Goal: Task Accomplishment & Management: Use online tool/utility

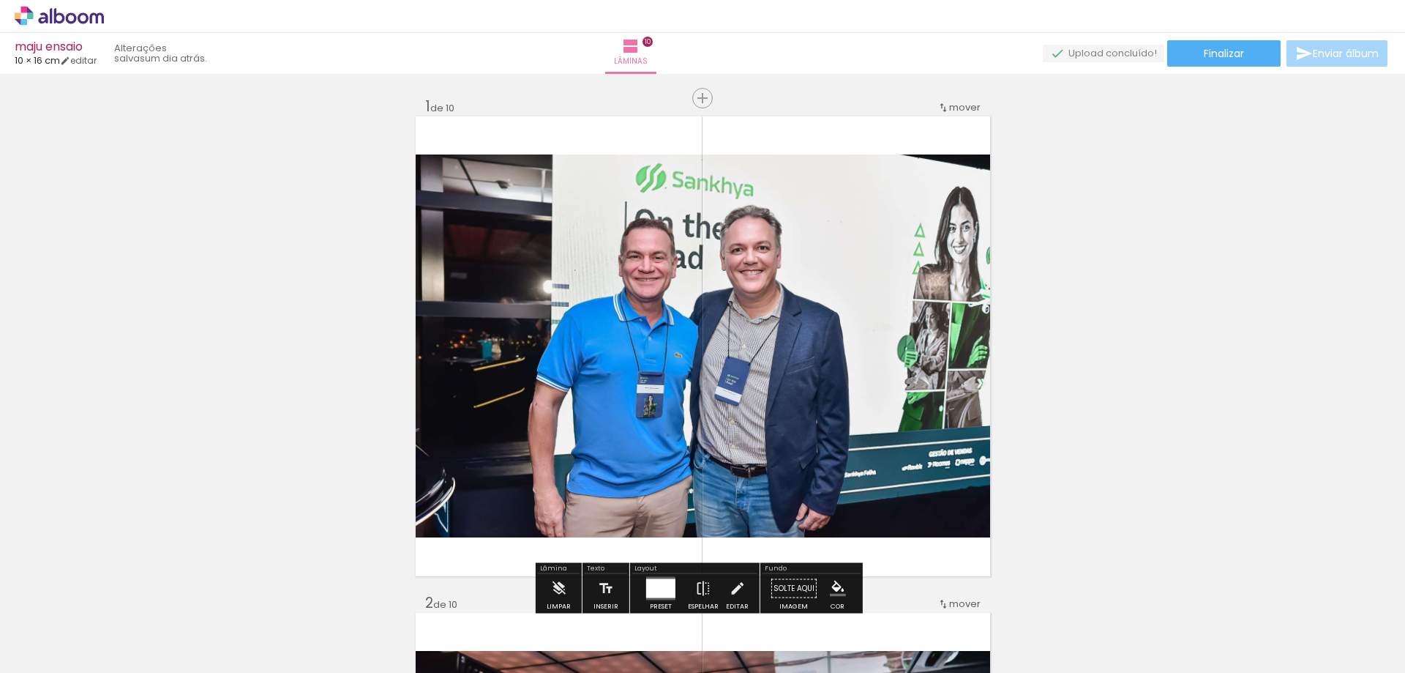
click at [121, 594] on iron-icon at bounding box center [114, 593] width 15 height 15
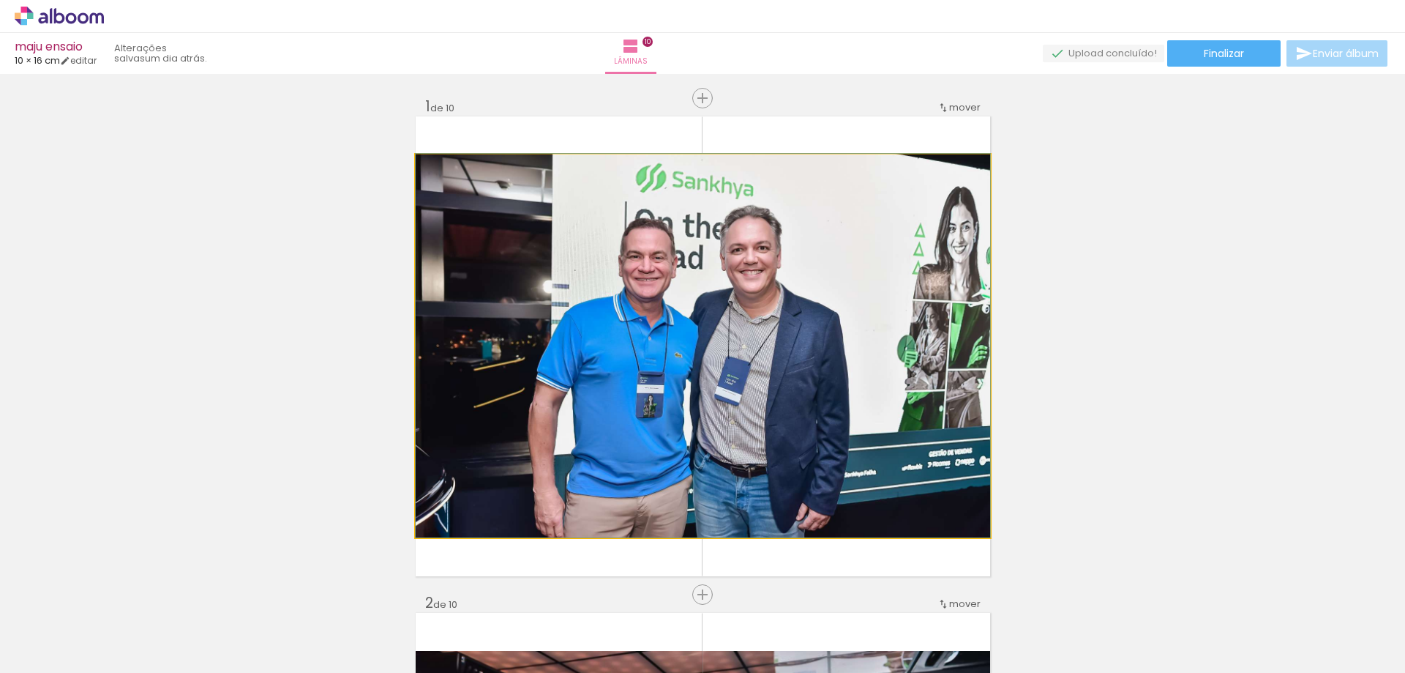
drag, startPoint x: 673, startPoint y: 307, endPoint x: 224, endPoint y: 330, distance: 450.0
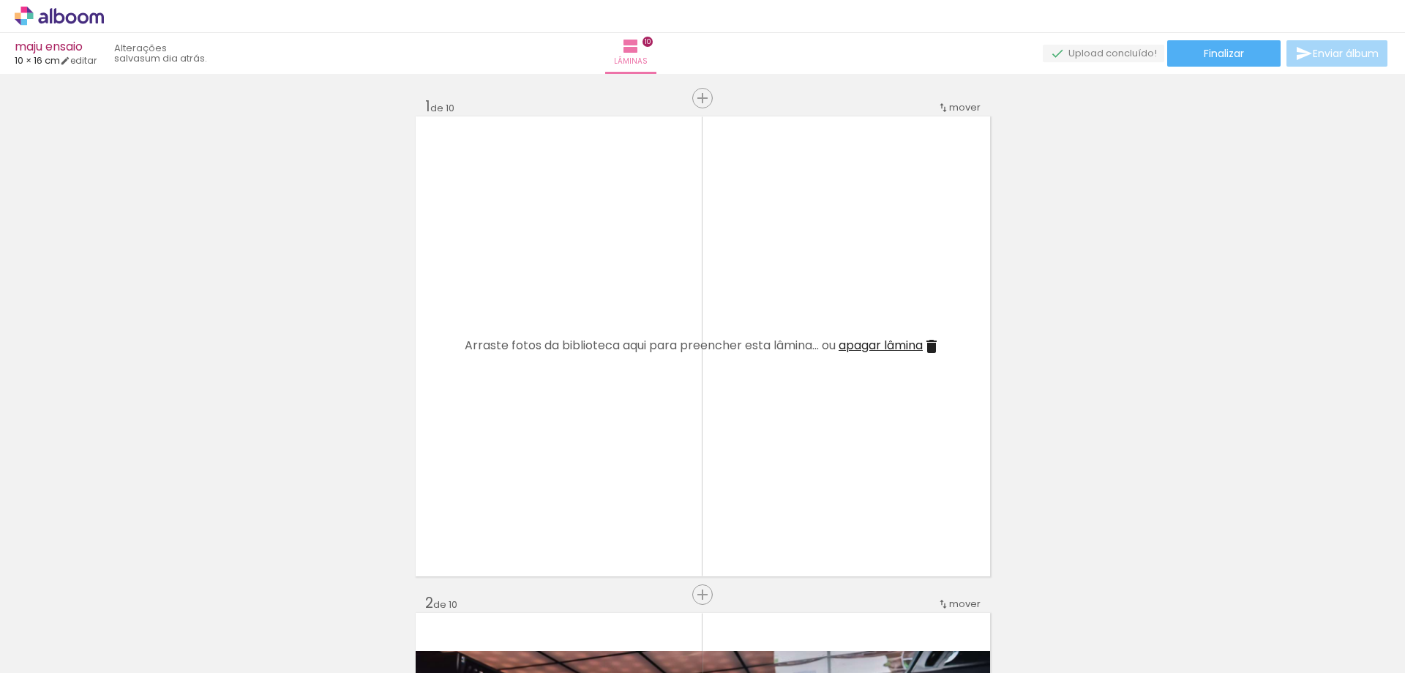
click at [931, 348] on iron-icon at bounding box center [932, 346] width 18 height 18
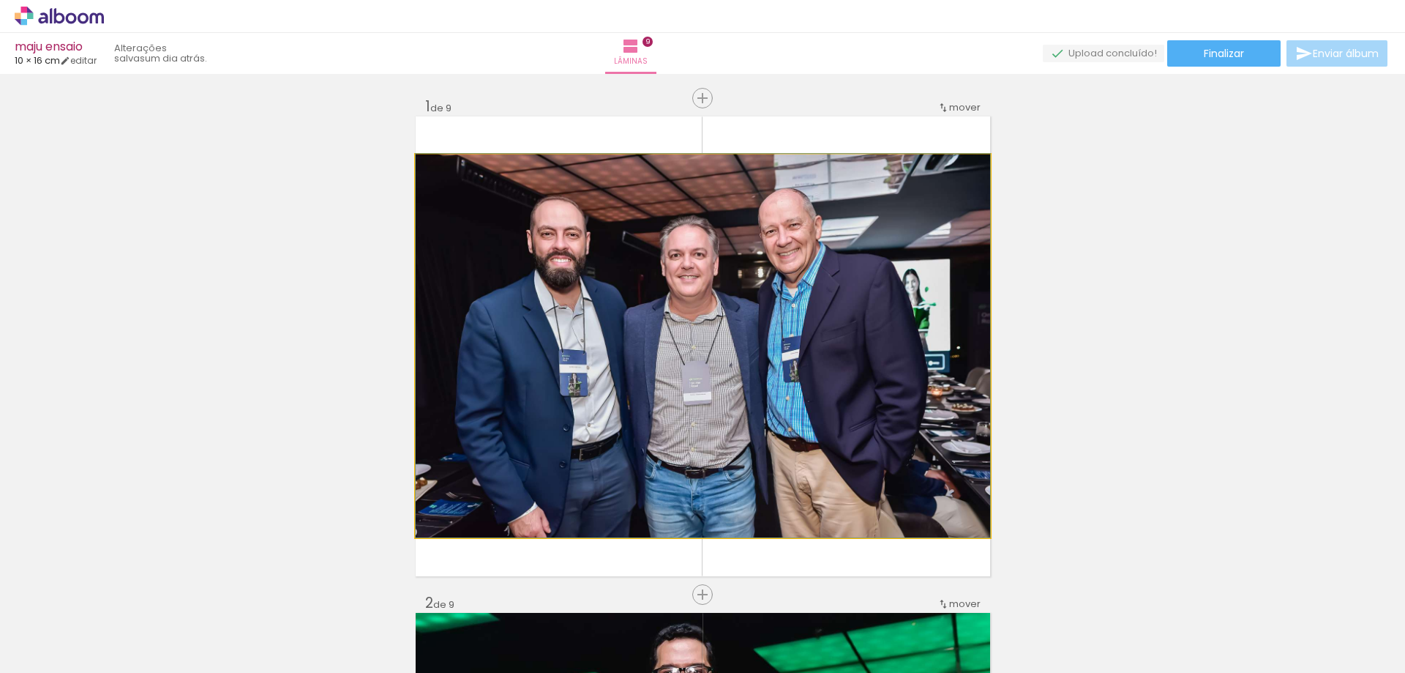
drag, startPoint x: 765, startPoint y: 361, endPoint x: 319, endPoint y: 351, distance: 446.5
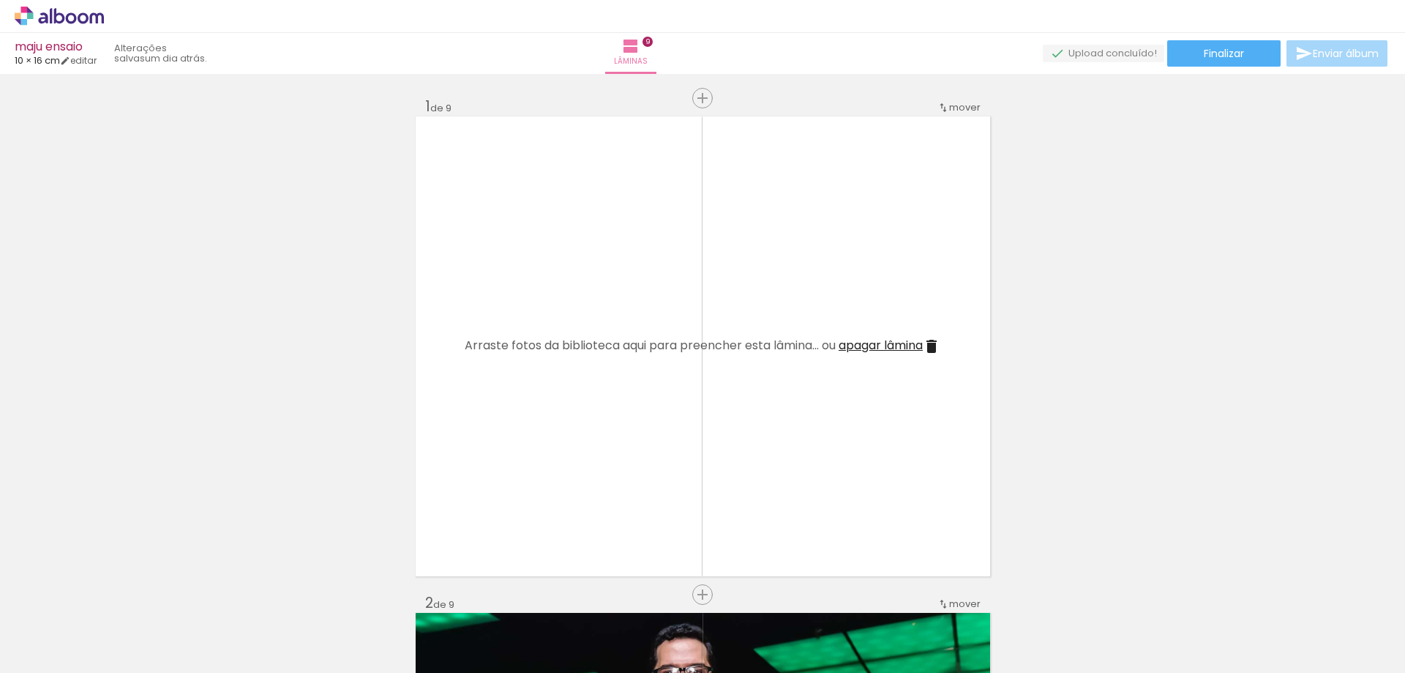
click at [932, 345] on iron-icon at bounding box center [932, 346] width 18 height 18
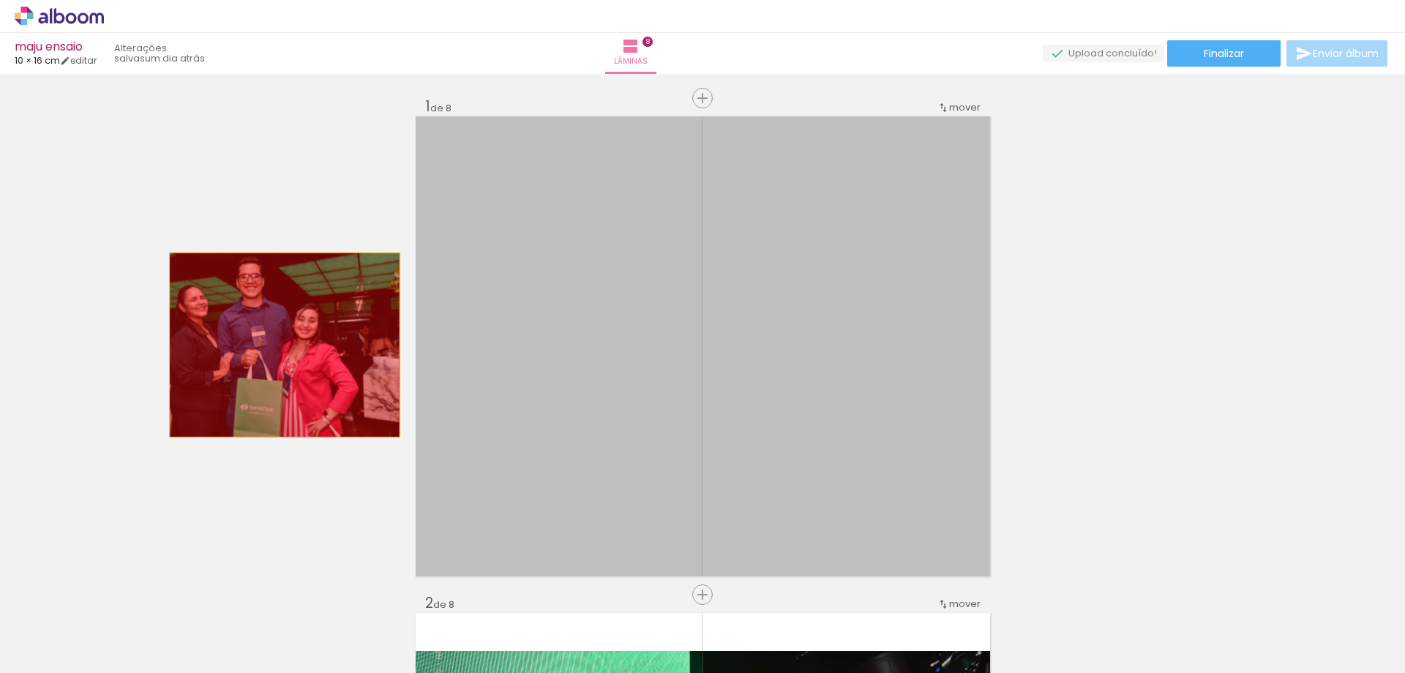
drag, startPoint x: 836, startPoint y: 357, endPoint x: 427, endPoint y: 345, distance: 408.6
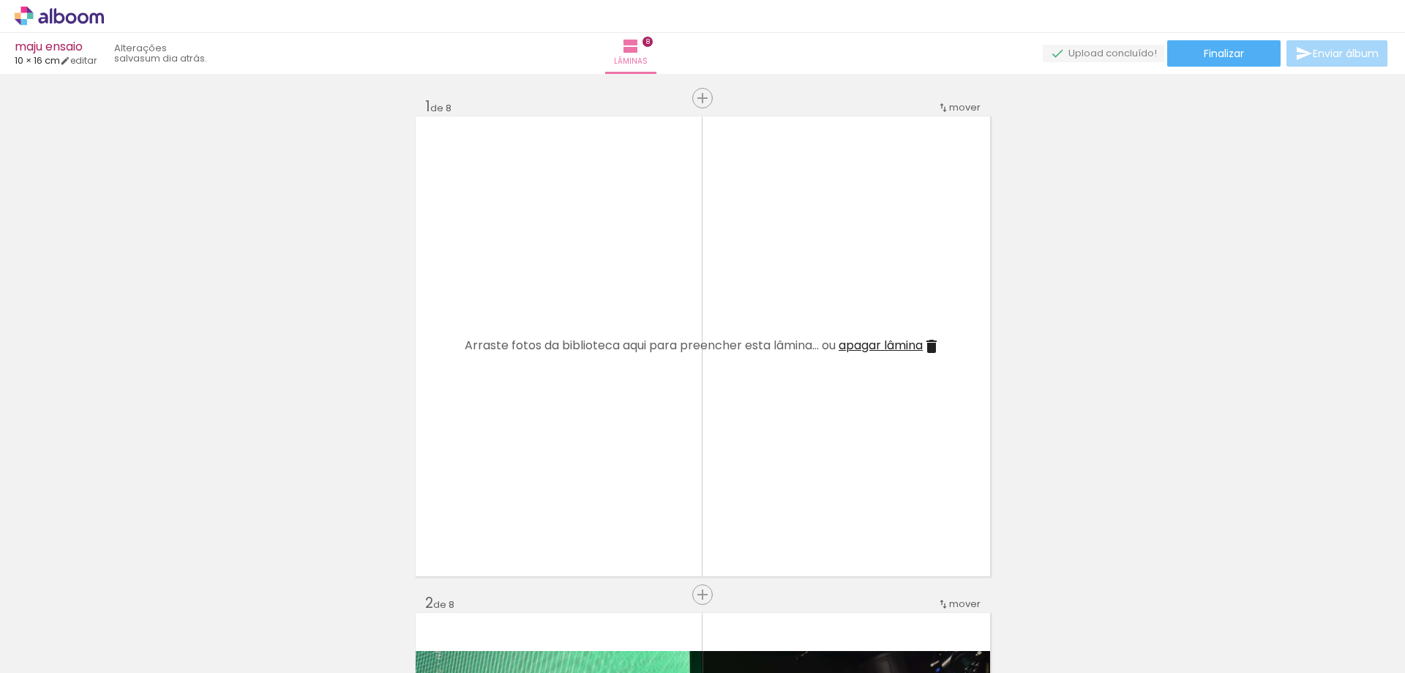
click at [933, 342] on iron-icon at bounding box center [932, 346] width 18 height 18
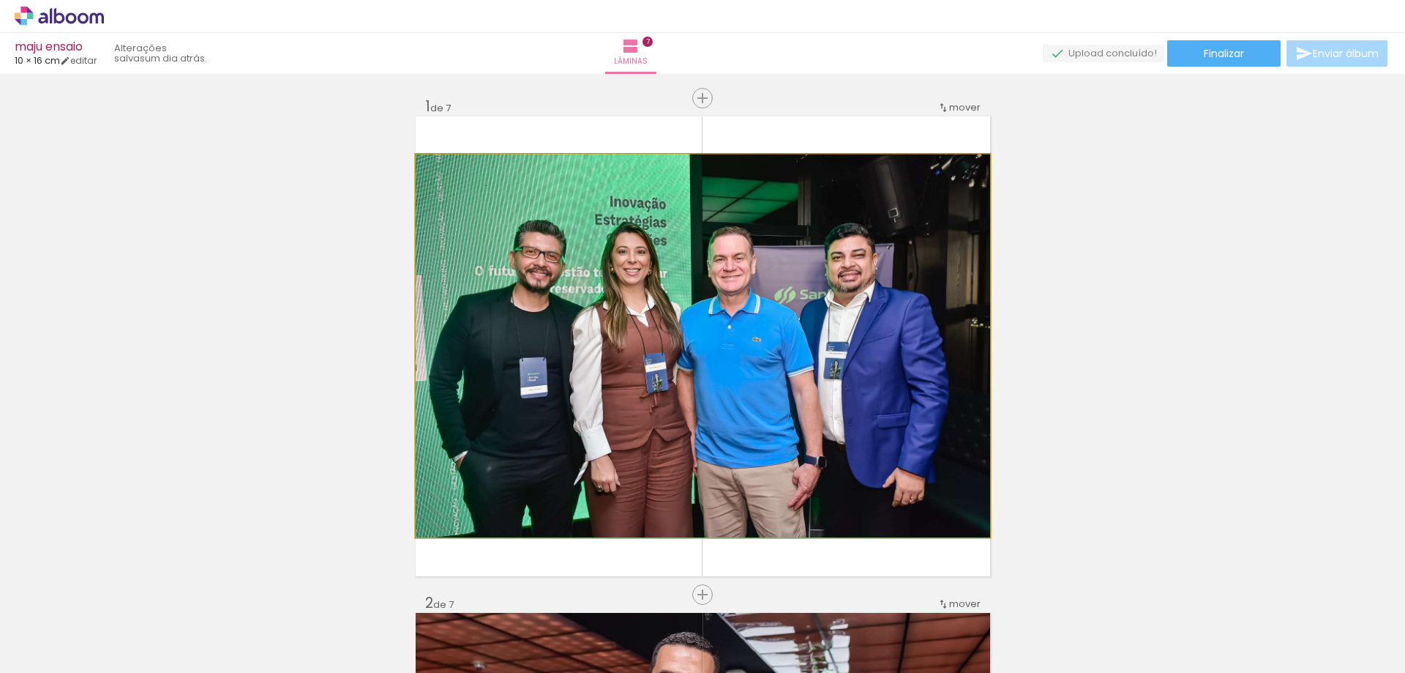
drag, startPoint x: 912, startPoint y: 342, endPoint x: 519, endPoint y: 340, distance: 393.0
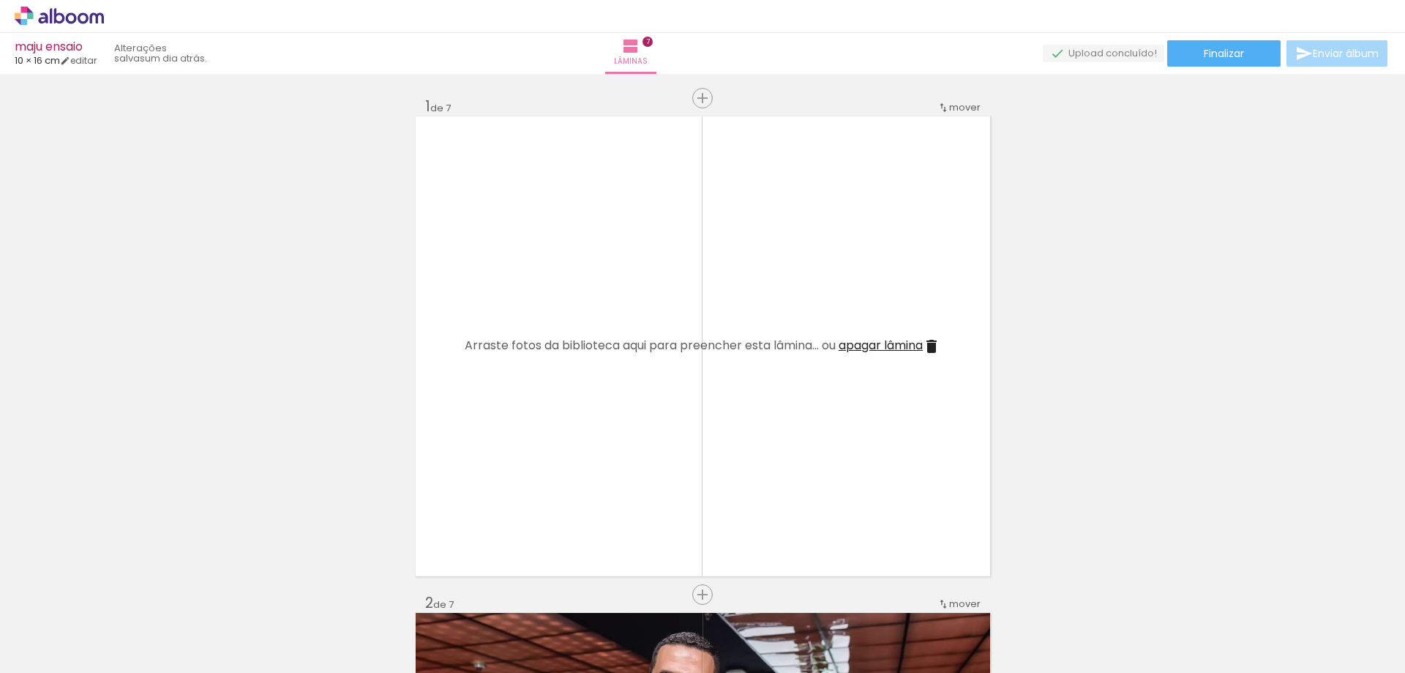
click at [930, 342] on iron-icon at bounding box center [932, 346] width 18 height 18
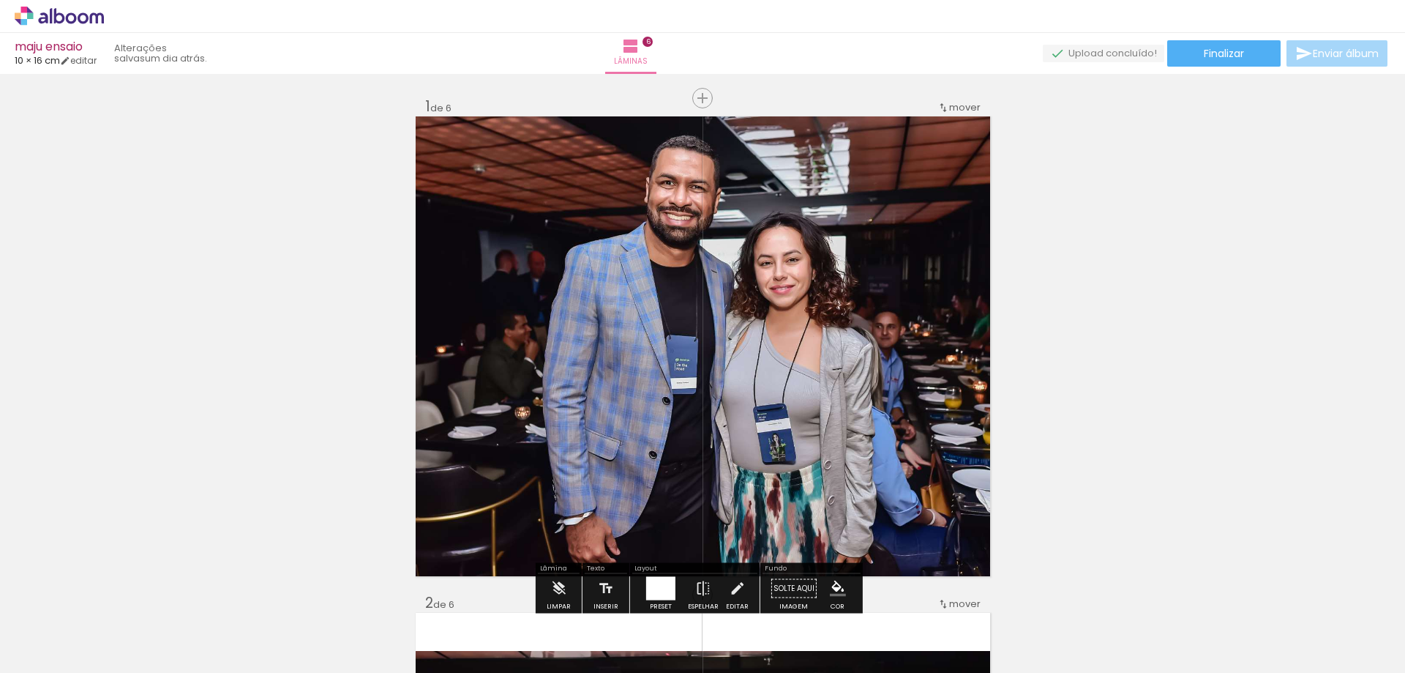
drag, startPoint x: 788, startPoint y: 339, endPoint x: 307, endPoint y: 328, distance: 480.9
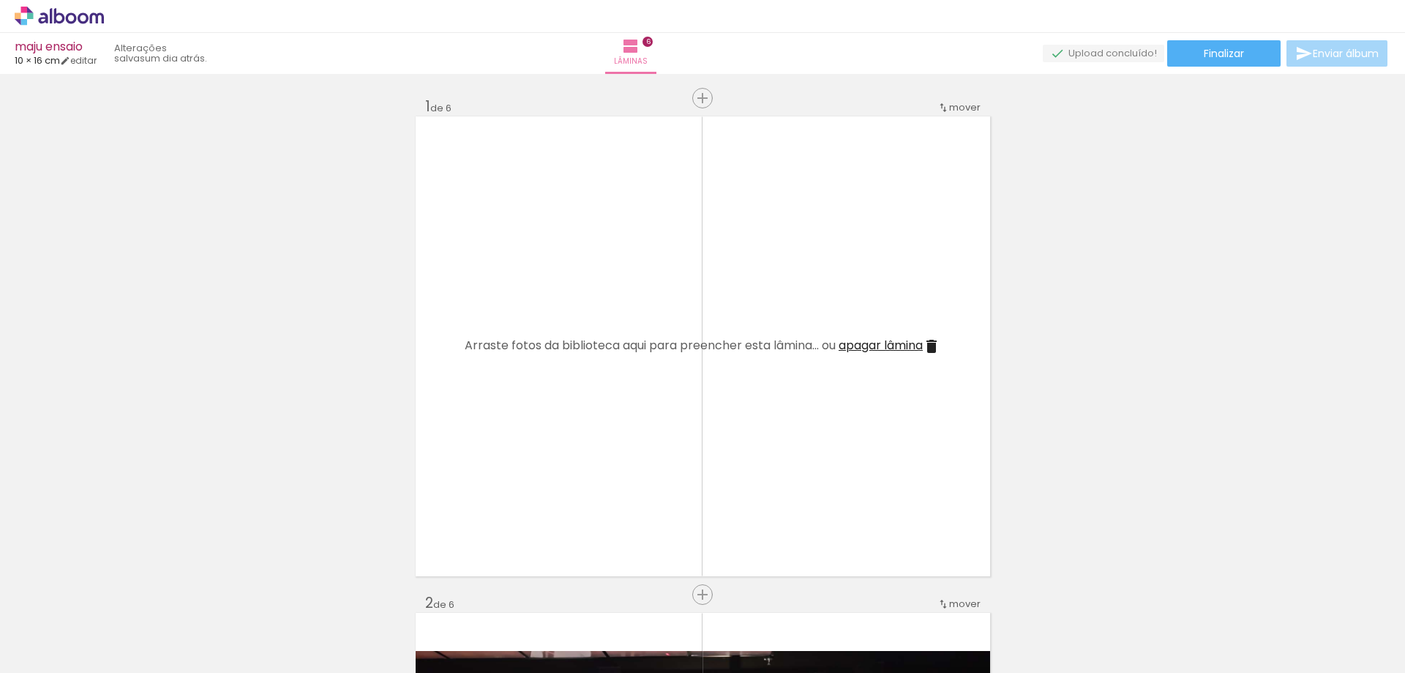
click at [941, 348] on quentale-layouter at bounding box center [703, 346] width 574 height 460
click at [927, 345] on iron-icon at bounding box center [932, 346] width 18 height 18
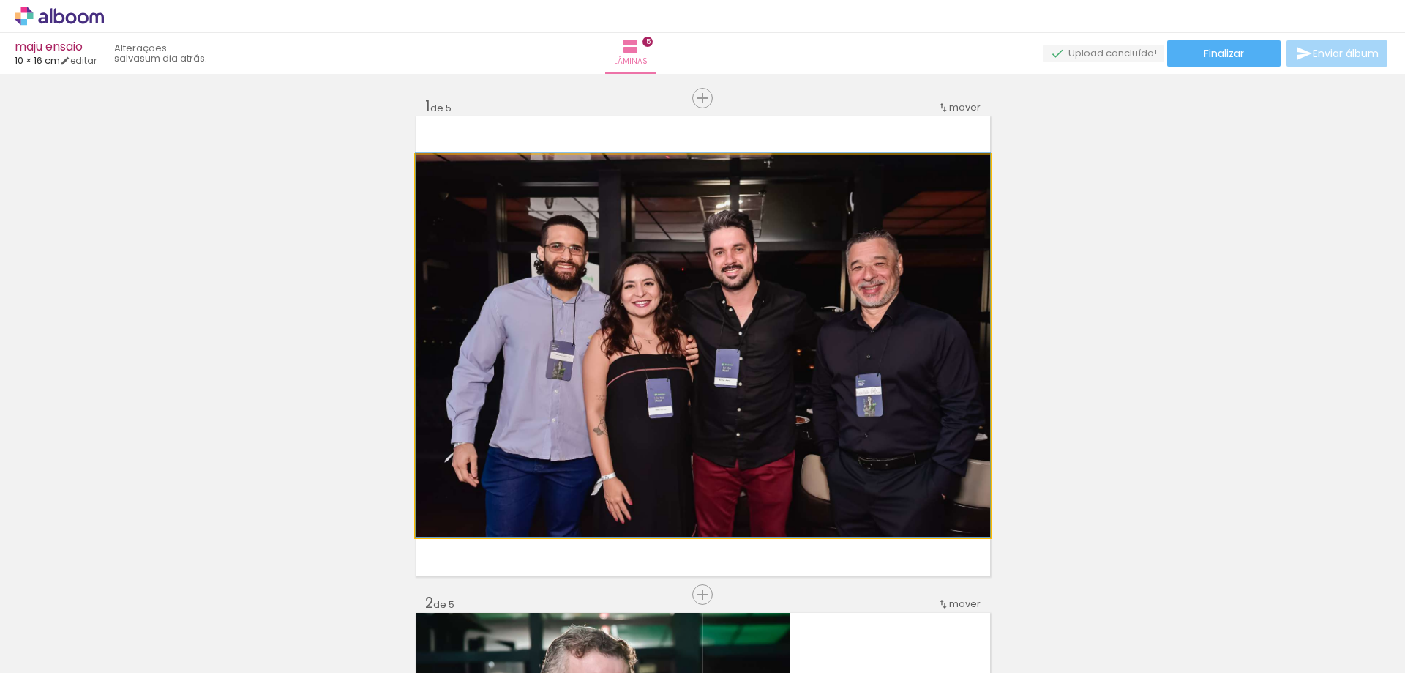
drag, startPoint x: 798, startPoint y: 342, endPoint x: 265, endPoint y: 328, distance: 533.0
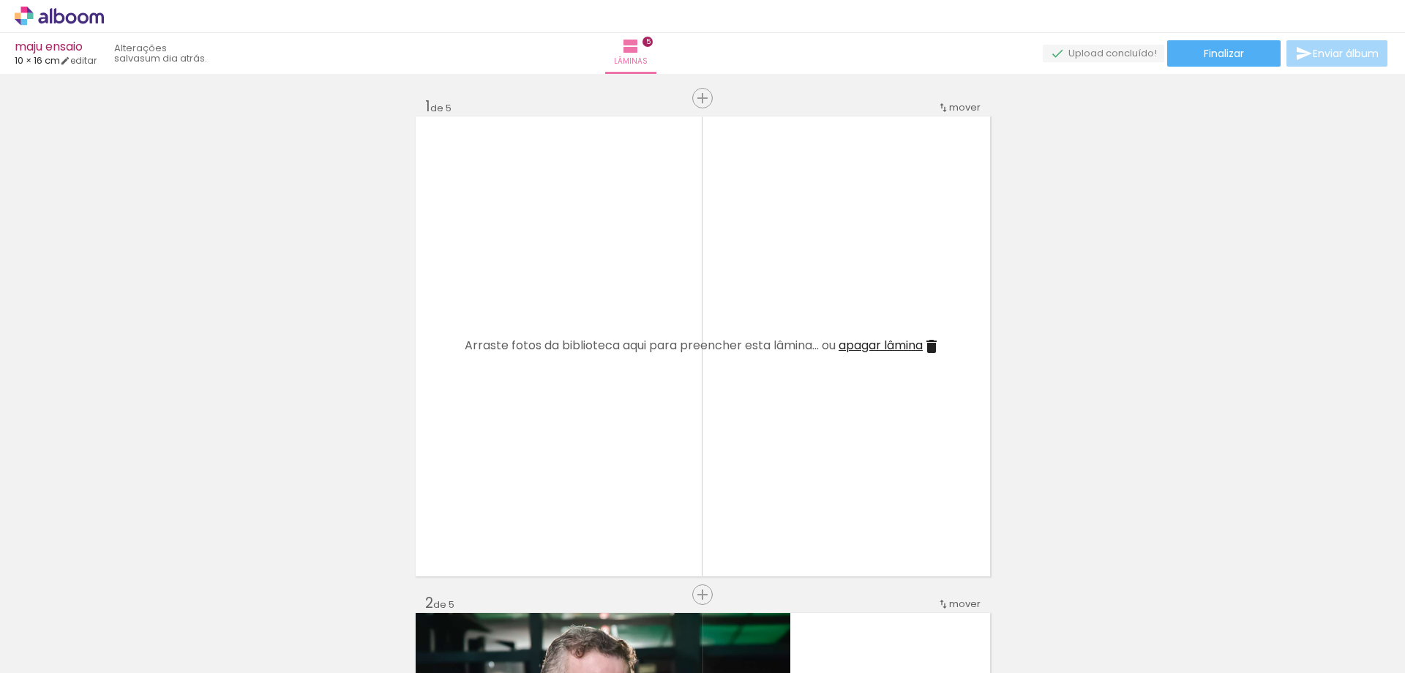
click at [919, 347] on span "apagar lâmina" at bounding box center [881, 345] width 84 height 17
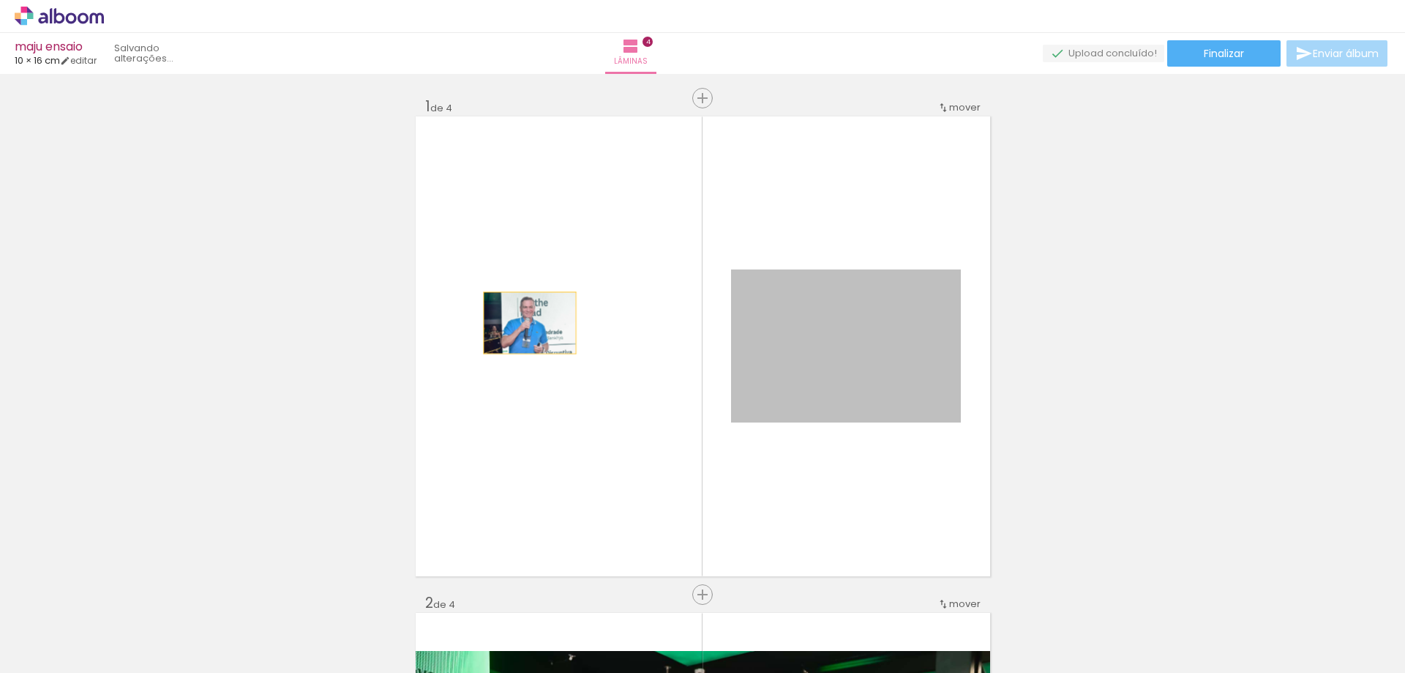
drag, startPoint x: 790, startPoint y: 344, endPoint x: 229, endPoint y: 323, distance: 561.0
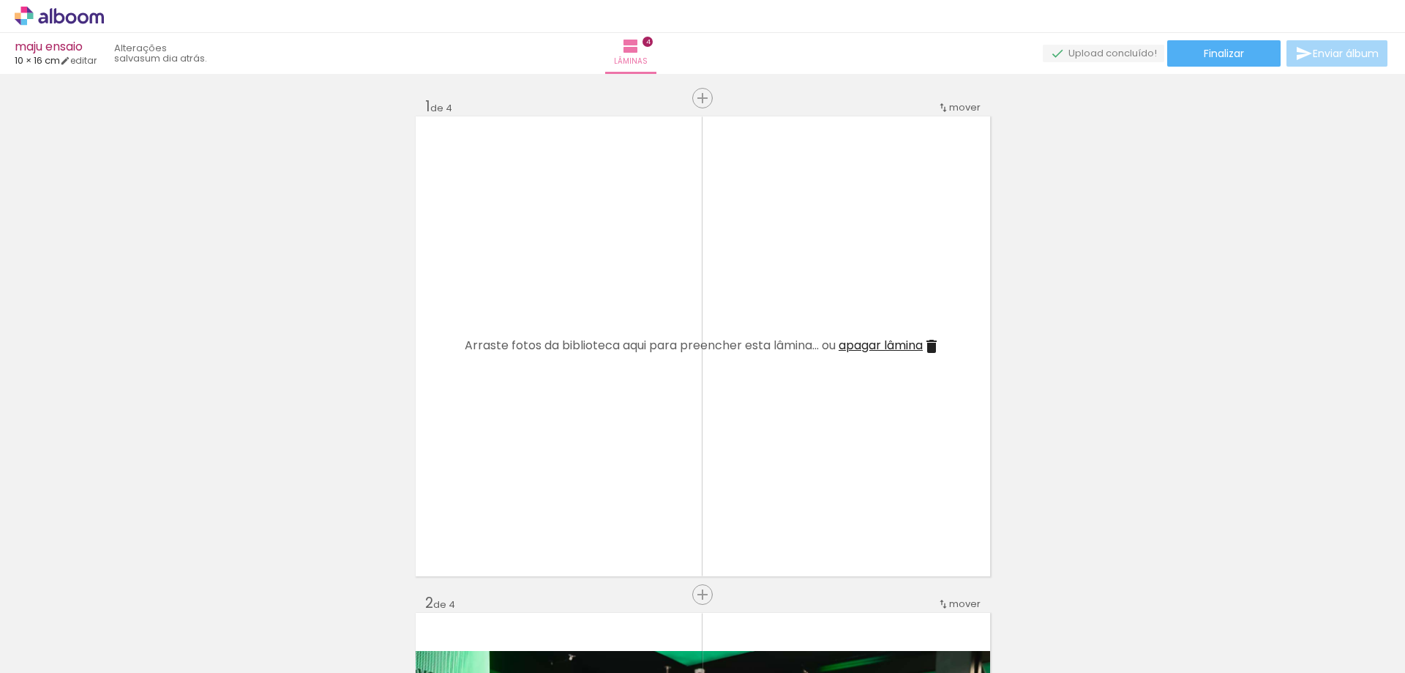
click at [928, 351] on iron-icon at bounding box center [932, 346] width 18 height 18
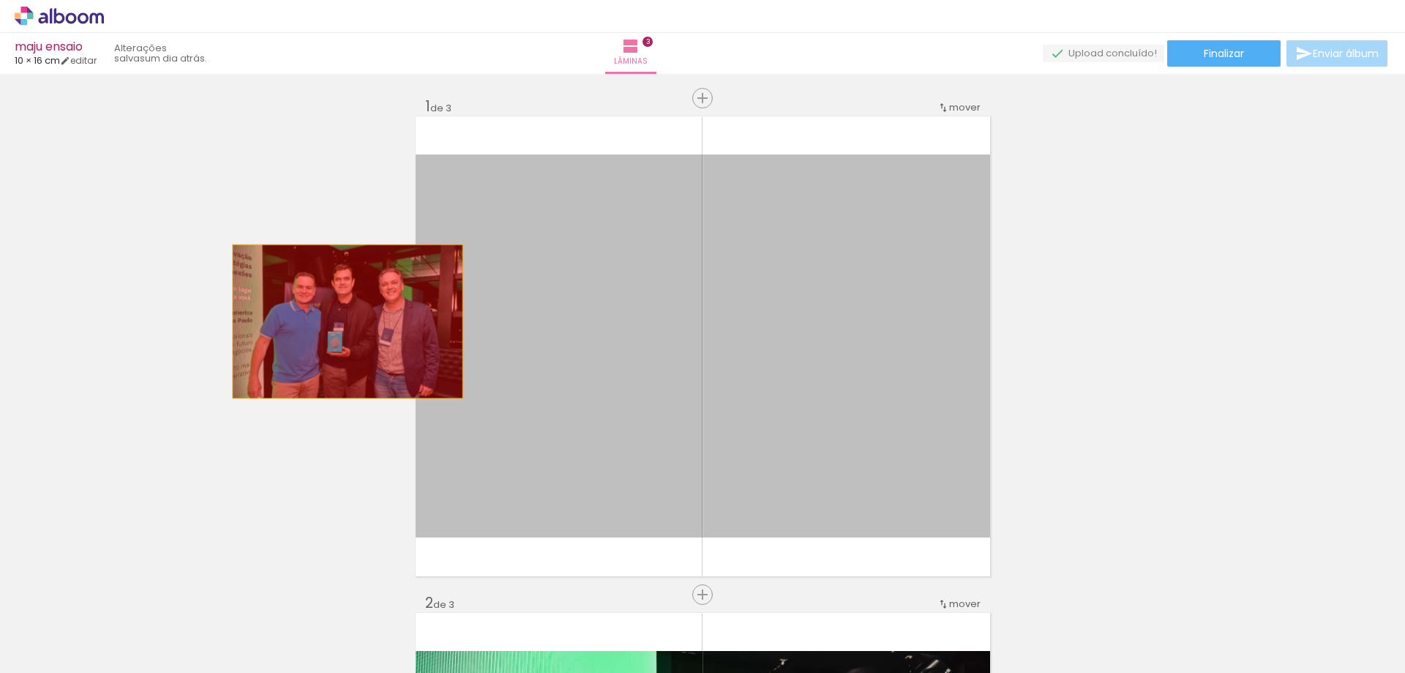
drag, startPoint x: 812, startPoint y: 348, endPoint x: 479, endPoint y: 326, distance: 332.9
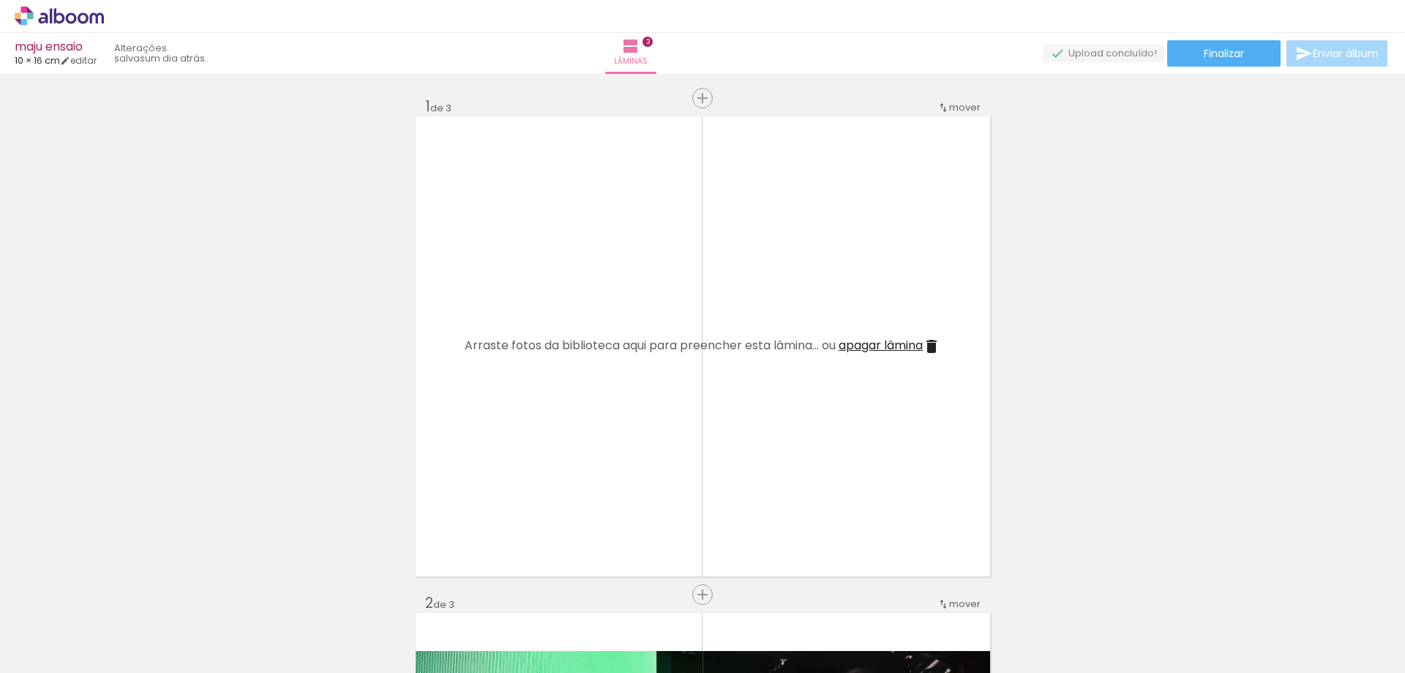
click at [924, 346] on iron-icon at bounding box center [932, 346] width 18 height 18
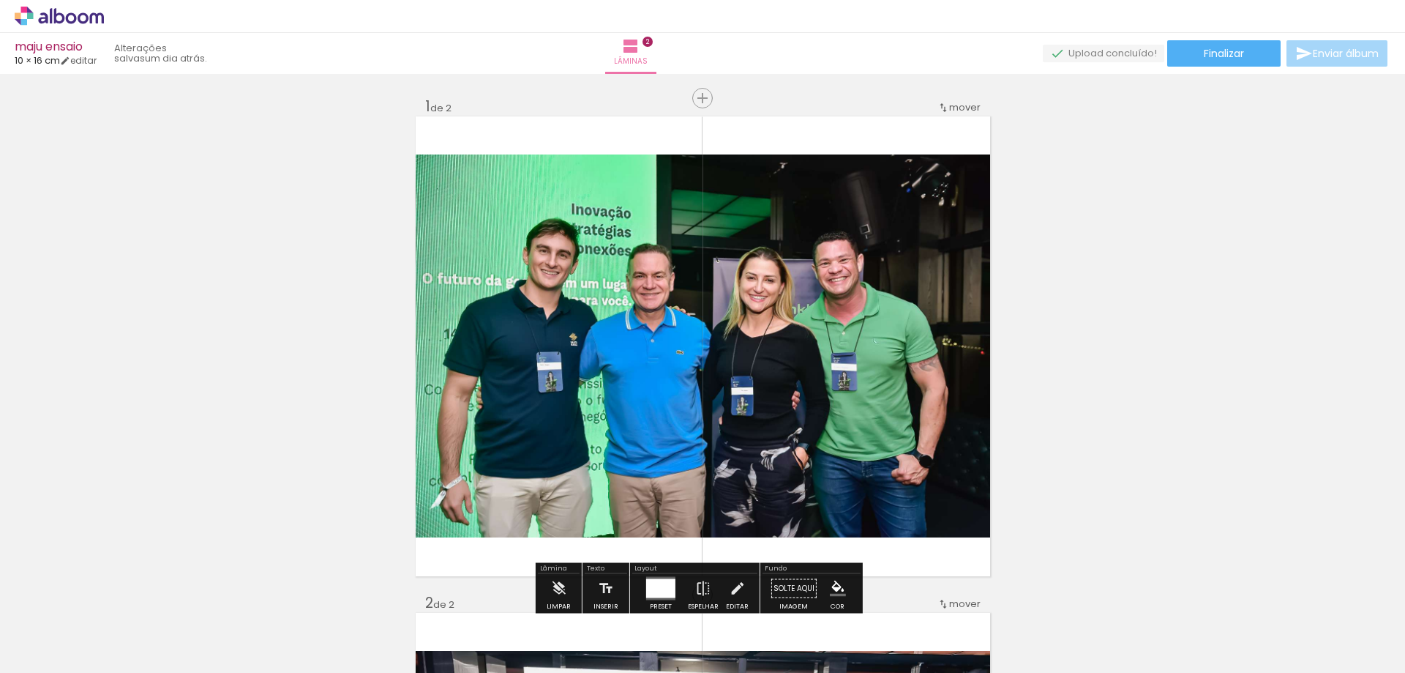
drag, startPoint x: 859, startPoint y: 340, endPoint x: 318, endPoint y: 318, distance: 541.2
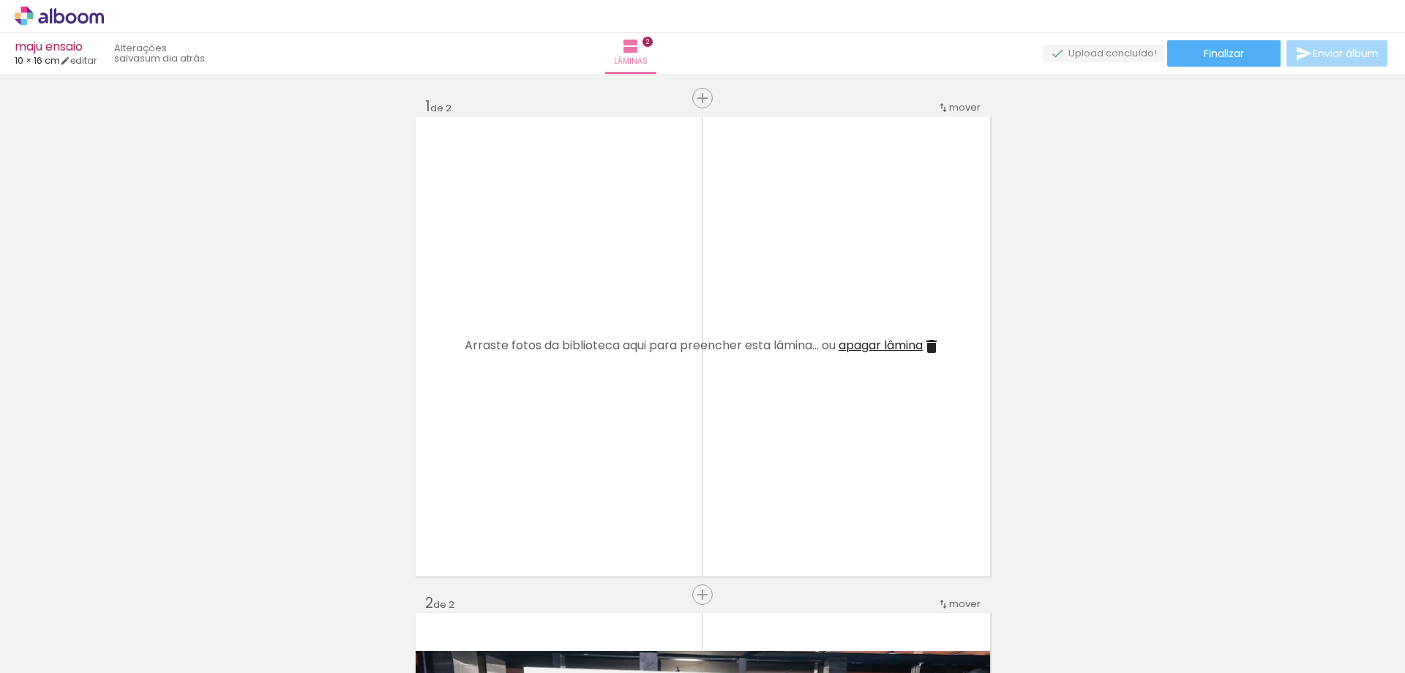
click at [939, 344] on iron-icon at bounding box center [932, 346] width 18 height 18
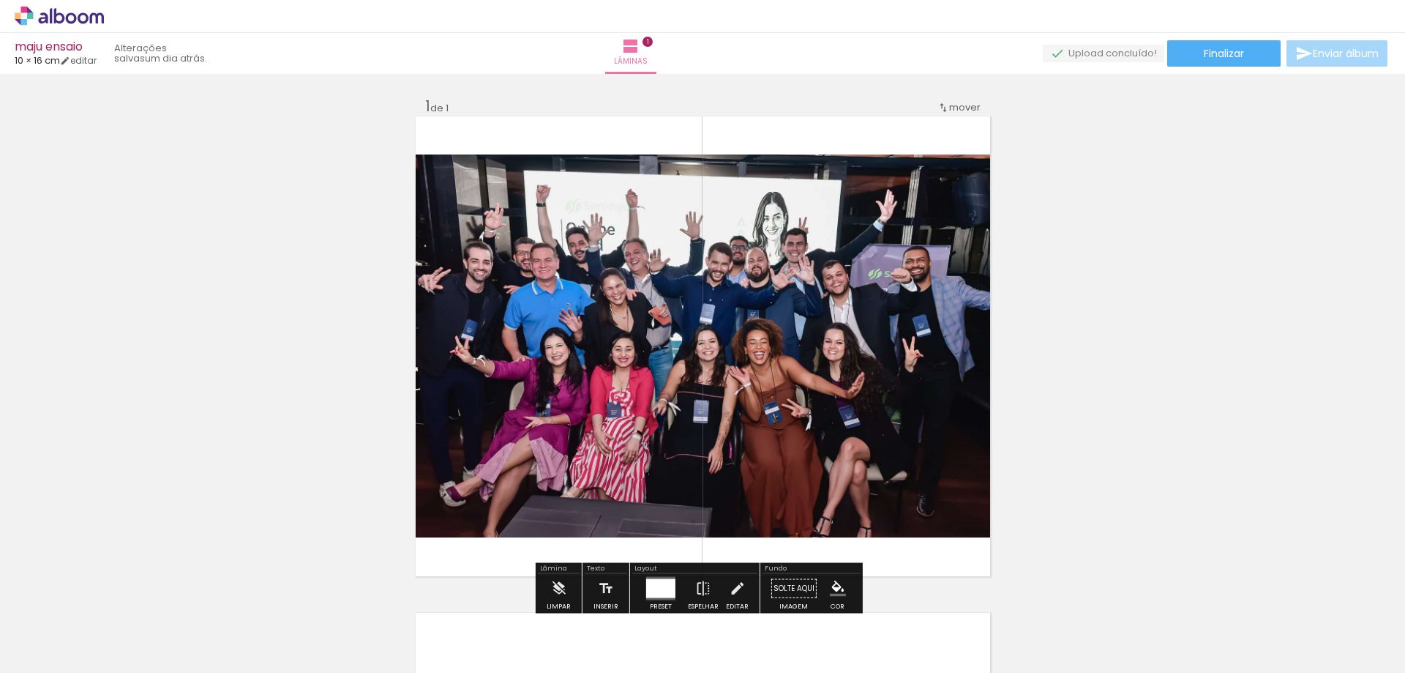
drag, startPoint x: 866, startPoint y: 345, endPoint x: 301, endPoint y: 321, distance: 566.2
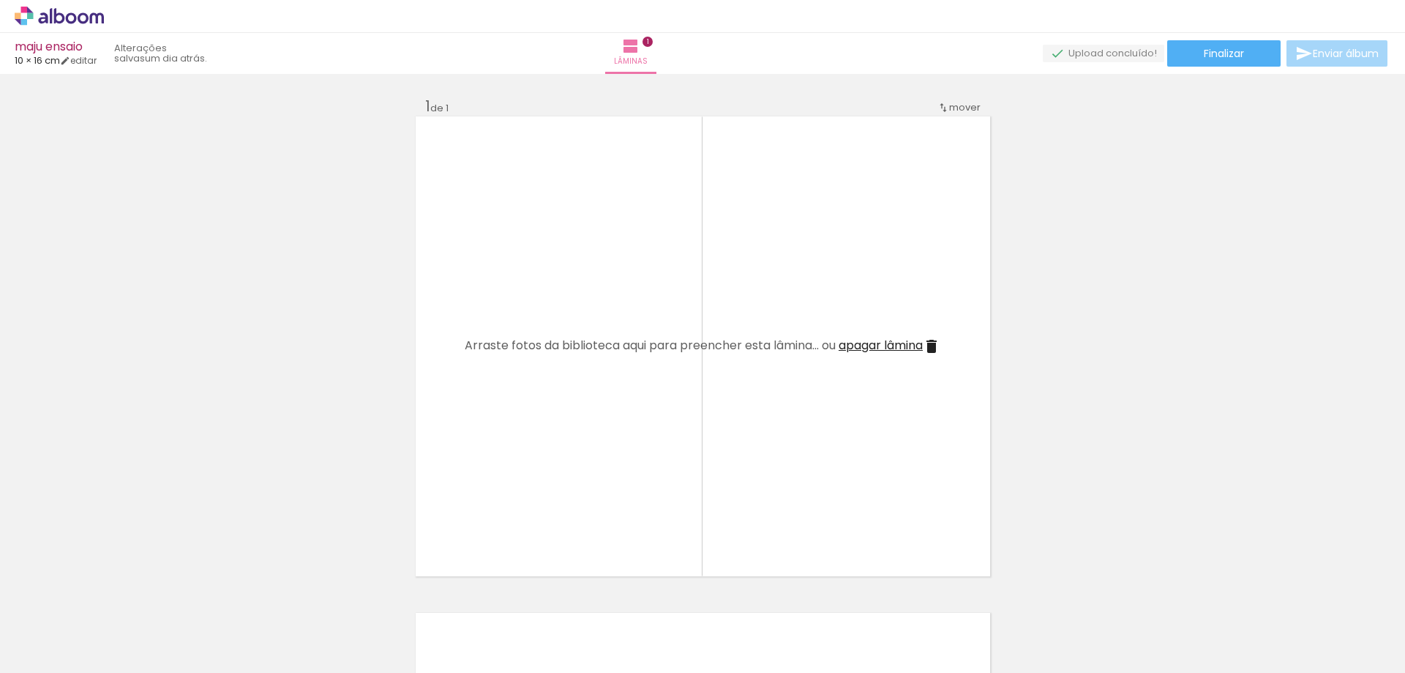
click at [929, 344] on iron-icon at bounding box center [932, 346] width 18 height 18
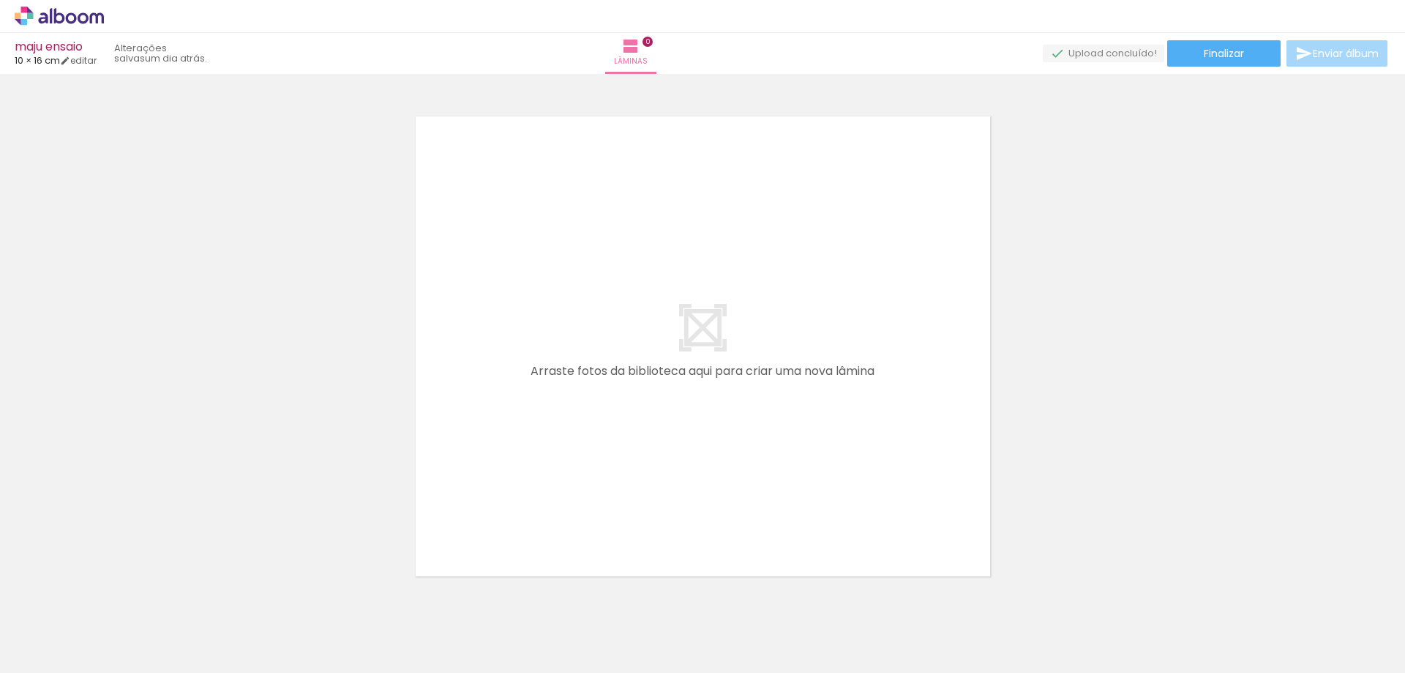
scroll to position [46, 0]
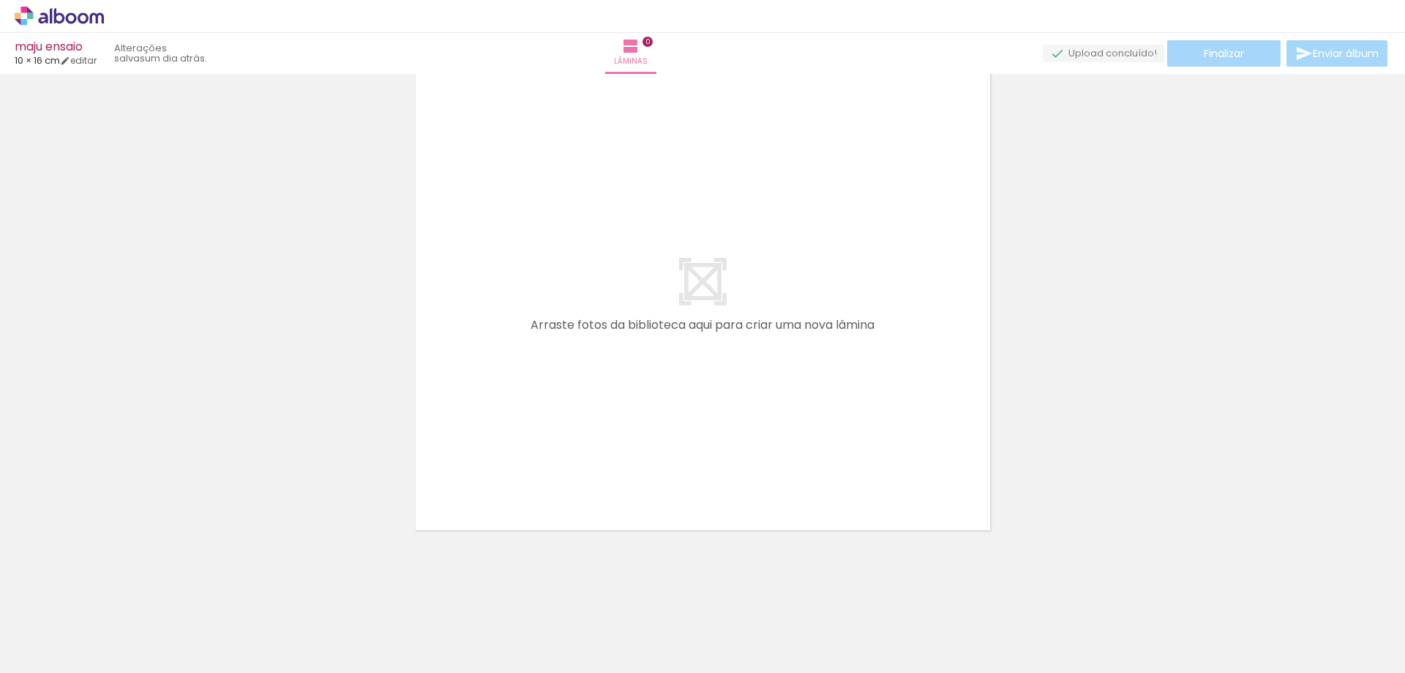
click at [117, 602] on paper-icon-button at bounding box center [114, 594] width 18 height 18
click at [117, 596] on iron-icon at bounding box center [114, 593] width 15 height 15
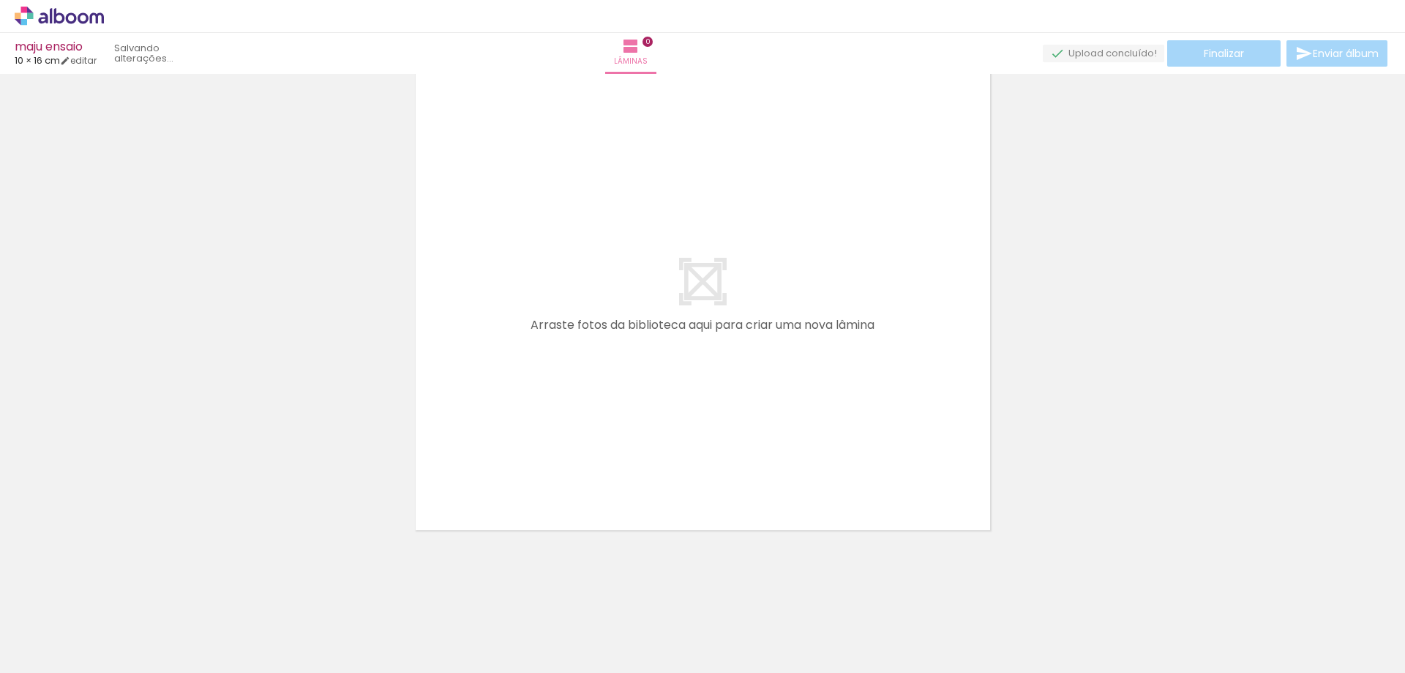
click at [117, 596] on iron-icon at bounding box center [114, 593] width 15 height 15
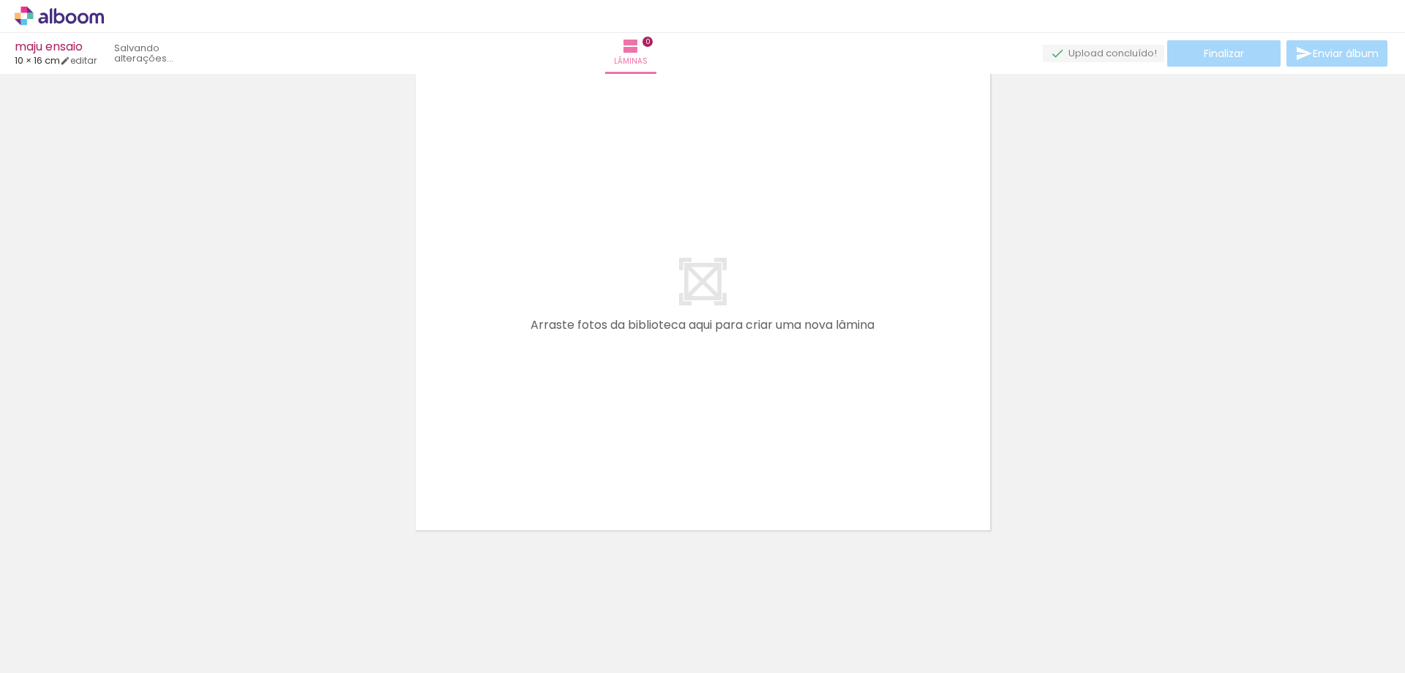
click at [117, 596] on iron-icon at bounding box center [114, 593] width 15 height 15
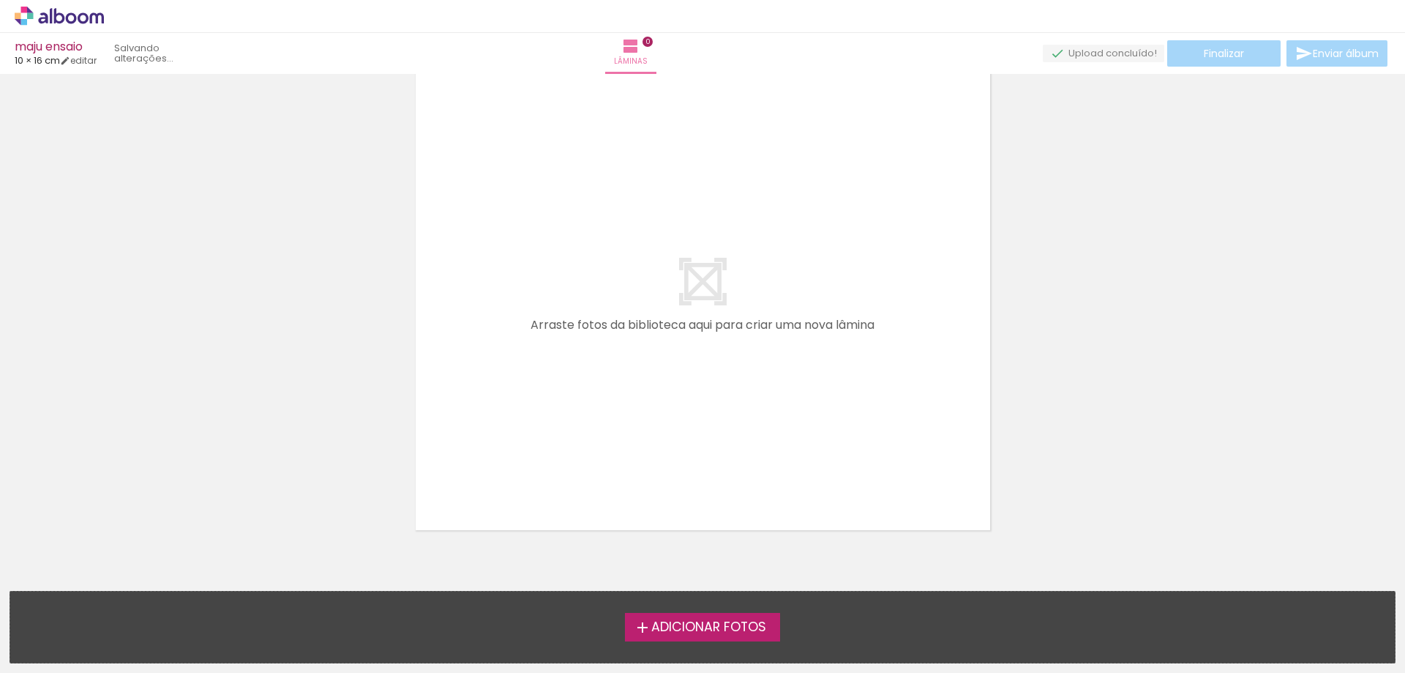
click at [117, 596] on div "Adicionar Fotos Solte suas fotos aqui..." at bounding box center [702, 626] width 1385 height 71
click at [651, 626] on span "Adicionar Fotos" at bounding box center [708, 627] width 115 height 13
click at [0, 0] on input "file" at bounding box center [0, 0] width 0 height 0
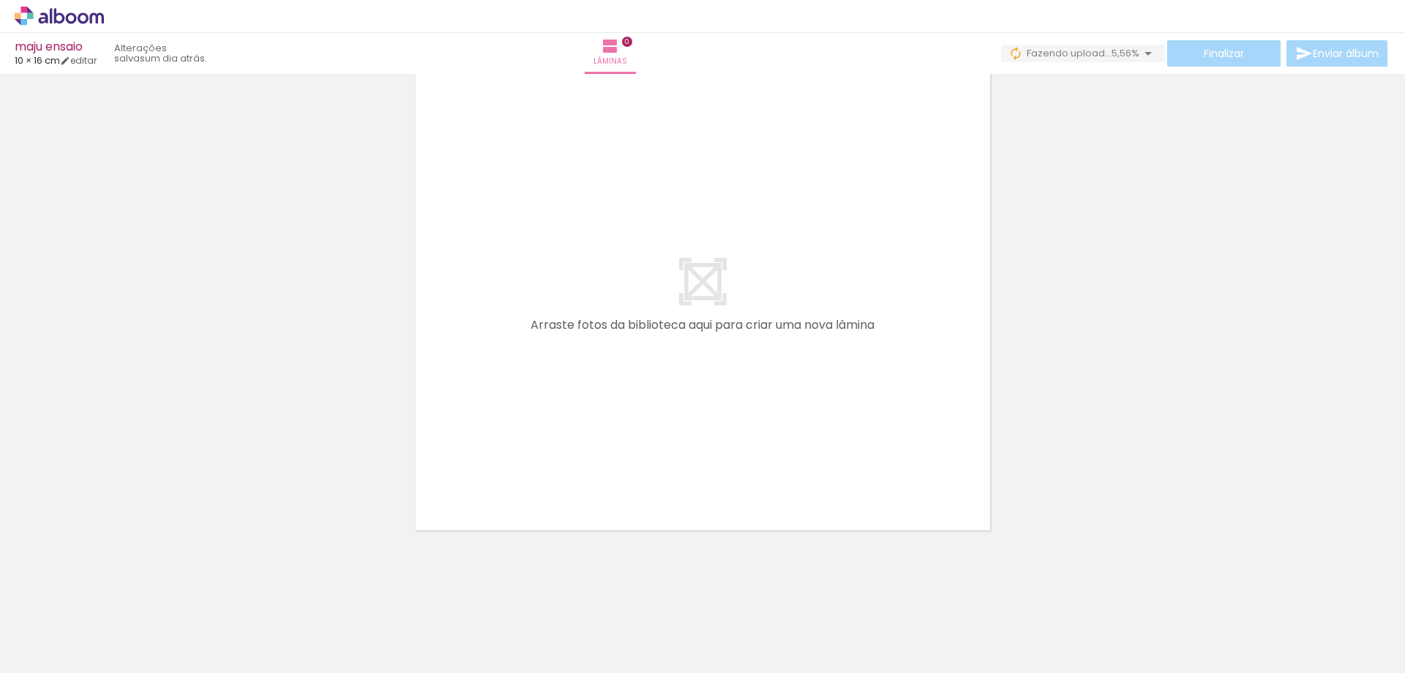
scroll to position [0, 661]
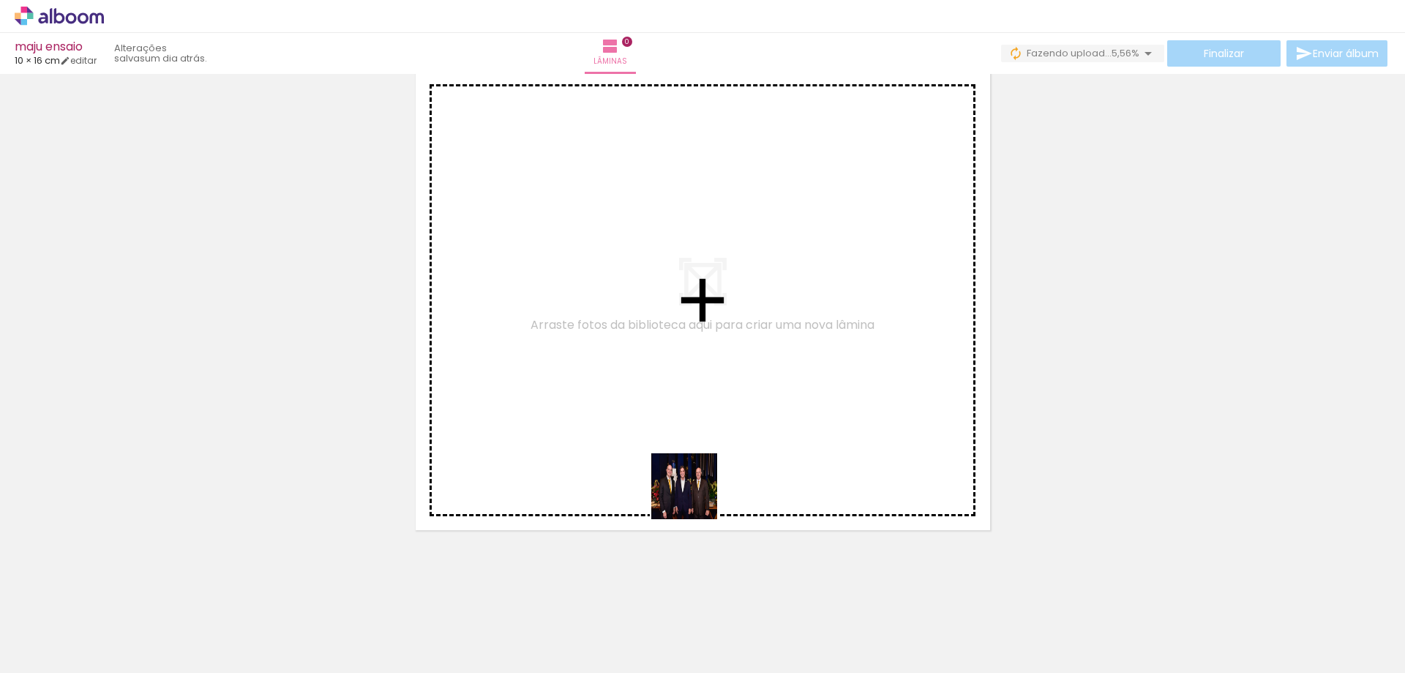
drag, startPoint x: 719, startPoint y: 633, endPoint x: 641, endPoint y: 397, distance: 248.1
click at [647, 388] on quentale-workspace at bounding box center [702, 336] width 1405 height 673
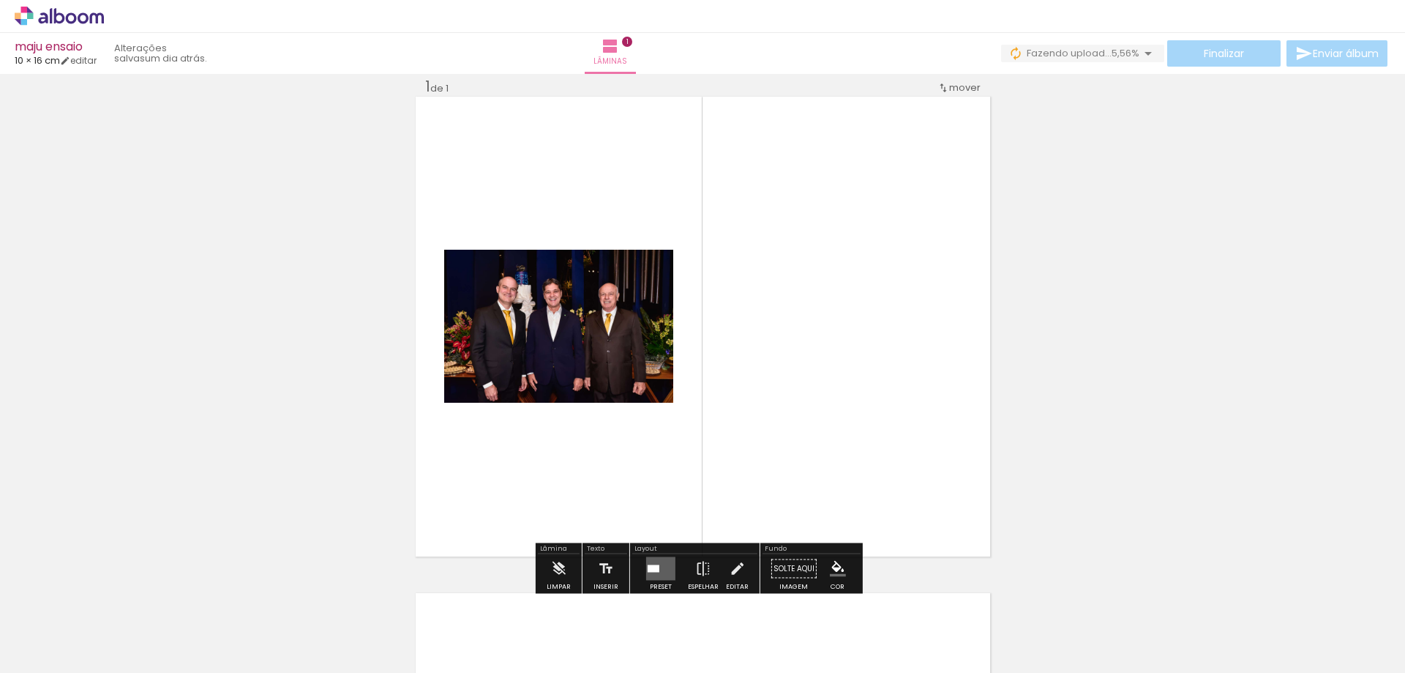
scroll to position [19, 0]
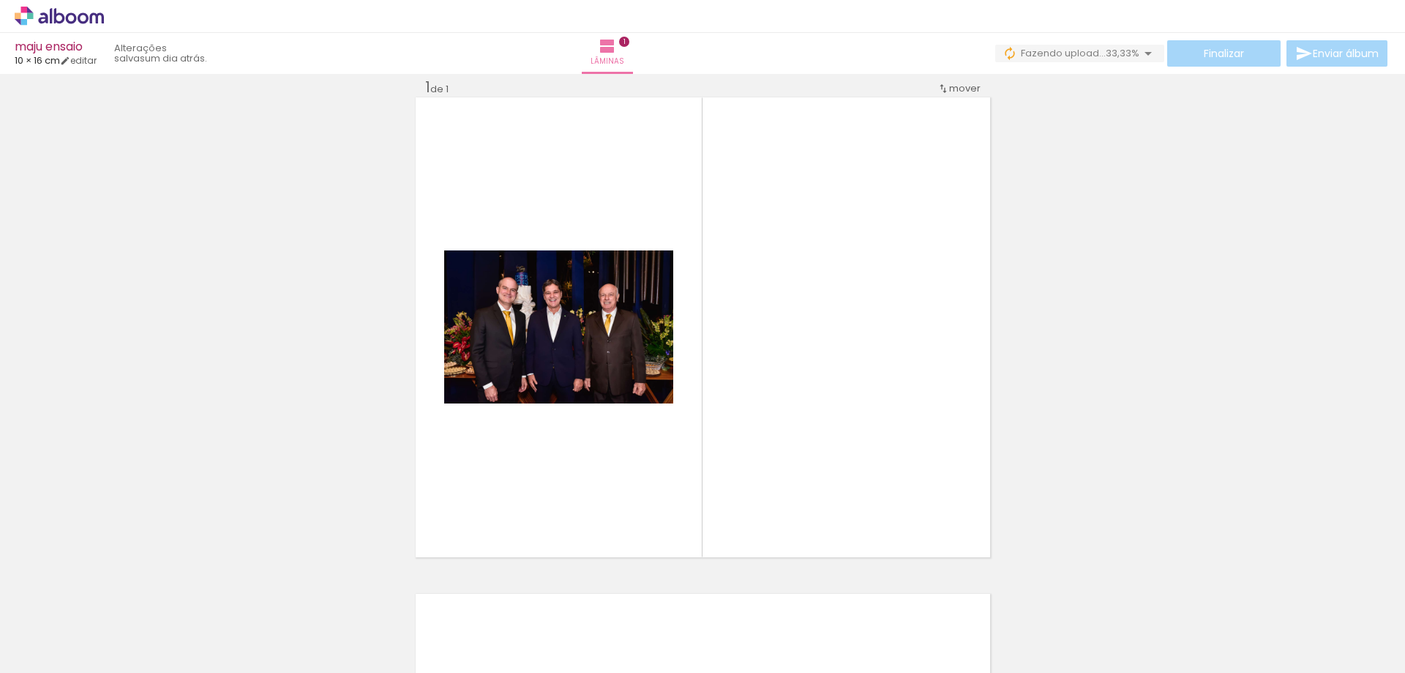
scroll to position [0, 661]
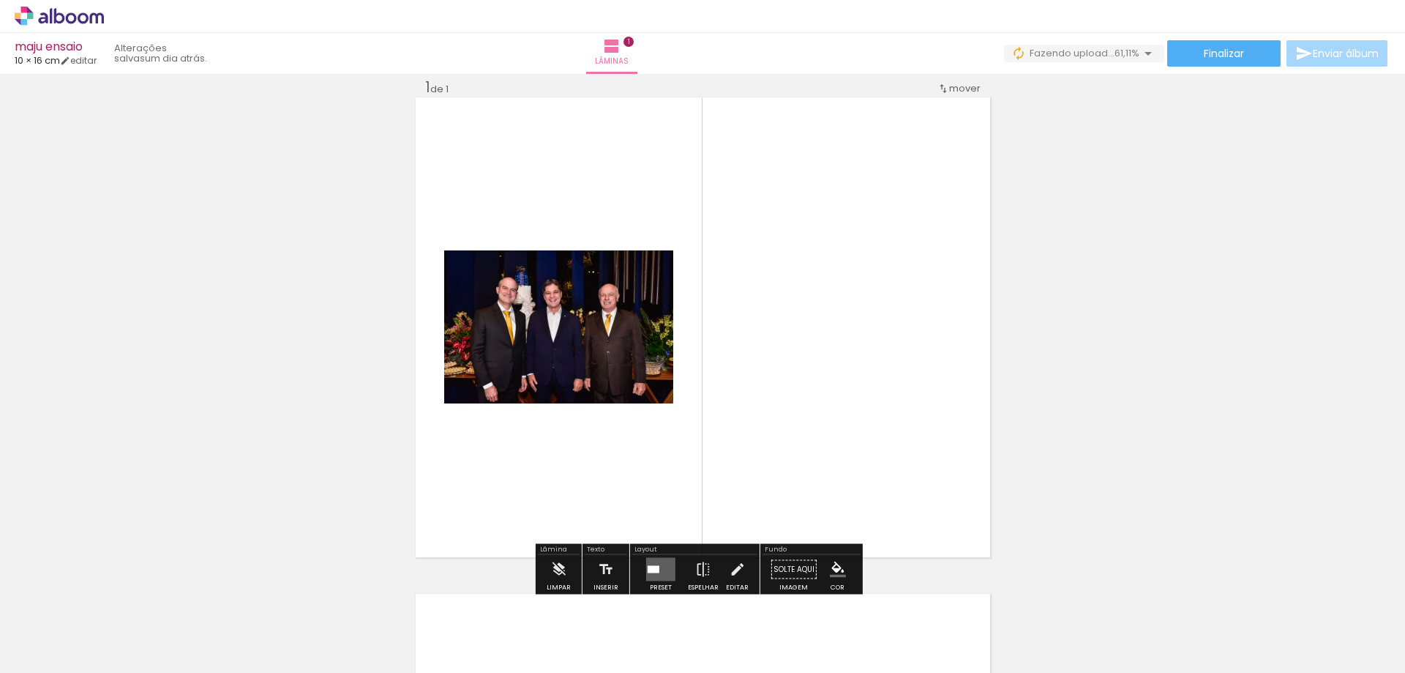
click at [648, 566] on div at bounding box center [654, 569] width 12 height 7
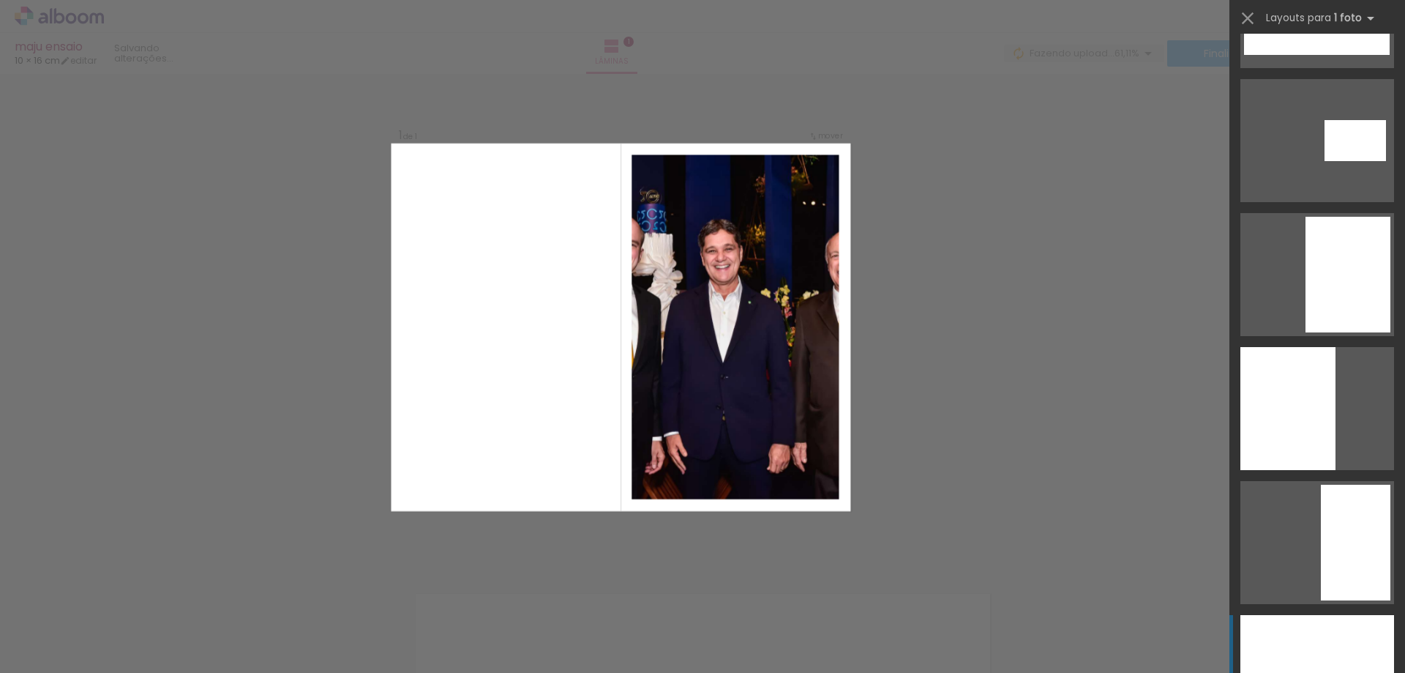
scroll to position [1464, 0]
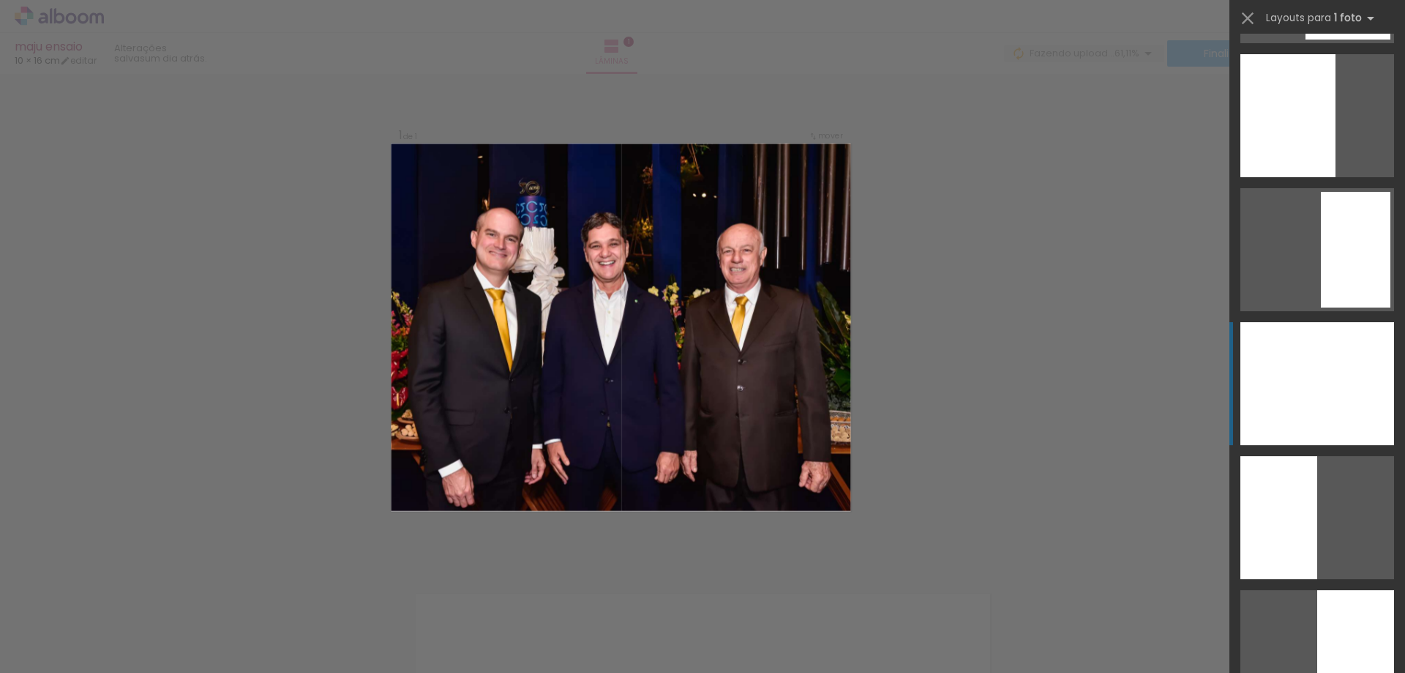
drag, startPoint x: 1285, startPoint y: 386, endPoint x: 1295, endPoint y: 381, distance: 11.8
click at [1288, 383] on div at bounding box center [1317, 383] width 154 height 123
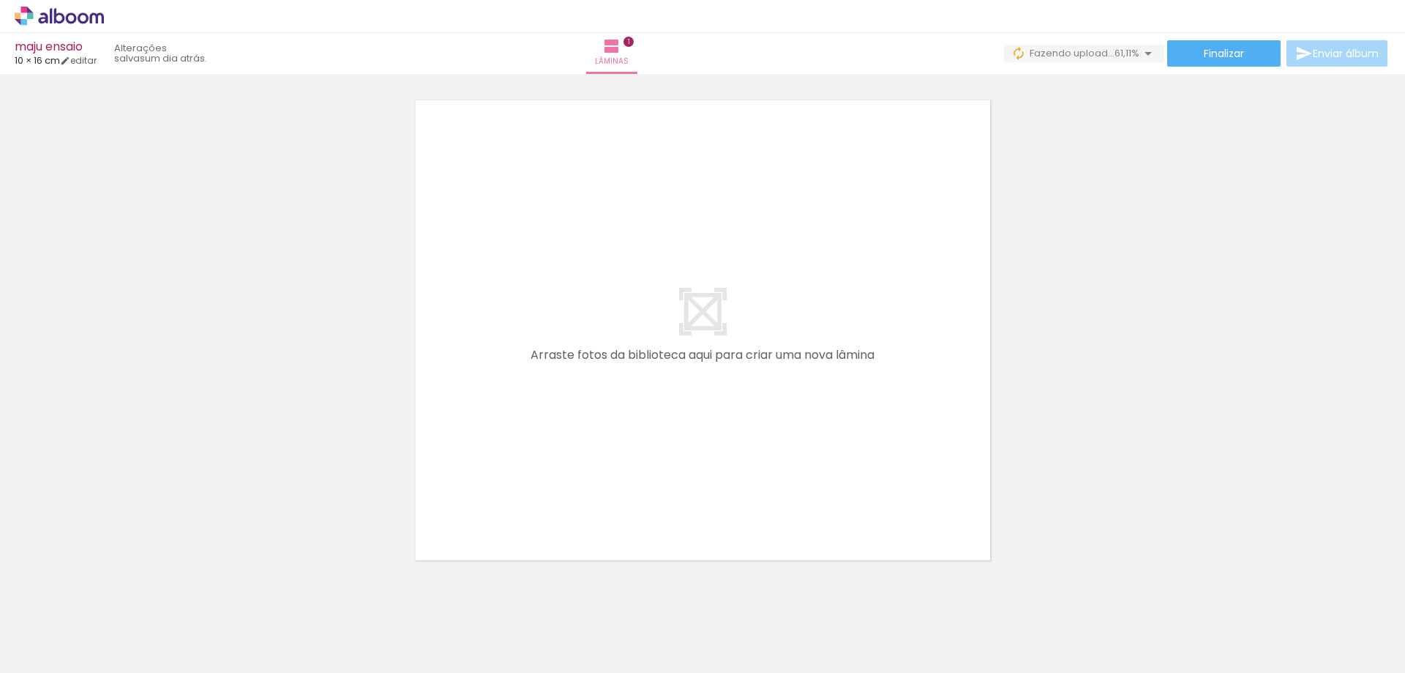
scroll to position [0, 201]
drag, startPoint x: 754, startPoint y: 634, endPoint x: 600, endPoint y: 555, distance: 172.5
click at [648, 441] on quentale-workspace at bounding box center [702, 336] width 1405 height 673
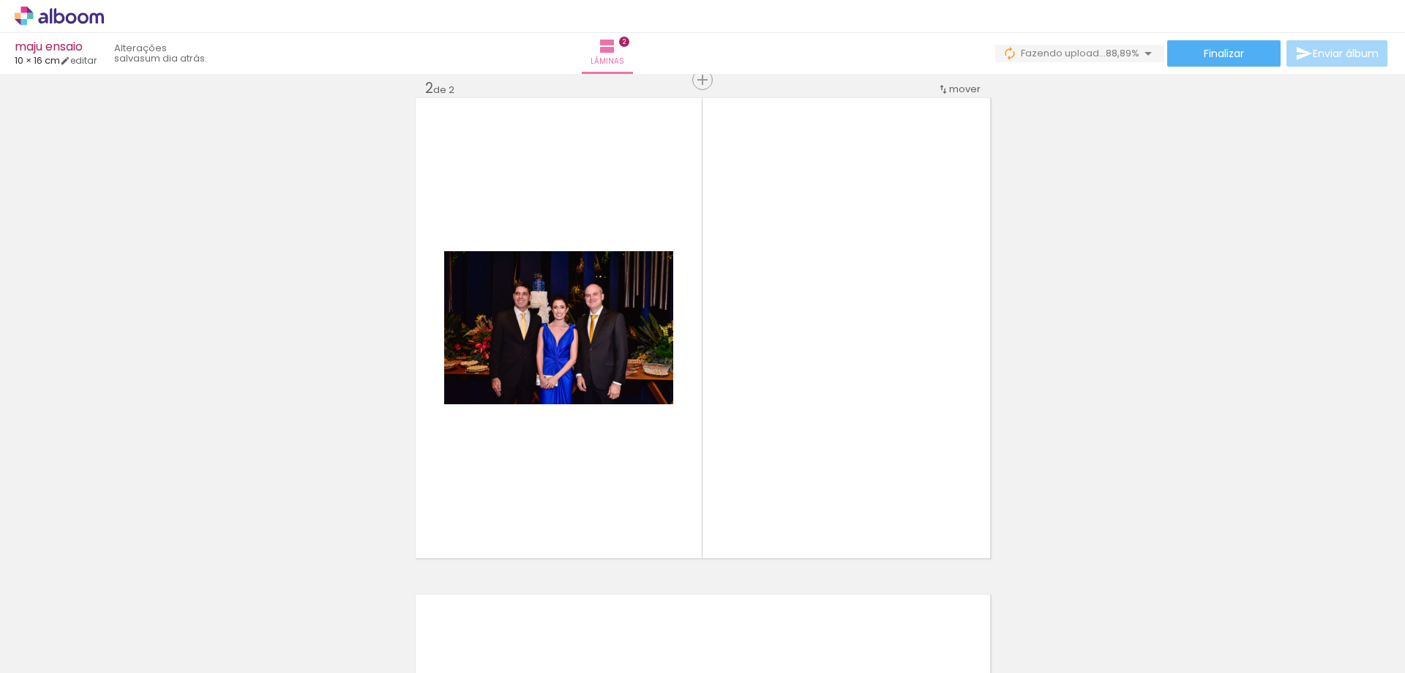
scroll to position [515, 0]
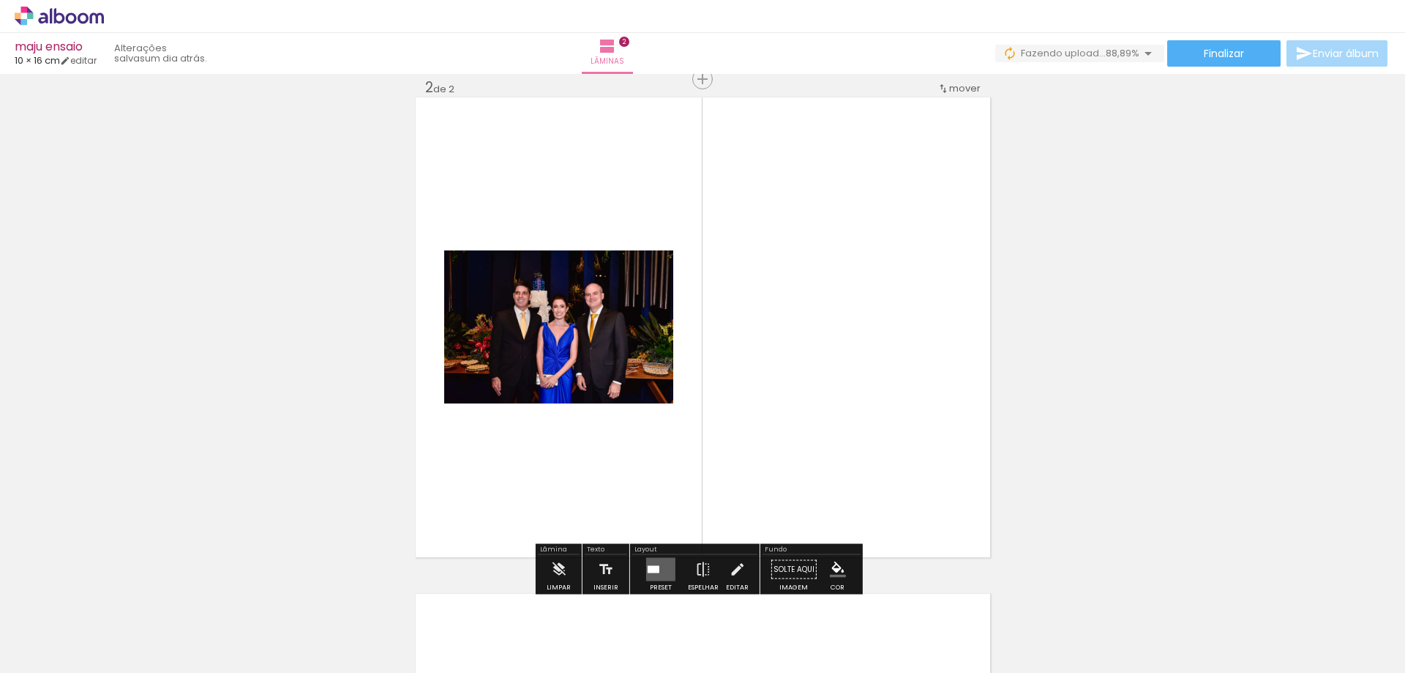
click at [655, 564] on quentale-layouter at bounding box center [660, 569] width 29 height 23
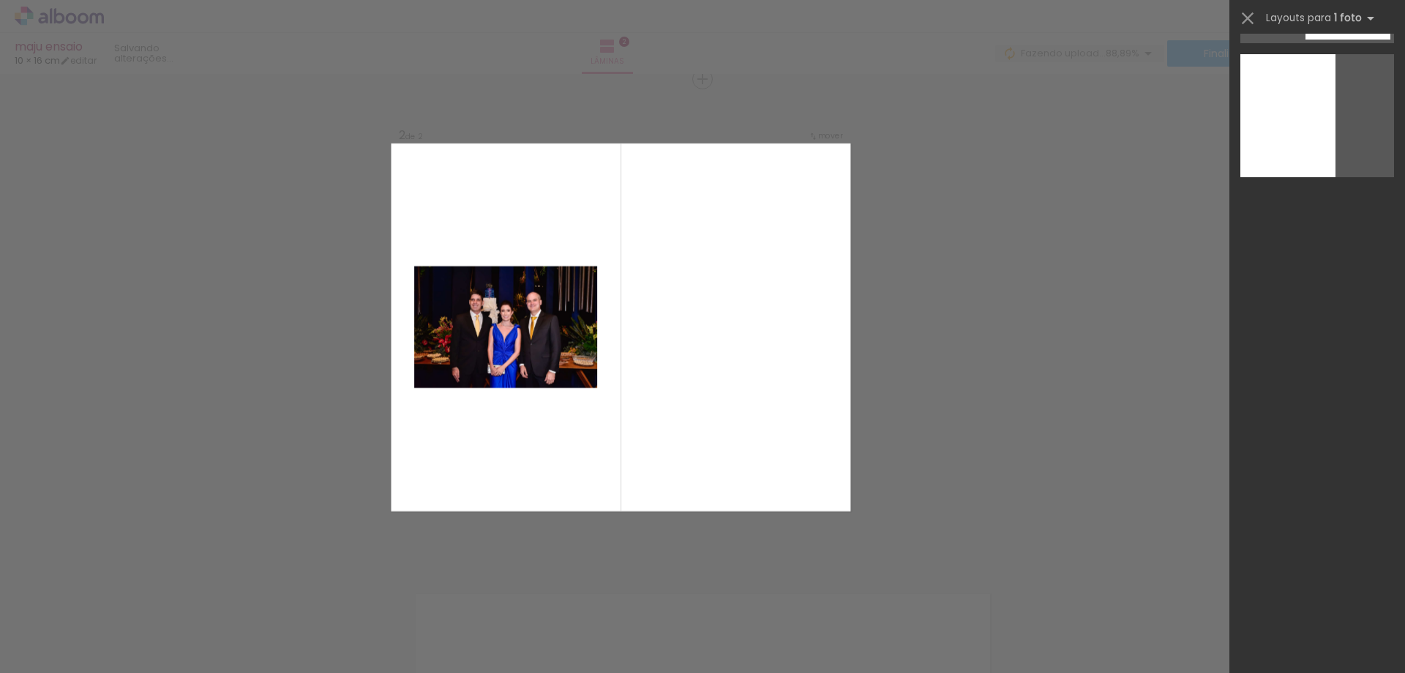
scroll to position [0, 0]
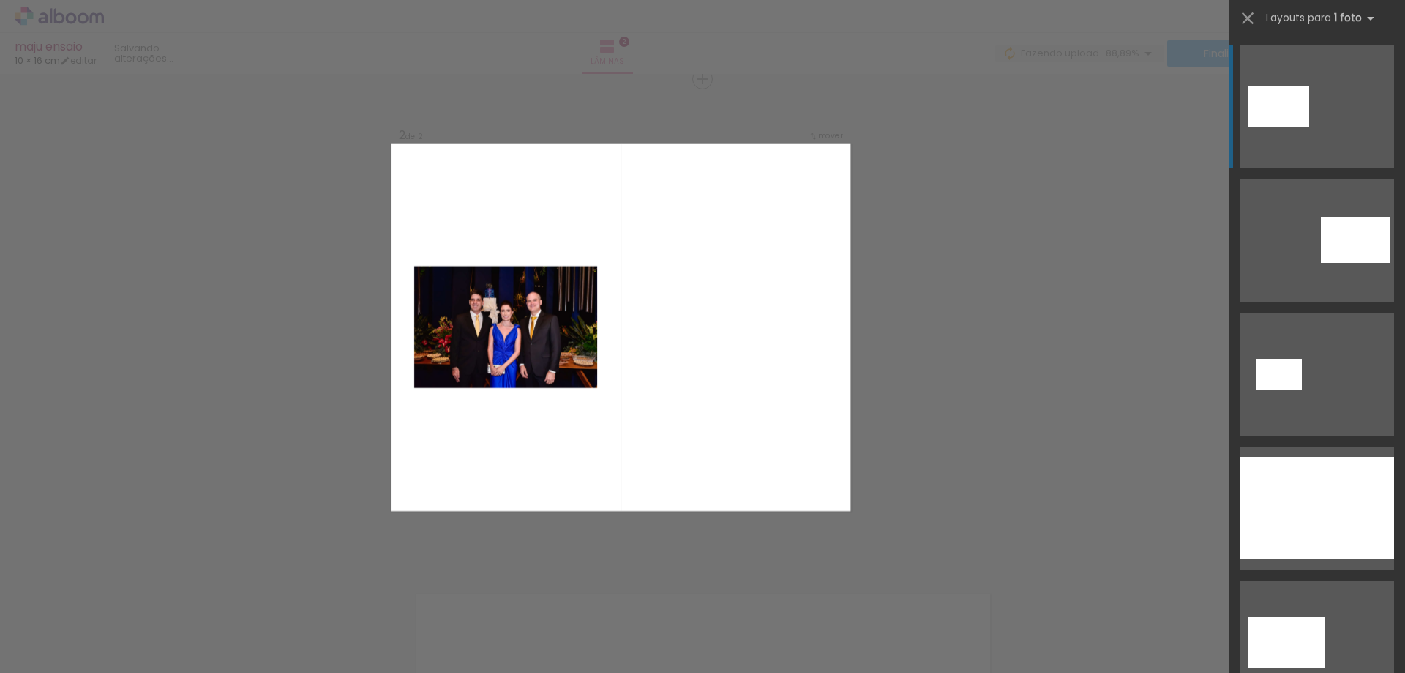
click at [1100, 386] on div "Confirmar Cancelar" at bounding box center [702, 321] width 1405 height 1524
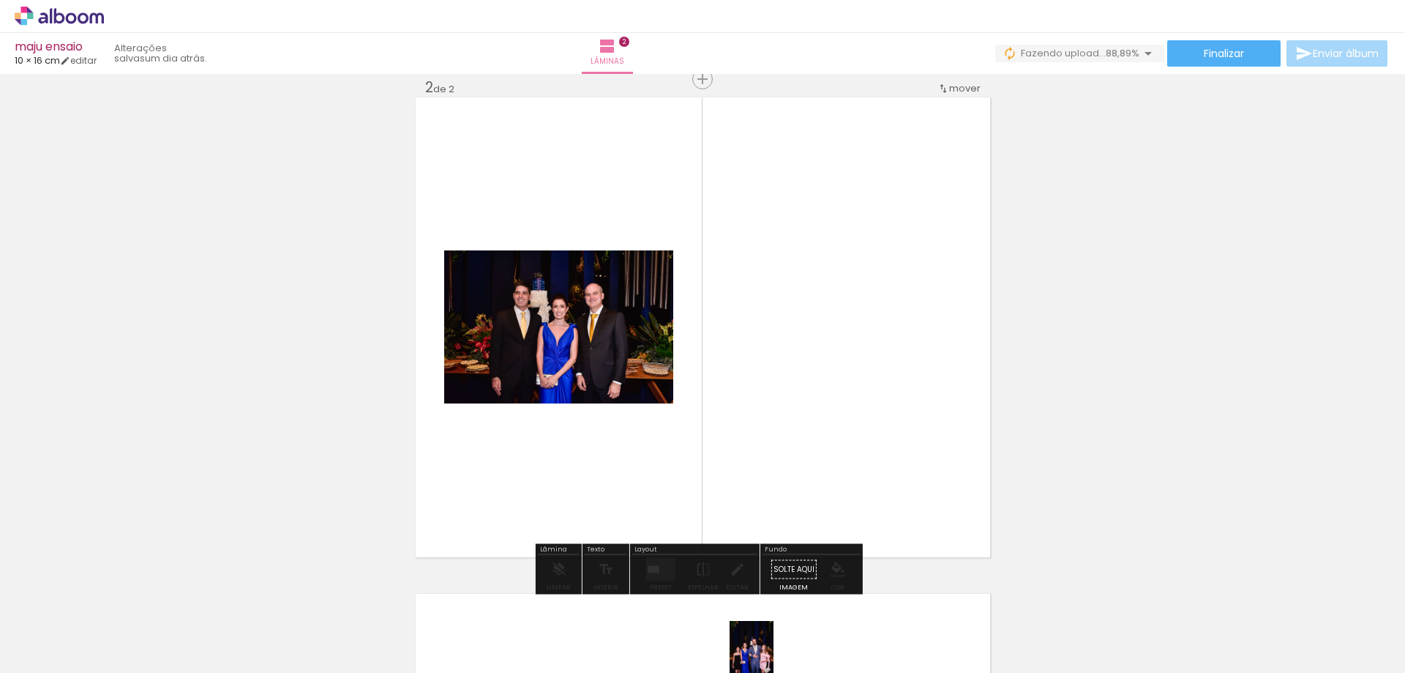
drag, startPoint x: 703, startPoint y: 661, endPoint x: 774, endPoint y: 665, distance: 71.1
click at [120, 665] on iron-horizontal-list at bounding box center [105, 626] width 29 height 91
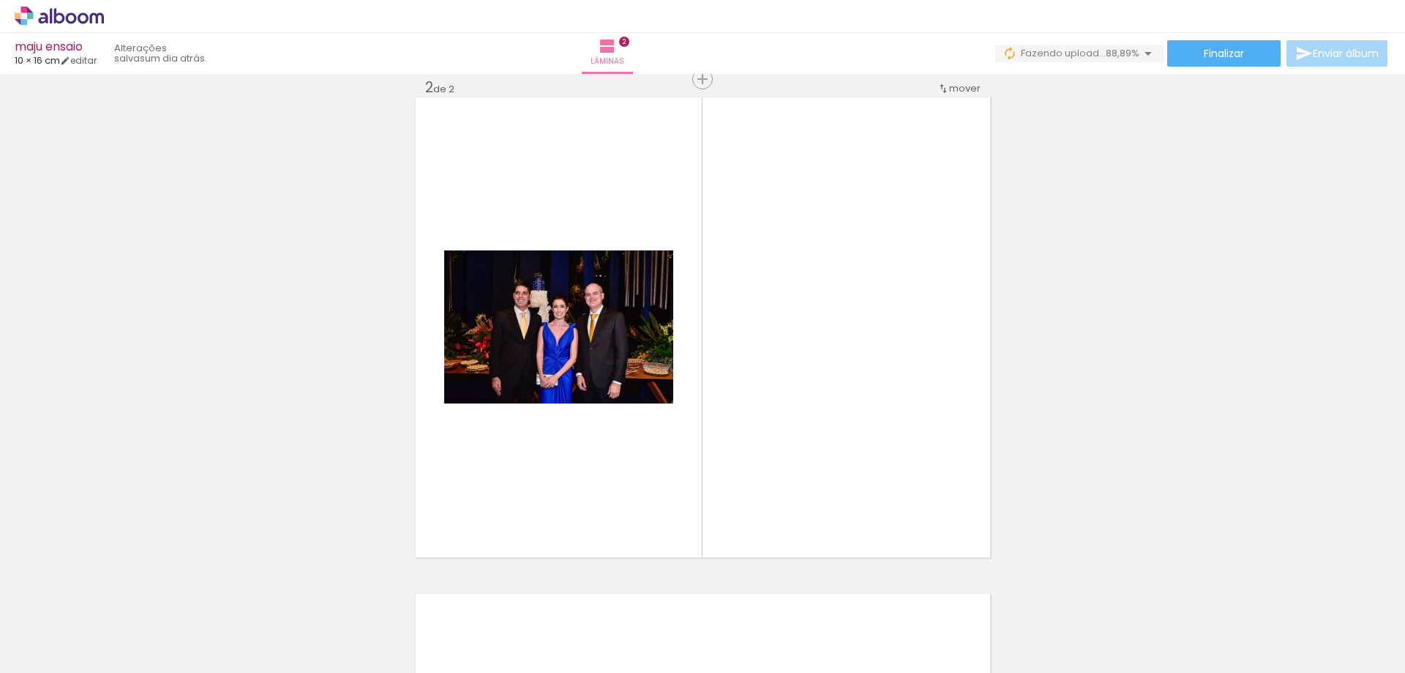
scroll to position [0, 630]
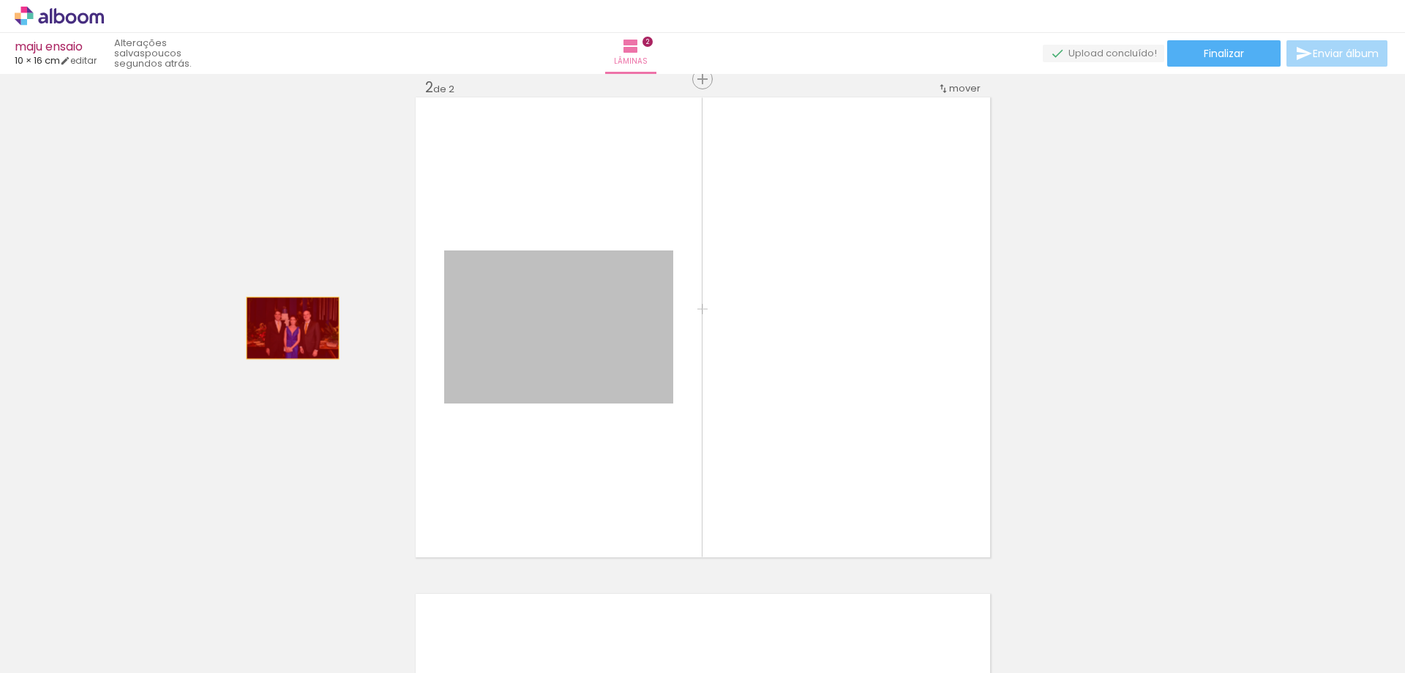
drag, startPoint x: 564, startPoint y: 325, endPoint x: 285, endPoint y: 328, distance: 278.8
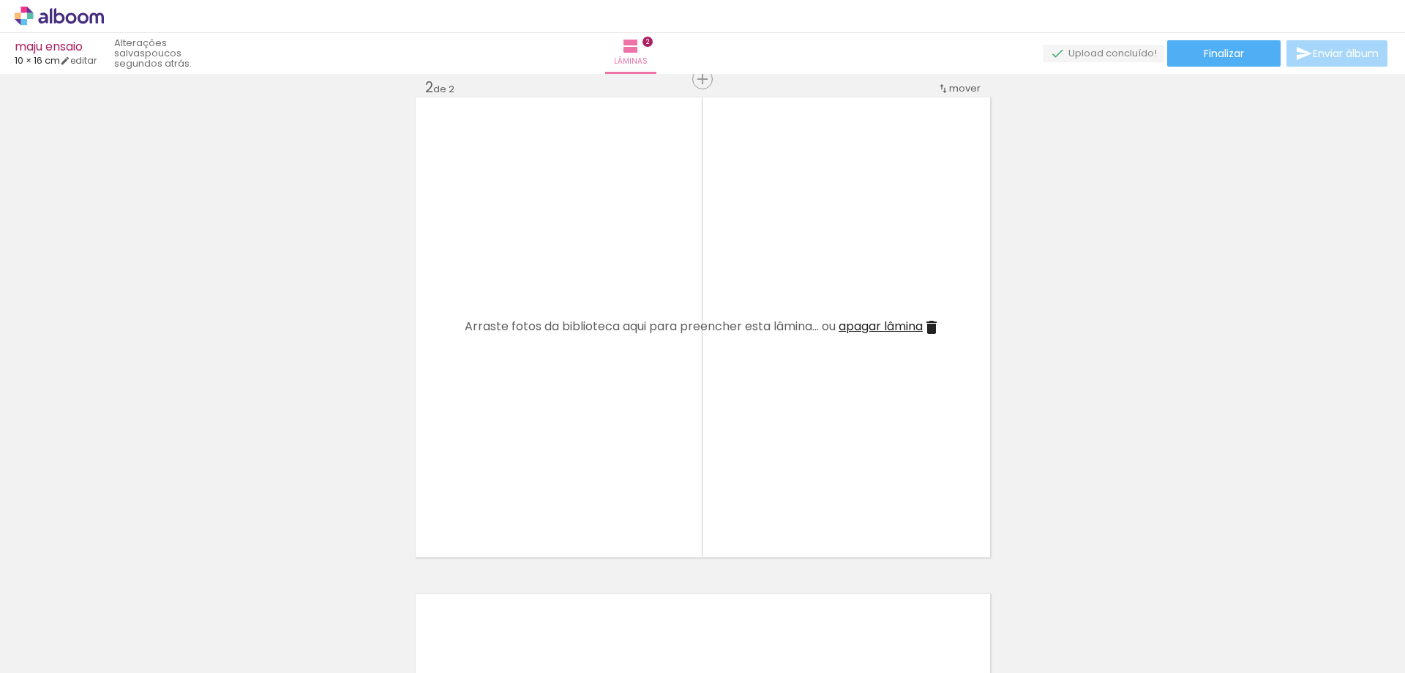
scroll to position [0, 0]
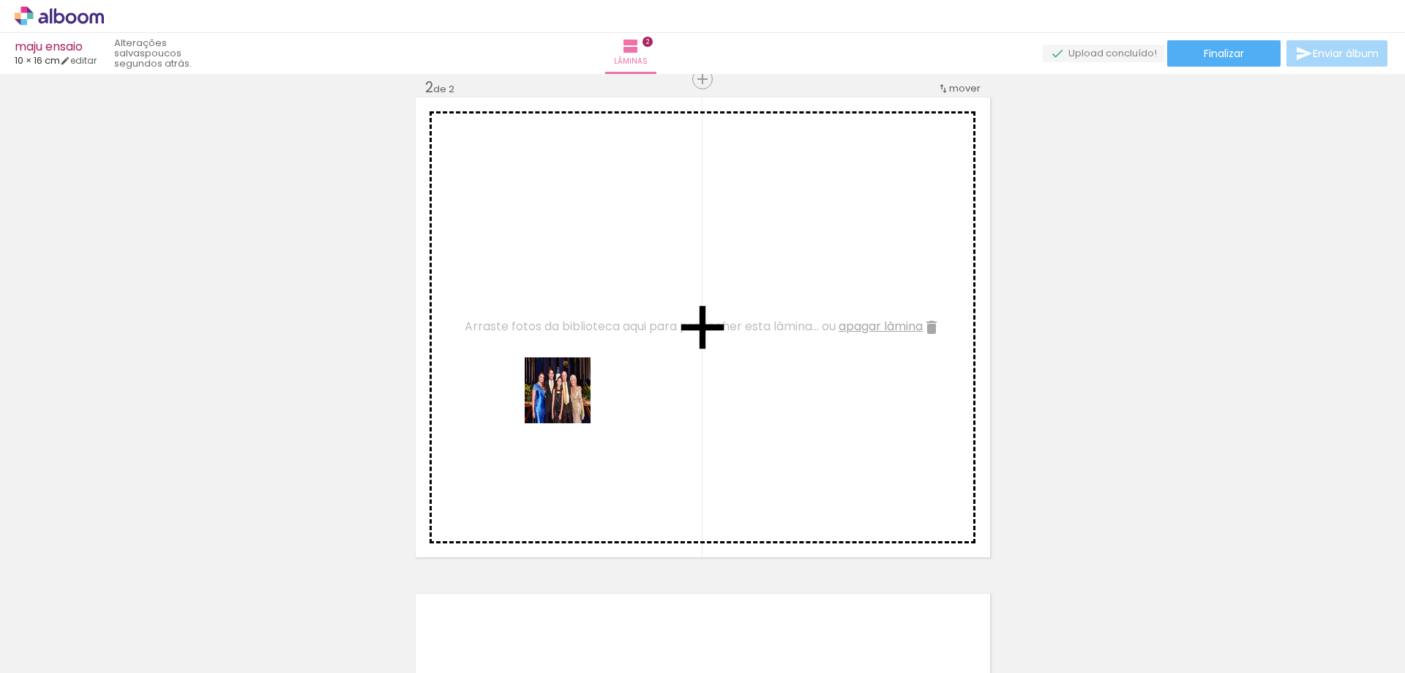
drag, startPoint x: 352, startPoint y: 591, endPoint x: 574, endPoint y: 418, distance: 281.1
click at [569, 398] on quentale-workspace at bounding box center [702, 336] width 1405 height 673
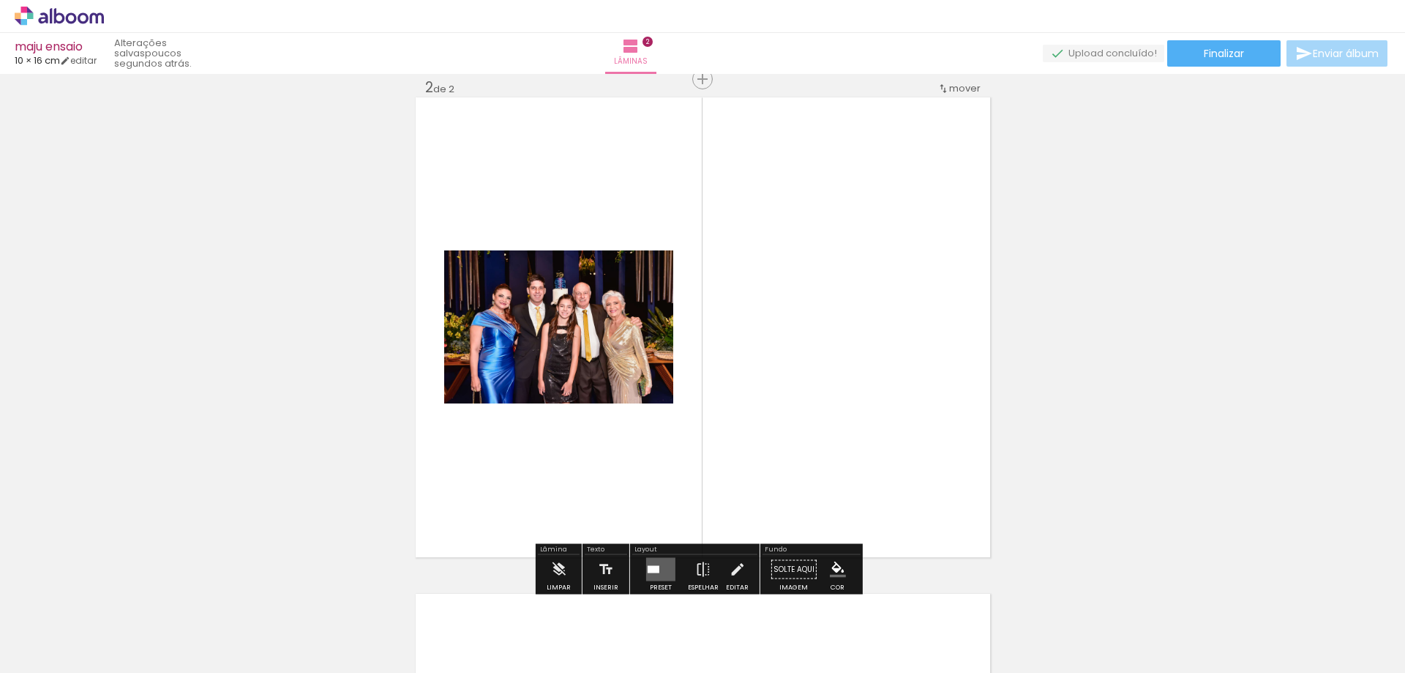
click at [653, 573] on quentale-layouter at bounding box center [660, 569] width 29 height 23
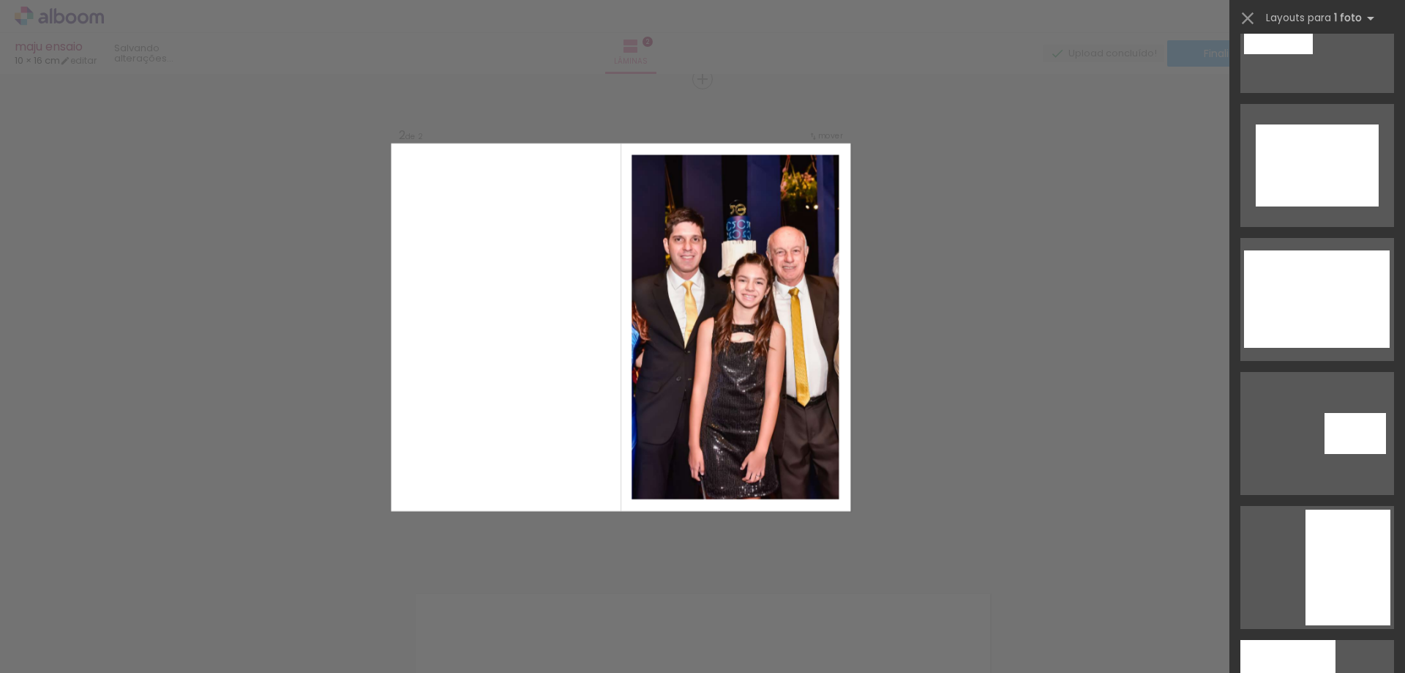
scroll to position [1317, 0]
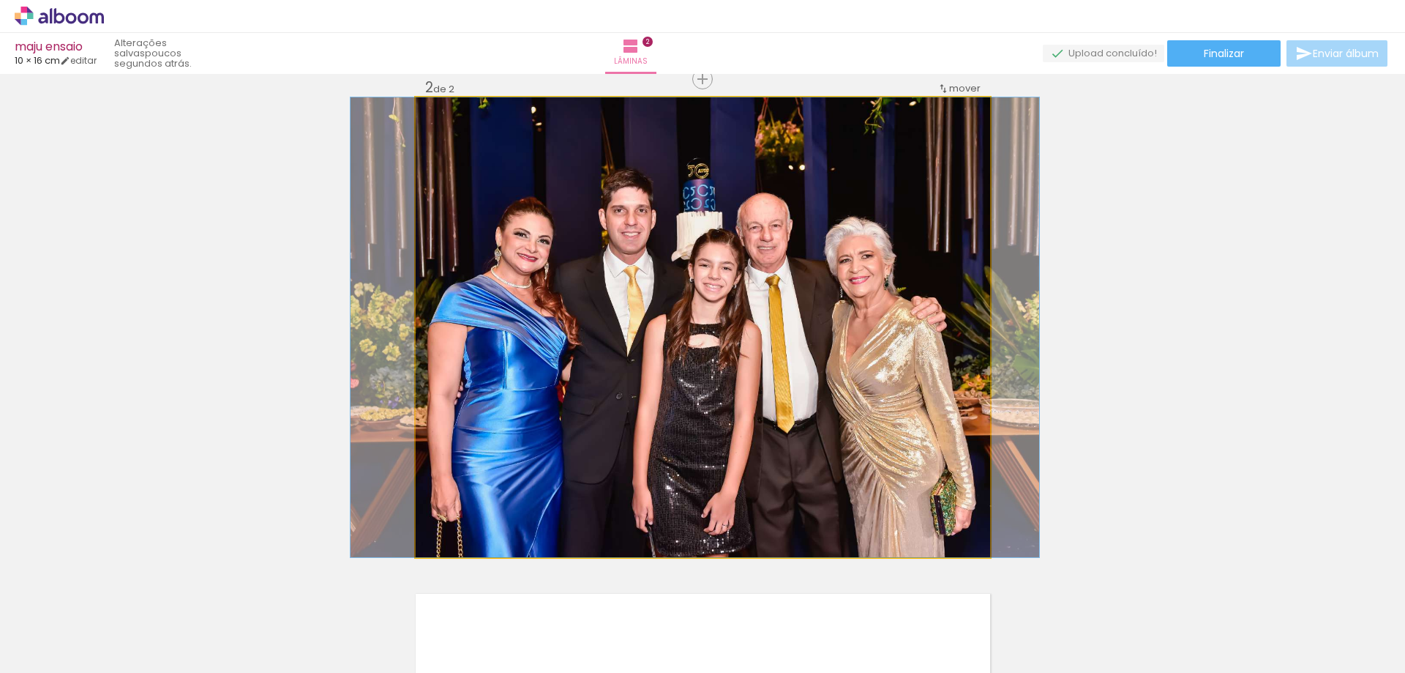
drag, startPoint x: 624, startPoint y: 415, endPoint x: 616, endPoint y: 411, distance: 8.8
click at [755, 397] on quentale-photo at bounding box center [703, 327] width 574 height 460
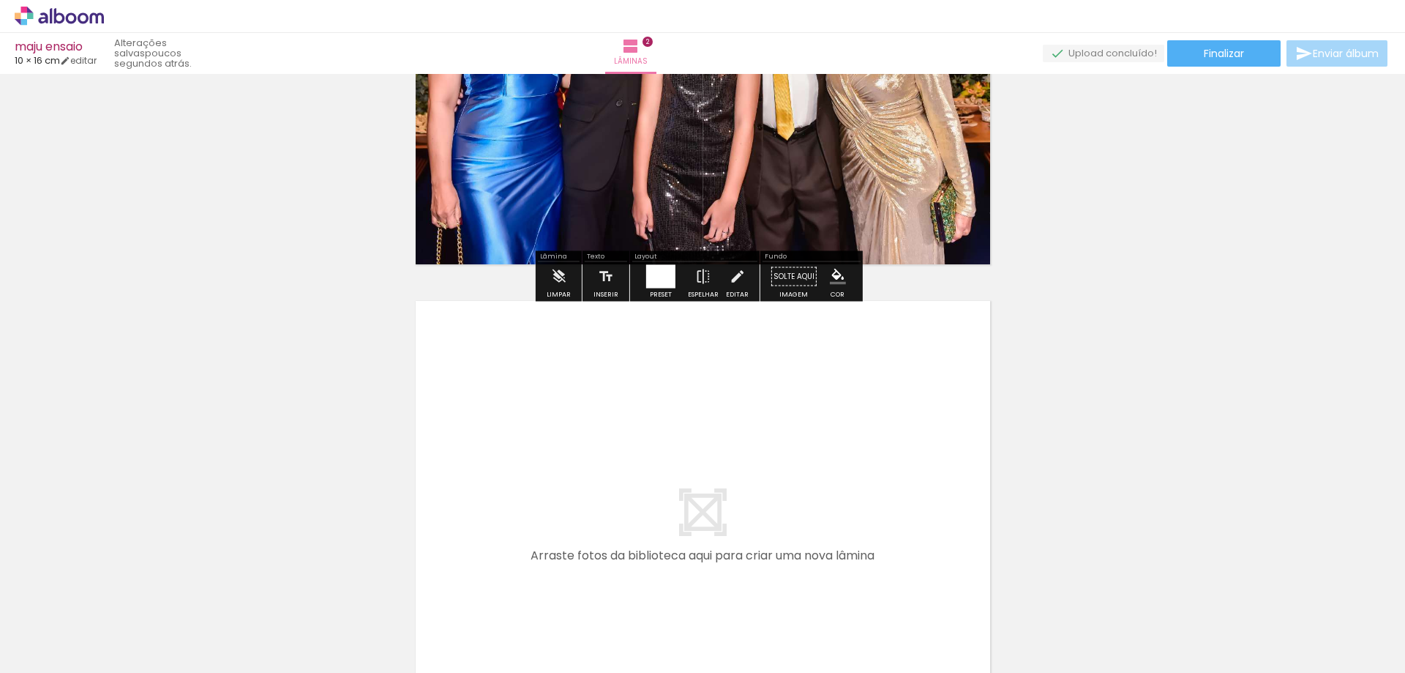
scroll to position [954, 0]
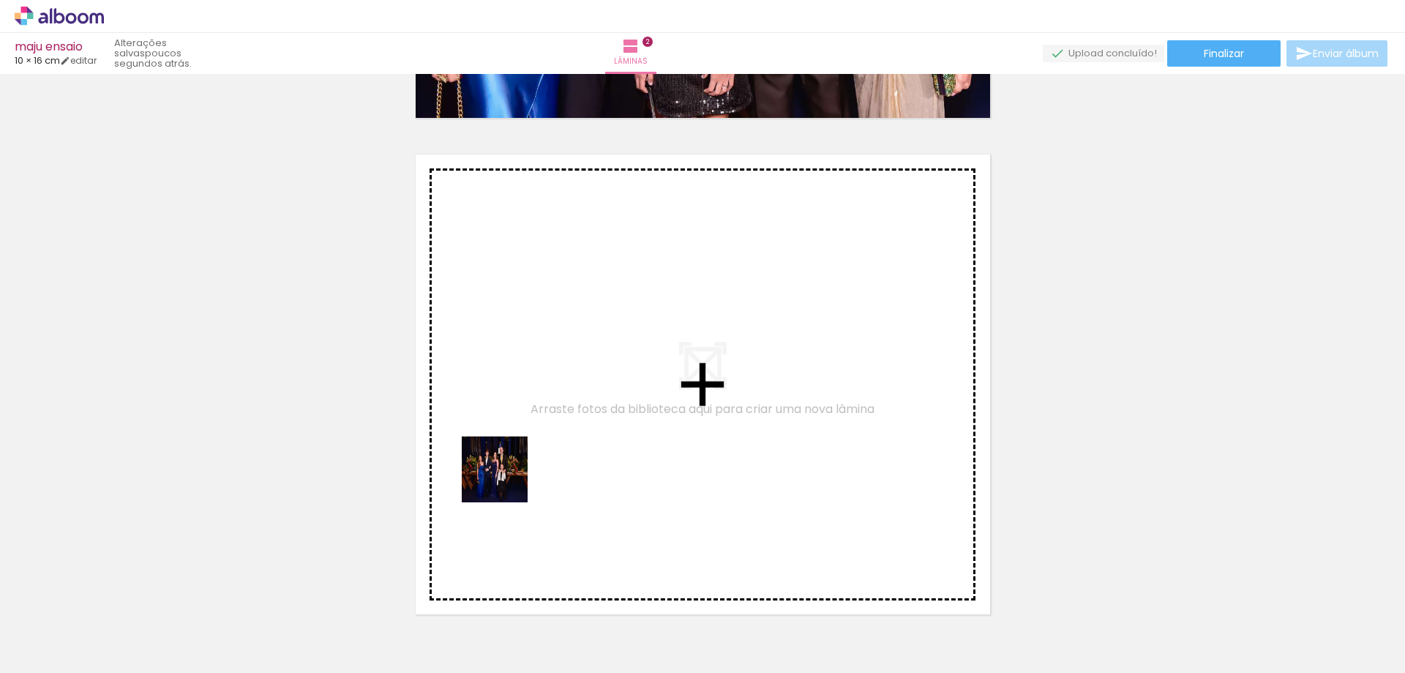
drag, startPoint x: 490, startPoint y: 618, endPoint x: 517, endPoint y: 460, distance: 160.3
click at [517, 460] on quentale-workspace at bounding box center [702, 336] width 1405 height 673
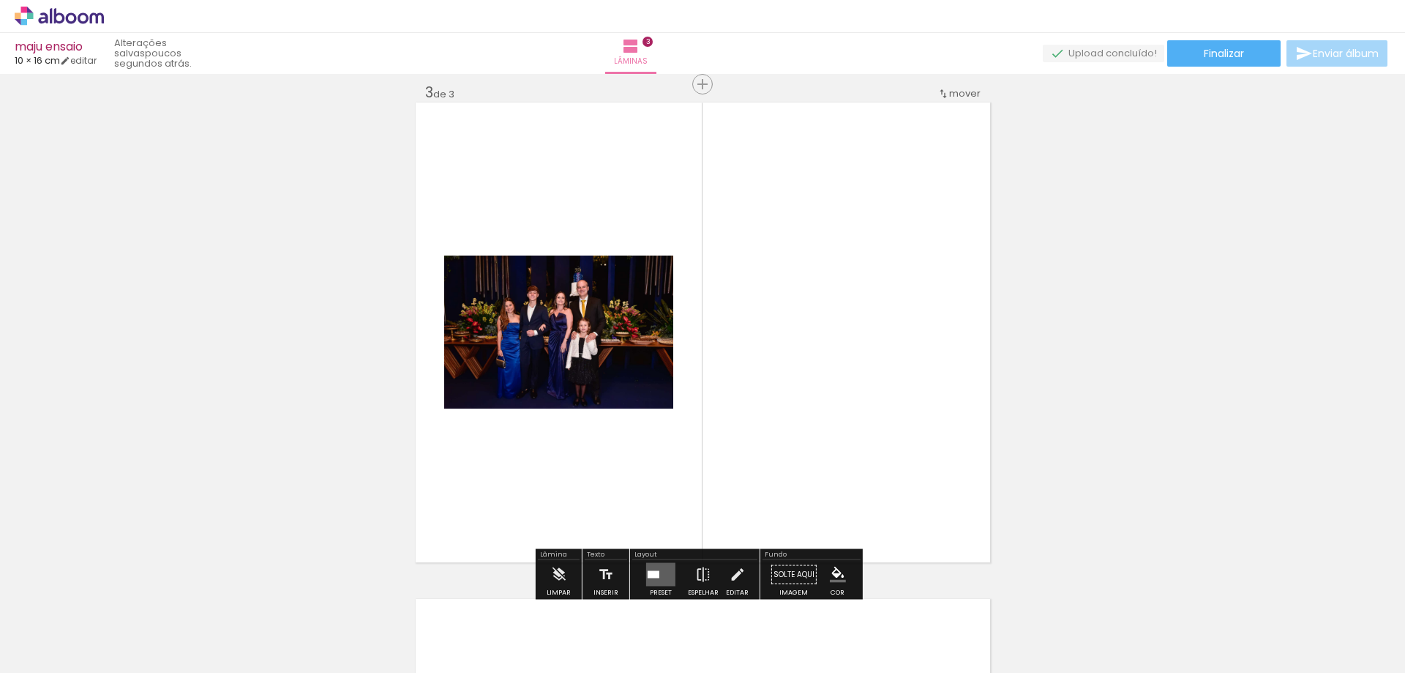
scroll to position [1011, 0]
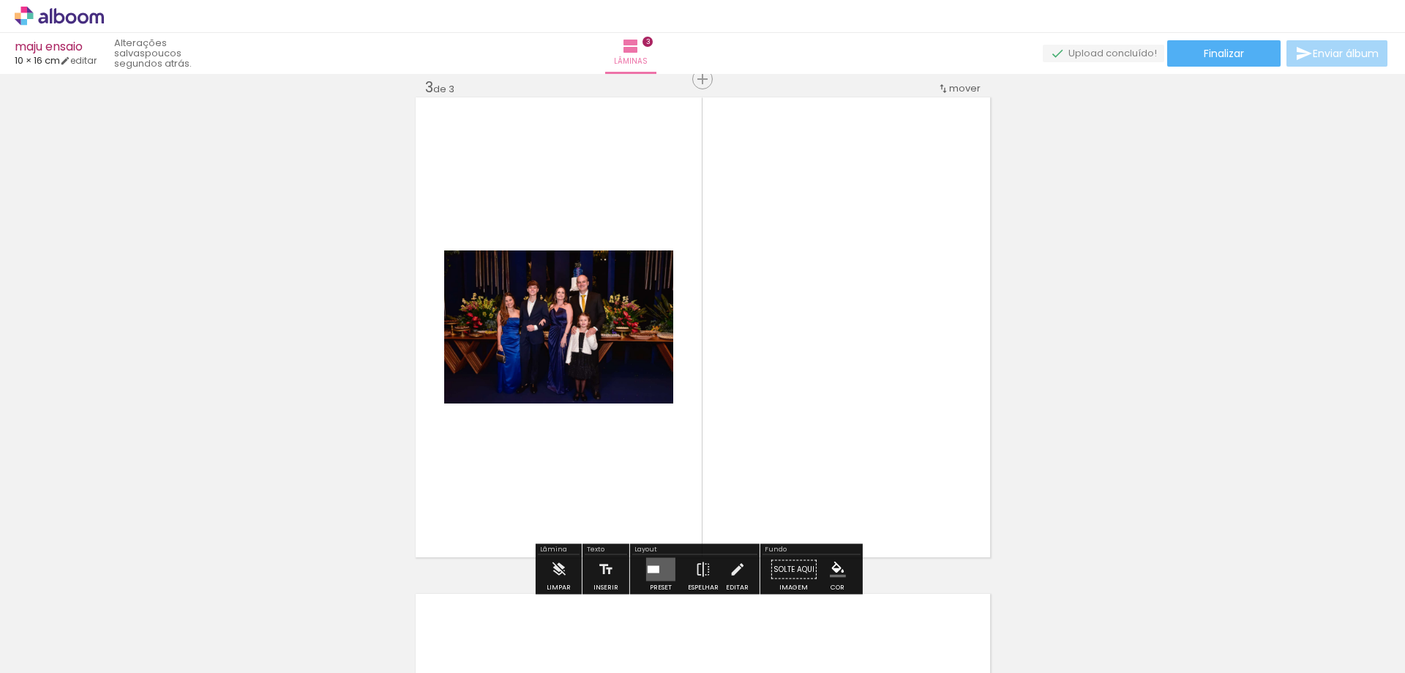
drag, startPoint x: 555, startPoint y: 355, endPoint x: 308, endPoint y: 403, distance: 251.9
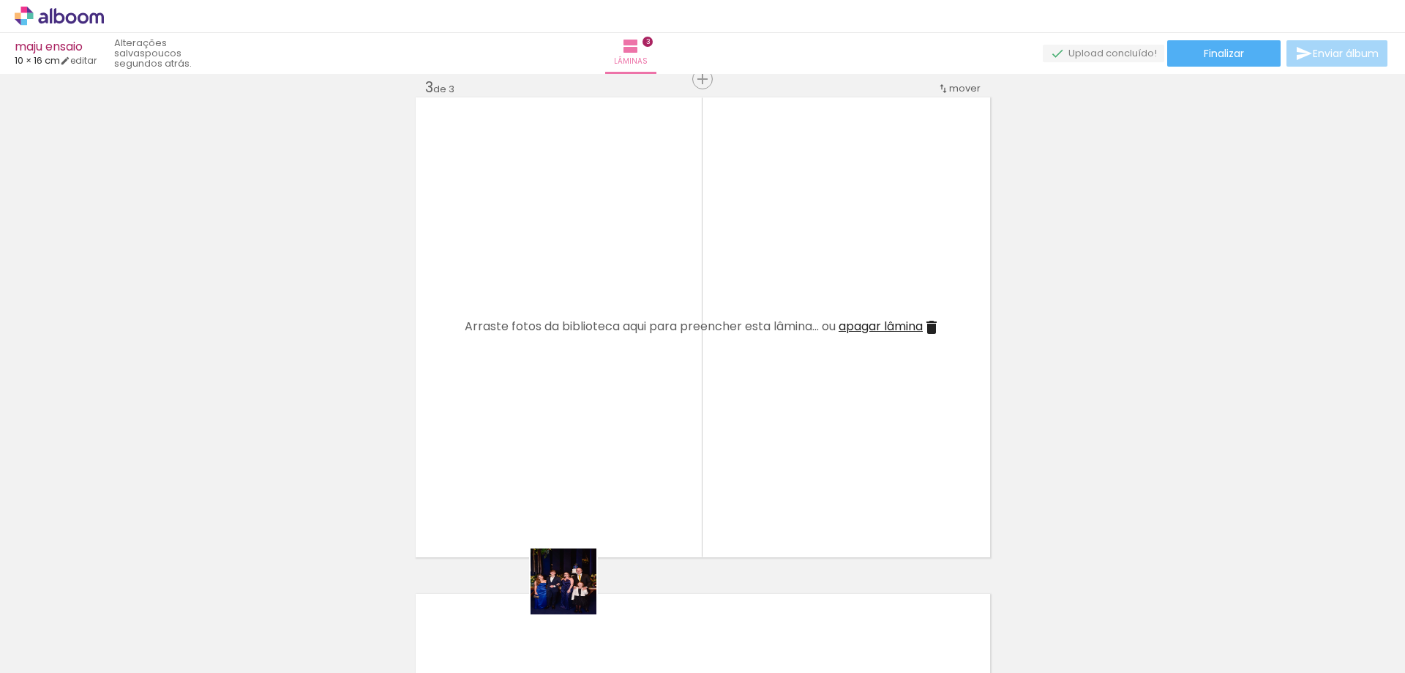
drag, startPoint x: 584, startPoint y: 636, endPoint x: 541, endPoint y: 448, distance: 193.0
click at [541, 446] on quentale-workspace at bounding box center [702, 336] width 1405 height 673
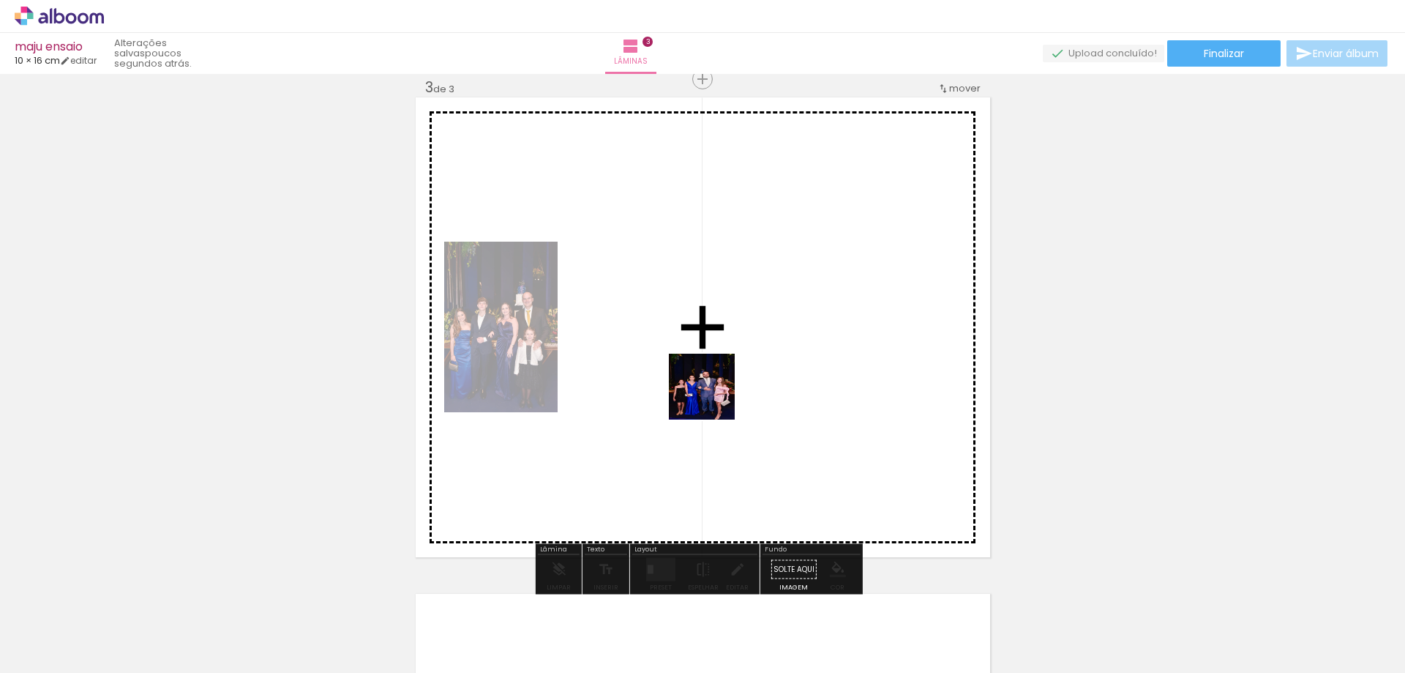
drag, startPoint x: 722, startPoint y: 407, endPoint x: 713, endPoint y: 397, distance: 12.9
click at [713, 397] on quentale-workspace at bounding box center [702, 336] width 1405 height 673
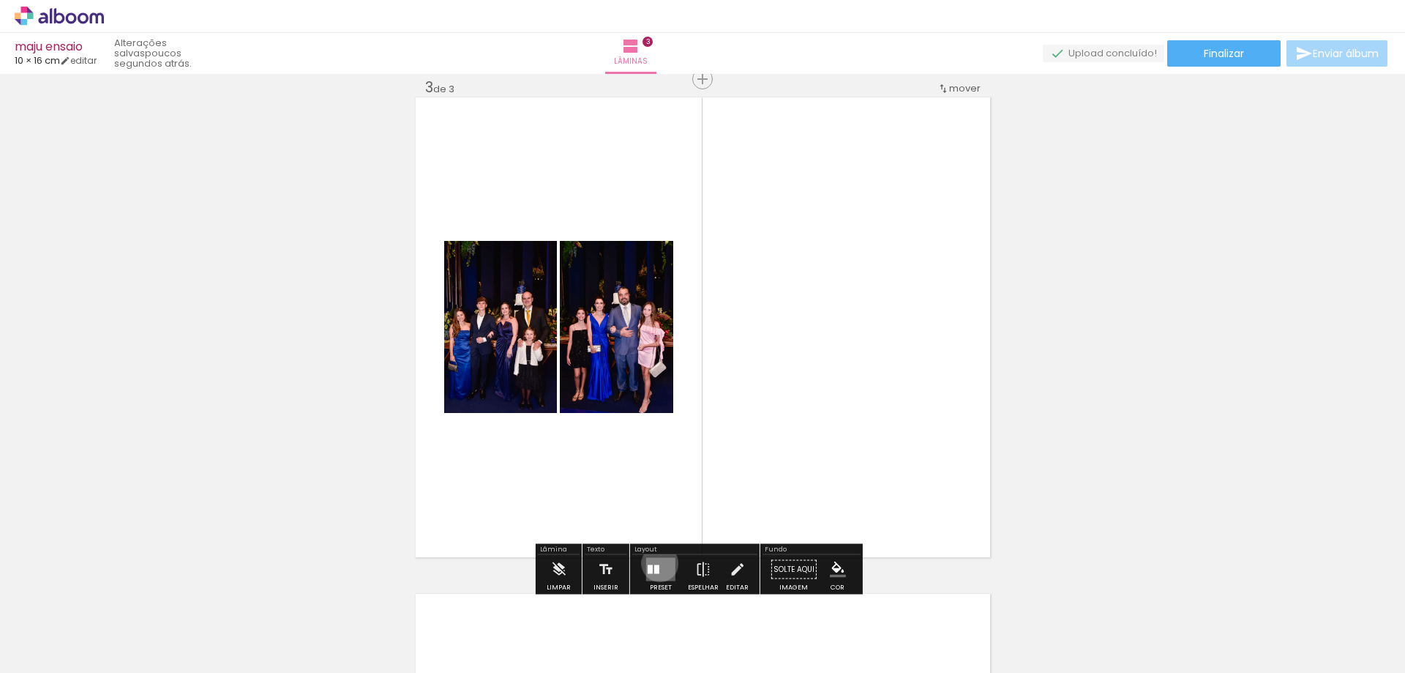
click at [656, 563] on quentale-layouter at bounding box center [660, 569] width 29 height 23
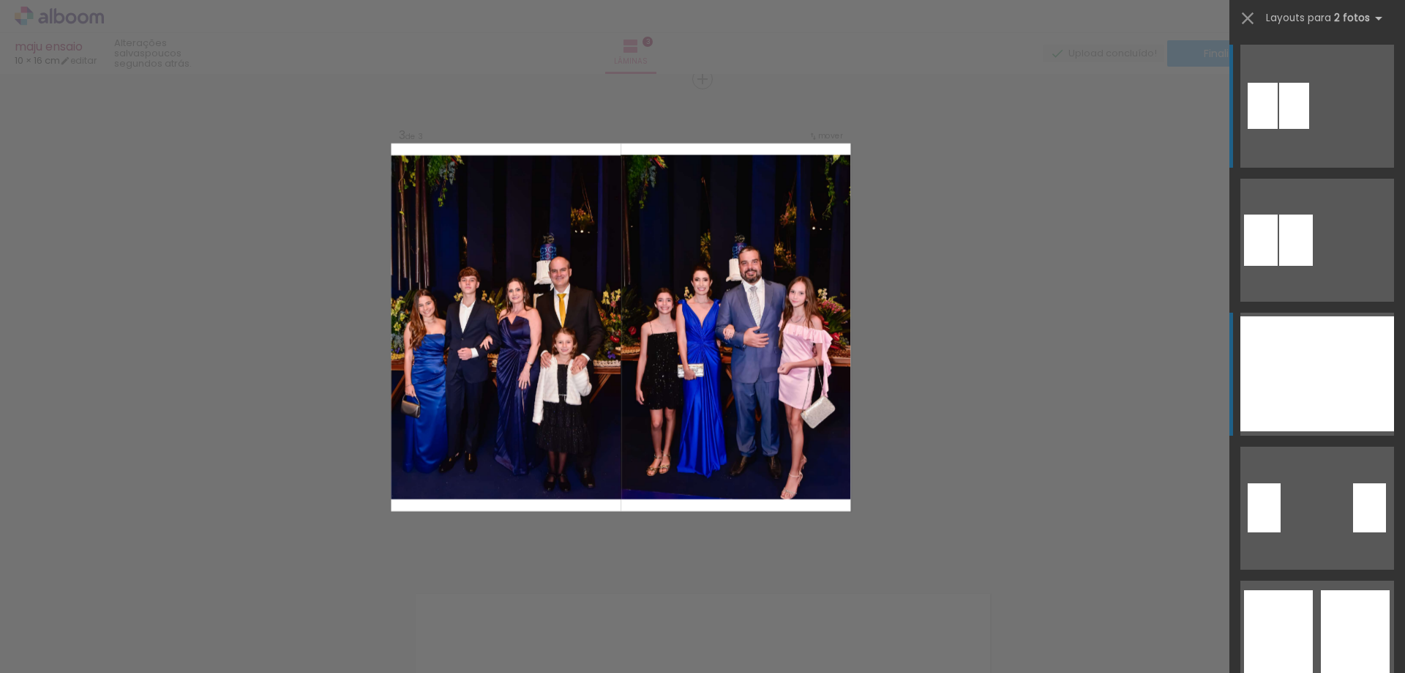
click at [1278, 377] on div at bounding box center [1278, 373] width 77 height 115
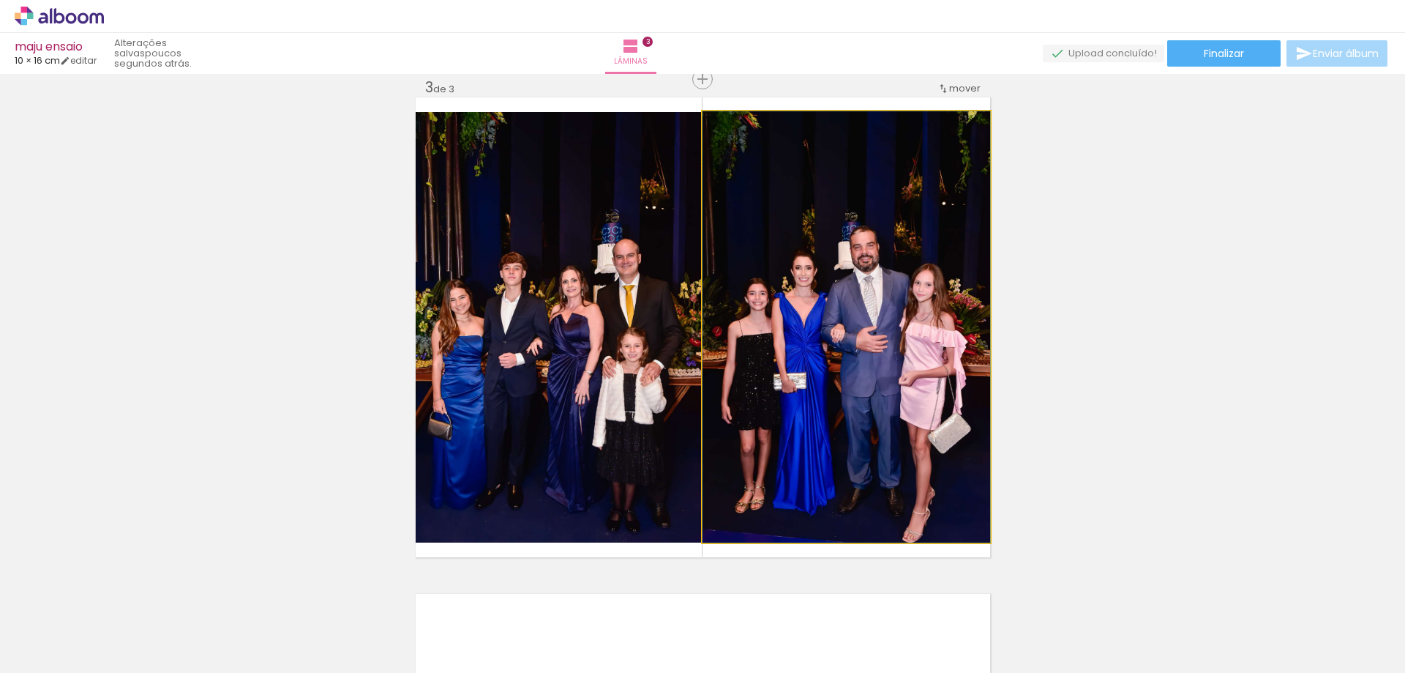
drag, startPoint x: 911, startPoint y: 365, endPoint x: 910, endPoint y: 394, distance: 29.3
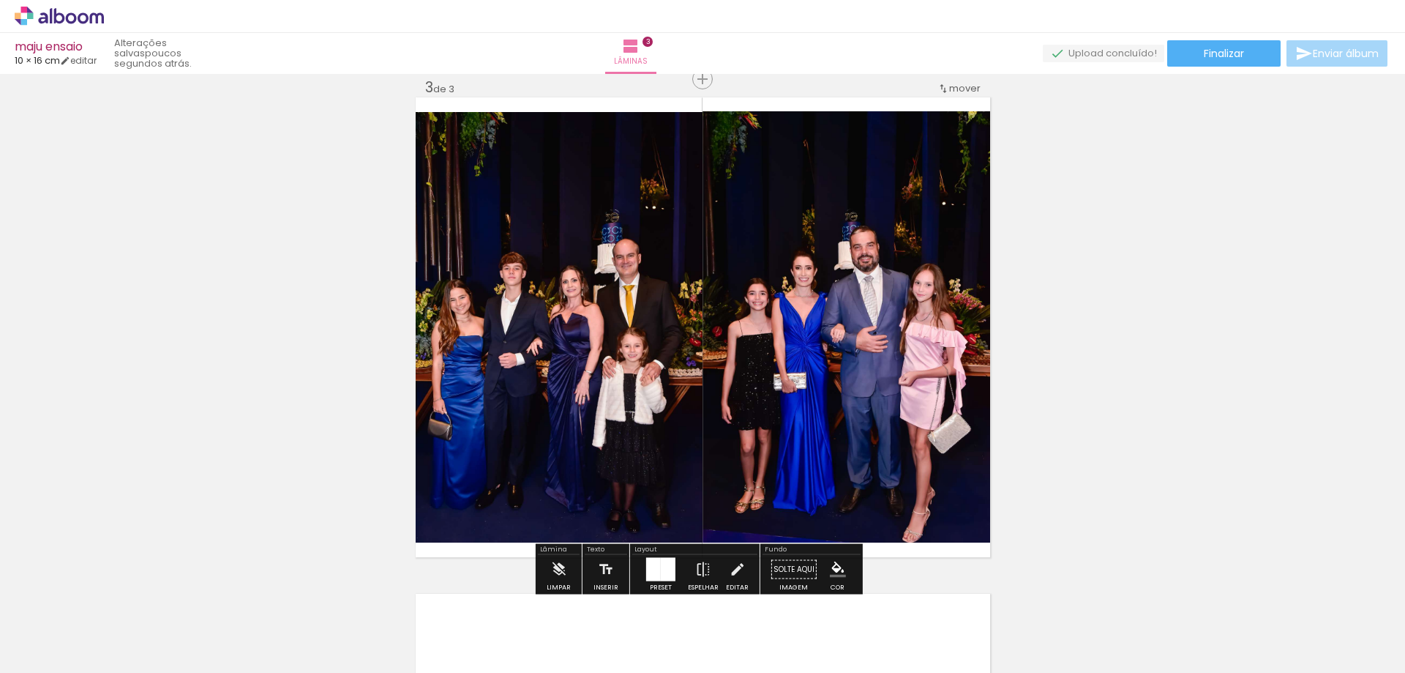
scroll to position [1085, 0]
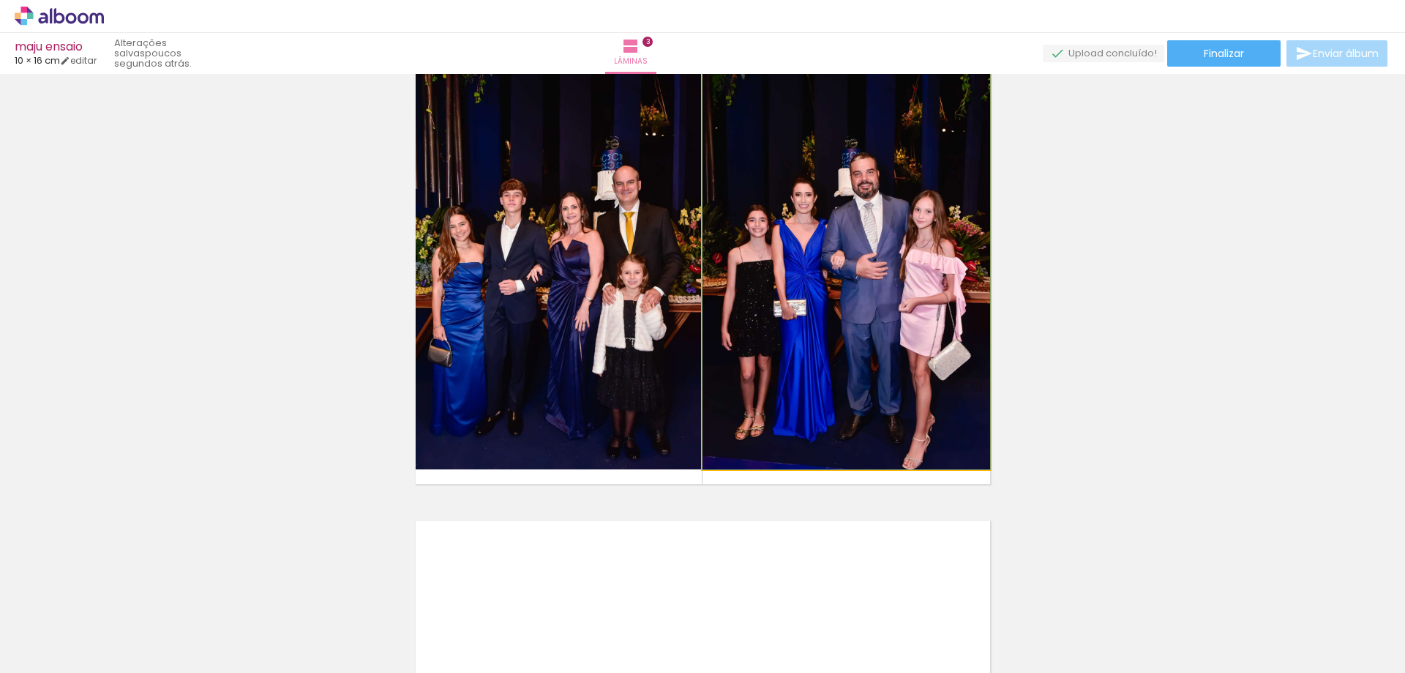
click at [779, 426] on quentale-photo at bounding box center [847, 253] width 288 height 431
drag, startPoint x: 779, startPoint y: 422, endPoint x: 780, endPoint y: 408, distance: 13.3
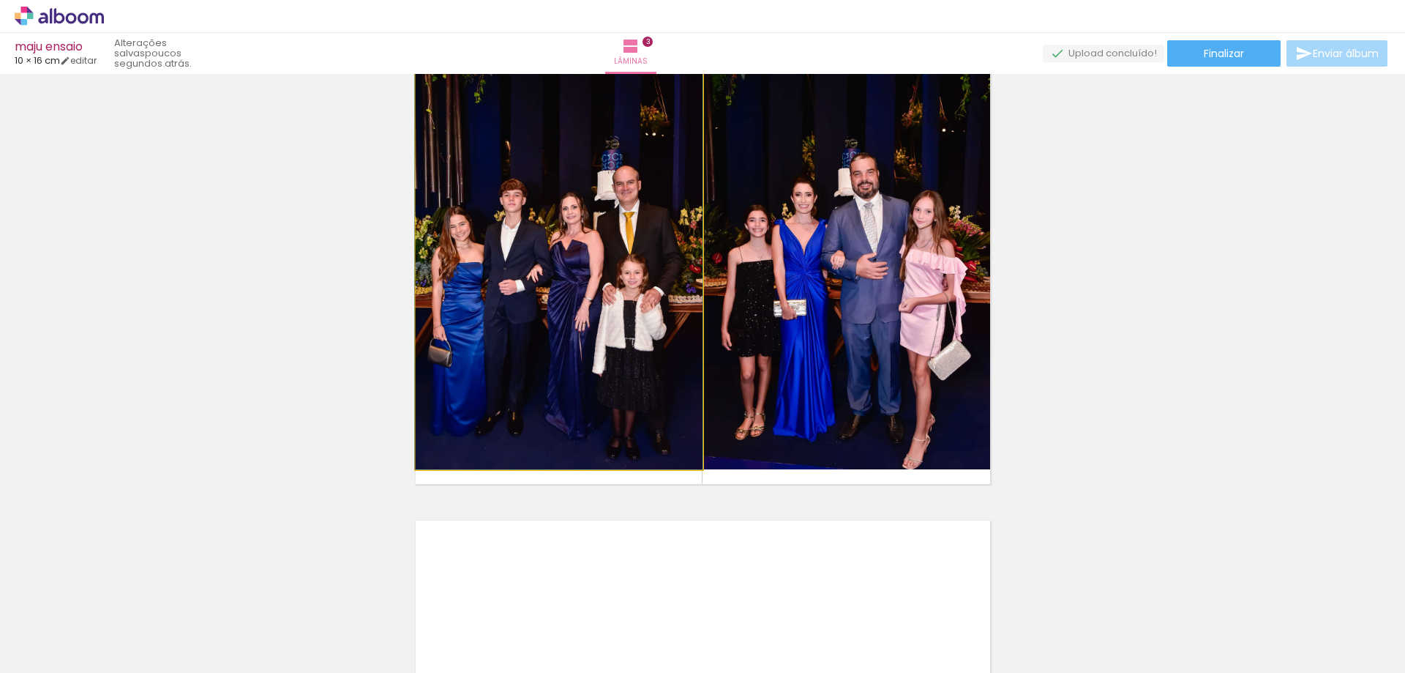
click at [656, 388] on quentale-photo at bounding box center [559, 254] width 287 height 430
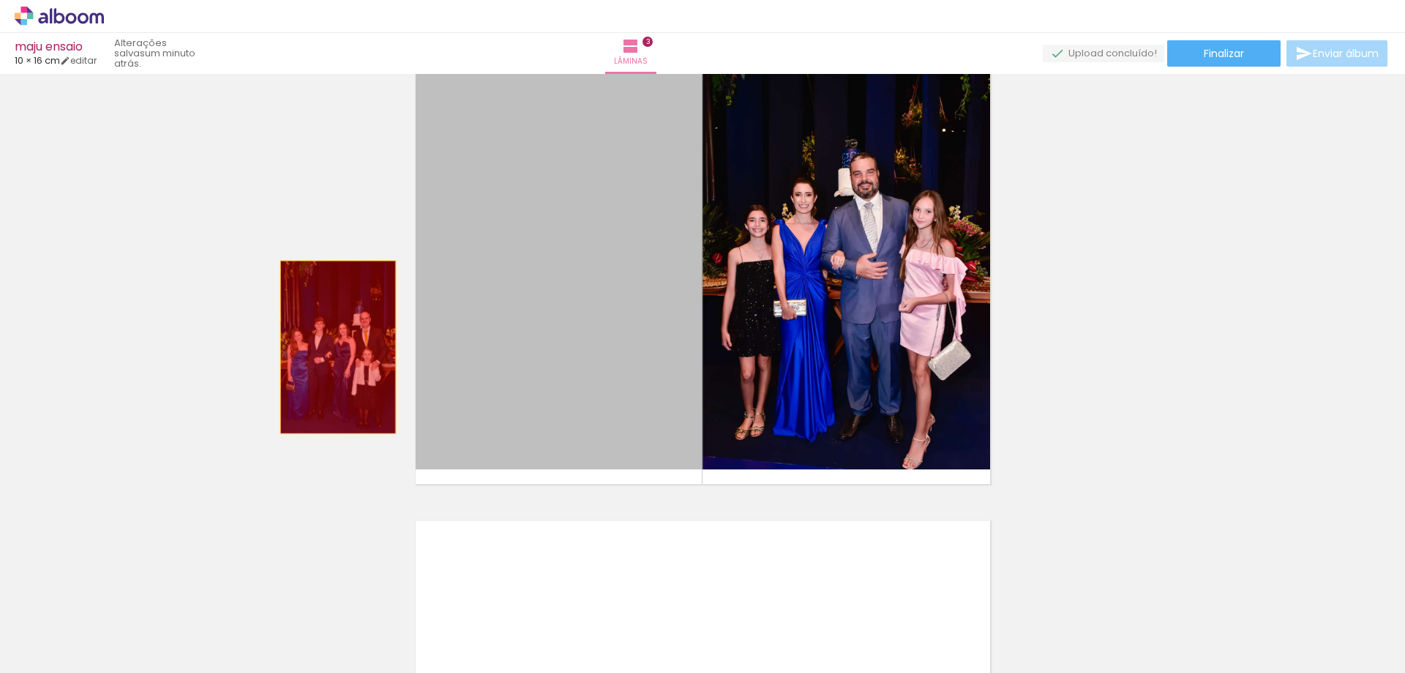
drag, startPoint x: 643, startPoint y: 353, endPoint x: 332, endPoint y: 347, distance: 311.1
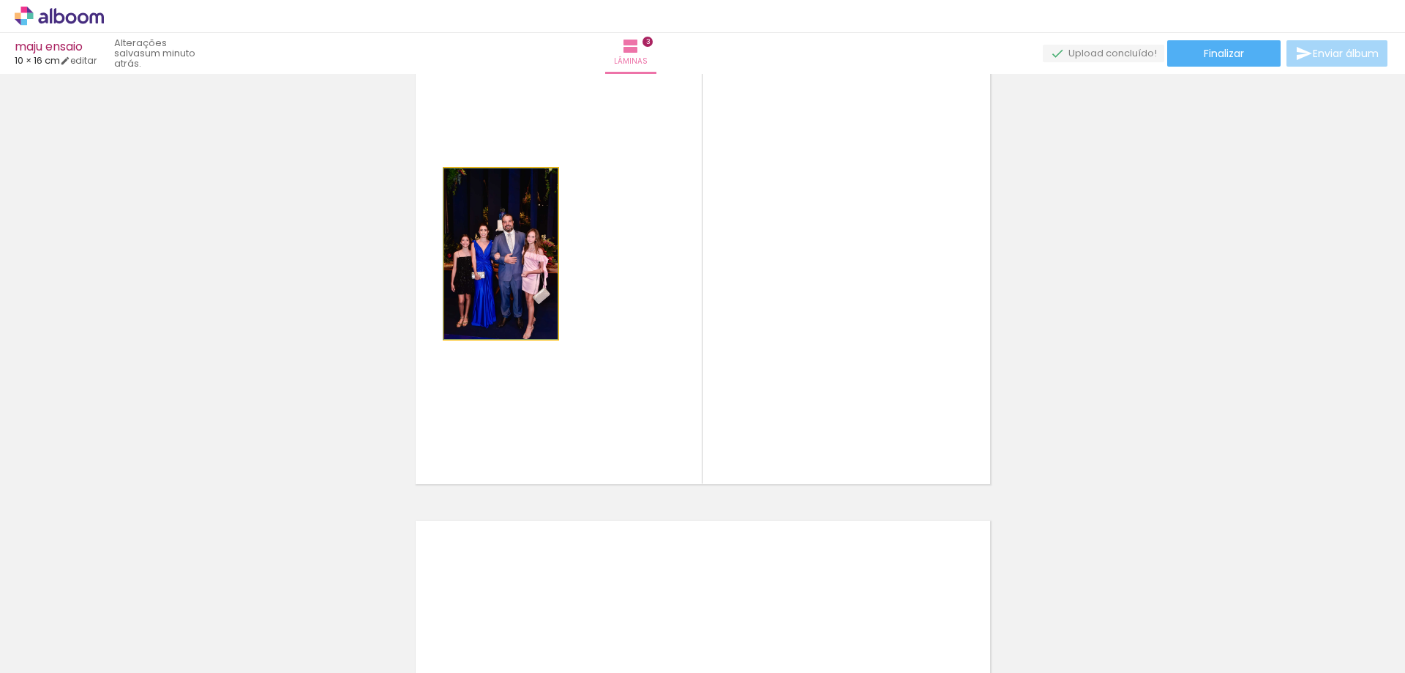
drag, startPoint x: 491, startPoint y: 292, endPoint x: 238, endPoint y: 324, distance: 255.3
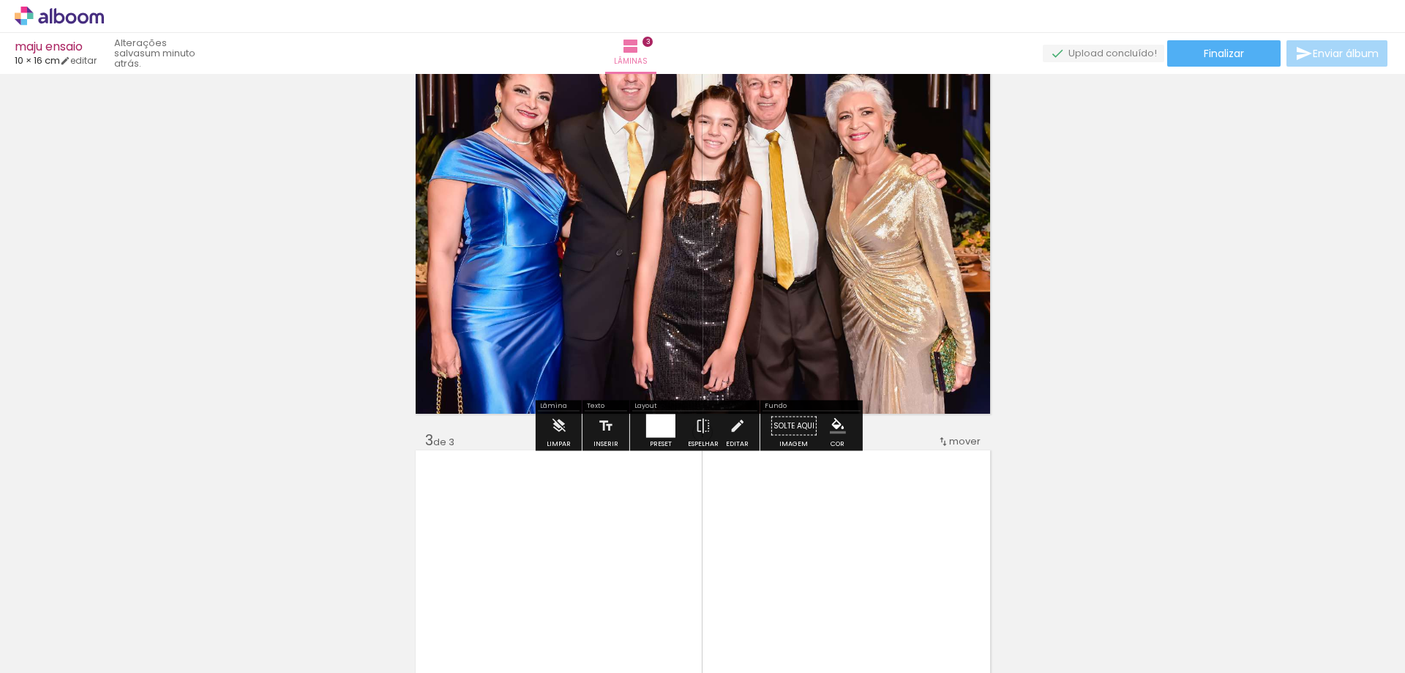
scroll to position [732, 0]
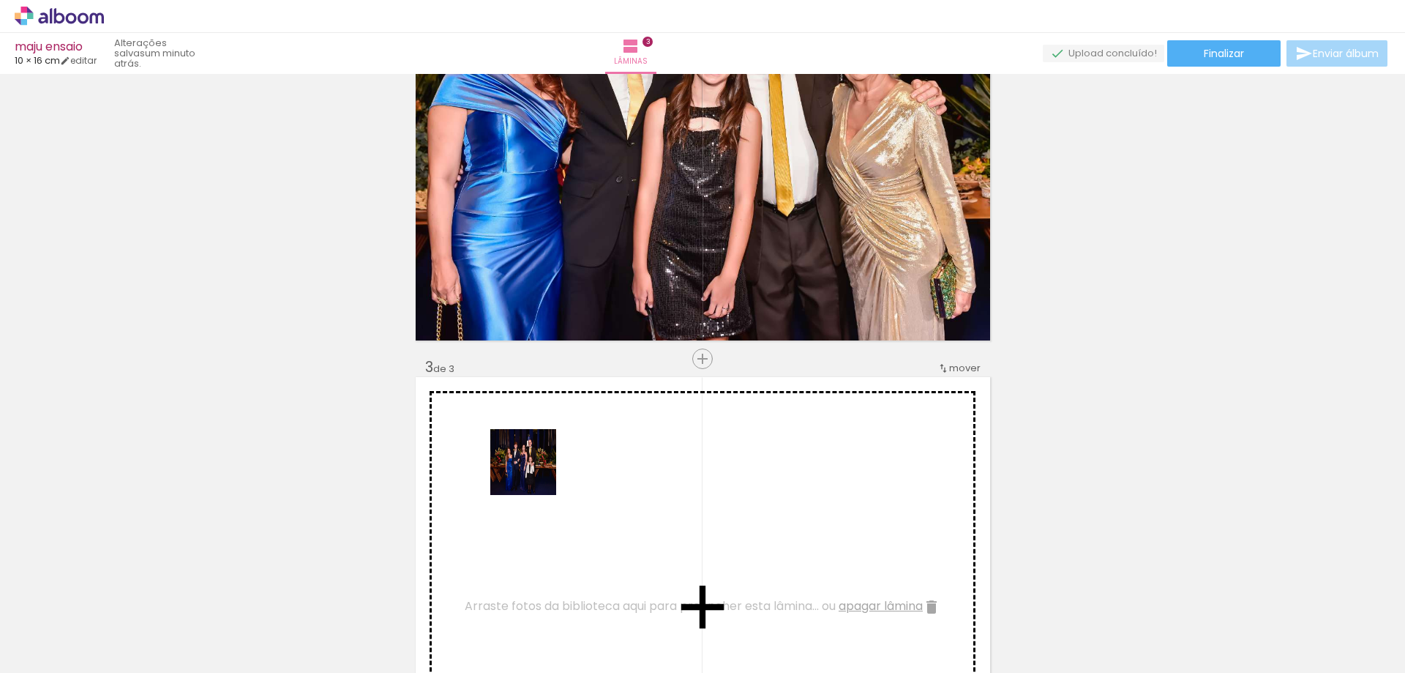
drag, startPoint x: 482, startPoint y: 636, endPoint x: 534, endPoint y: 473, distance: 171.3
click at [534, 473] on quentale-workspace at bounding box center [702, 336] width 1405 height 673
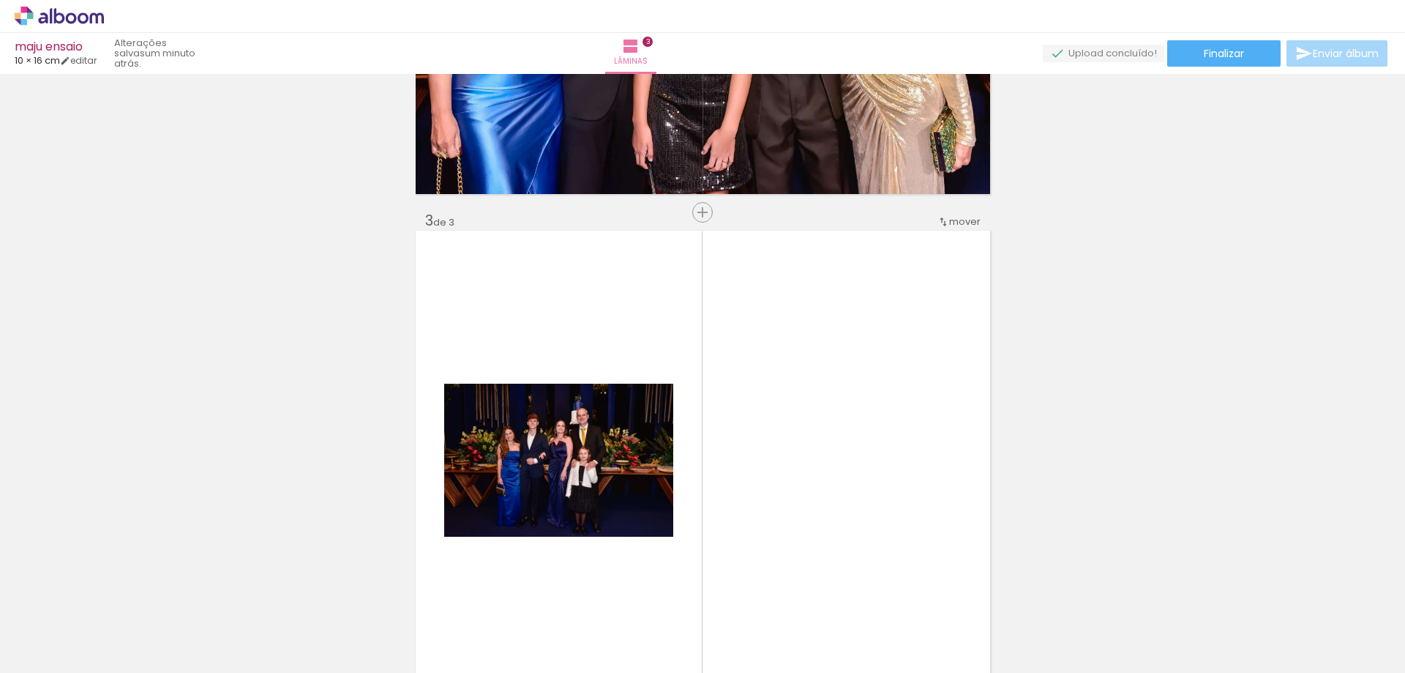
scroll to position [1025, 0]
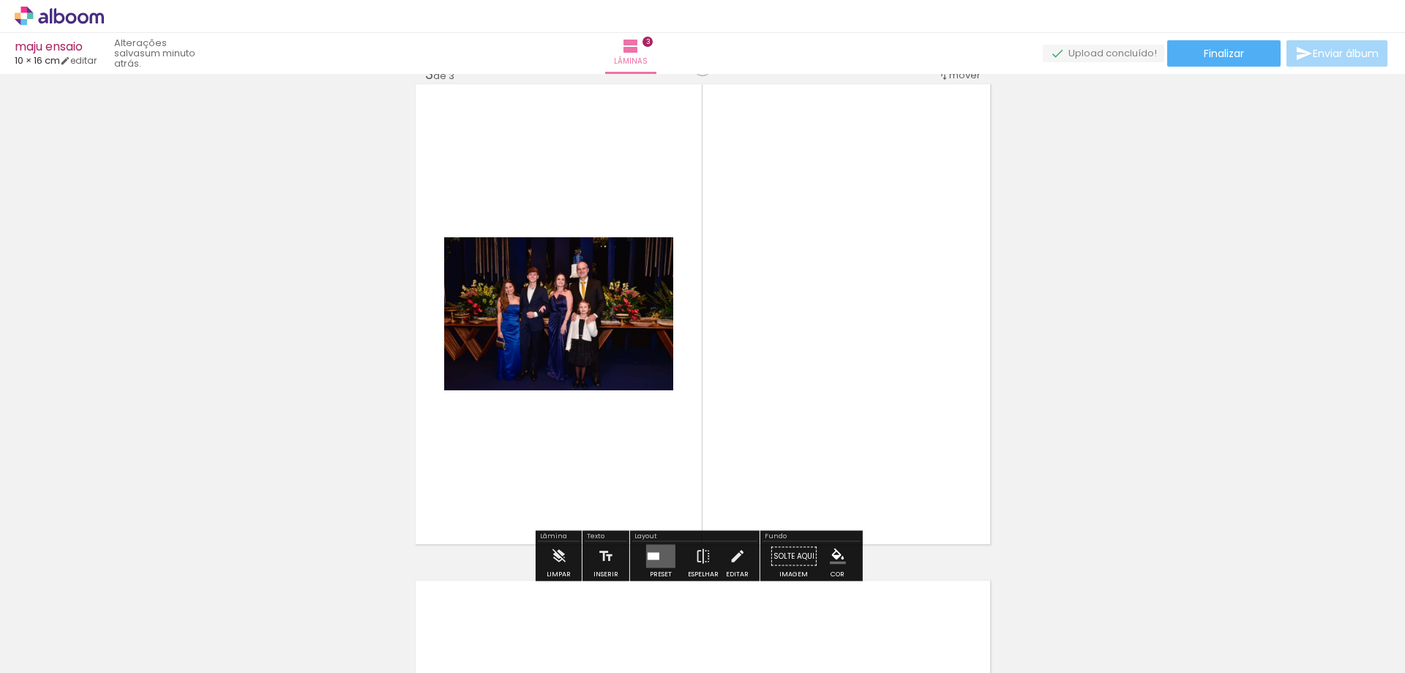
click at [654, 556] on div at bounding box center [654, 556] width 12 height 7
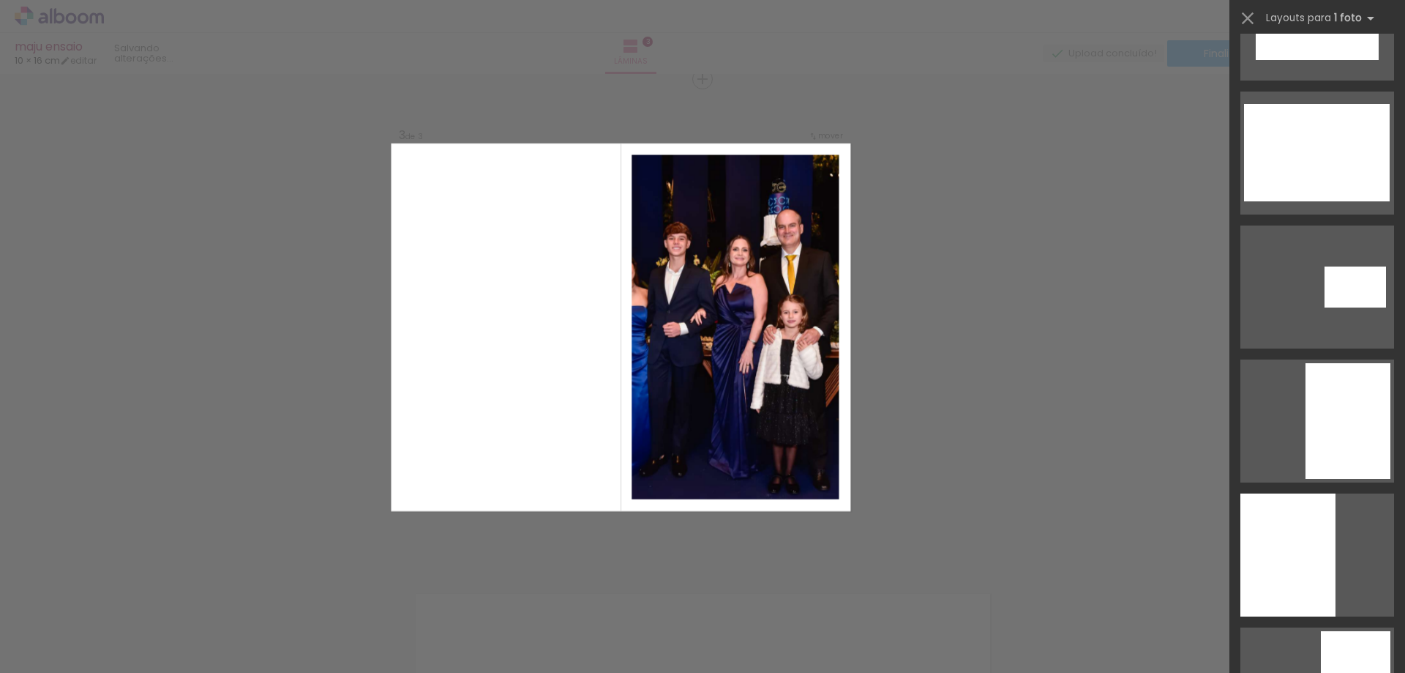
scroll to position [1537, 0]
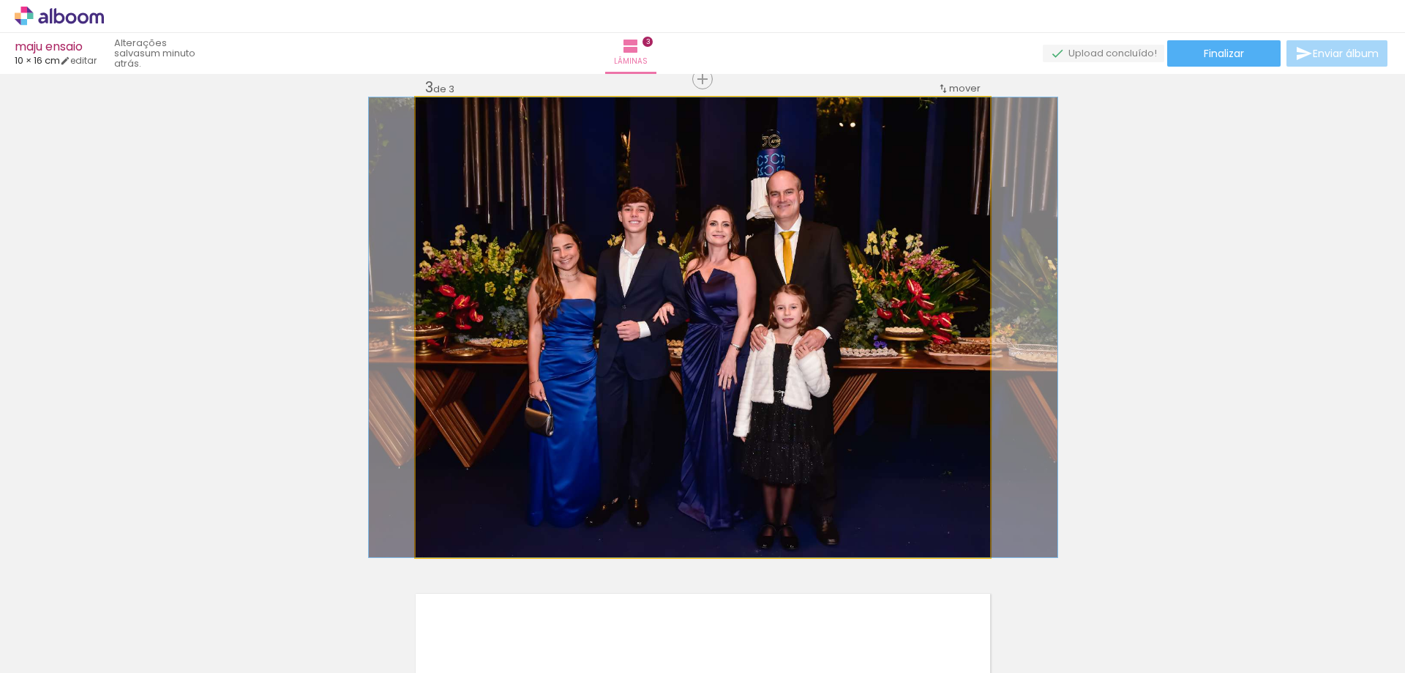
drag, startPoint x: 795, startPoint y: 356, endPoint x: 805, endPoint y: 357, distance: 10.3
click at [801, 396] on quentale-photo at bounding box center [703, 327] width 574 height 460
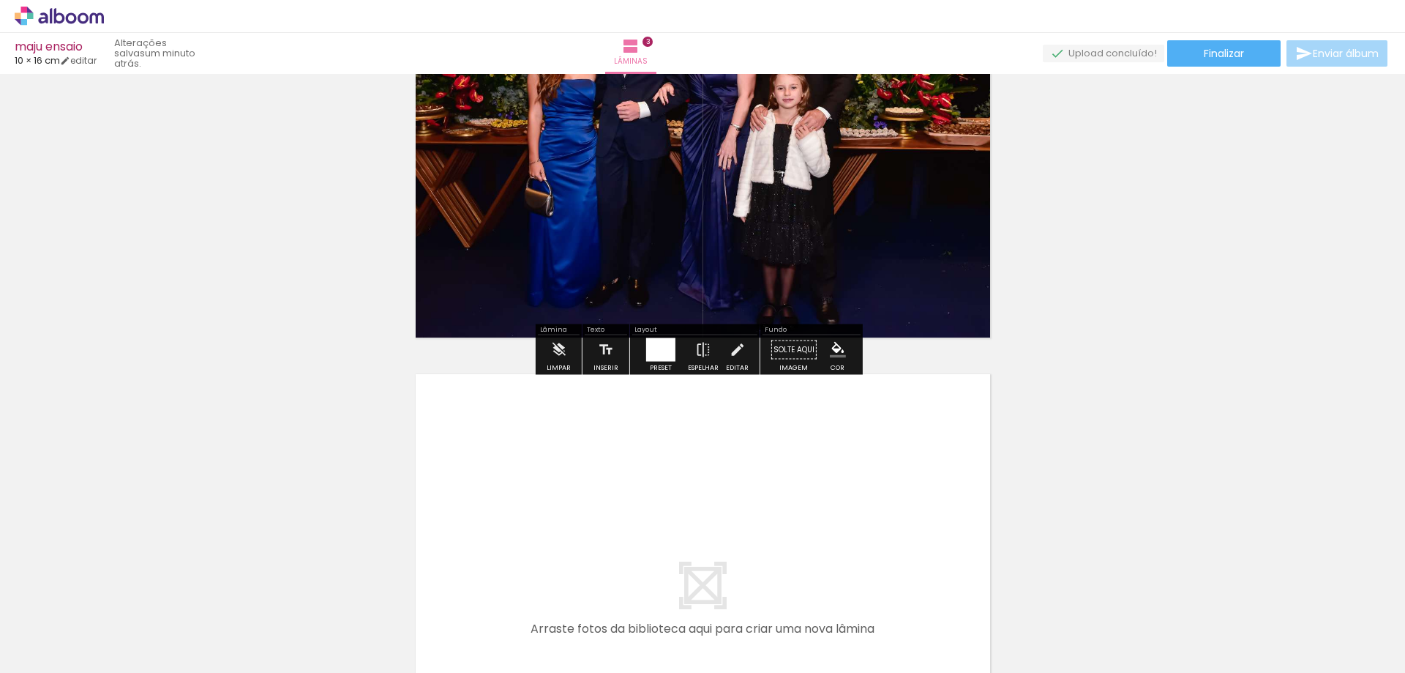
scroll to position [1304, 0]
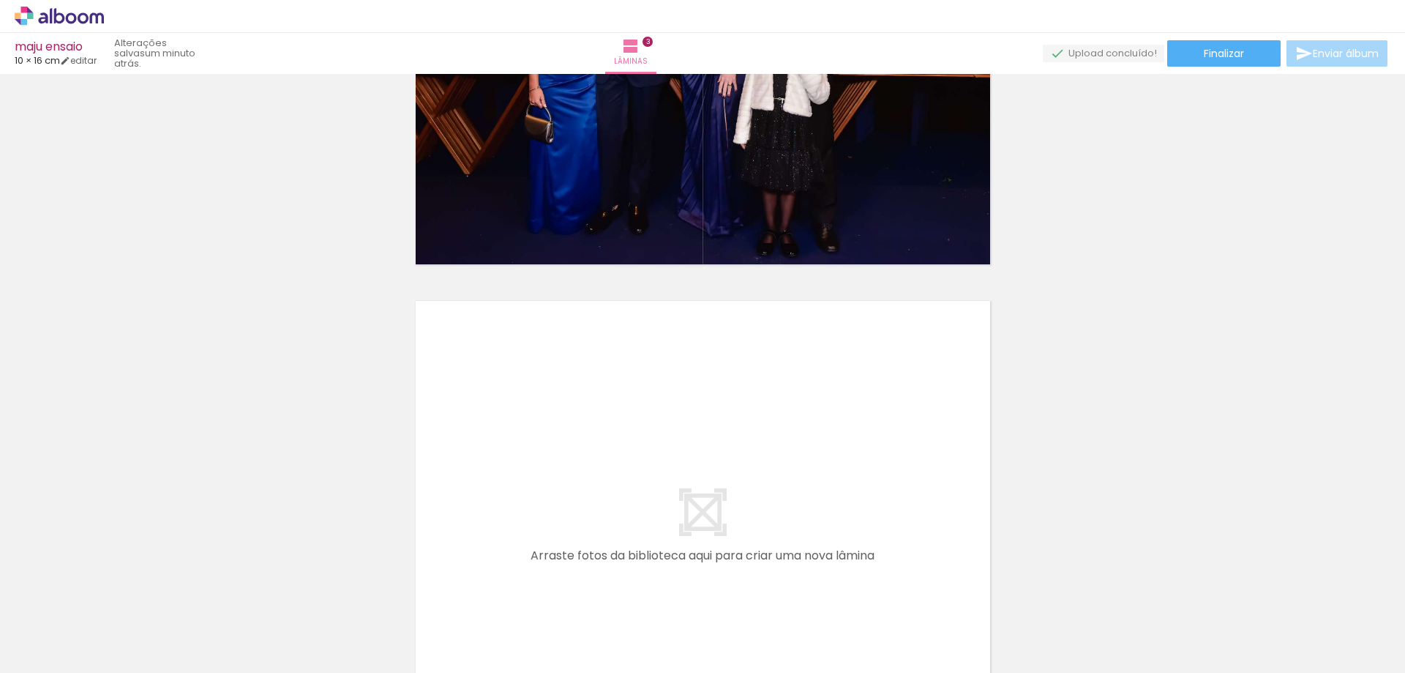
drag, startPoint x: 803, startPoint y: 639, endPoint x: 735, endPoint y: 442, distance: 208.1
click at [735, 442] on quentale-workspace at bounding box center [702, 336] width 1405 height 673
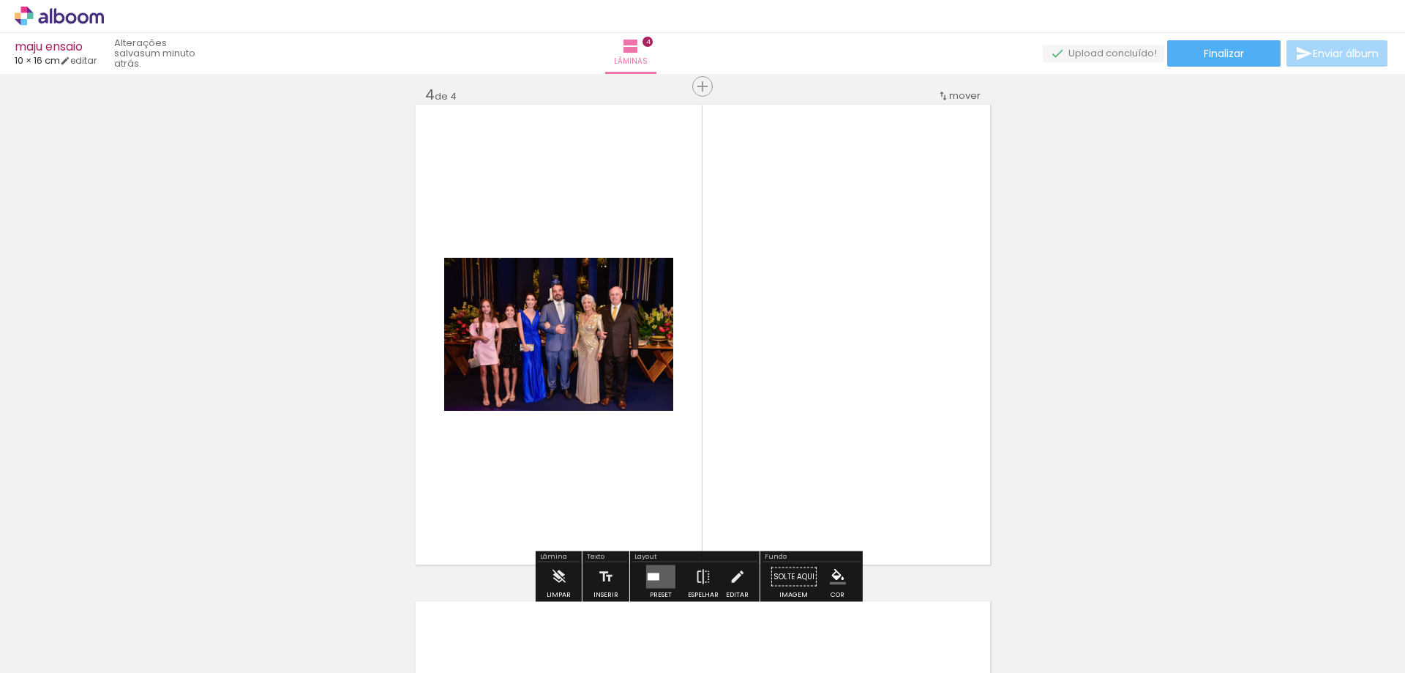
scroll to position [1508, 0]
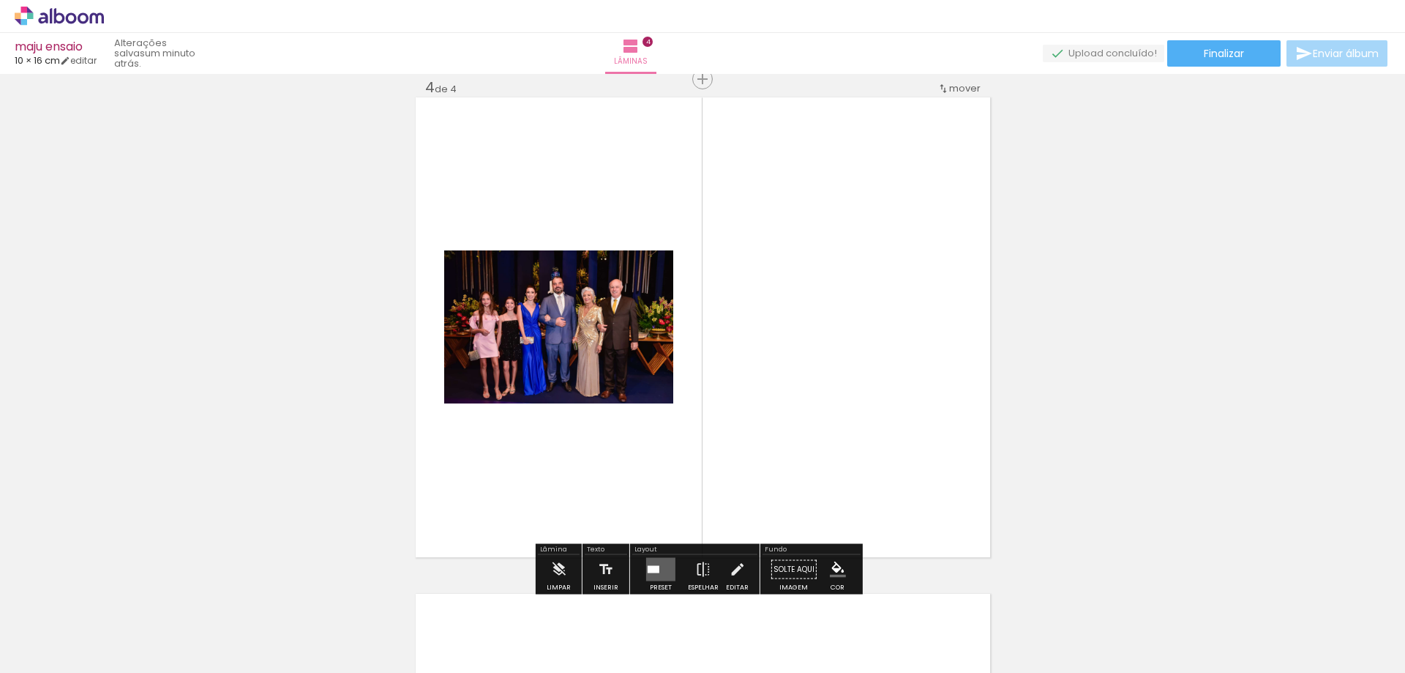
click at [655, 566] on div at bounding box center [654, 569] width 12 height 7
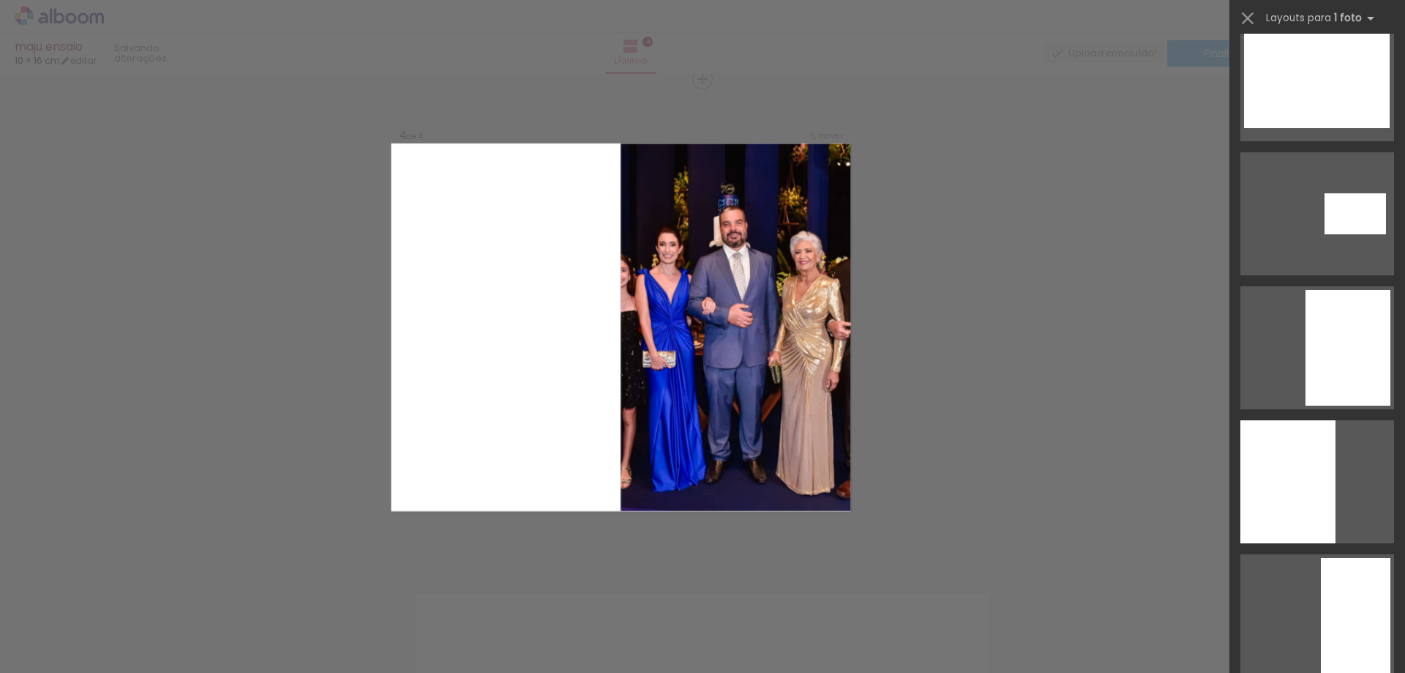
scroll to position [1537, 0]
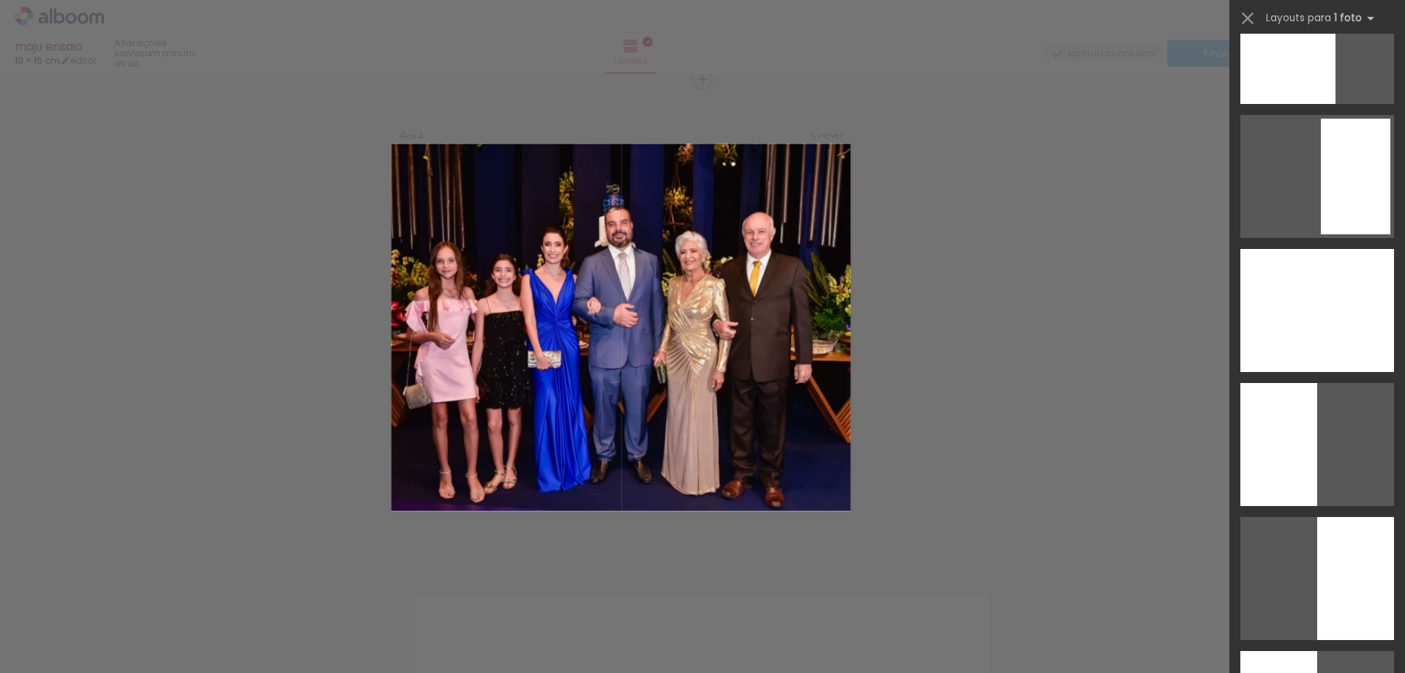
drag, startPoint x: 1300, startPoint y: 303, endPoint x: 1052, endPoint y: 312, distance: 247.5
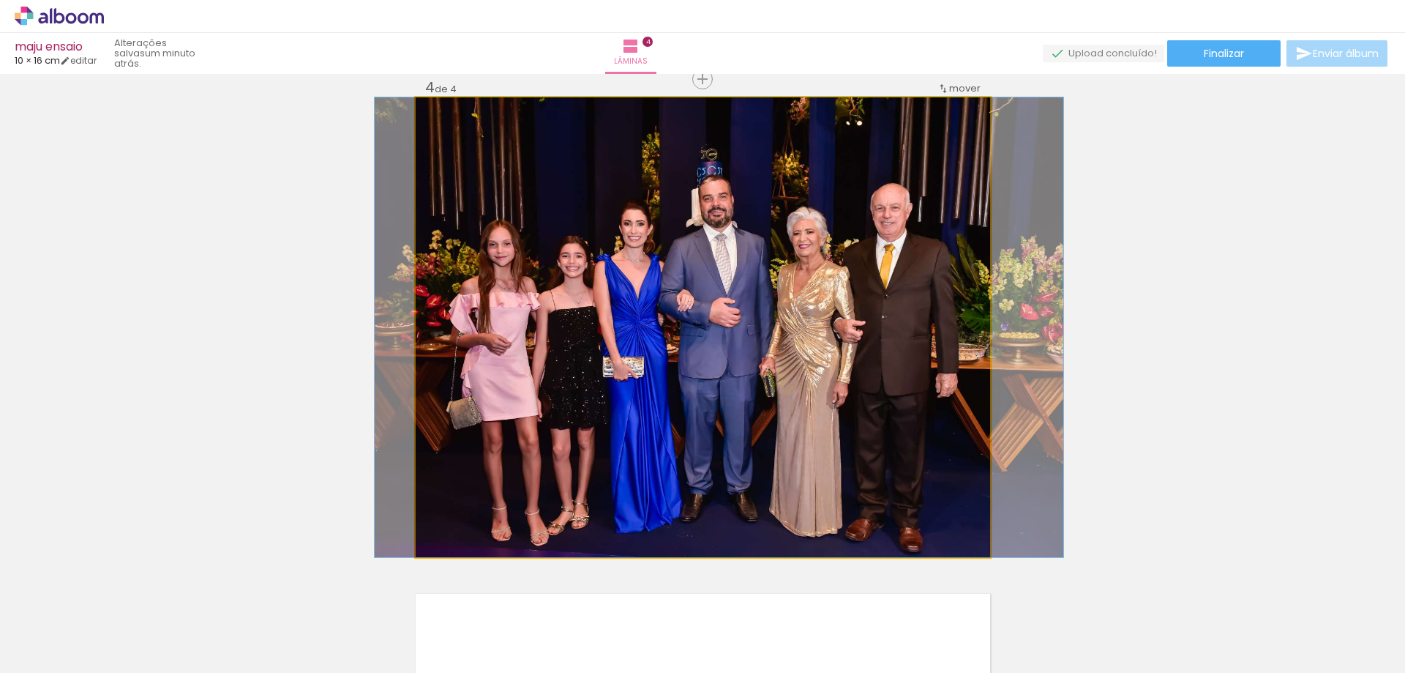
drag, startPoint x: 813, startPoint y: 324, endPoint x: 829, endPoint y: 322, distance: 16.2
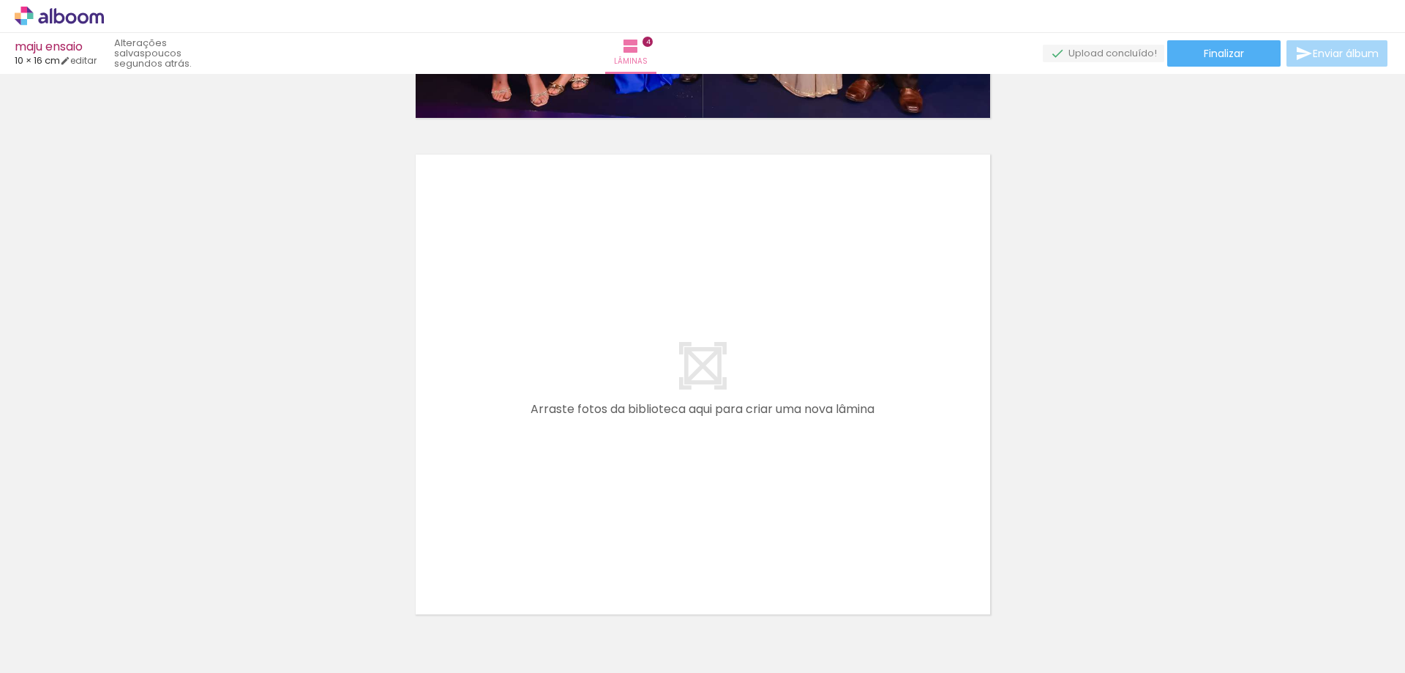
scroll to position [0, 457]
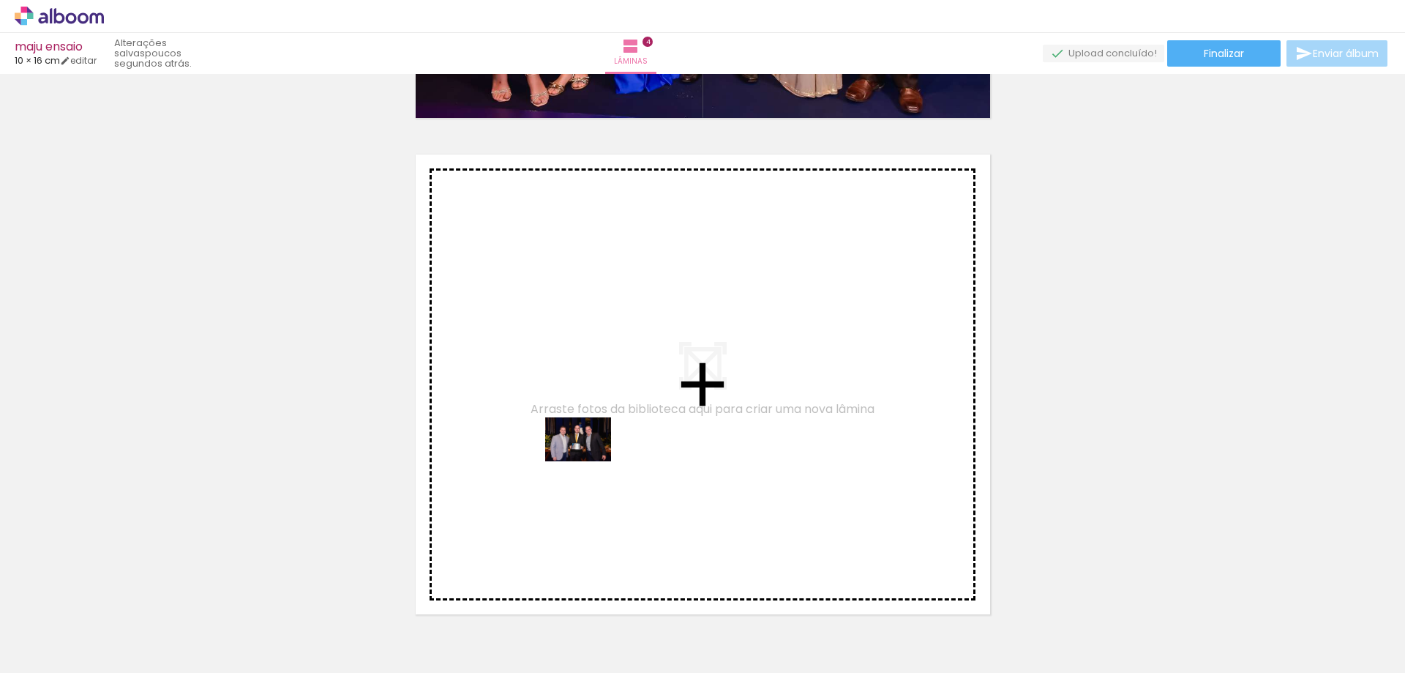
drag, startPoint x: 594, startPoint y: 634, endPoint x: 589, endPoint y: 461, distance: 173.5
click at [589, 461] on quentale-workspace at bounding box center [702, 336] width 1405 height 673
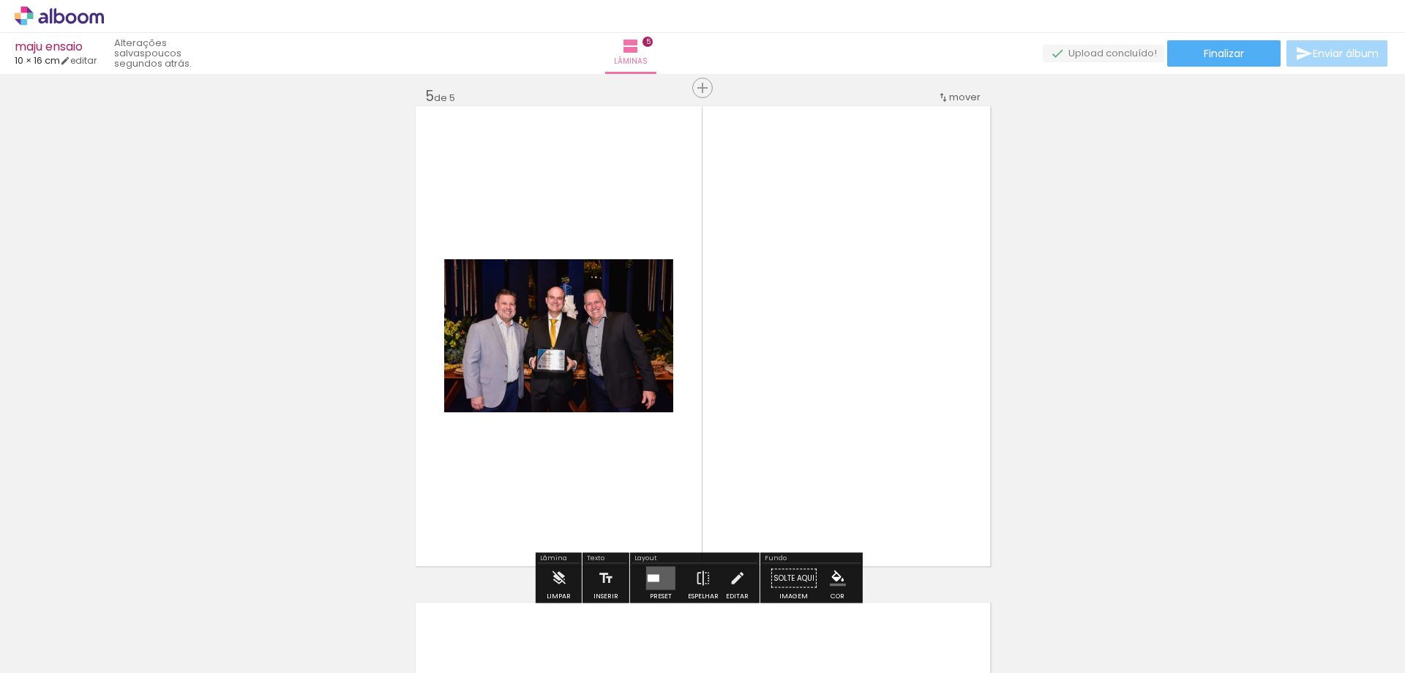
scroll to position [2004, 0]
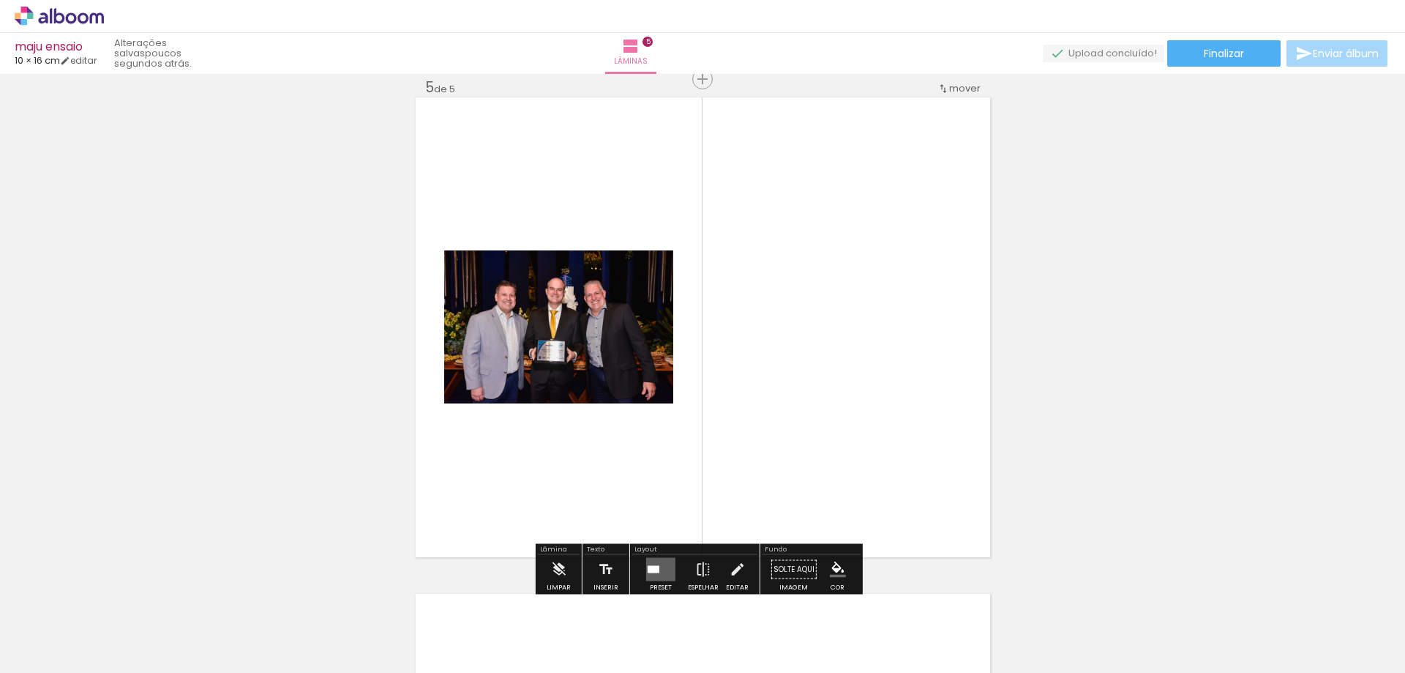
click at [659, 572] on quentale-layouter at bounding box center [660, 569] width 29 height 23
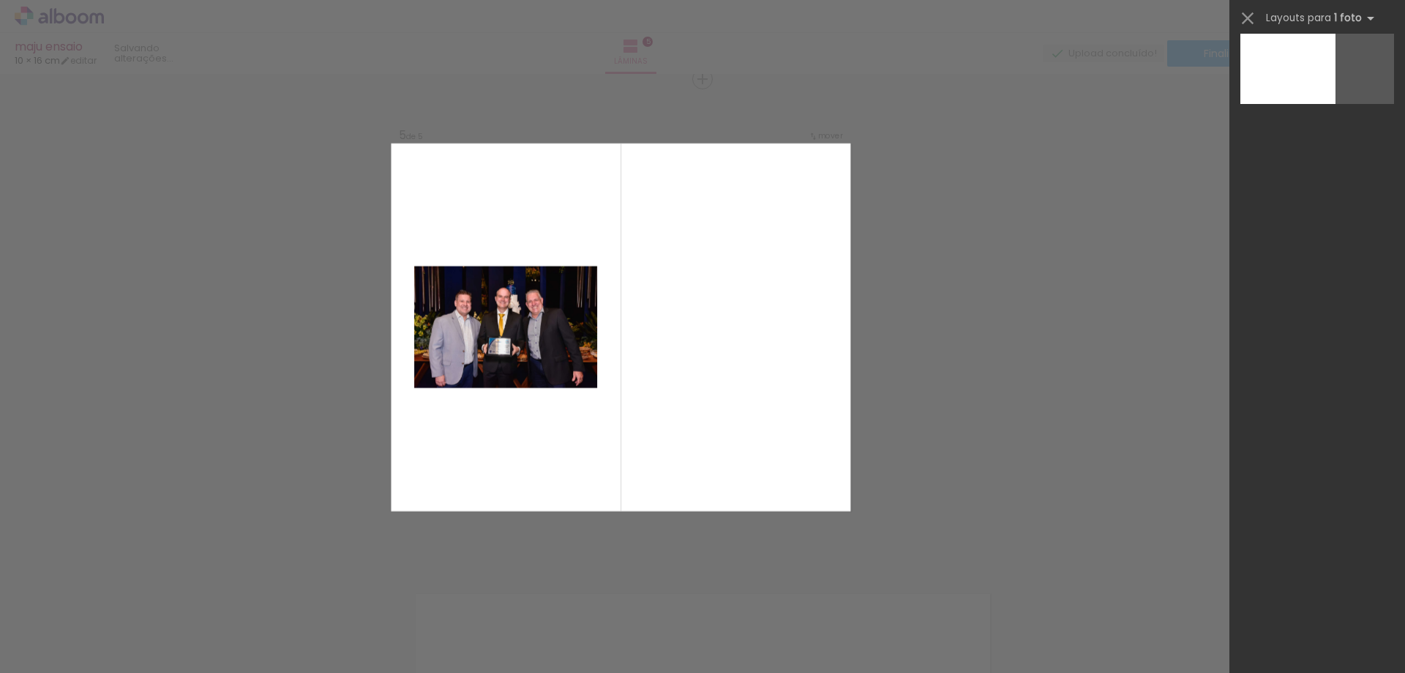
scroll to position [0, 0]
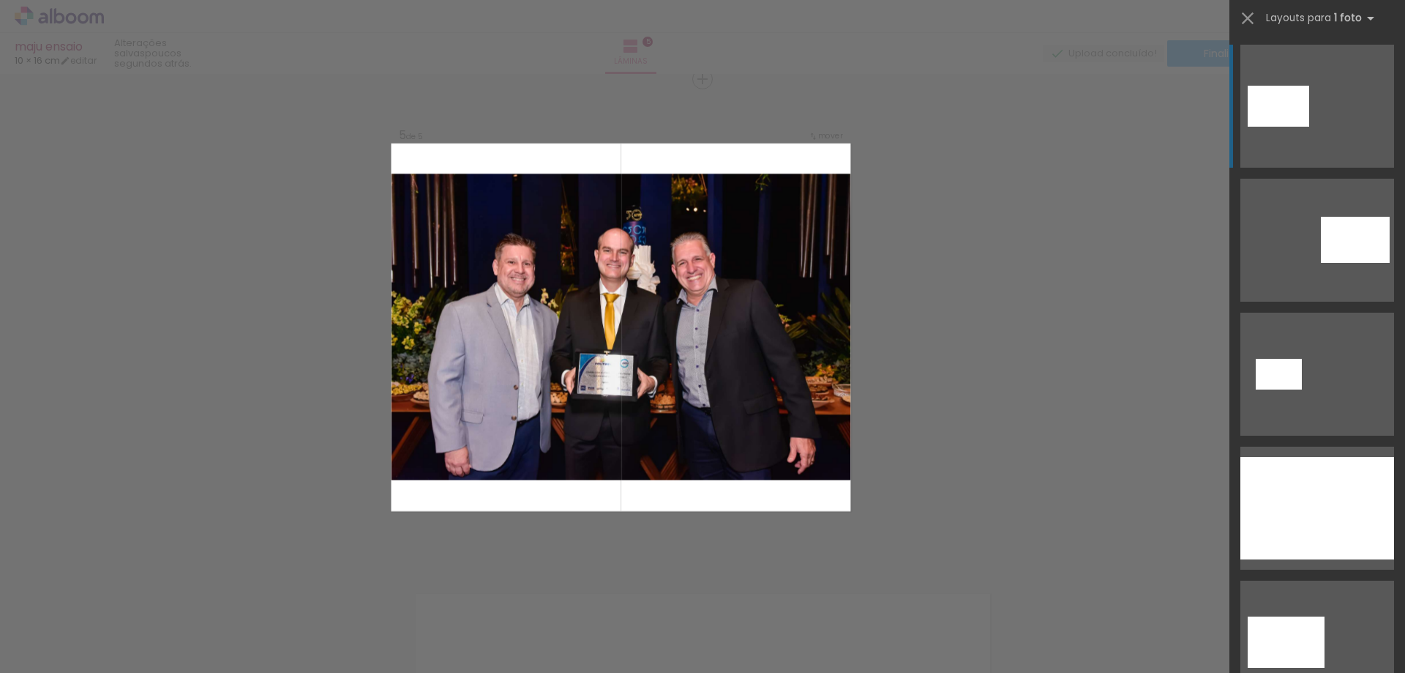
drag, startPoint x: 603, startPoint y: 358, endPoint x: 223, endPoint y: 378, distance: 380.4
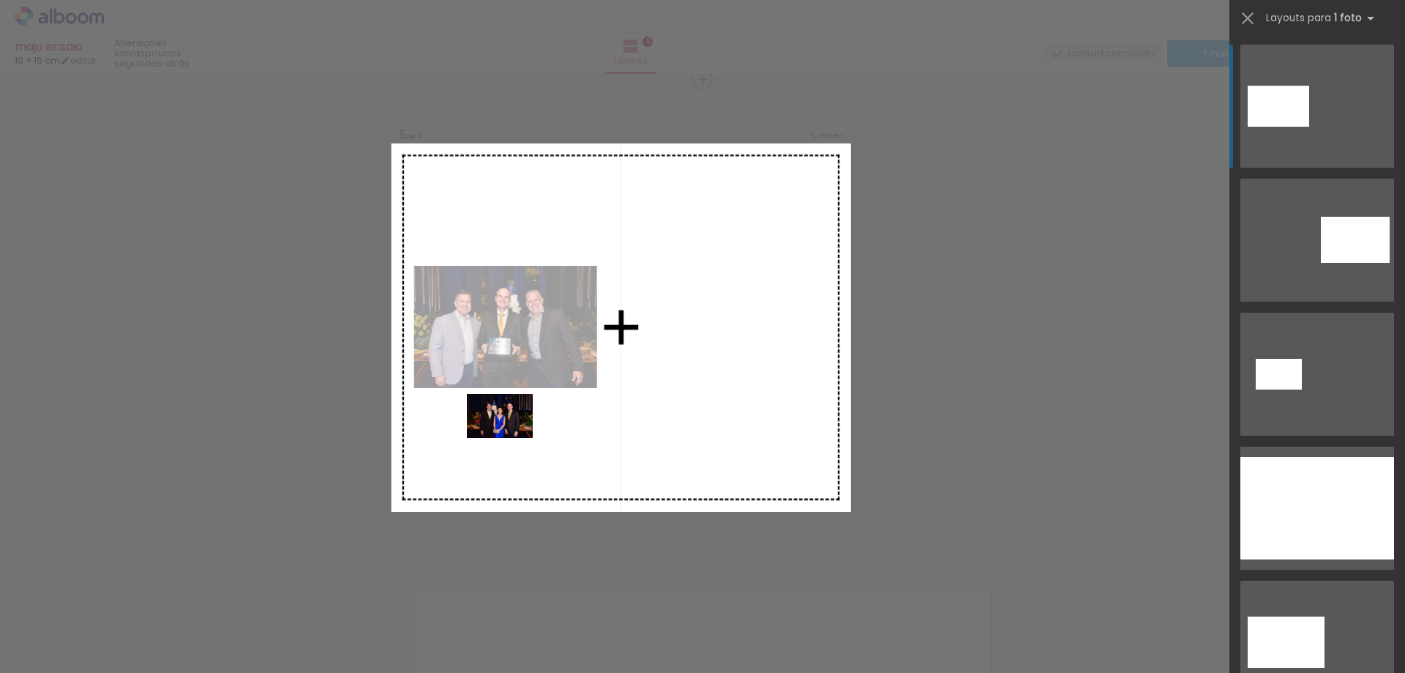
drag, startPoint x: 501, startPoint y: 626, endPoint x: 511, endPoint y: 438, distance: 188.3
click at [511, 438] on quentale-workspace at bounding box center [702, 336] width 1405 height 673
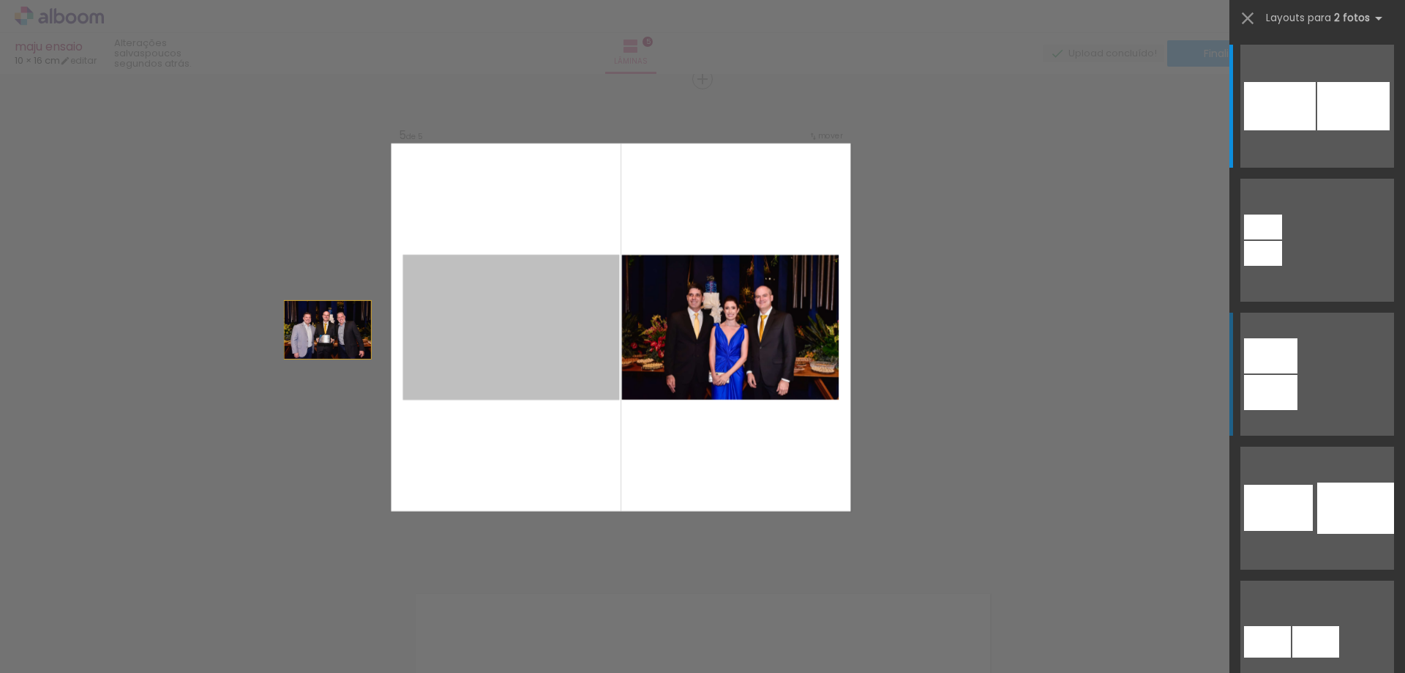
drag, startPoint x: 547, startPoint y: 329, endPoint x: 276, endPoint y: 330, distance: 270.8
drag, startPoint x: 350, startPoint y: 345, endPoint x: 250, endPoint y: 346, distance: 99.5
drag, startPoint x: 506, startPoint y: 339, endPoint x: 242, endPoint y: 259, distance: 276.0
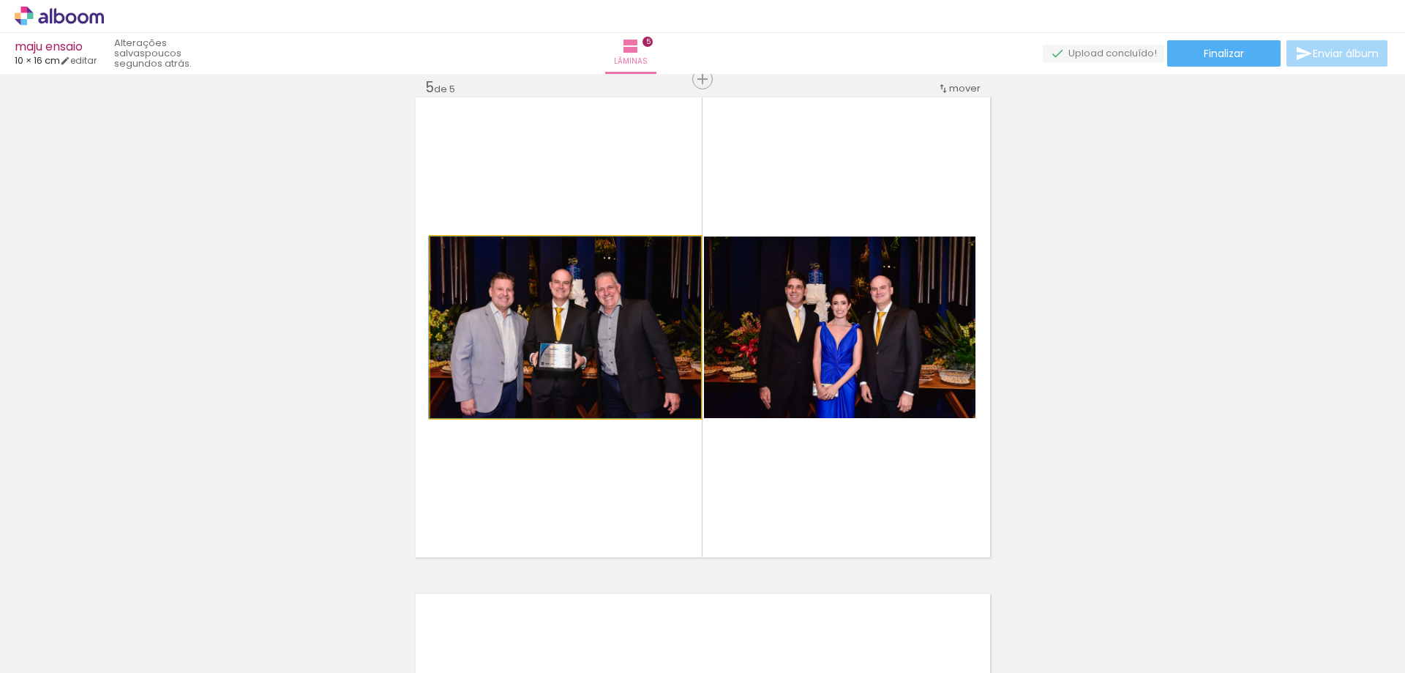
drag, startPoint x: 569, startPoint y: 313, endPoint x: 582, endPoint y: 416, distance: 104.0
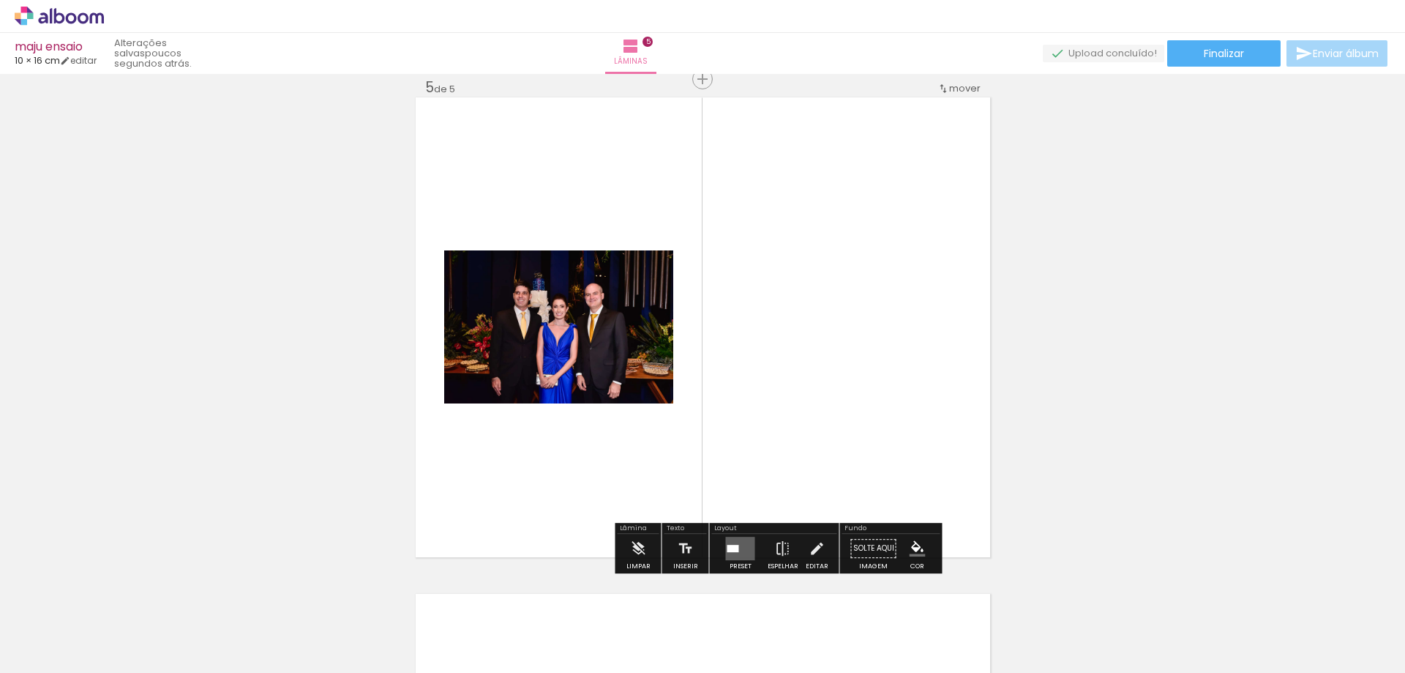
click at [727, 553] on quentale-layouter at bounding box center [740, 547] width 29 height 23
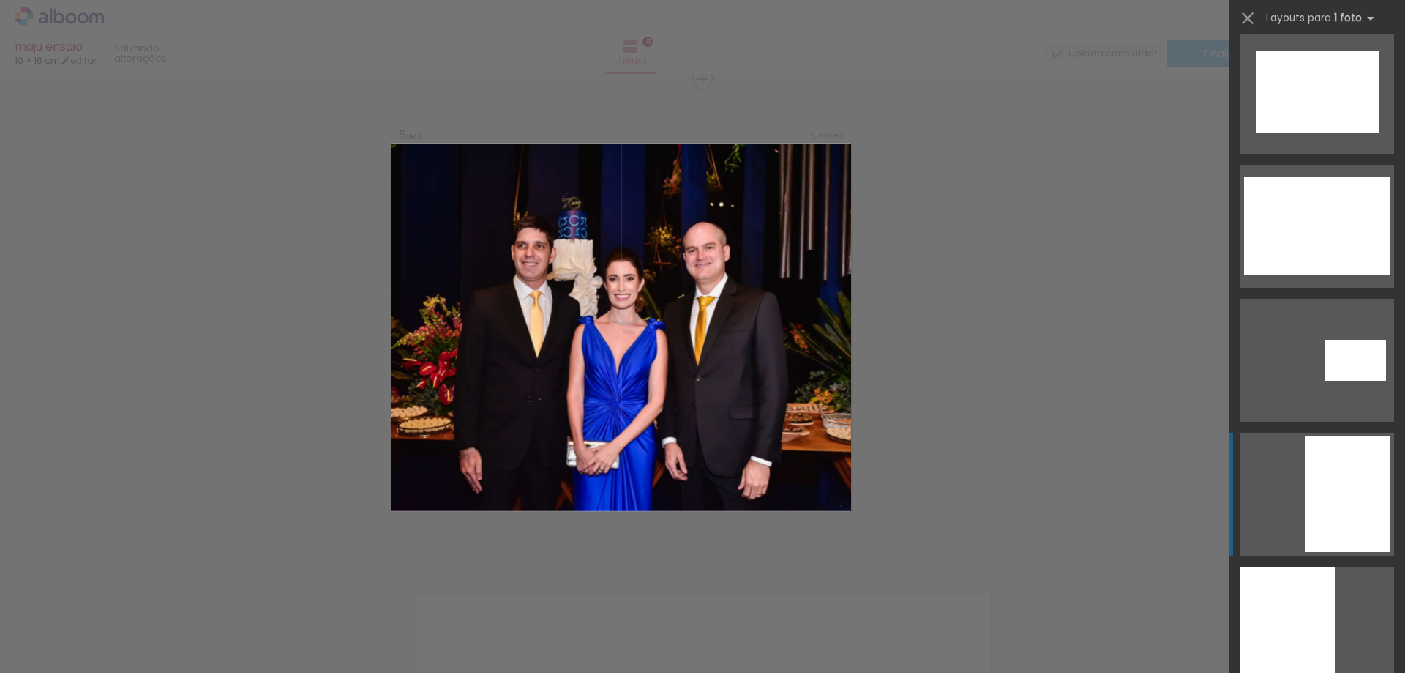
scroll to position [1317, 0]
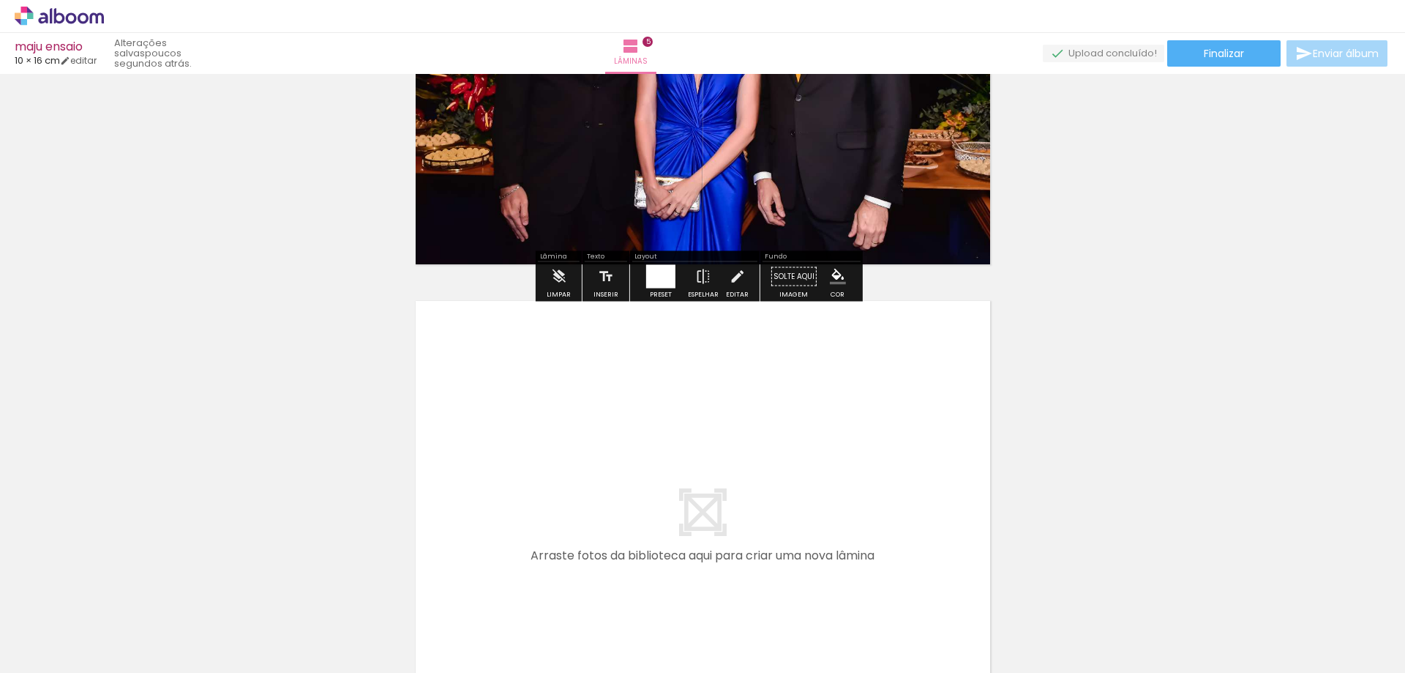
scroll to position [2370, 0]
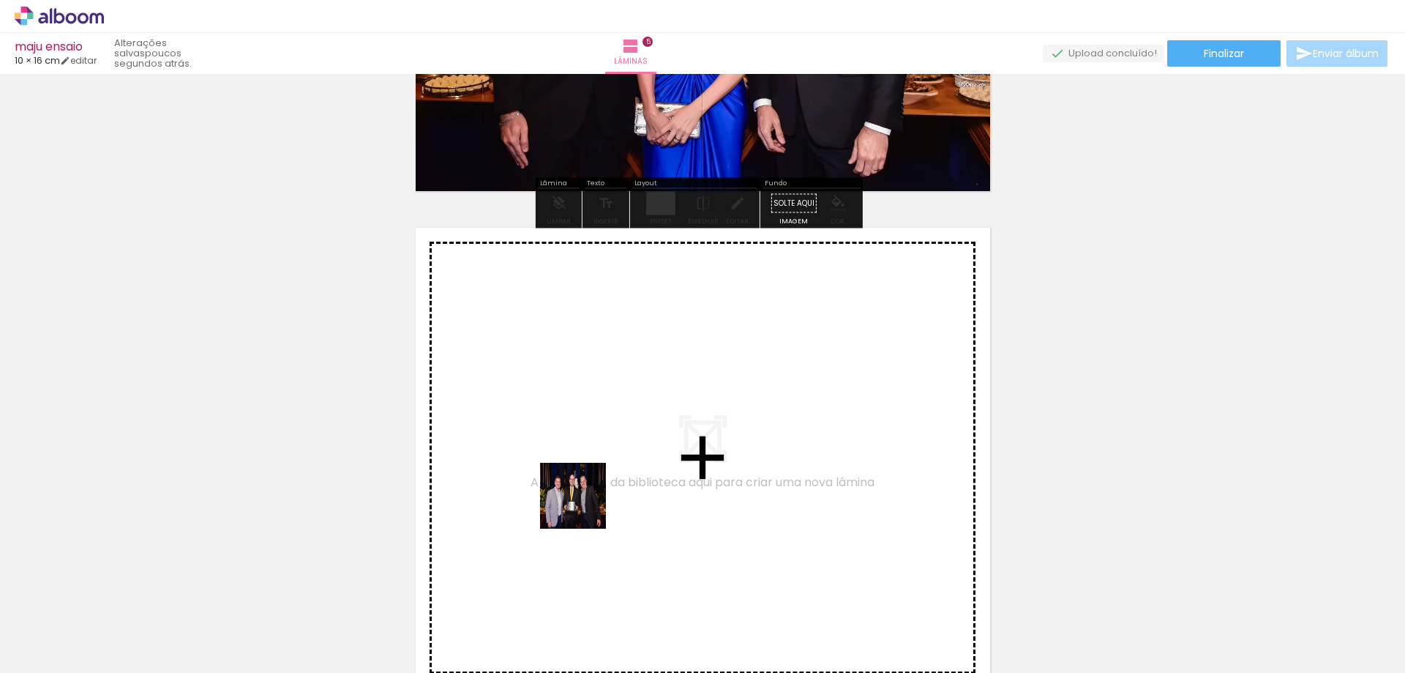
drag, startPoint x: 596, startPoint y: 594, endPoint x: 583, endPoint y: 496, distance: 98.3
click at [583, 496] on quentale-workspace at bounding box center [702, 336] width 1405 height 673
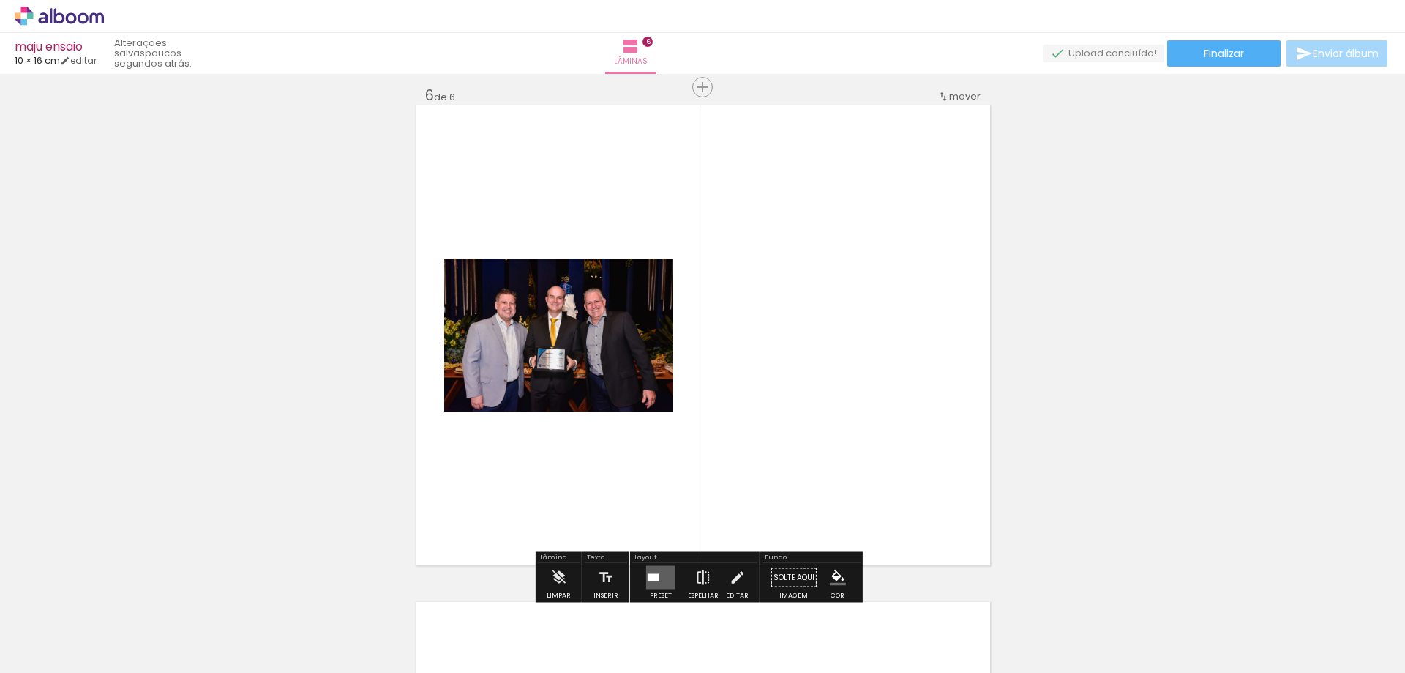
scroll to position [2500, 0]
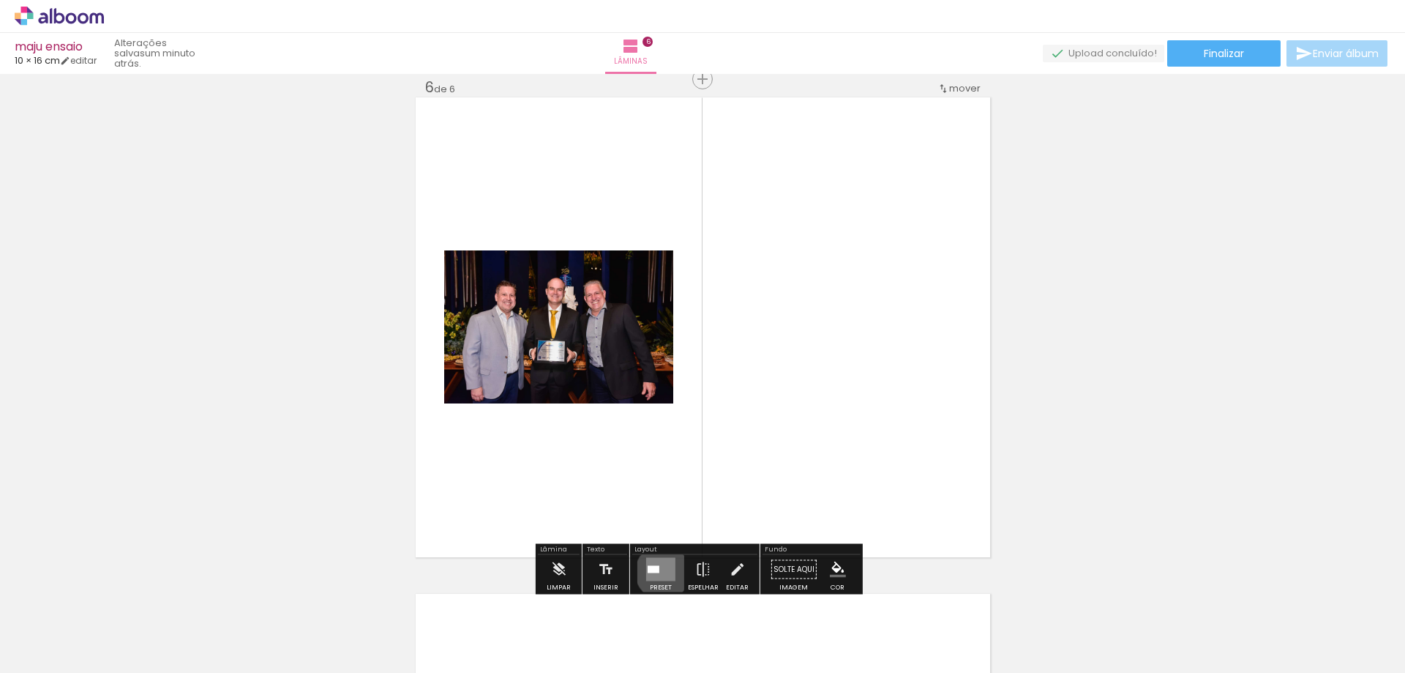
click at [659, 572] on quentale-layouter at bounding box center [660, 569] width 29 height 23
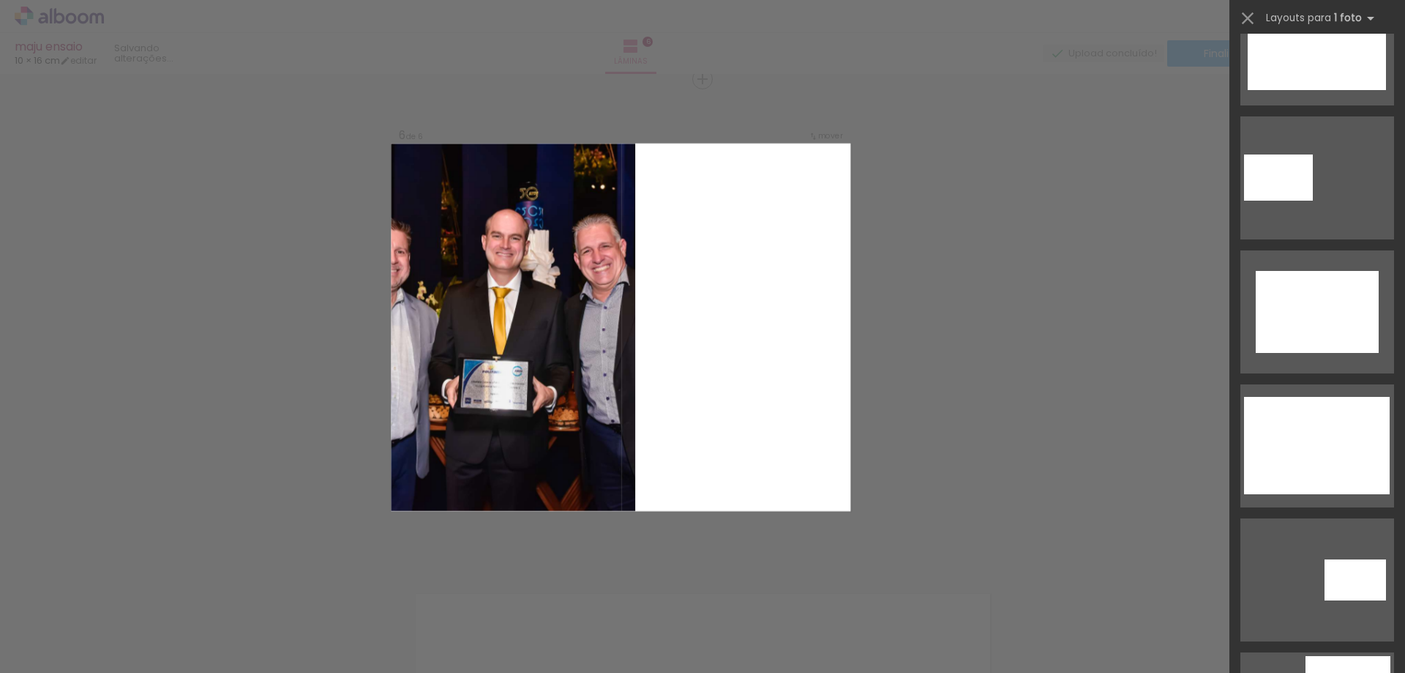
scroll to position [1244, 0]
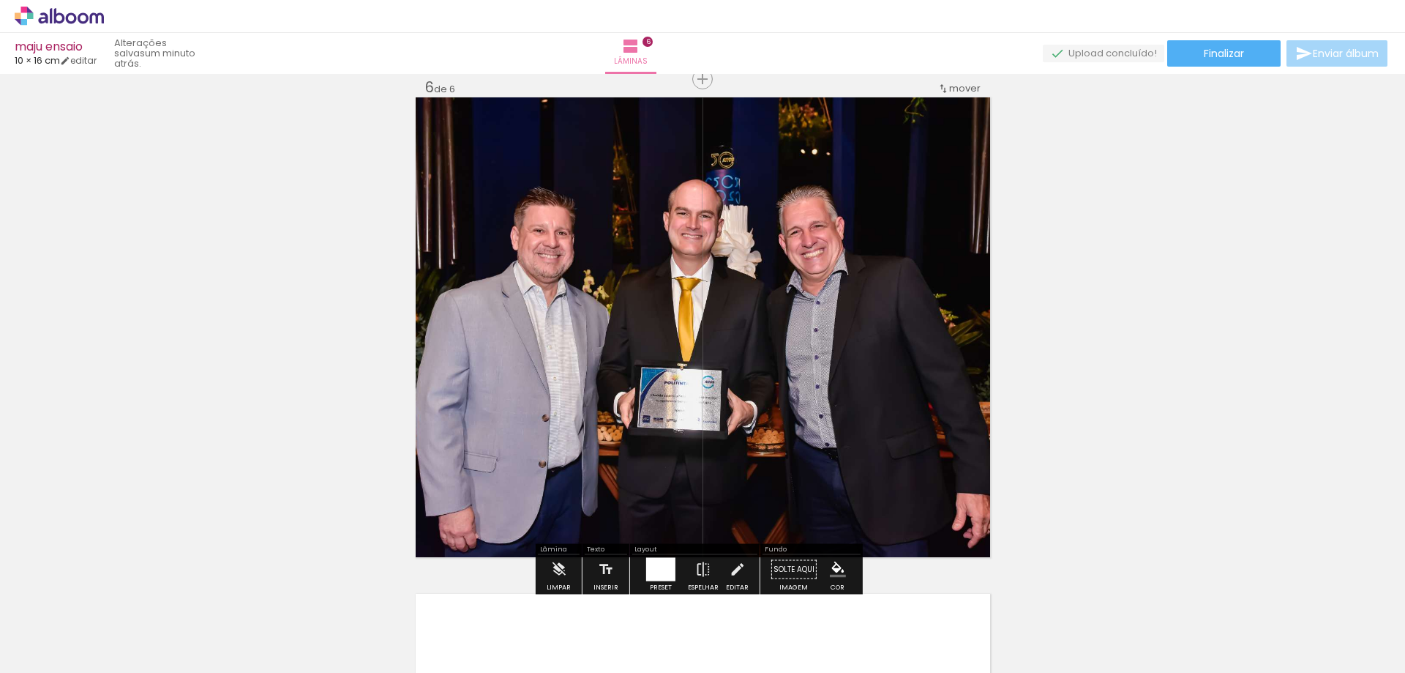
click at [663, 567] on div at bounding box center [660, 569] width 29 height 23
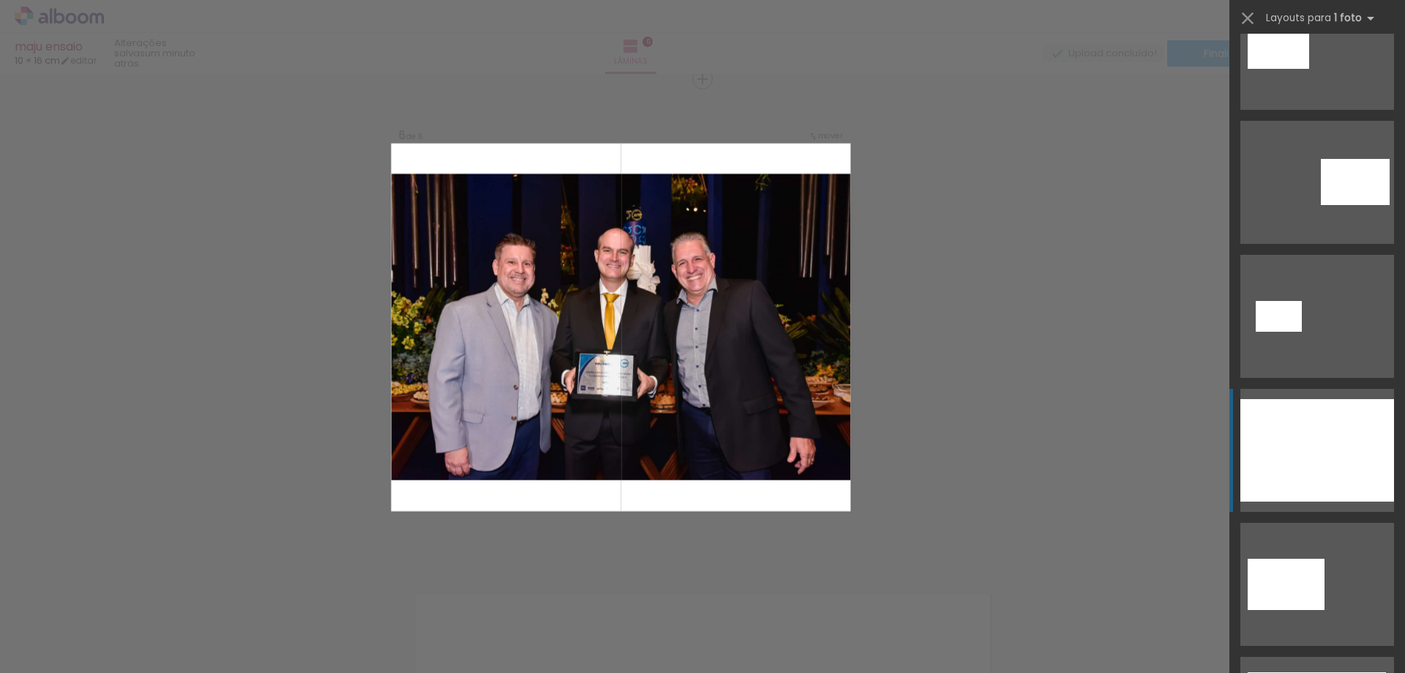
scroll to position [0, 0]
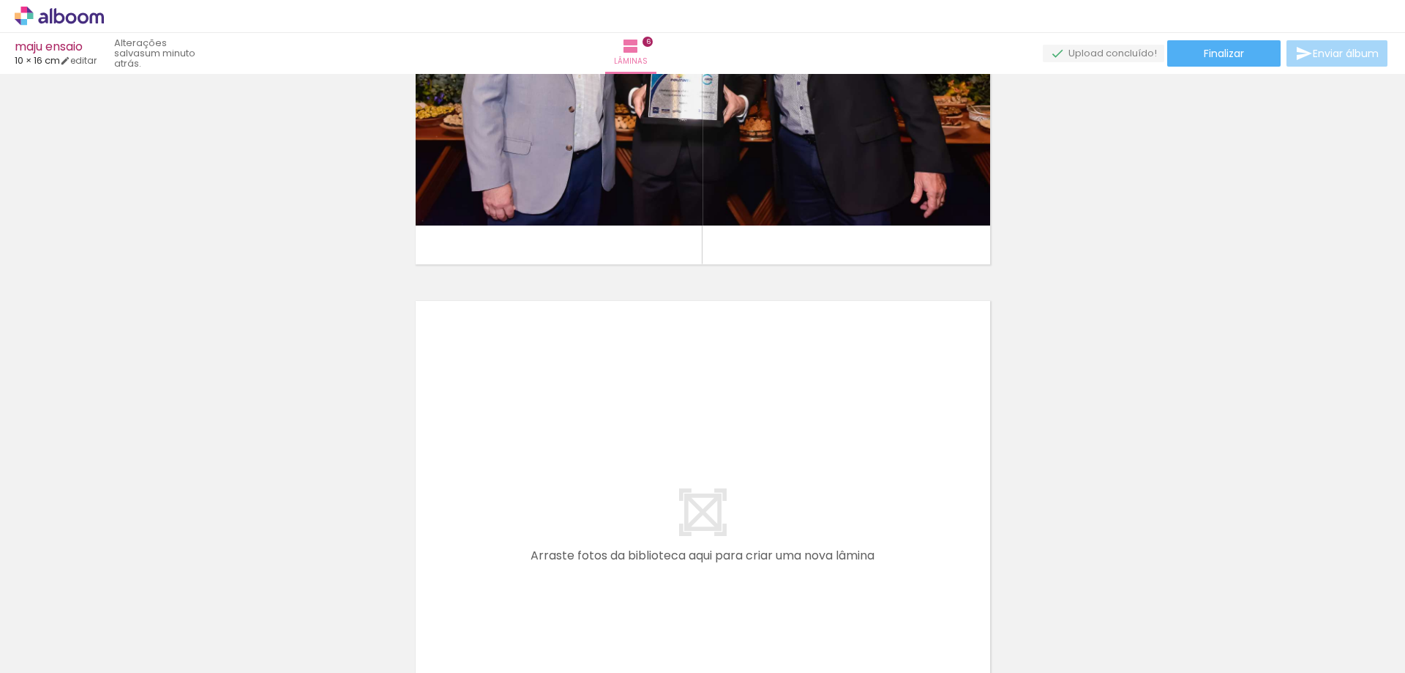
scroll to position [0, 661]
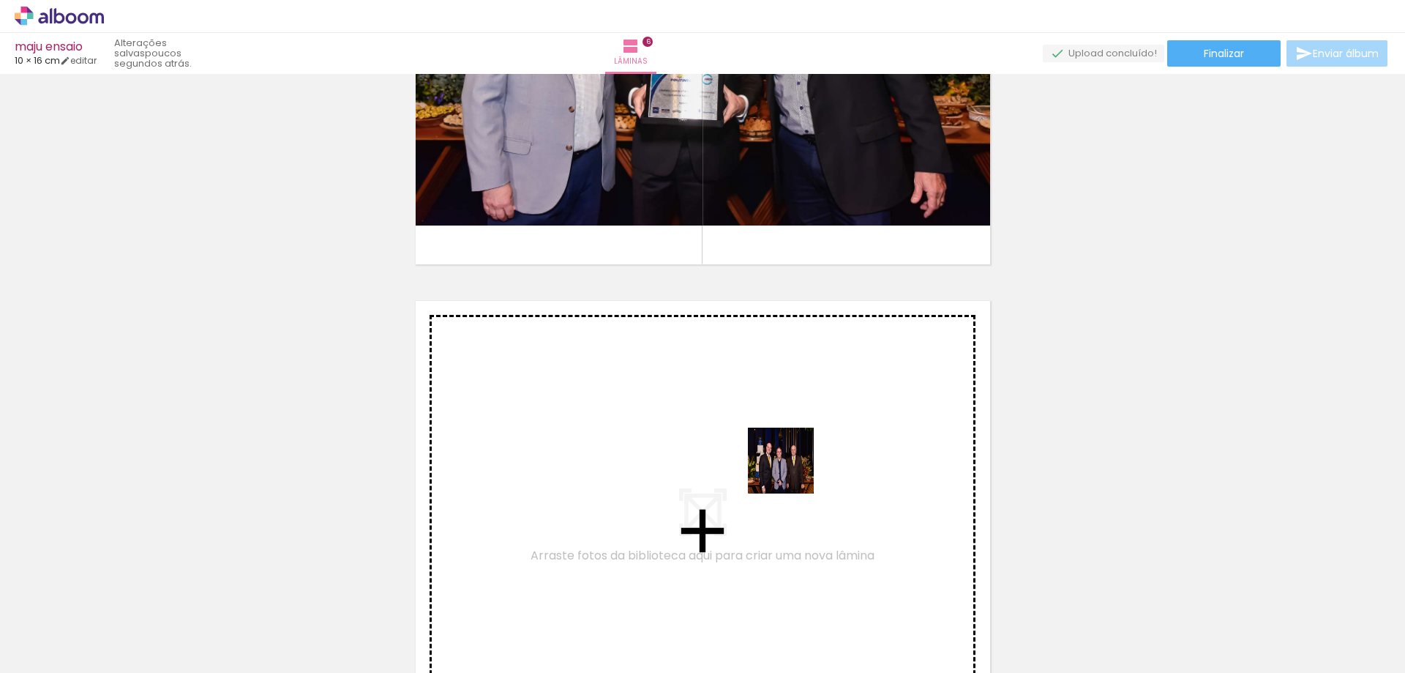
drag, startPoint x: 874, startPoint y: 624, endPoint x: 765, endPoint y: 435, distance: 218.3
click at [765, 435] on quentale-workspace at bounding box center [702, 336] width 1405 height 673
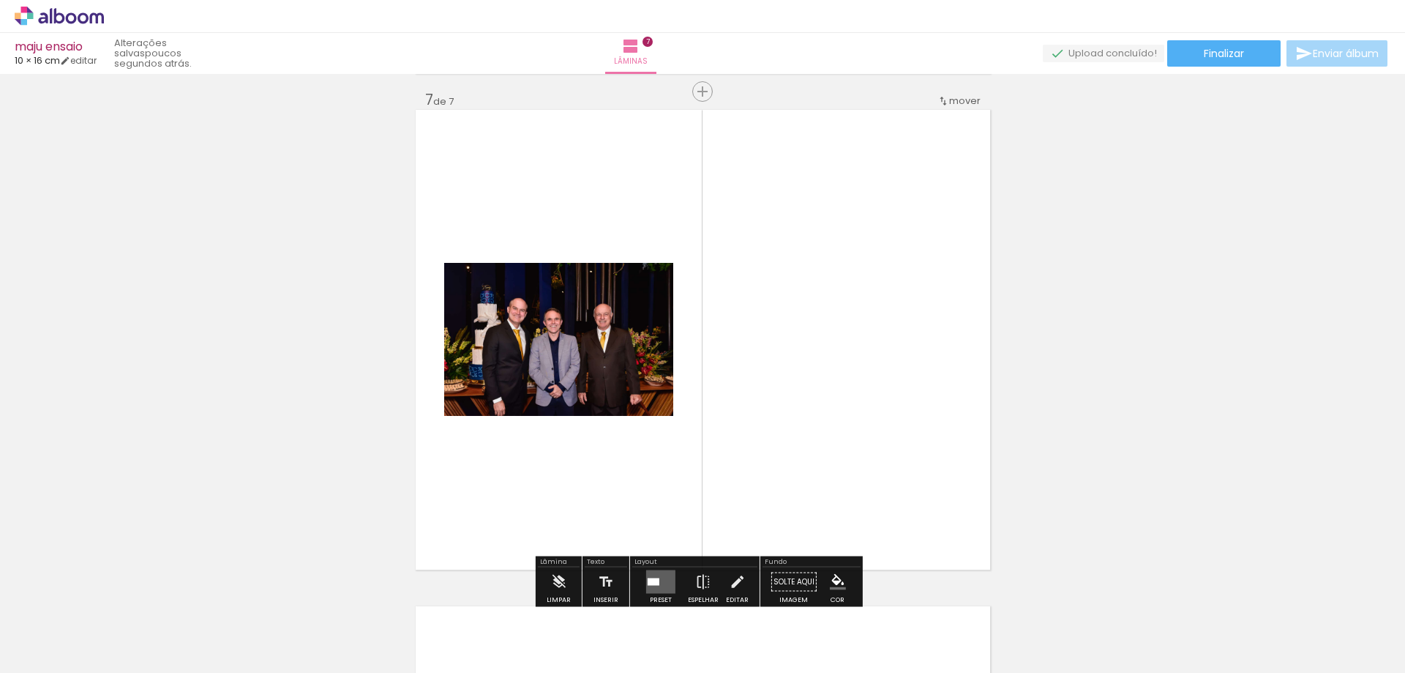
scroll to position [2996, 0]
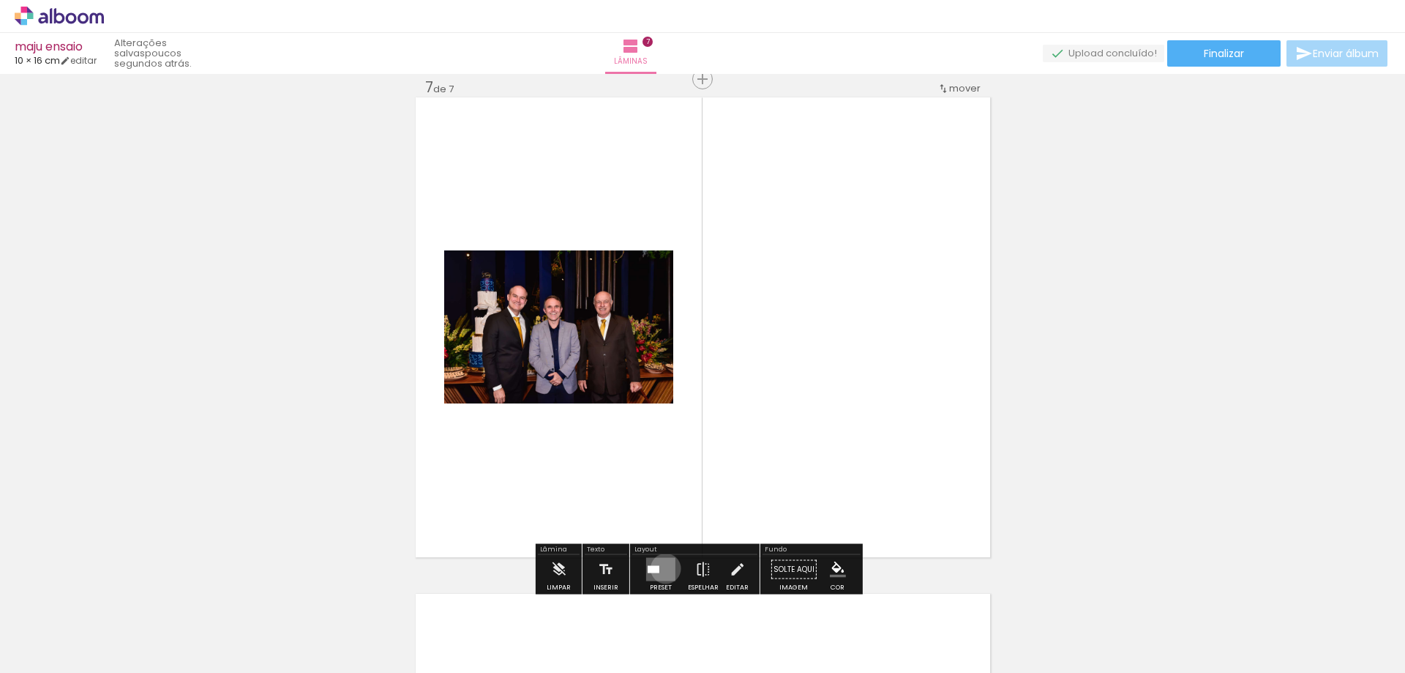
click at [662, 568] on quentale-layouter at bounding box center [660, 569] width 29 height 23
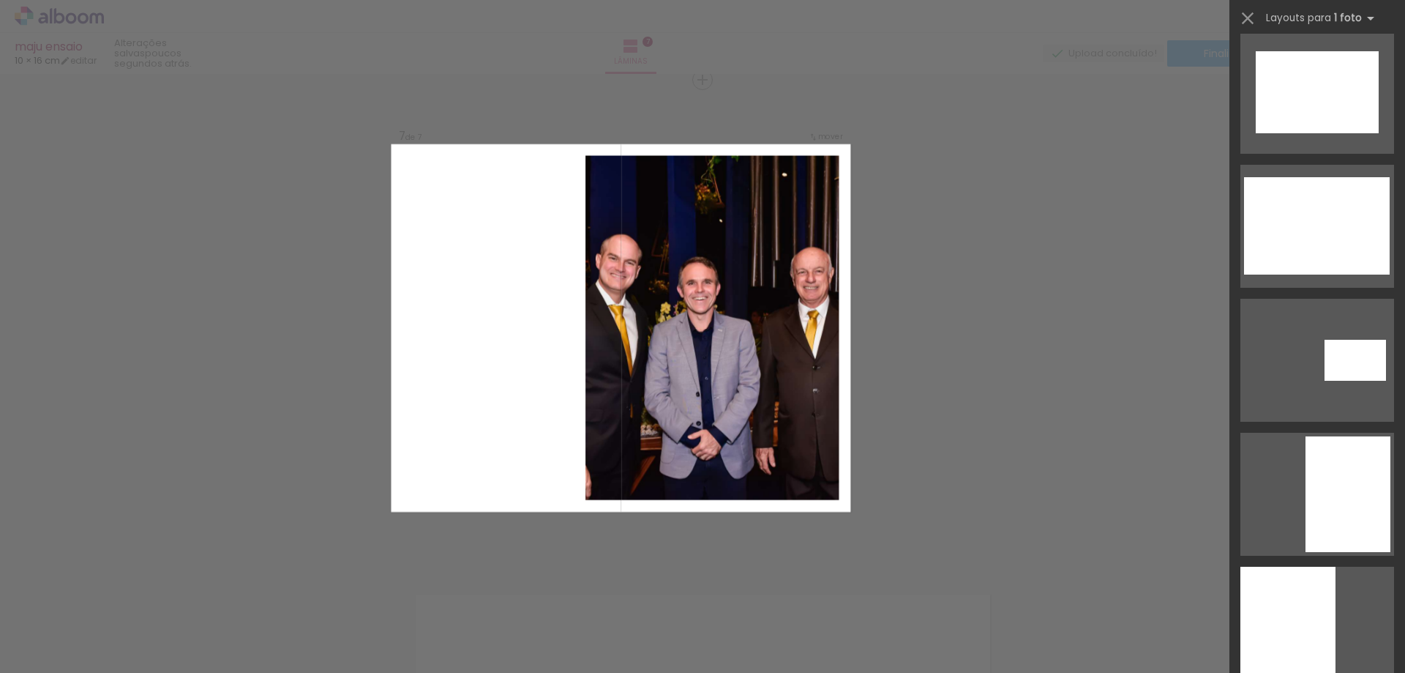
scroll to position [1317, 0]
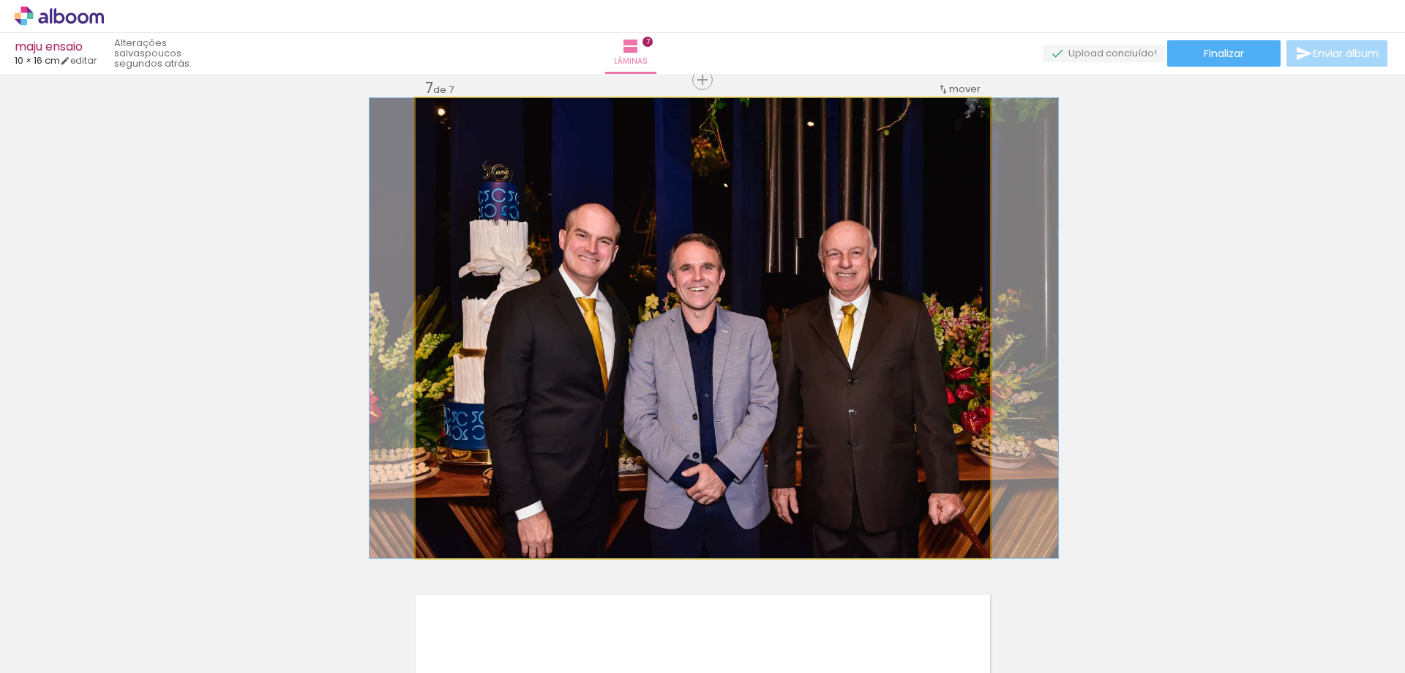
drag, startPoint x: 727, startPoint y: 392, endPoint x: 738, endPoint y: 391, distance: 11.0
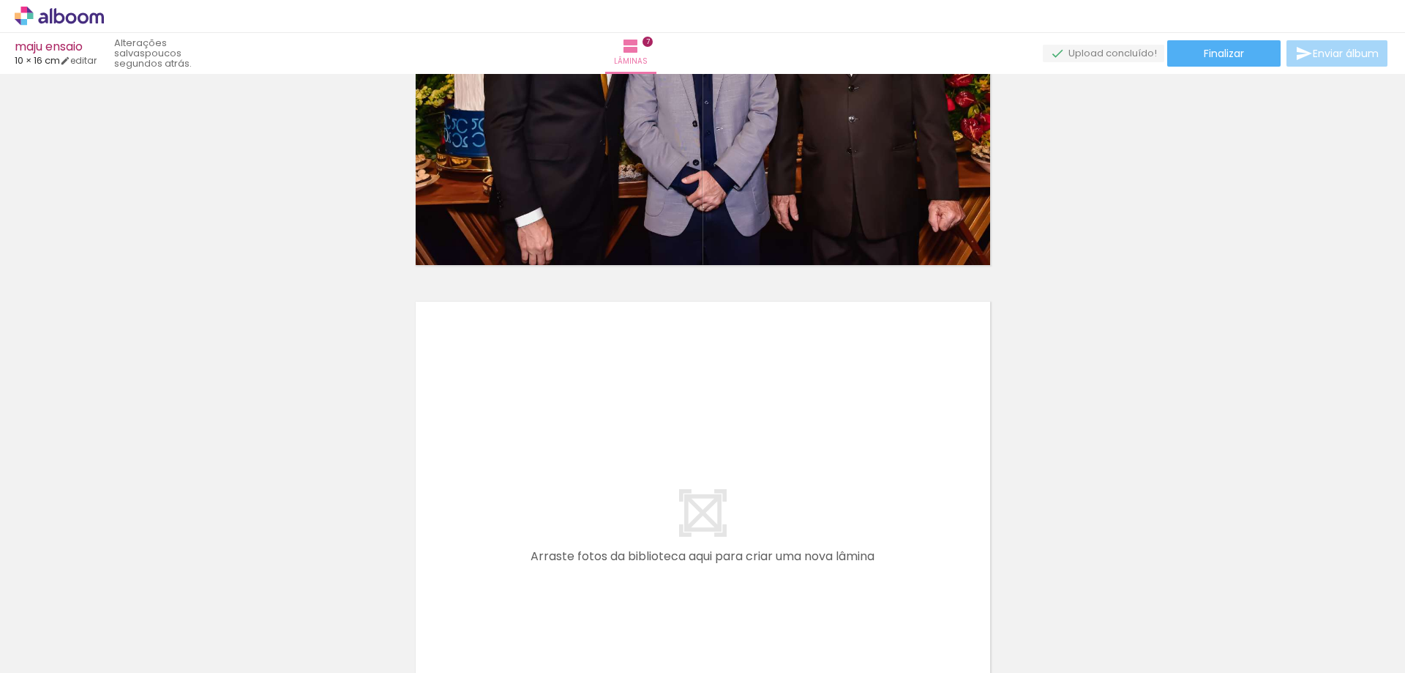
scroll to position [0, 1670]
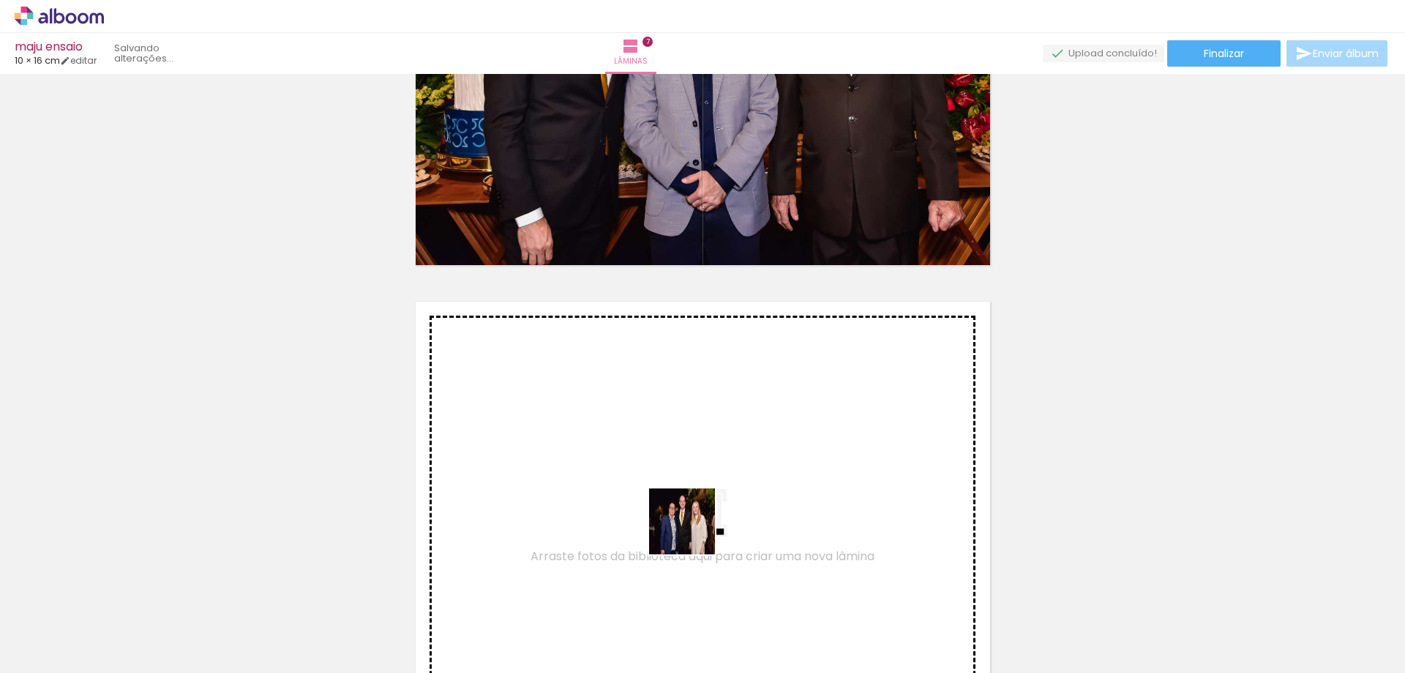
drag, startPoint x: 705, startPoint y: 638, endPoint x: 688, endPoint y: 514, distance: 125.6
click at [688, 514] on quentale-workspace at bounding box center [702, 336] width 1405 height 673
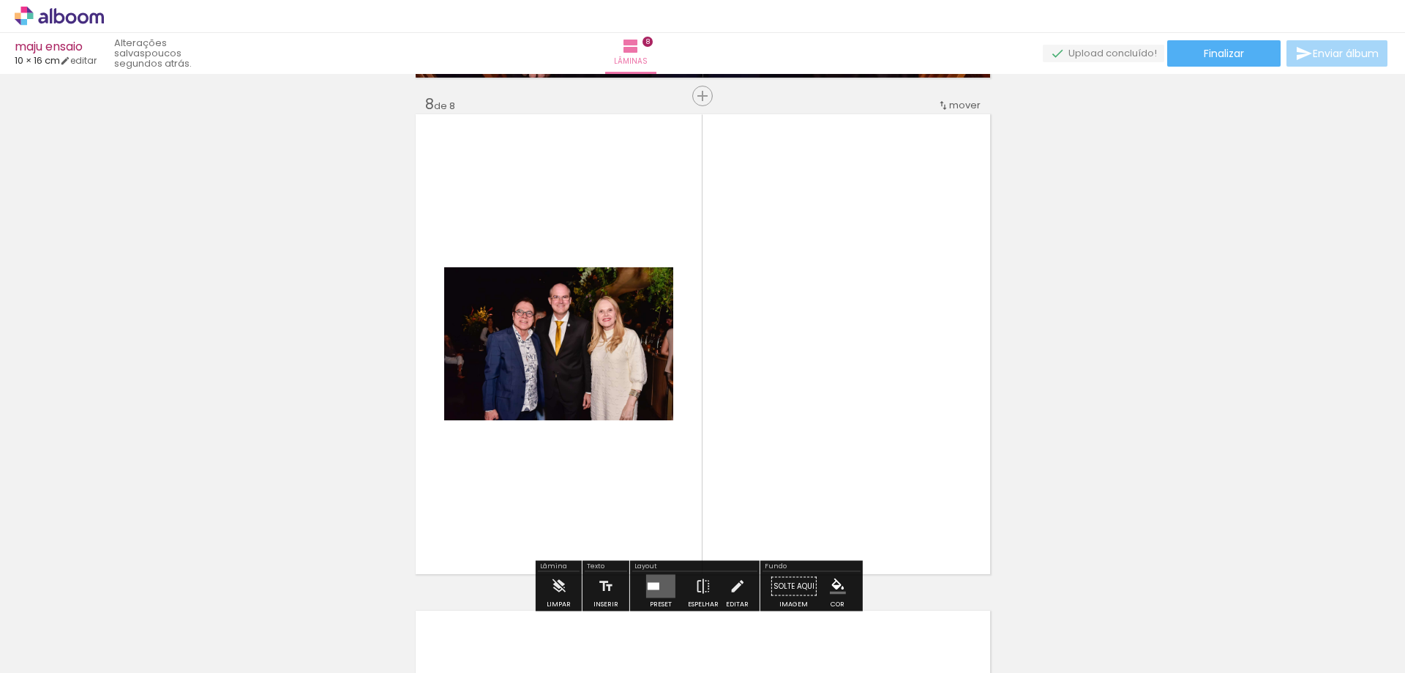
scroll to position [3492, 0]
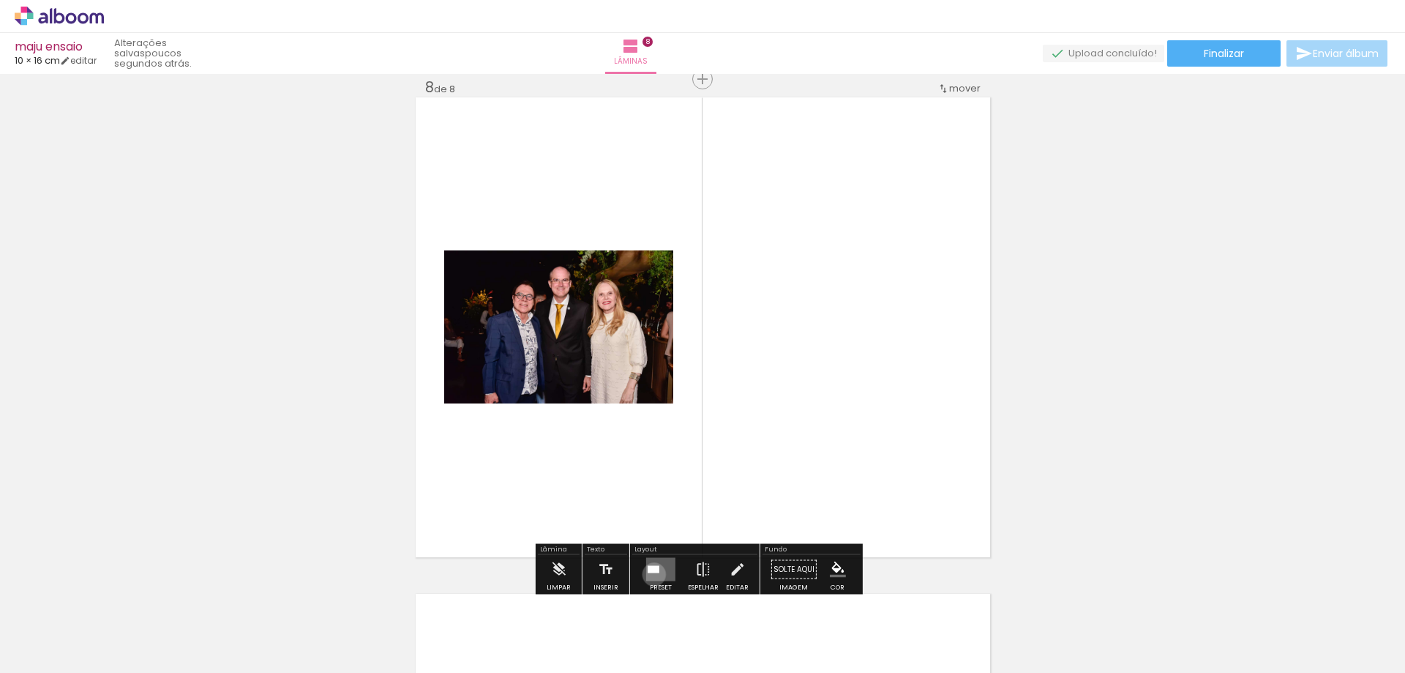
click at [651, 572] on quentale-layouter at bounding box center [660, 569] width 29 height 23
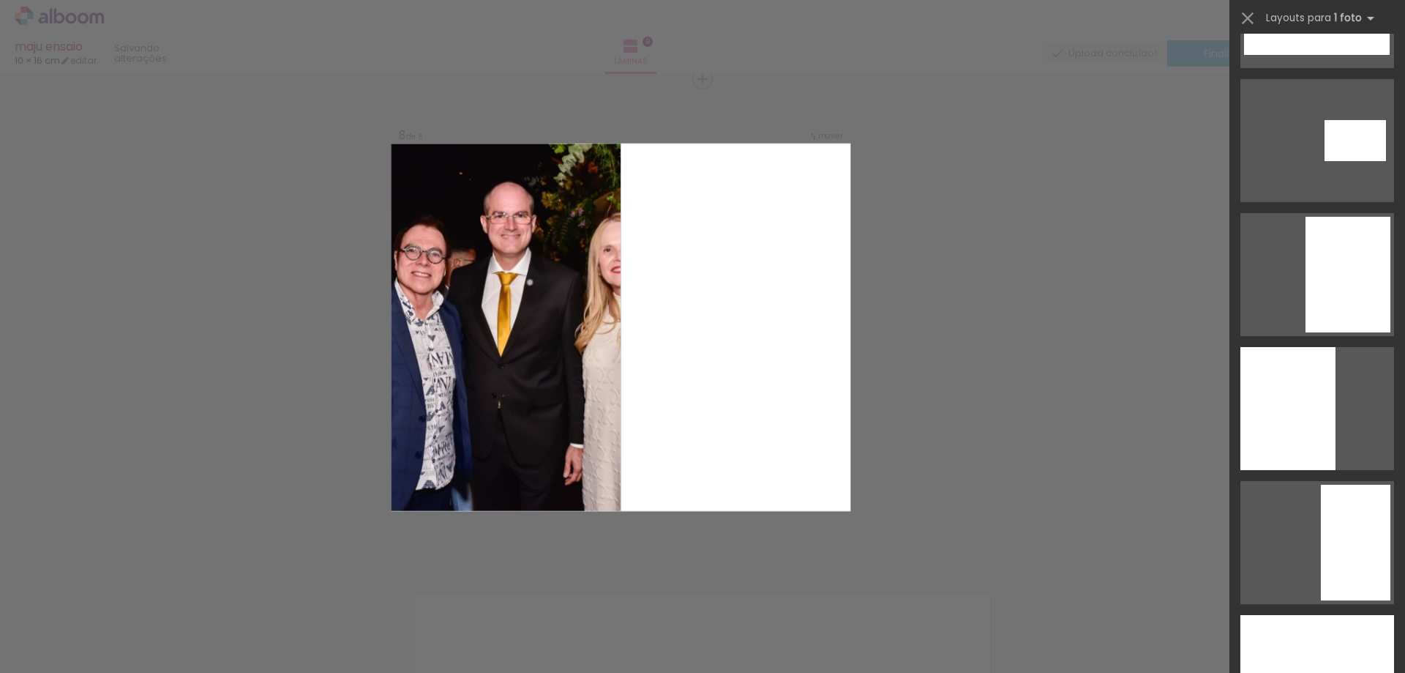
scroll to position [1464, 0]
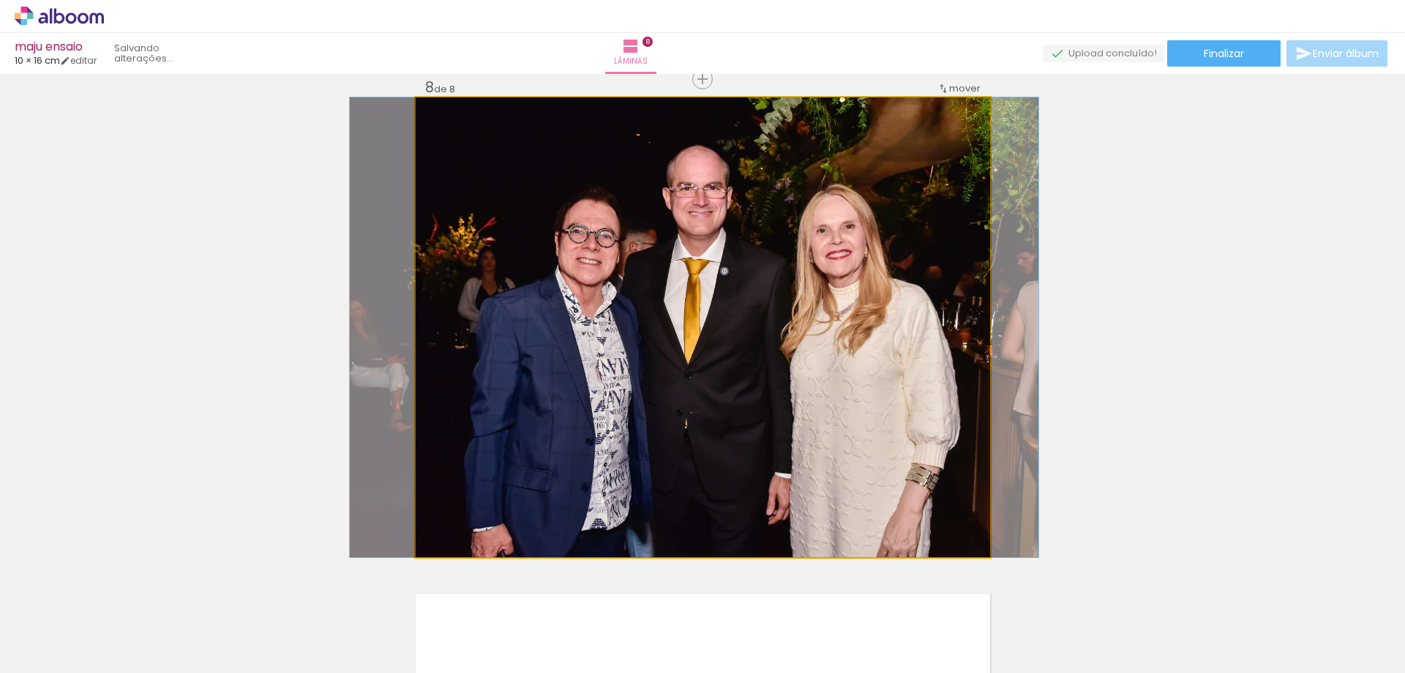
drag, startPoint x: 911, startPoint y: 397, endPoint x: 902, endPoint y: 391, distance: 11.0
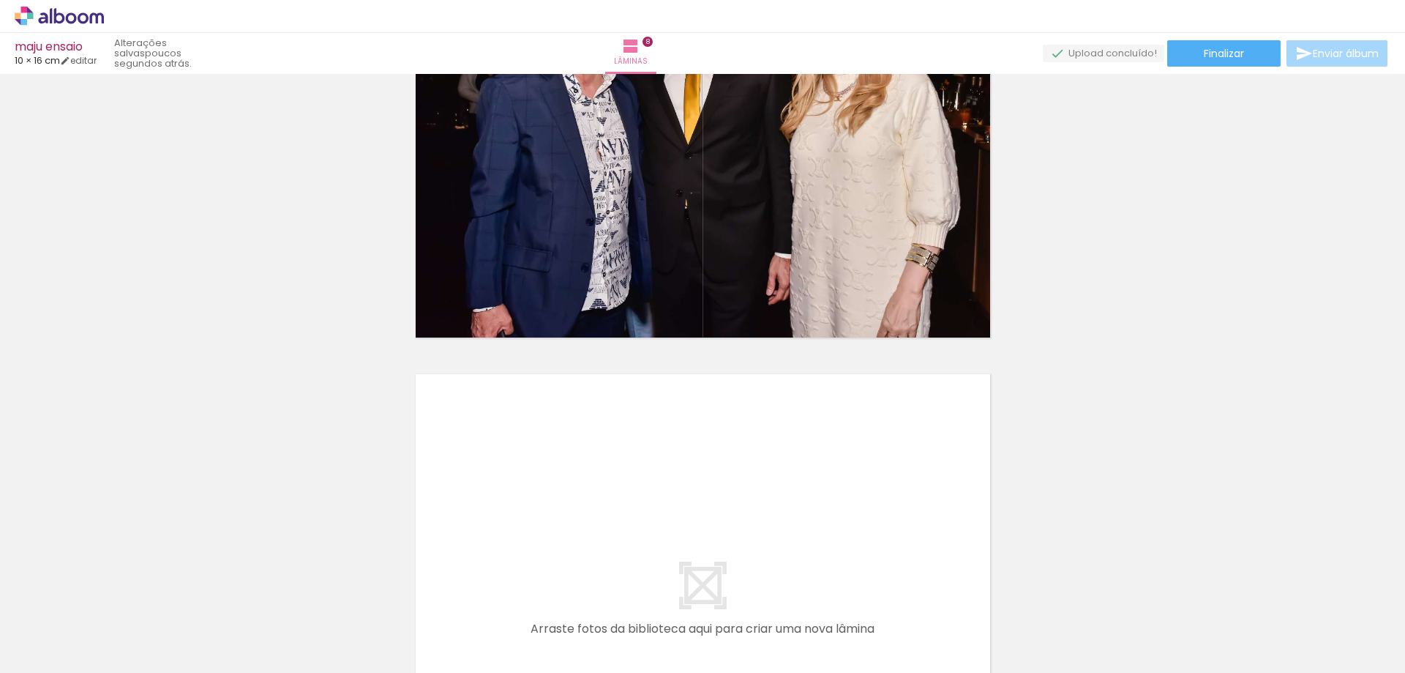
scroll to position [3419, 0]
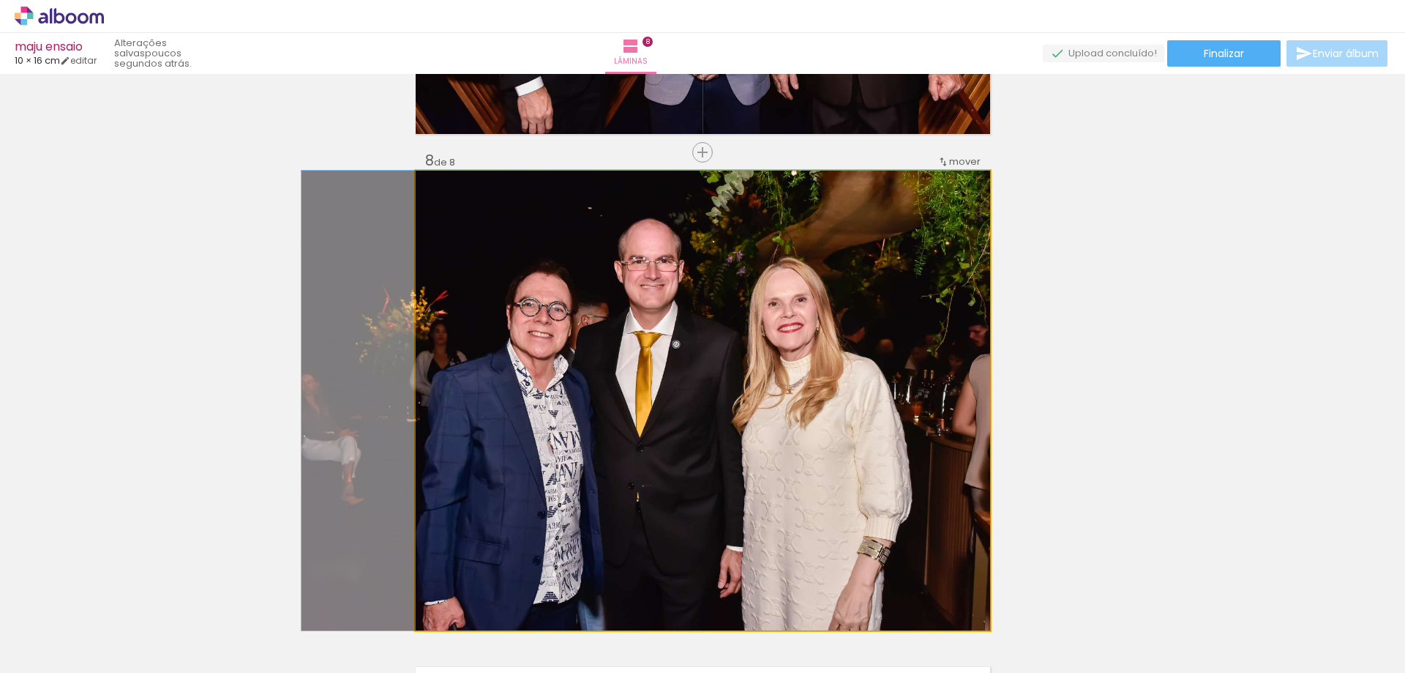
drag, startPoint x: 765, startPoint y: 457, endPoint x: 352, endPoint y: 419, distance: 414.6
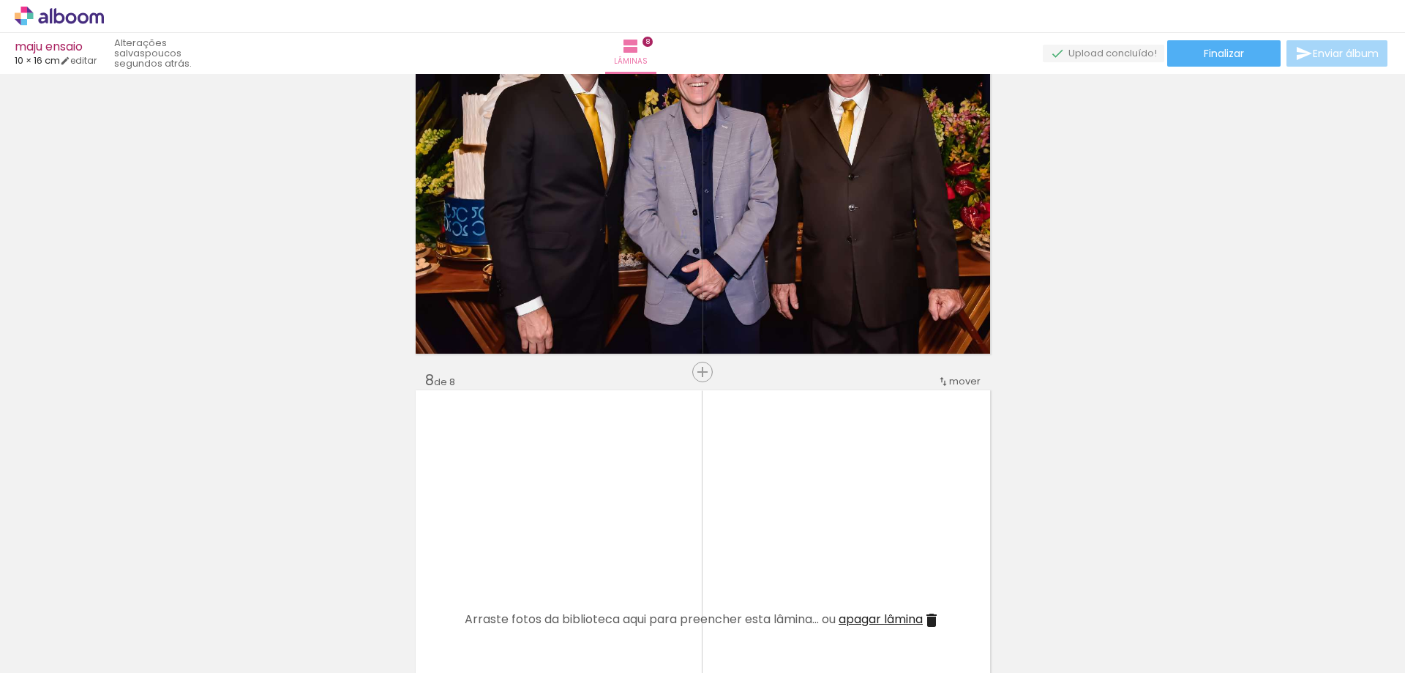
scroll to position [0, 1670]
drag, startPoint x: 1110, startPoint y: 634, endPoint x: 779, endPoint y: 482, distance: 364.4
click at [752, 462] on quentale-workspace at bounding box center [702, 336] width 1405 height 673
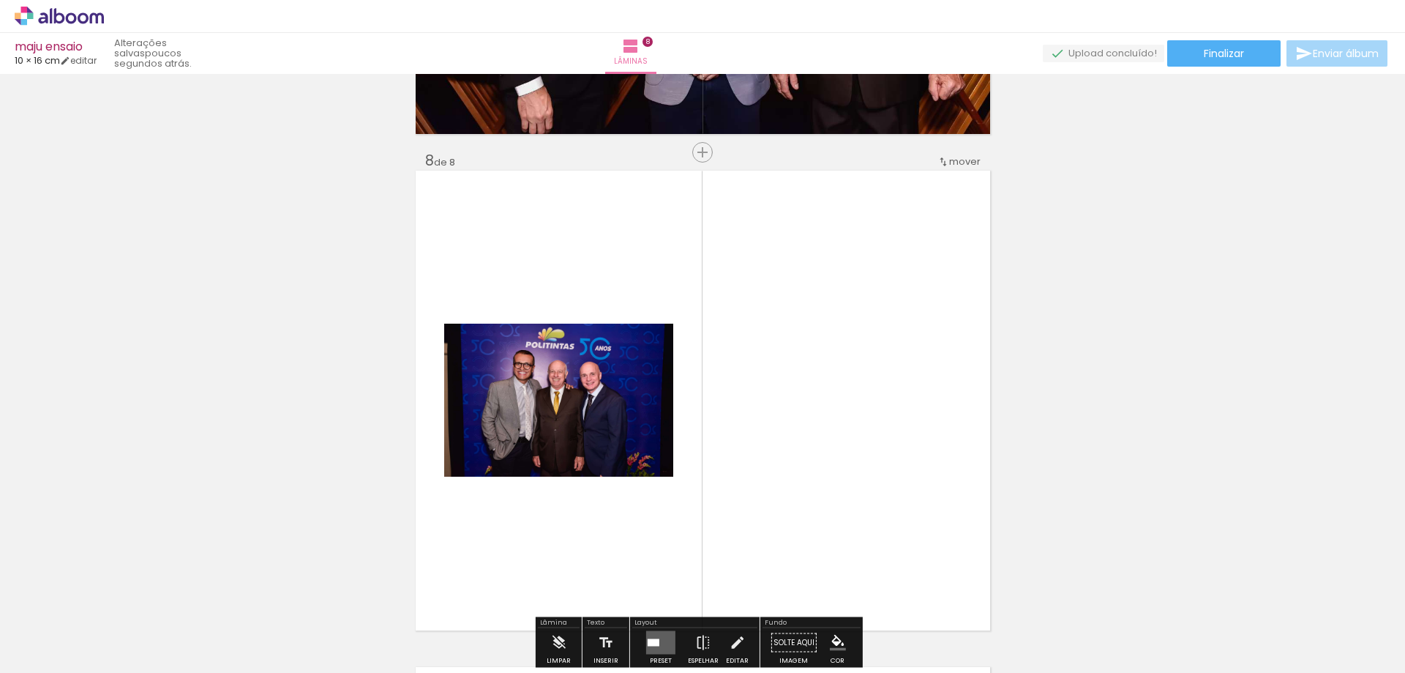
scroll to position [3565, 0]
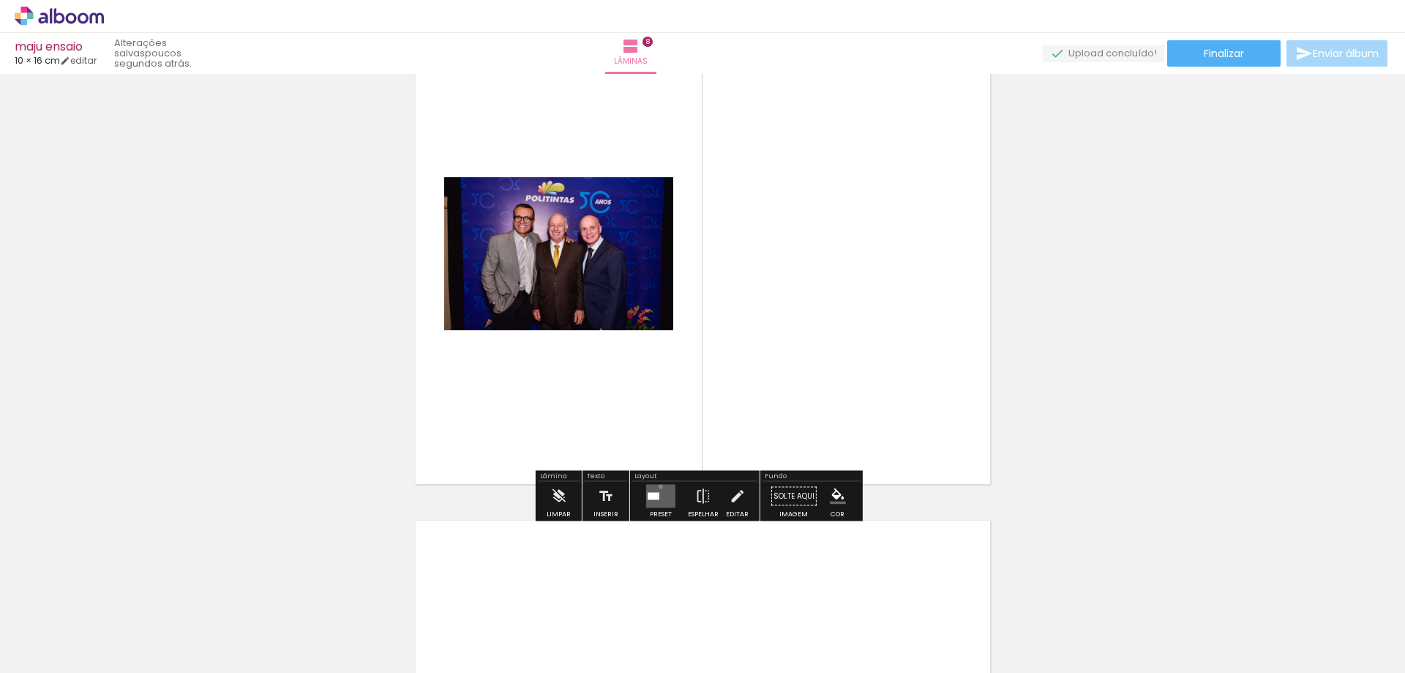
drag, startPoint x: 657, startPoint y: 486, endPoint x: 966, endPoint y: 470, distance: 309.3
click at [658, 486] on quentale-layouter at bounding box center [660, 495] width 29 height 23
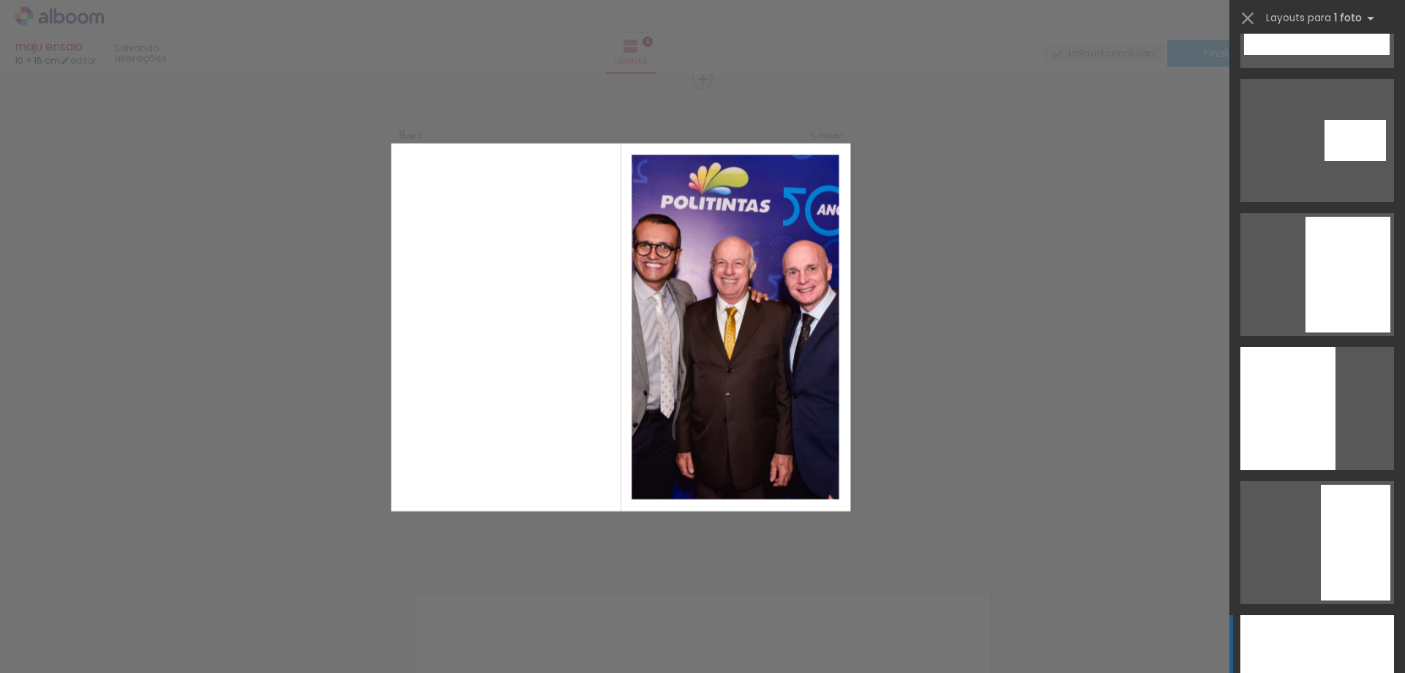
scroll to position [1244, 0]
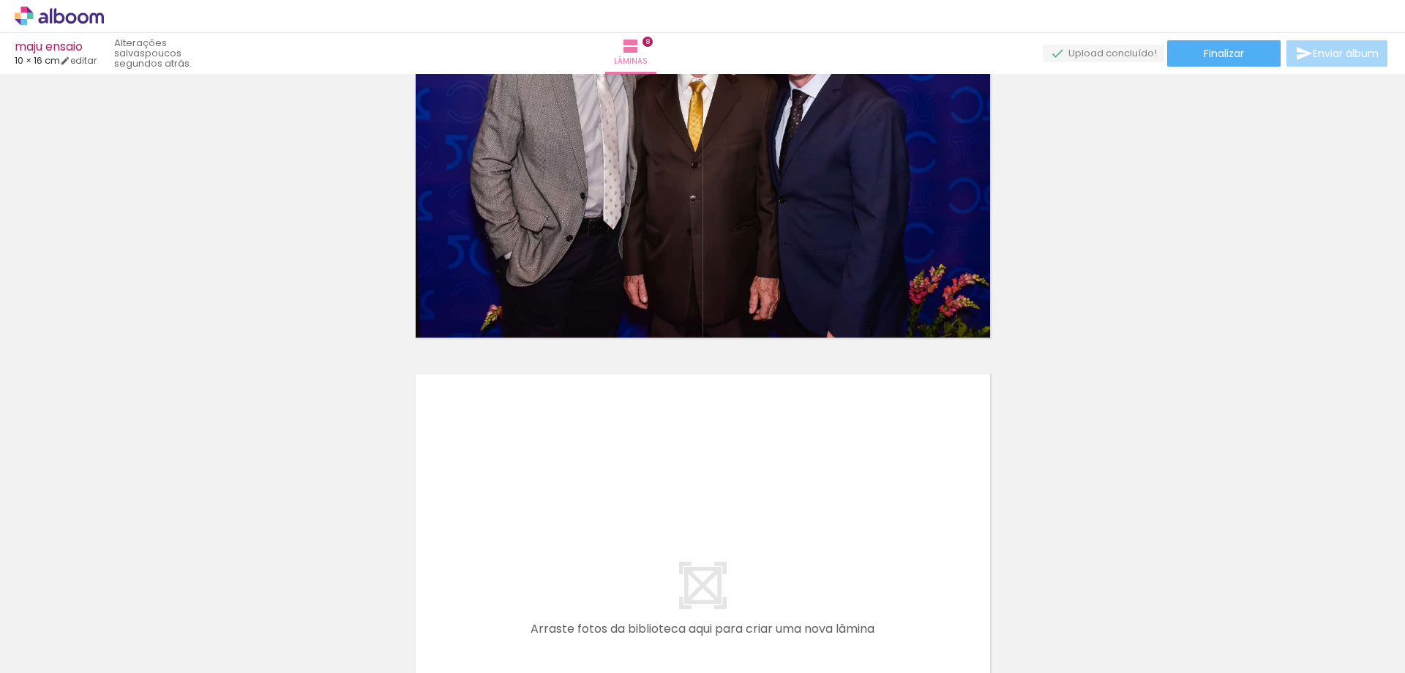
scroll to position [3785, 0]
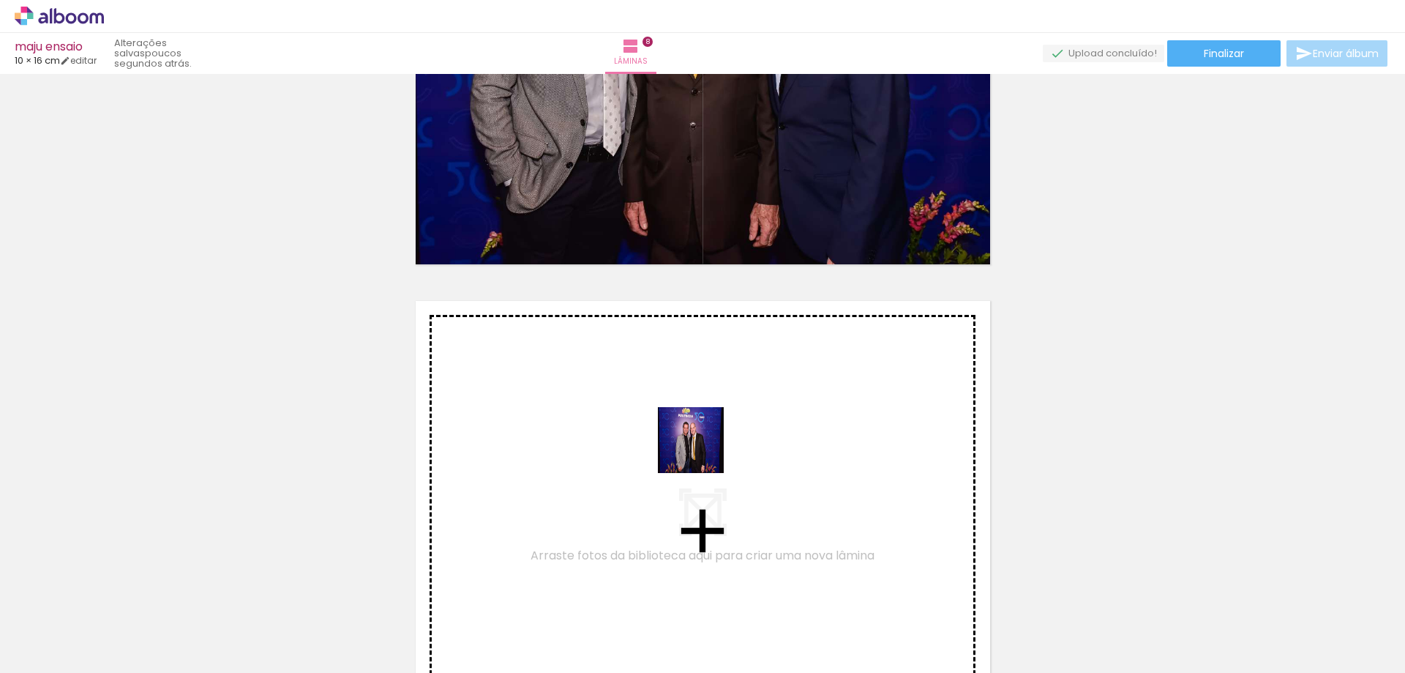
drag, startPoint x: 934, startPoint y: 640, endPoint x: 684, endPoint y: 439, distance: 320.1
click at [684, 439] on quentale-workspace at bounding box center [702, 336] width 1405 height 673
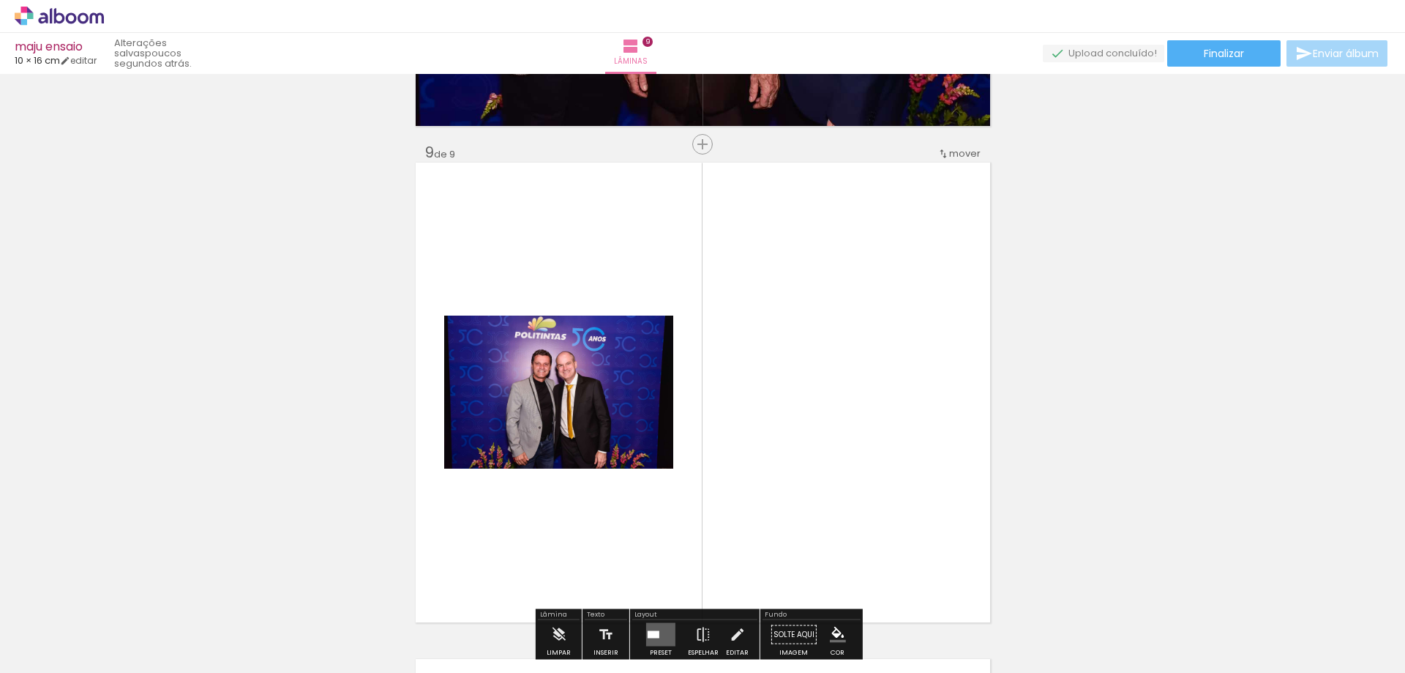
scroll to position [3988, 0]
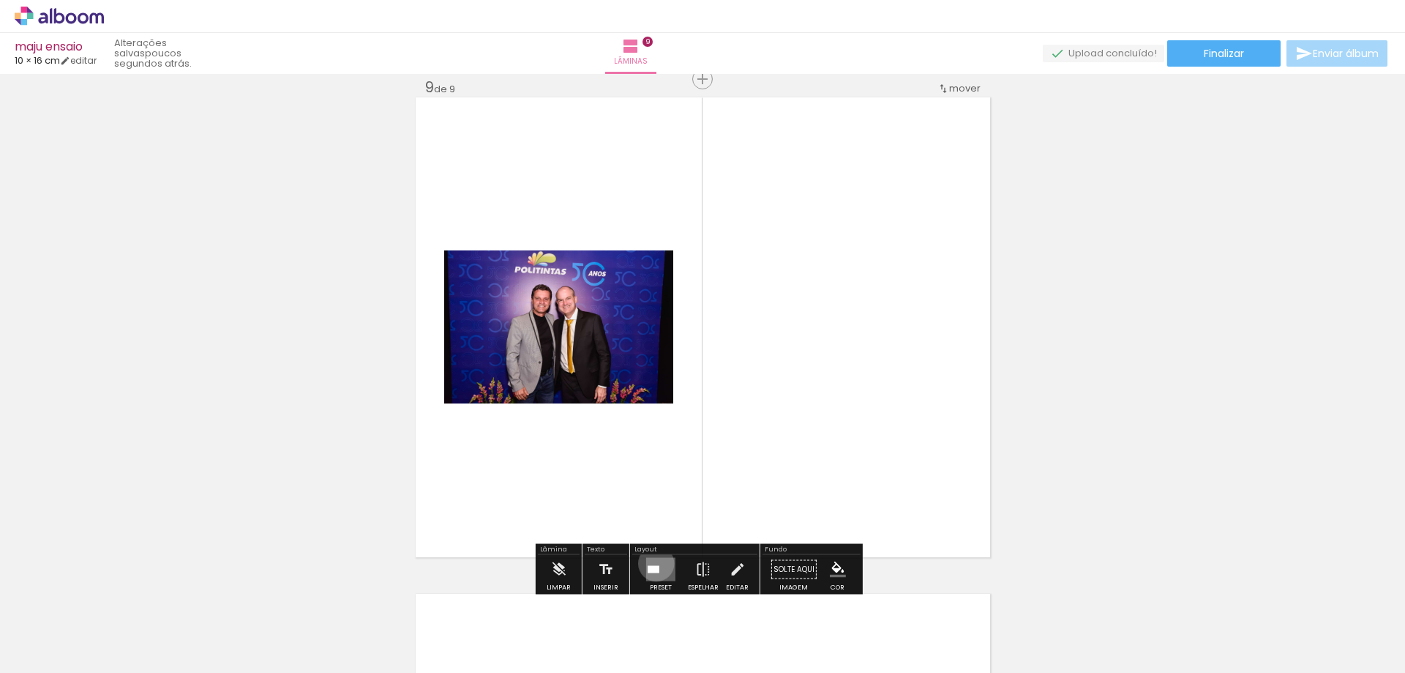
click at [653, 563] on quentale-layouter at bounding box center [660, 569] width 29 height 23
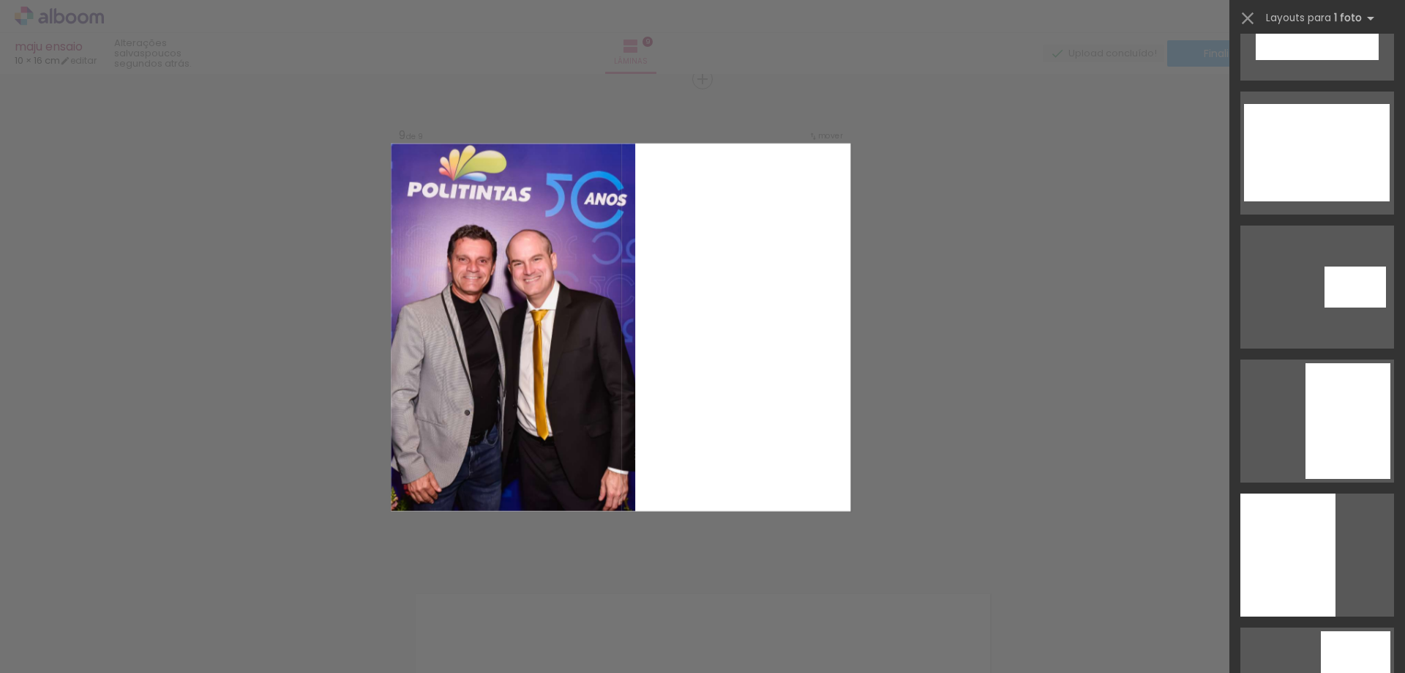
scroll to position [1390, 0]
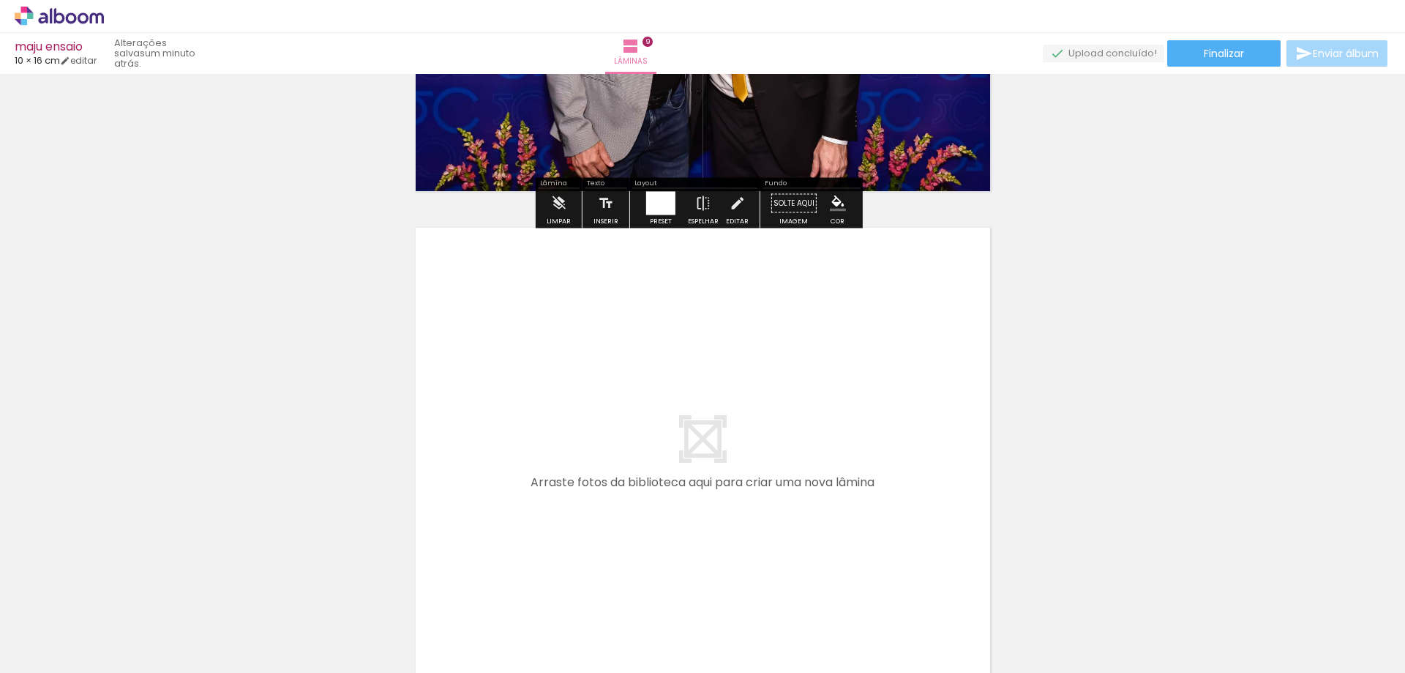
scroll to position [4501, 0]
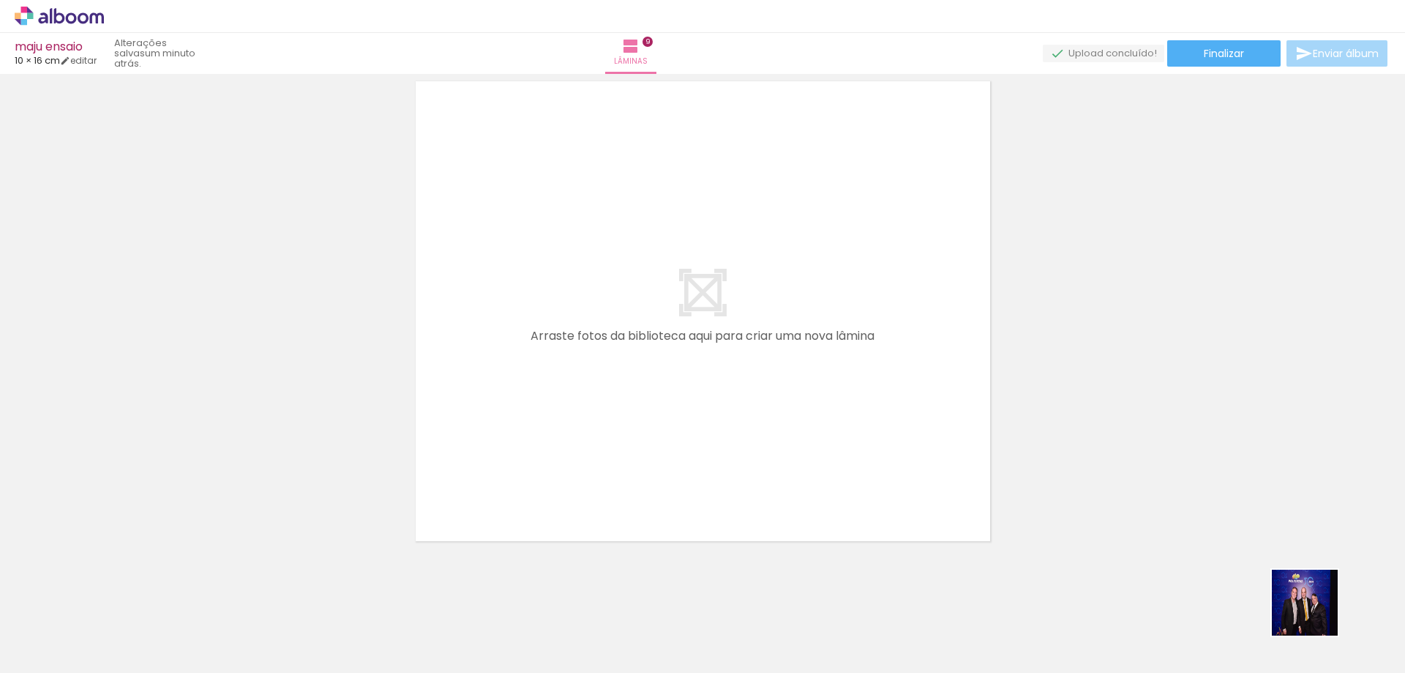
drag, startPoint x: 1339, startPoint y: 631, endPoint x: 650, endPoint y: 536, distance: 695.2
click at [604, 401] on quentale-workspace at bounding box center [702, 336] width 1405 height 673
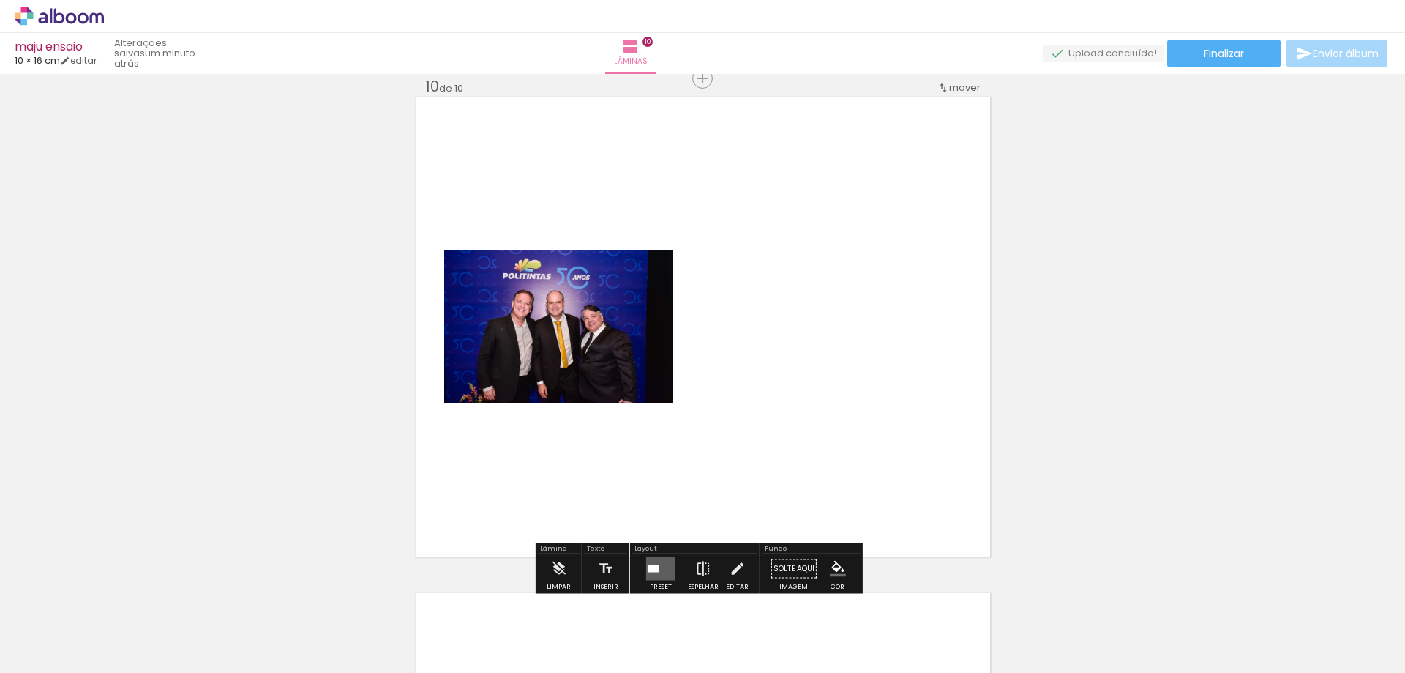
scroll to position [4485, 0]
click at [661, 564] on quentale-layouter at bounding box center [660, 569] width 29 height 23
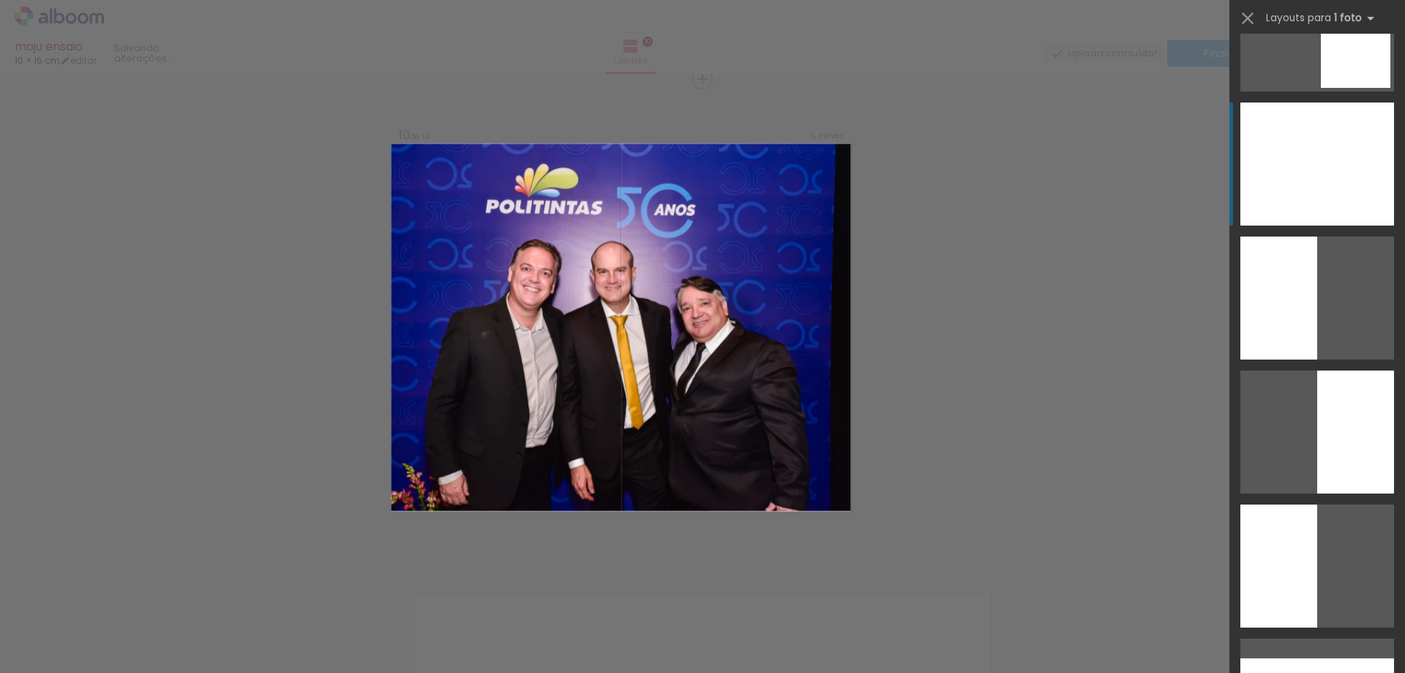
scroll to position [1464, 0]
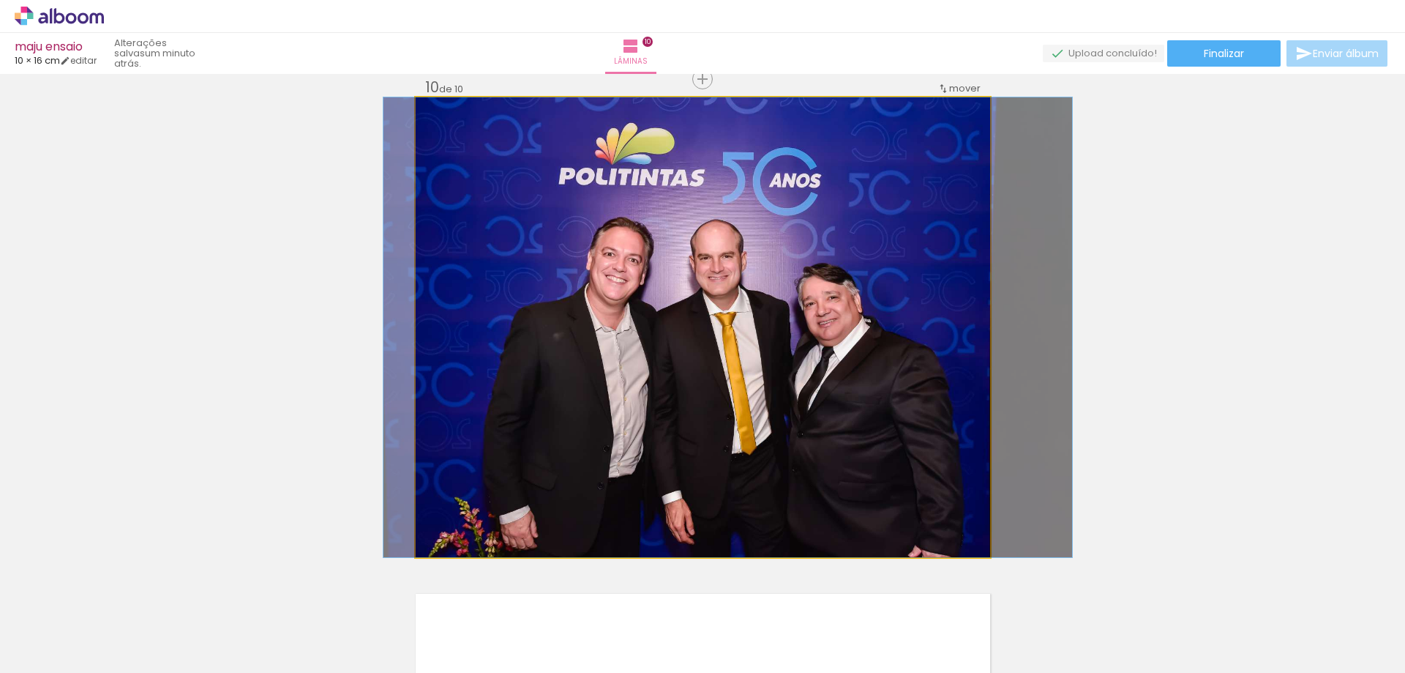
drag, startPoint x: 811, startPoint y: 367, endPoint x: 836, endPoint y: 372, distance: 25.4
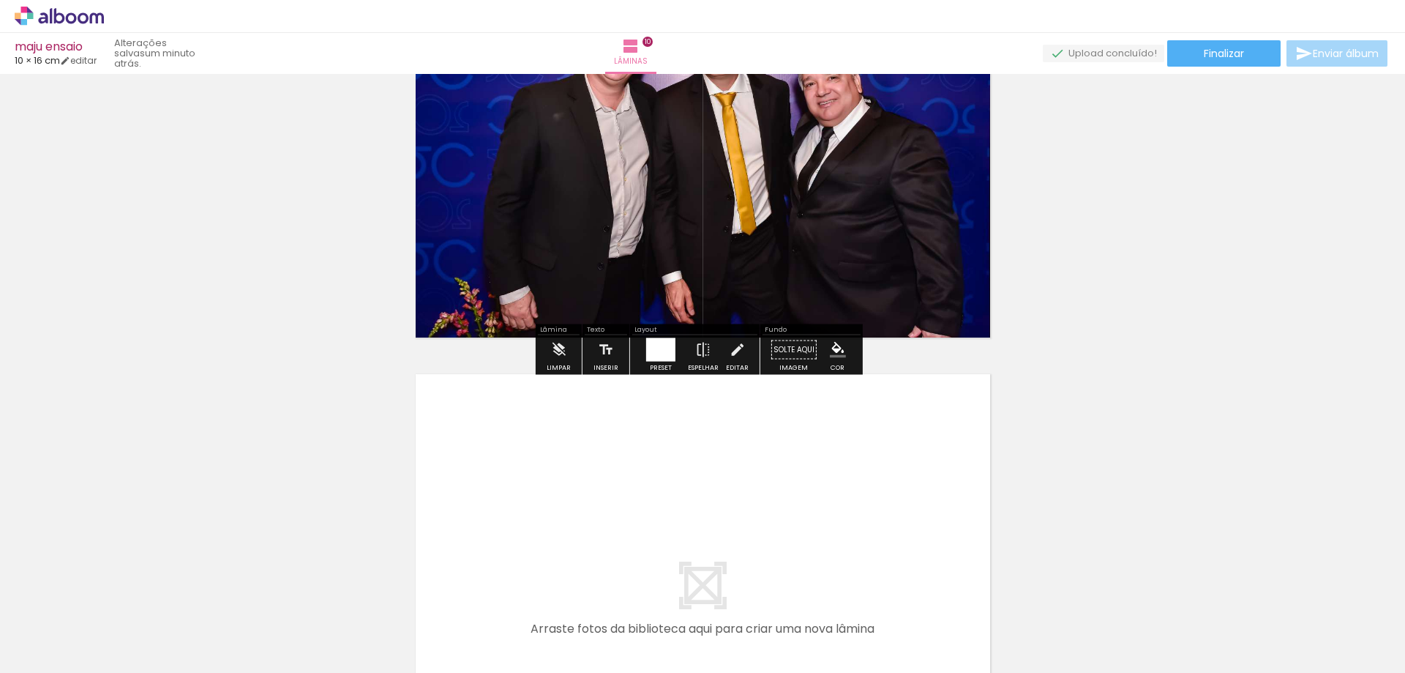
scroll to position [4924, 0]
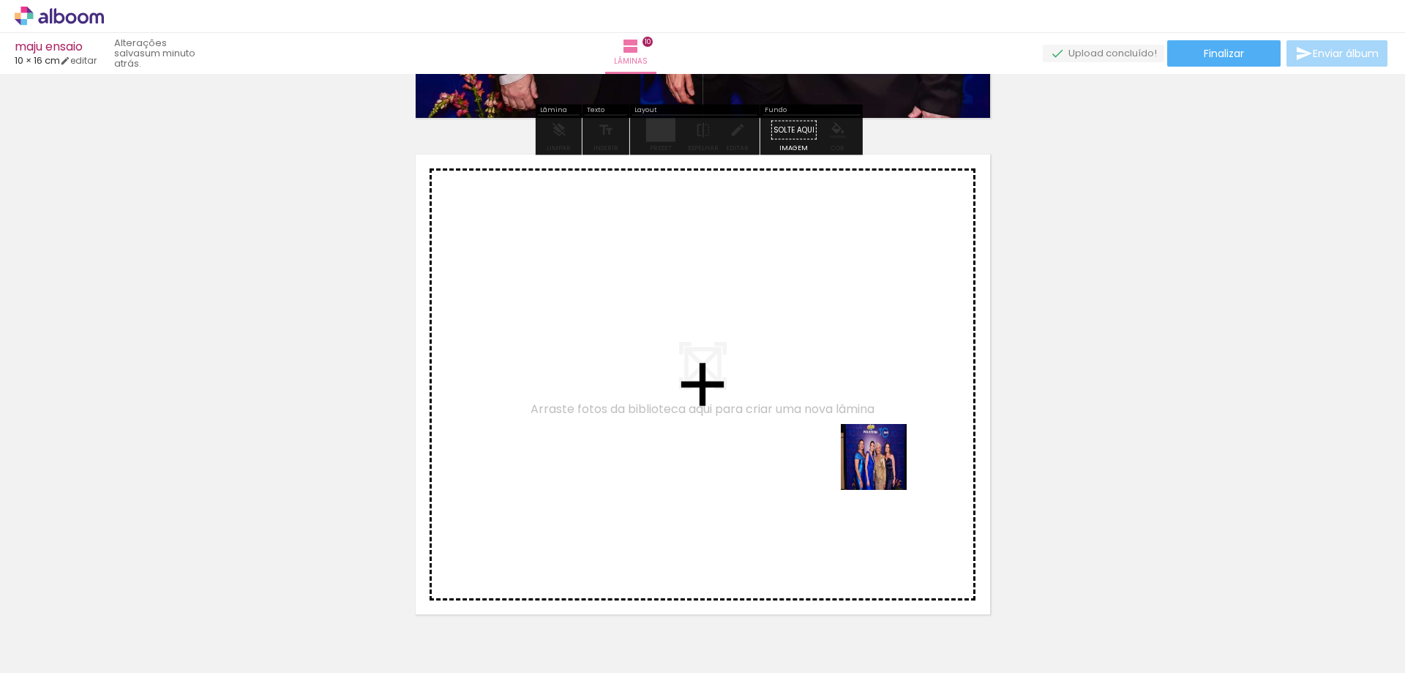
drag, startPoint x: 1195, startPoint y: 634, endPoint x: 761, endPoint y: 410, distance: 488.7
click at [761, 410] on quentale-workspace at bounding box center [702, 336] width 1405 height 673
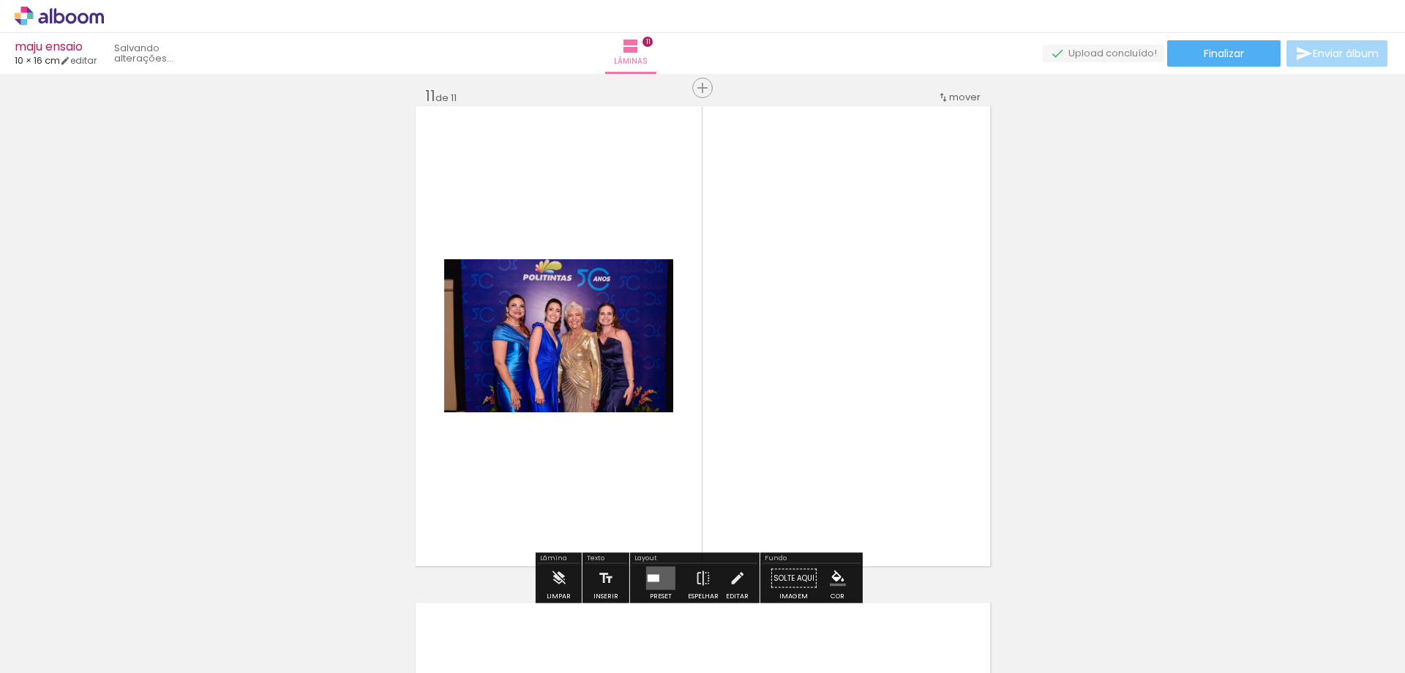
scroll to position [4981, 0]
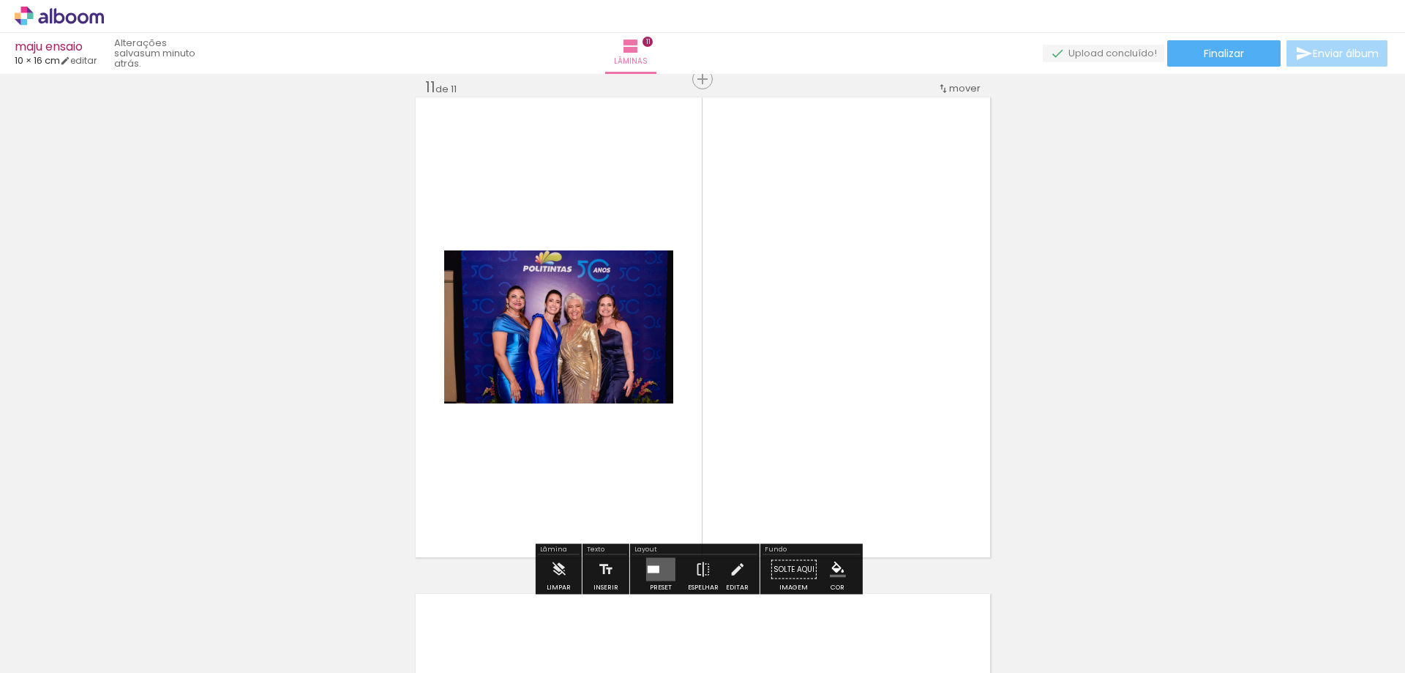
click at [651, 562] on quentale-layouter at bounding box center [660, 569] width 29 height 23
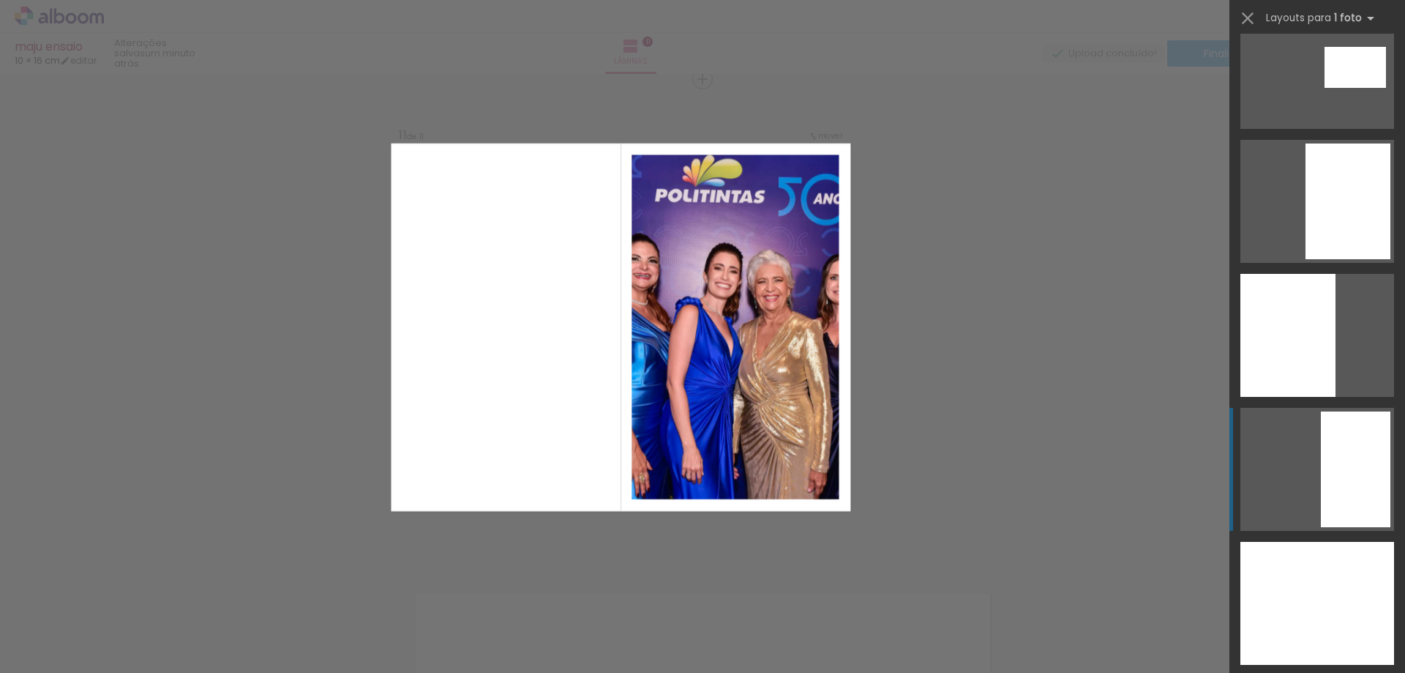
scroll to position [1390, 0]
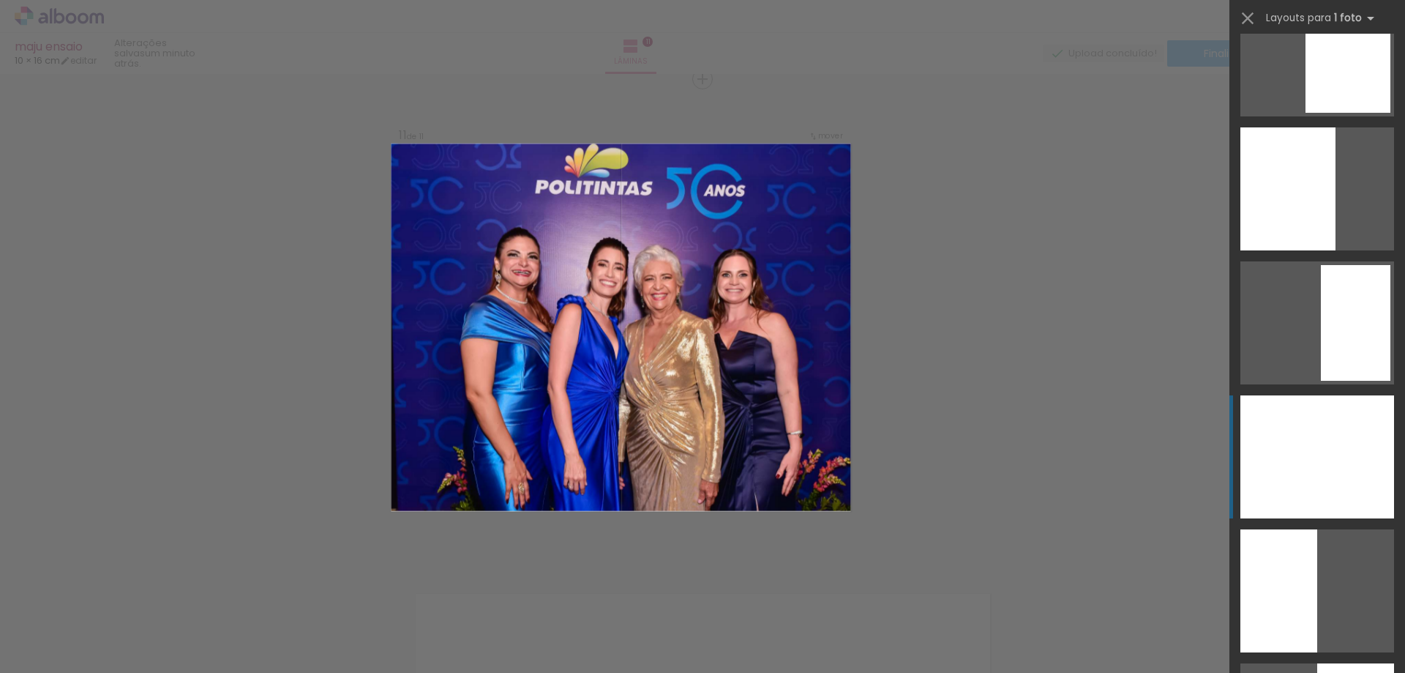
click at [1284, 250] on div at bounding box center [1287, 188] width 95 height 123
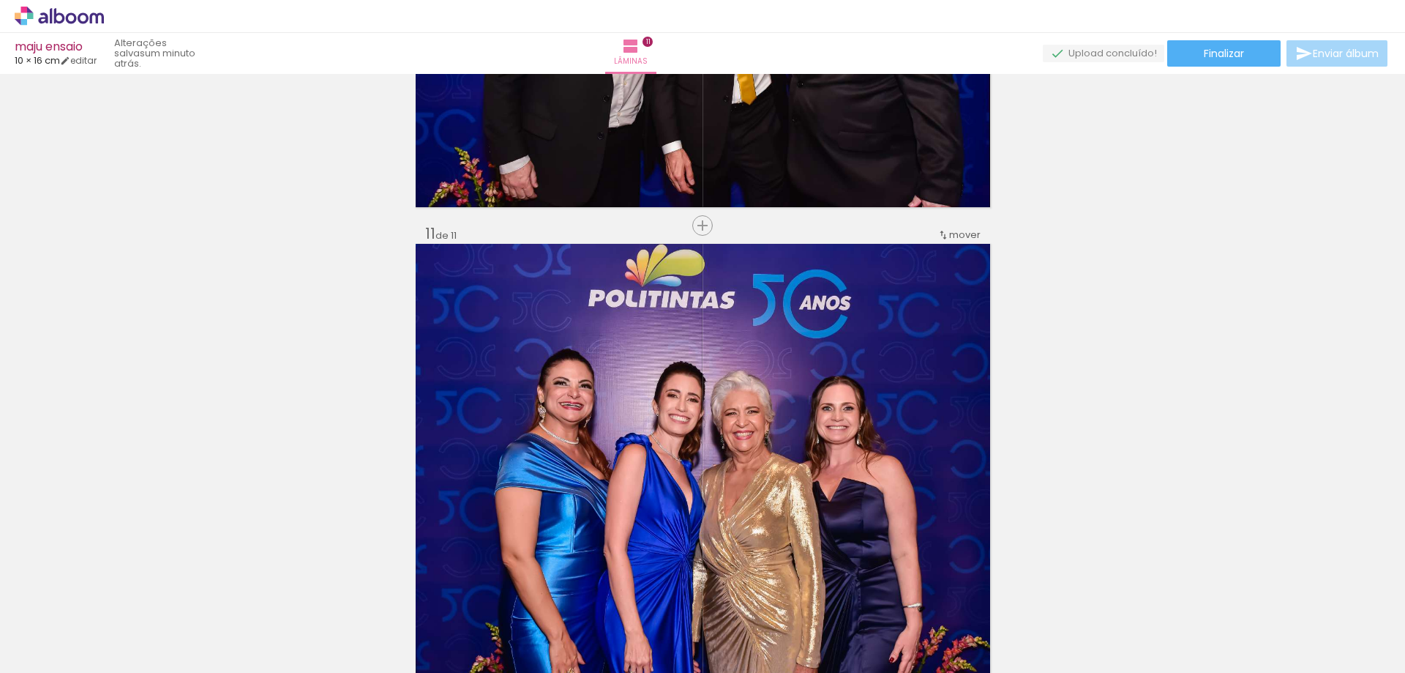
scroll to position [5200, 0]
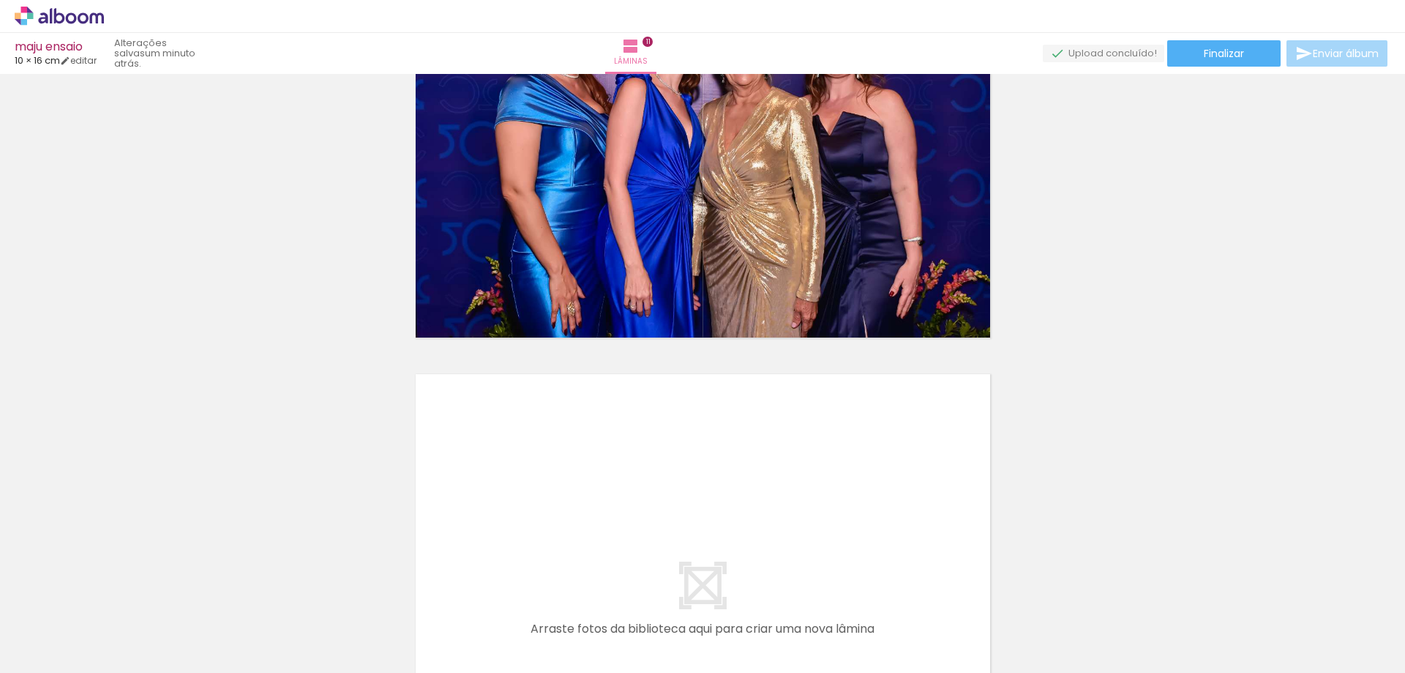
drag, startPoint x: 1016, startPoint y: 628, endPoint x: 738, endPoint y: 462, distance: 323.3
click at [738, 462] on quentale-workspace at bounding box center [702, 336] width 1405 height 673
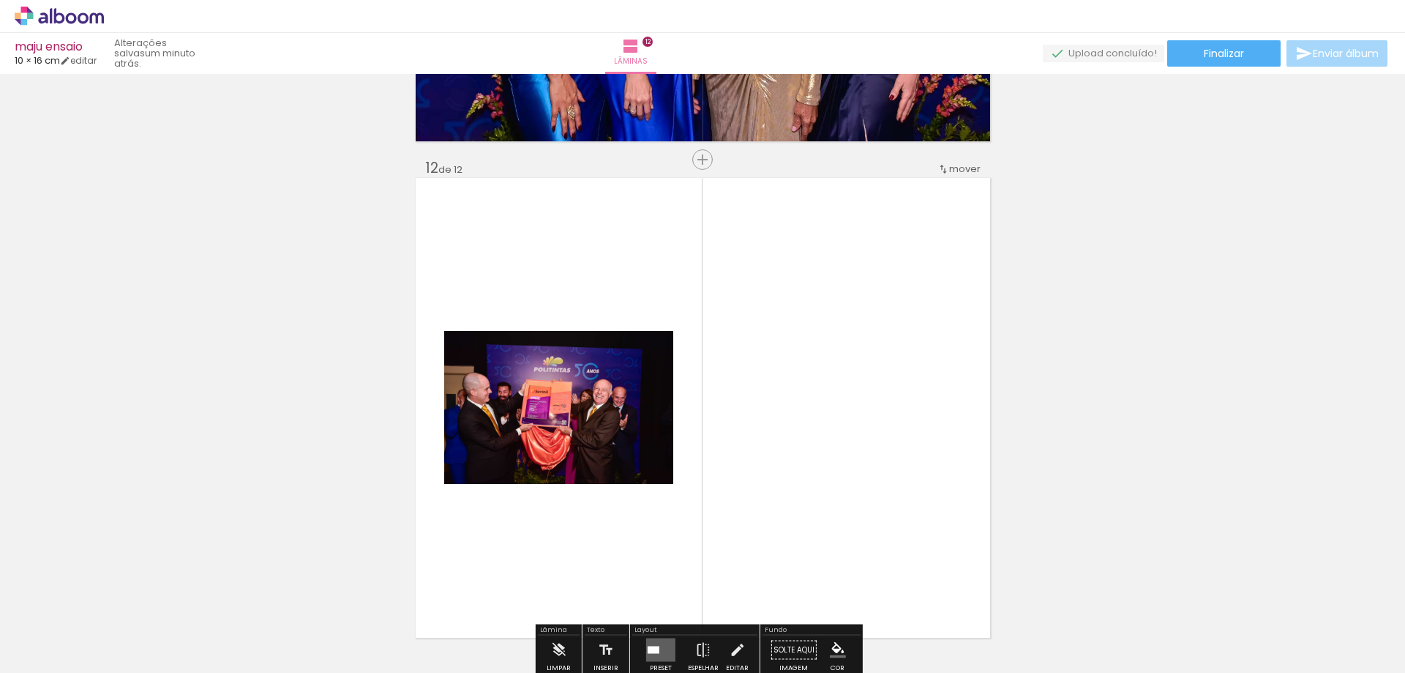
scroll to position [5477, 0]
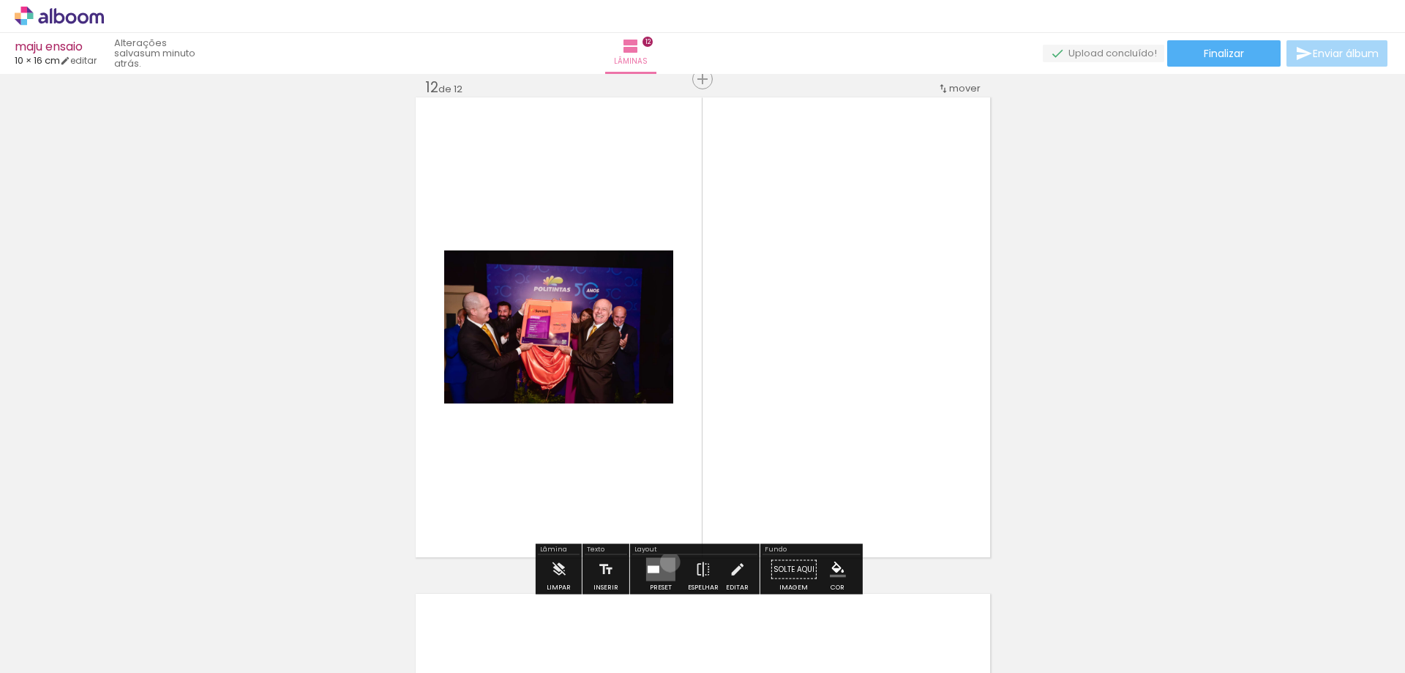
click at [667, 561] on quentale-layouter at bounding box center [660, 569] width 29 height 23
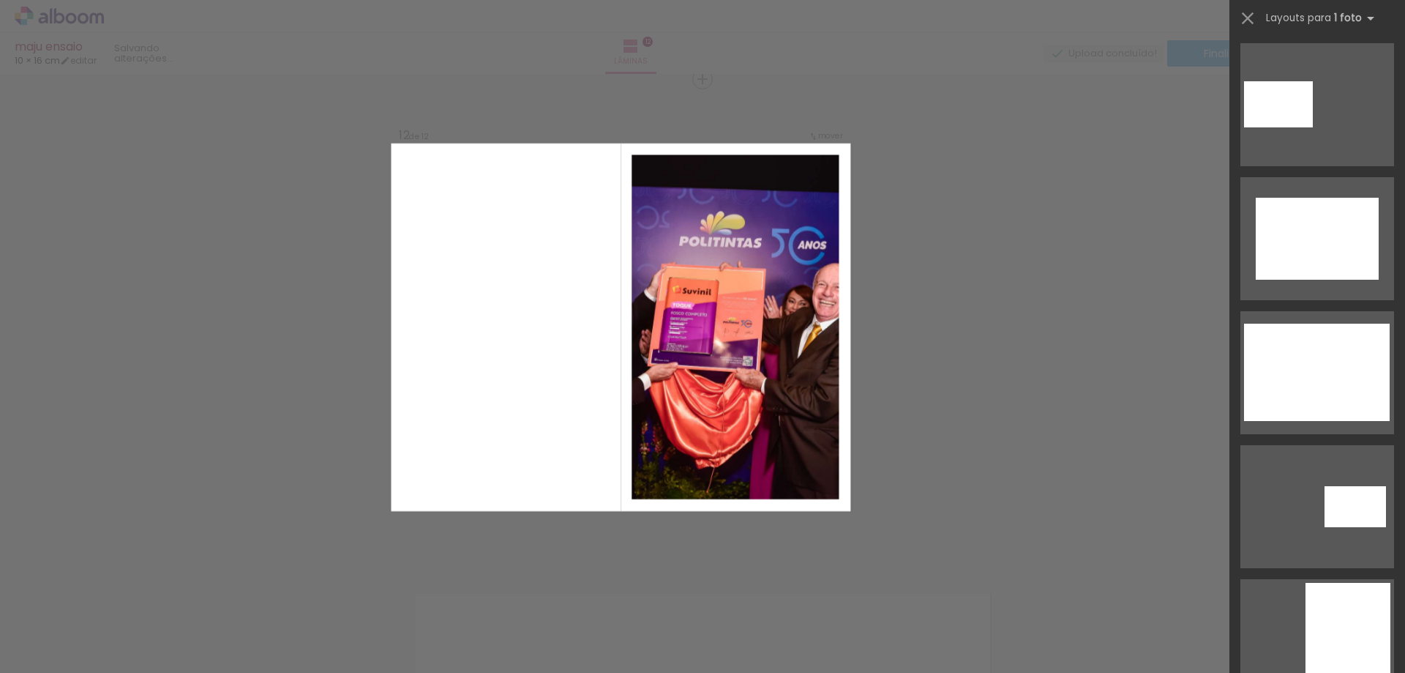
scroll to position [1244, 0]
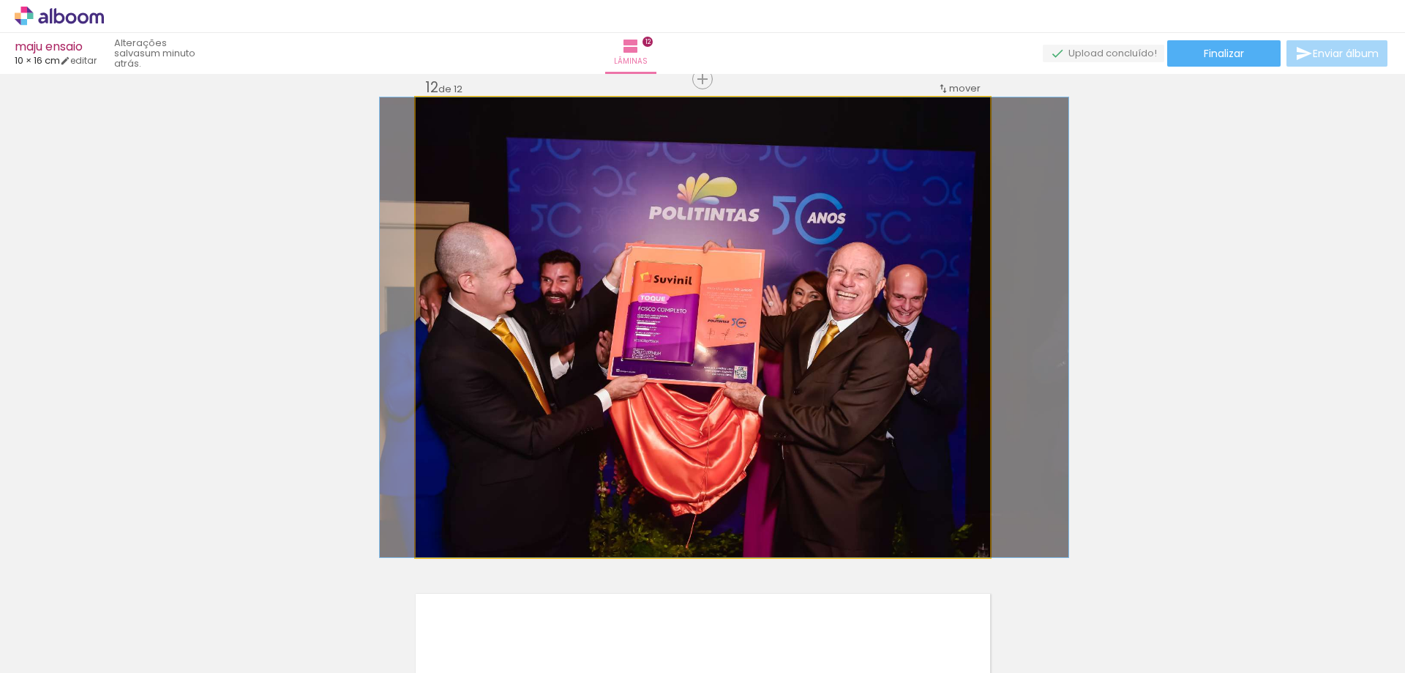
drag, startPoint x: 672, startPoint y: 345, endPoint x: 693, endPoint y: 340, distance: 21.7
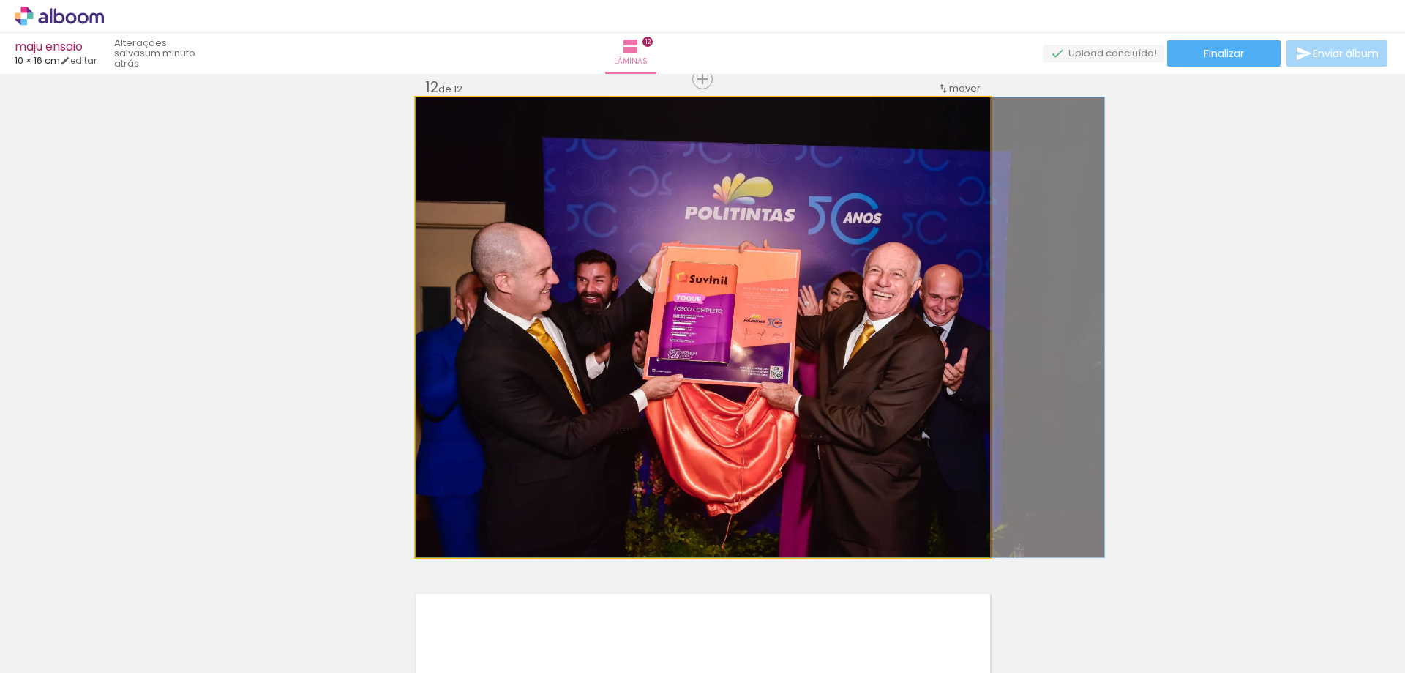
drag, startPoint x: 701, startPoint y: 340, endPoint x: 744, endPoint y: 346, distance: 43.6
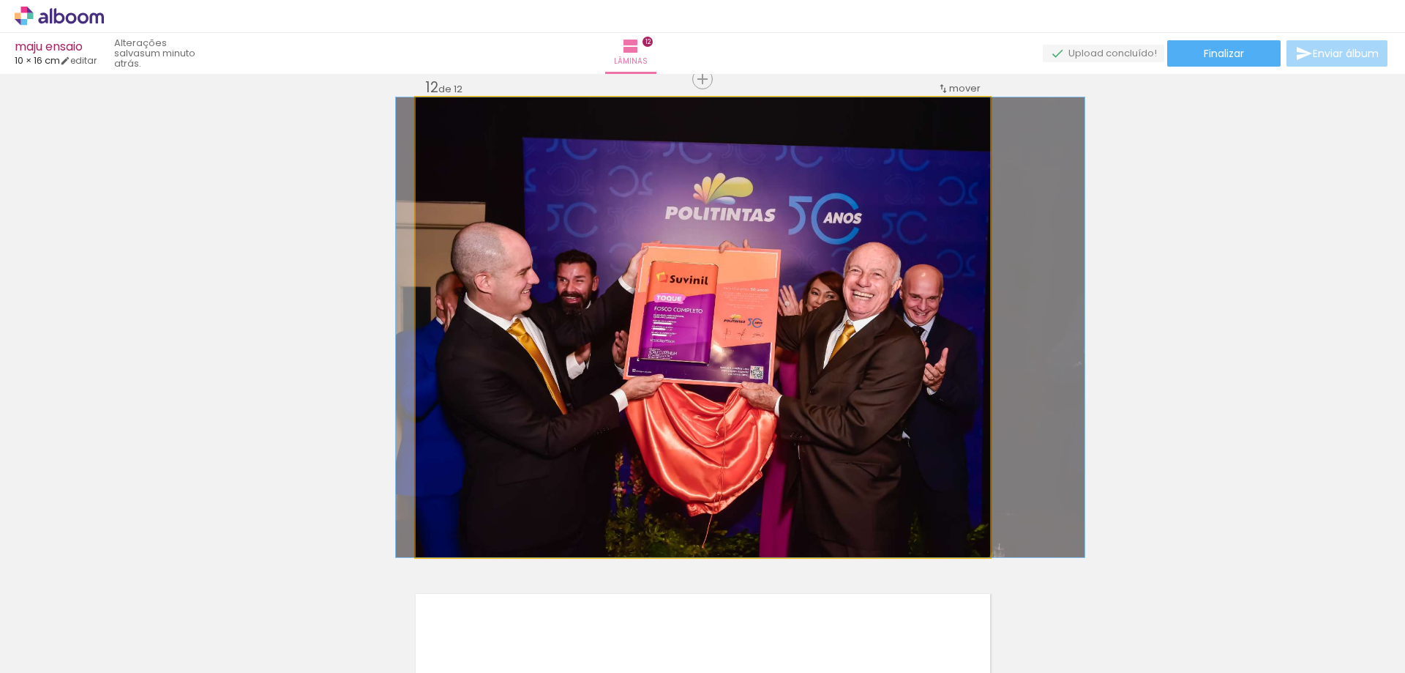
drag, startPoint x: 791, startPoint y: 343, endPoint x: 771, endPoint y: 339, distance: 20.2
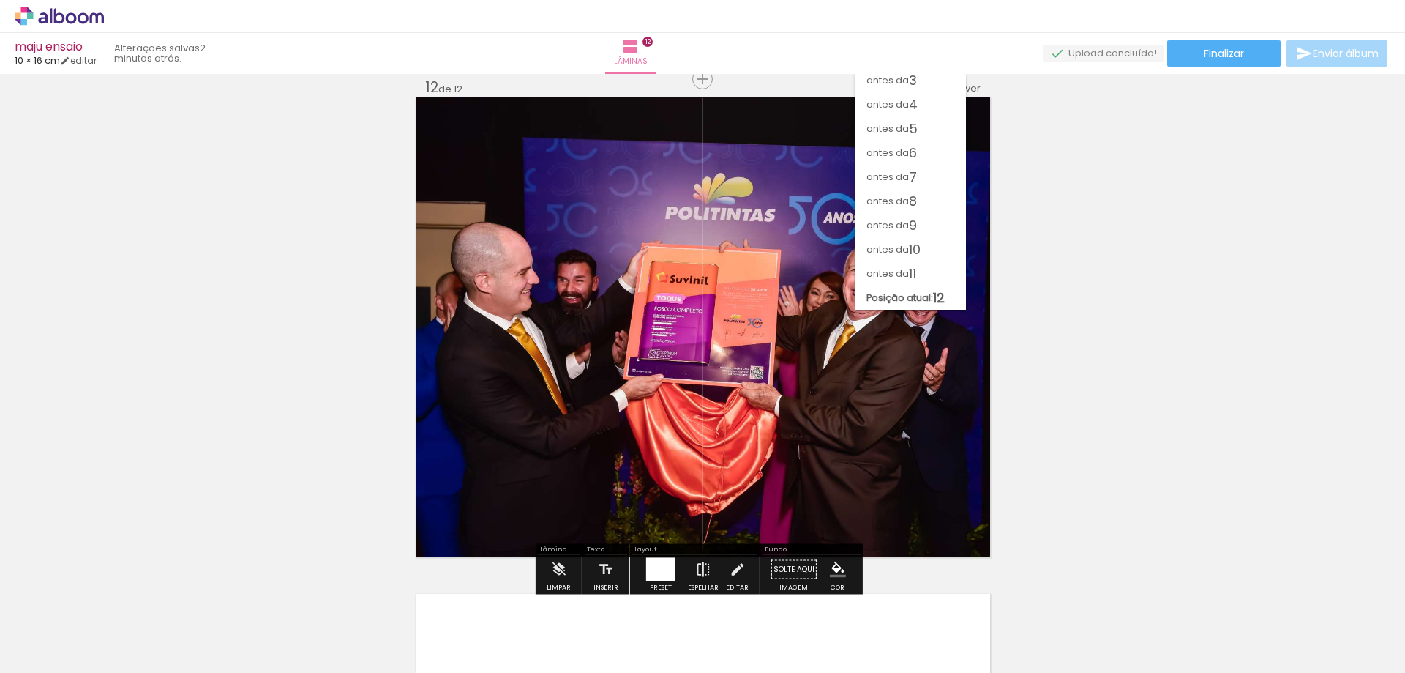
scroll to position [0, 1670]
click at [910, 250] on span "10" at bounding box center [915, 249] width 12 height 24
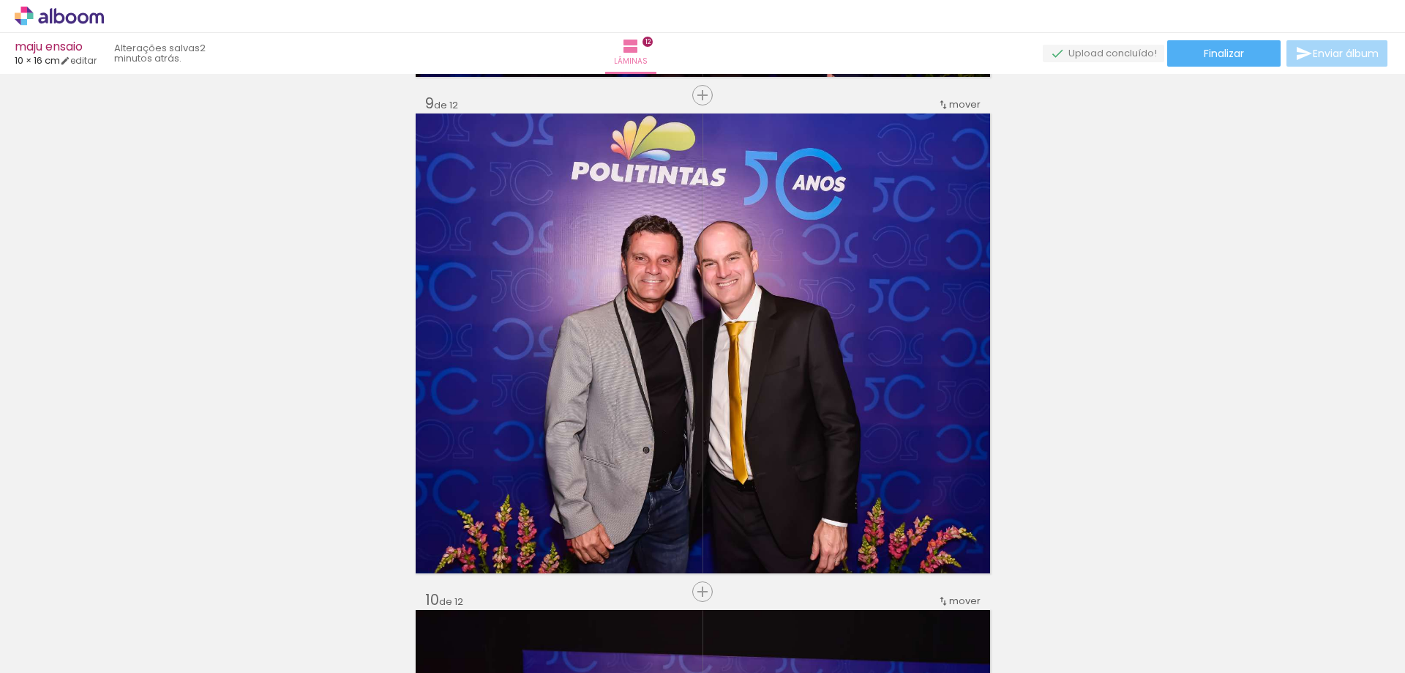
scroll to position [4338, 0]
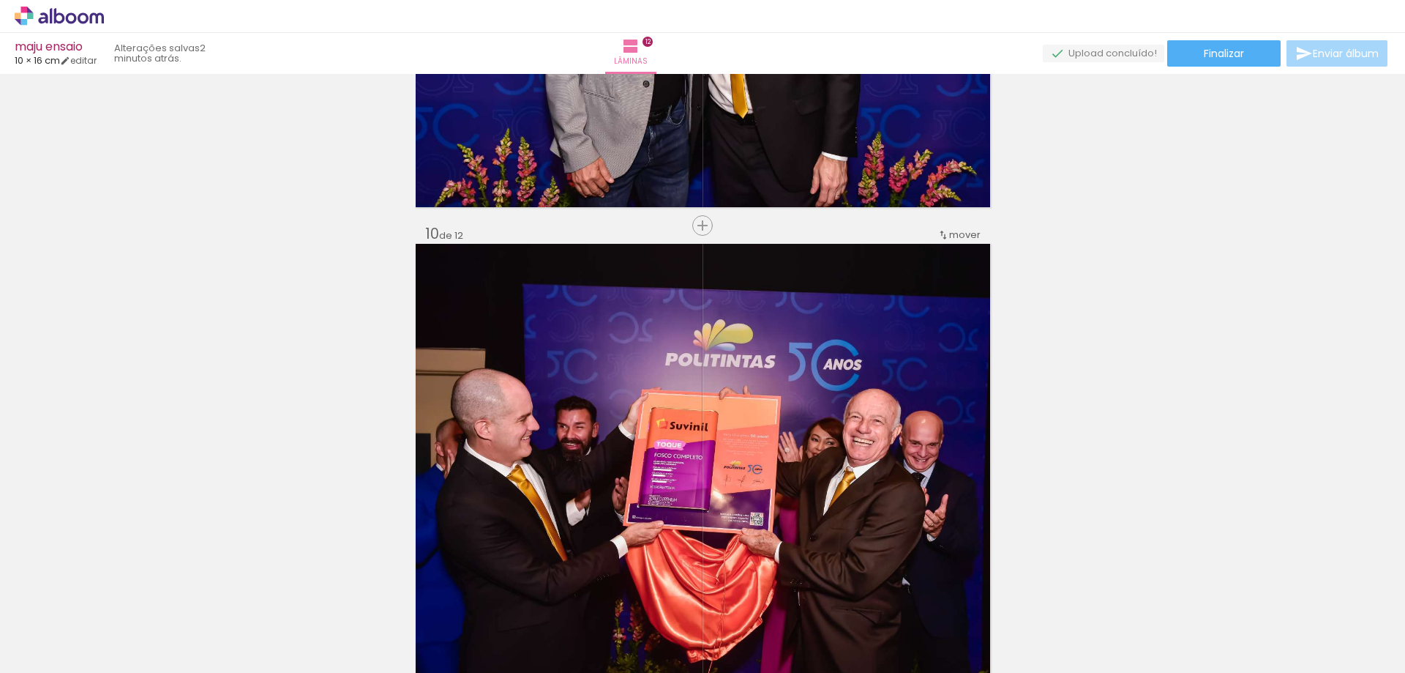
click at [957, 236] on span "mover" at bounding box center [964, 235] width 31 height 14
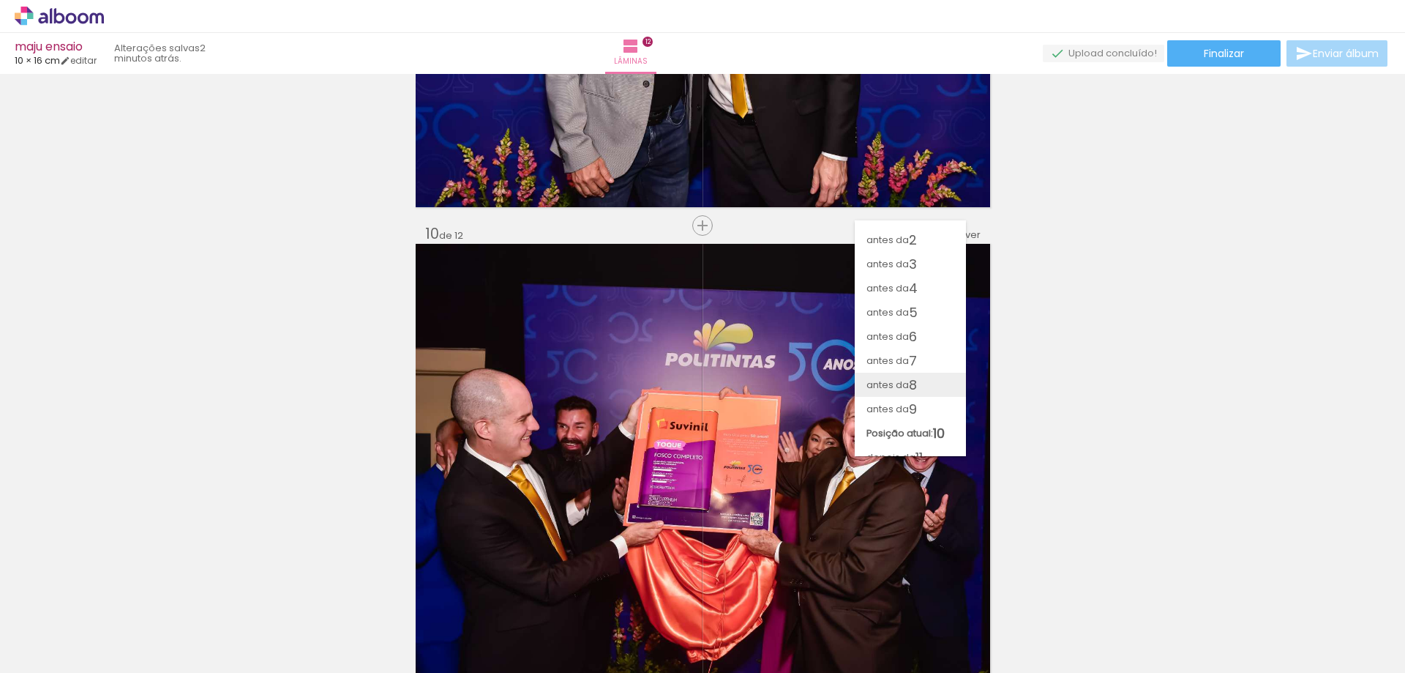
click at [911, 378] on span "8" at bounding box center [913, 385] width 8 height 24
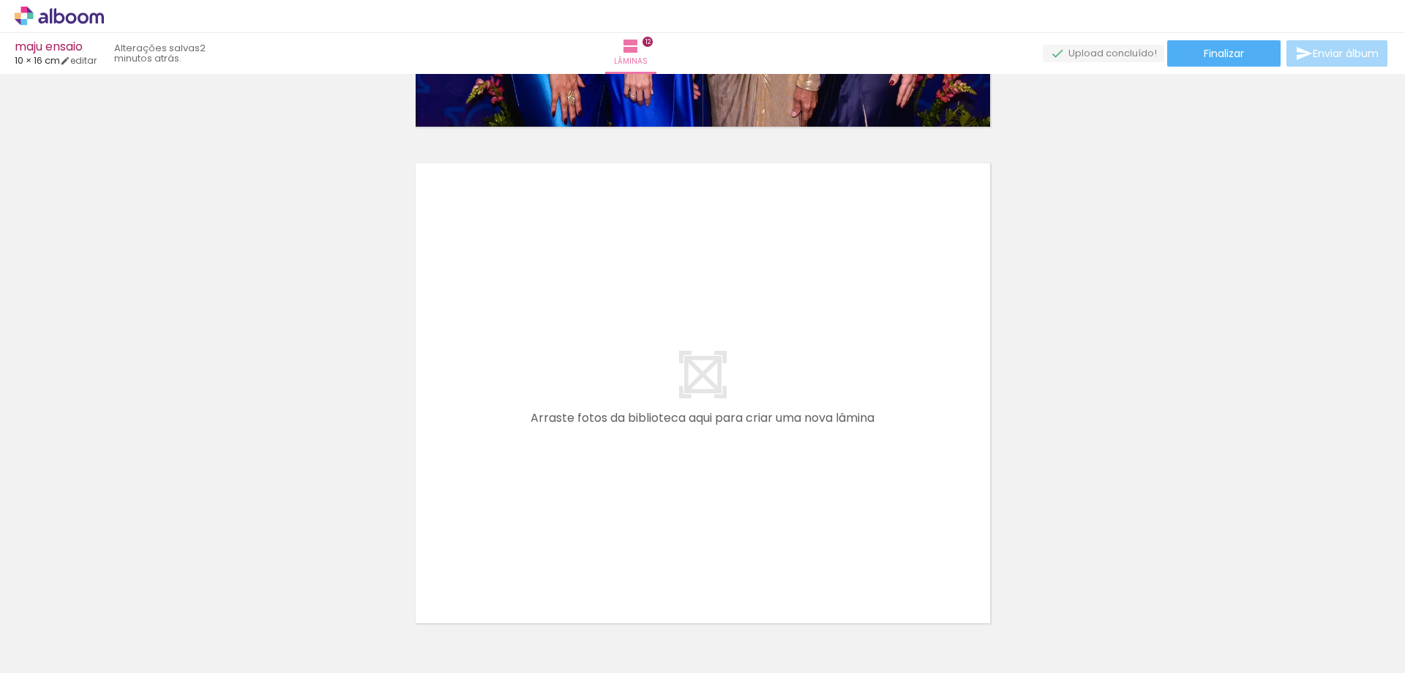
scroll to position [0, 1486]
drag, startPoint x: 964, startPoint y: 625, endPoint x: 839, endPoint y: 476, distance: 194.2
click at [839, 476] on quentale-workspace at bounding box center [702, 336] width 1405 height 673
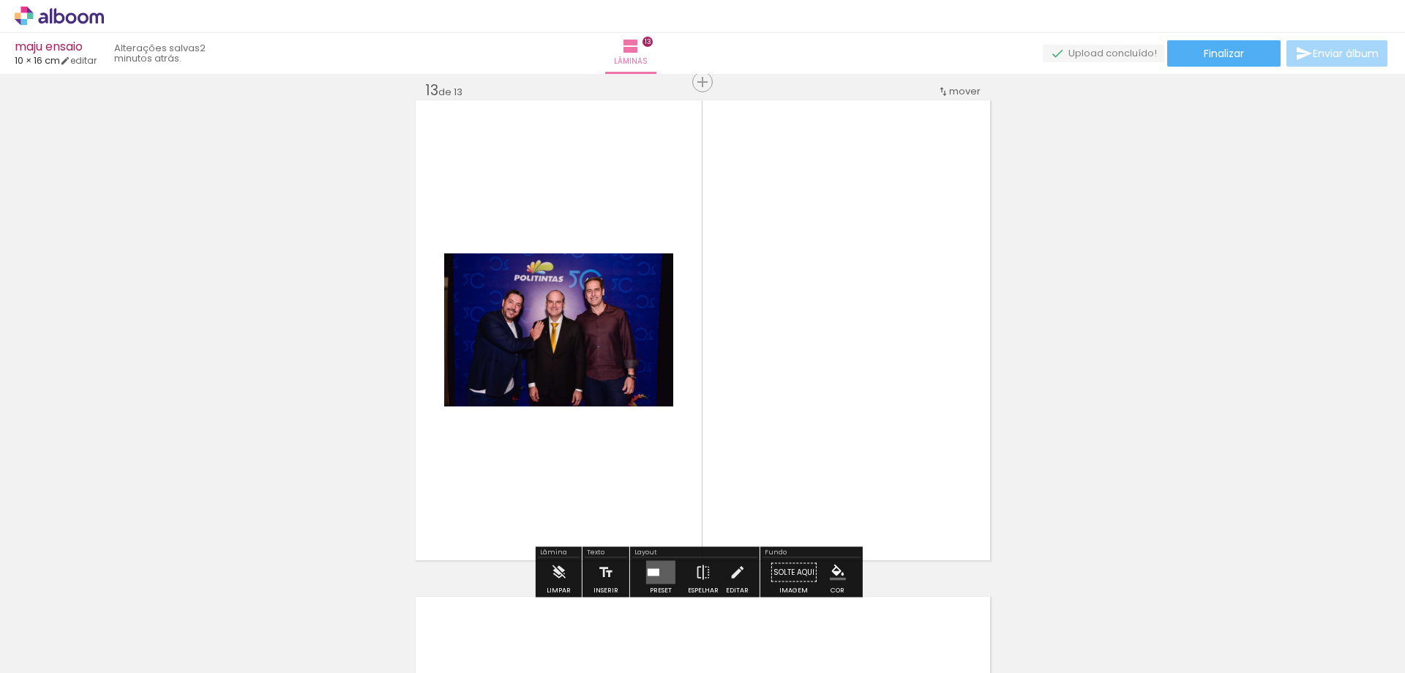
scroll to position [5973, 0]
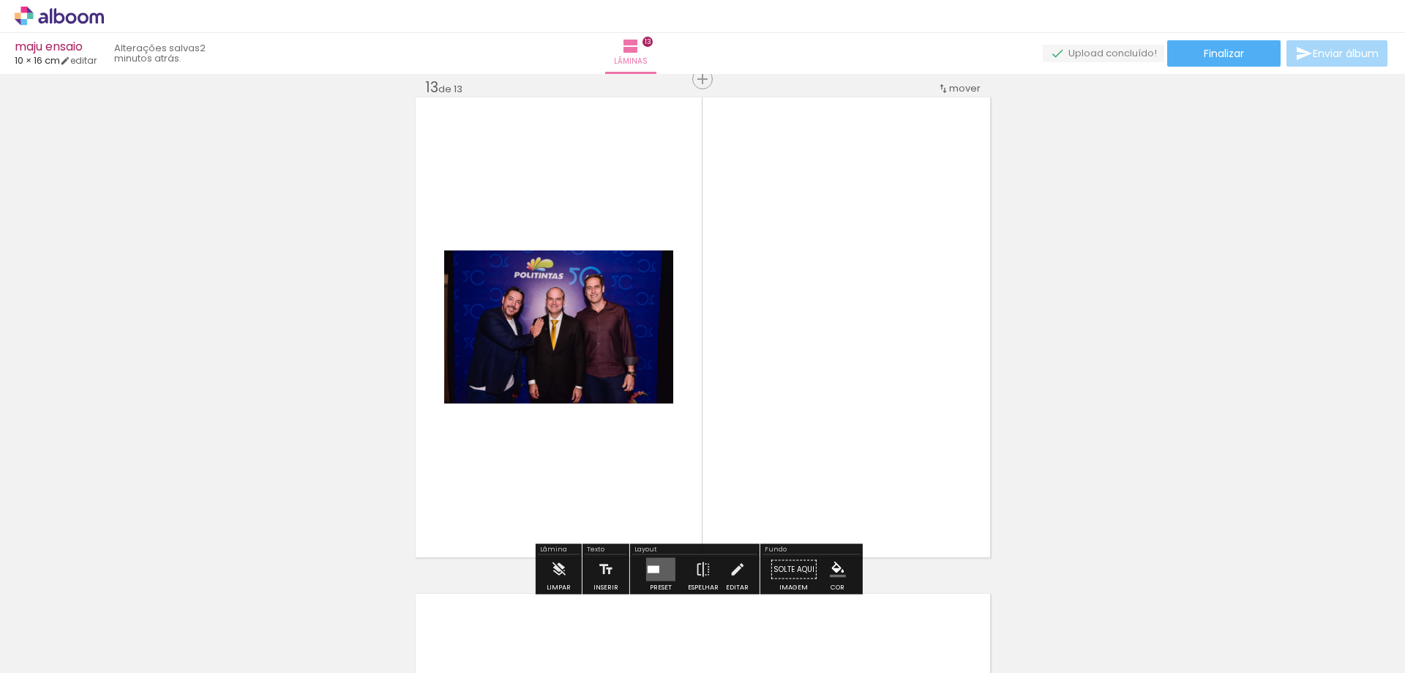
drag, startPoint x: 787, startPoint y: 354, endPoint x: 1136, endPoint y: 416, distance: 353.7
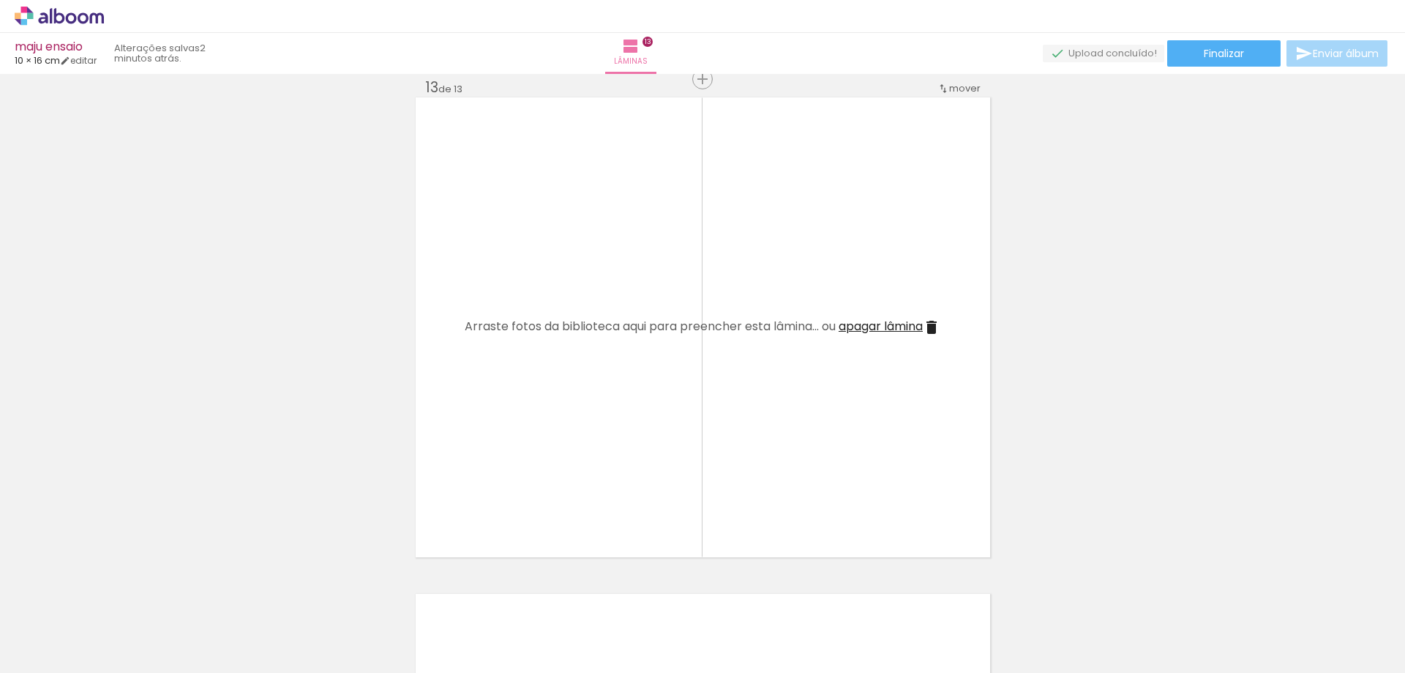
drag, startPoint x: 1023, startPoint y: 626, endPoint x: 719, endPoint y: 443, distance: 355.2
click at [719, 443] on quentale-workspace at bounding box center [702, 336] width 1405 height 673
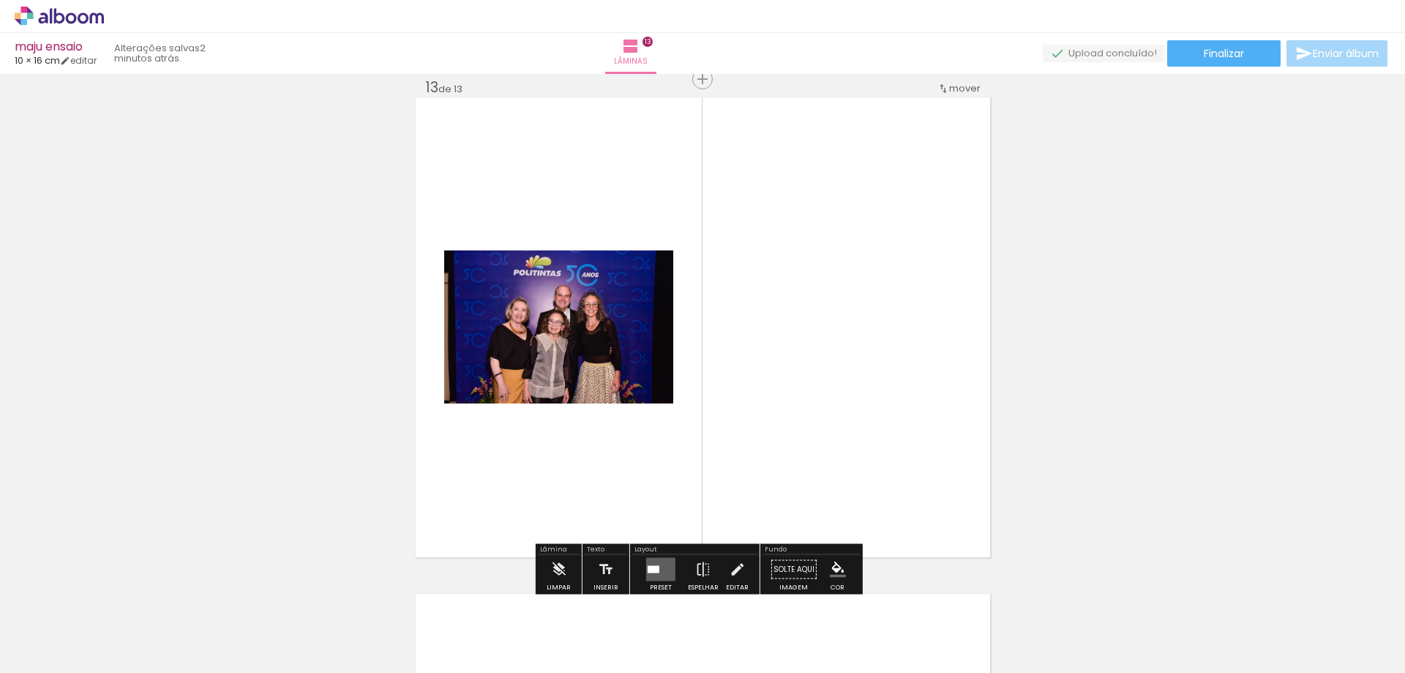
click at [659, 572] on quentale-layouter at bounding box center [660, 569] width 29 height 23
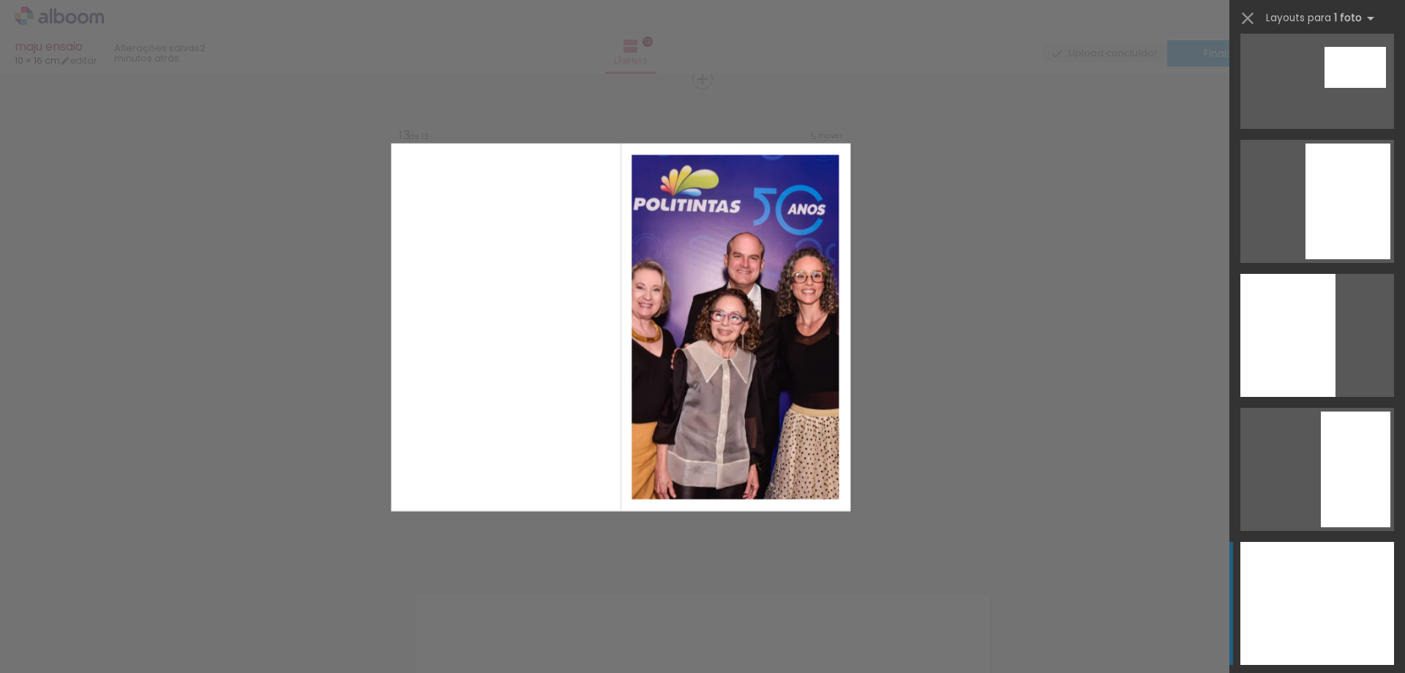
scroll to position [1317, 0]
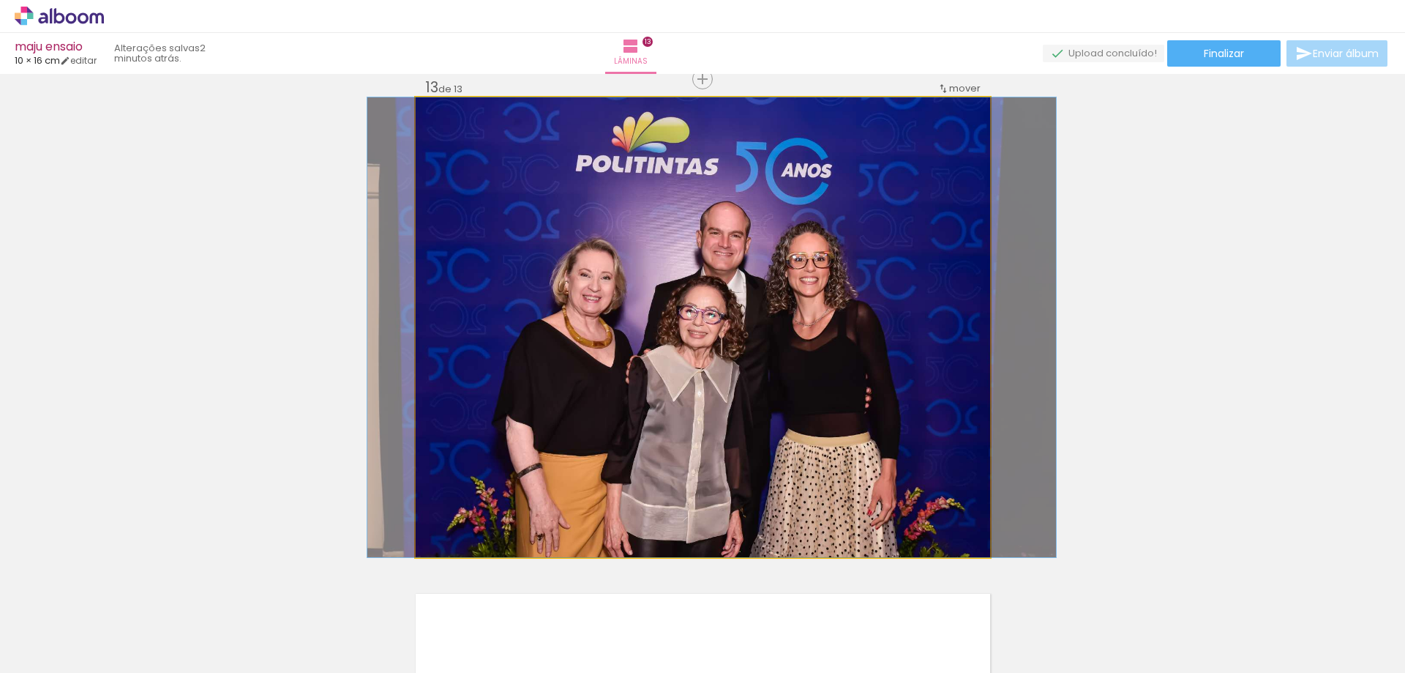
drag, startPoint x: 635, startPoint y: 408, endPoint x: 644, endPoint y: 406, distance: 8.9
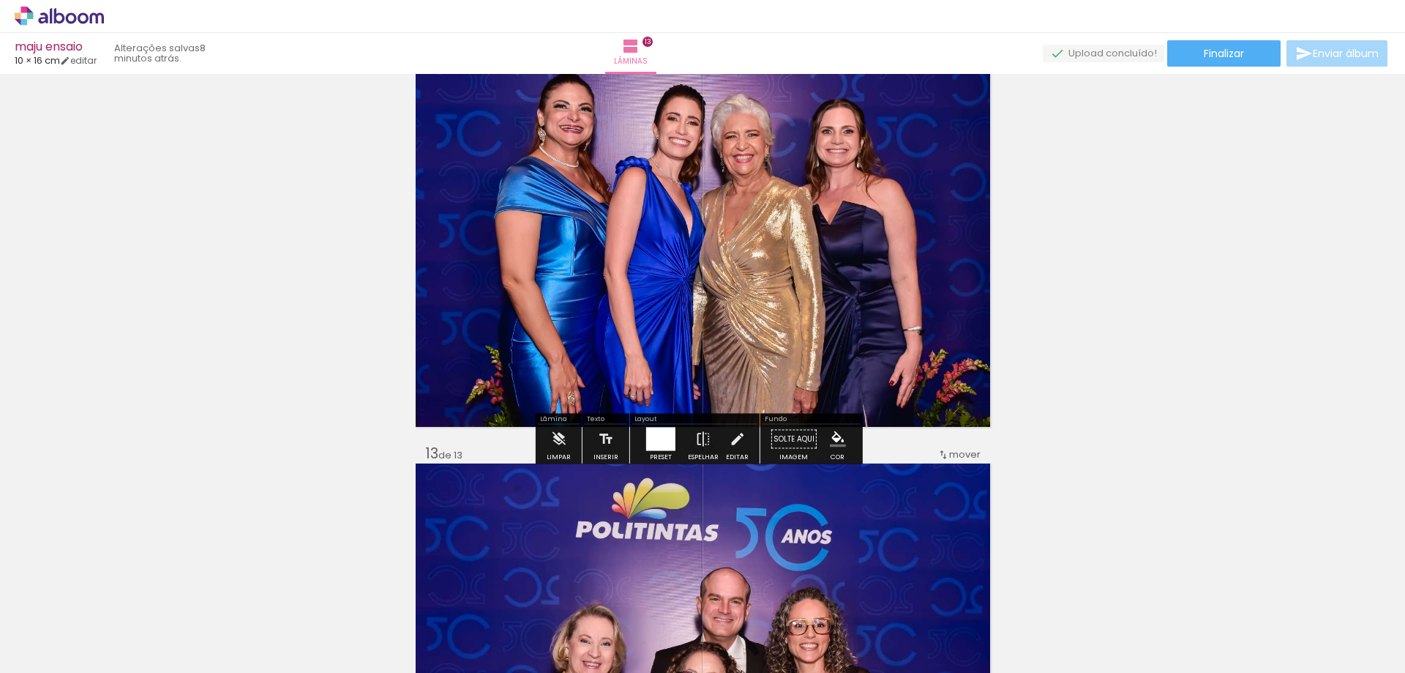
scroll to position [6046, 0]
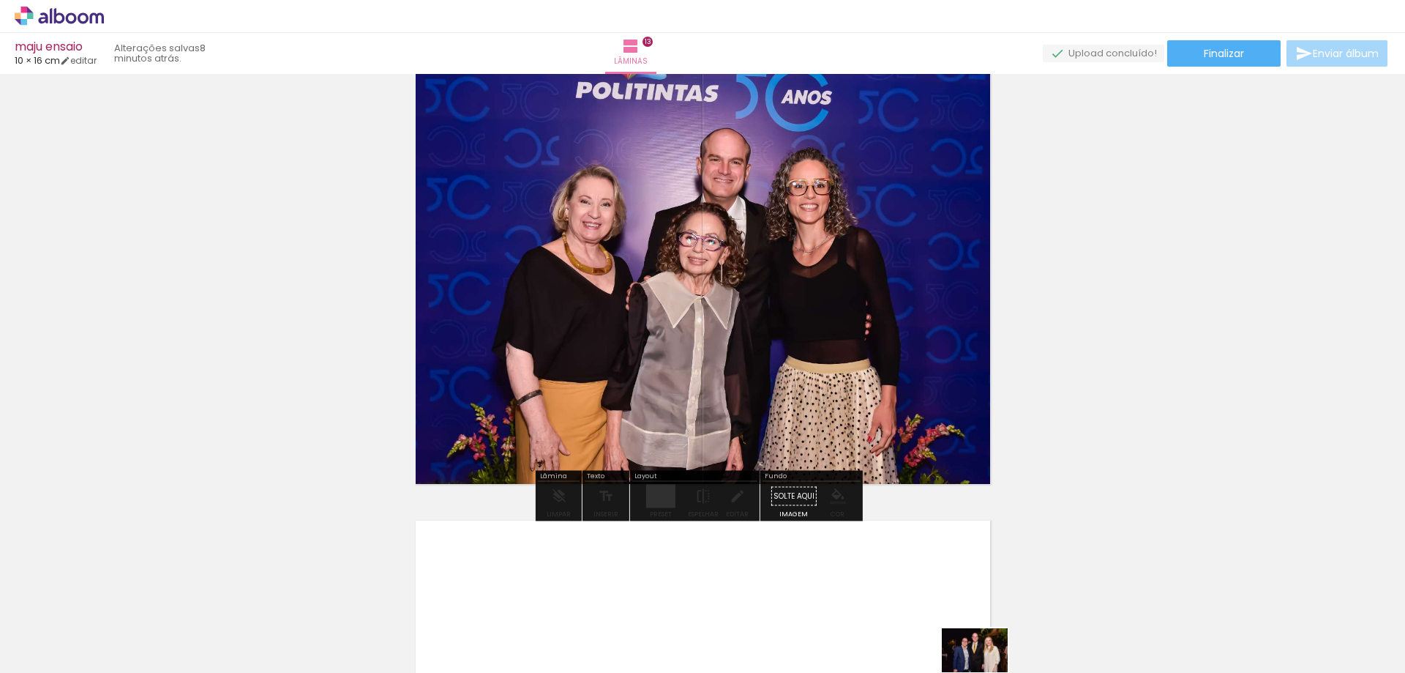
drag, startPoint x: 867, startPoint y: 660, endPoint x: 986, endPoint y: 672, distance: 119.1
click at [120, 672] on iron-horizontal-list at bounding box center [105, 626] width 29 height 91
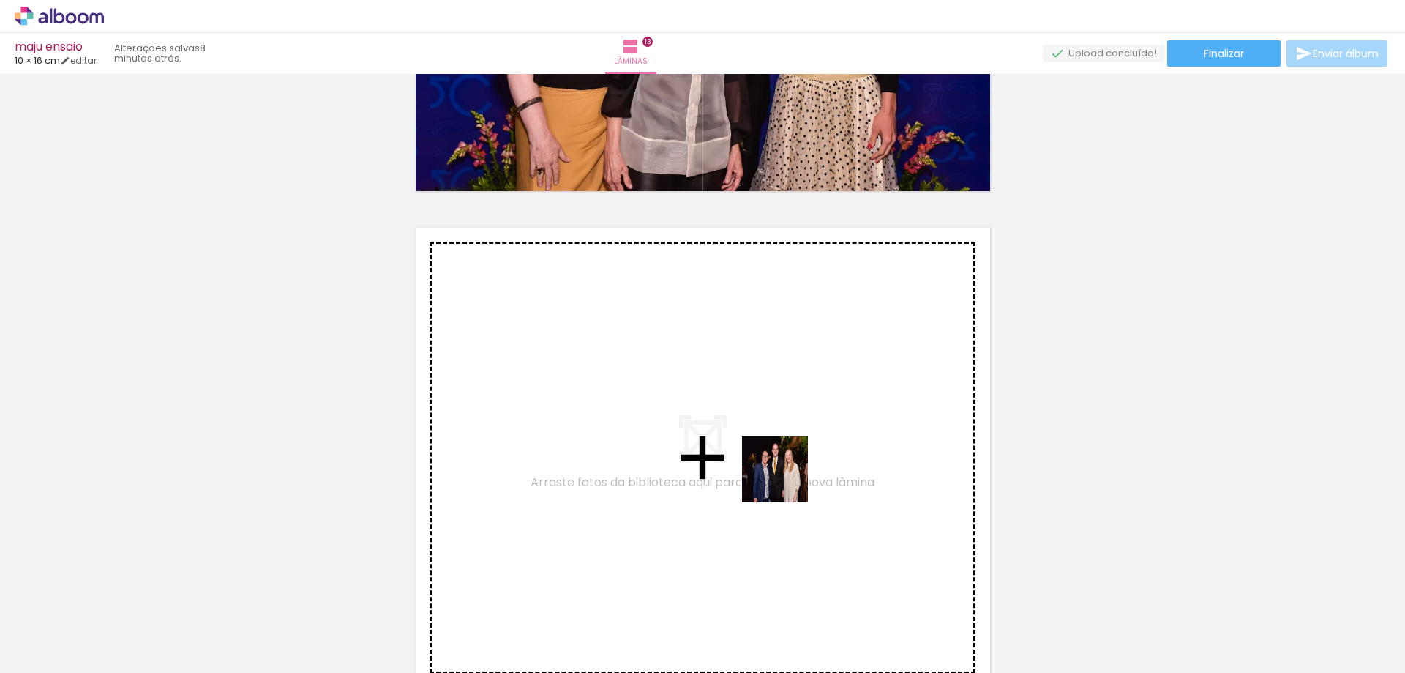
drag, startPoint x: 900, startPoint y: 632, endPoint x: 784, endPoint y: 476, distance: 193.9
click at [784, 476] on quentale-workspace at bounding box center [702, 336] width 1405 height 673
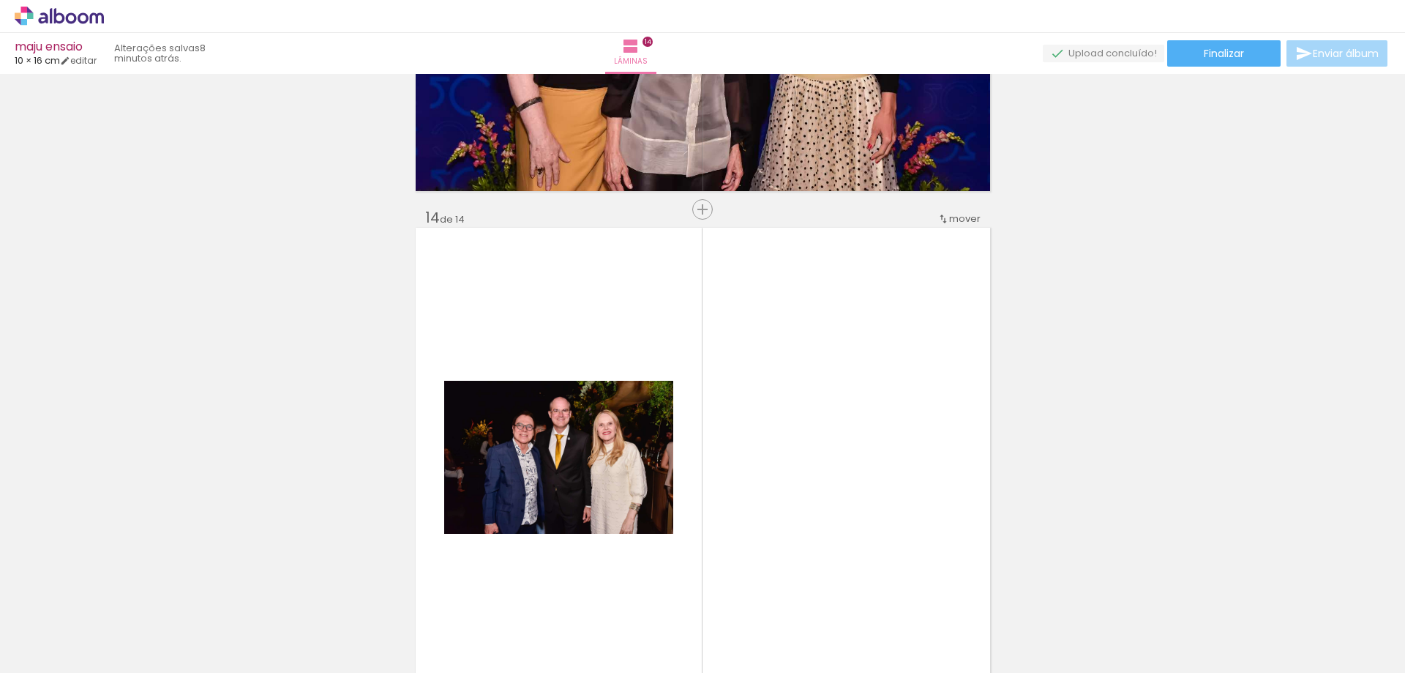
scroll to position [6469, 0]
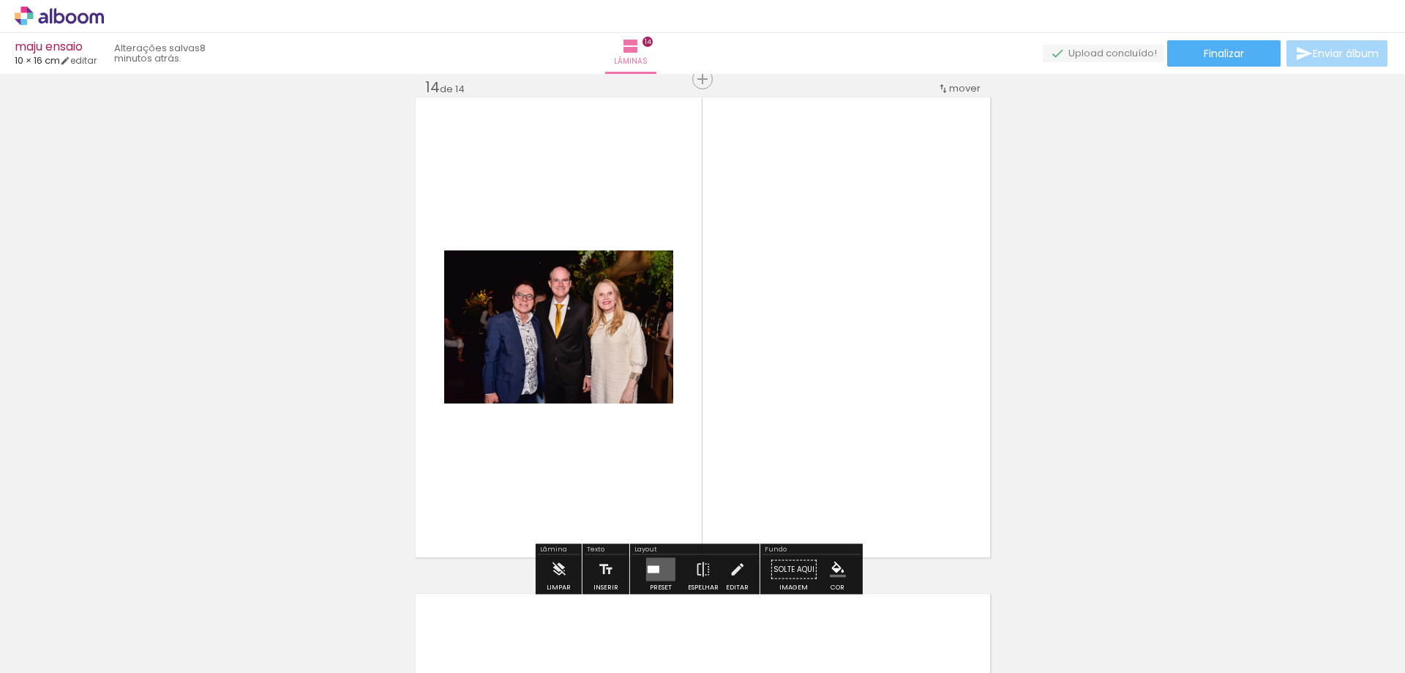
click at [657, 565] on quentale-layouter at bounding box center [660, 569] width 29 height 23
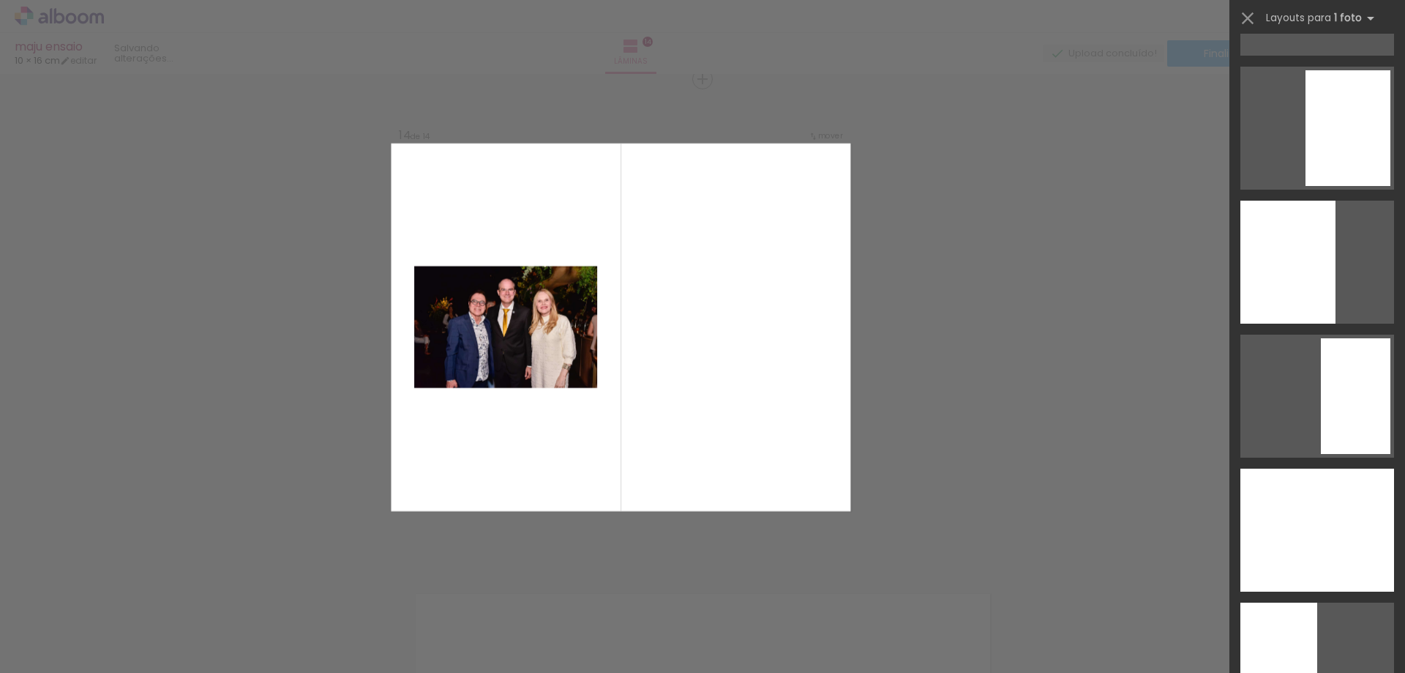
scroll to position [0, 0]
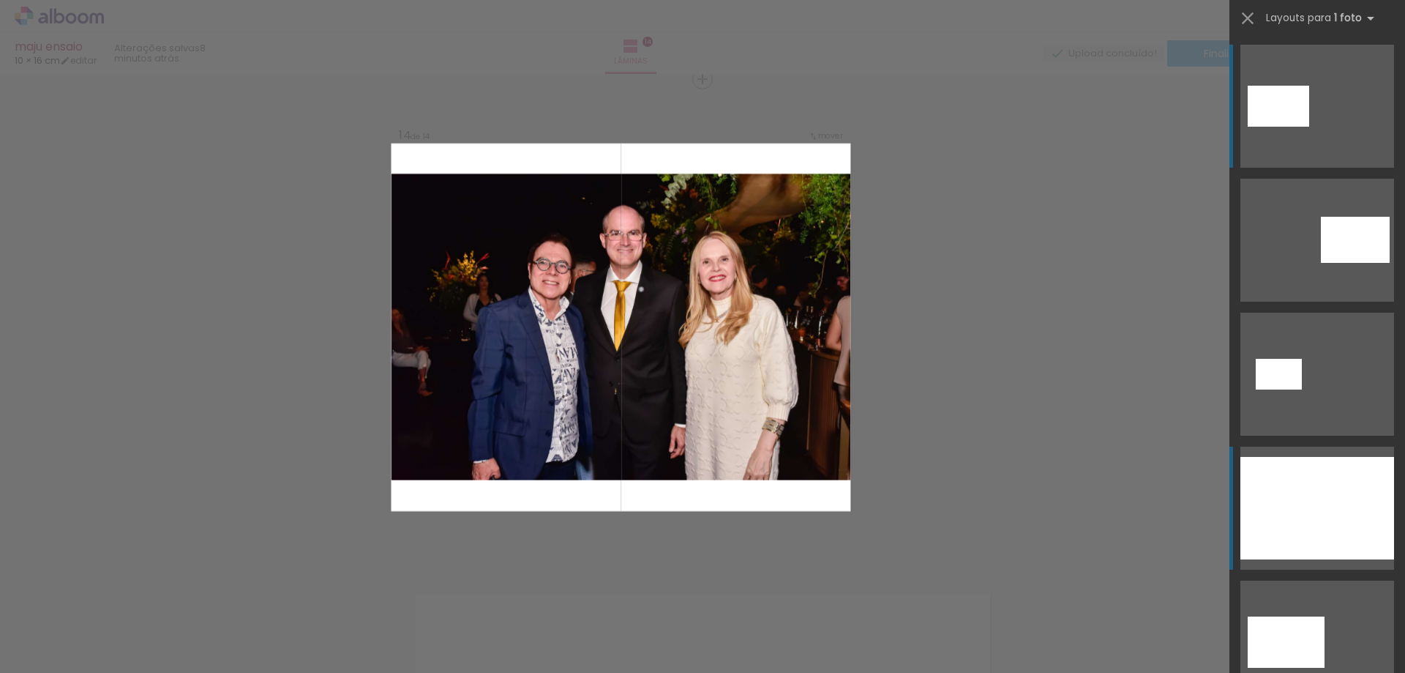
click at [1330, 514] on div at bounding box center [1317, 508] width 154 height 102
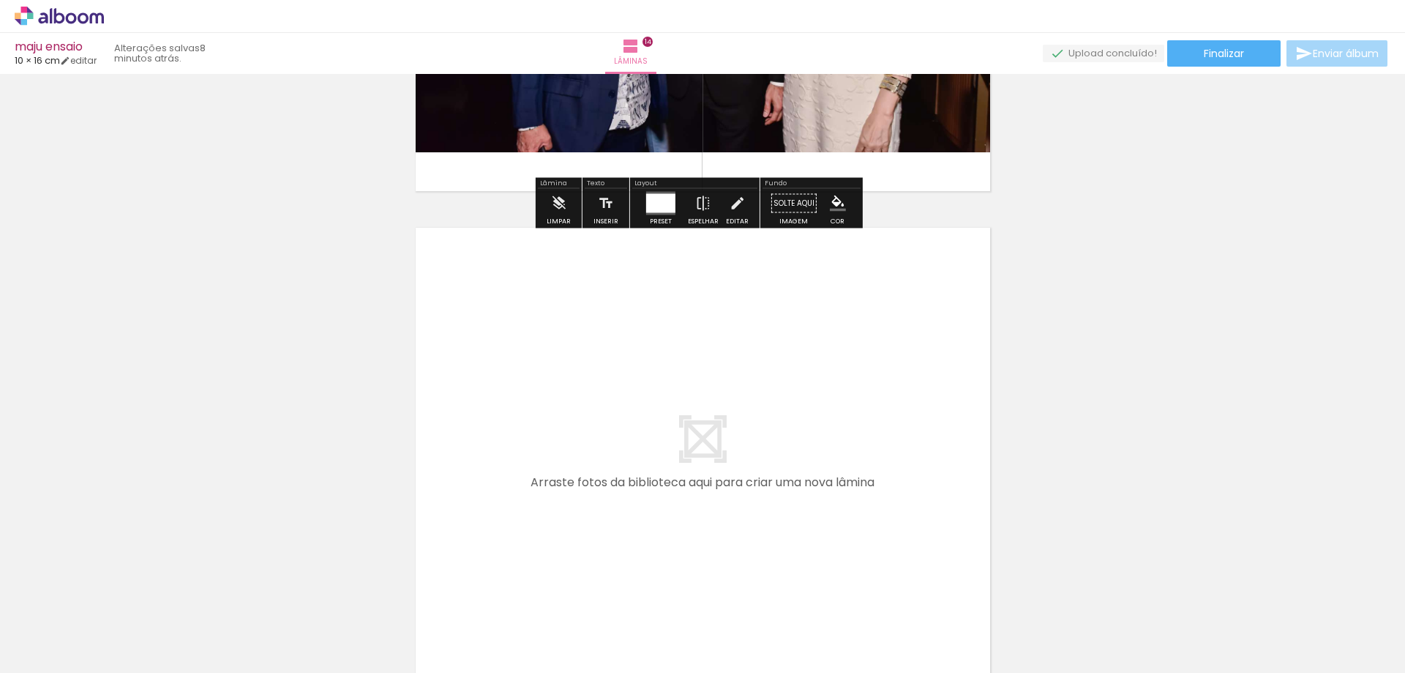
scroll to position [6543, 0]
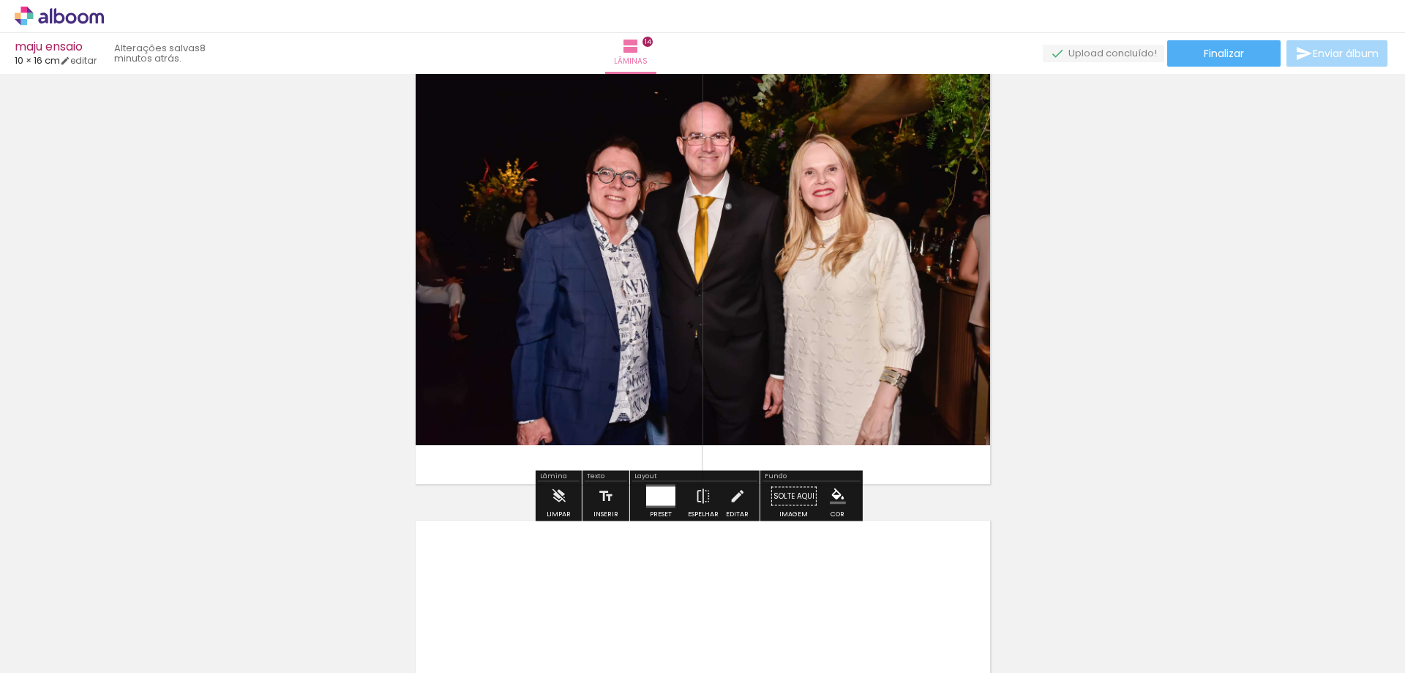
click at [652, 498] on div at bounding box center [660, 496] width 29 height 19
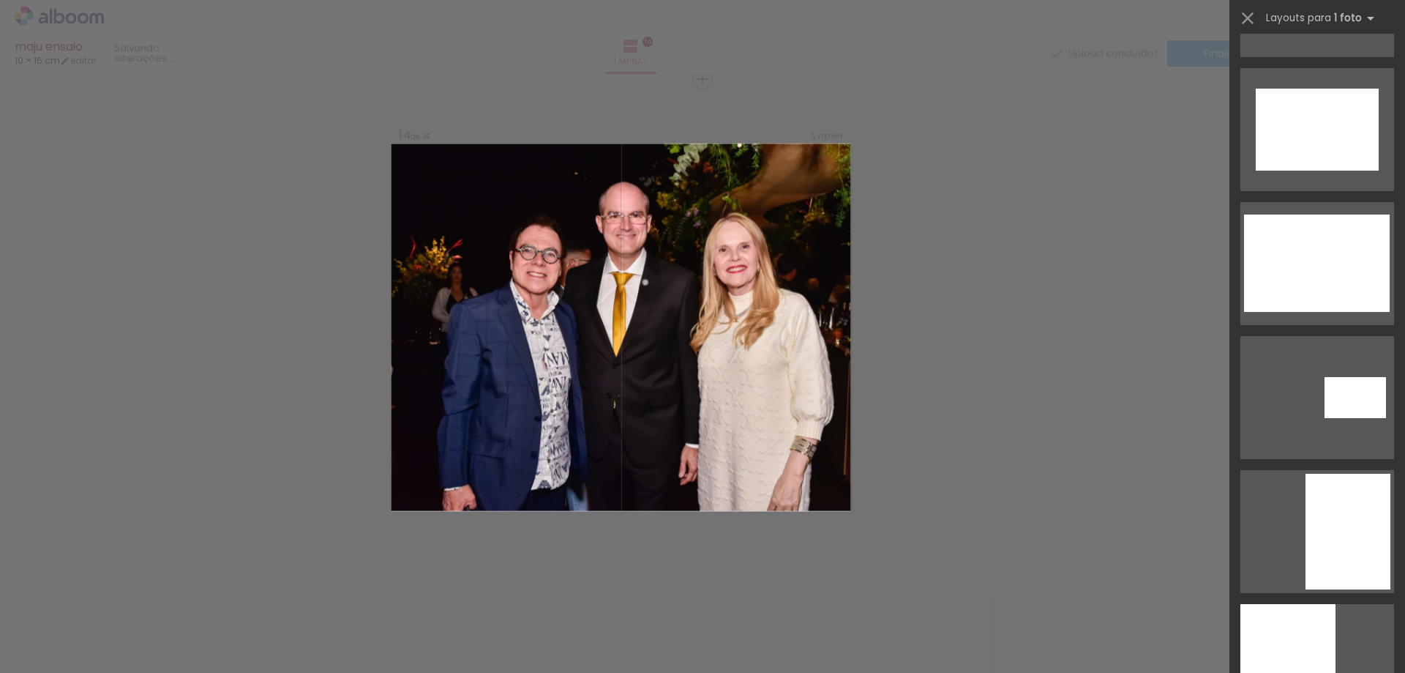
scroll to position [1280, 0]
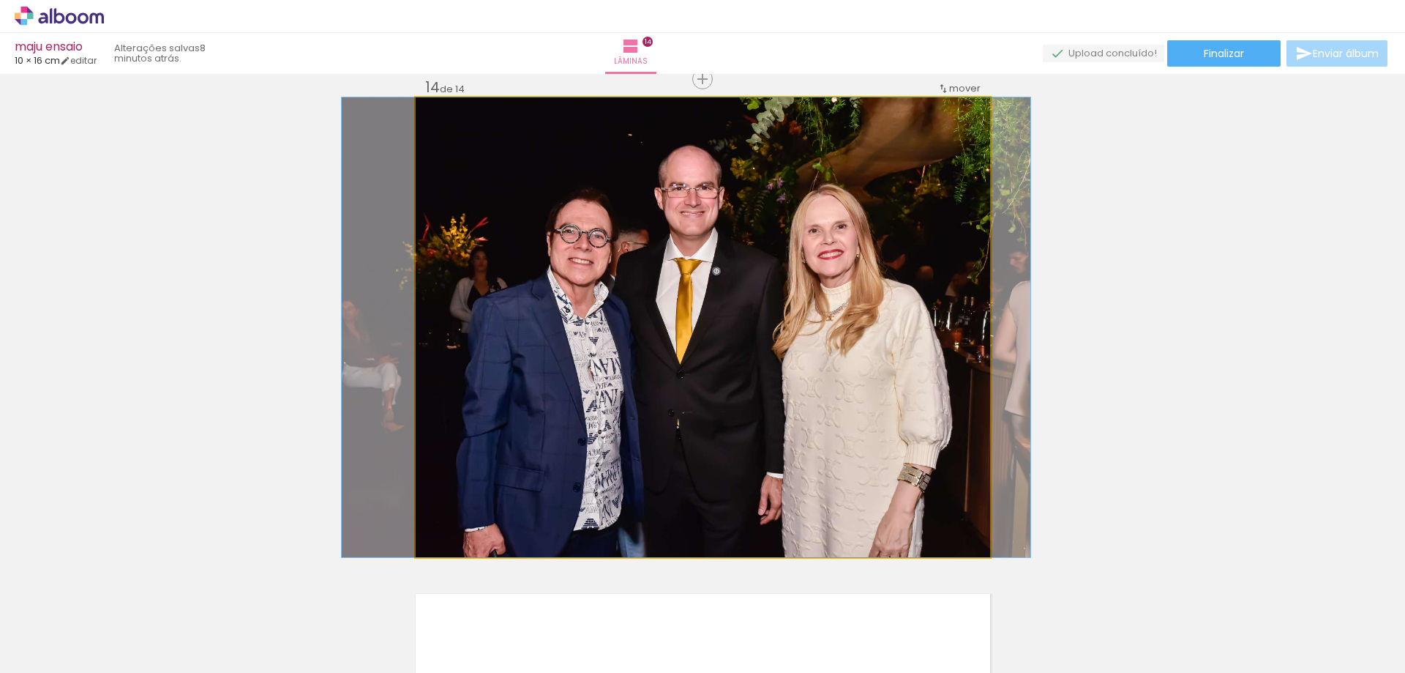
drag, startPoint x: 888, startPoint y: 415, endPoint x: 871, endPoint y: 410, distance: 17.6
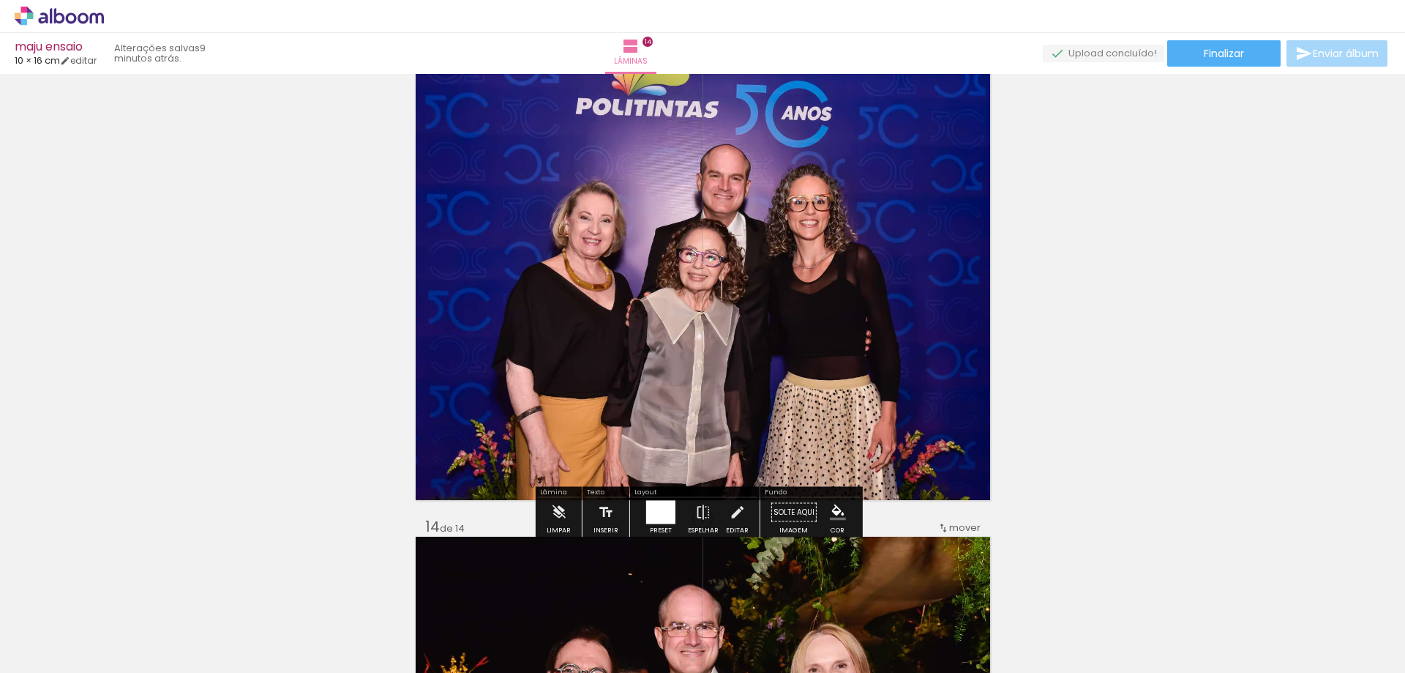
scroll to position [6469, 0]
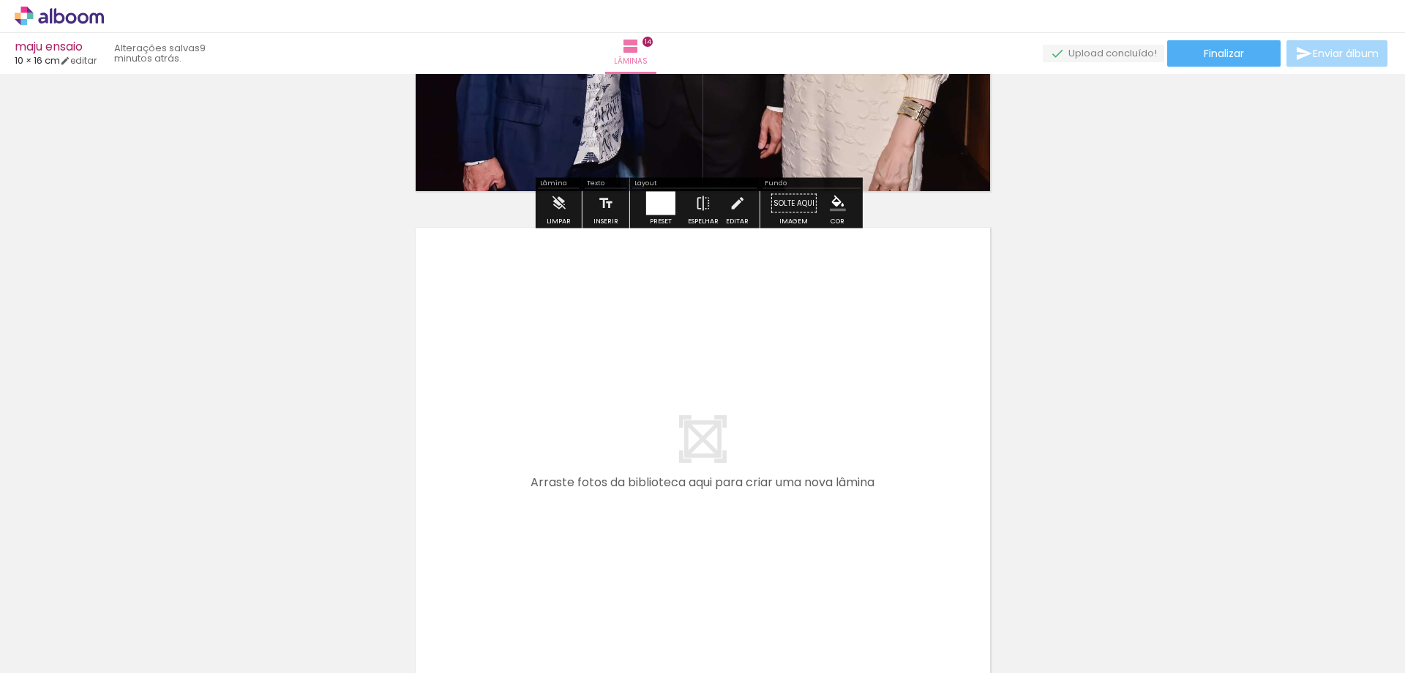
drag, startPoint x: 733, startPoint y: 624, endPoint x: 684, endPoint y: 498, distance: 134.4
click at [684, 498] on quentale-workspace at bounding box center [702, 336] width 1405 height 673
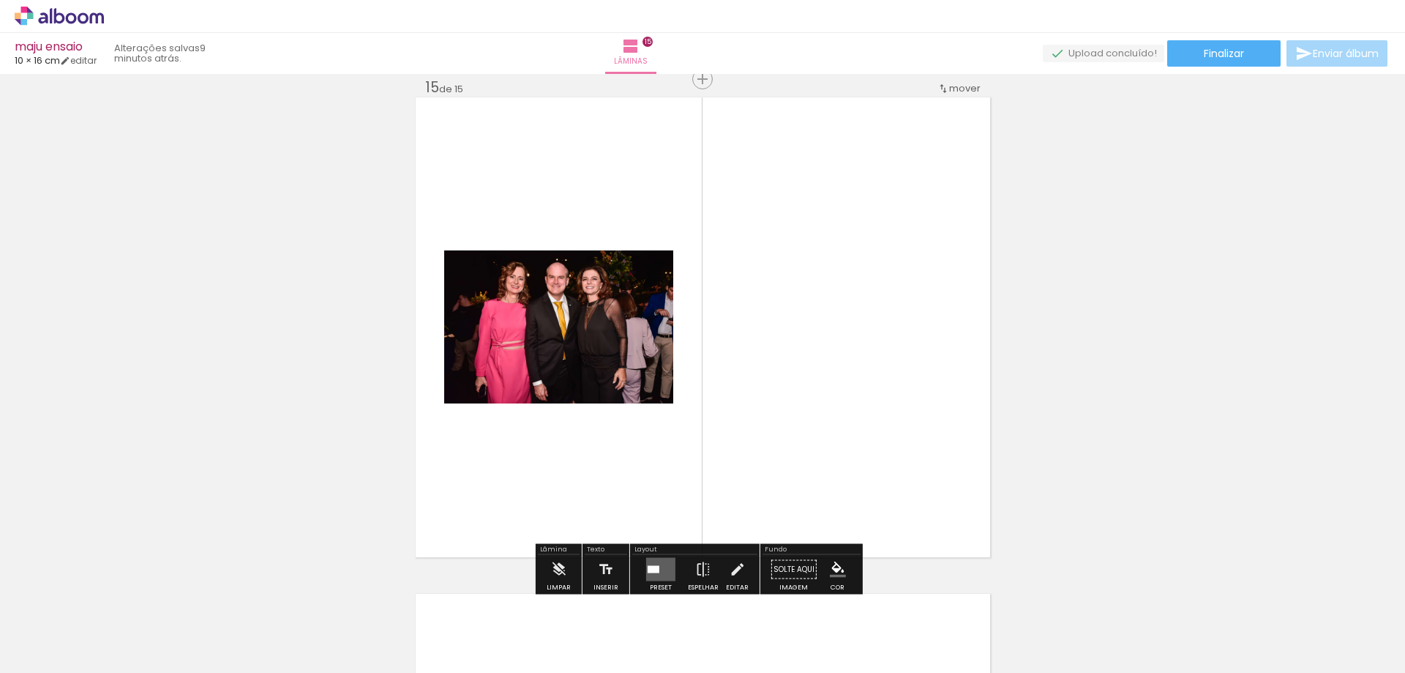
scroll to position [7039, 0]
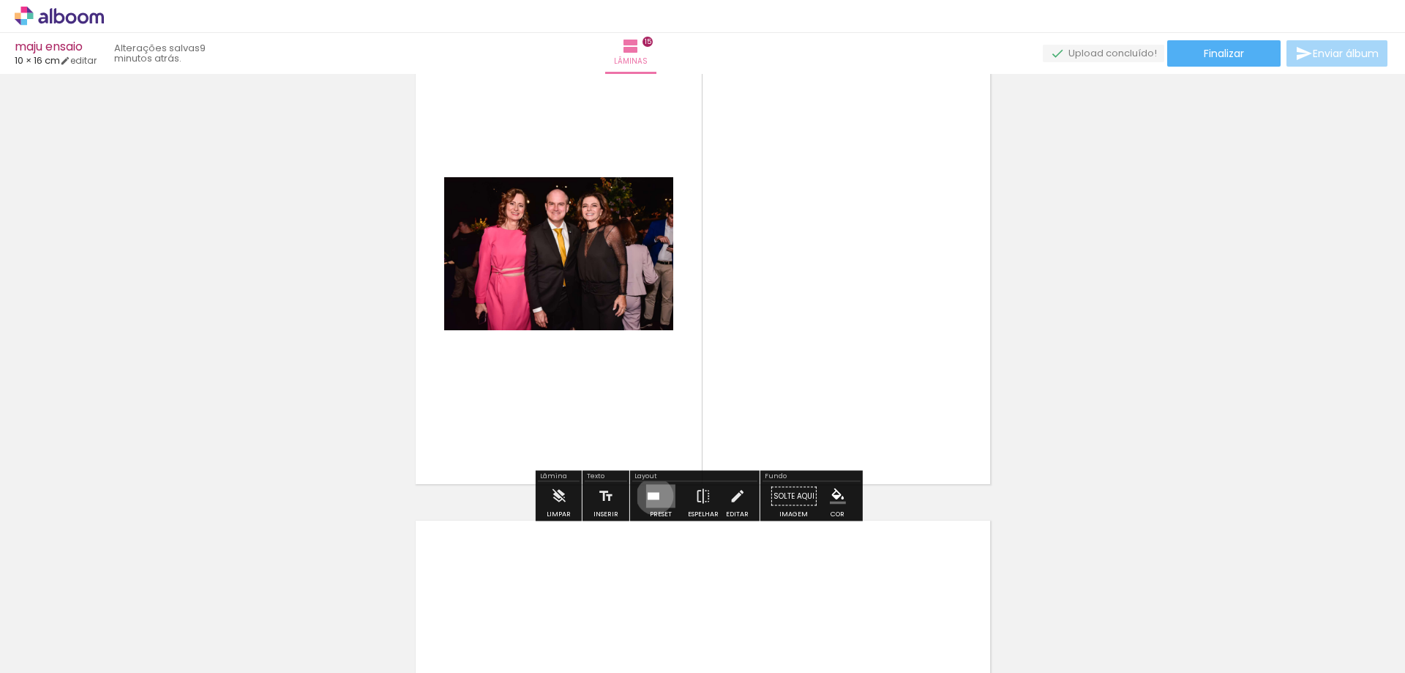
click at [651, 495] on div at bounding box center [654, 496] width 12 height 7
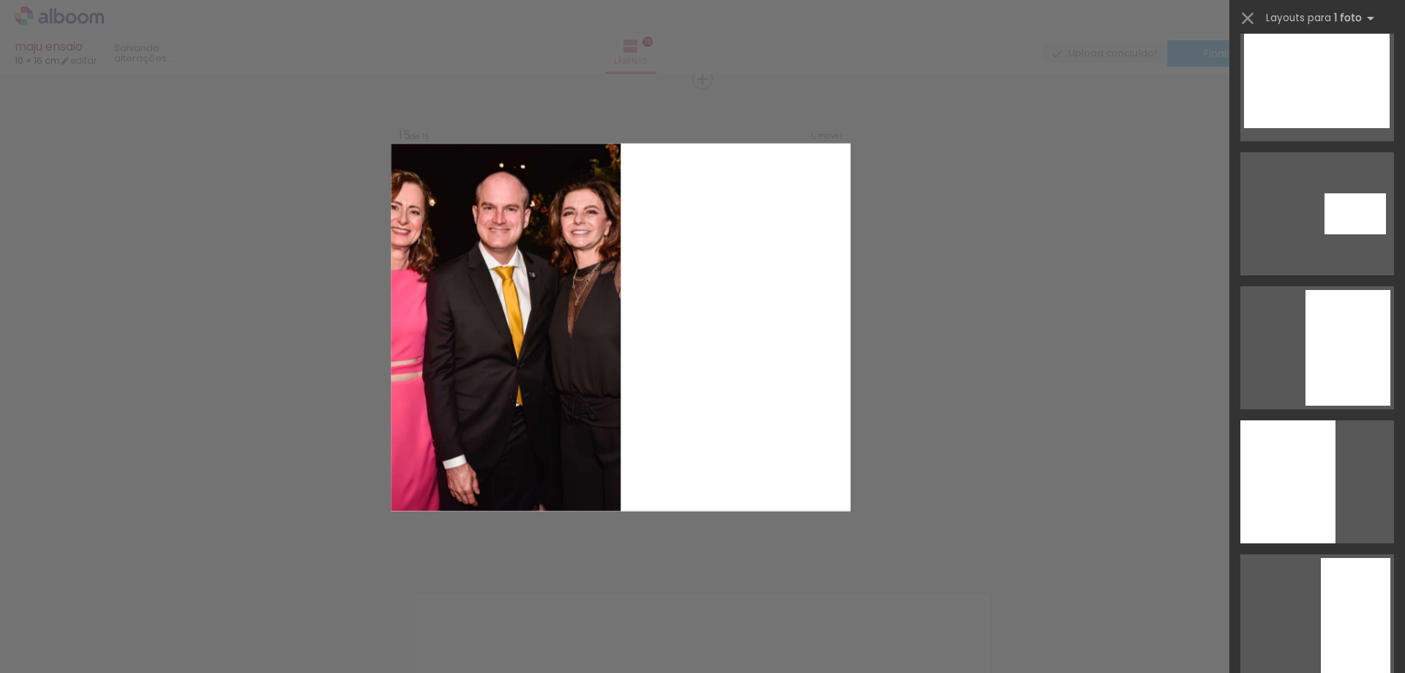
scroll to position [1464, 0]
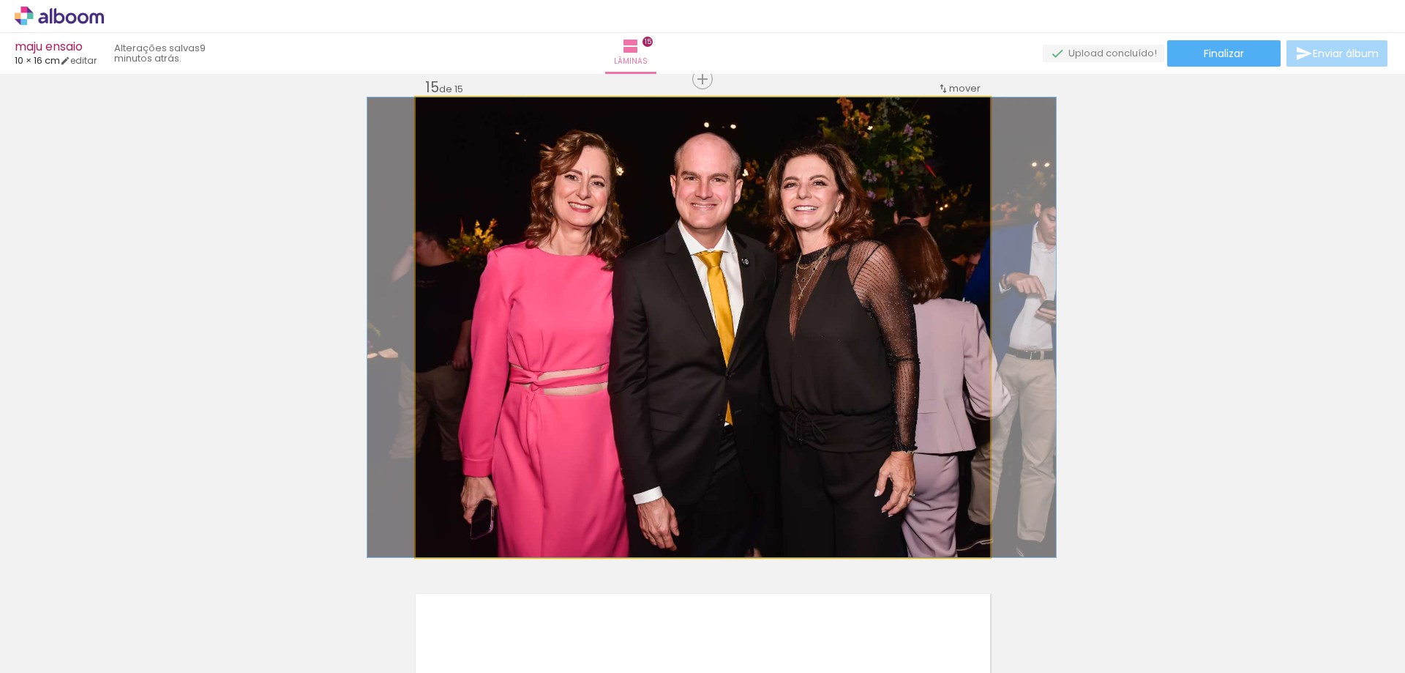
drag, startPoint x: 851, startPoint y: 373, endPoint x: 860, endPoint y: 374, distance: 8.9
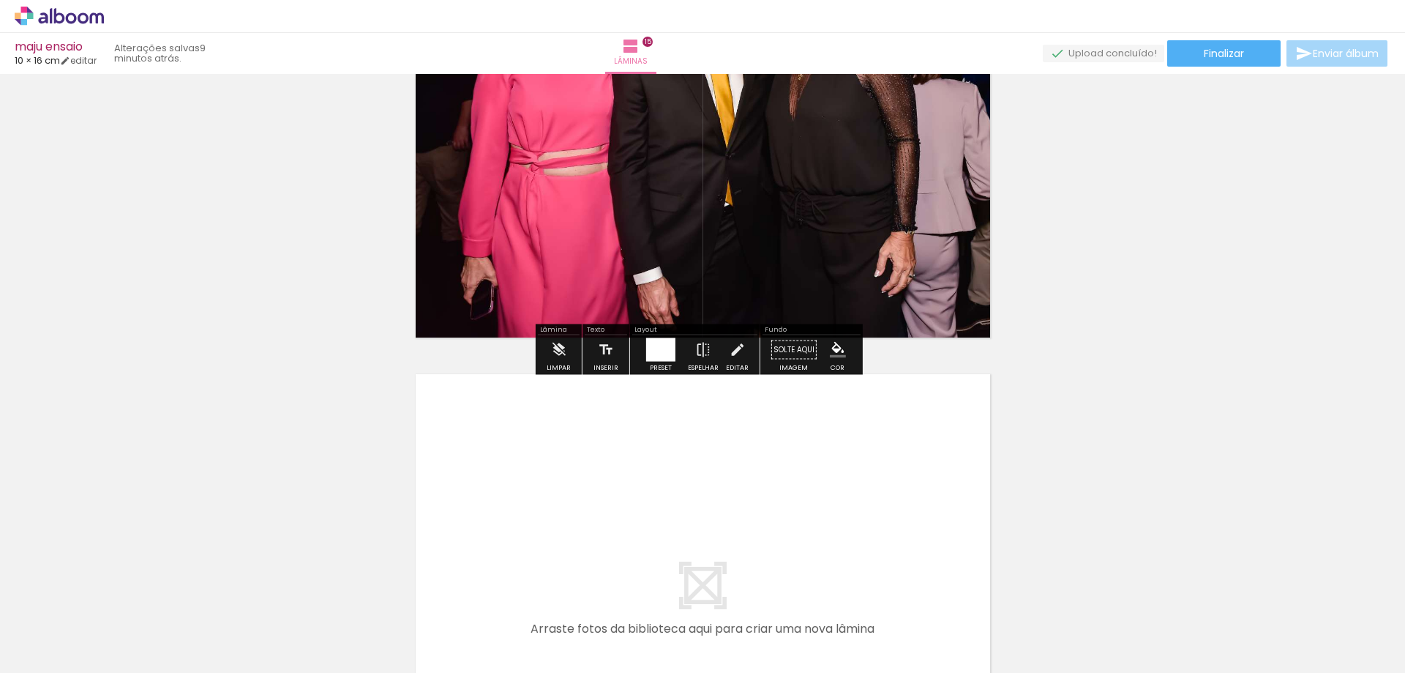
scroll to position [7331, 0]
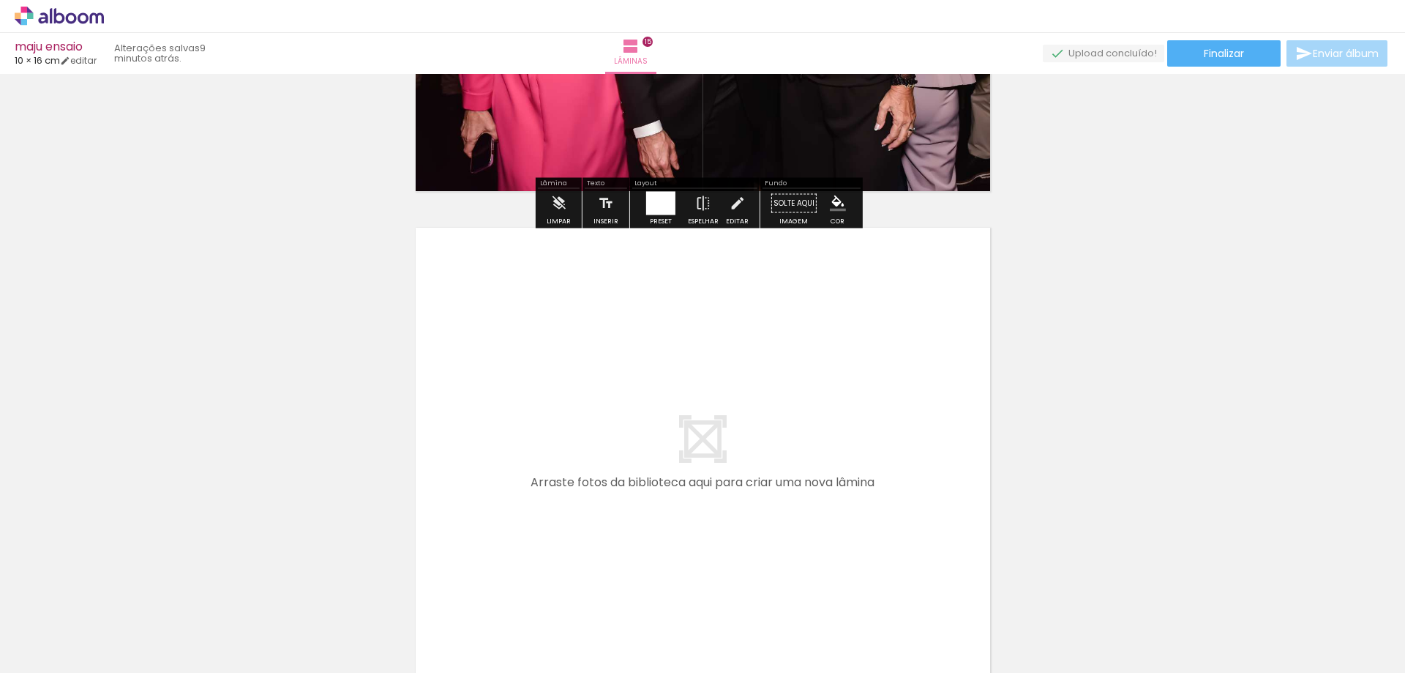
drag, startPoint x: 810, startPoint y: 572, endPoint x: 791, endPoint y: 498, distance: 76.3
click at [791, 498] on quentale-workspace at bounding box center [702, 336] width 1405 height 673
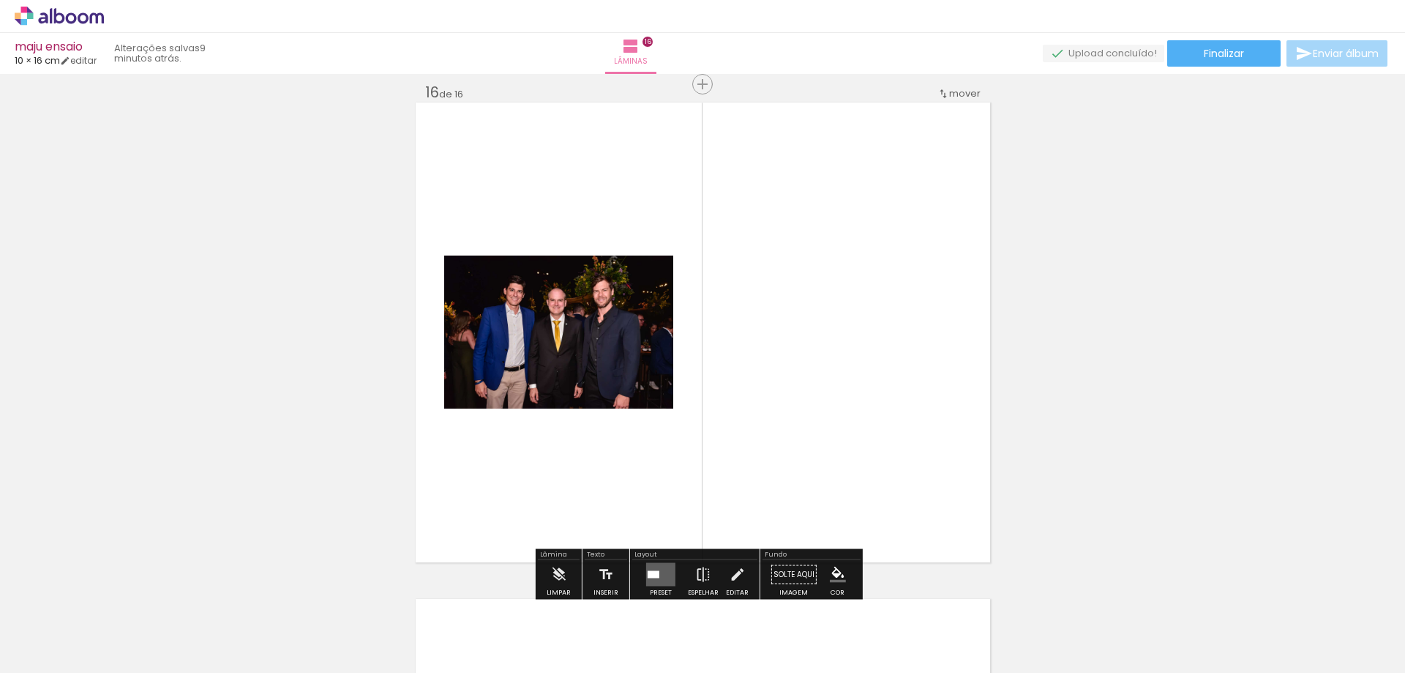
scroll to position [7462, 0]
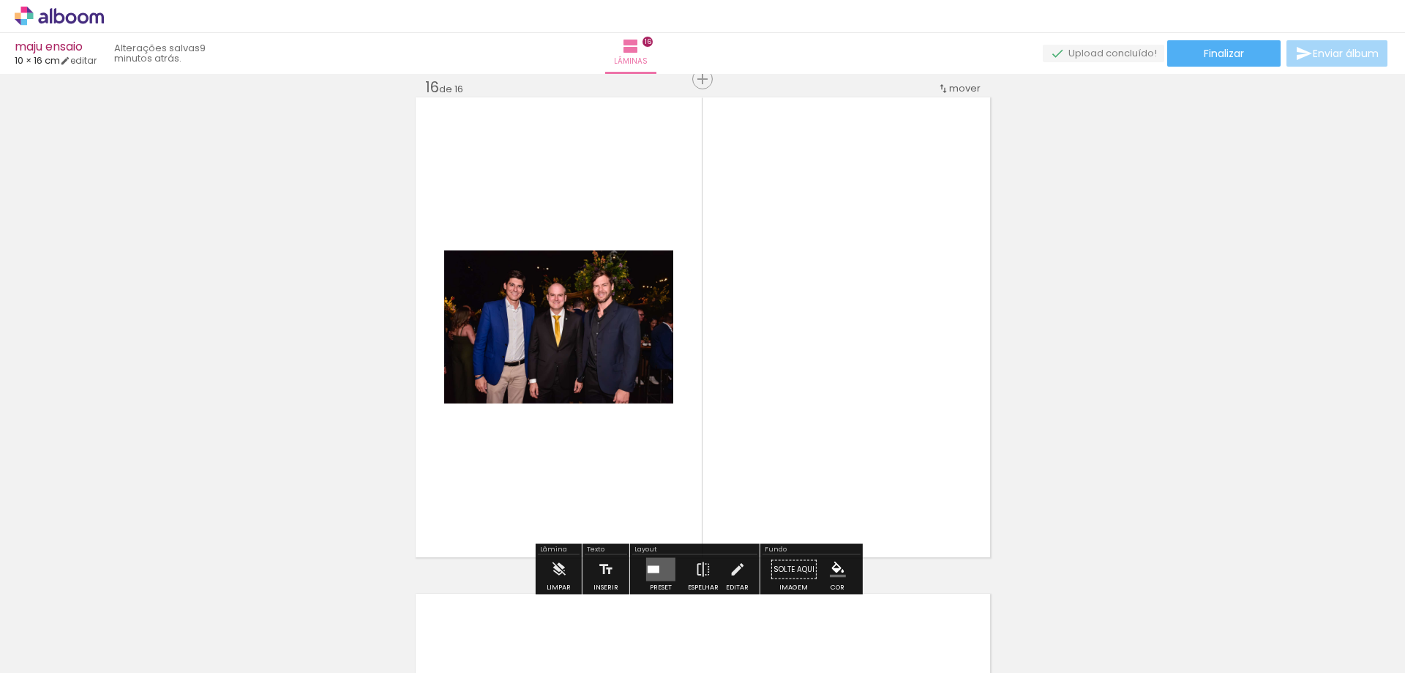
click at [655, 569] on div at bounding box center [654, 569] width 12 height 7
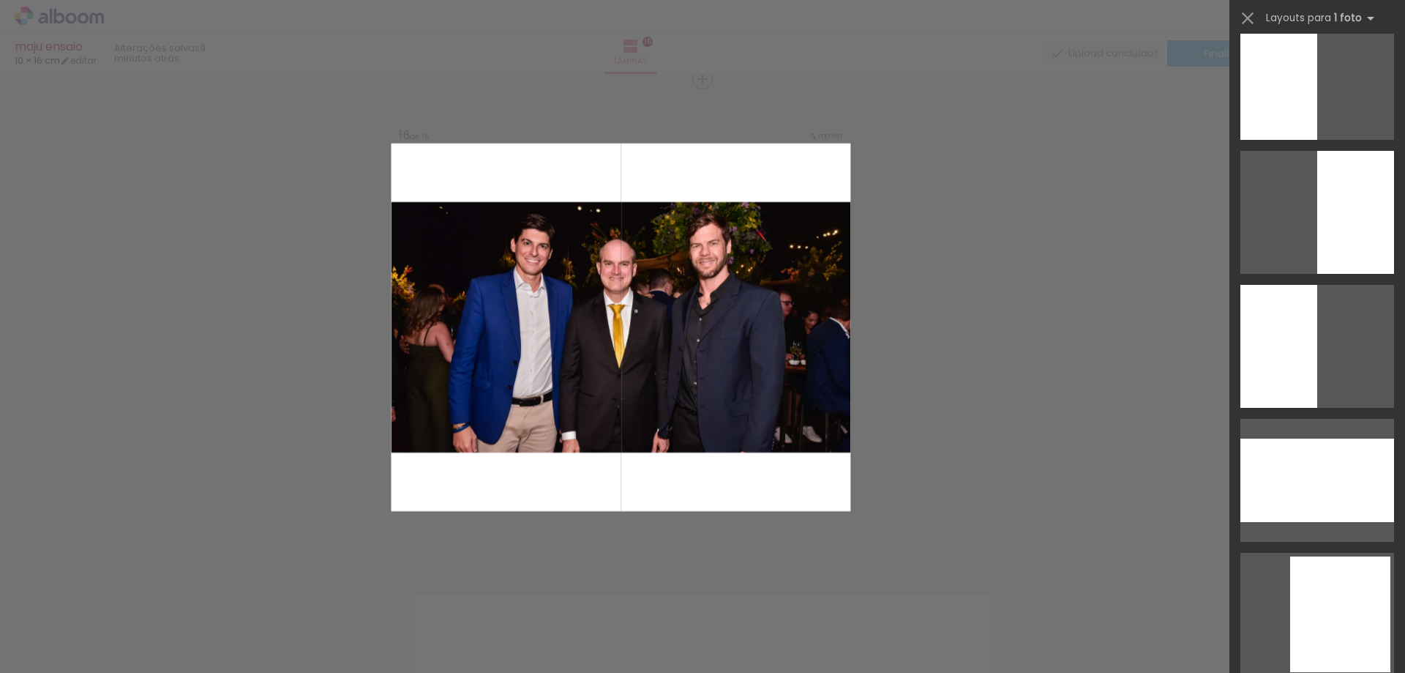
scroll to position [1464, 0]
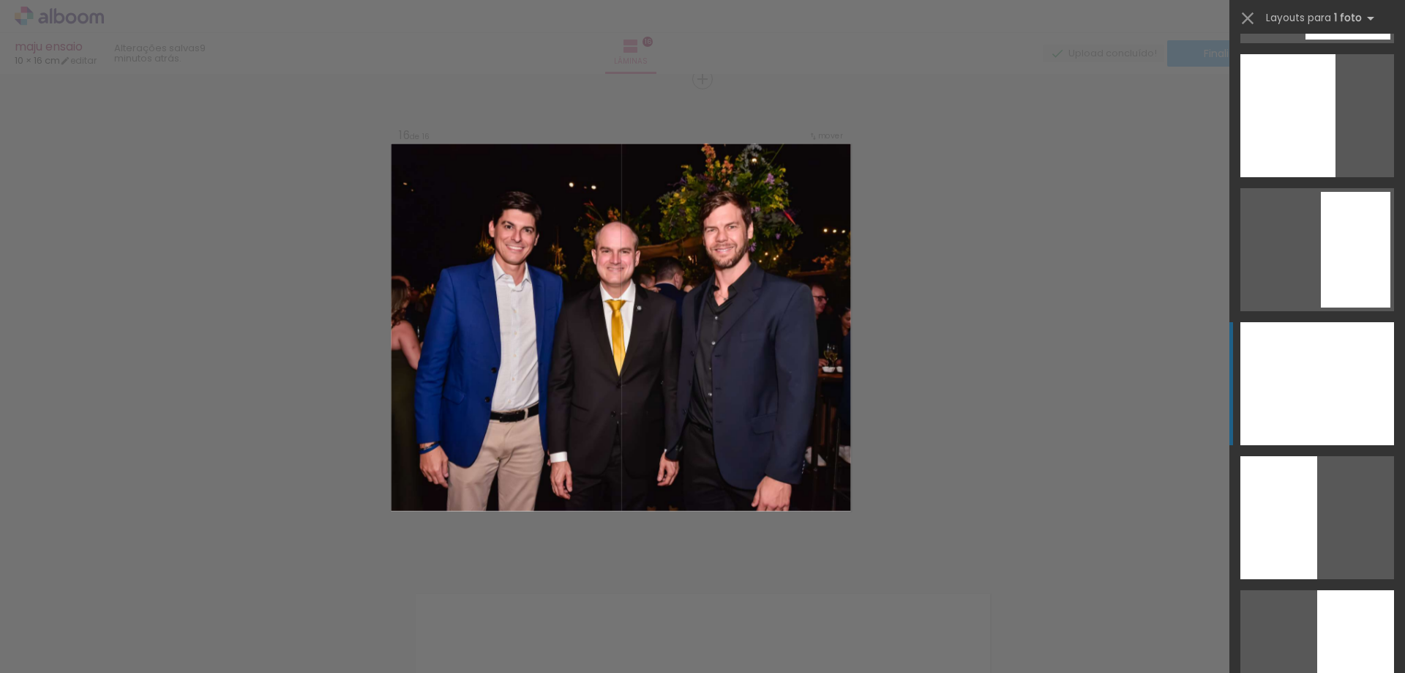
click at [1310, 403] on div at bounding box center [1317, 383] width 154 height 123
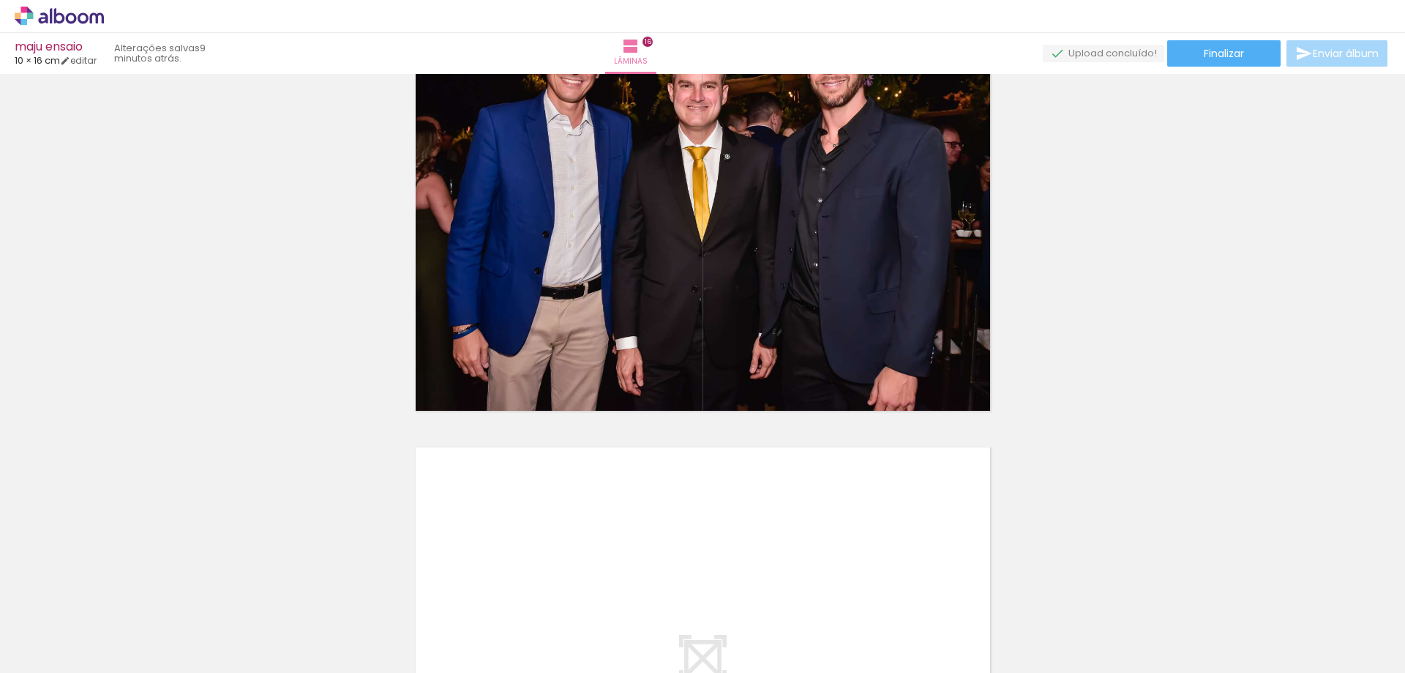
scroll to position [7681, 0]
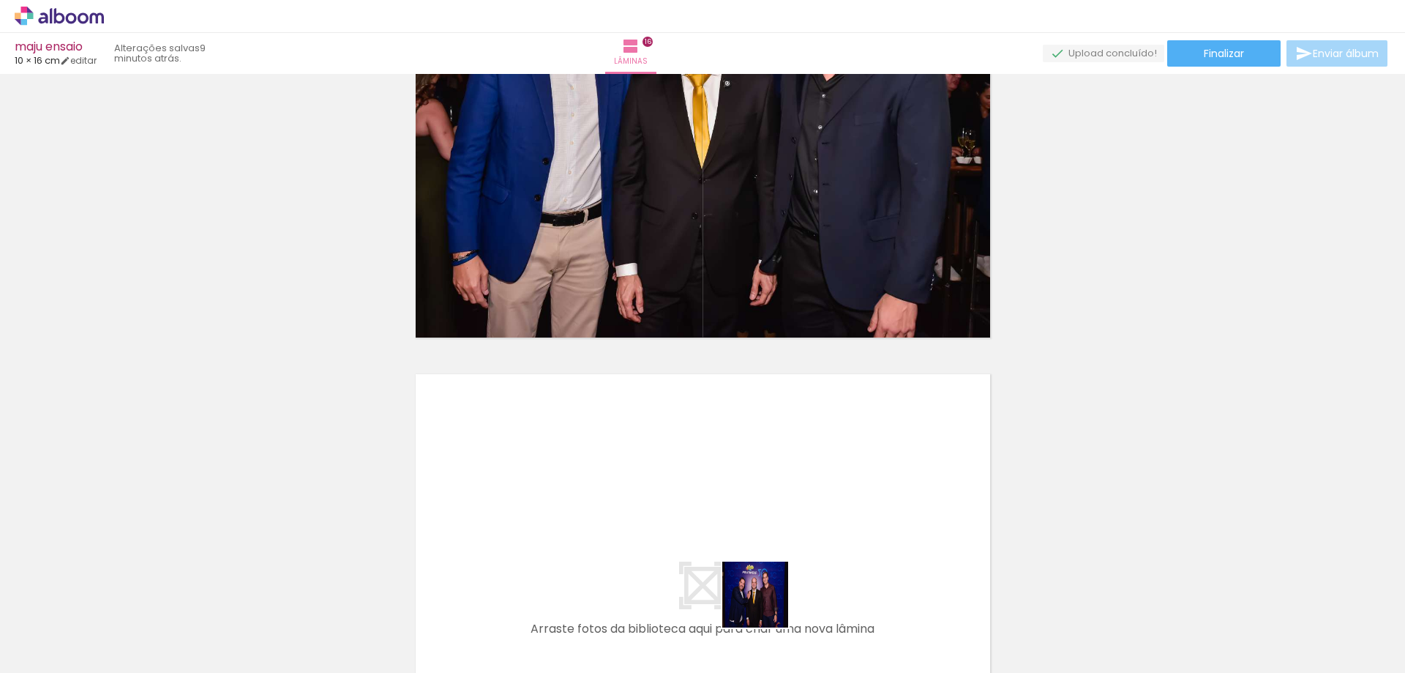
drag, startPoint x: 772, startPoint y: 637, endPoint x: 694, endPoint y: 466, distance: 188.3
click at [694, 466] on quentale-workspace at bounding box center [702, 336] width 1405 height 673
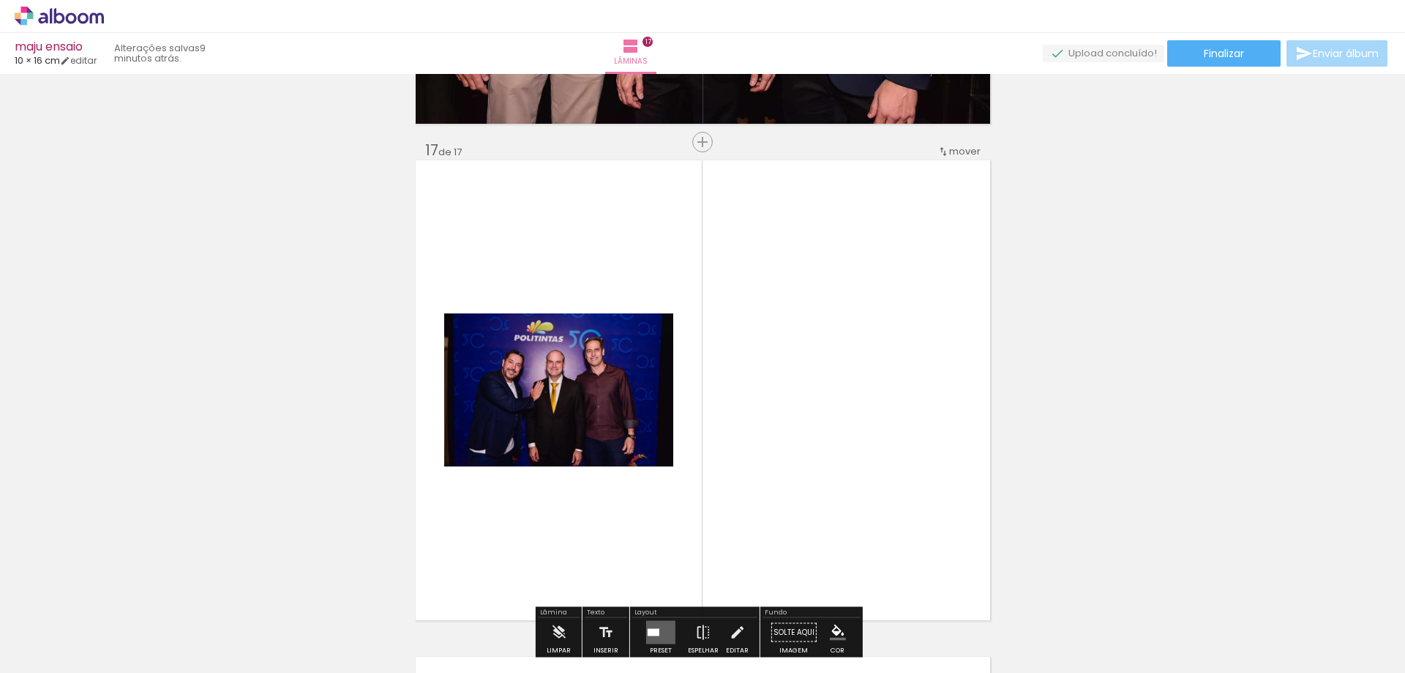
scroll to position [7958, 0]
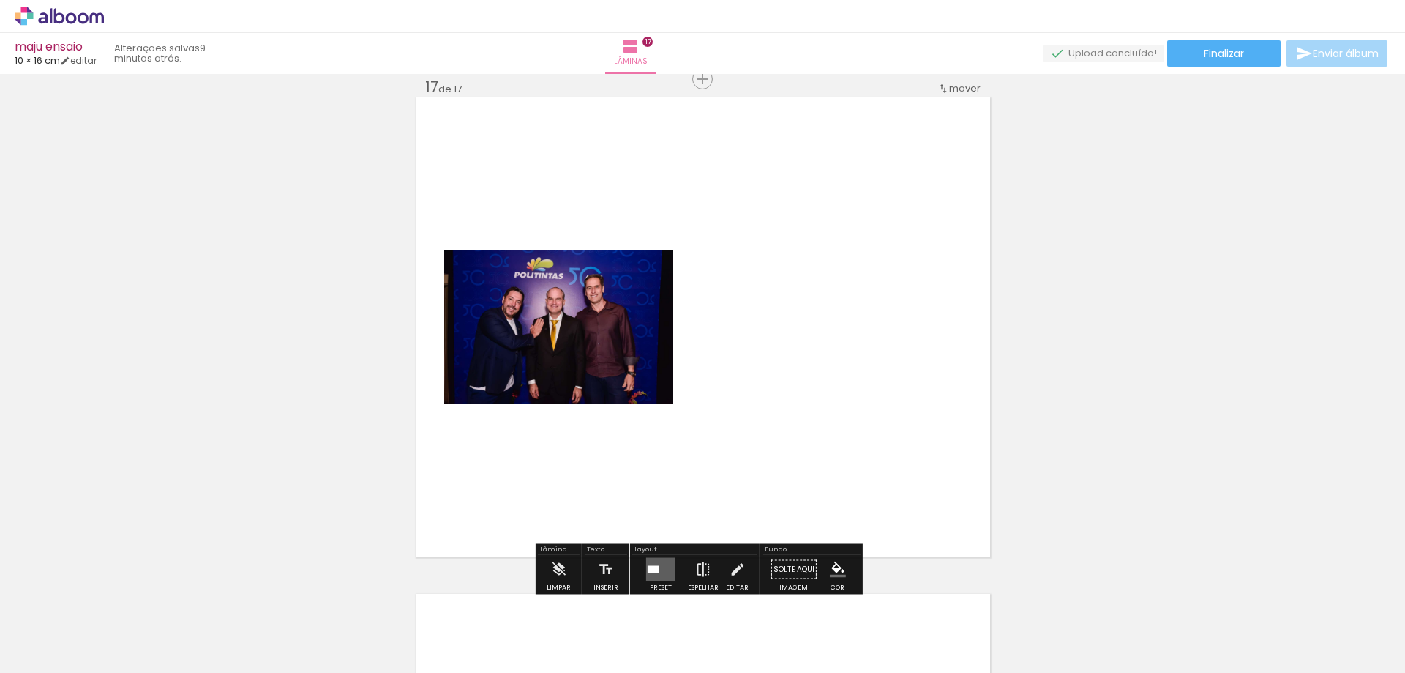
drag, startPoint x: 658, startPoint y: 566, endPoint x: 986, endPoint y: 501, distance: 334.1
click at [658, 565] on quentale-layouter at bounding box center [660, 569] width 29 height 23
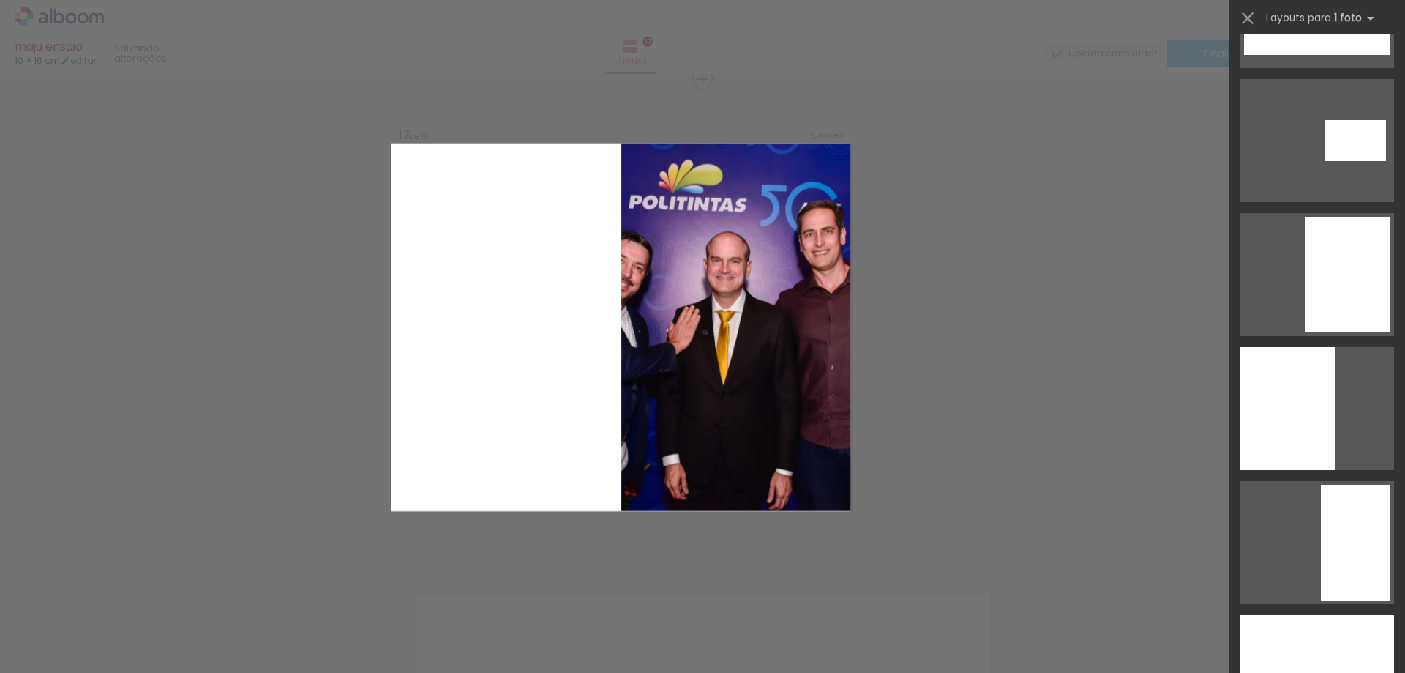
scroll to position [1537, 0]
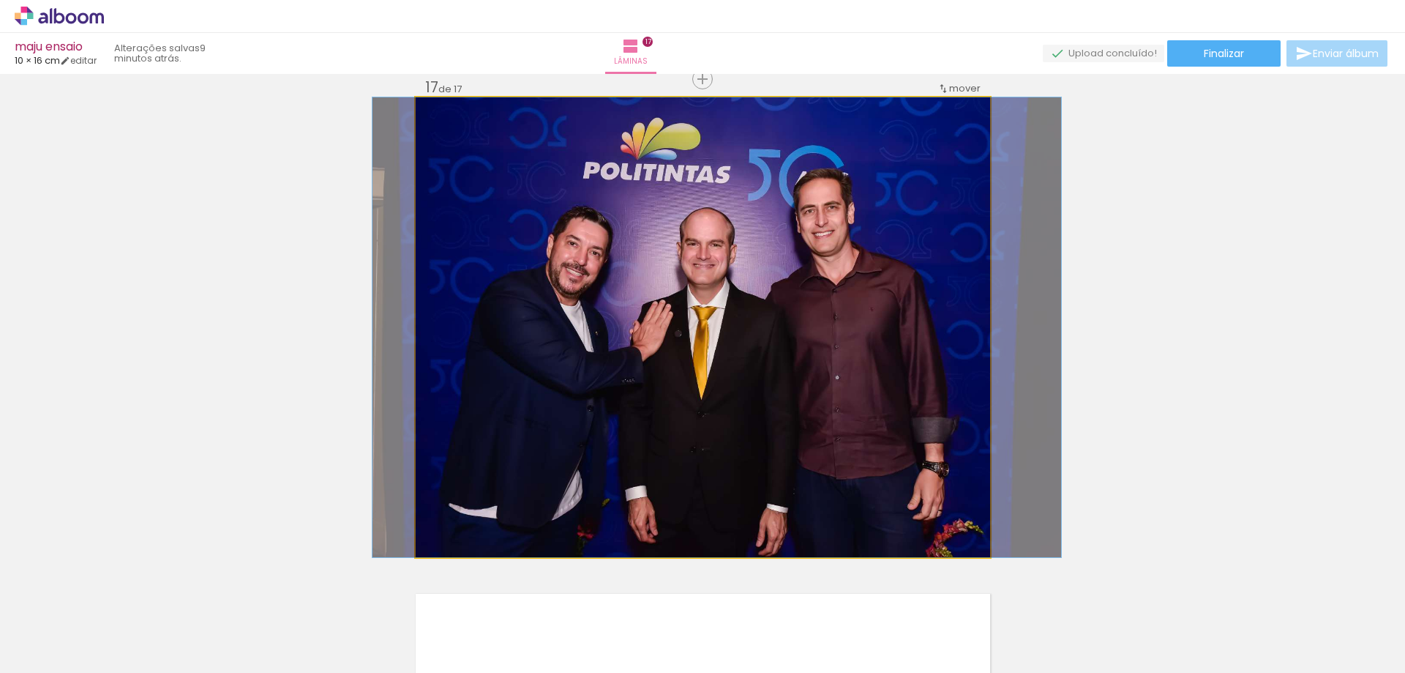
drag, startPoint x: 868, startPoint y: 366, endPoint x: 882, endPoint y: 369, distance: 14.2
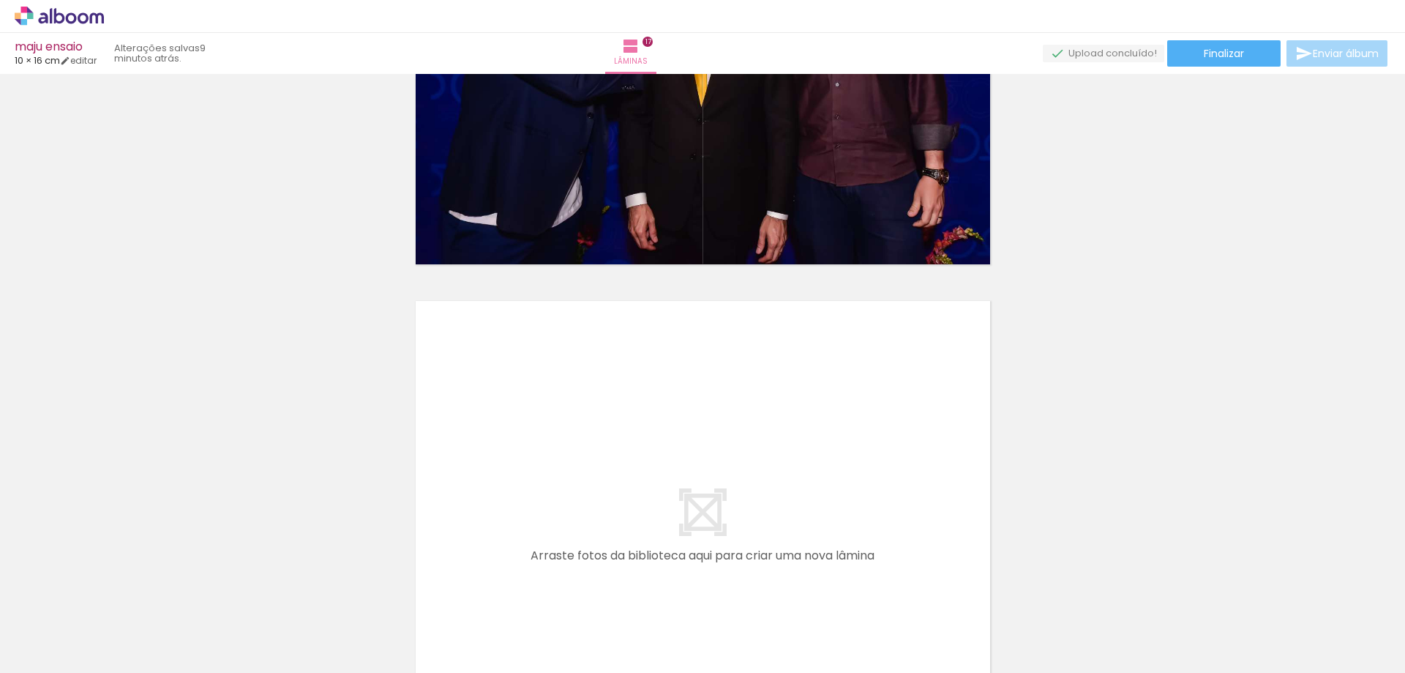
scroll to position [0, 1273]
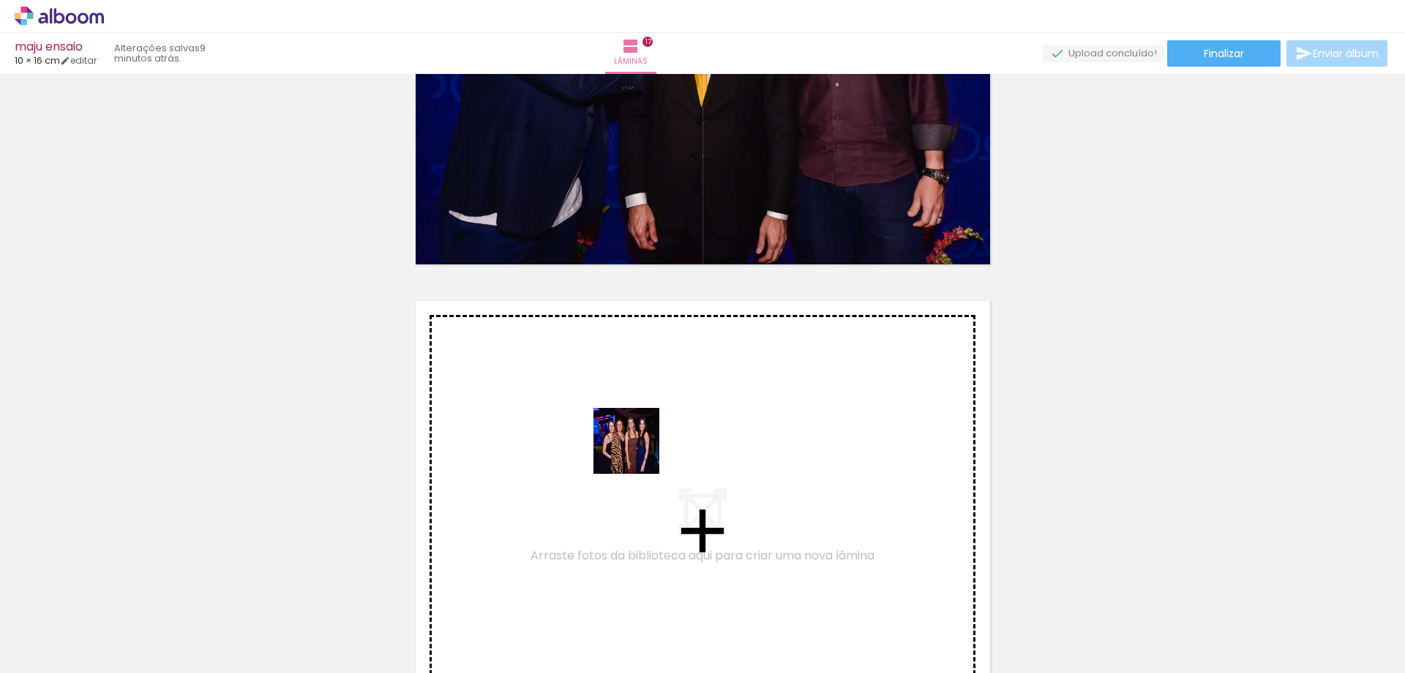
drag, startPoint x: 636, startPoint y: 486, endPoint x: 637, endPoint y: 449, distance: 37.4
click at [637, 449] on quentale-workspace at bounding box center [702, 336] width 1405 height 673
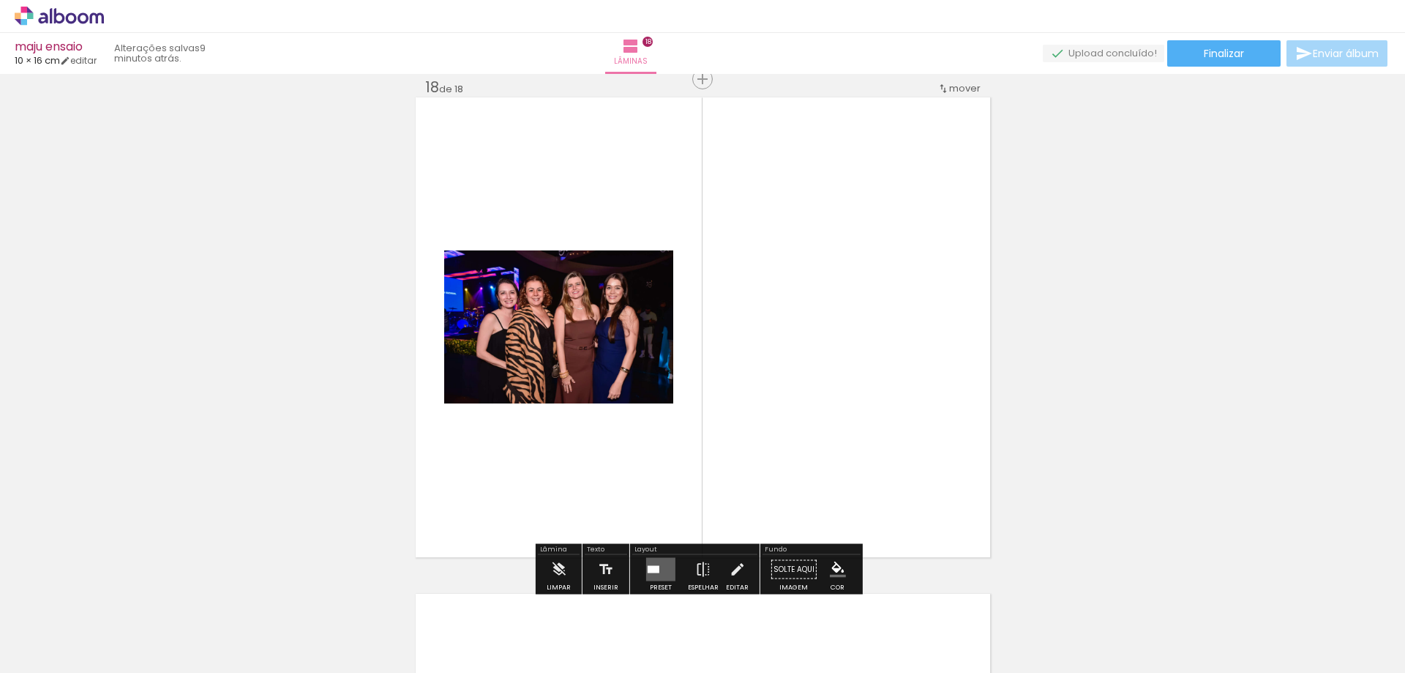
scroll to position [8527, 0]
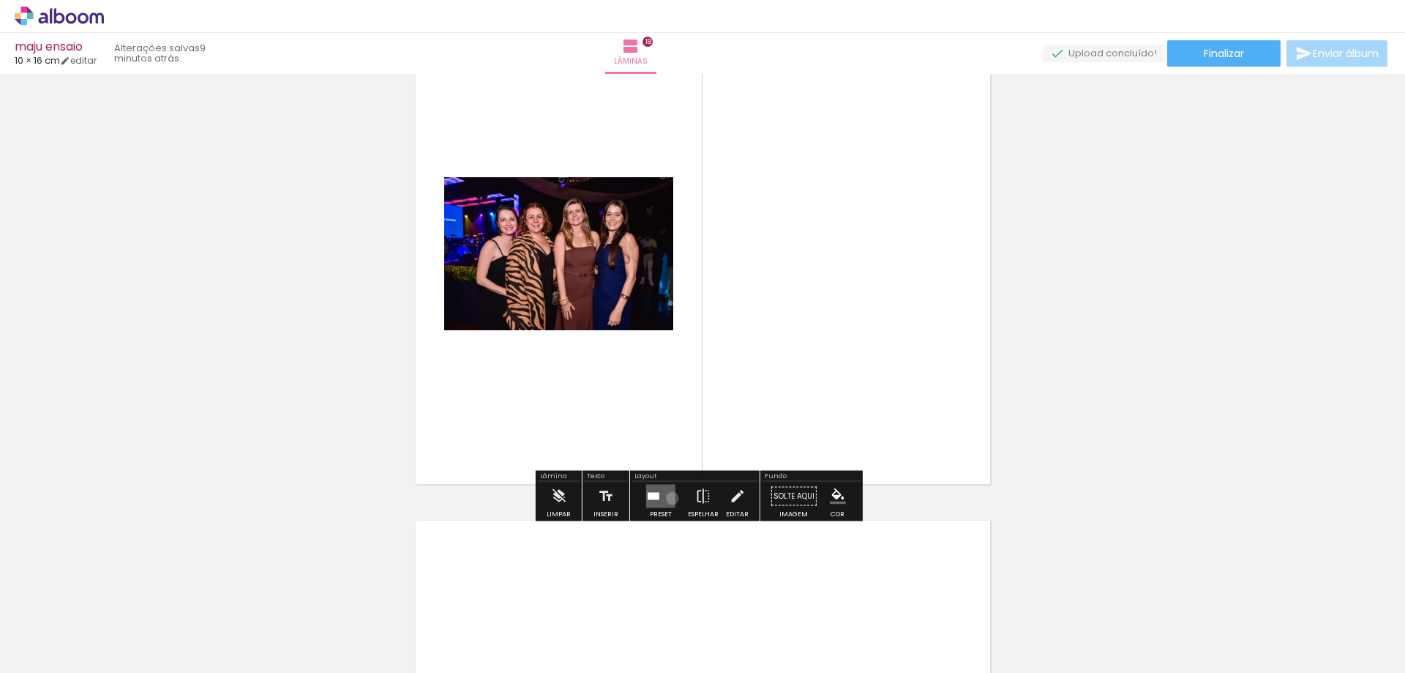
click at [669, 498] on quentale-layouter at bounding box center [660, 495] width 29 height 23
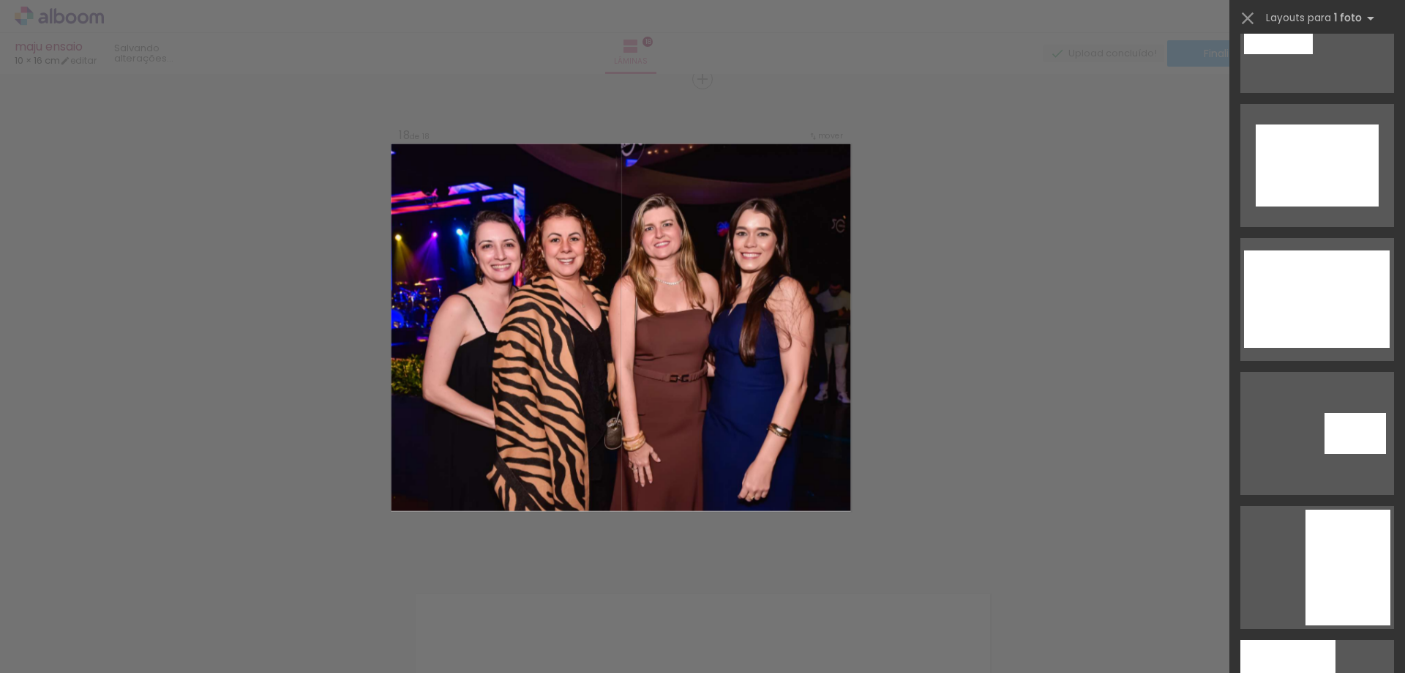
scroll to position [1244, 0]
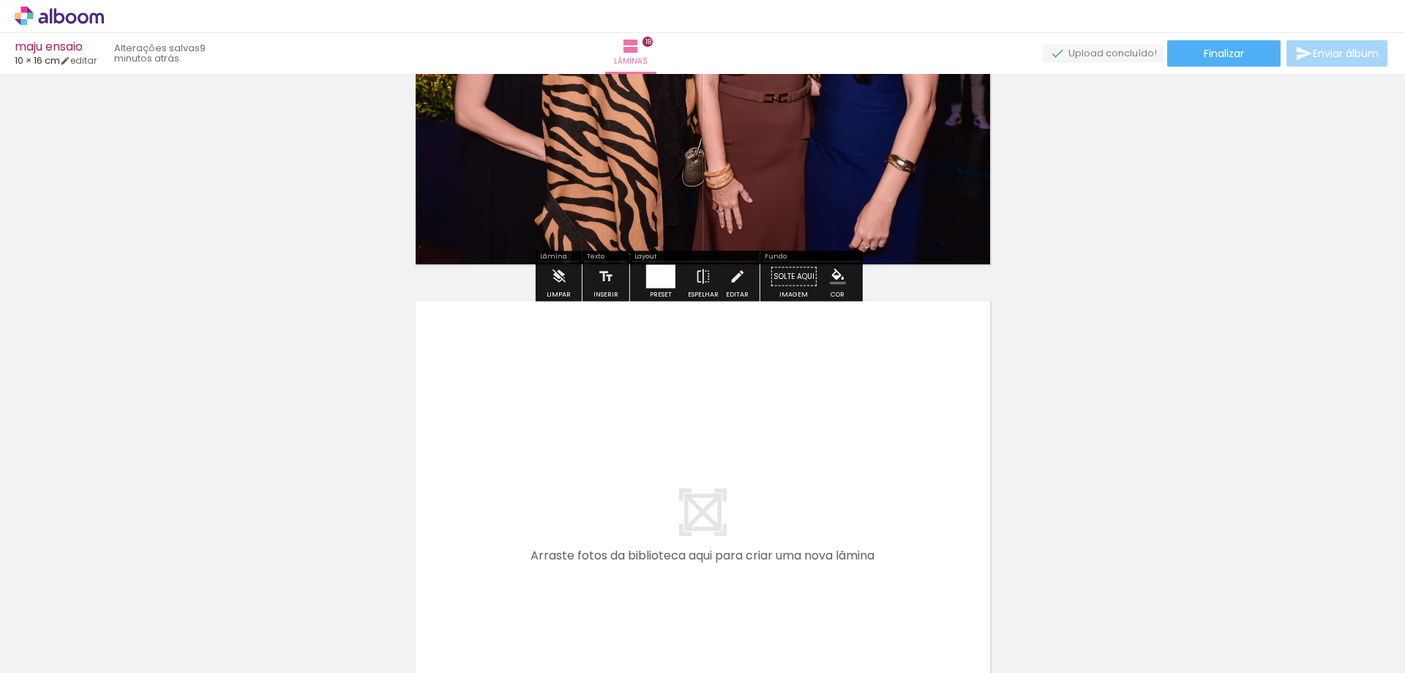
scroll to position [8820, 0]
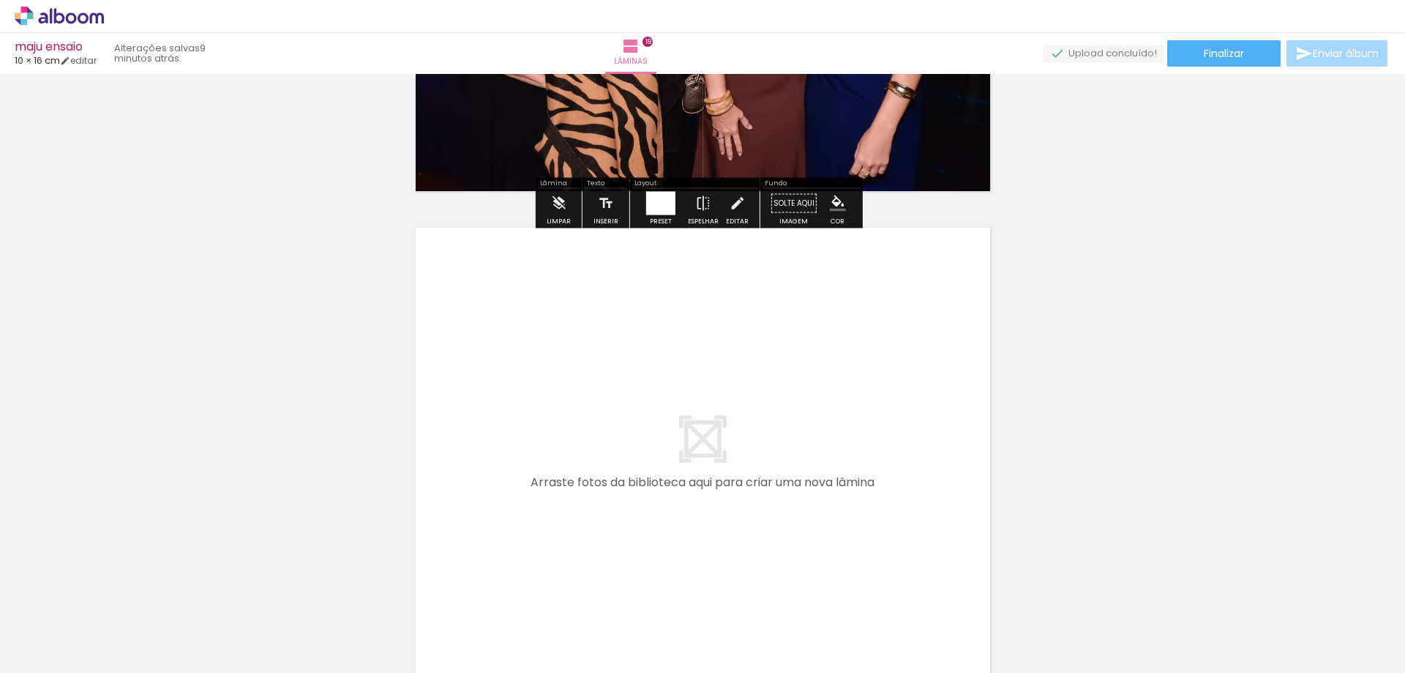
drag, startPoint x: 351, startPoint y: 621, endPoint x: 542, endPoint y: 474, distance: 241.1
click at [542, 474] on quentale-workspace at bounding box center [702, 336] width 1405 height 673
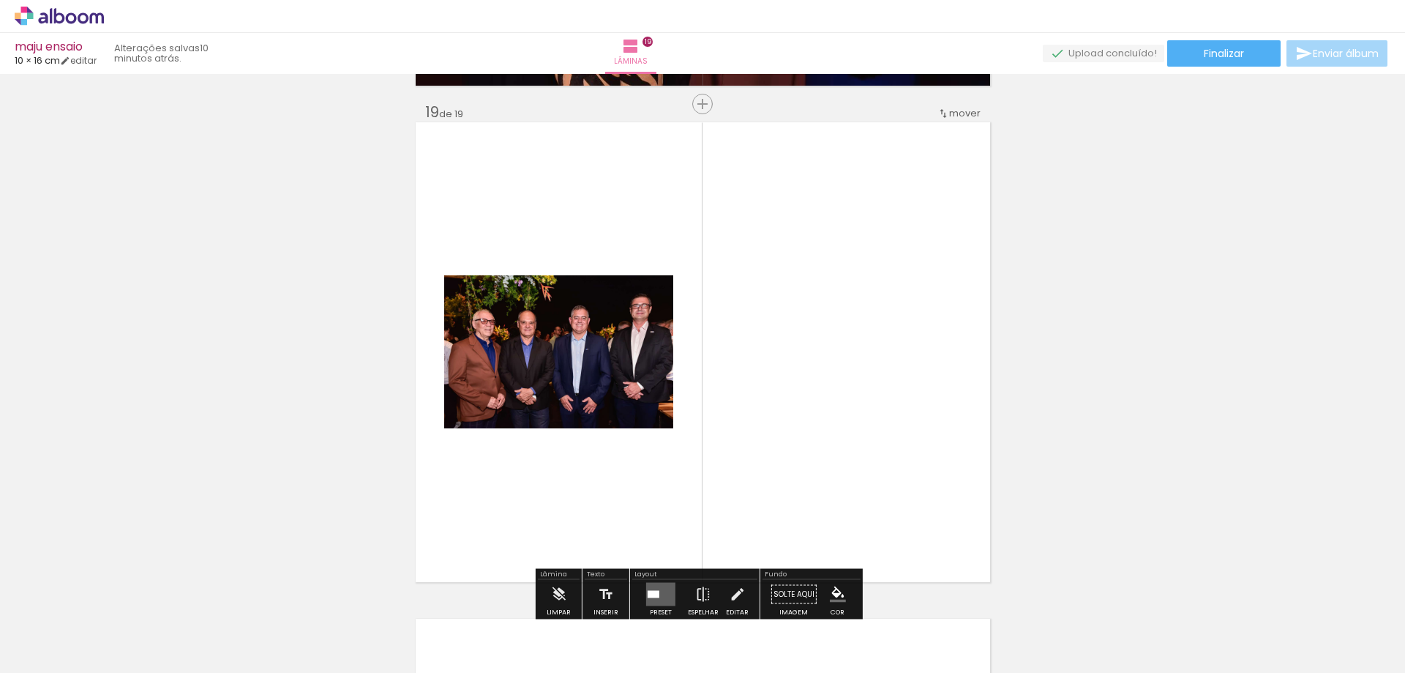
scroll to position [8950, 0]
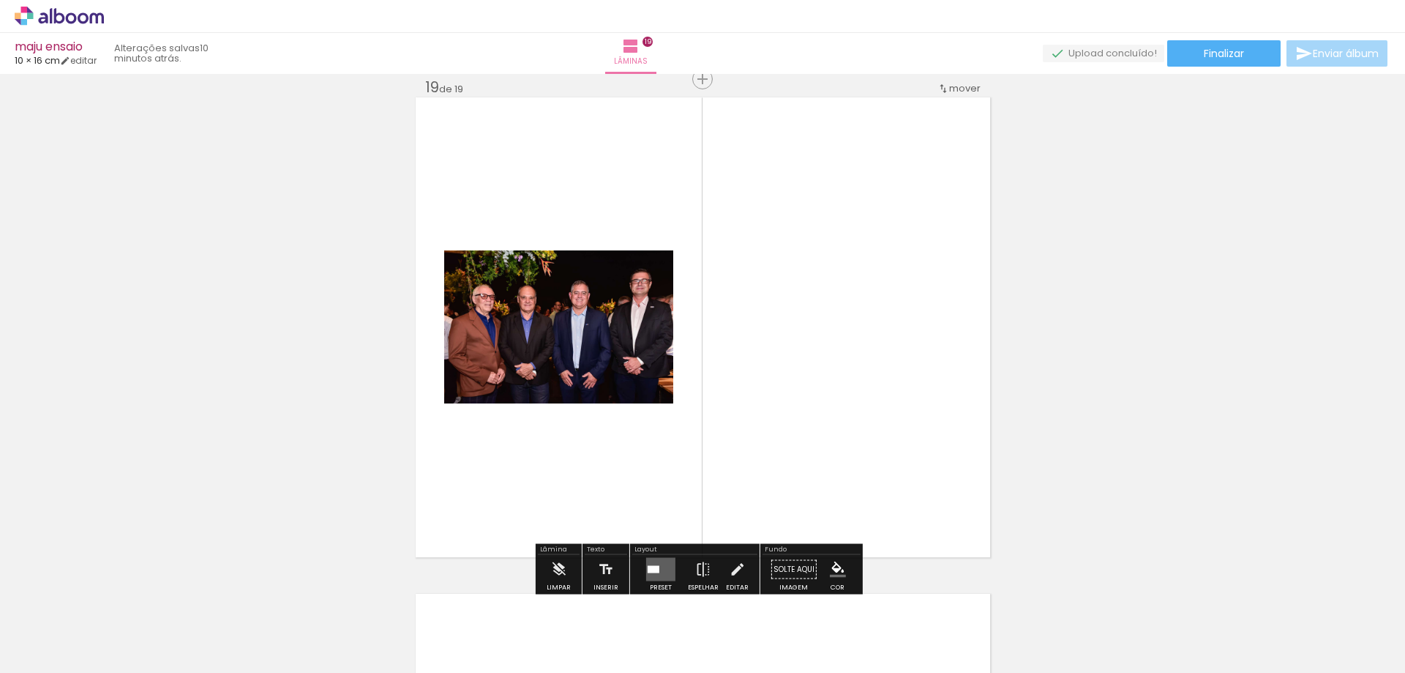
drag, startPoint x: 647, startPoint y: 561, endPoint x: 678, endPoint y: 558, distance: 30.9
click at [648, 561] on quentale-layouter at bounding box center [660, 569] width 29 height 23
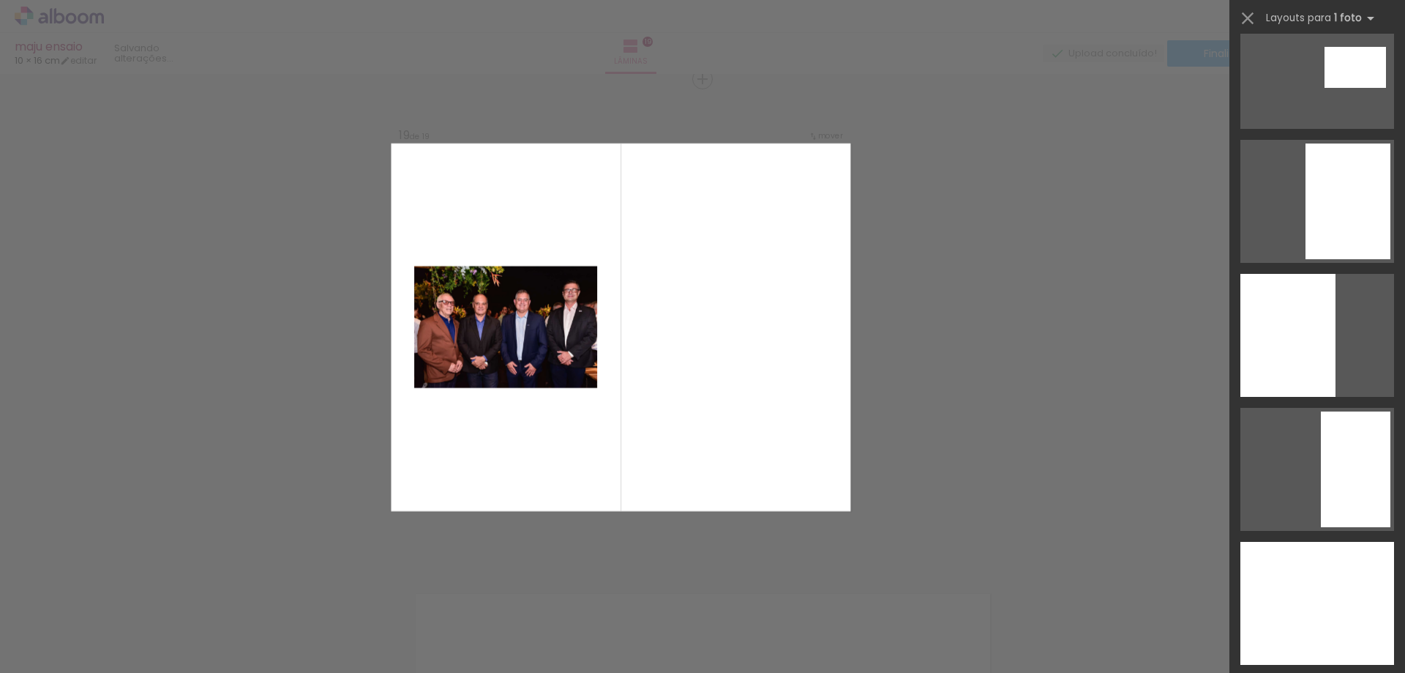
scroll to position [0, 0]
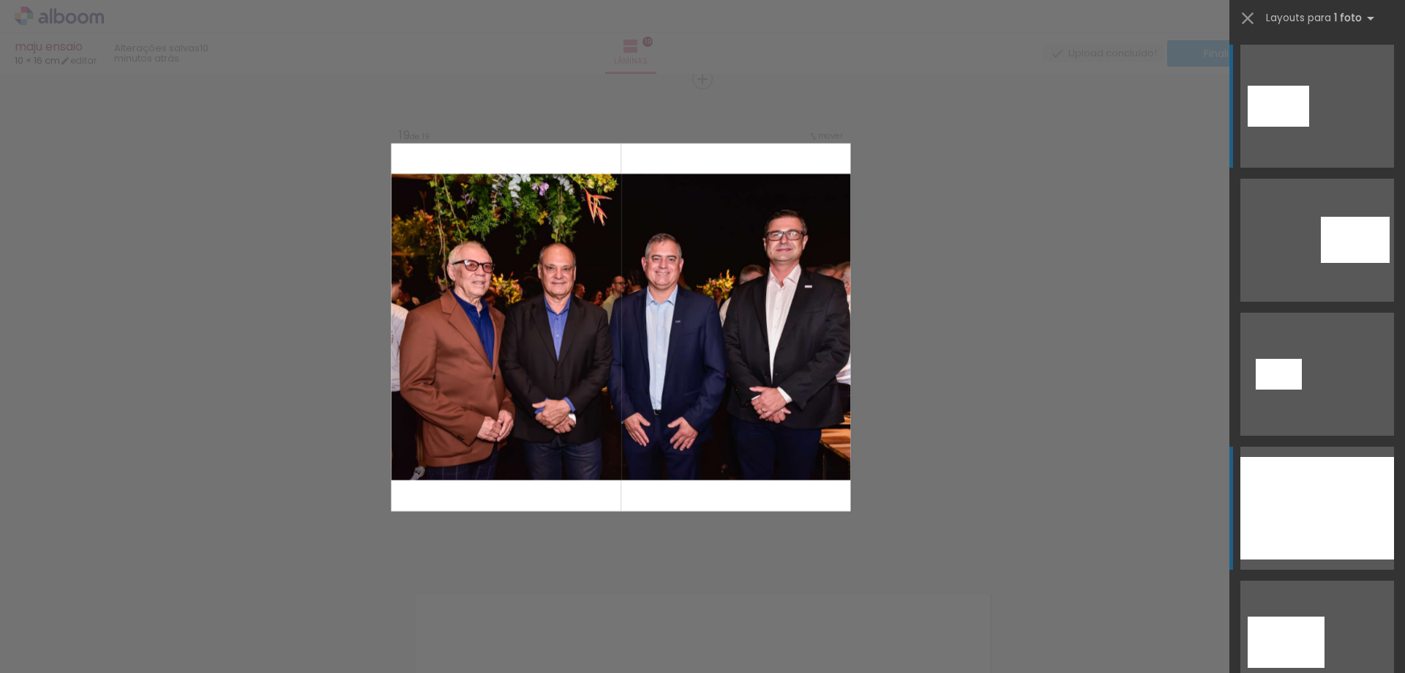
click at [1313, 616] on div at bounding box center [1286, 641] width 77 height 51
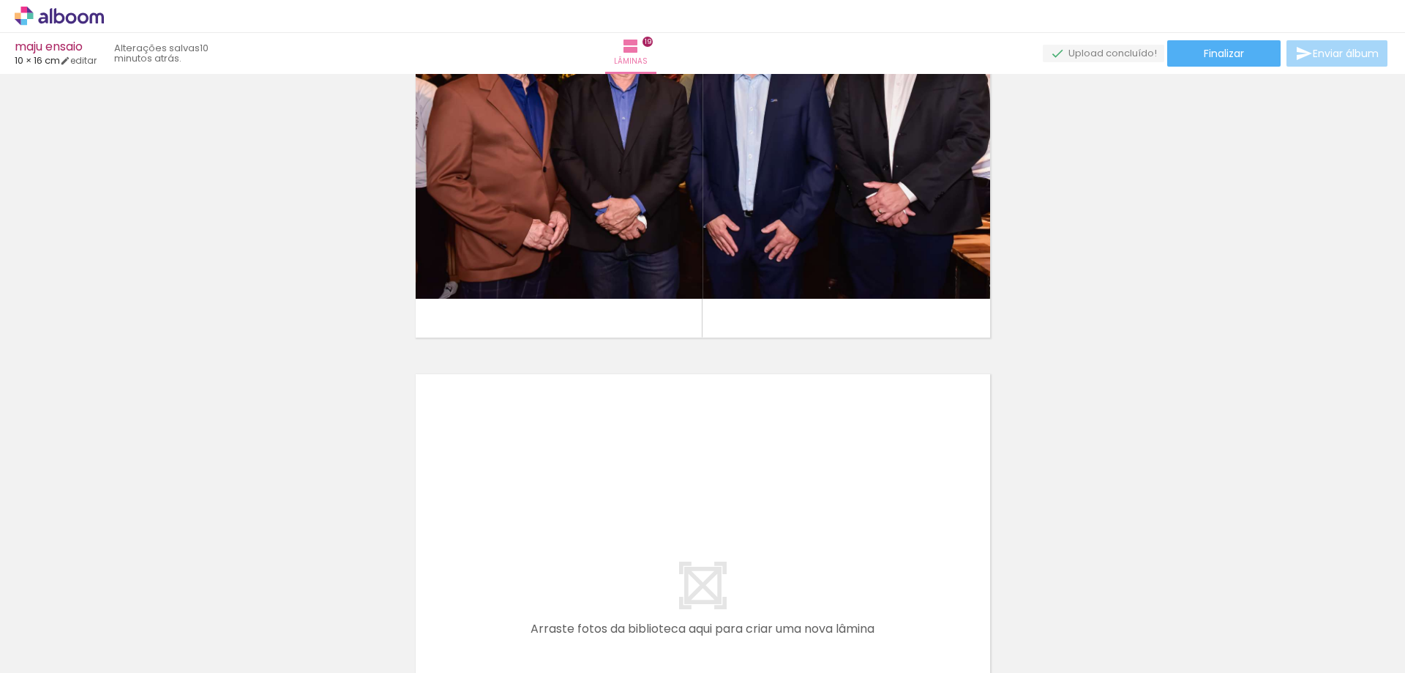
scroll to position [9243, 0]
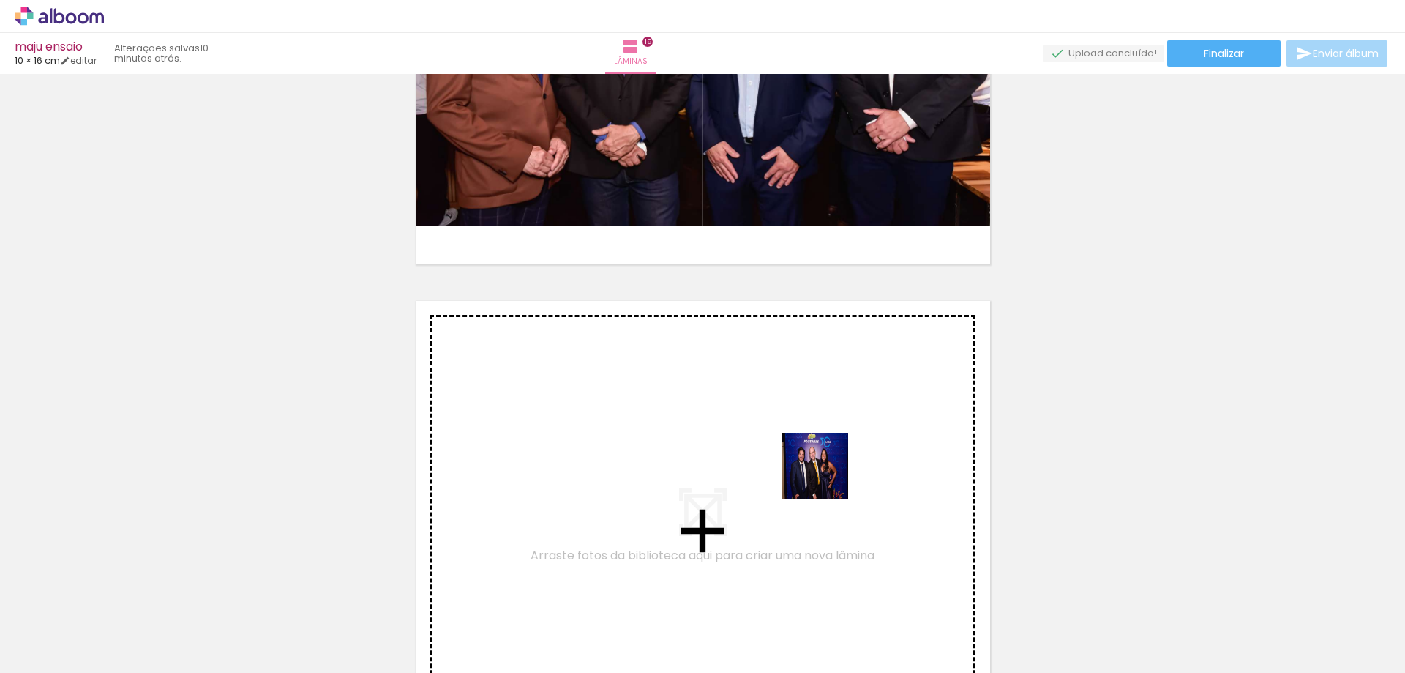
drag, startPoint x: 1280, startPoint y: 634, endPoint x: 815, endPoint y: 473, distance: 492.5
click at [815, 473] on quentale-workspace at bounding box center [702, 336] width 1405 height 673
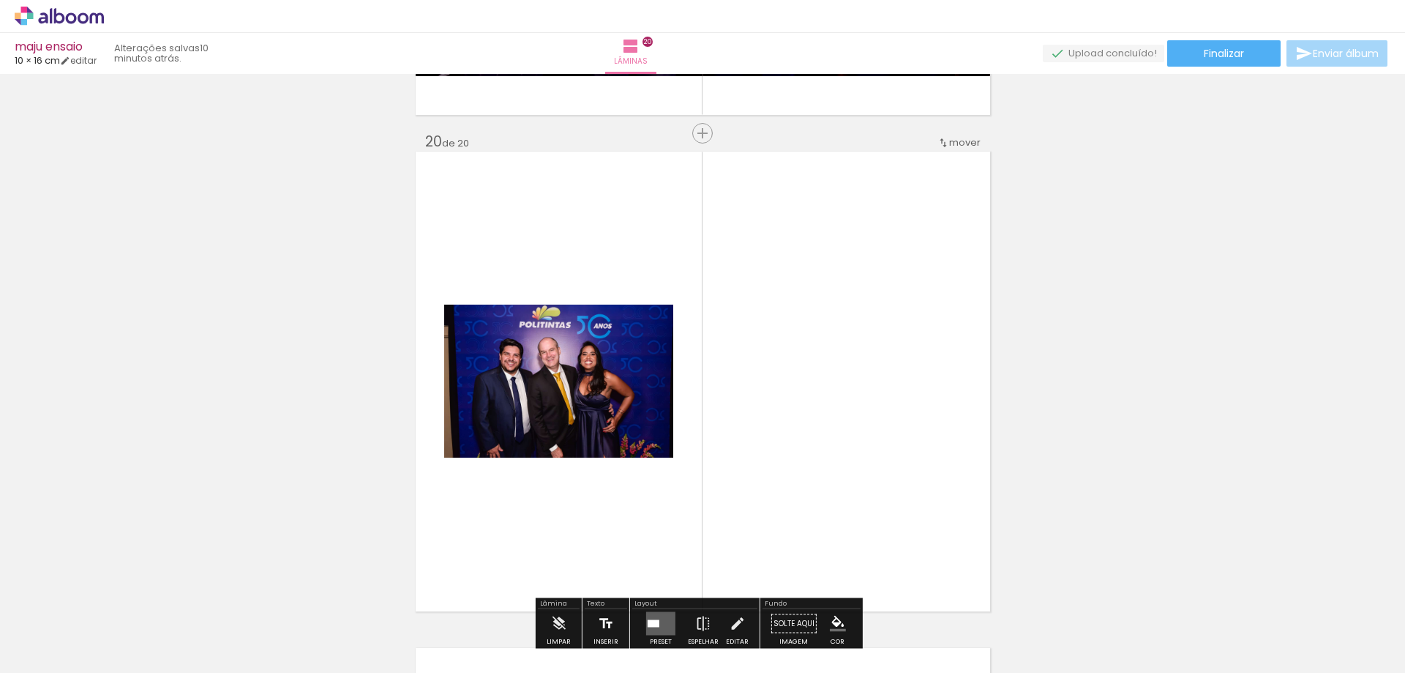
scroll to position [9446, 0]
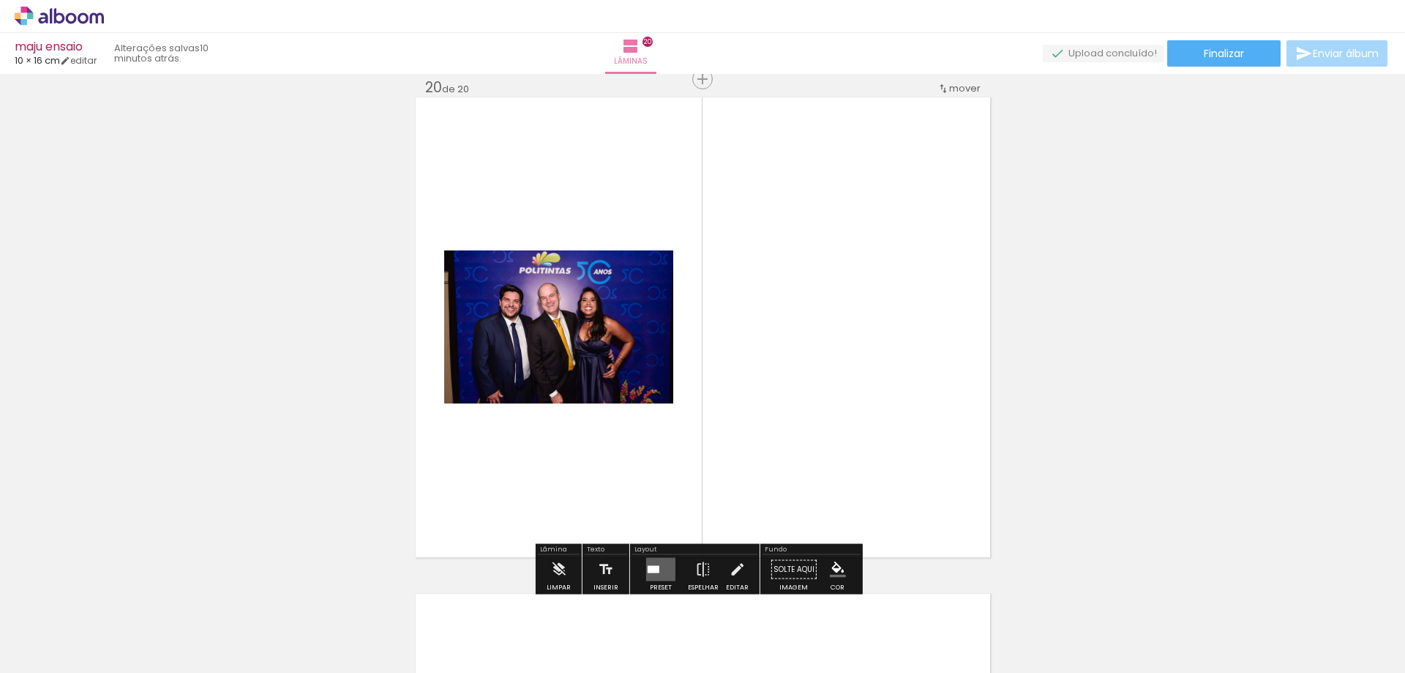
drag, startPoint x: 659, startPoint y: 564, endPoint x: 810, endPoint y: 550, distance: 152.1
click at [660, 562] on quentale-layouter at bounding box center [660, 569] width 29 height 23
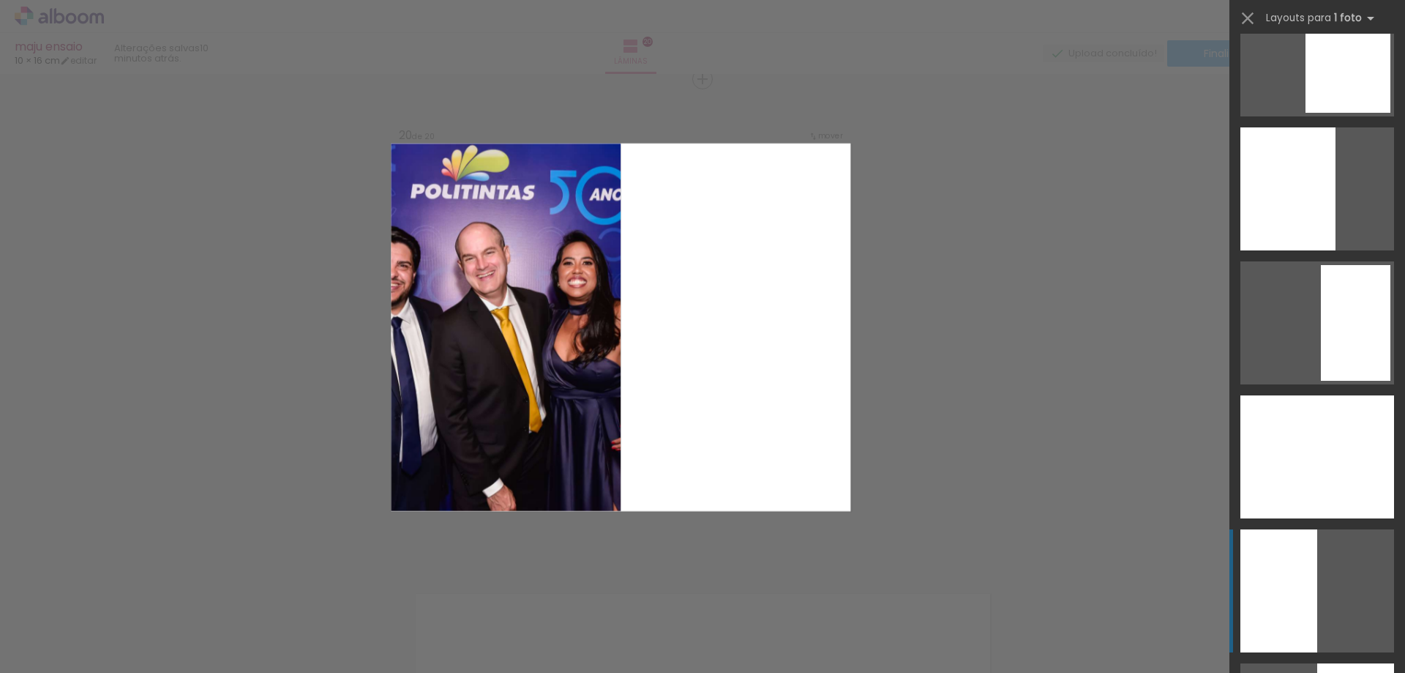
scroll to position [1464, 0]
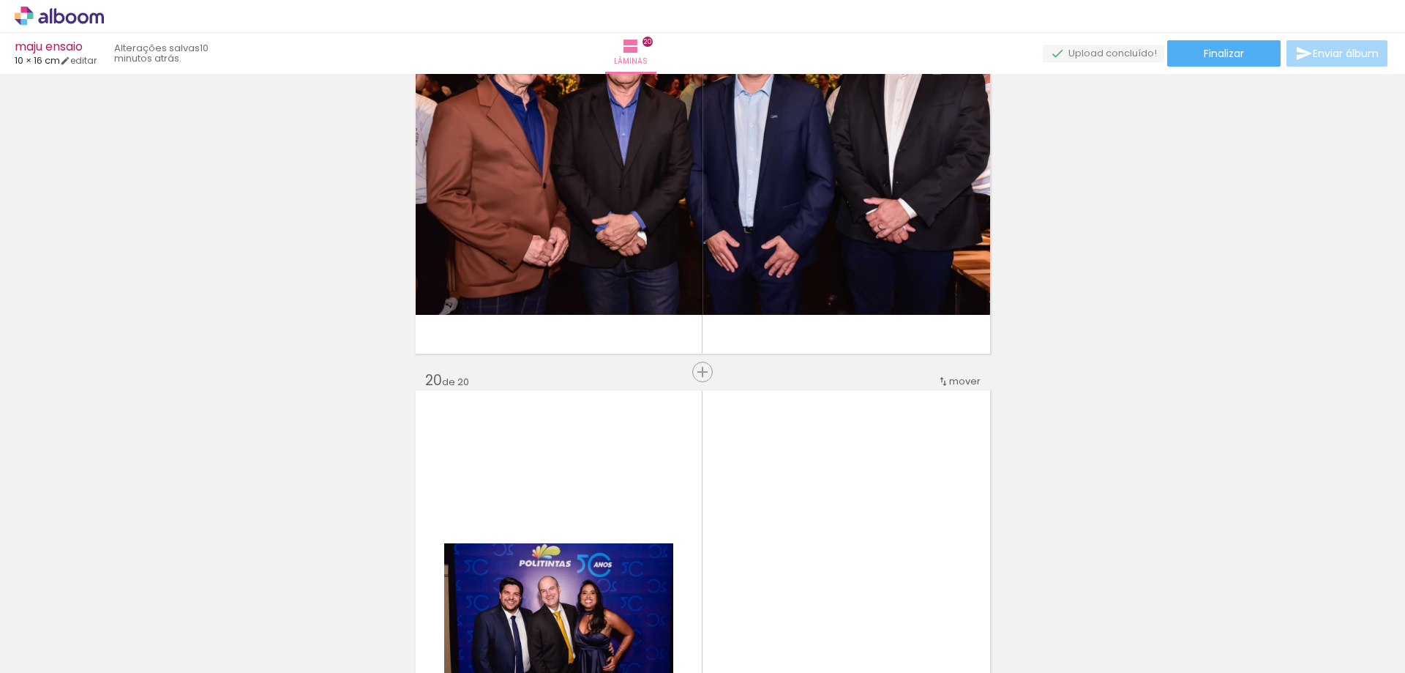
scroll to position [9446, 0]
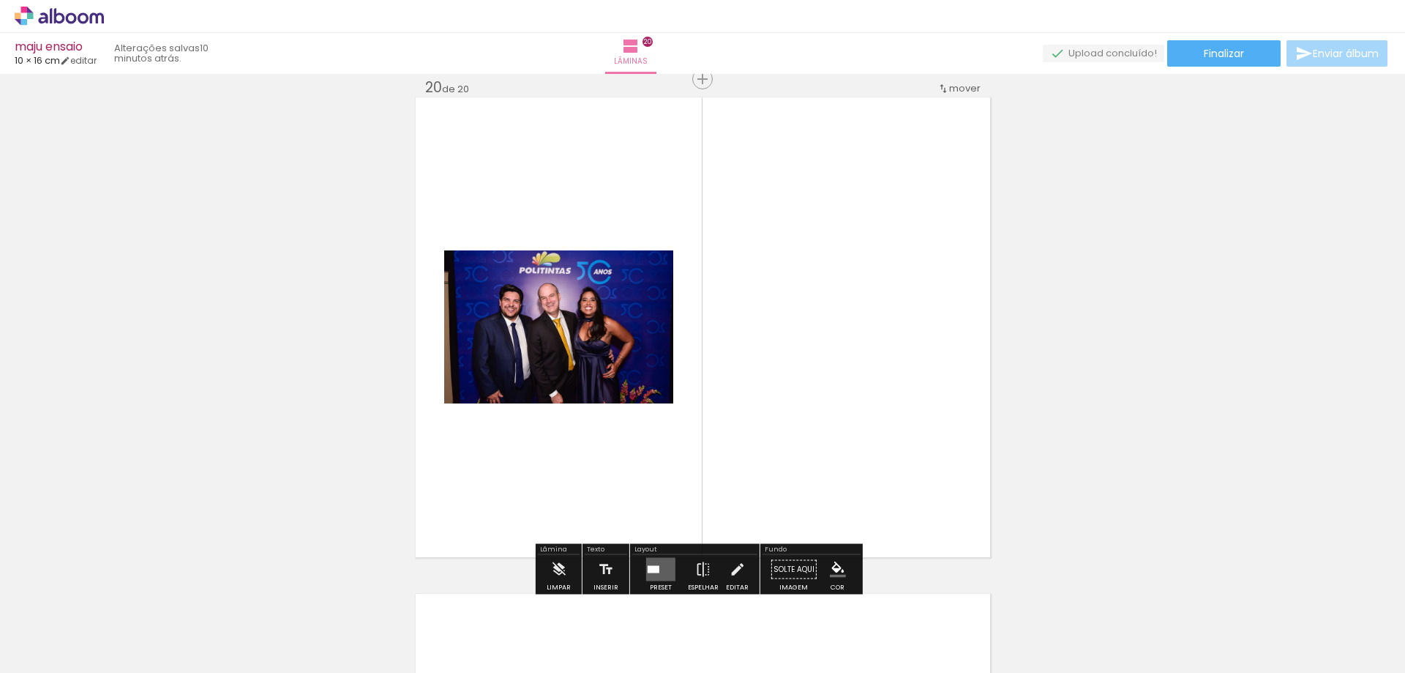
click at [656, 564] on quentale-layouter at bounding box center [660, 569] width 29 height 23
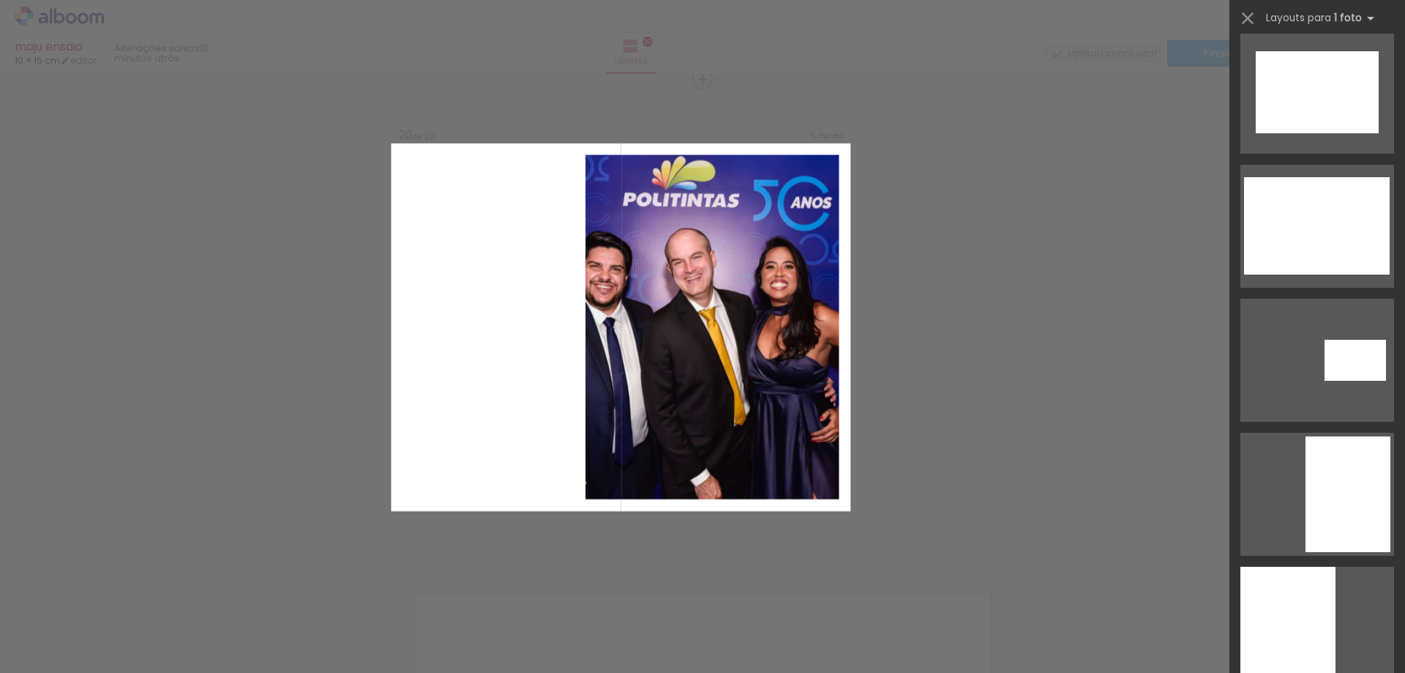
scroll to position [1317, 0]
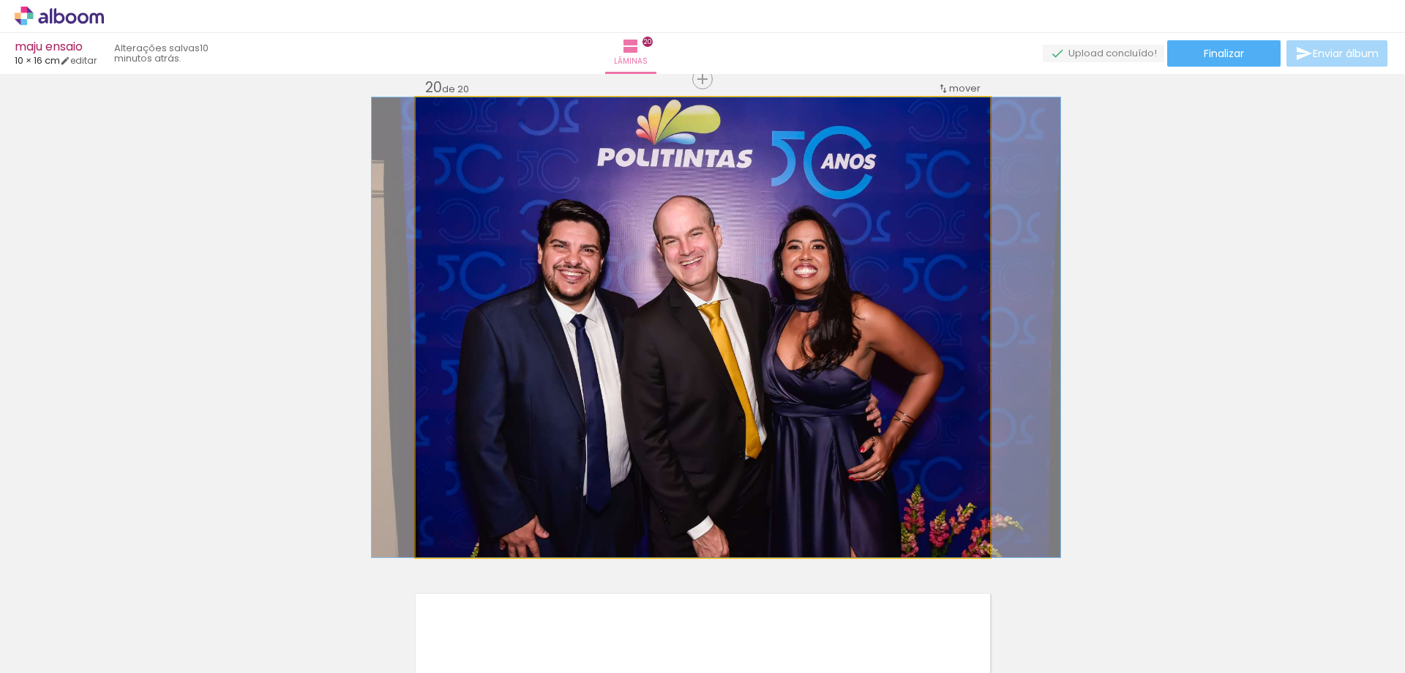
drag, startPoint x: 697, startPoint y: 387, endPoint x: 710, endPoint y: 387, distance: 13.2
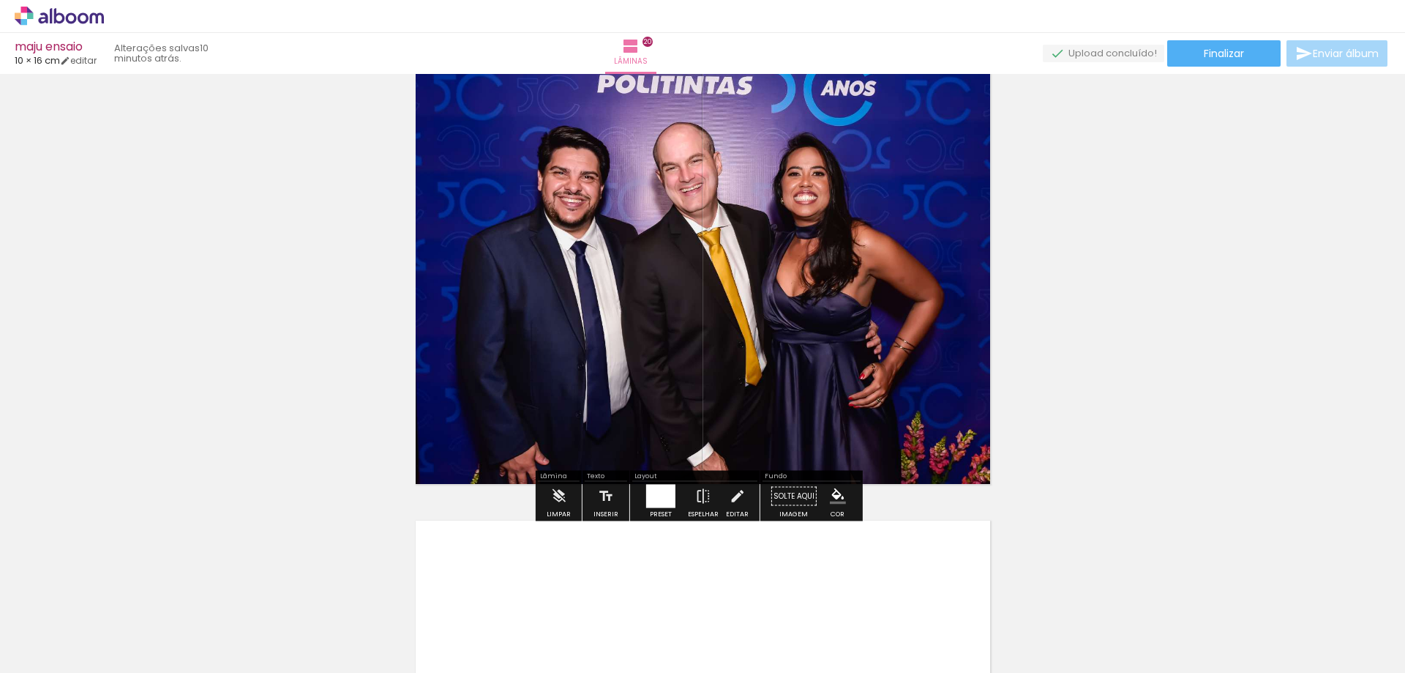
scroll to position [9373, 0]
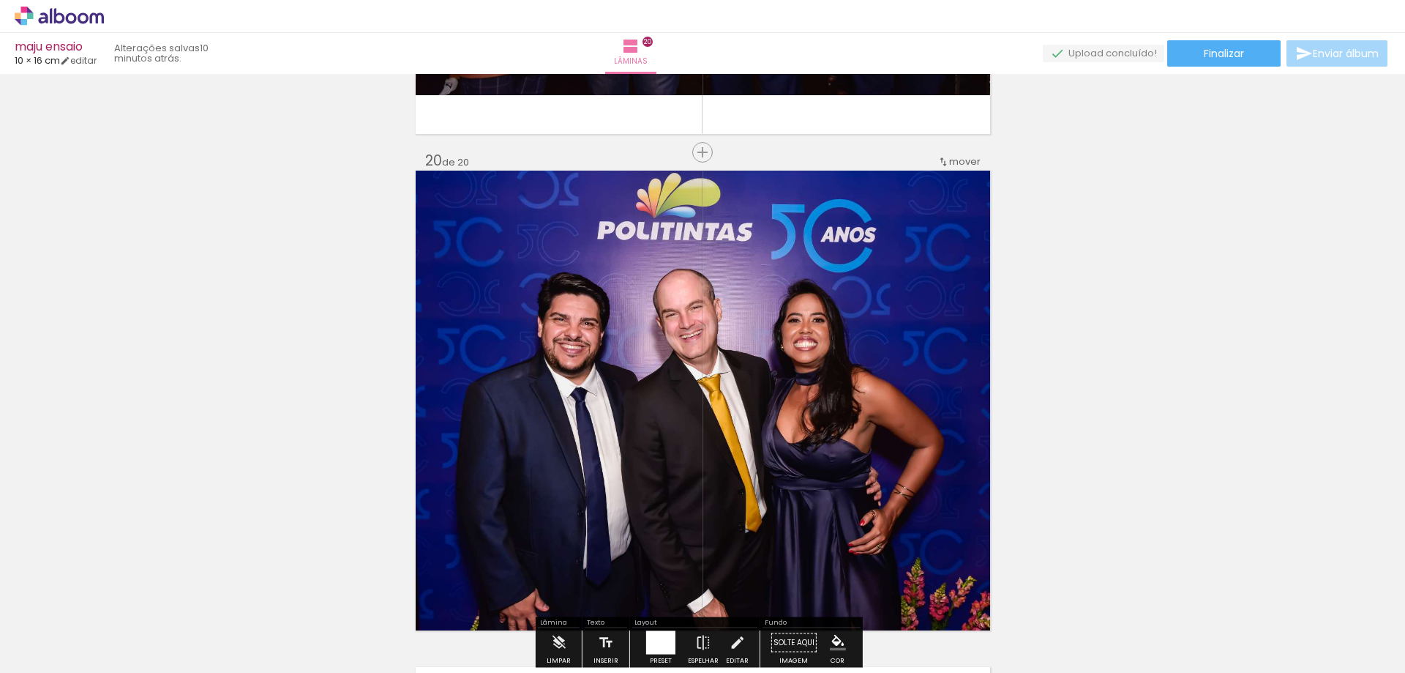
click at [959, 169] on div "mover" at bounding box center [958, 161] width 43 height 24
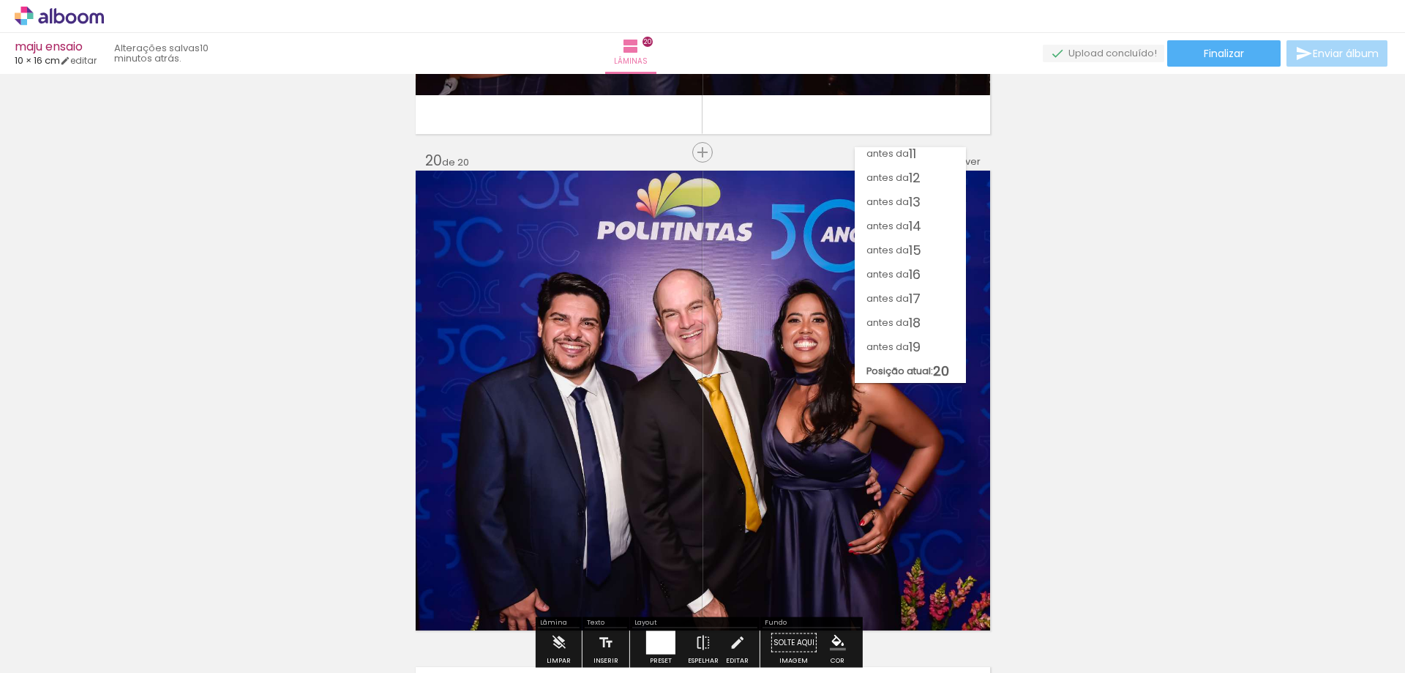
scroll to position [247, 0]
drag, startPoint x: 914, startPoint y: 321, endPoint x: 1031, endPoint y: 305, distance: 118.1
click at [913, 321] on span "18" at bounding box center [915, 322] width 12 height 24
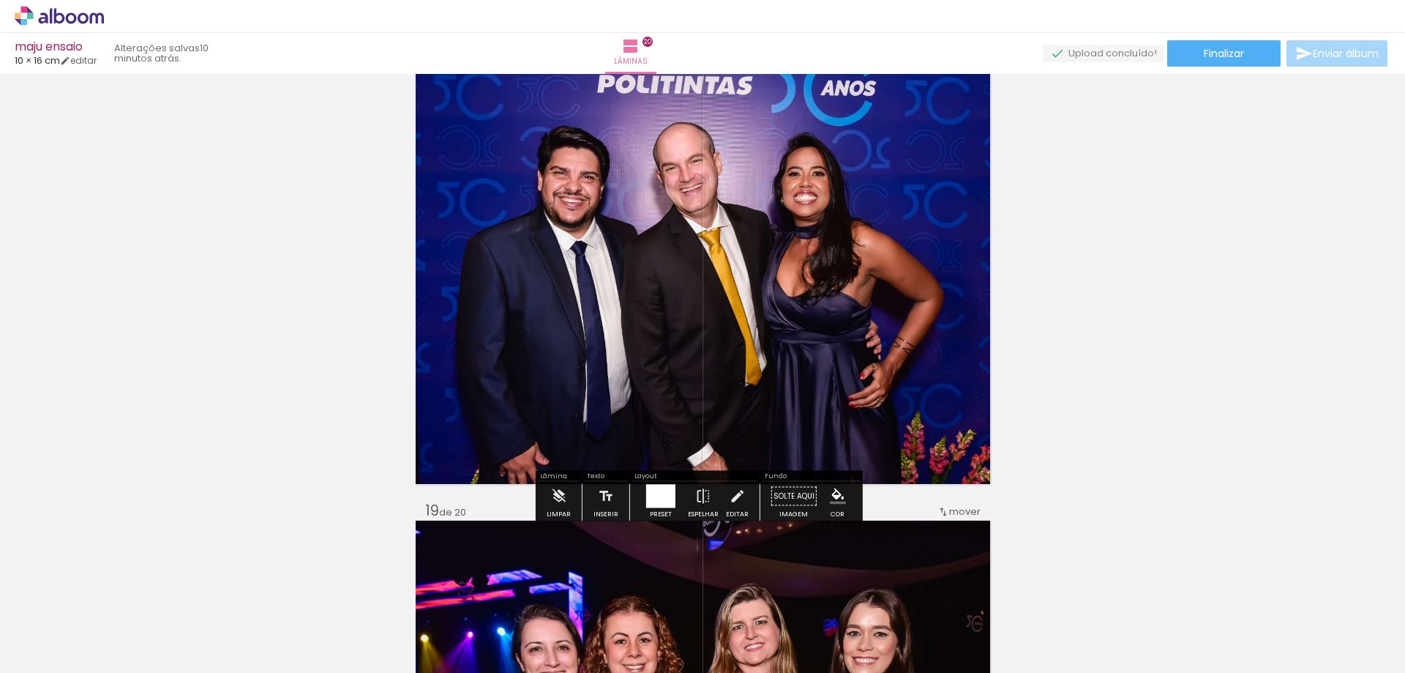
scroll to position [8161, 0]
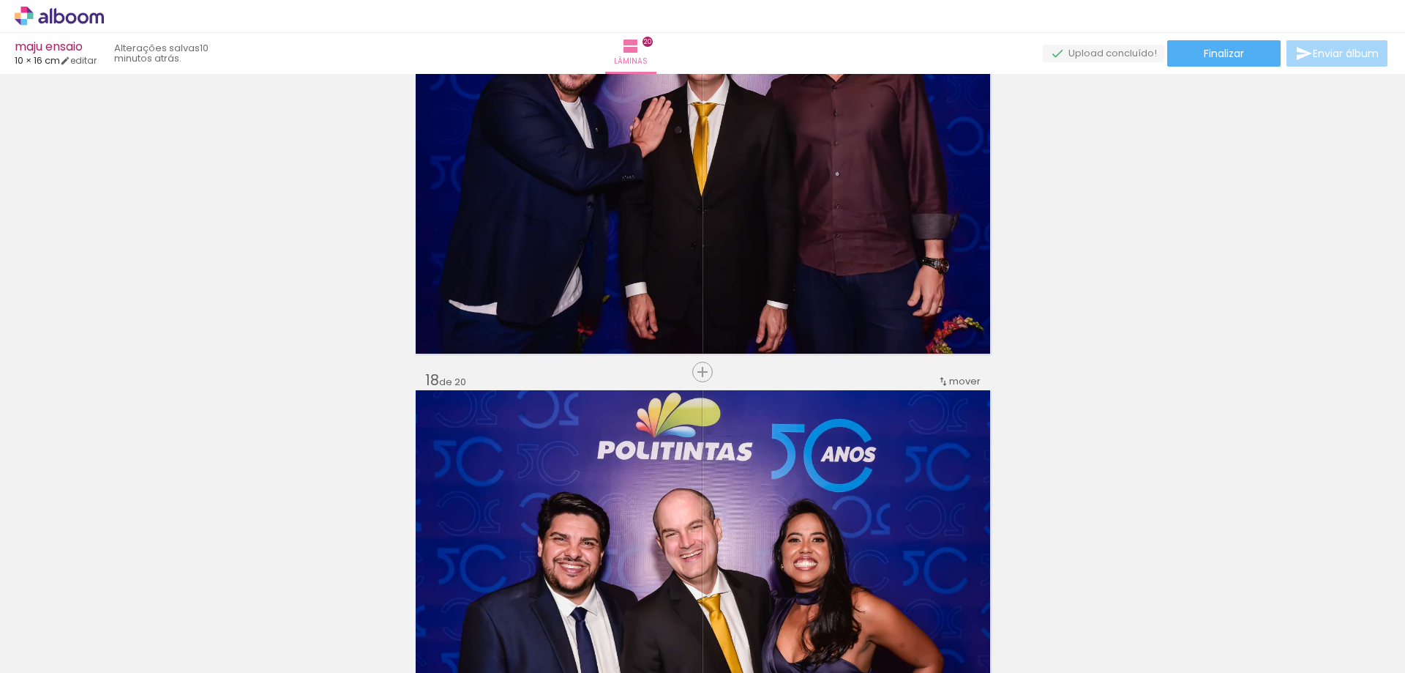
click at [949, 381] on span "mover" at bounding box center [964, 381] width 31 height 14
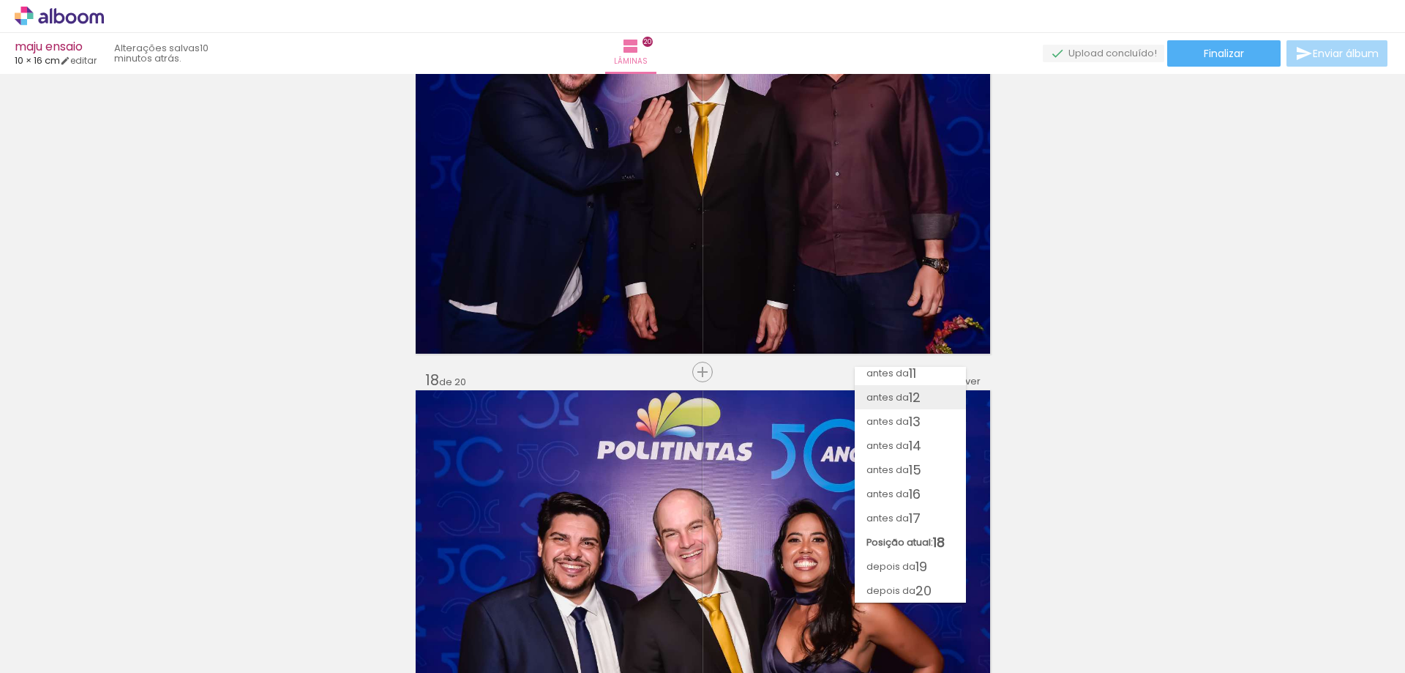
scroll to position [247, 0]
click at [913, 517] on span "17" at bounding box center [915, 518] width 12 height 24
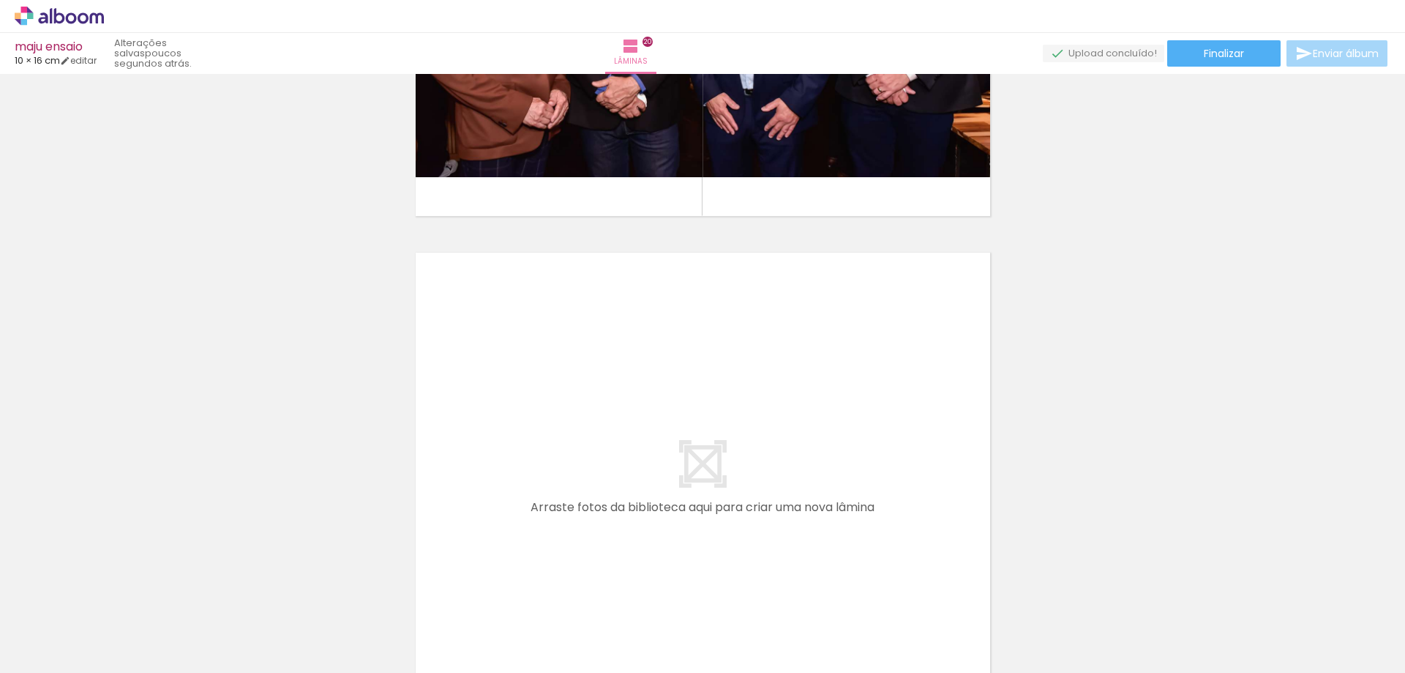
scroll to position [0, 670]
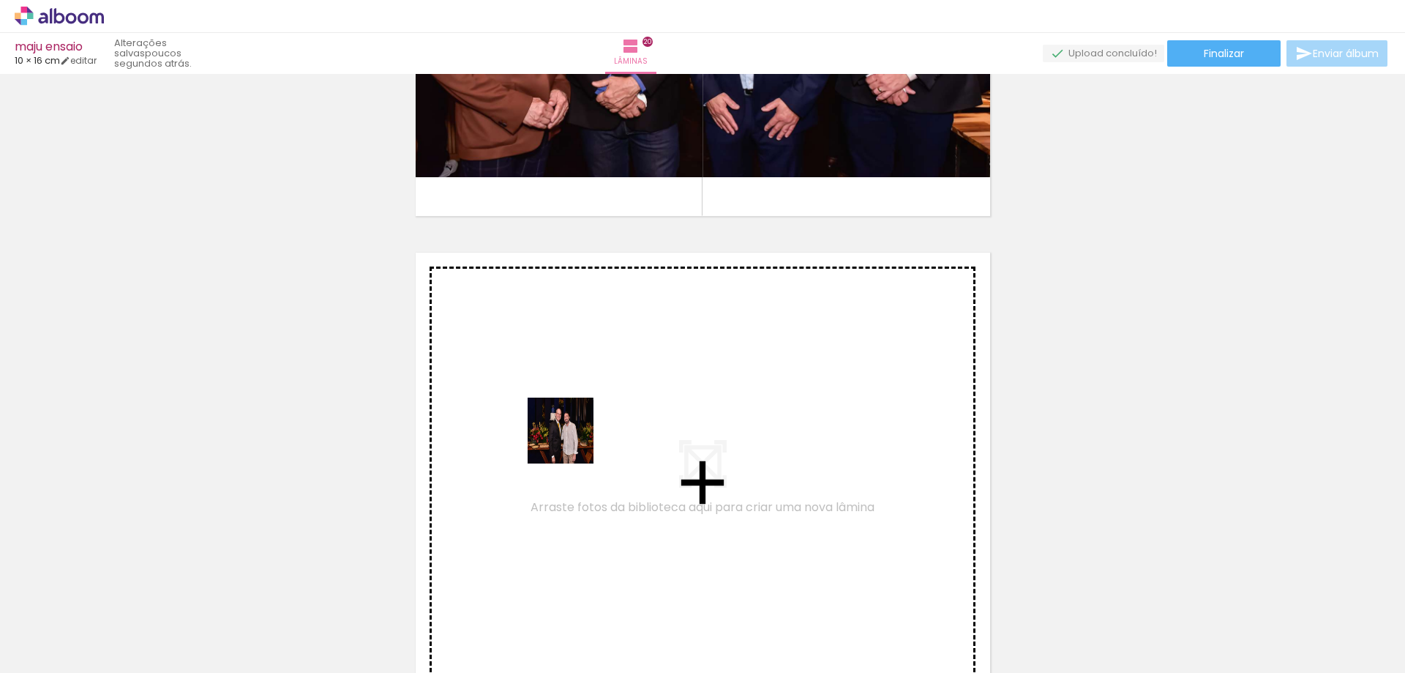
drag, startPoint x: 482, startPoint y: 615, endPoint x: 573, endPoint y: 436, distance: 201.3
click at [573, 436] on quentale-workspace at bounding box center [702, 336] width 1405 height 673
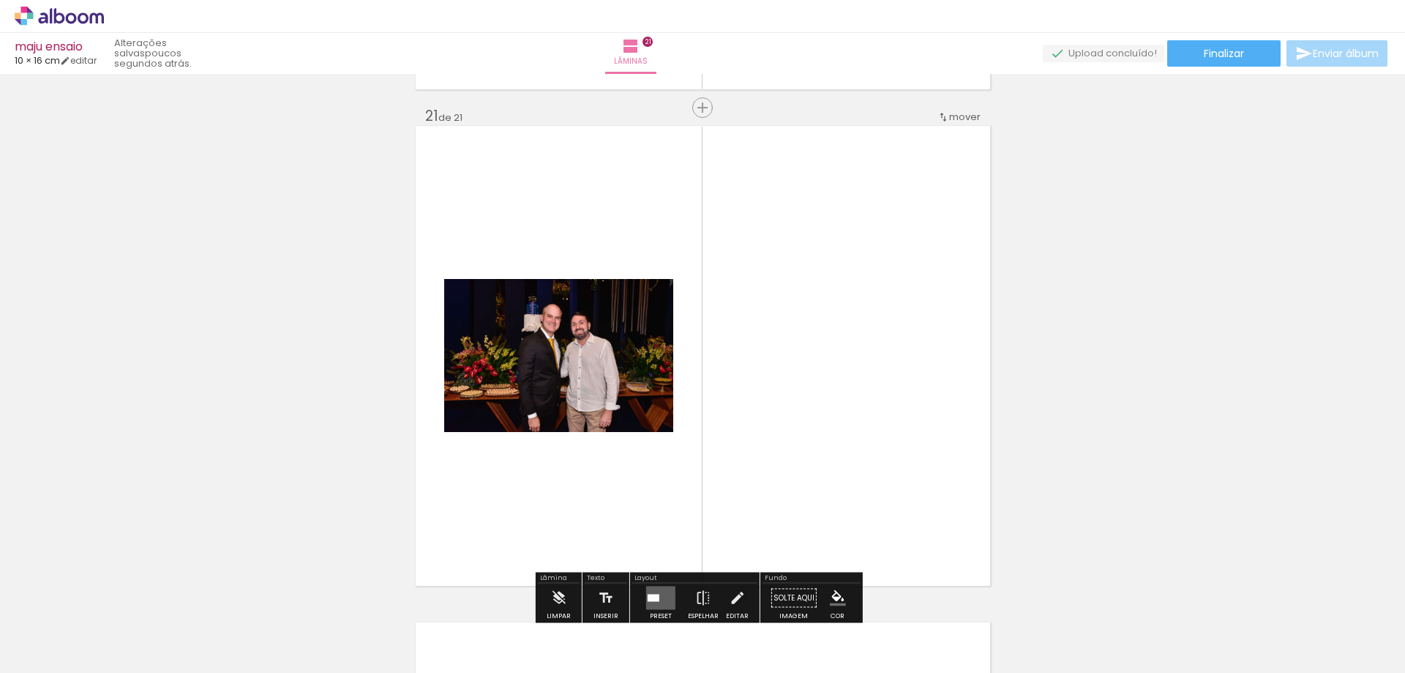
scroll to position [9943, 0]
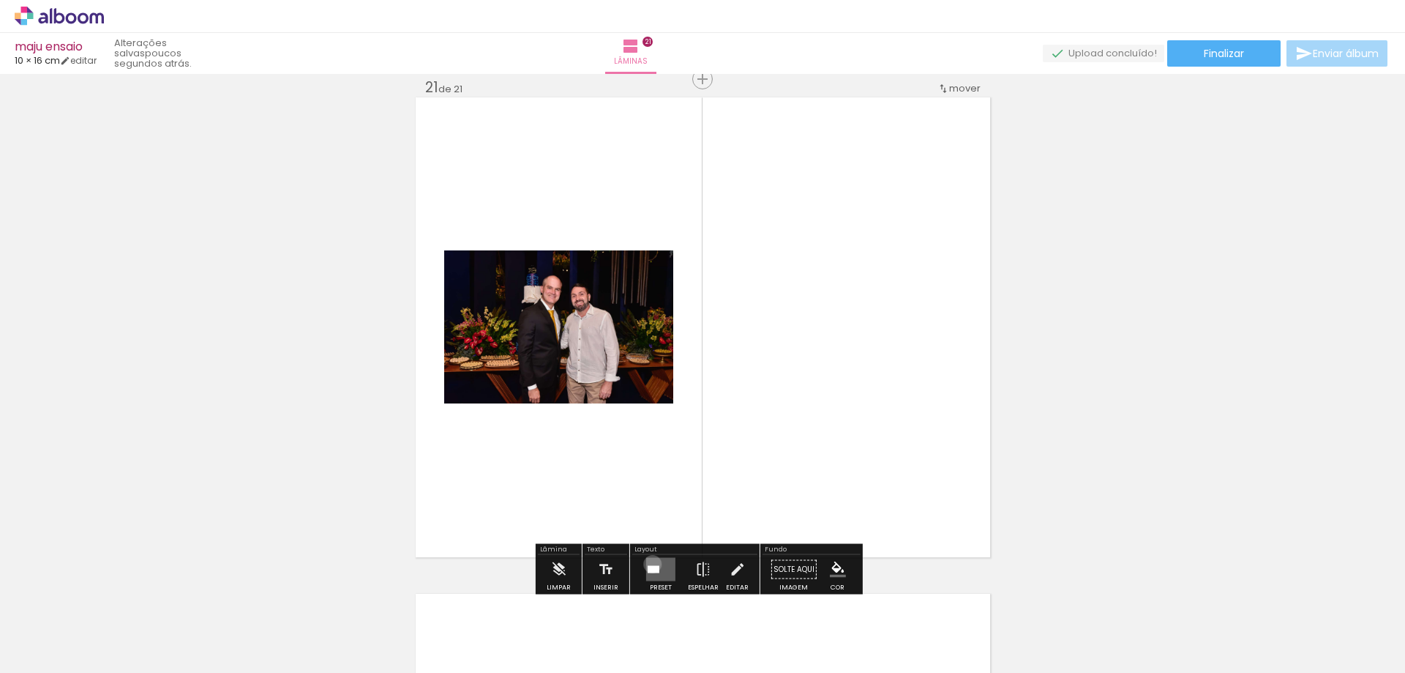
click at [649, 564] on quentale-layouter at bounding box center [660, 569] width 29 height 23
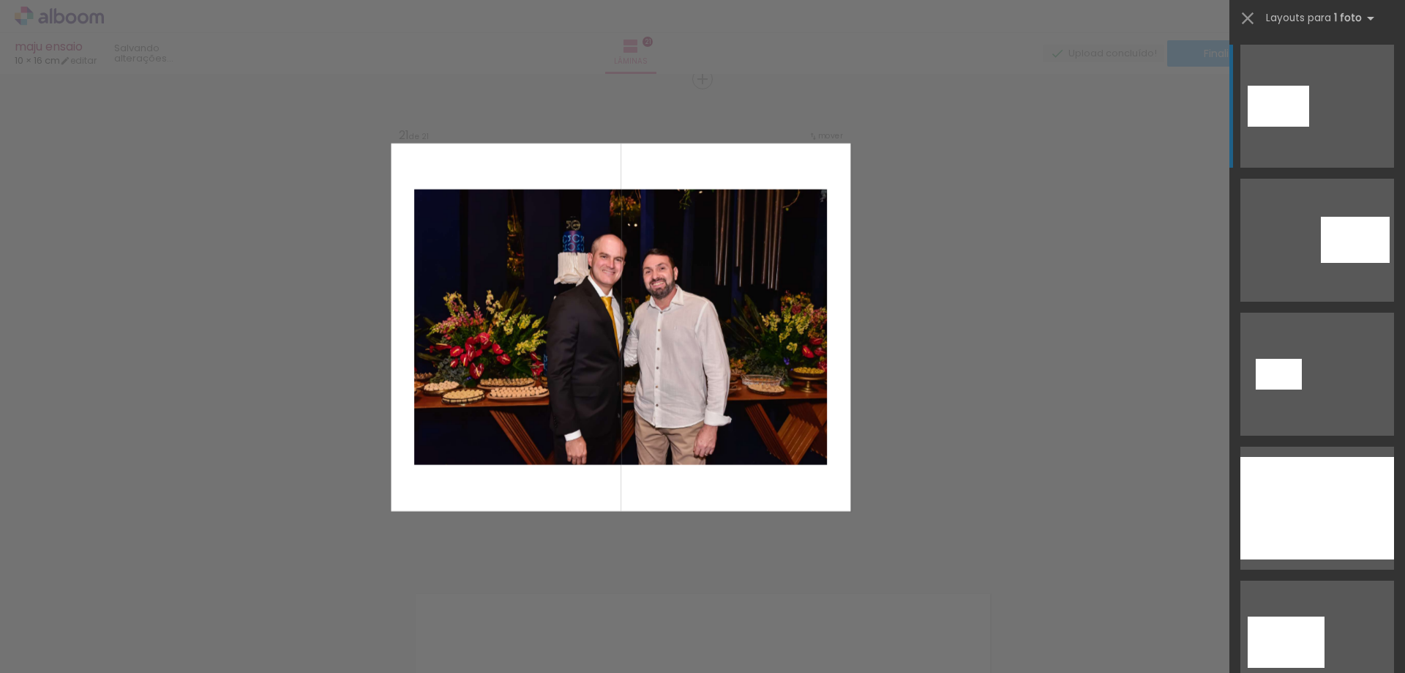
scroll to position [366, 0]
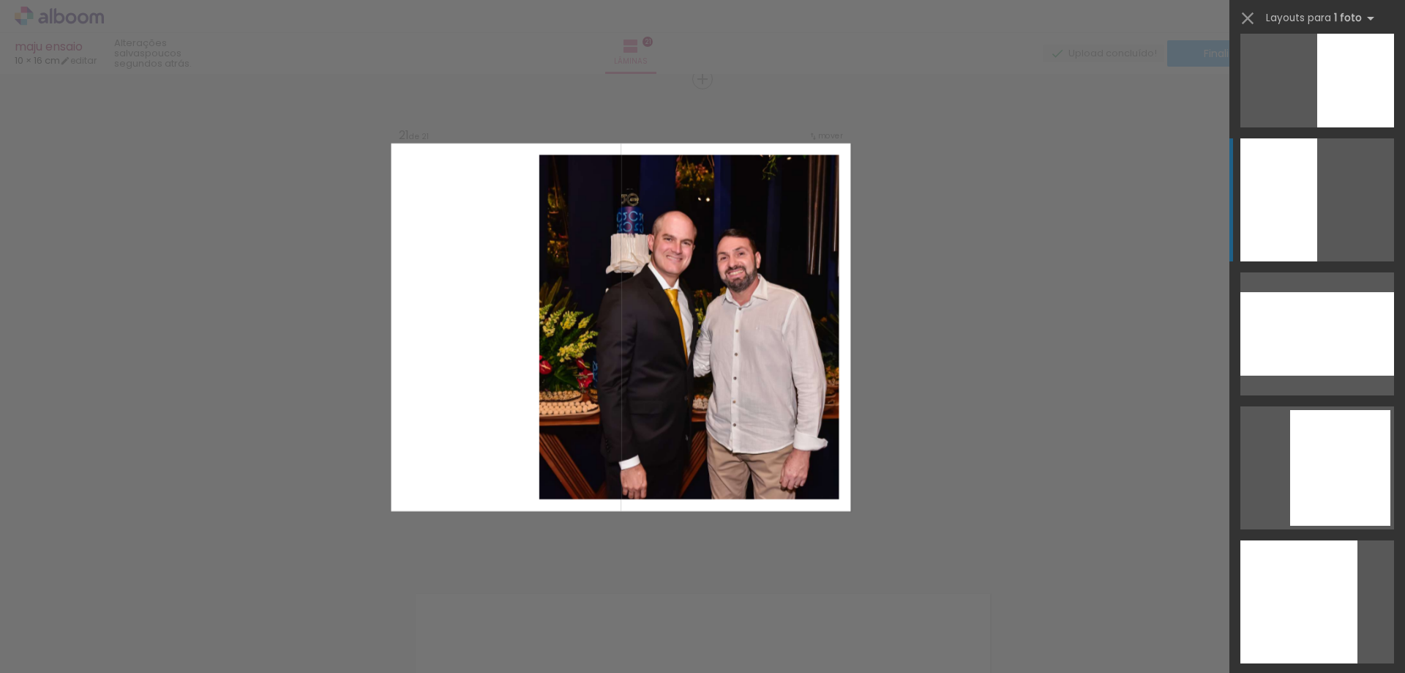
scroll to position [1683, 0]
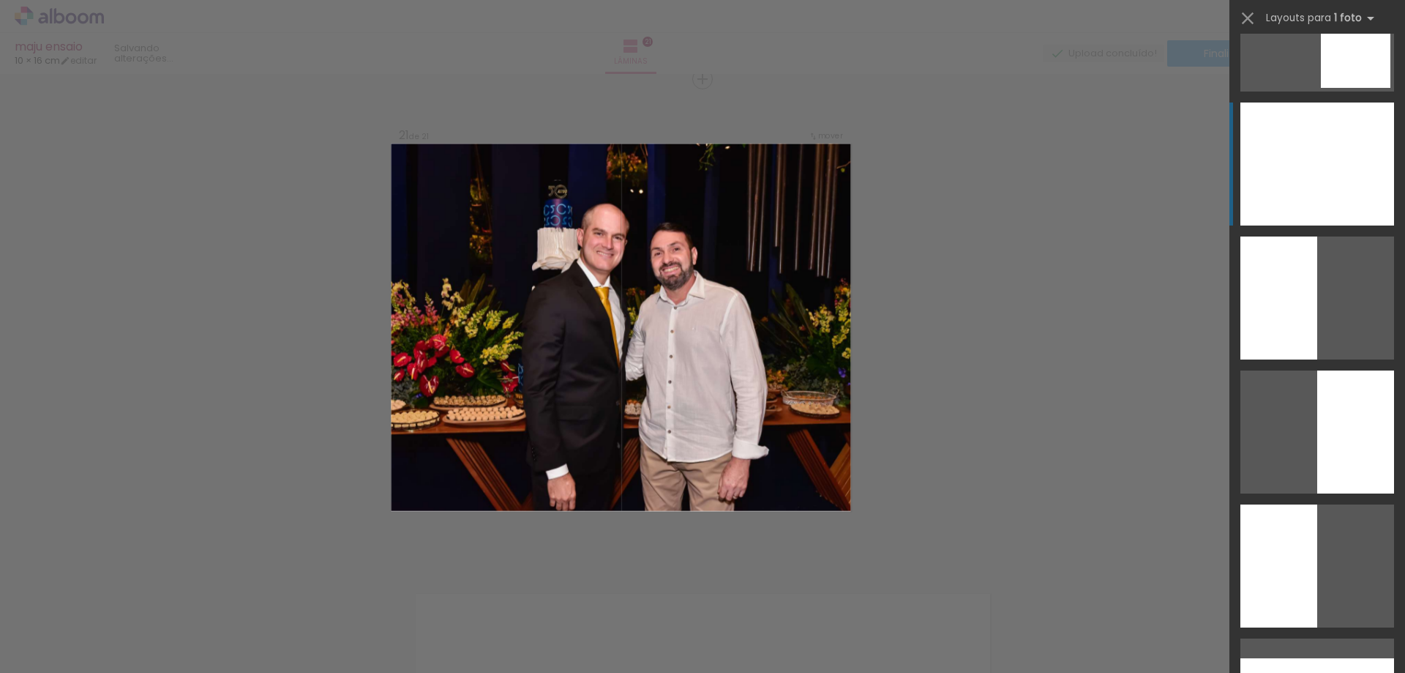
click at [1275, 152] on div at bounding box center [1317, 163] width 154 height 123
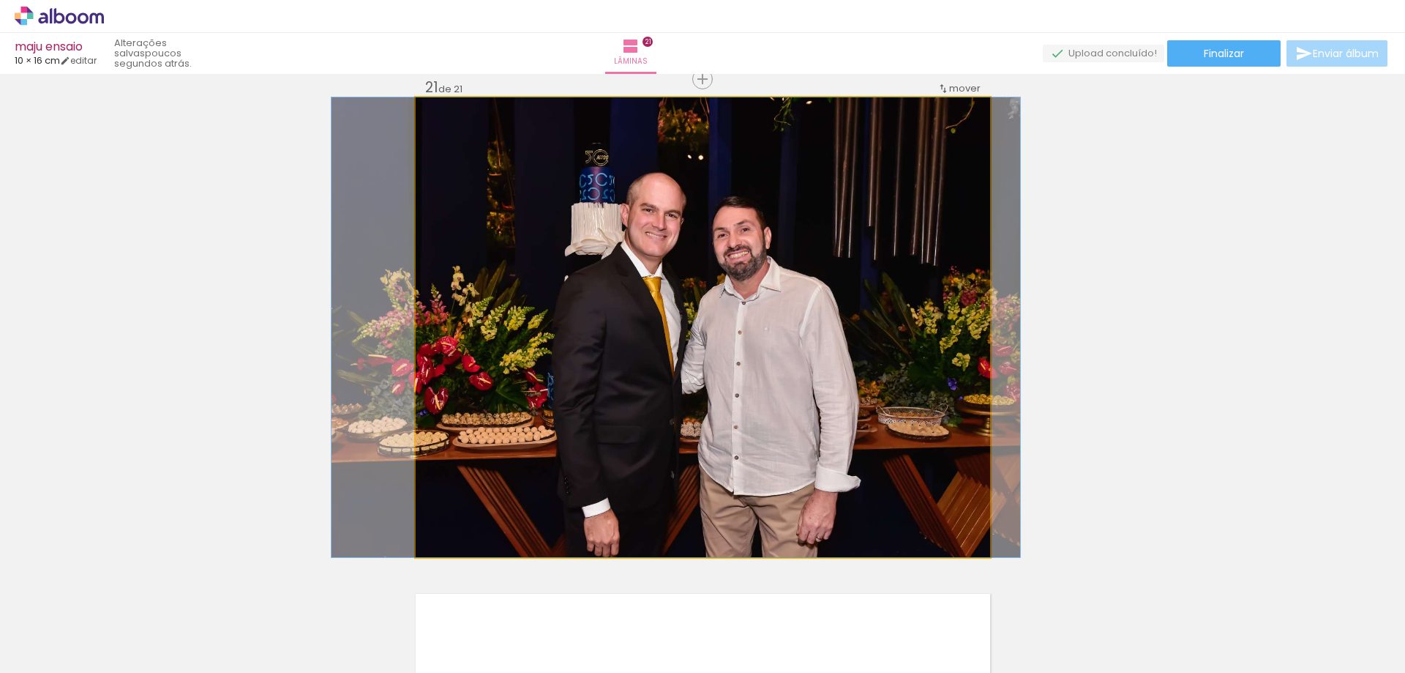
drag, startPoint x: 763, startPoint y: 340, endPoint x: 735, endPoint y: 332, distance: 29.0
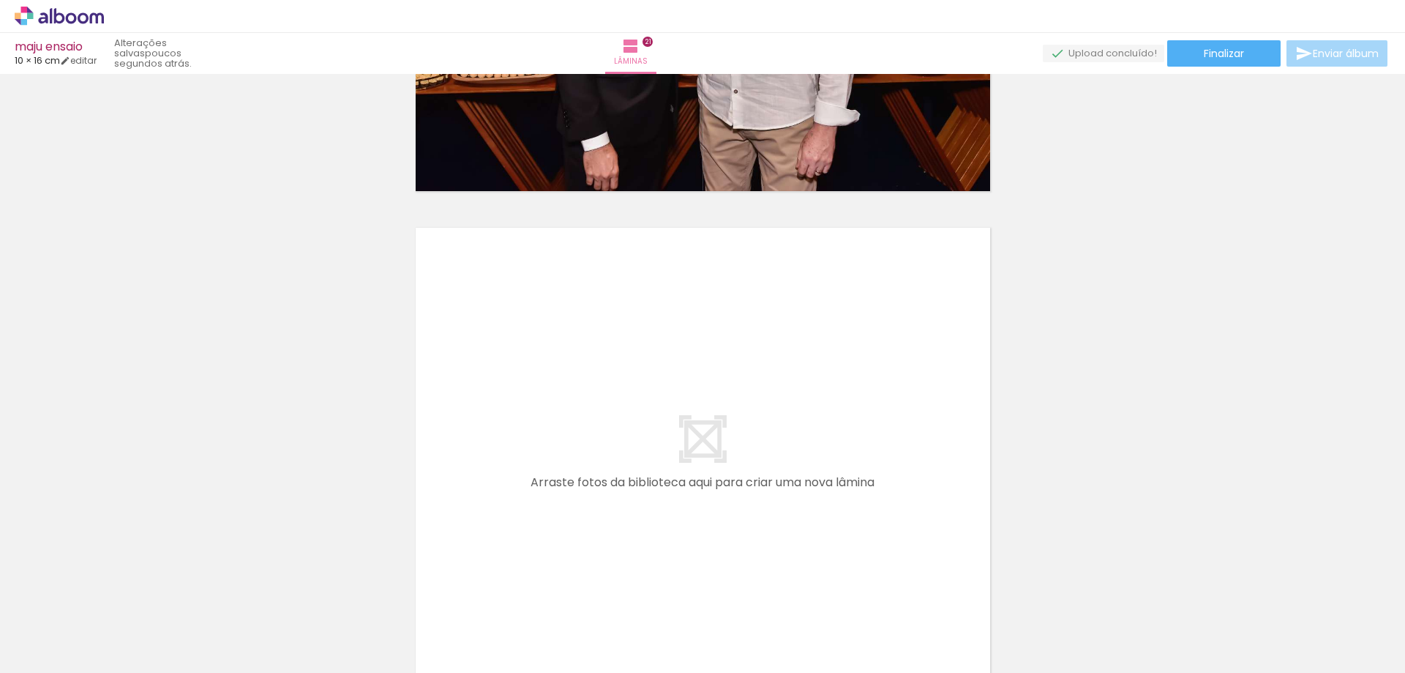
scroll to position [0, 866]
drag, startPoint x: 836, startPoint y: 596, endPoint x: 781, endPoint y: 493, distance: 116.9
click at [781, 493] on quentale-workspace at bounding box center [702, 336] width 1405 height 673
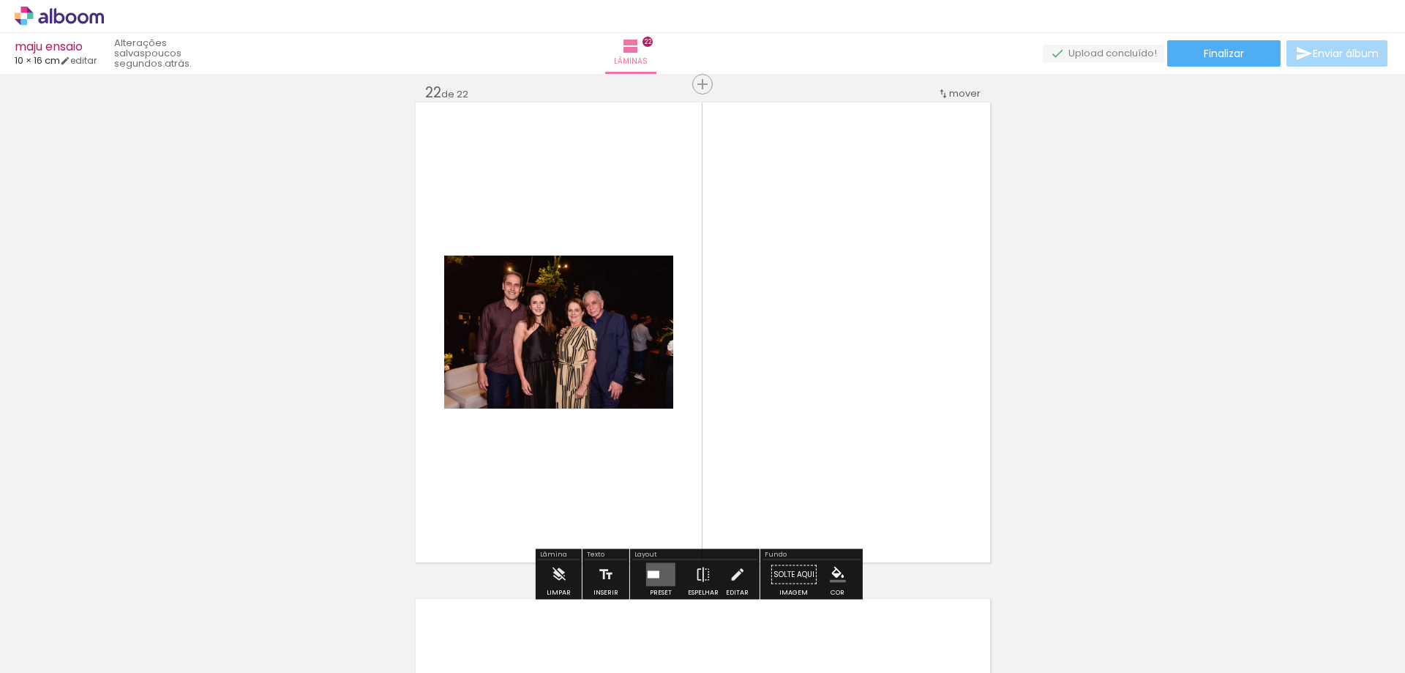
scroll to position [10439, 0]
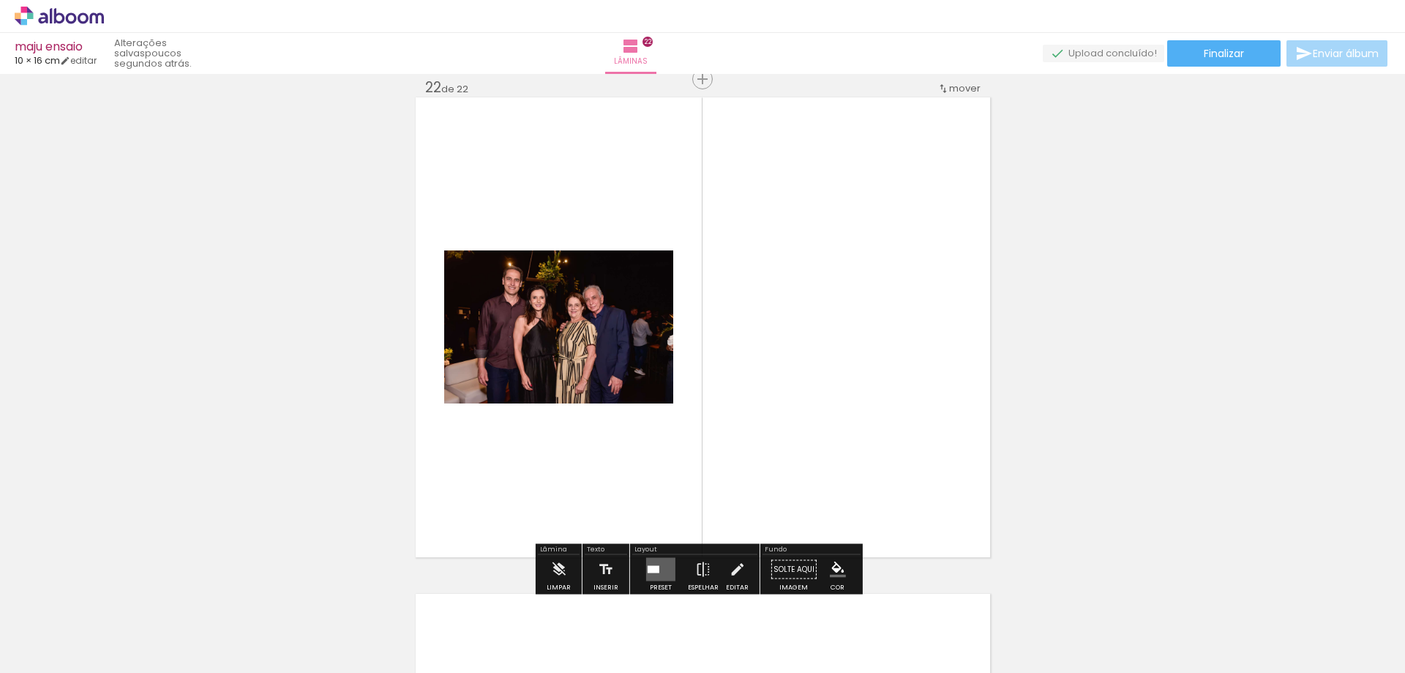
drag, startPoint x: 345, startPoint y: 342, endPoint x: 234, endPoint y: 336, distance: 111.4
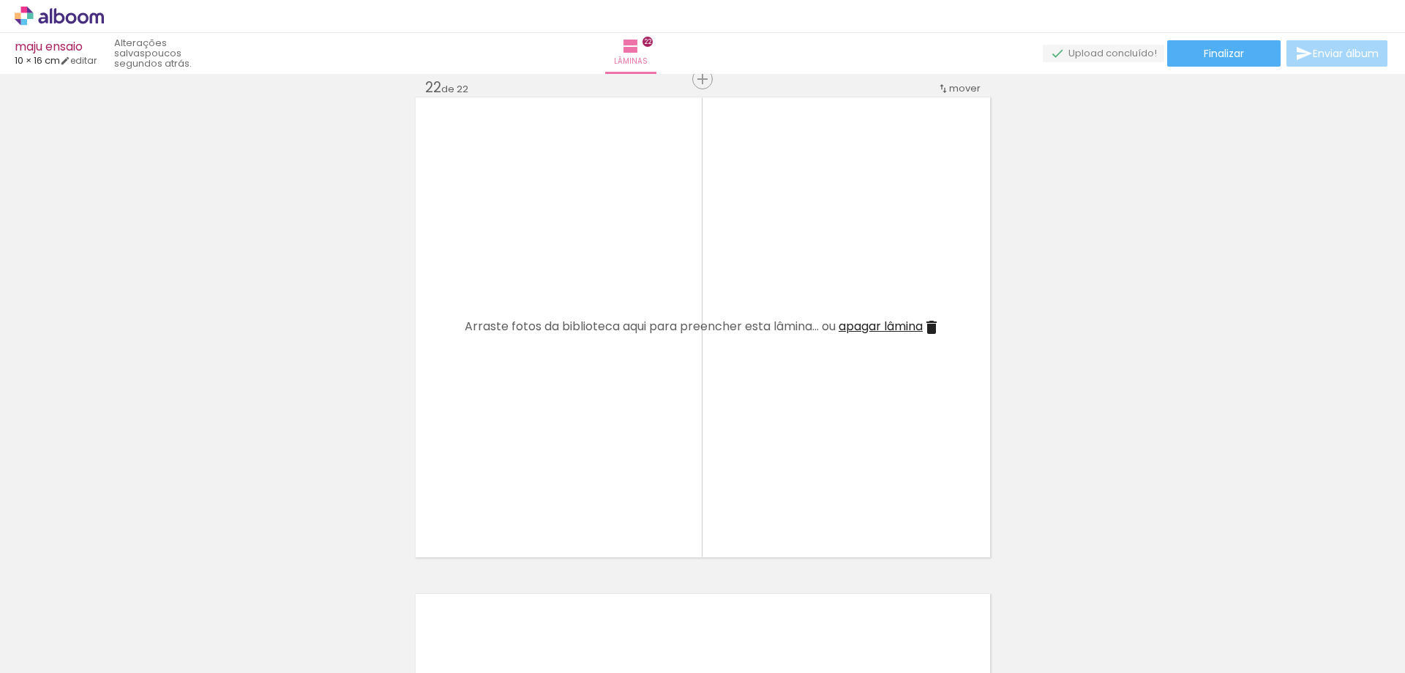
scroll to position [0, 1098]
drag, startPoint x: 866, startPoint y: 634, endPoint x: 761, endPoint y: 528, distance: 148.5
click at [789, 423] on quentale-workspace at bounding box center [702, 336] width 1405 height 673
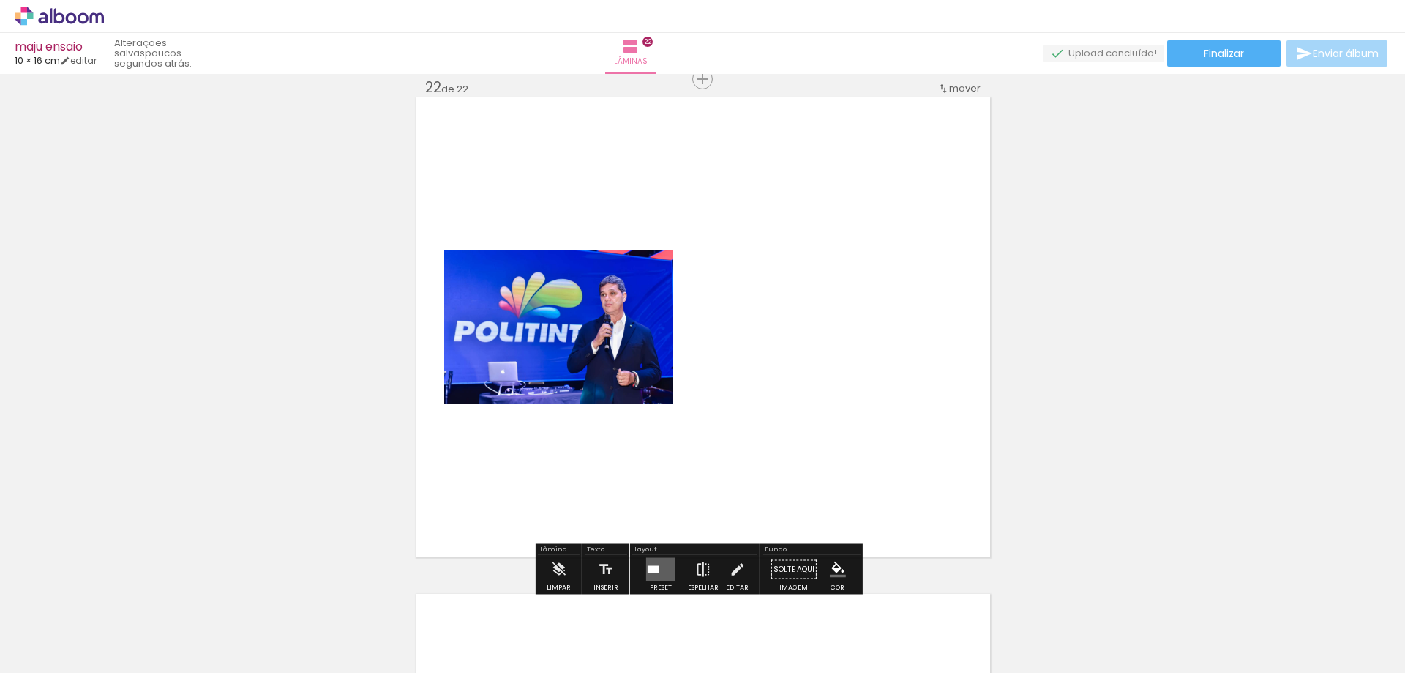
drag, startPoint x: 656, startPoint y: 561, endPoint x: 756, endPoint y: 553, distance: 99.9
click at [656, 561] on quentale-layouter at bounding box center [660, 569] width 29 height 23
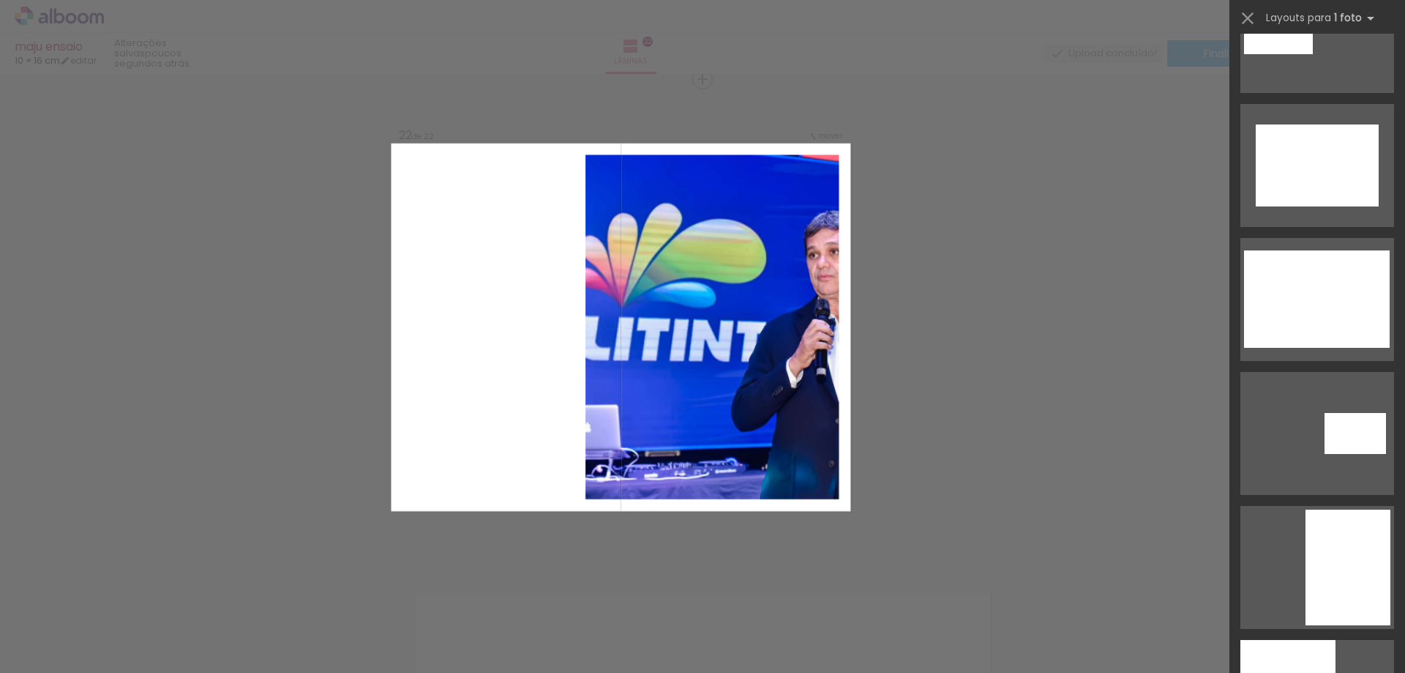
scroll to position [1317, 0]
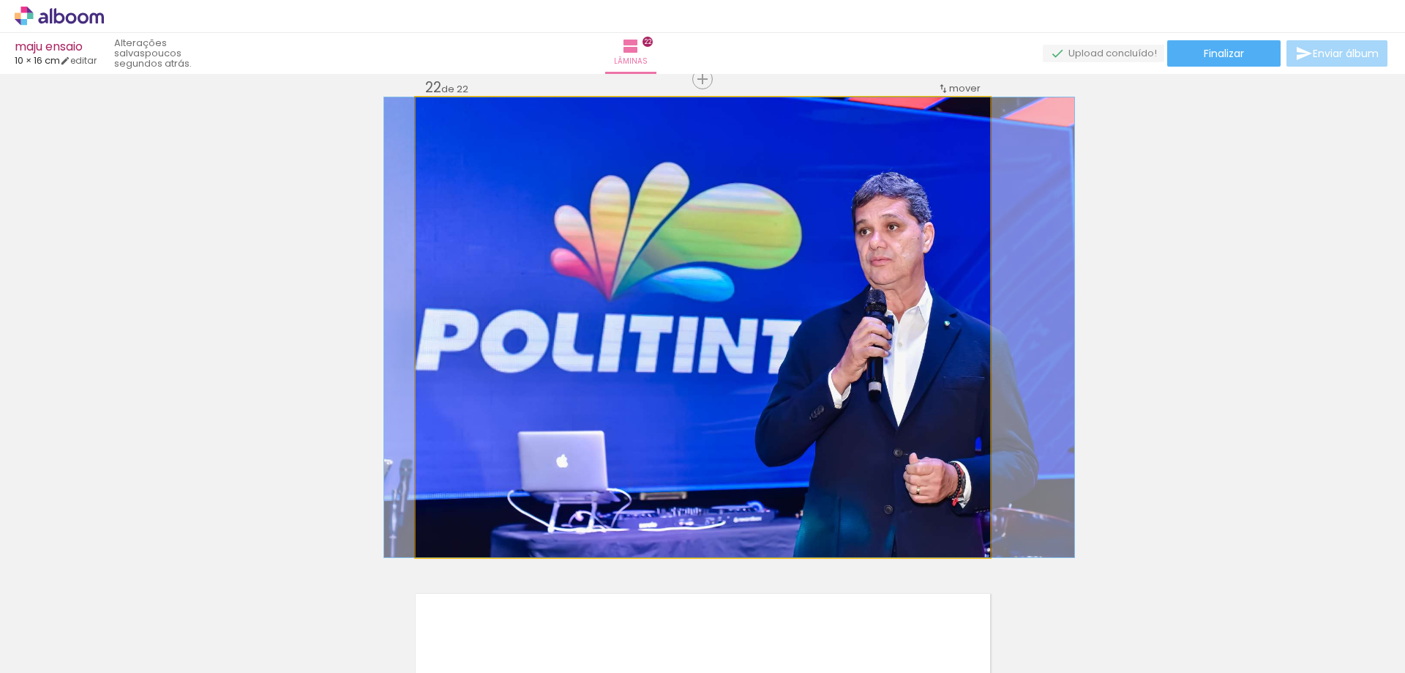
drag, startPoint x: 836, startPoint y: 456, endPoint x: 843, endPoint y: 452, distance: 8.5
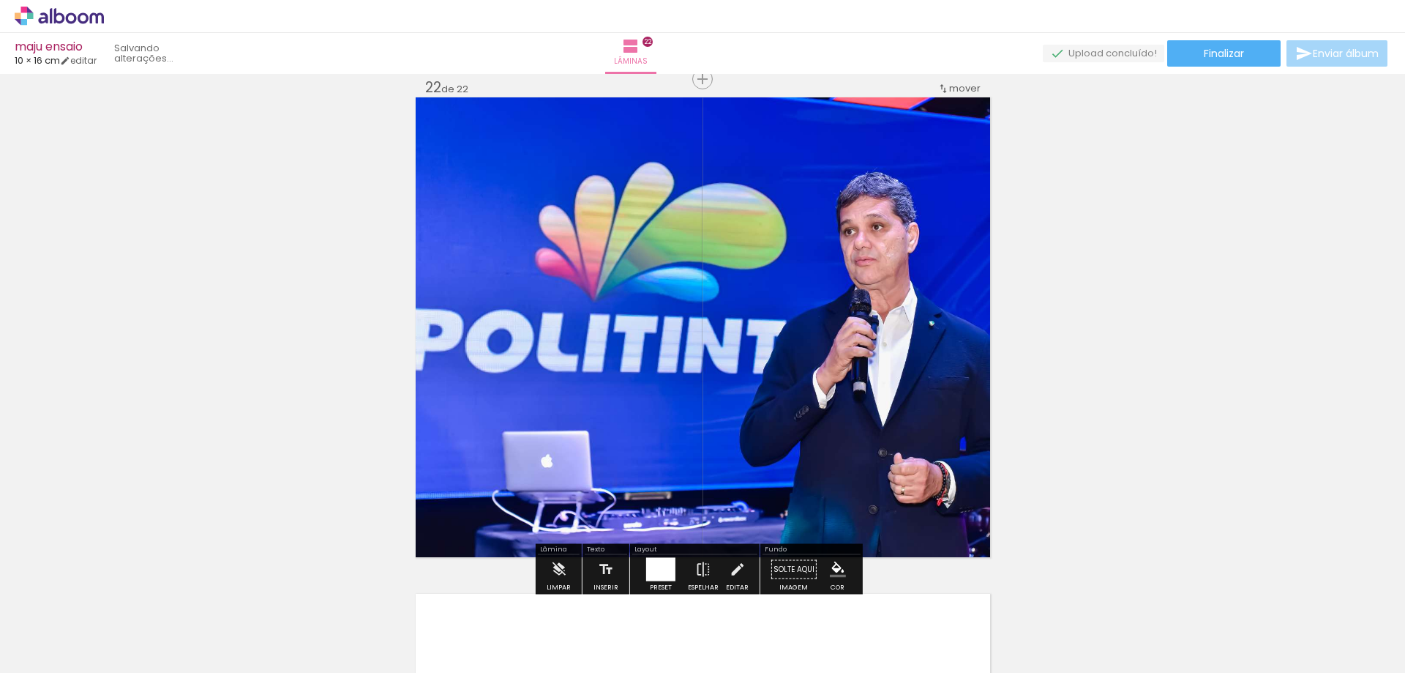
drag, startPoint x: 662, startPoint y: 577, endPoint x: 1311, endPoint y: 440, distance: 662.8
click at [662, 575] on div at bounding box center [660, 569] width 29 height 23
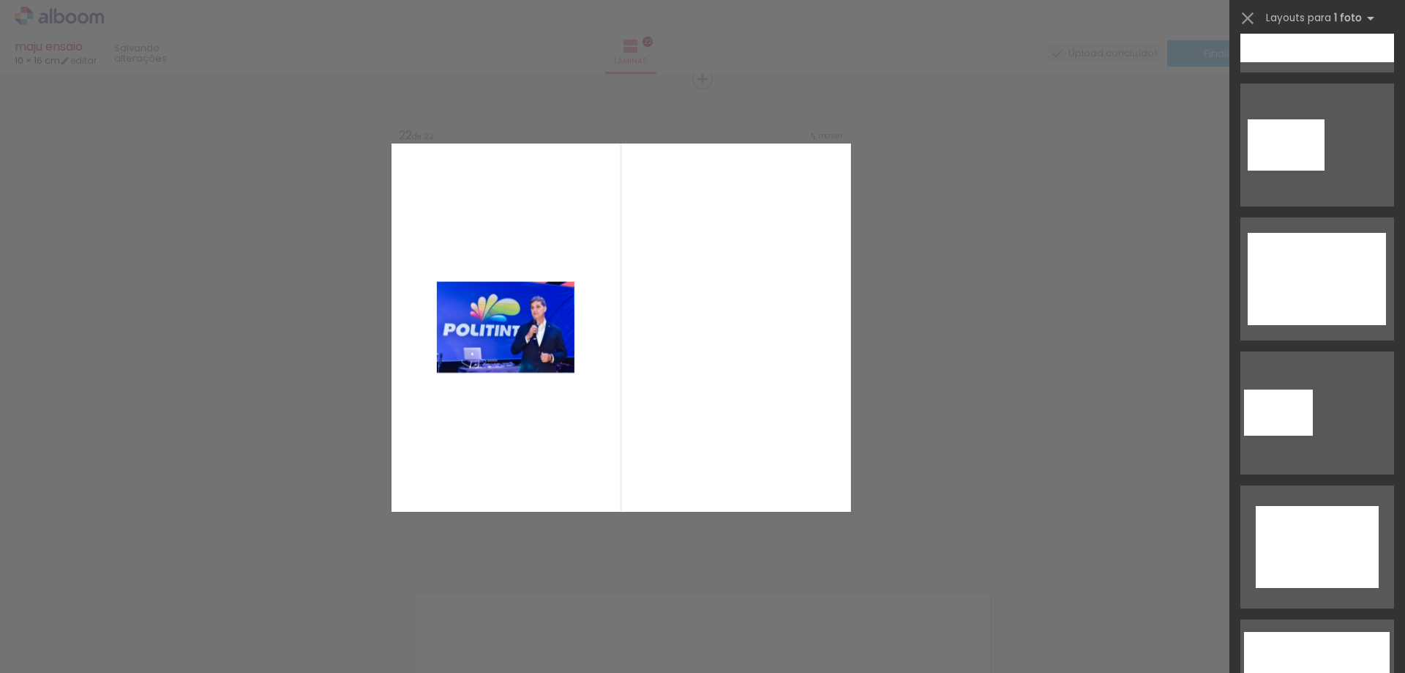
scroll to position [58, 0]
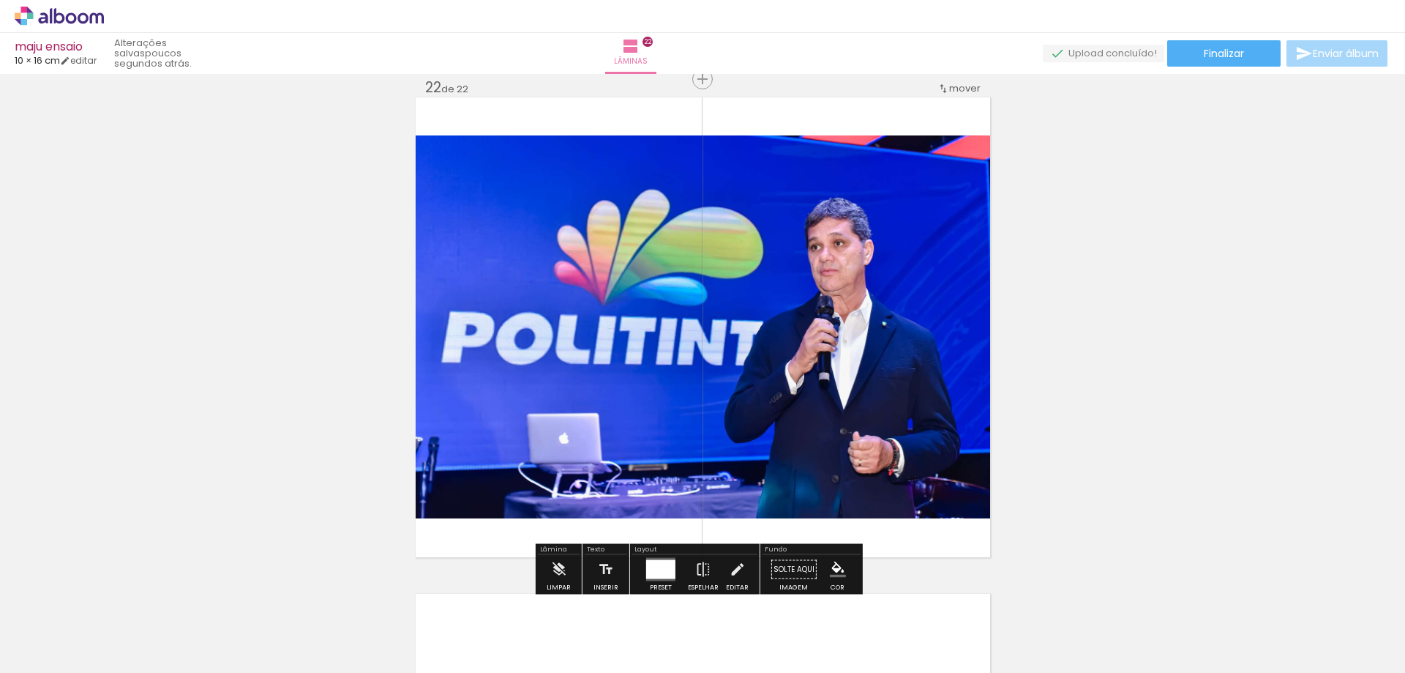
scroll to position [10805, 0]
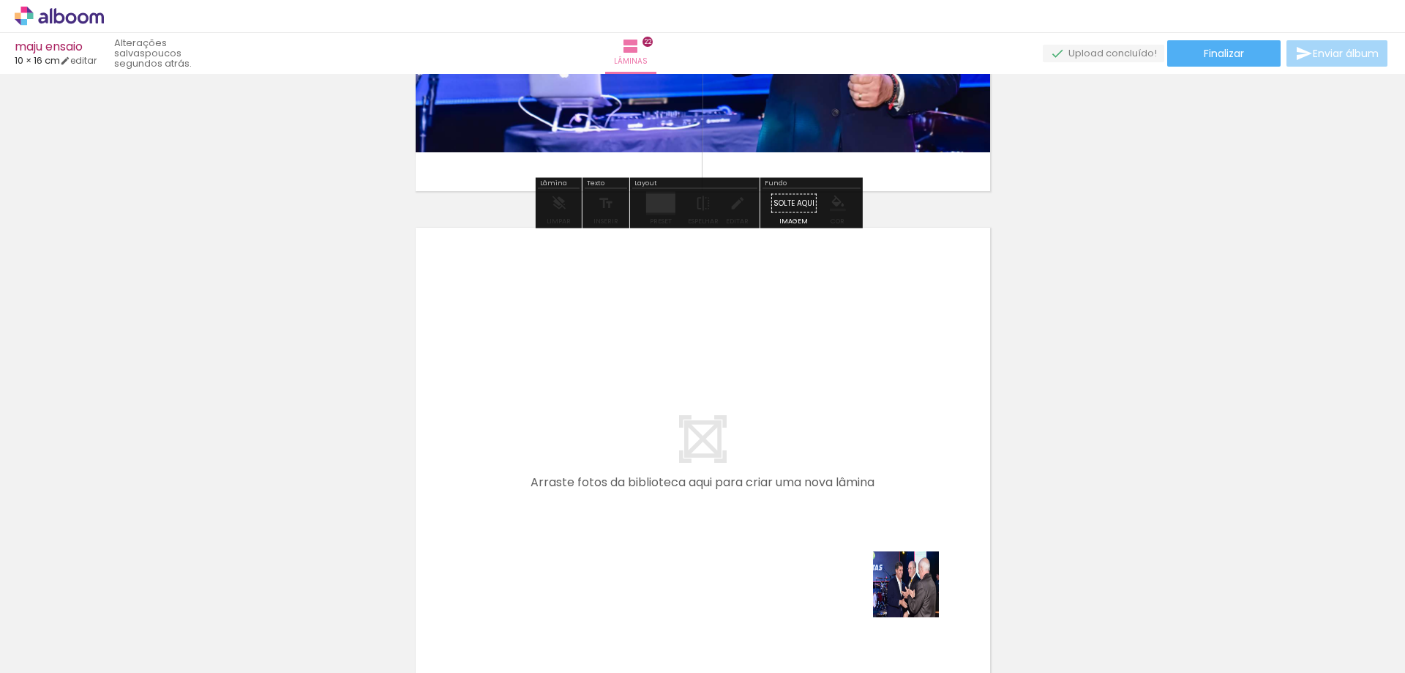
drag, startPoint x: 940, startPoint y: 635, endPoint x: 732, endPoint y: 451, distance: 277.9
click at [732, 451] on quentale-workspace at bounding box center [702, 336] width 1405 height 673
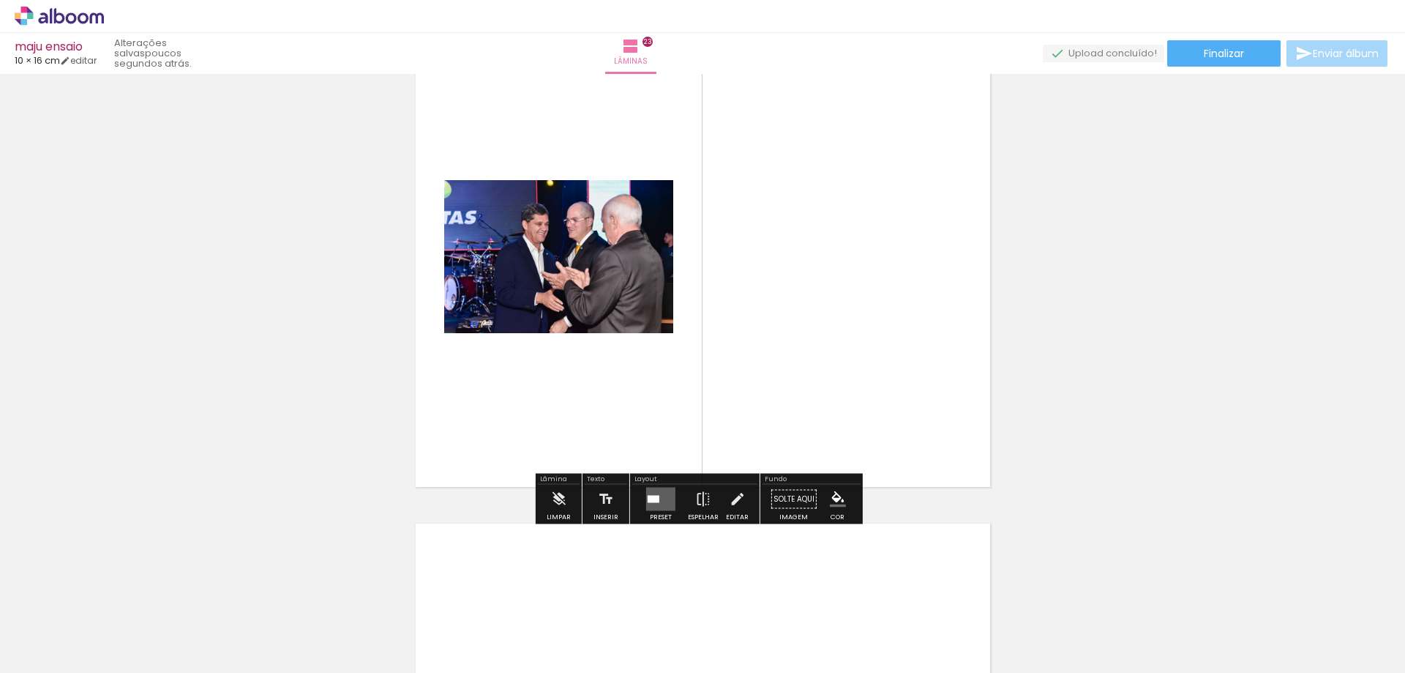
scroll to position [11008, 0]
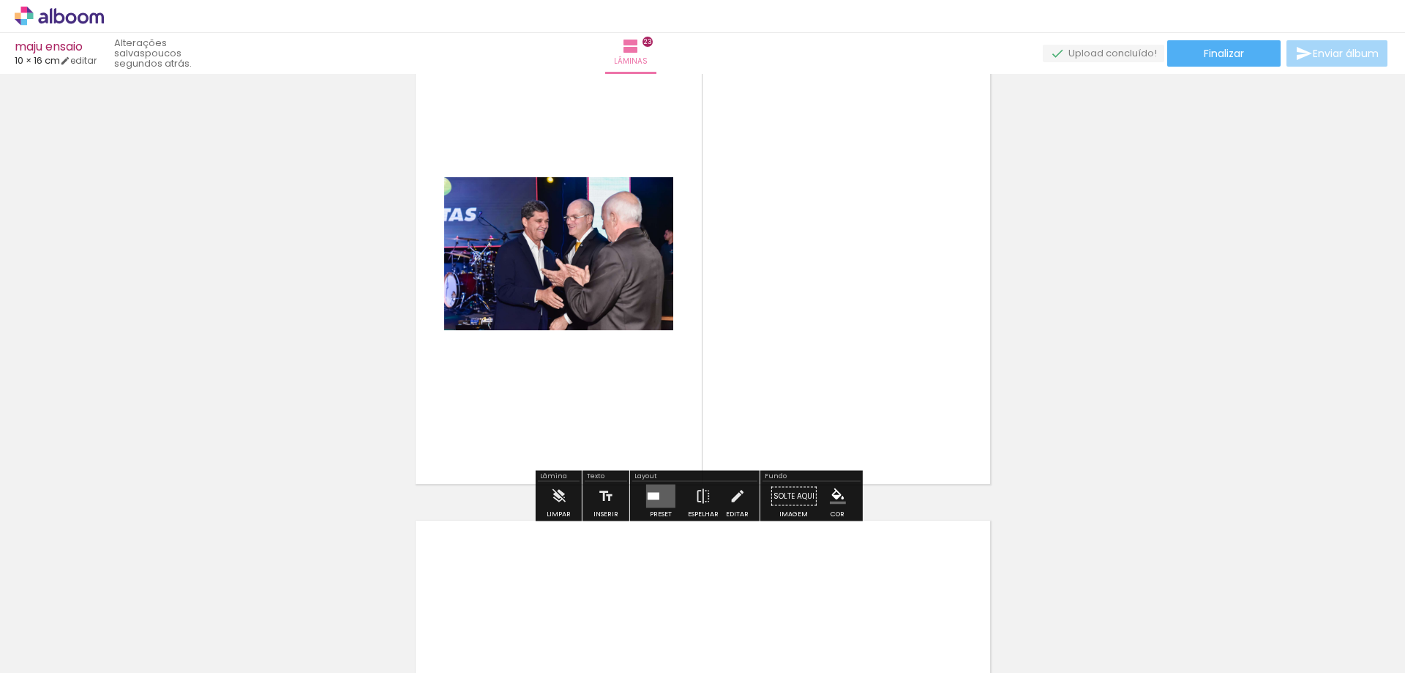
click at [659, 491] on quentale-layouter at bounding box center [660, 495] width 29 height 23
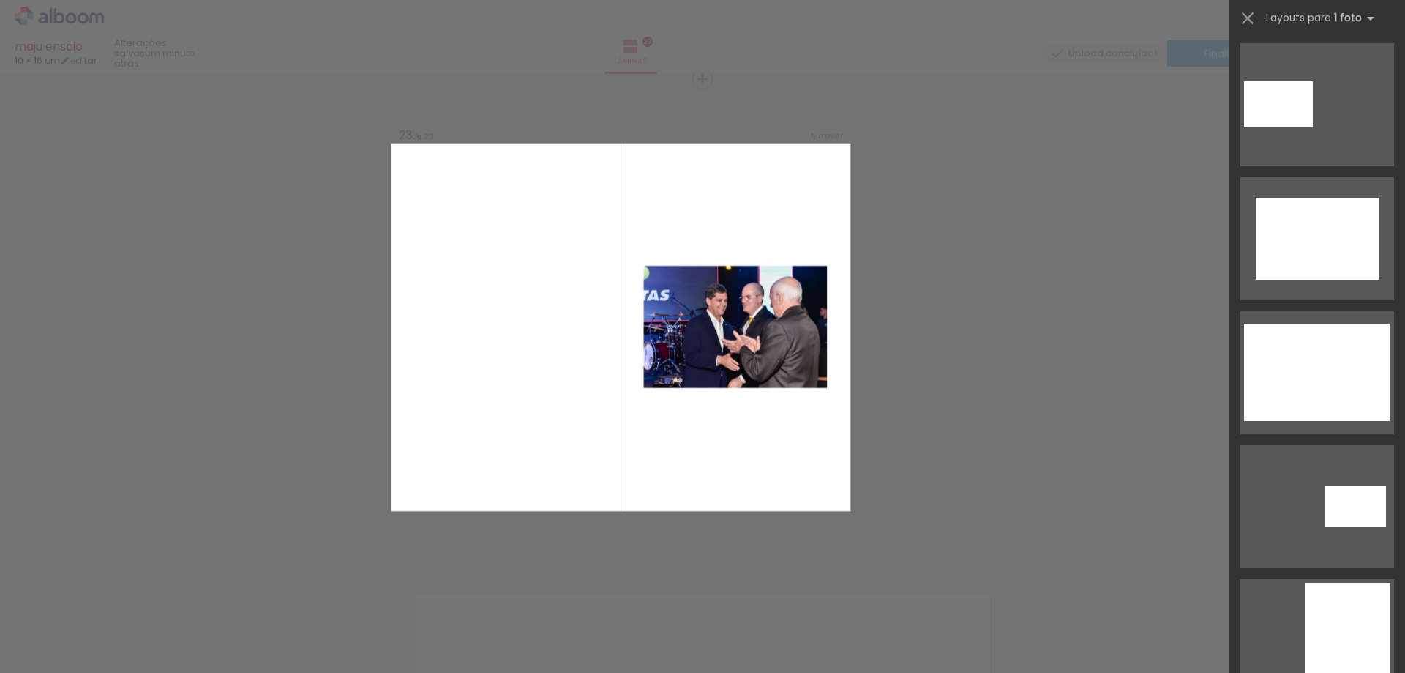
scroll to position [1244, 0]
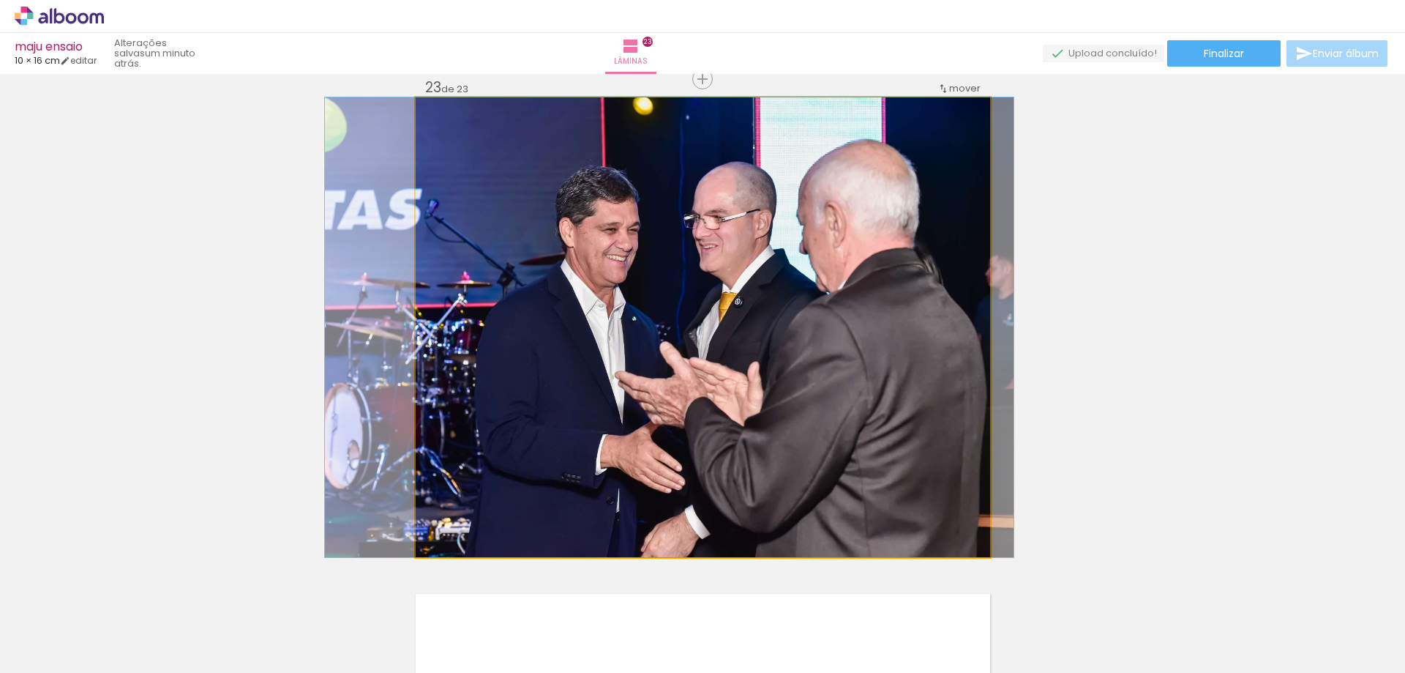
drag, startPoint x: 815, startPoint y: 406, endPoint x: 781, endPoint y: 394, distance: 35.6
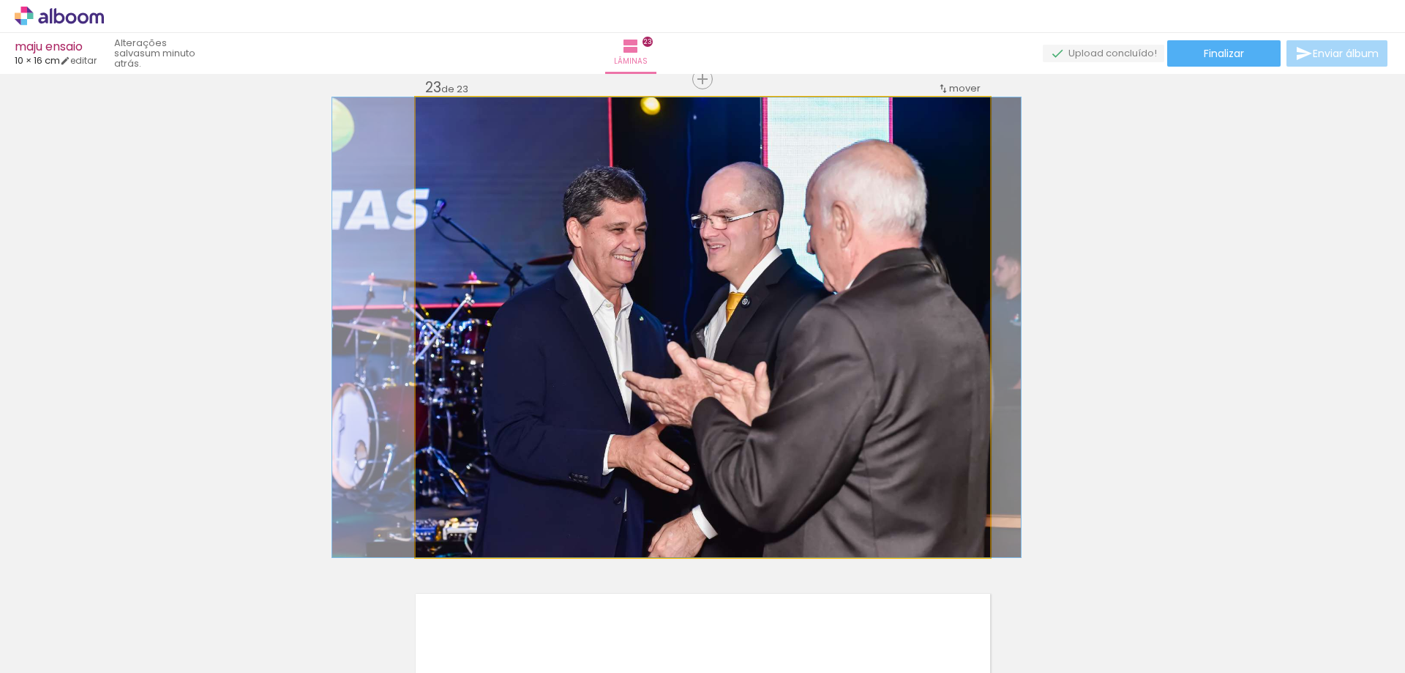
drag, startPoint x: 783, startPoint y: 390, endPoint x: 790, endPoint y: 388, distance: 7.6
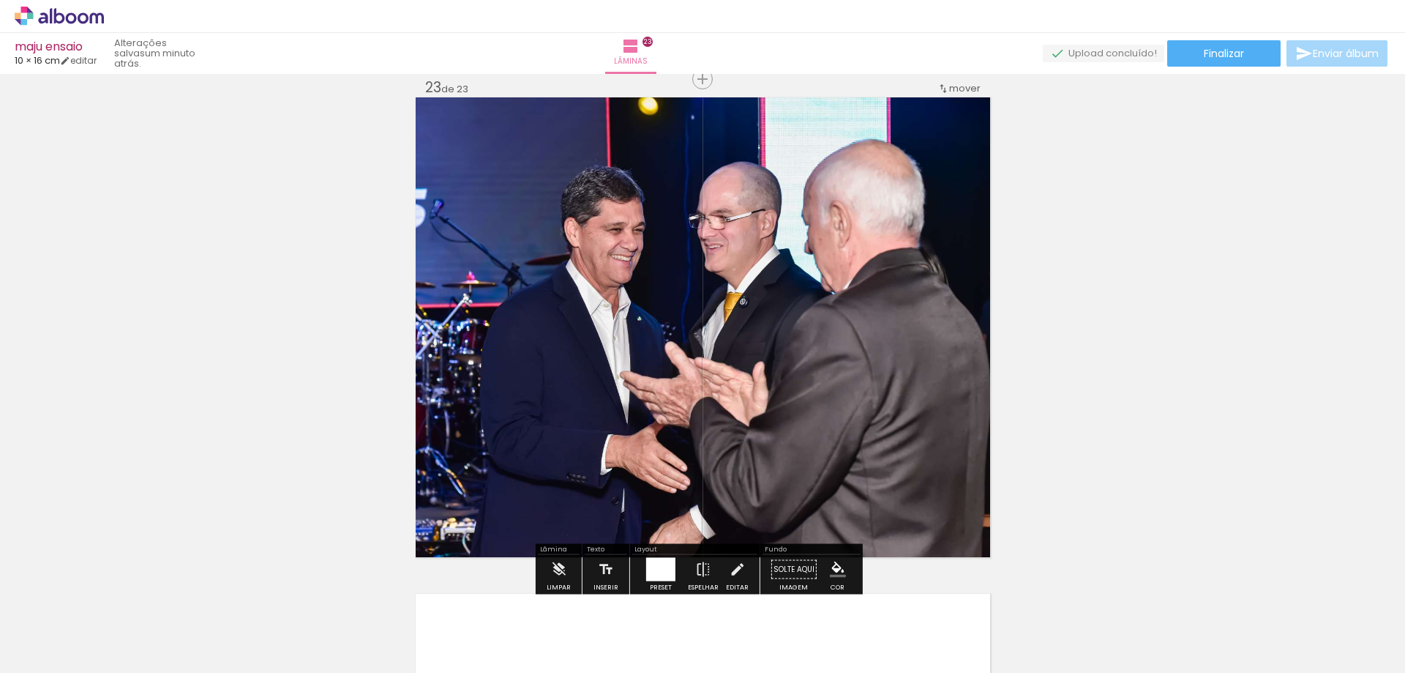
scroll to position [11228, 0]
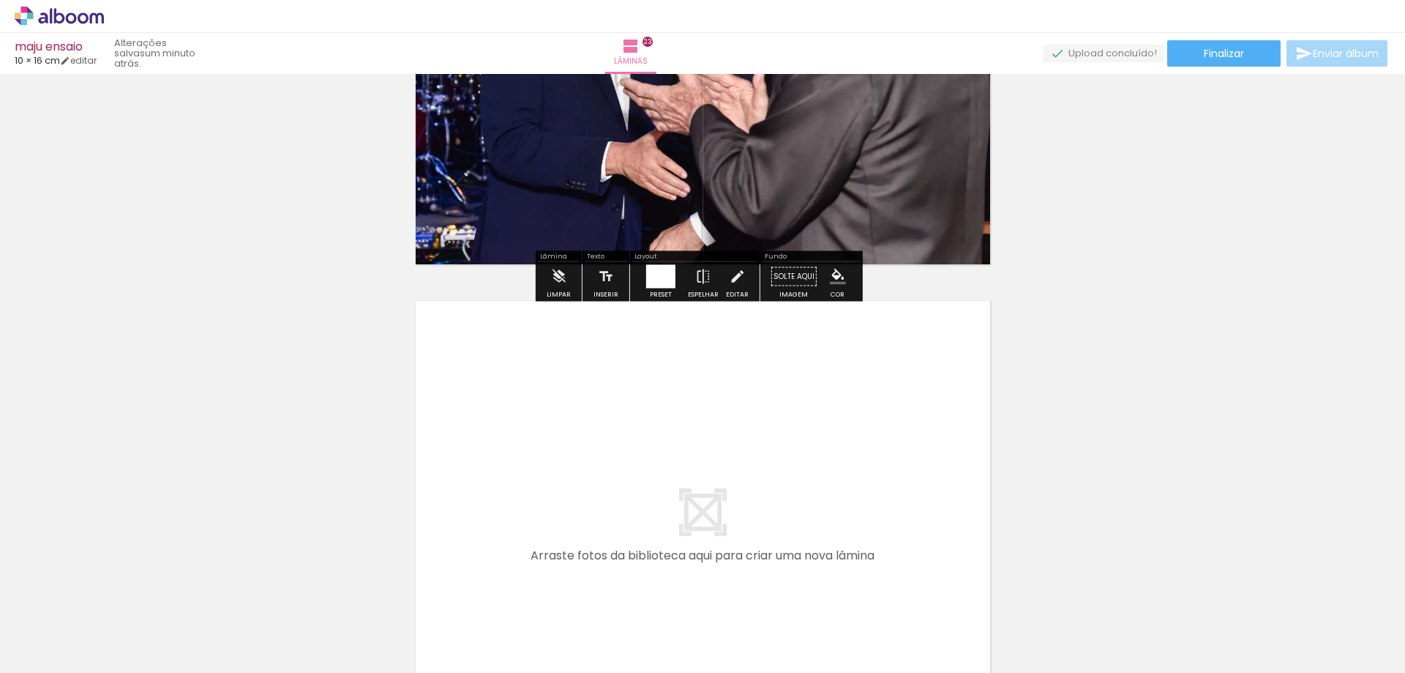
drag, startPoint x: 1025, startPoint y: 628, endPoint x: 731, endPoint y: 496, distance: 322.3
click at [731, 496] on quentale-workspace at bounding box center [702, 336] width 1405 height 673
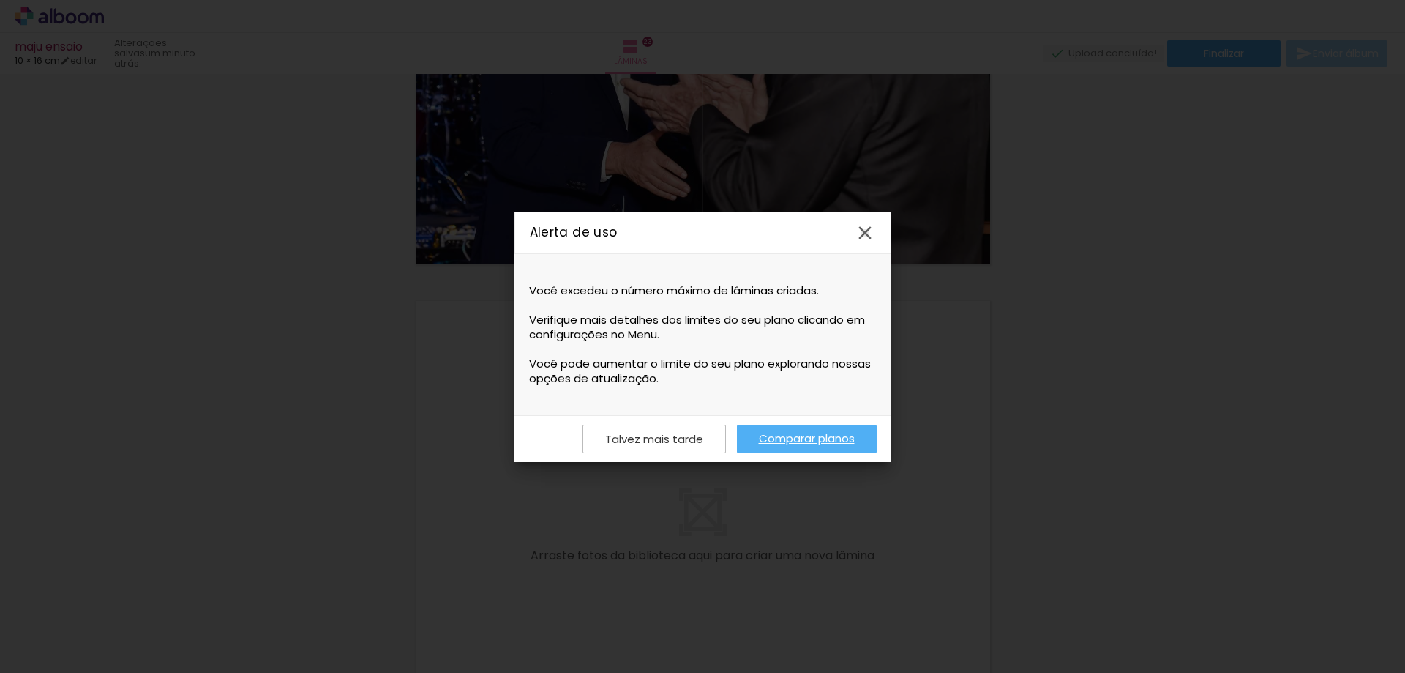
click at [864, 229] on iron-icon at bounding box center [865, 233] width 22 height 22
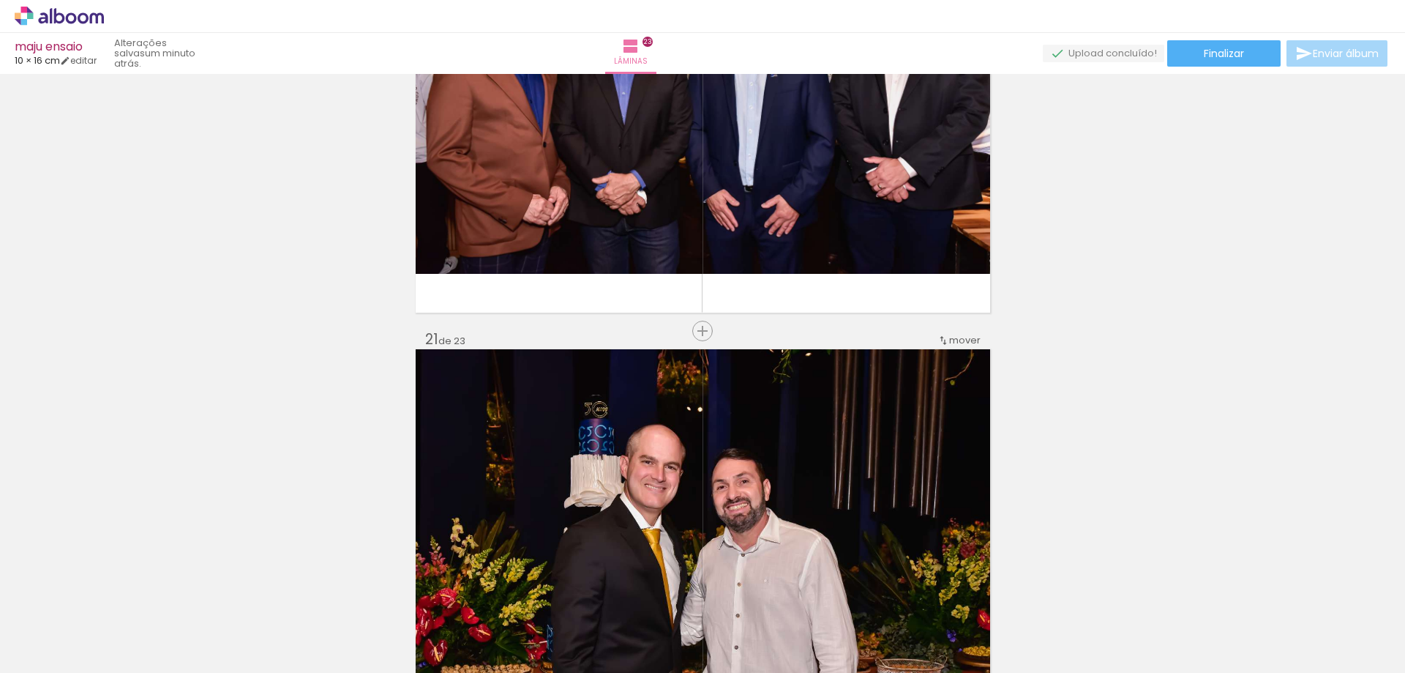
scroll to position [9398, 0]
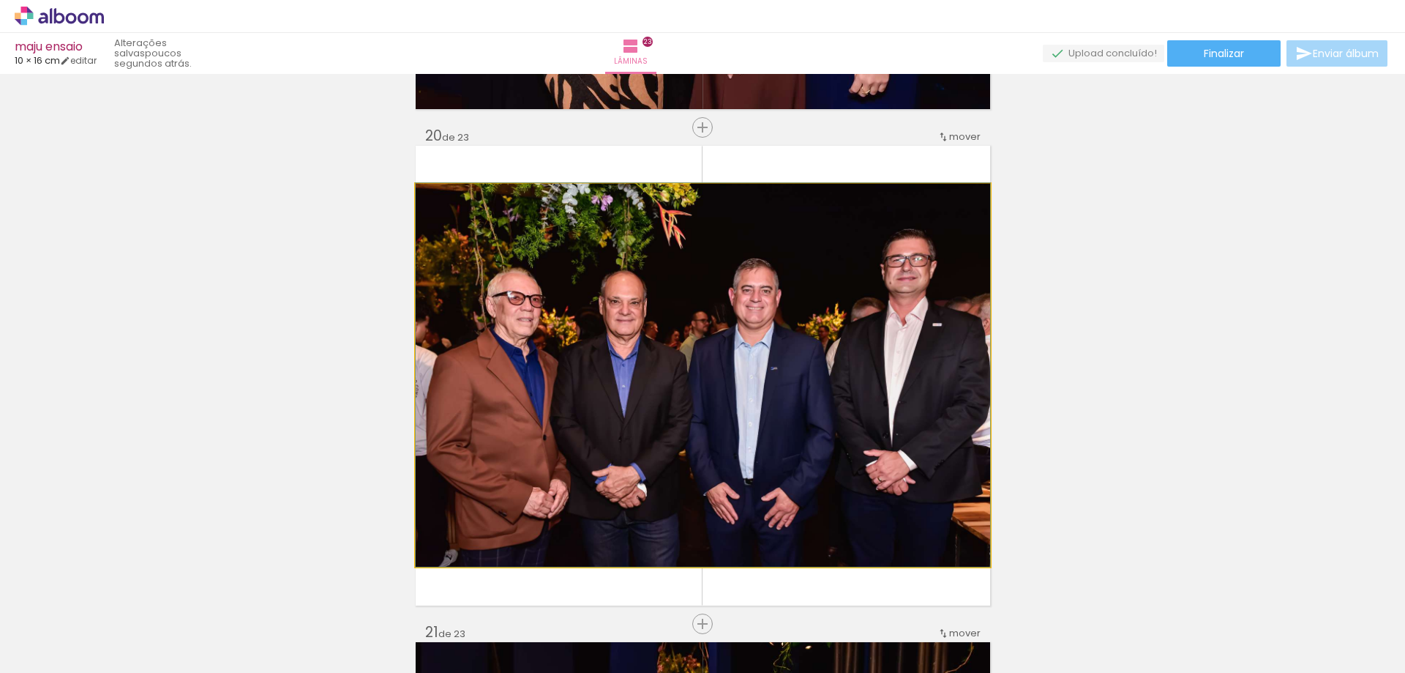
drag, startPoint x: 667, startPoint y: 384, endPoint x: 146, endPoint y: 310, distance: 525.7
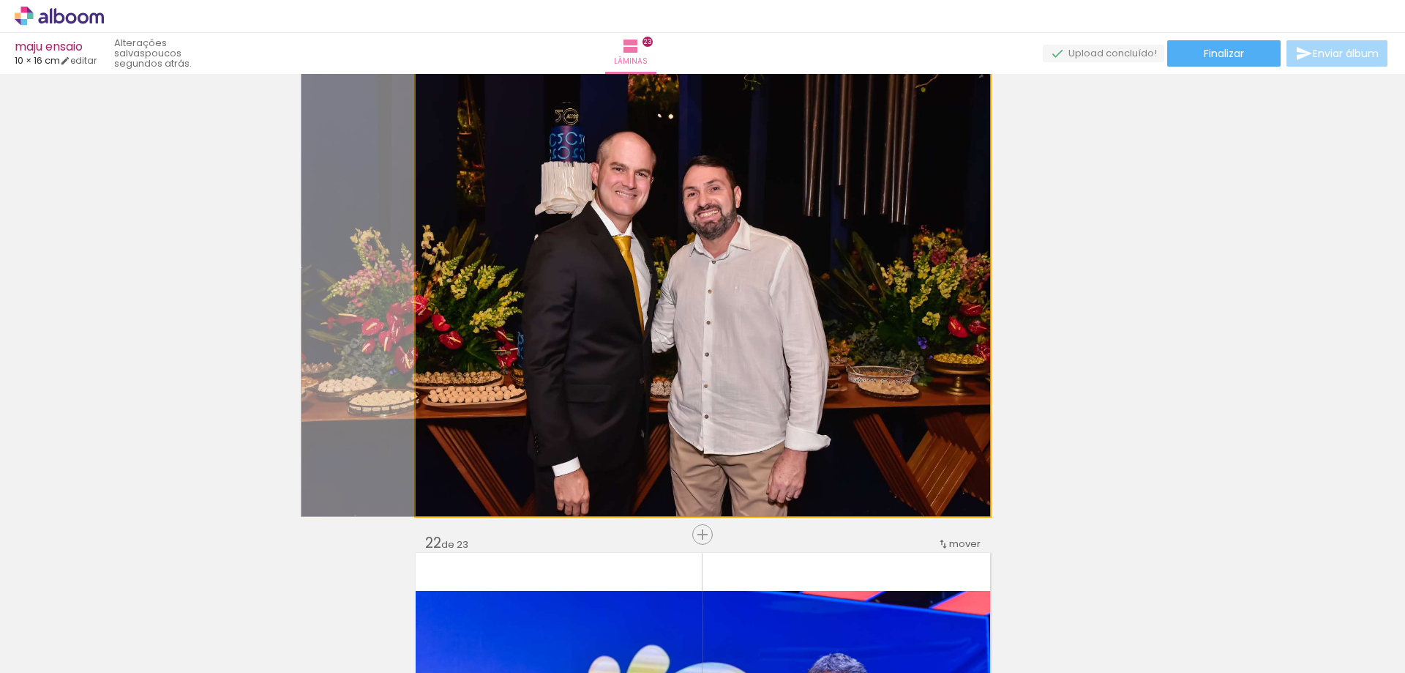
drag, startPoint x: 633, startPoint y: 353, endPoint x: 219, endPoint y: 295, distance: 418.2
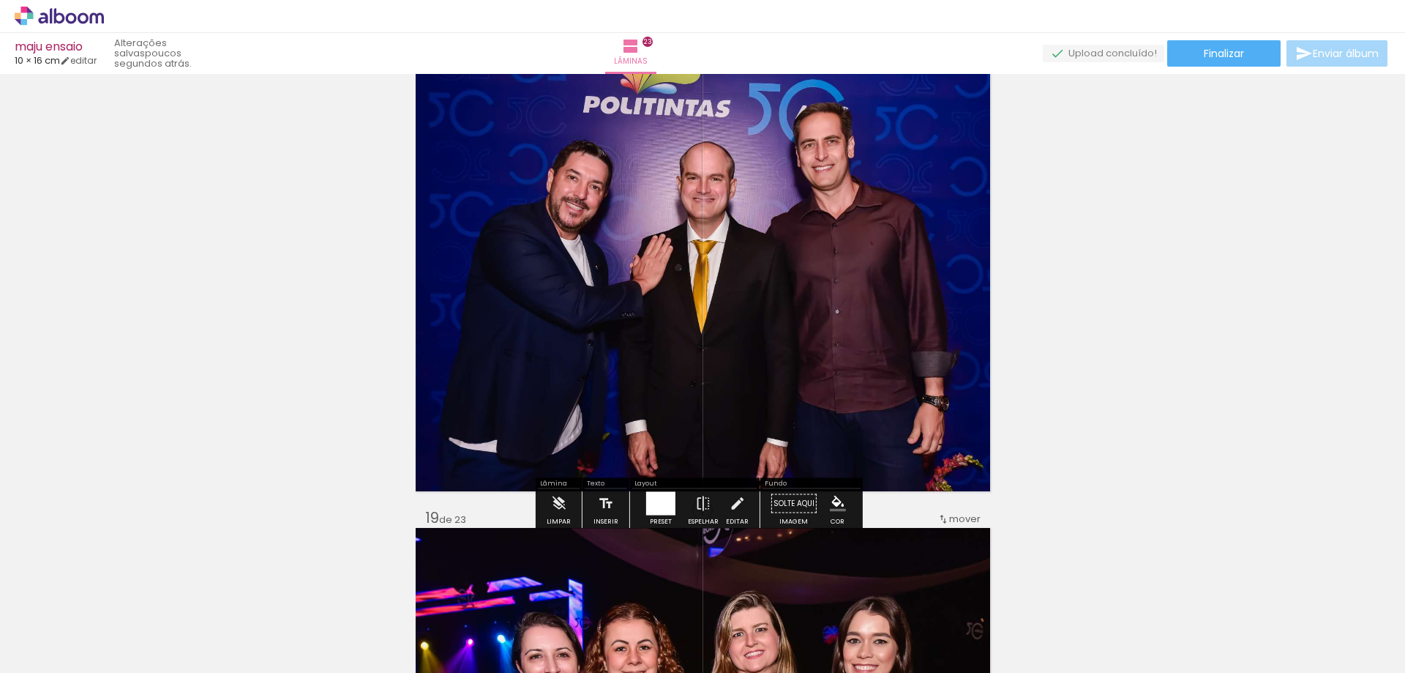
drag, startPoint x: 551, startPoint y: 337, endPoint x: 183, endPoint y: 282, distance: 372.2
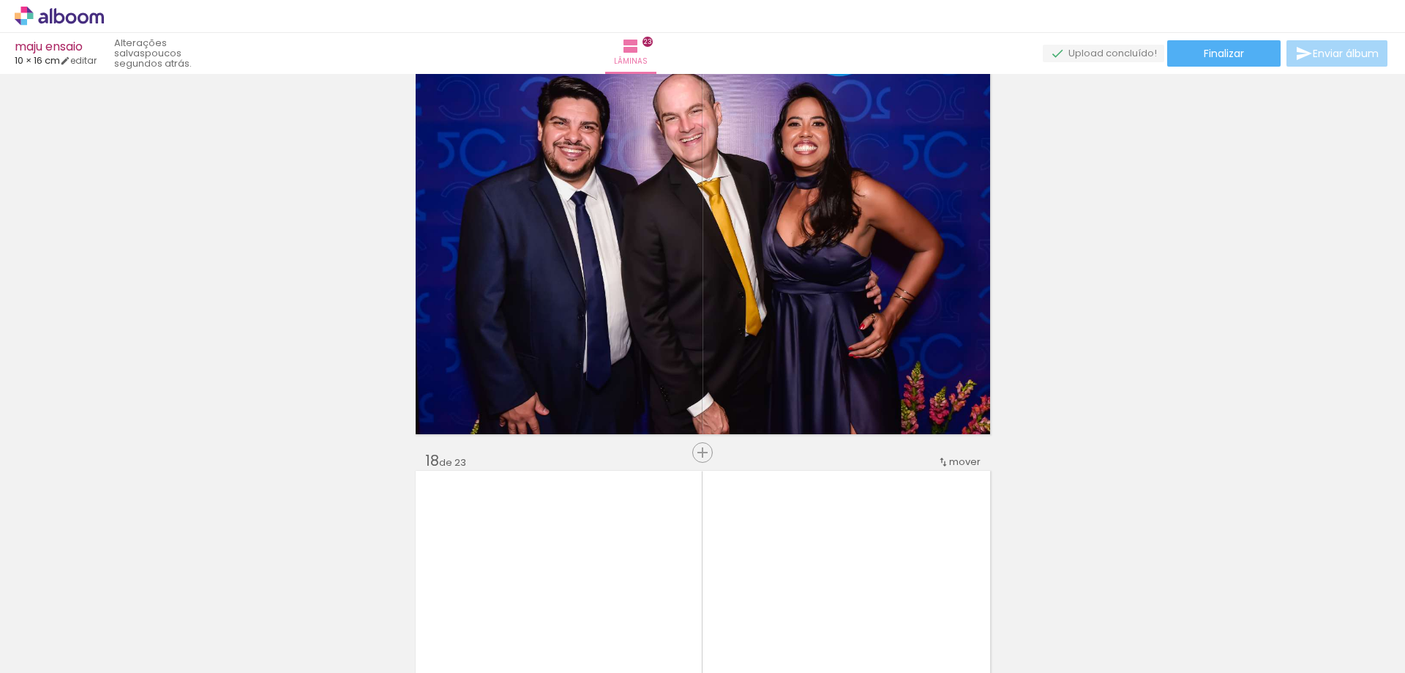
scroll to position [8374, 0]
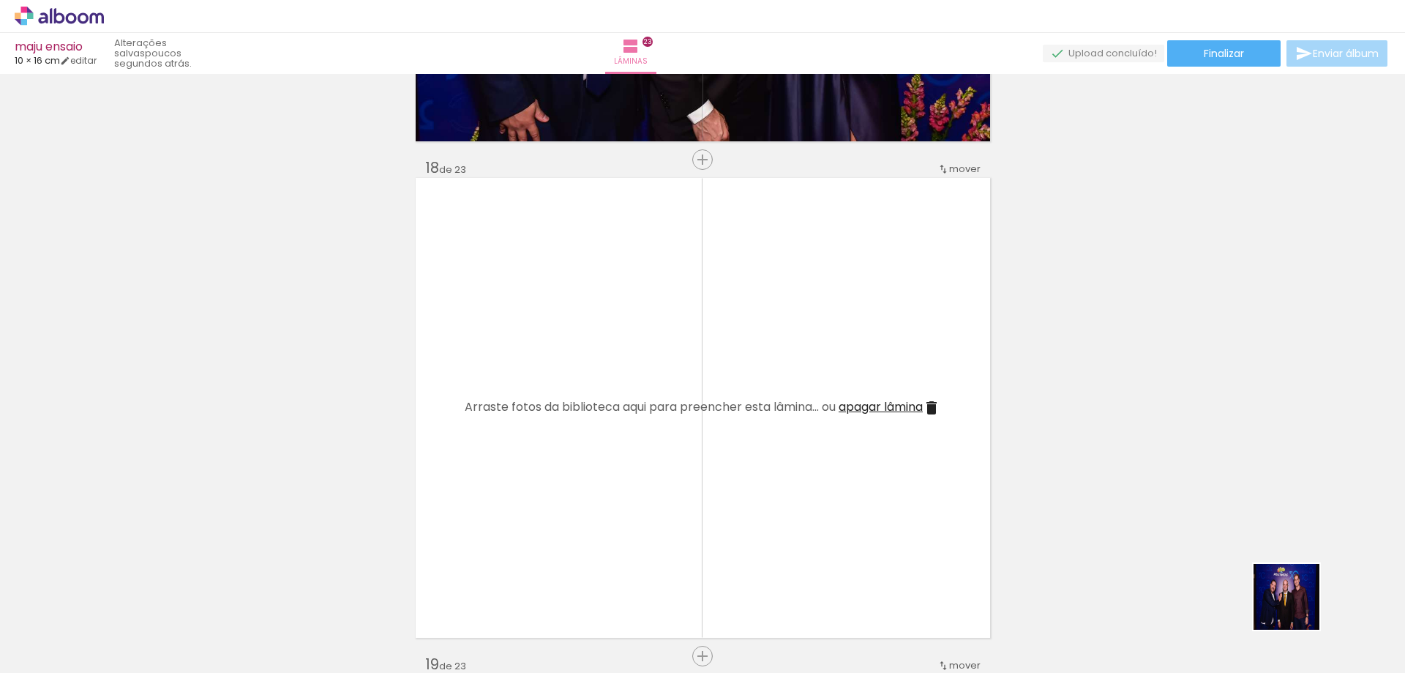
drag, startPoint x: 1341, startPoint y: 630, endPoint x: 776, endPoint y: 472, distance: 586.0
click at [776, 472] on quentale-workspace at bounding box center [702, 336] width 1405 height 673
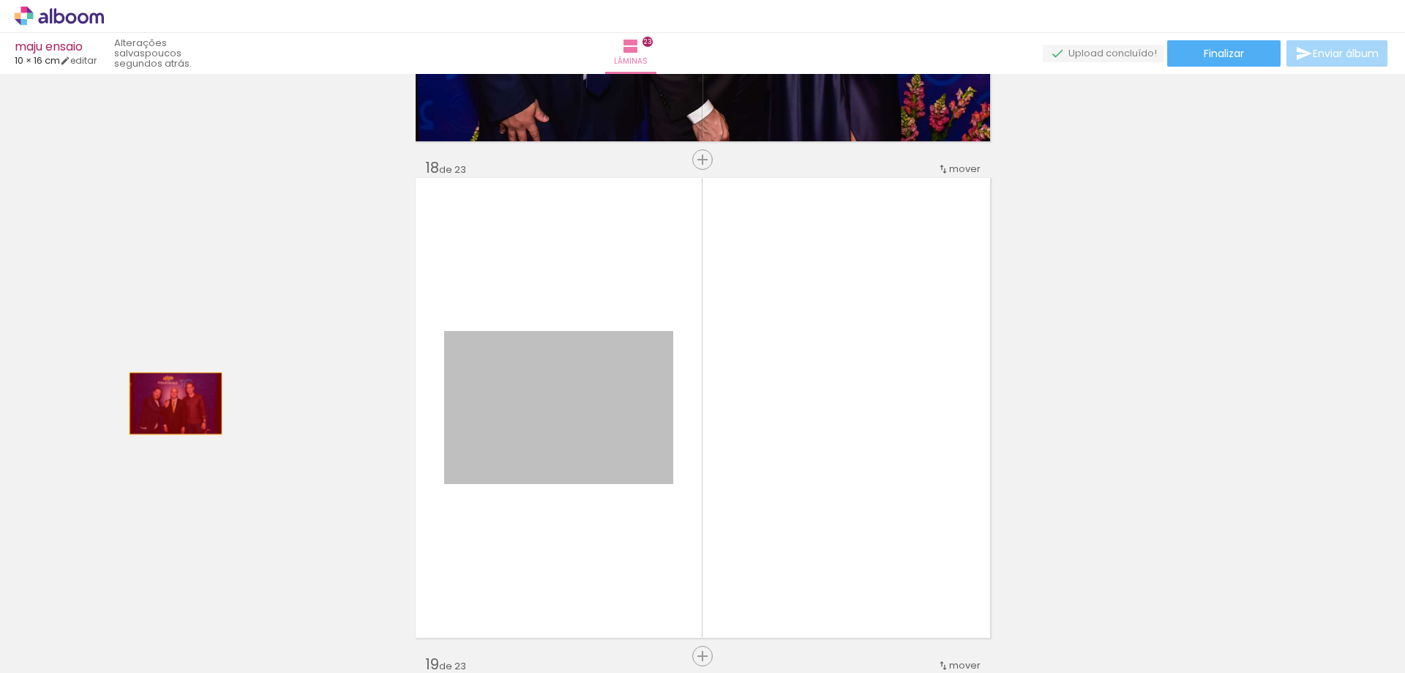
drag, startPoint x: 587, startPoint y: 446, endPoint x: 162, endPoint y: 403, distance: 426.7
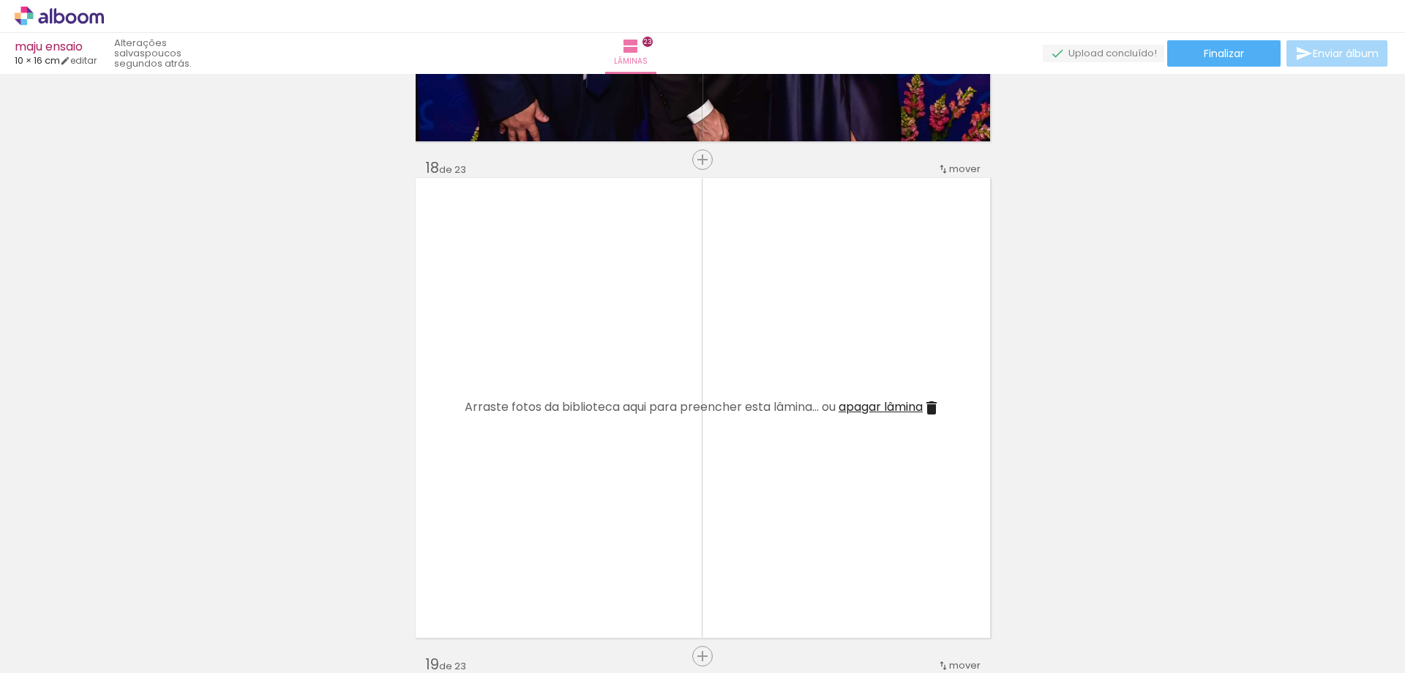
scroll to position [8813, 0]
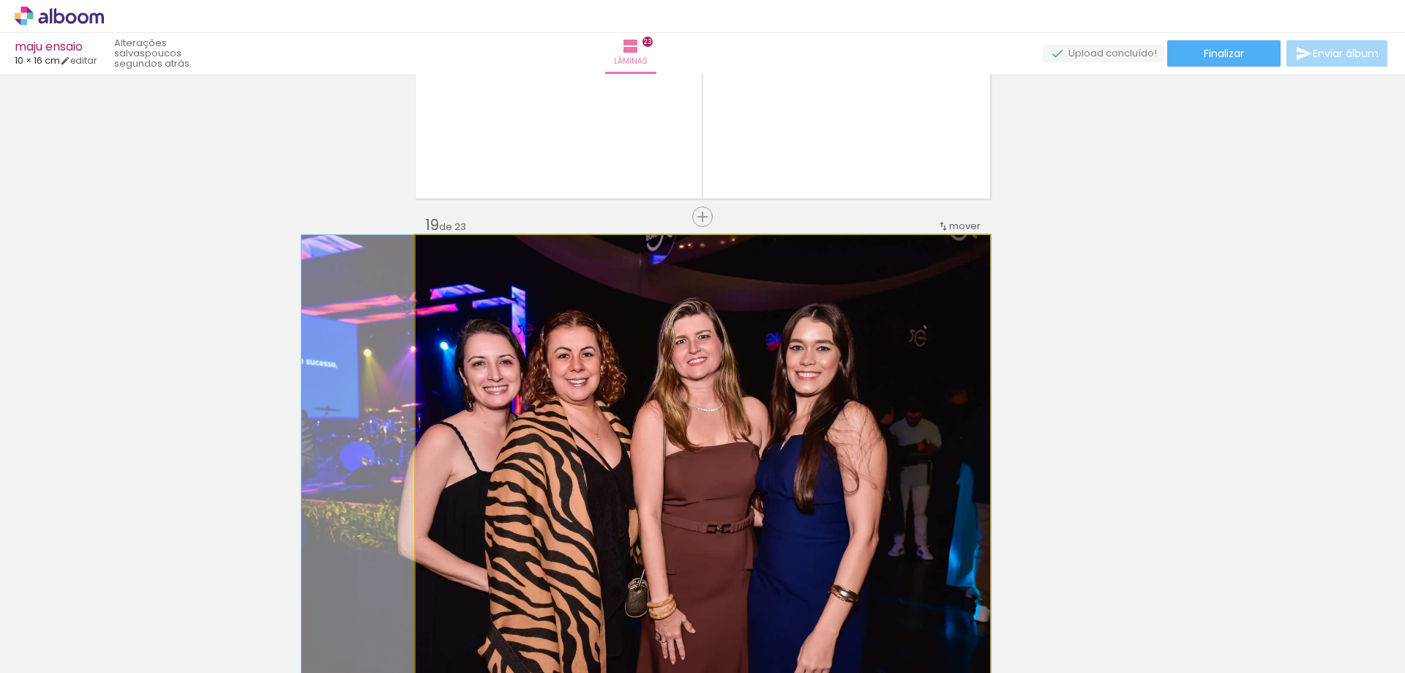
drag, startPoint x: 617, startPoint y: 507, endPoint x: 572, endPoint y: 422, distance: 95.9
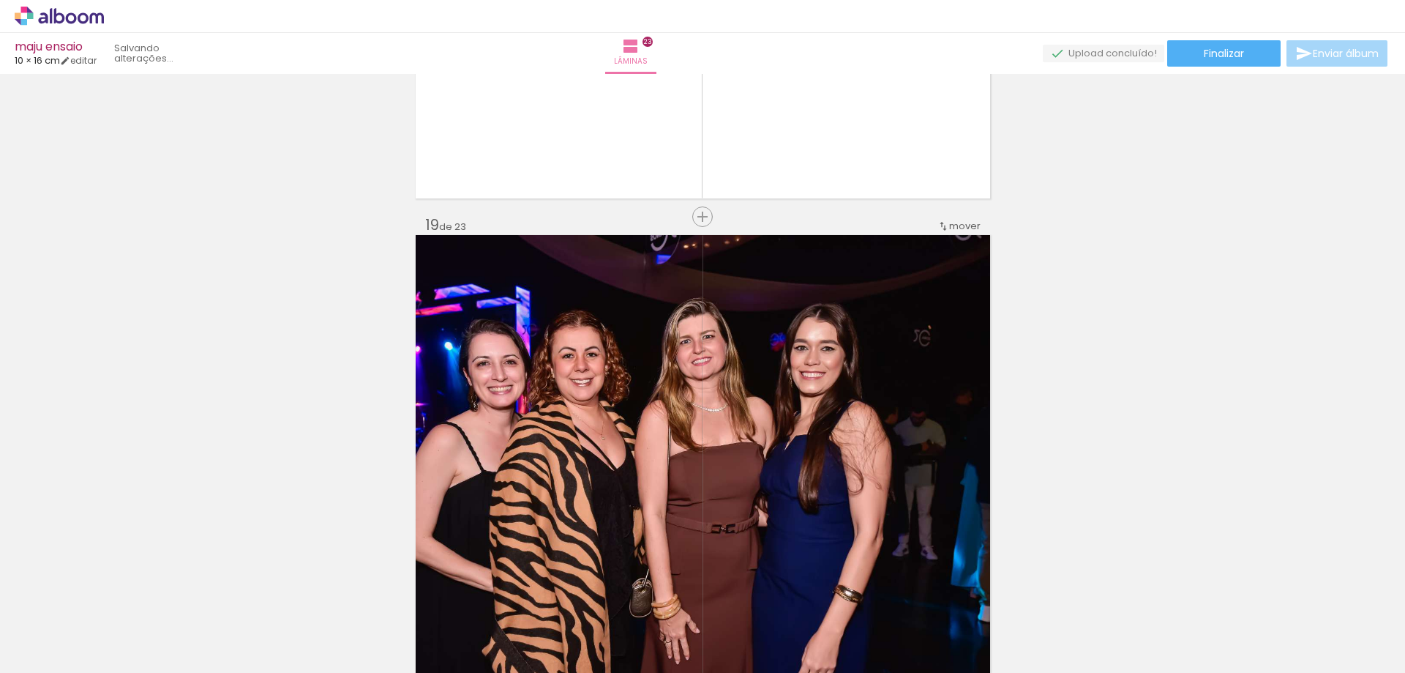
click at [949, 228] on span "mover" at bounding box center [964, 226] width 31 height 14
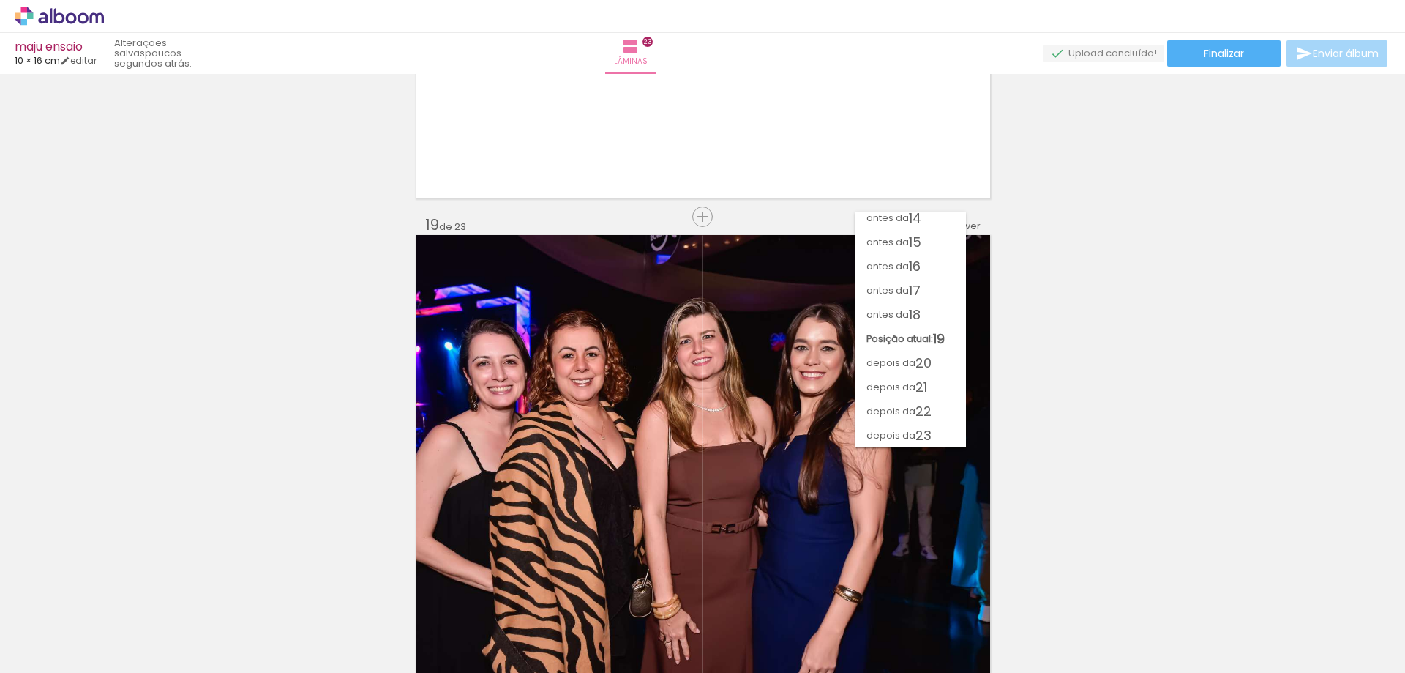
scroll to position [320, 0]
click at [920, 312] on span "18" at bounding box center [915, 314] width 12 height 24
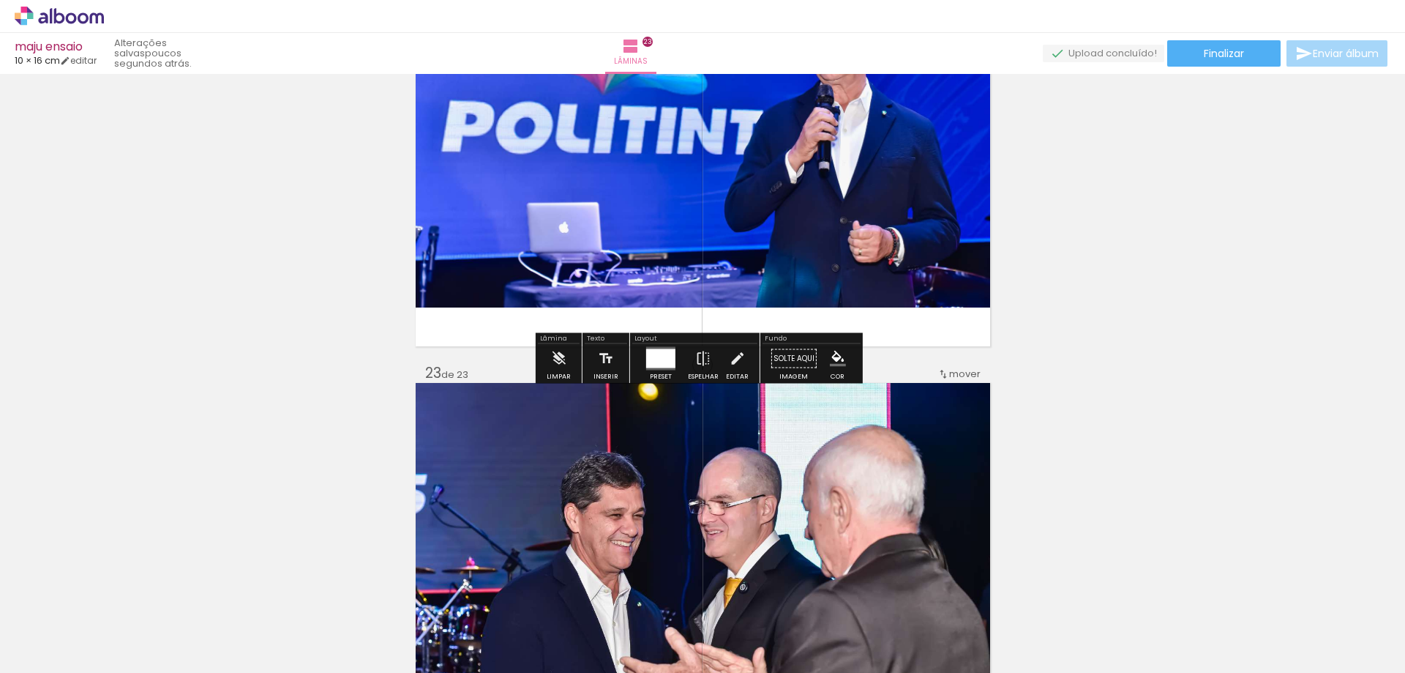
scroll to position [10576, 0]
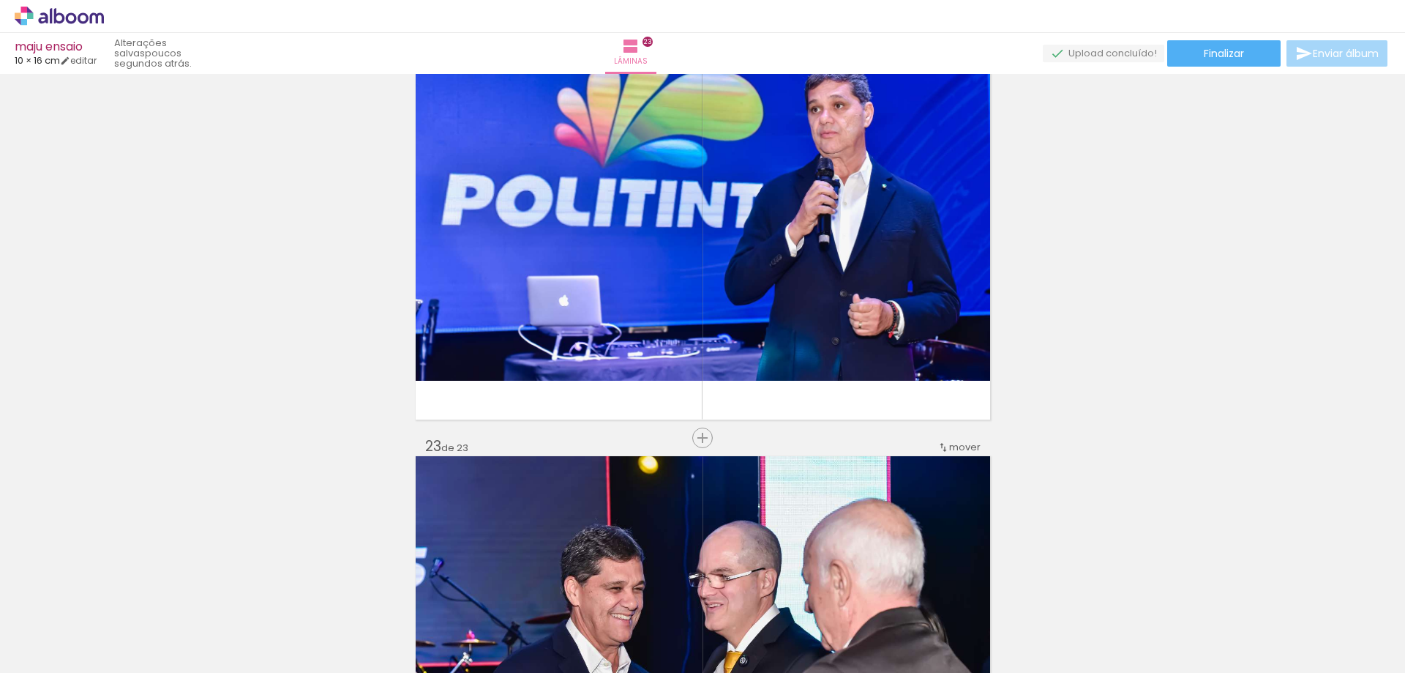
drag, startPoint x: 411, startPoint y: 453, endPoint x: 165, endPoint y: 411, distance: 250.3
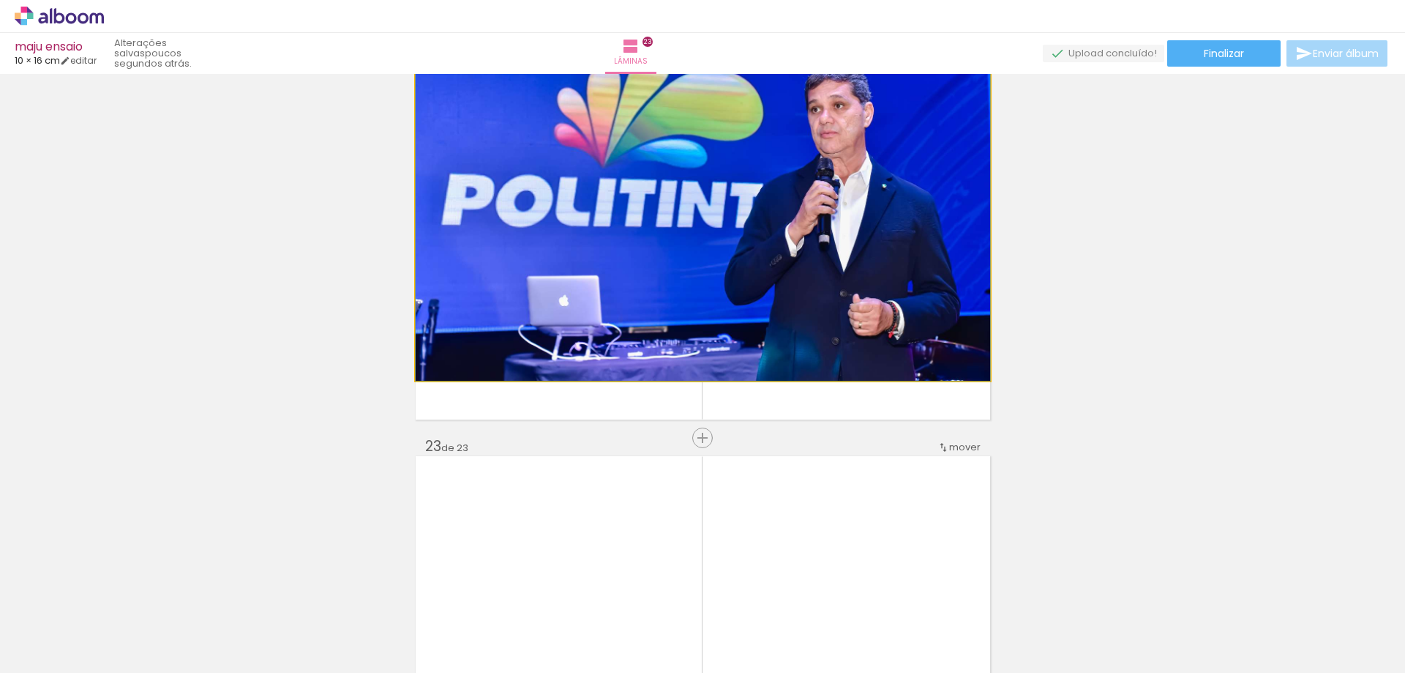
drag, startPoint x: 499, startPoint y: 277, endPoint x: 176, endPoint y: 247, distance: 324.9
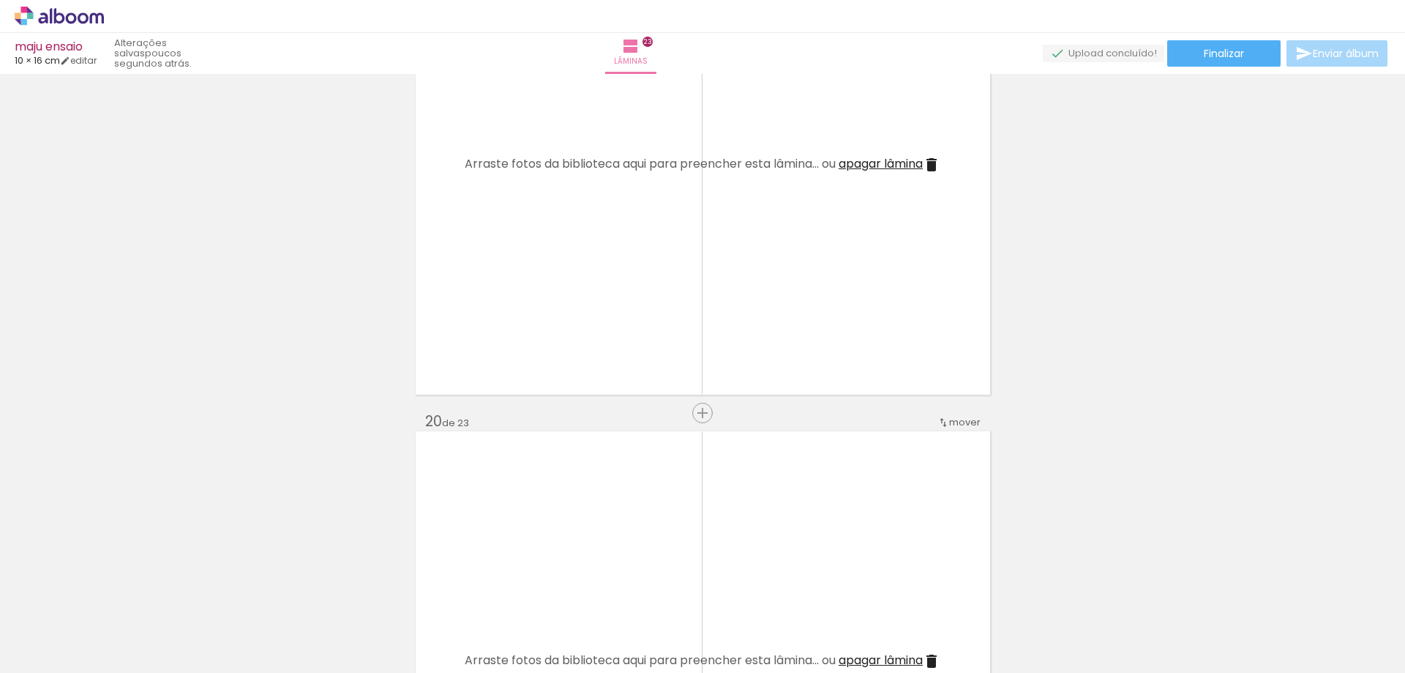
scroll to position [0, 1670]
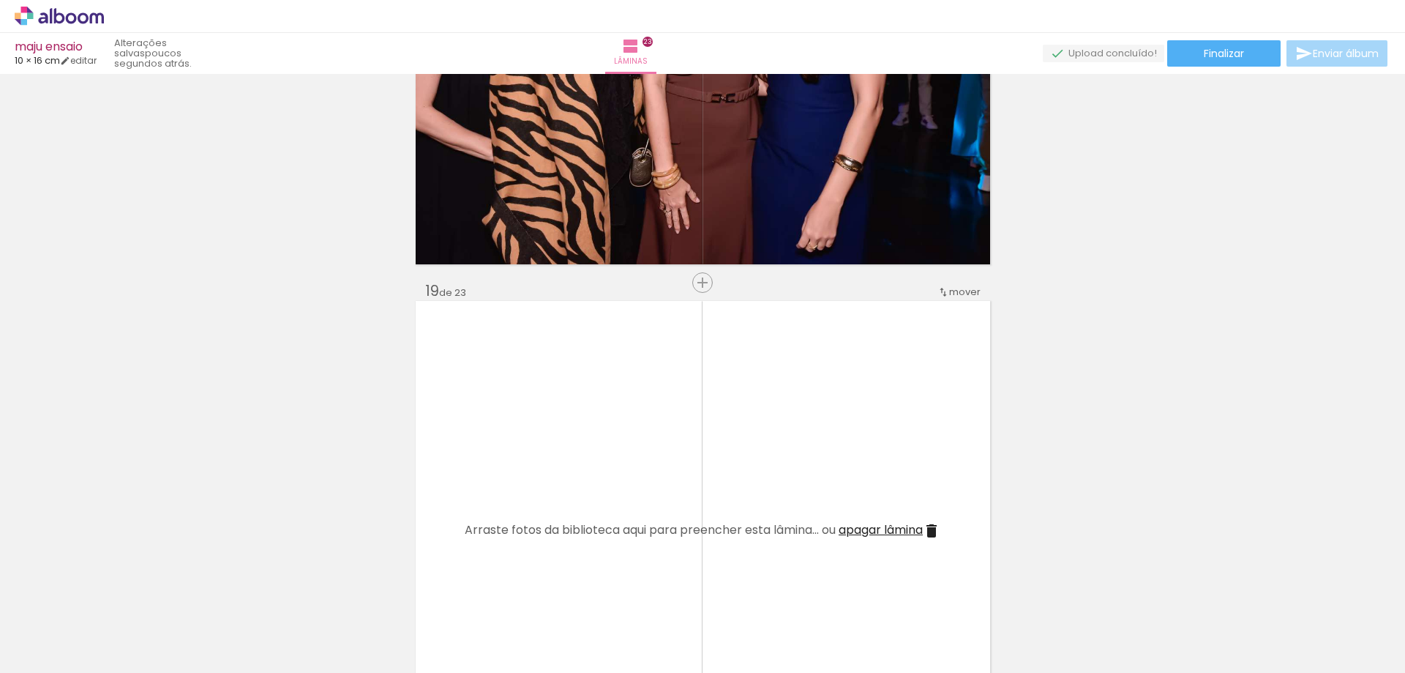
scroll to position [8966, 0]
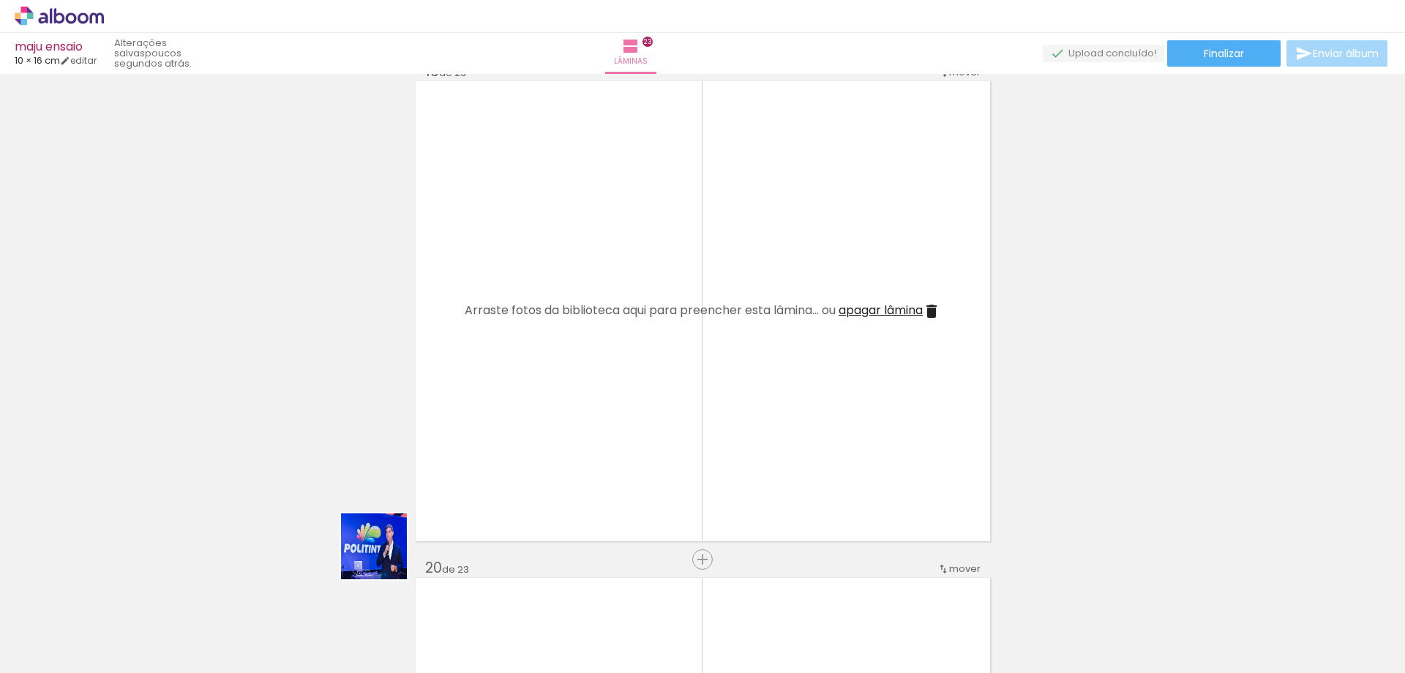
drag, startPoint x: 351, startPoint y: 578, endPoint x: 603, endPoint y: 492, distance: 266.1
click at [555, 435] on quentale-workspace at bounding box center [702, 336] width 1405 height 673
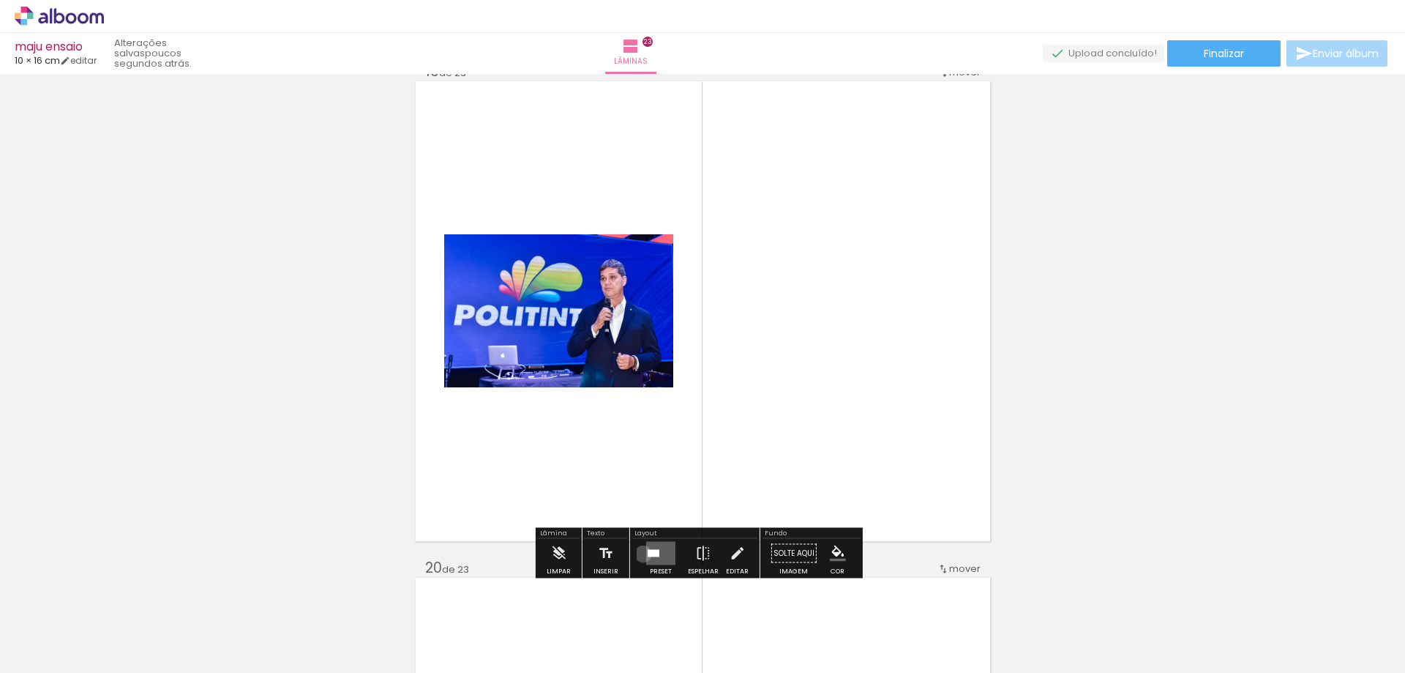
click at [642, 550] on div at bounding box center [661, 553] width 40 height 29
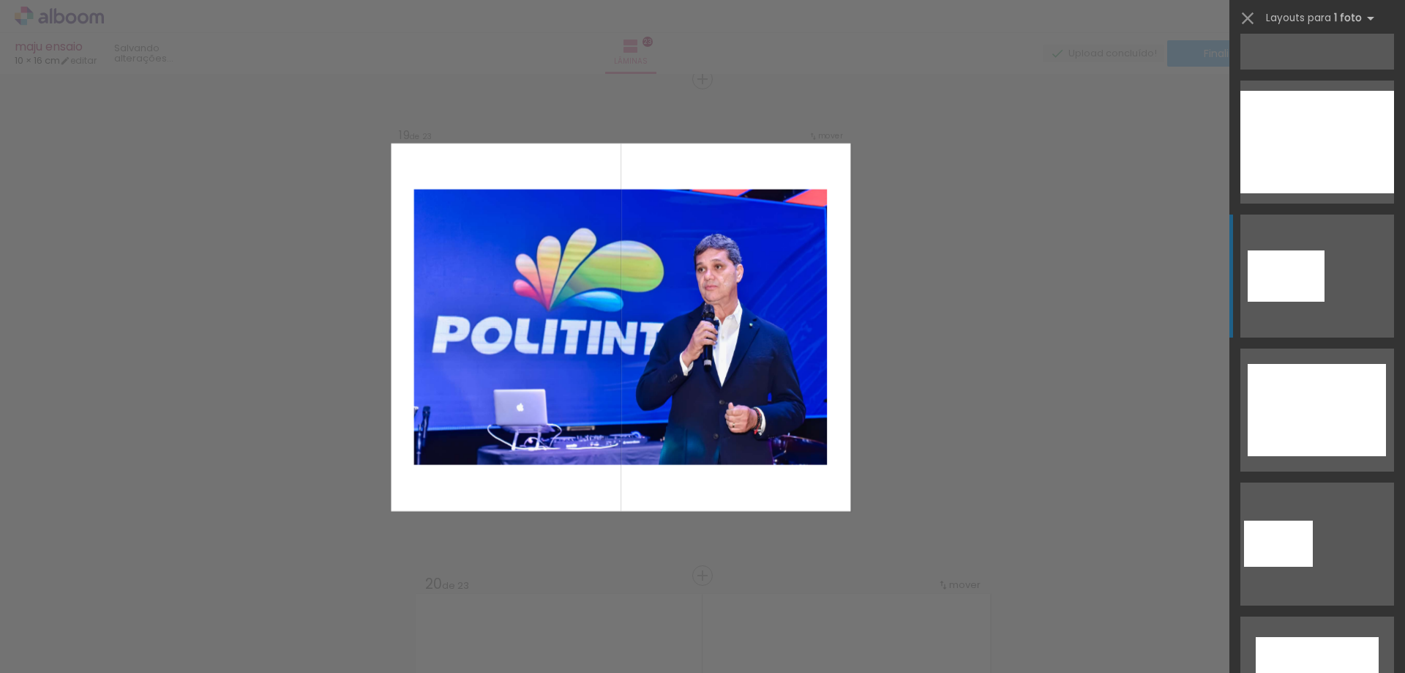
scroll to position [146, 0]
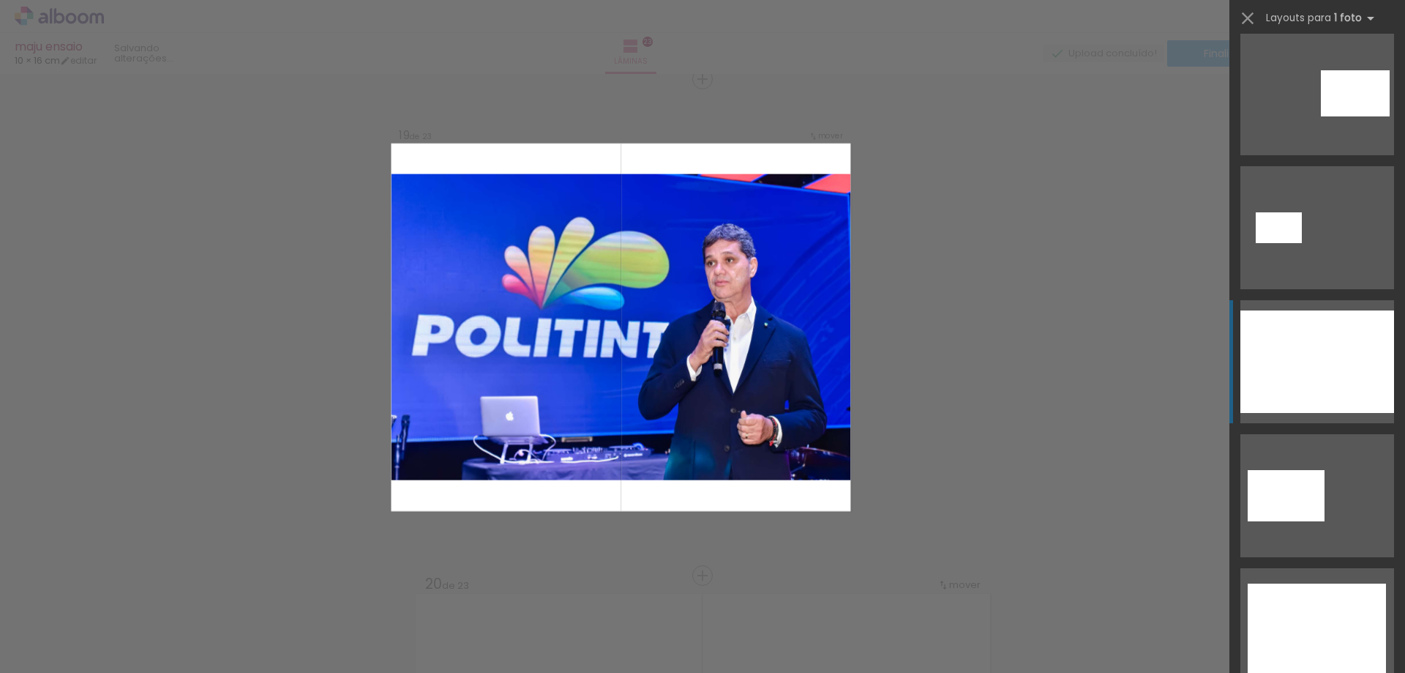
click at [1284, 583] on div at bounding box center [1317, 629] width 138 height 92
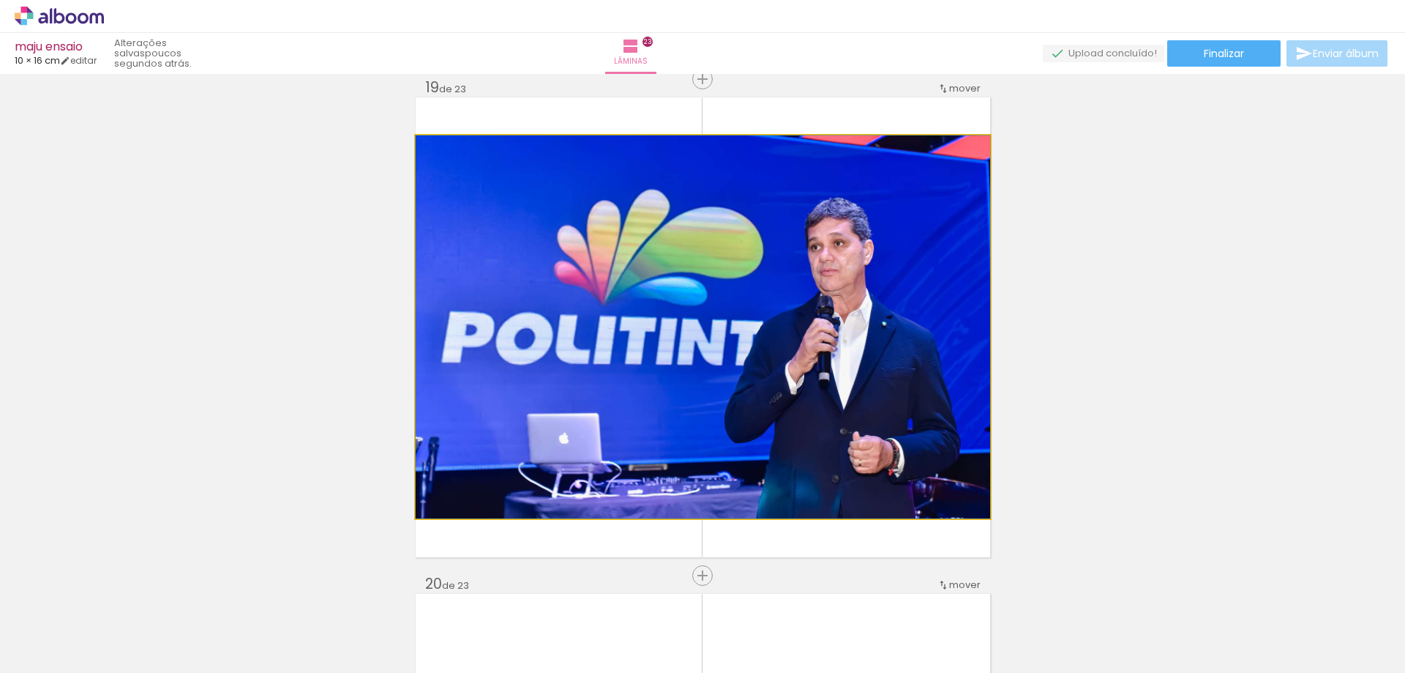
drag, startPoint x: 770, startPoint y: 383, endPoint x: 782, endPoint y: 378, distance: 13.2
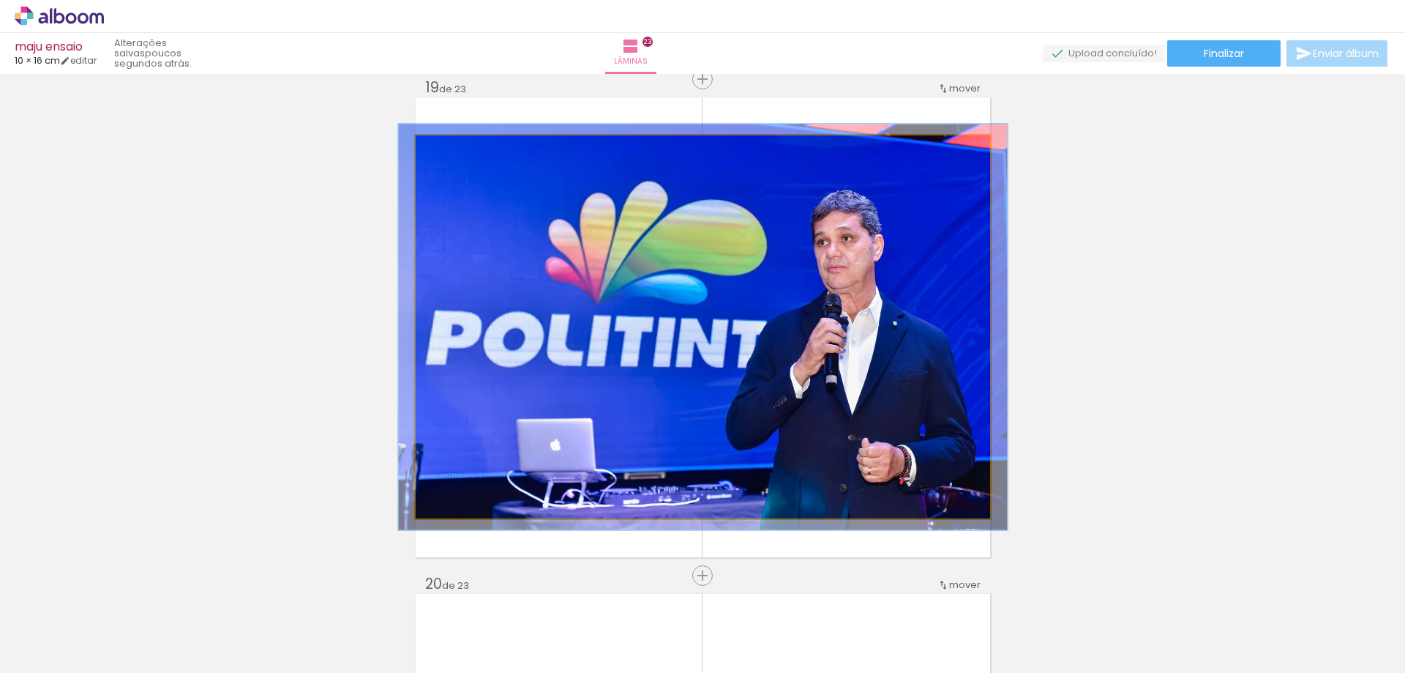
type paper-slider "106"
click at [452, 153] on div at bounding box center [452, 150] width 23 height 23
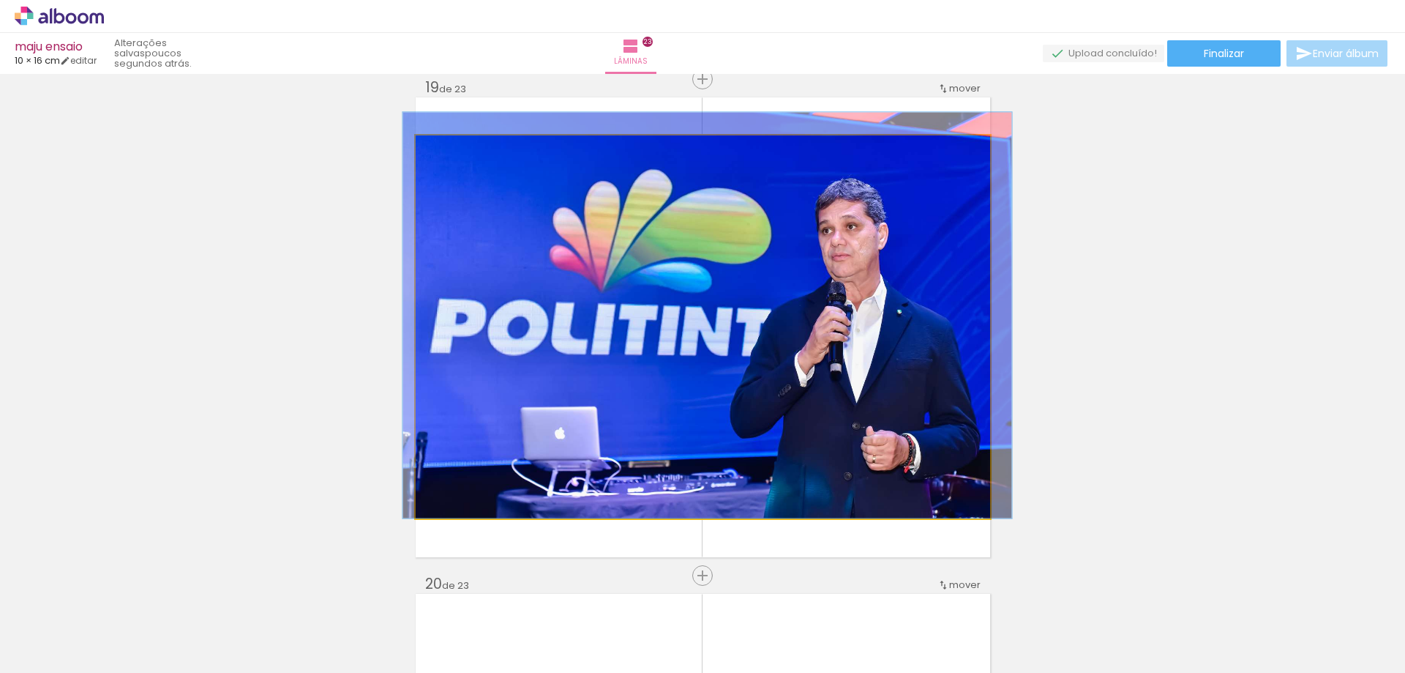
drag, startPoint x: 503, startPoint y: 244, endPoint x: 508, endPoint y: 230, distance: 15.3
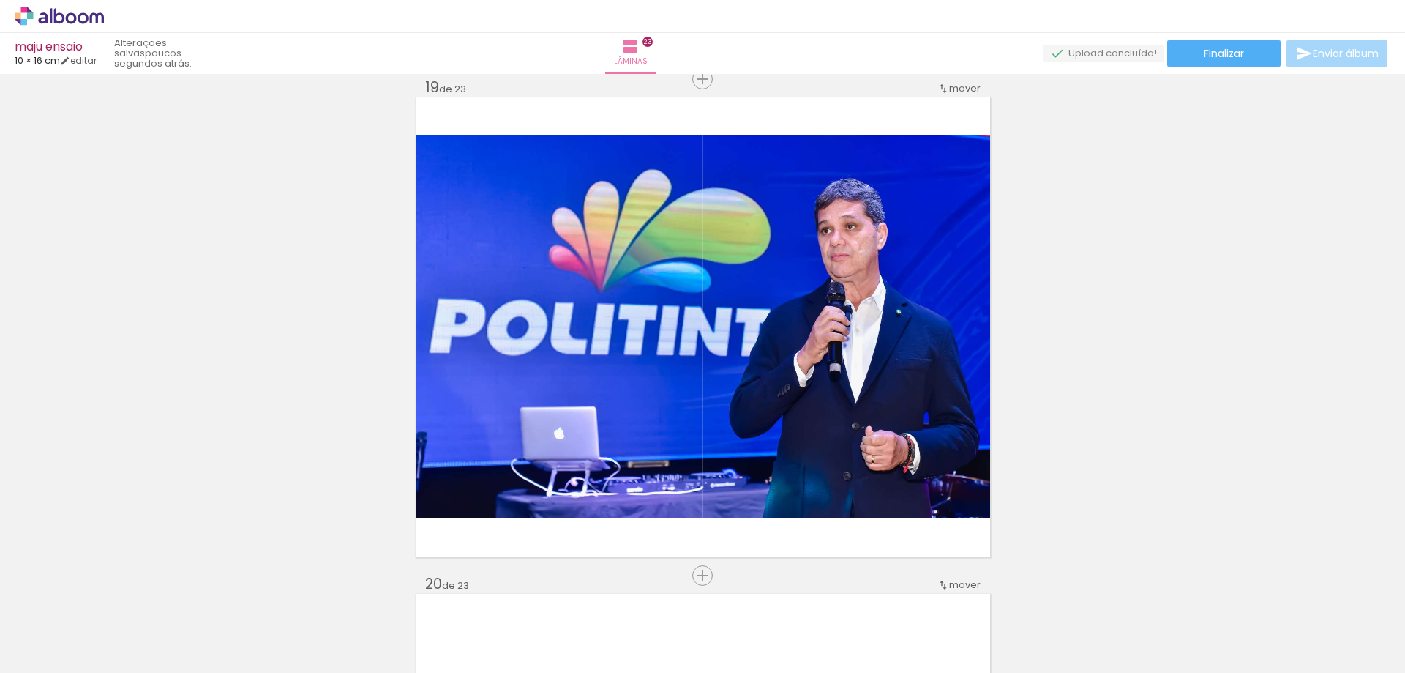
scroll to position [9170, 0]
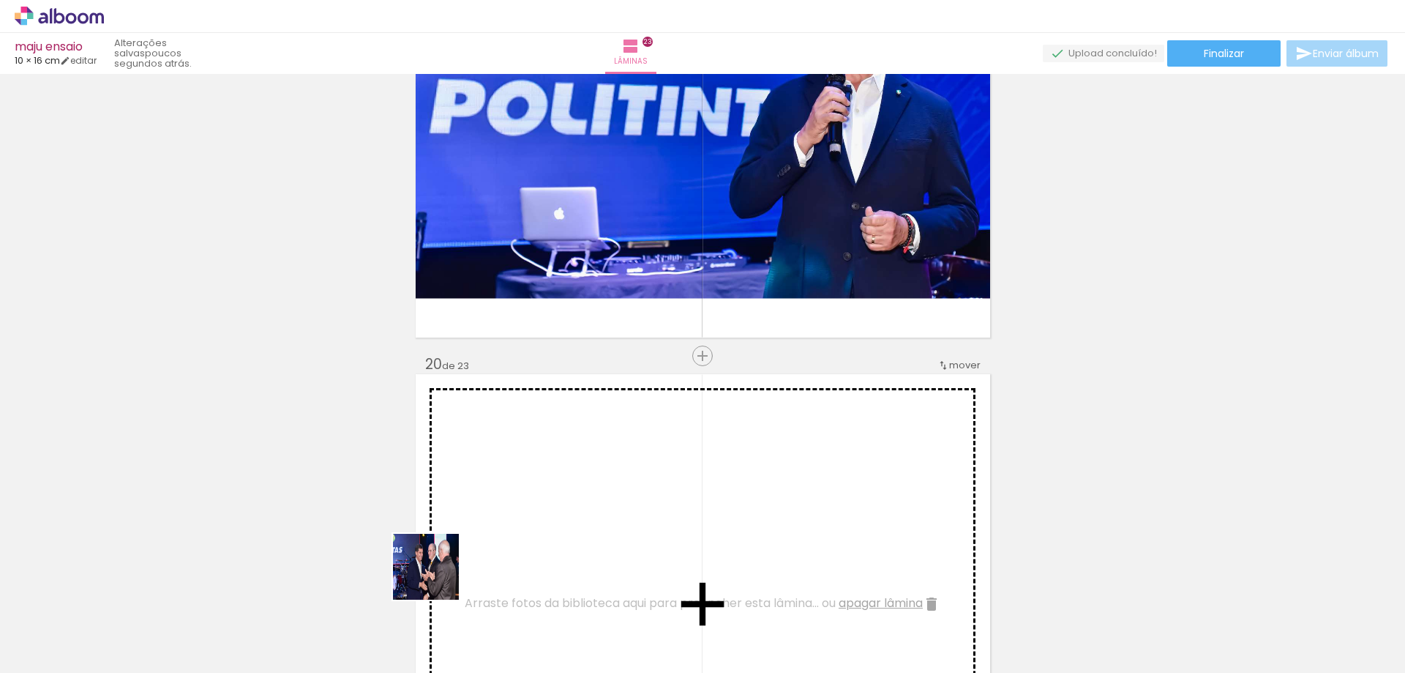
drag, startPoint x: 363, startPoint y: 626, endPoint x: 548, endPoint y: 467, distance: 244.4
click at [512, 479] on quentale-workspace at bounding box center [702, 336] width 1405 height 673
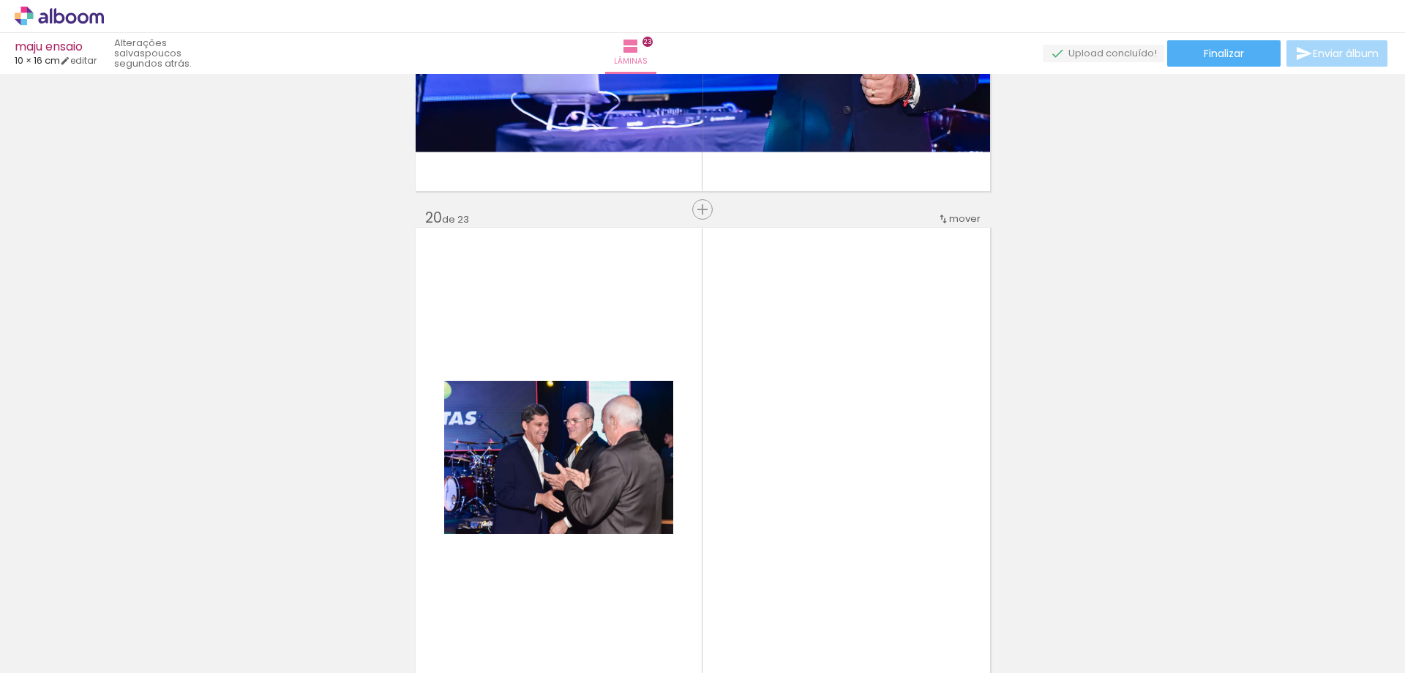
scroll to position [9536, 0]
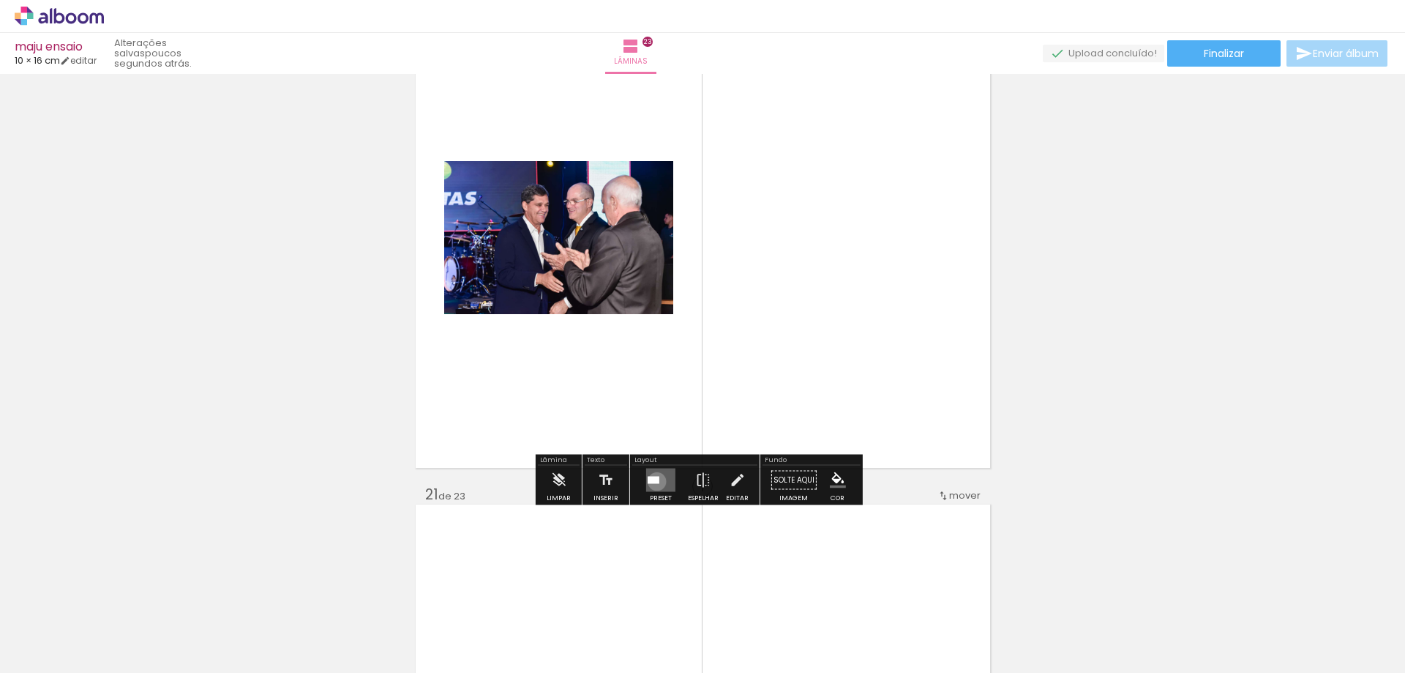
click at [654, 481] on div at bounding box center [654, 479] width 12 height 7
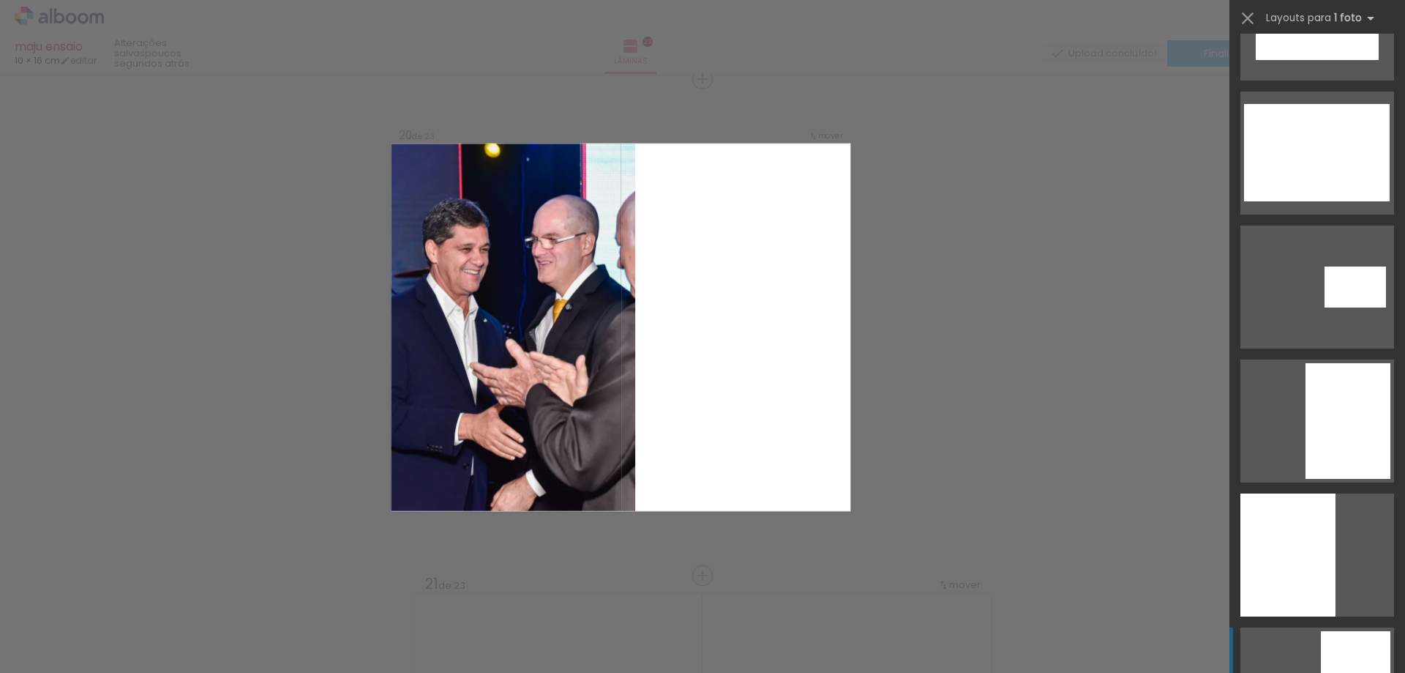
scroll to position [1244, 0]
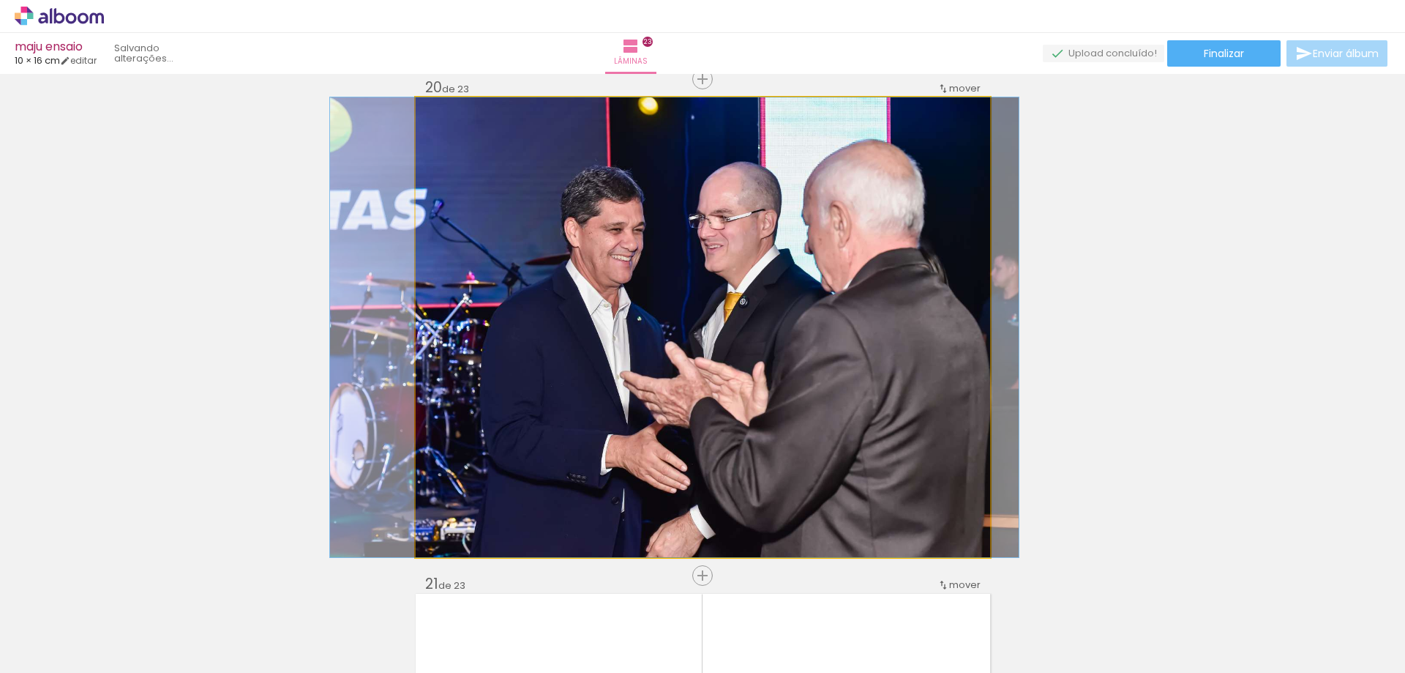
drag, startPoint x: 806, startPoint y: 431, endPoint x: 777, endPoint y: 427, distance: 28.9
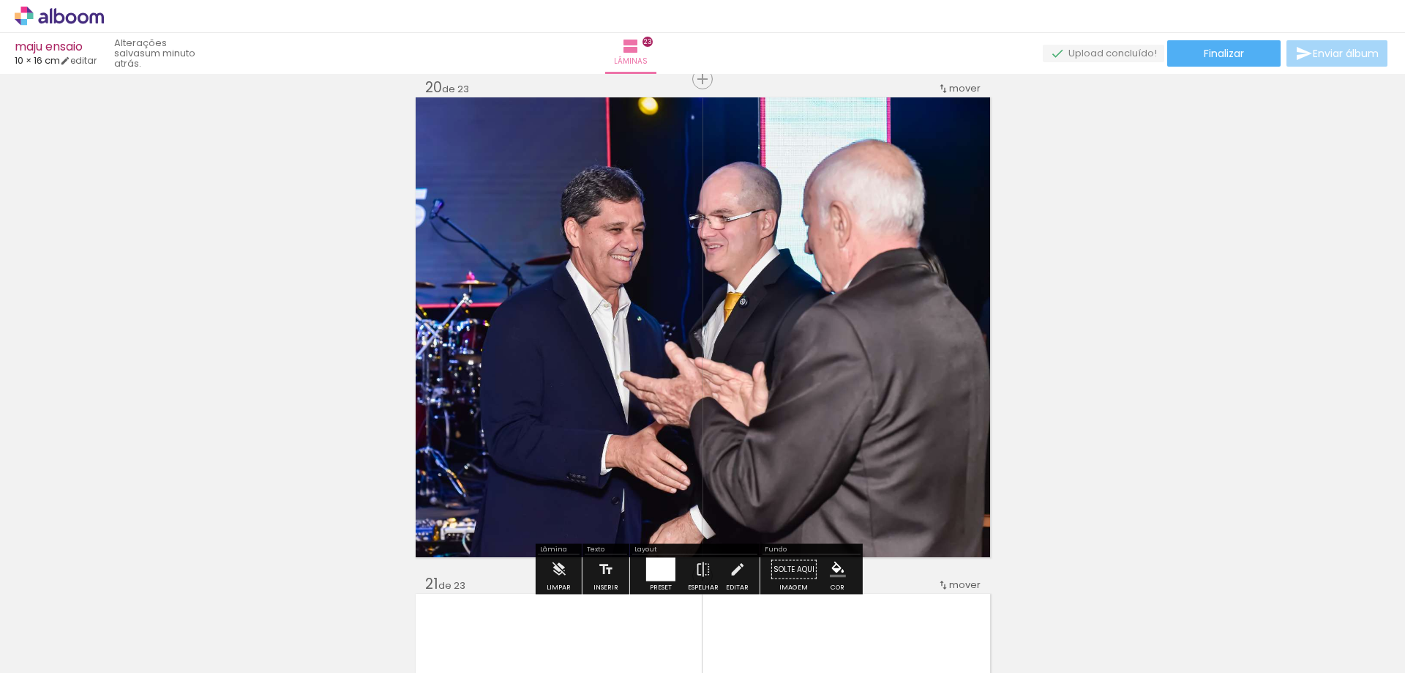
scroll to position [9593, 0]
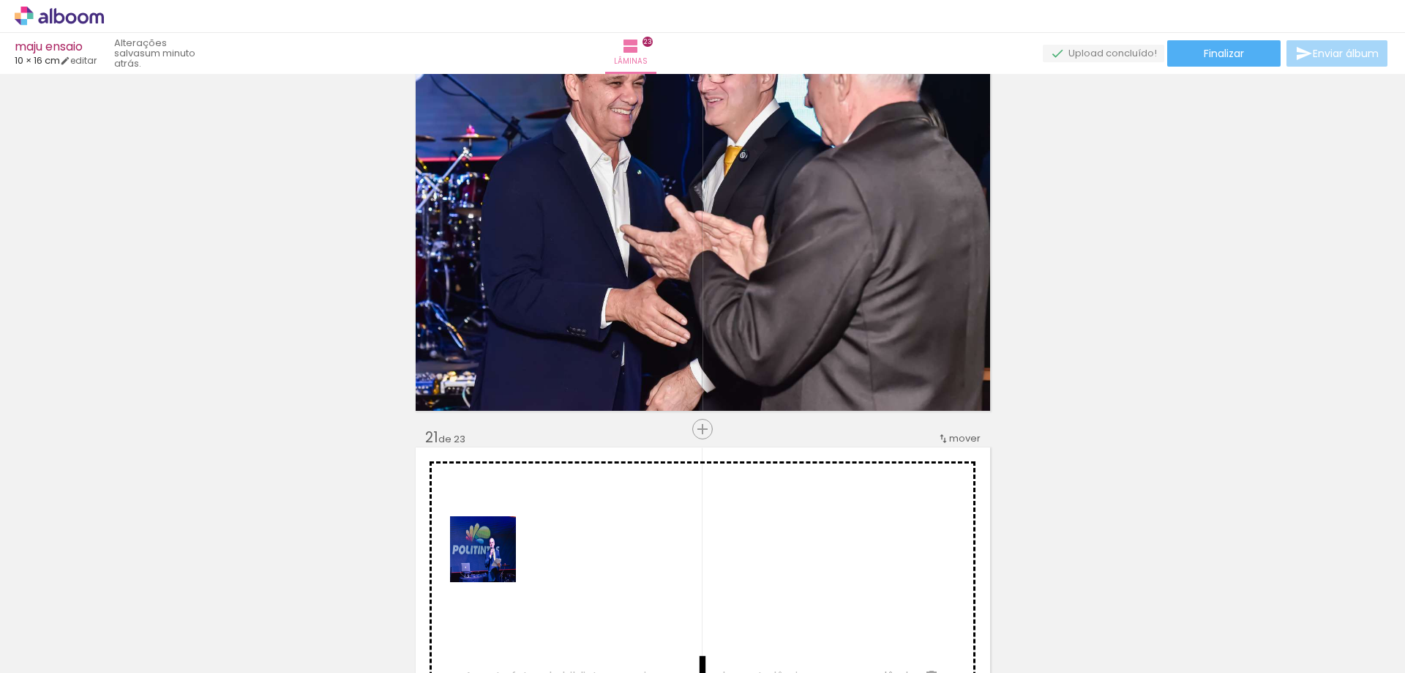
drag, startPoint x: 454, startPoint y: 628, endPoint x: 531, endPoint y: 509, distance: 140.9
click at [514, 532] on quentale-workspace at bounding box center [702, 336] width 1405 height 673
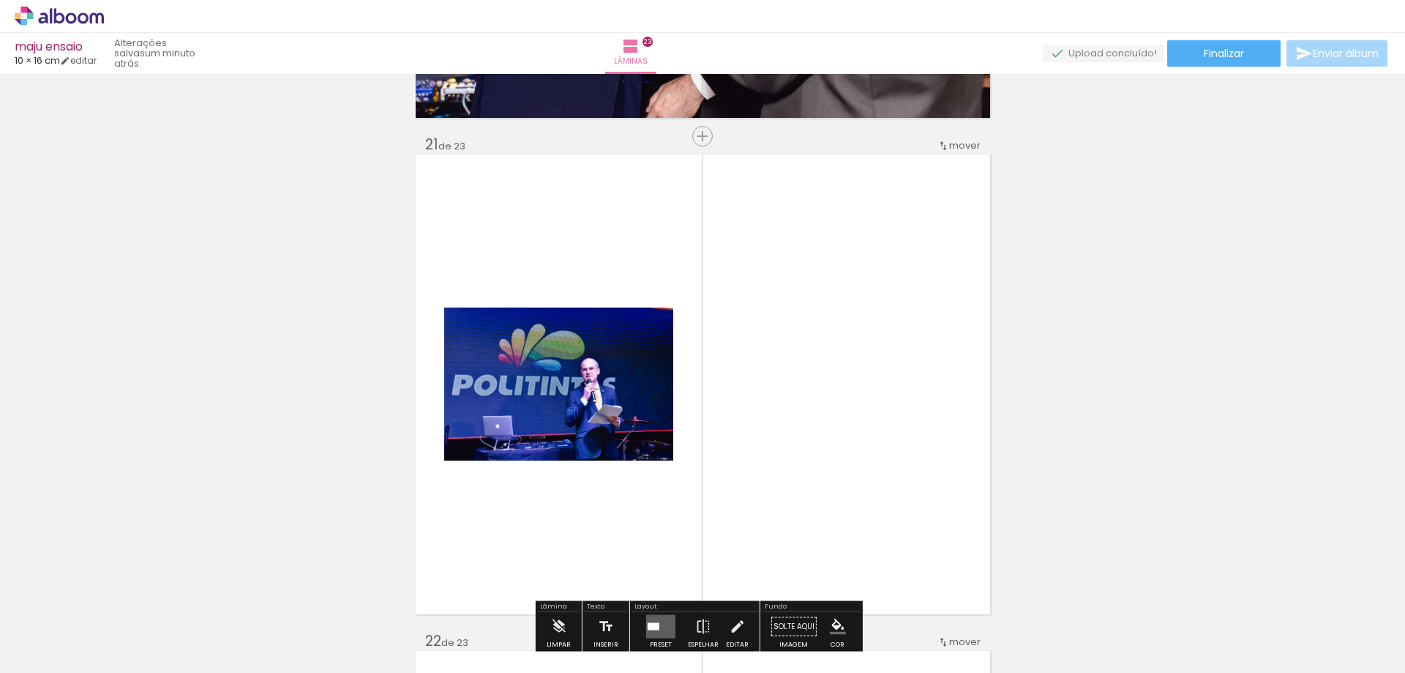
scroll to position [10032, 0]
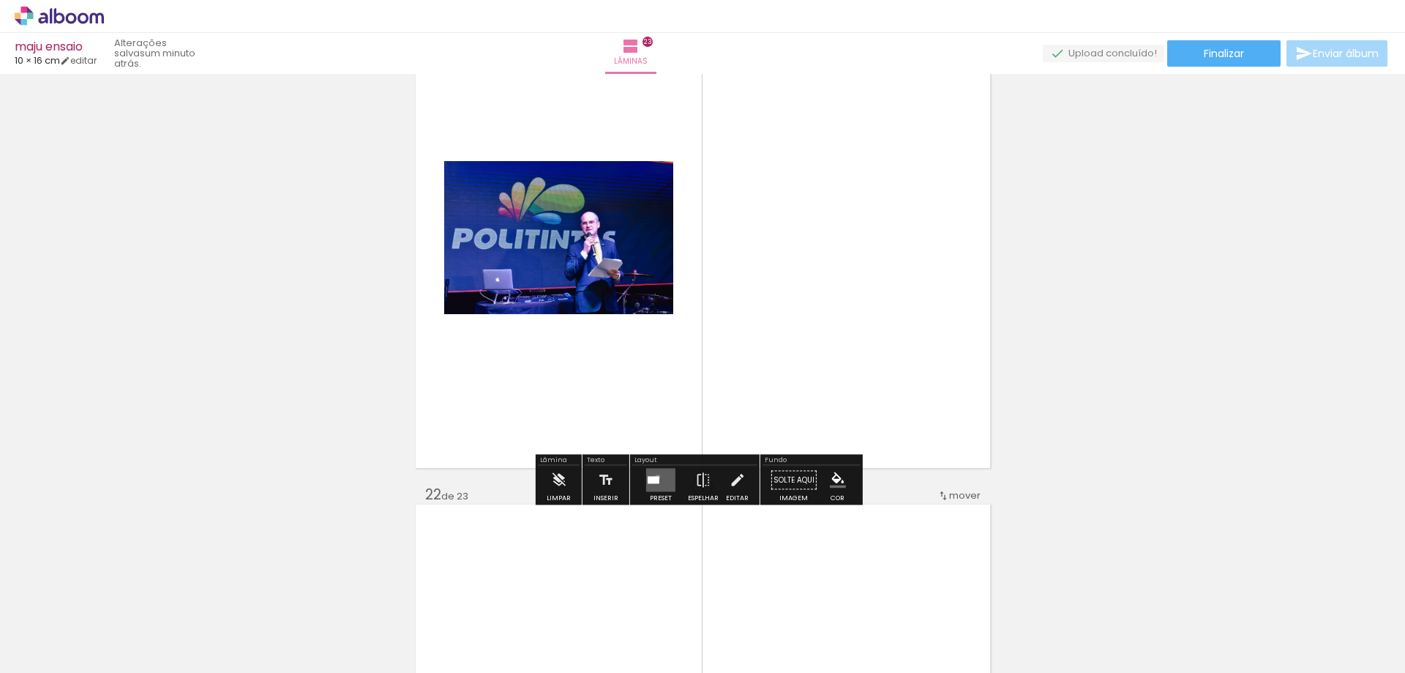
click at [654, 476] on div at bounding box center [654, 479] width 12 height 7
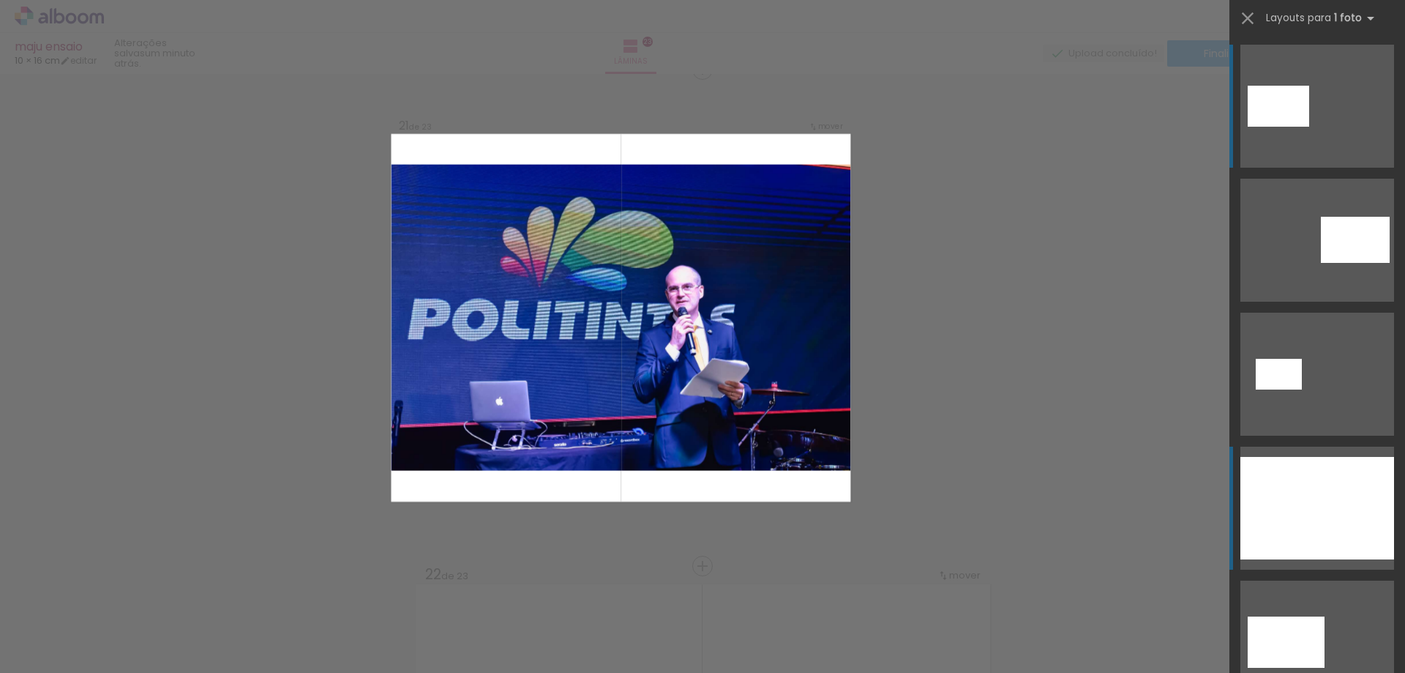
scroll to position [9943, 0]
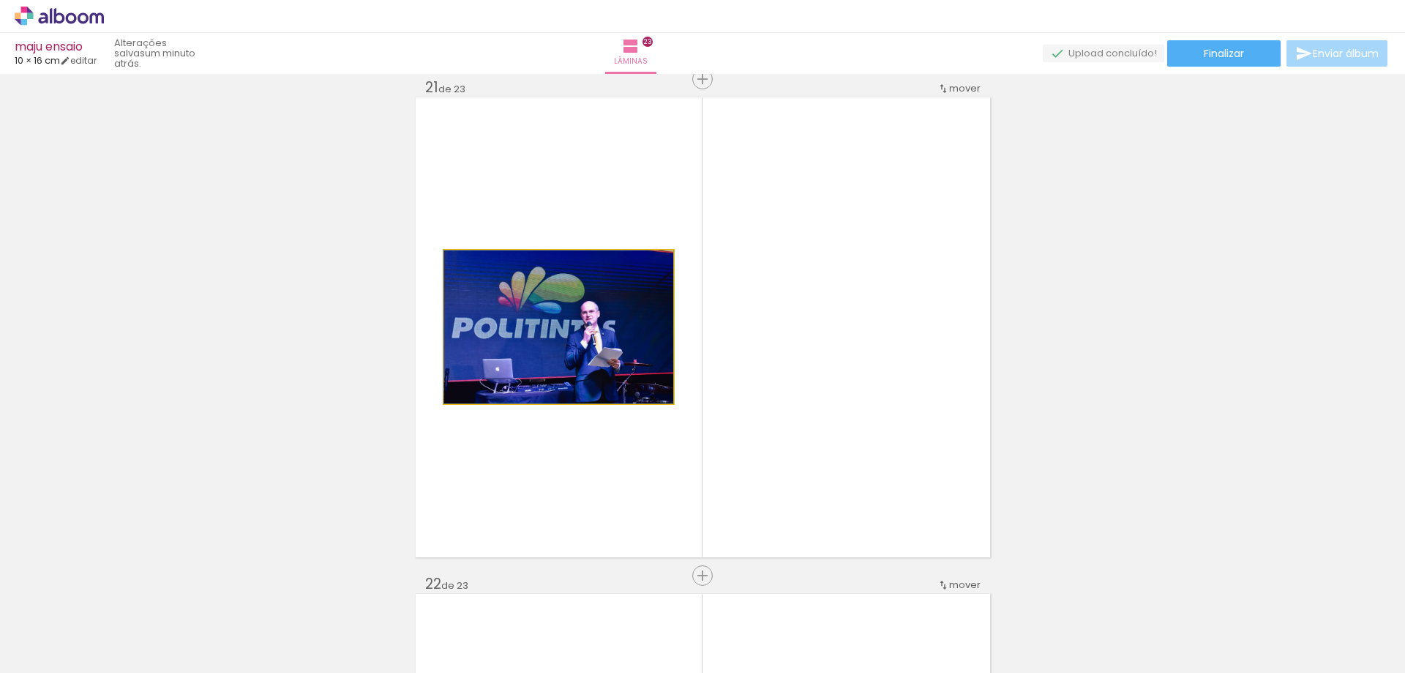
drag, startPoint x: 588, startPoint y: 334, endPoint x: 127, endPoint y: 318, distance: 462.1
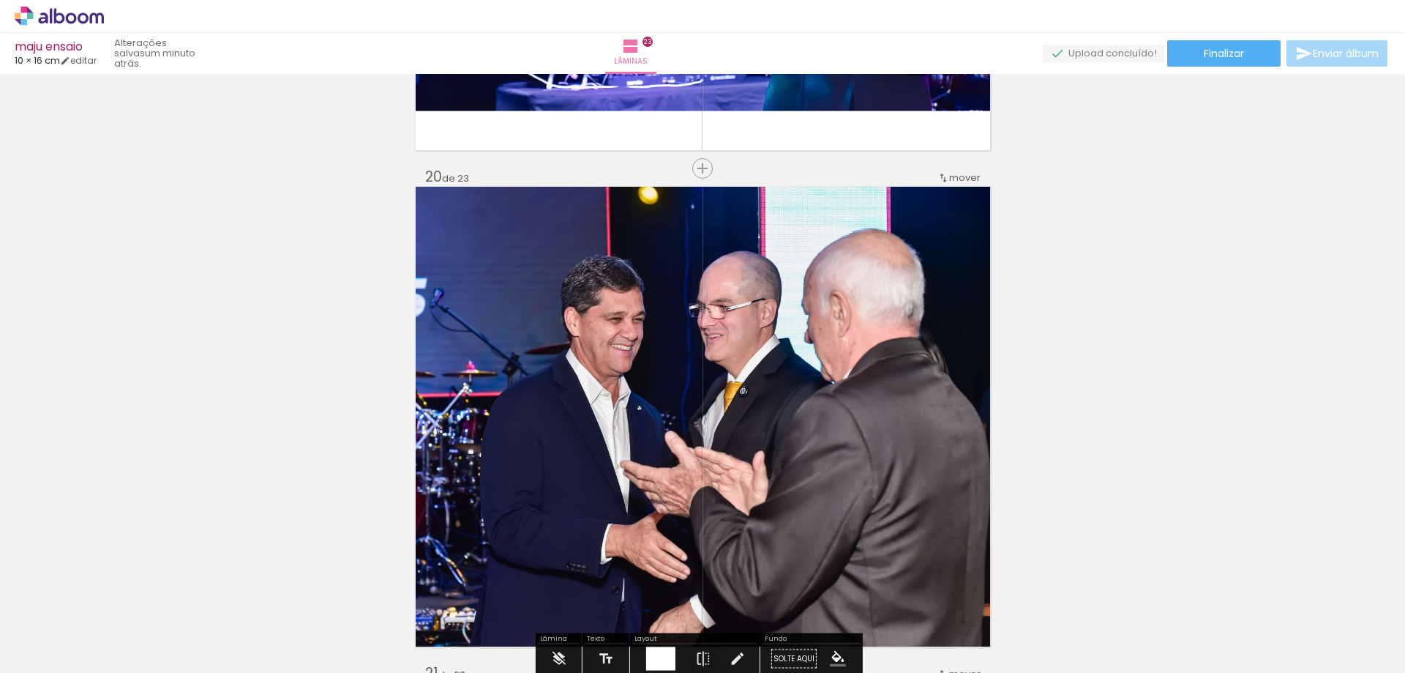
scroll to position [9723, 0]
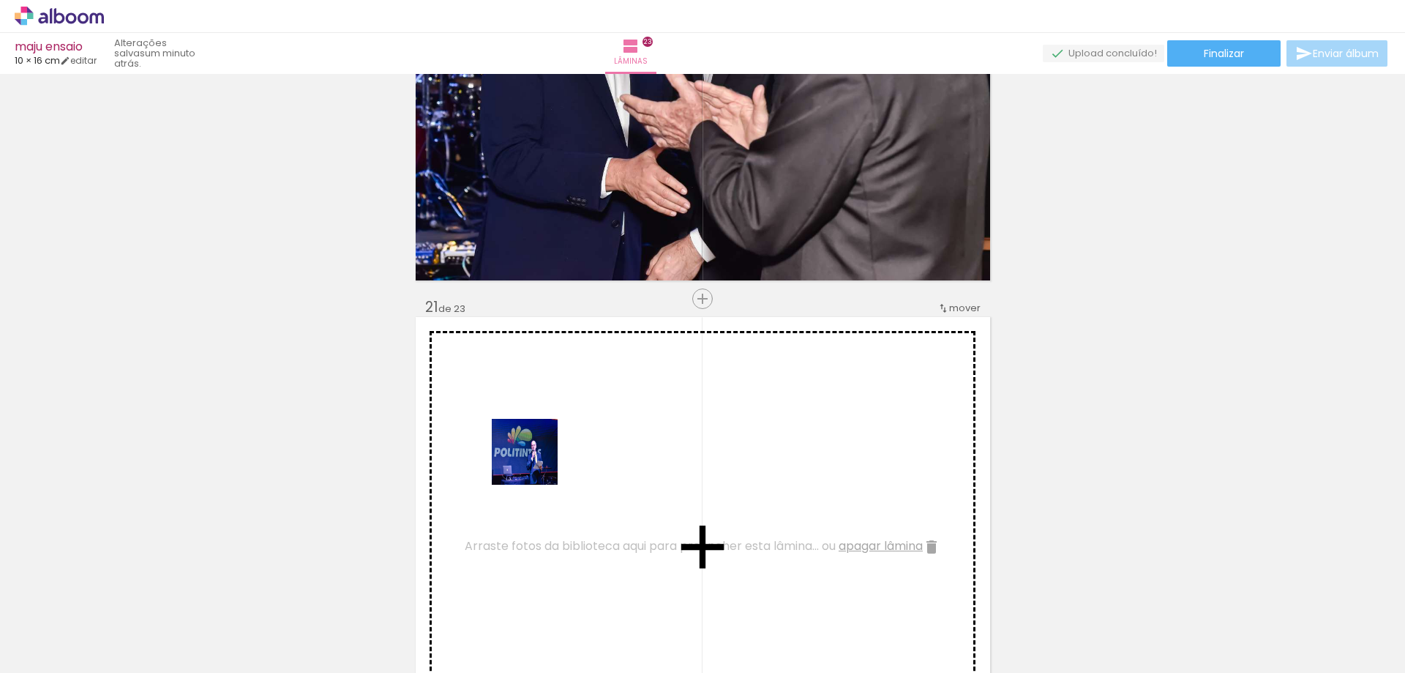
drag, startPoint x: 472, startPoint y: 570, endPoint x: 536, endPoint y: 461, distance: 126.6
click at [536, 461] on quentale-workspace at bounding box center [702, 336] width 1405 height 673
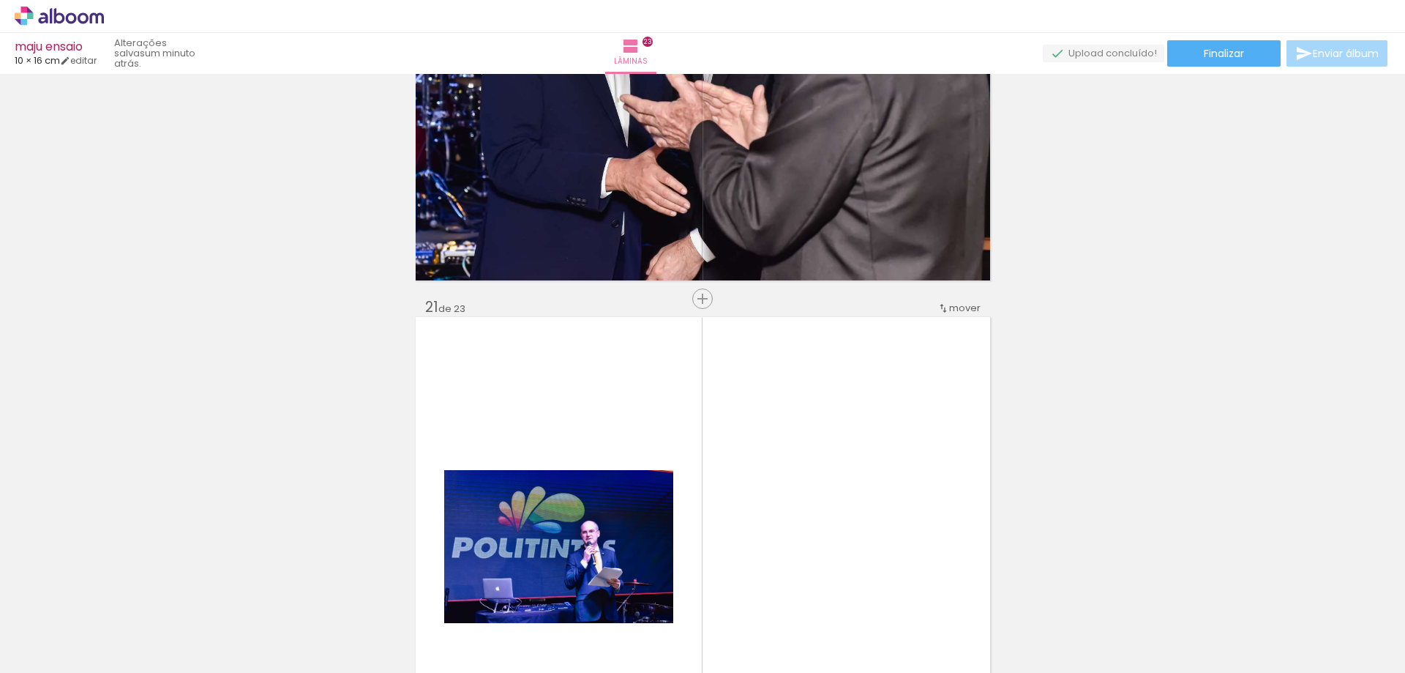
scroll to position [10016, 0]
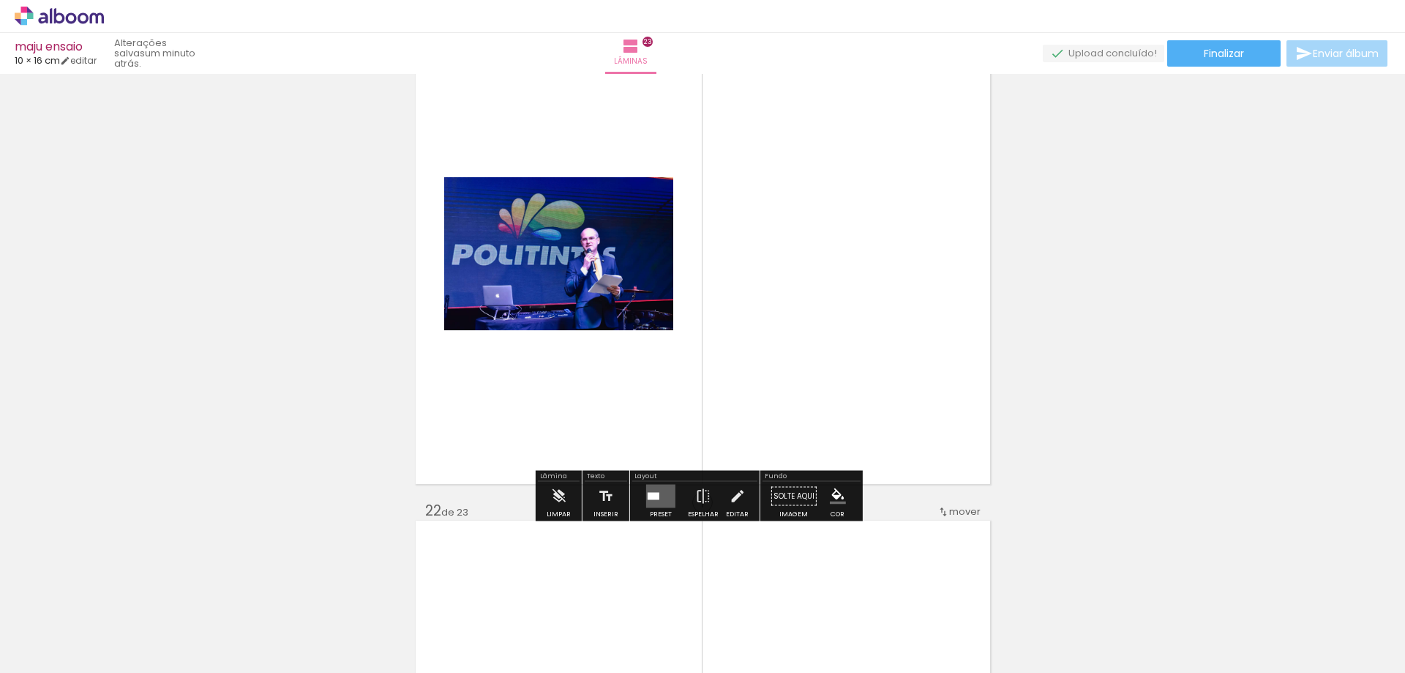
click at [656, 498] on quentale-layouter at bounding box center [660, 495] width 29 height 23
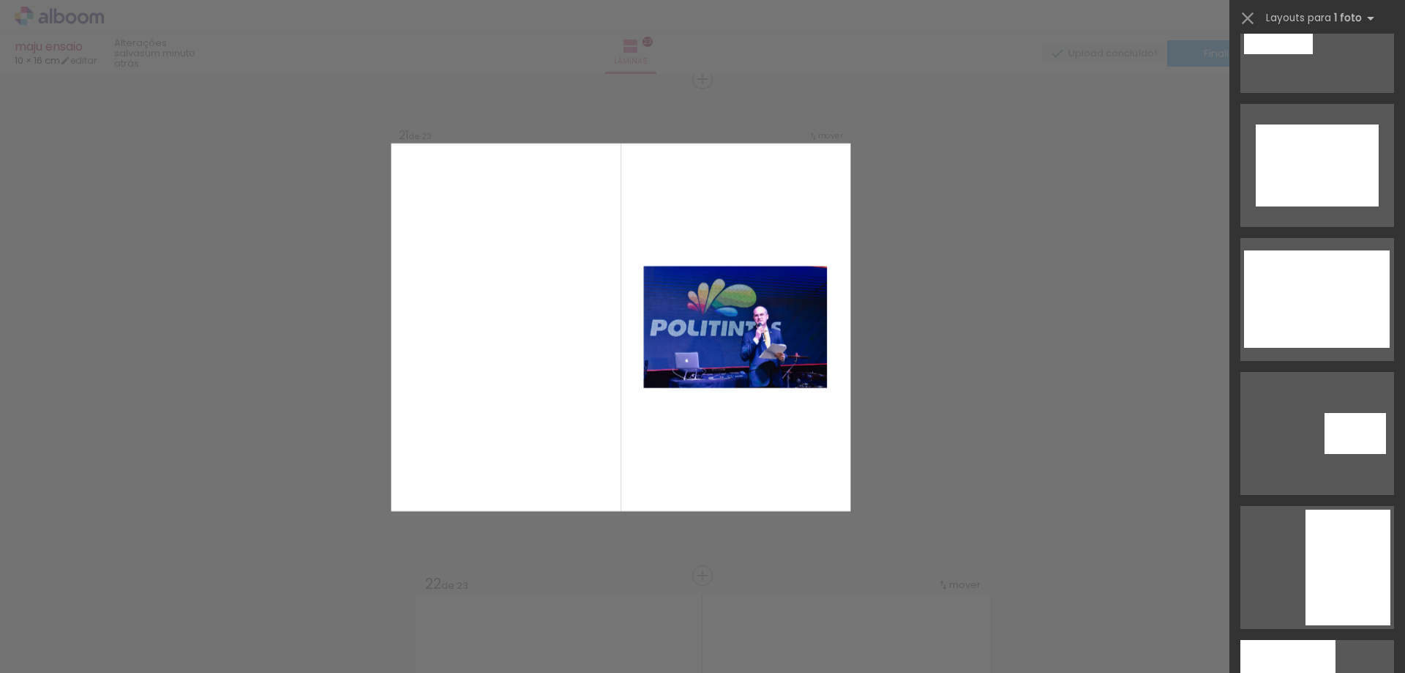
scroll to position [1244, 0]
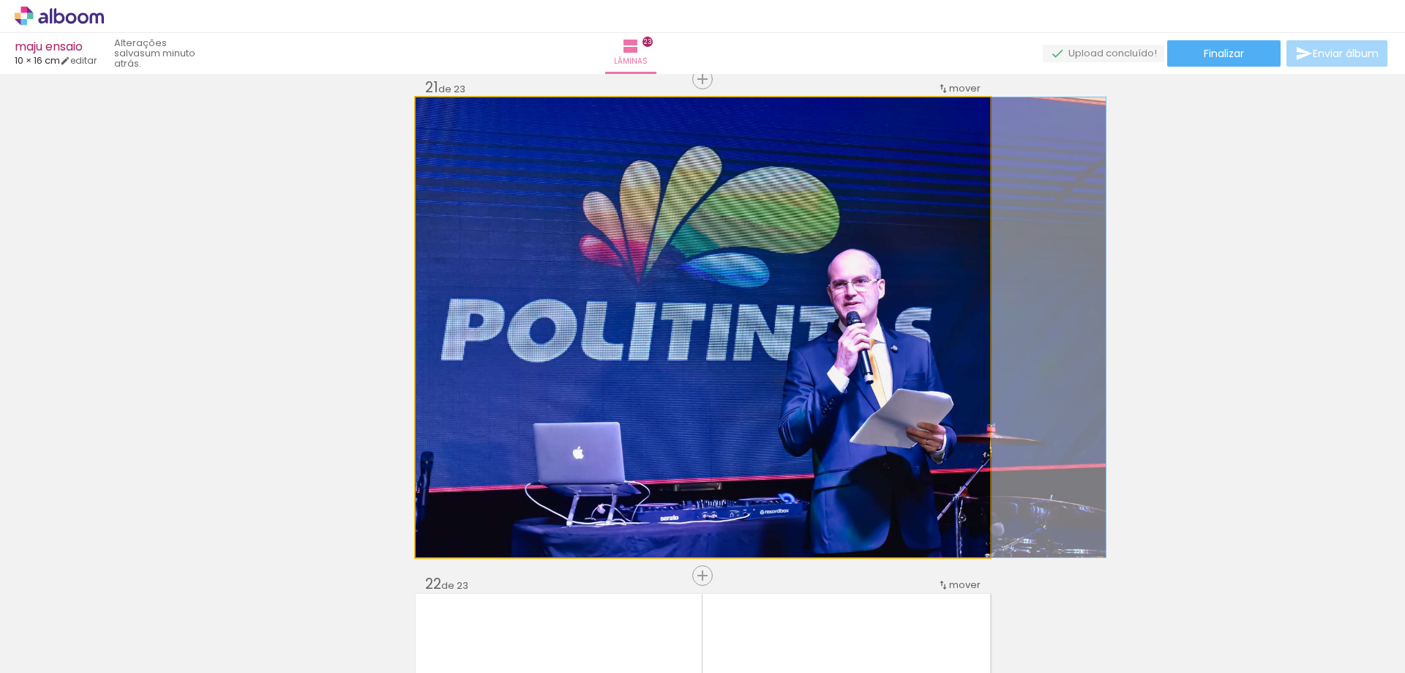
drag, startPoint x: 714, startPoint y: 400, endPoint x: 787, endPoint y: 412, distance: 73.5
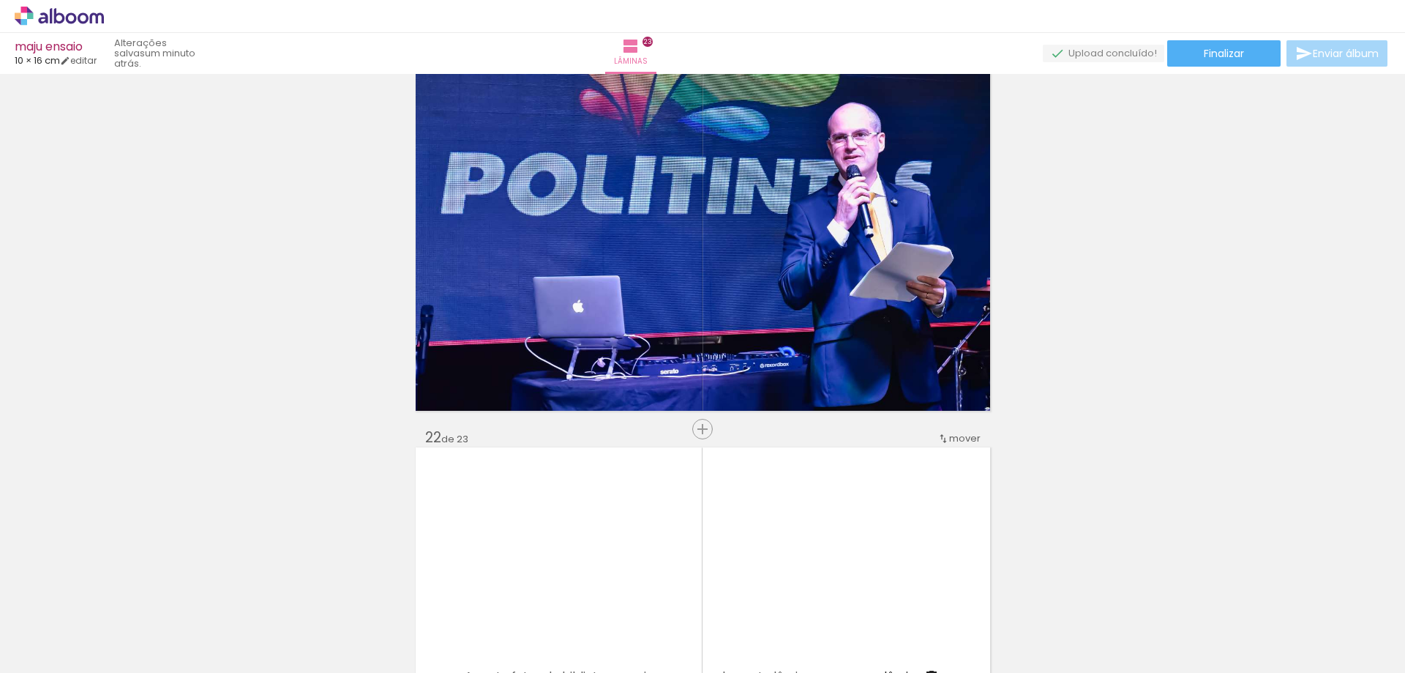
scroll to position [10235, 0]
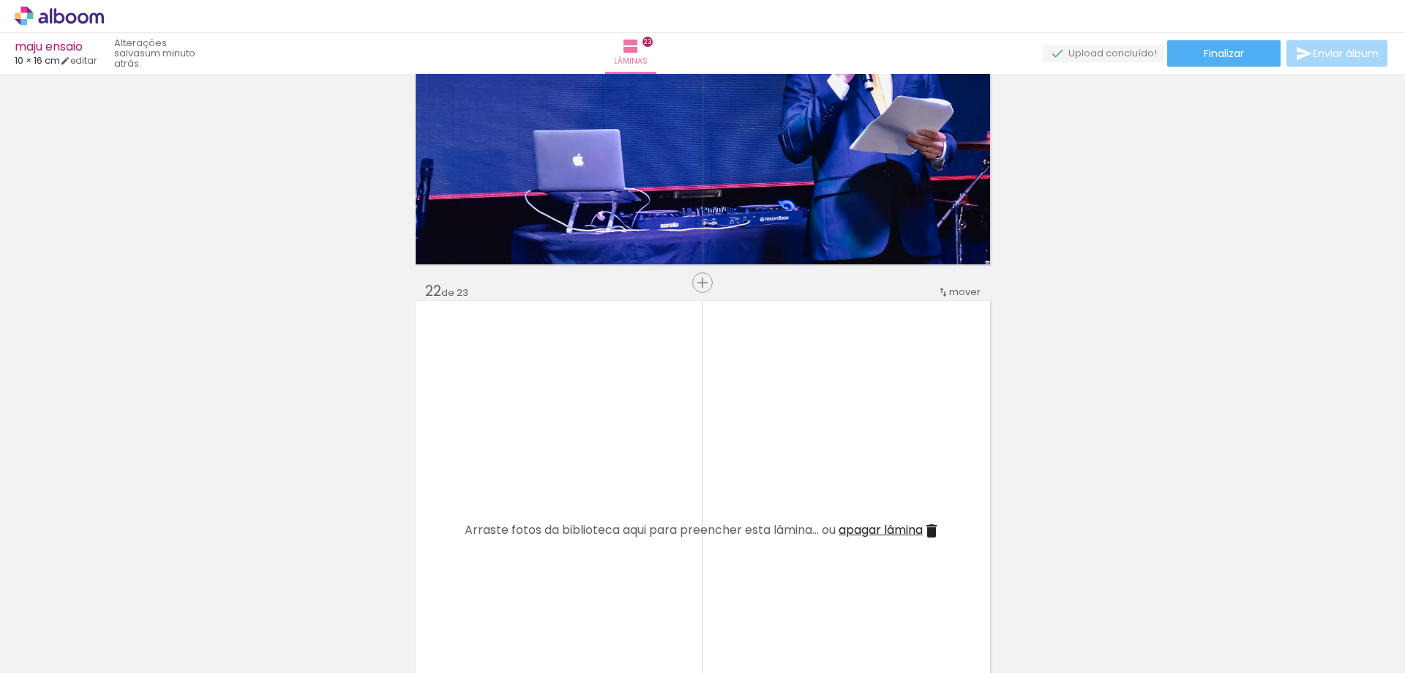
click at [47, 655] on span "Adicionar Fotos" at bounding box center [52, 653] width 44 height 16
click at [0, 0] on input "file" at bounding box center [0, 0] width 0 height 0
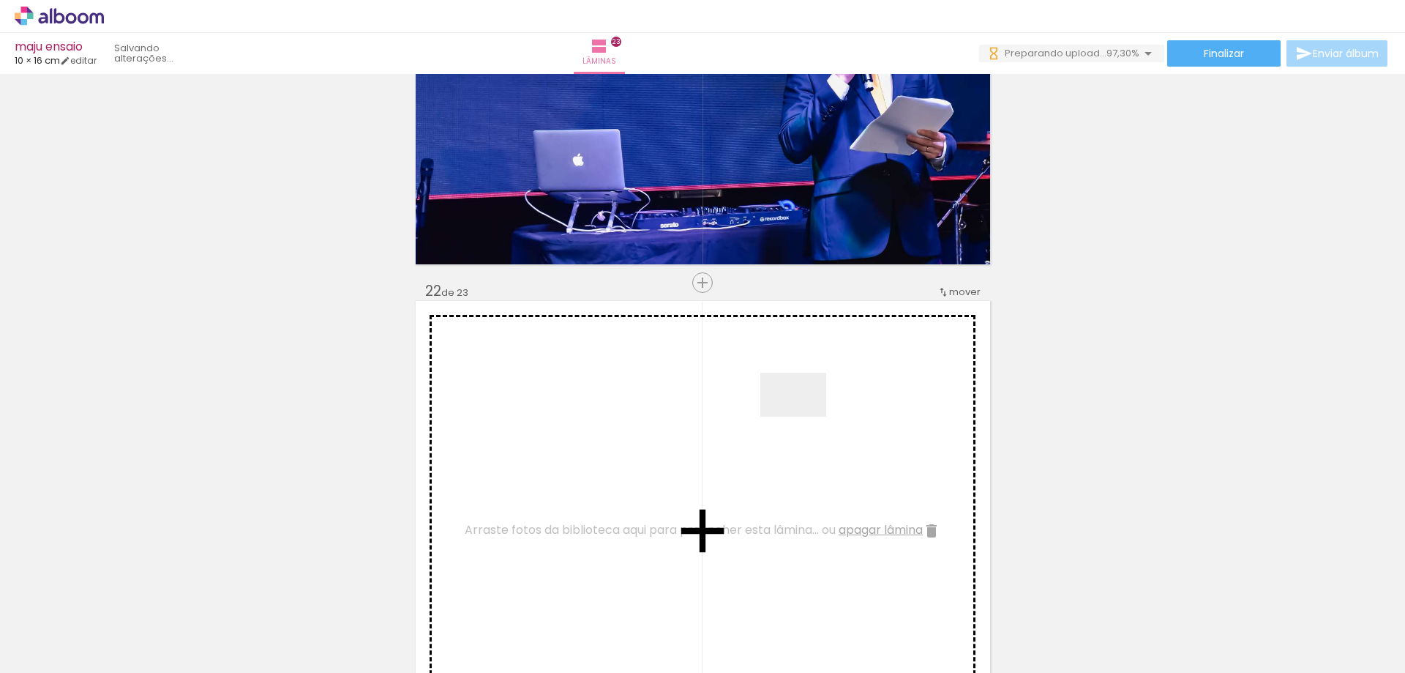
drag, startPoint x: 1370, startPoint y: 617, endPoint x: 804, endPoint y: 416, distance: 600.2
click at [804, 416] on quentale-workspace at bounding box center [702, 336] width 1405 height 673
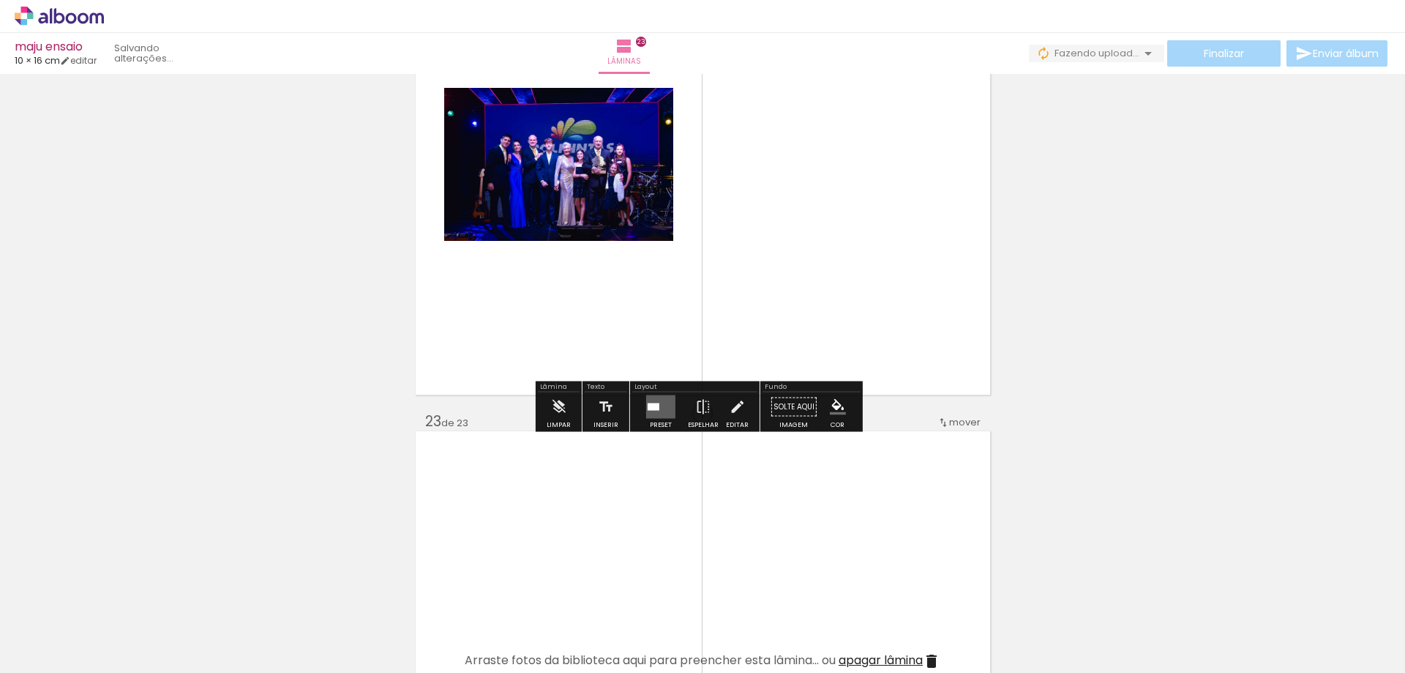
scroll to position [10528, 0]
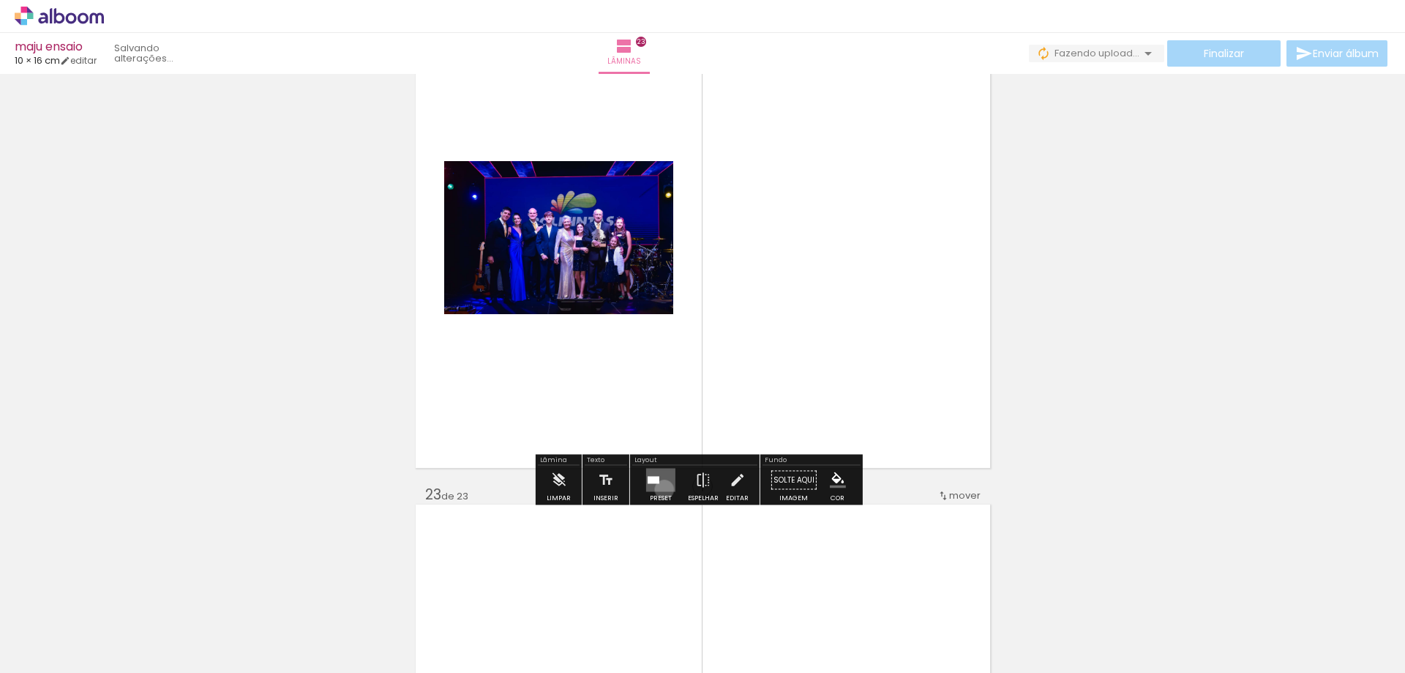
click at [661, 489] on quentale-layouter at bounding box center [660, 479] width 29 height 23
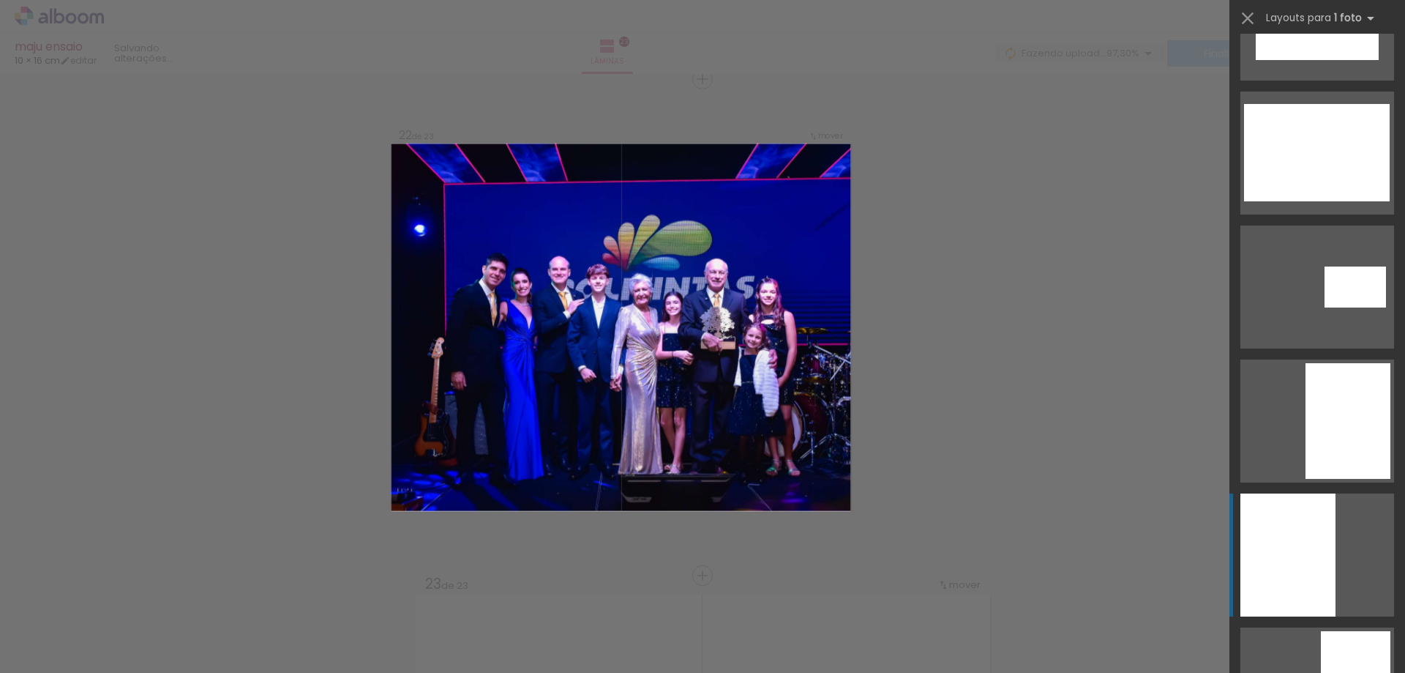
scroll to position [1317, 0]
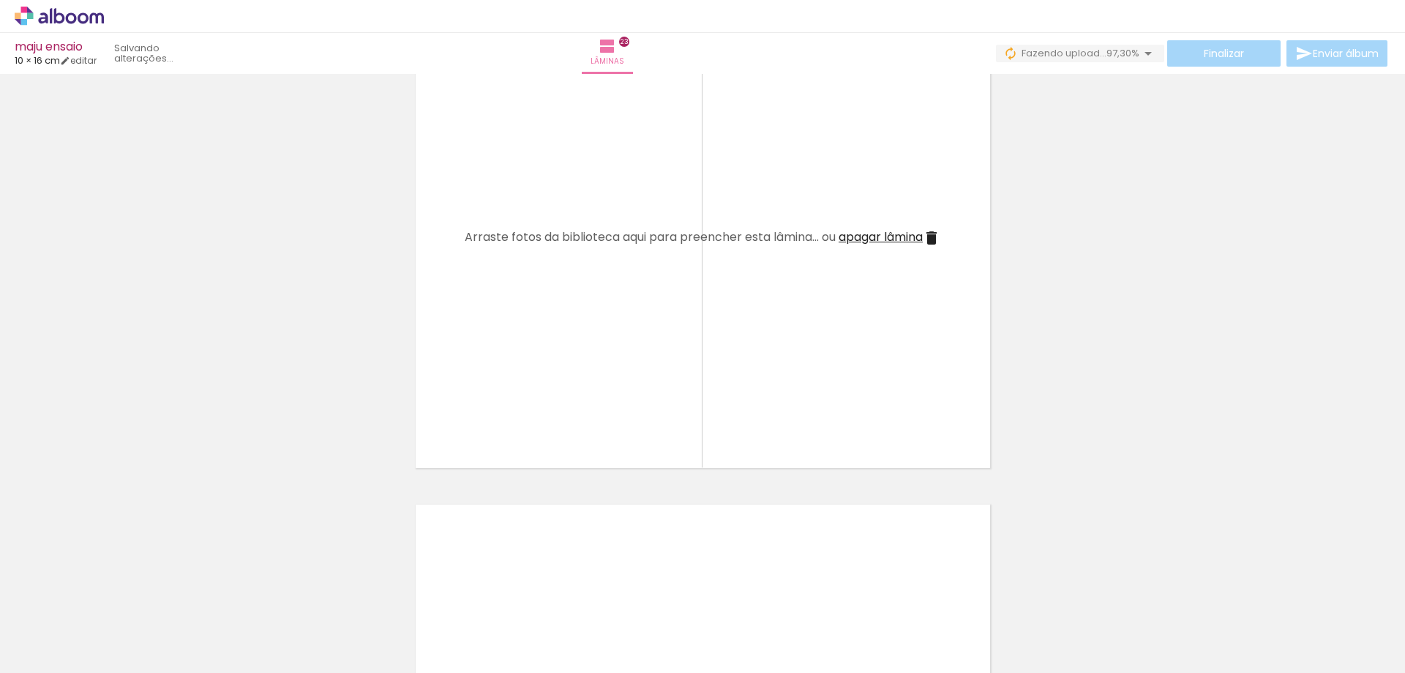
scroll to position [0, 0]
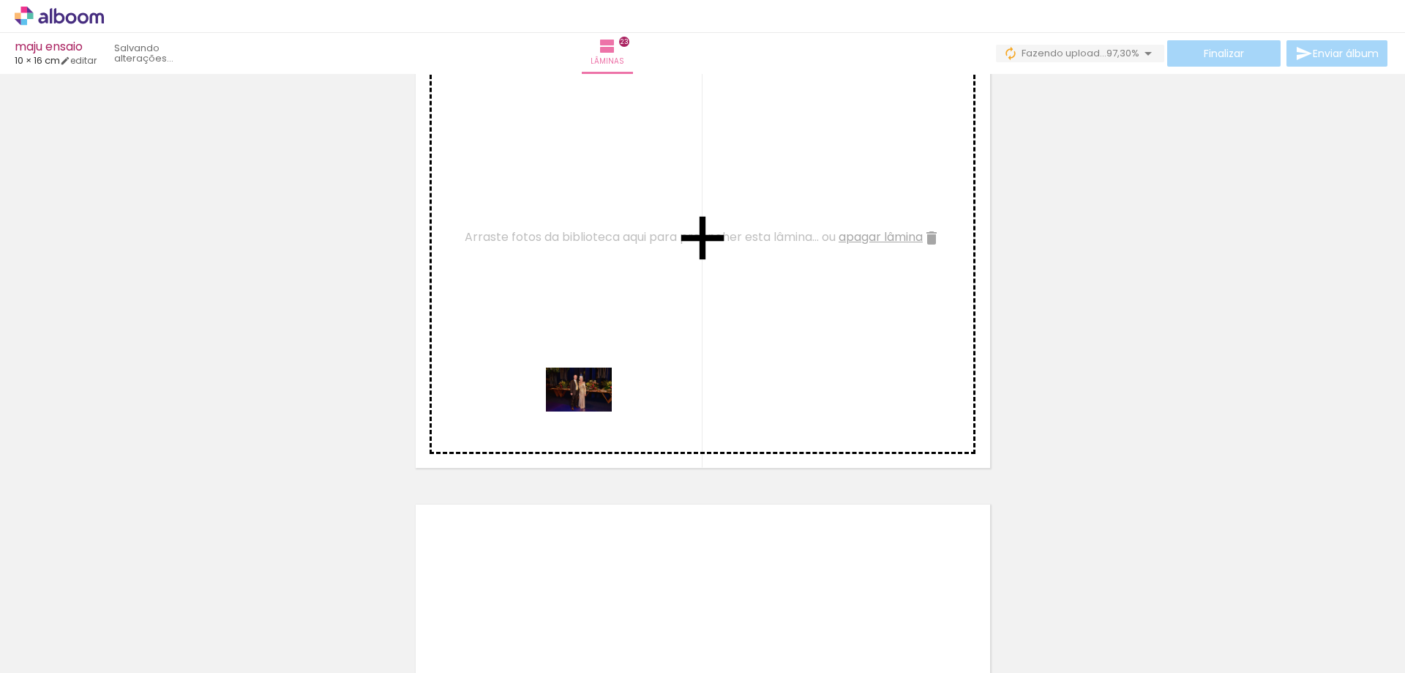
drag, startPoint x: 234, startPoint y: 593, endPoint x: 624, endPoint y: 391, distance: 439.3
click at [590, 411] on quentale-workspace at bounding box center [702, 336] width 1405 height 673
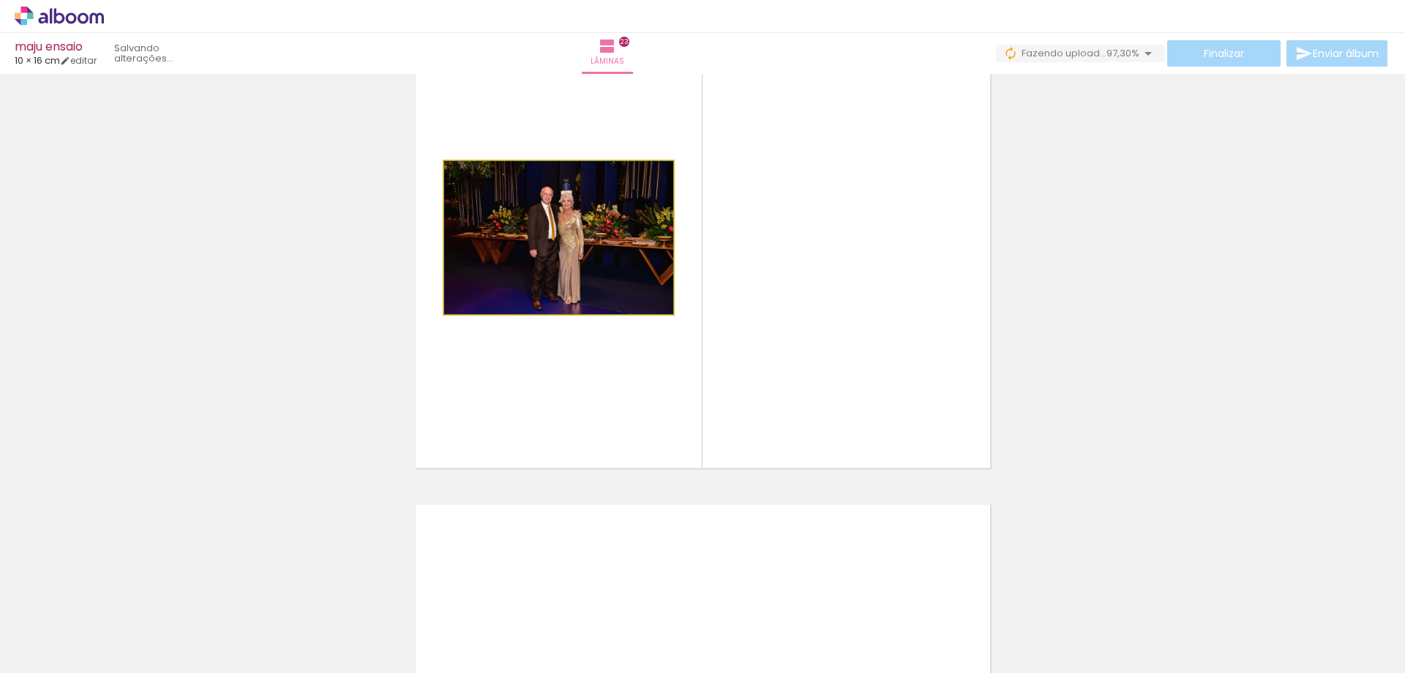
drag, startPoint x: 585, startPoint y: 284, endPoint x: 332, endPoint y: 292, distance: 253.3
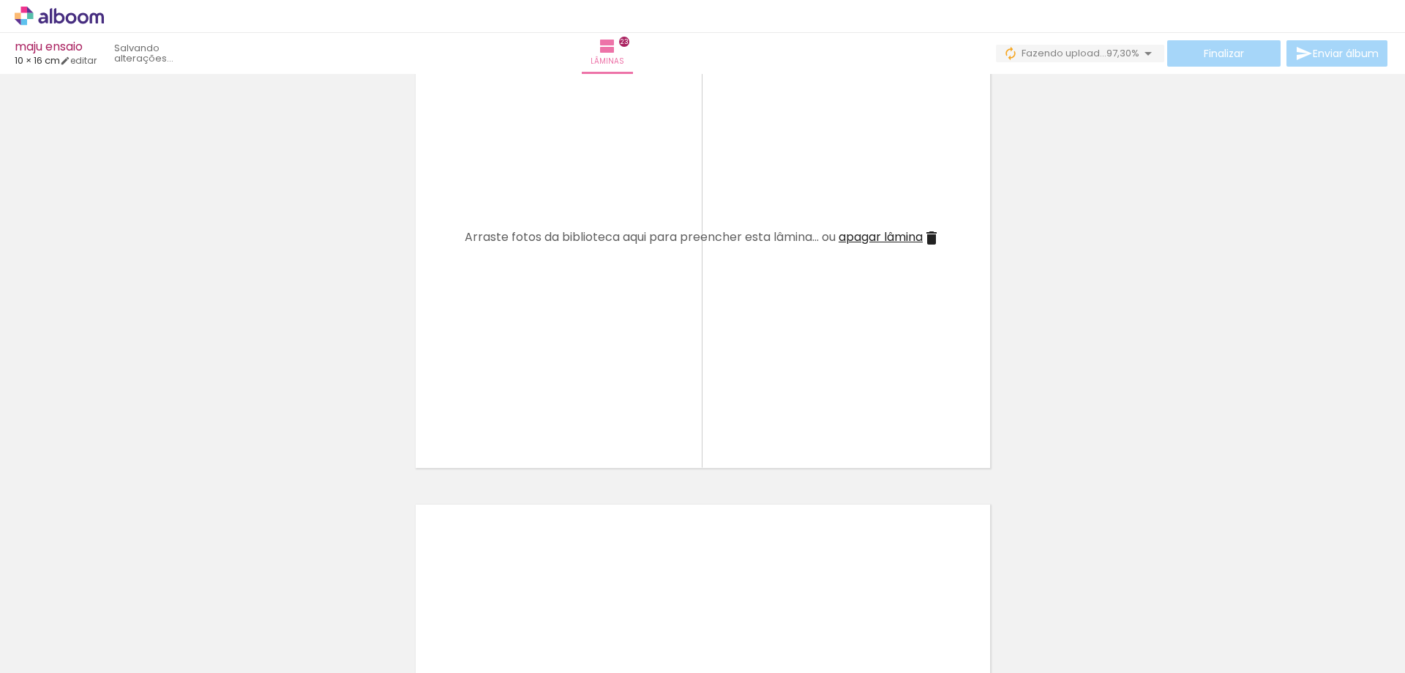
scroll to position [0, 1752]
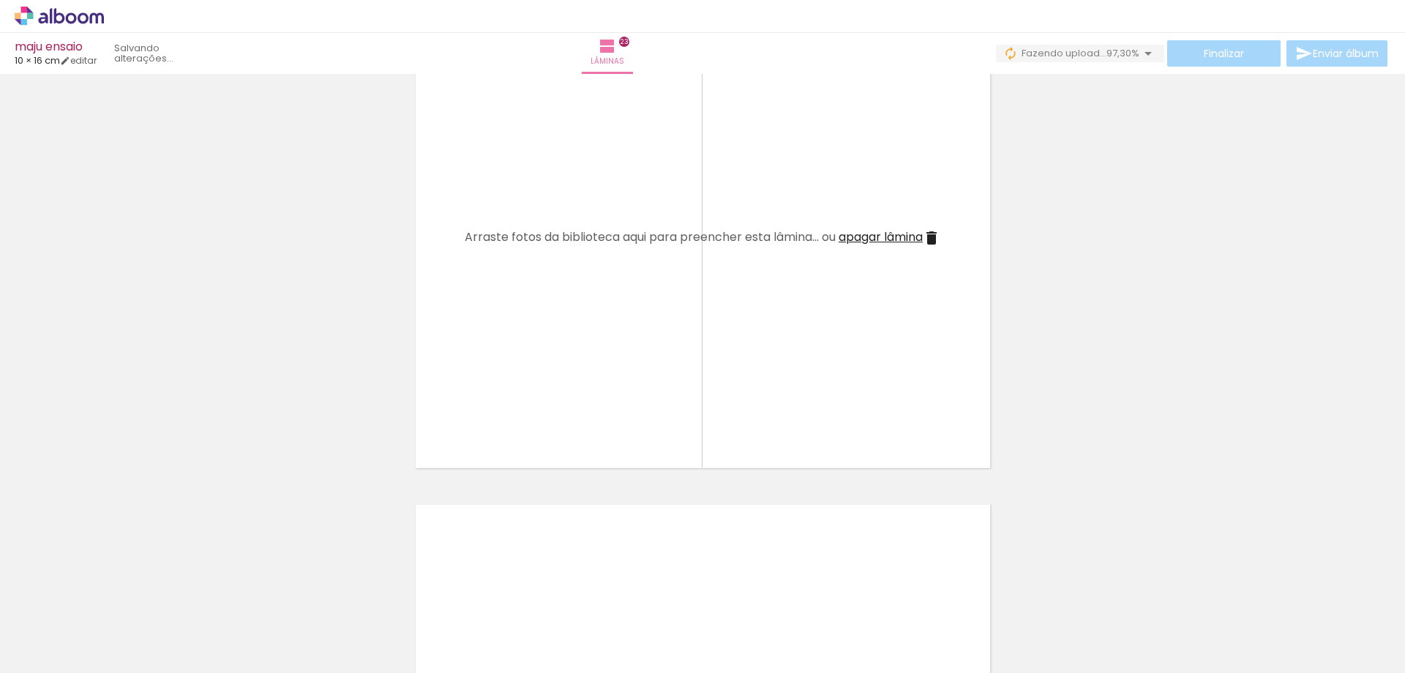
click at [936, 239] on iron-icon at bounding box center [932, 238] width 18 height 18
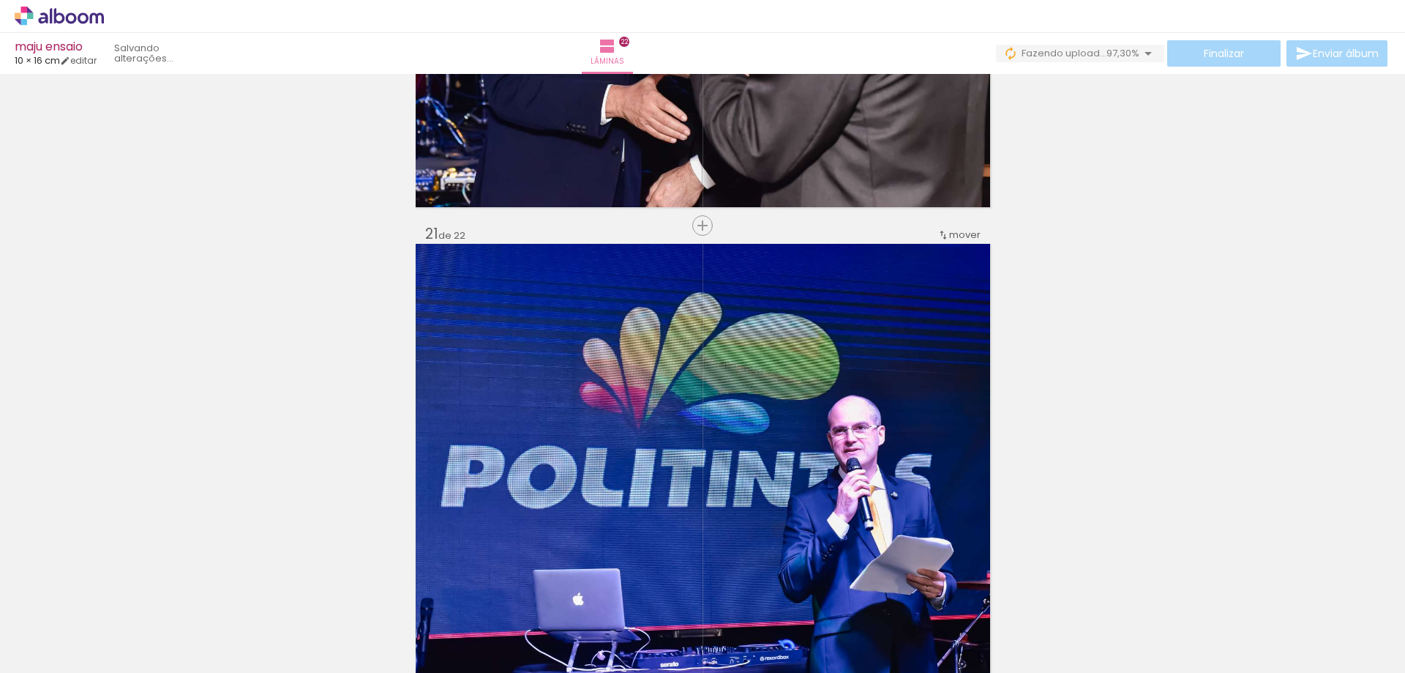
scroll to position [9284, 0]
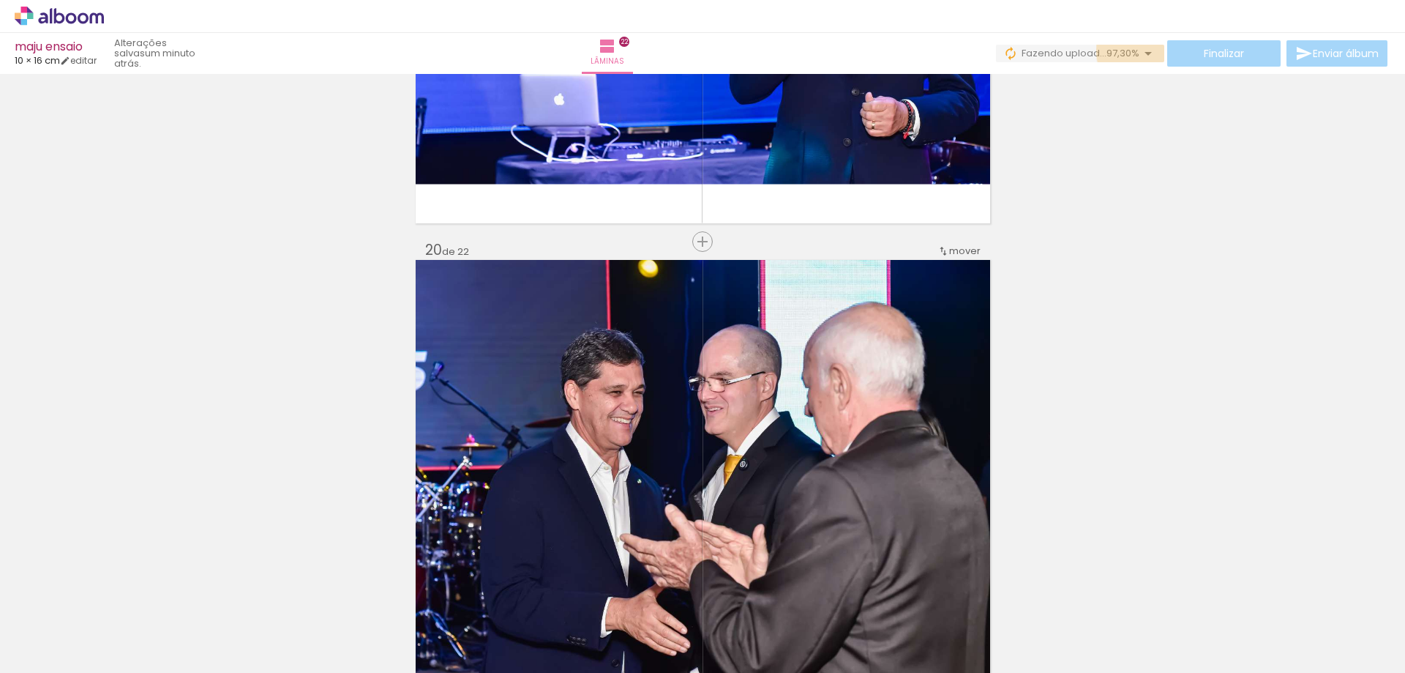
click at [1142, 50] on iron-icon at bounding box center [1148, 54] width 18 height 18
click at [1240, 53] on paper-button "Finalizar" at bounding box center [1223, 53] width 113 height 26
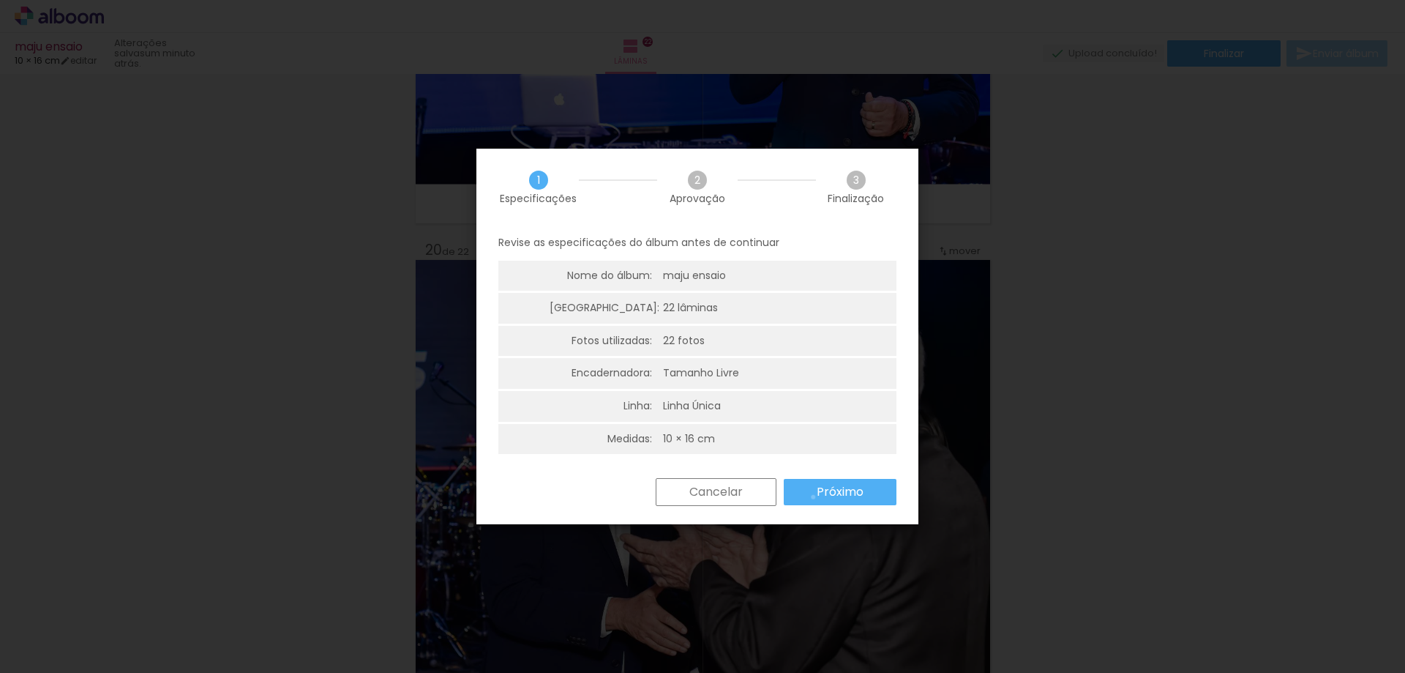
click at [813, 497] on paper-button "Próximo" at bounding box center [840, 492] width 113 height 26
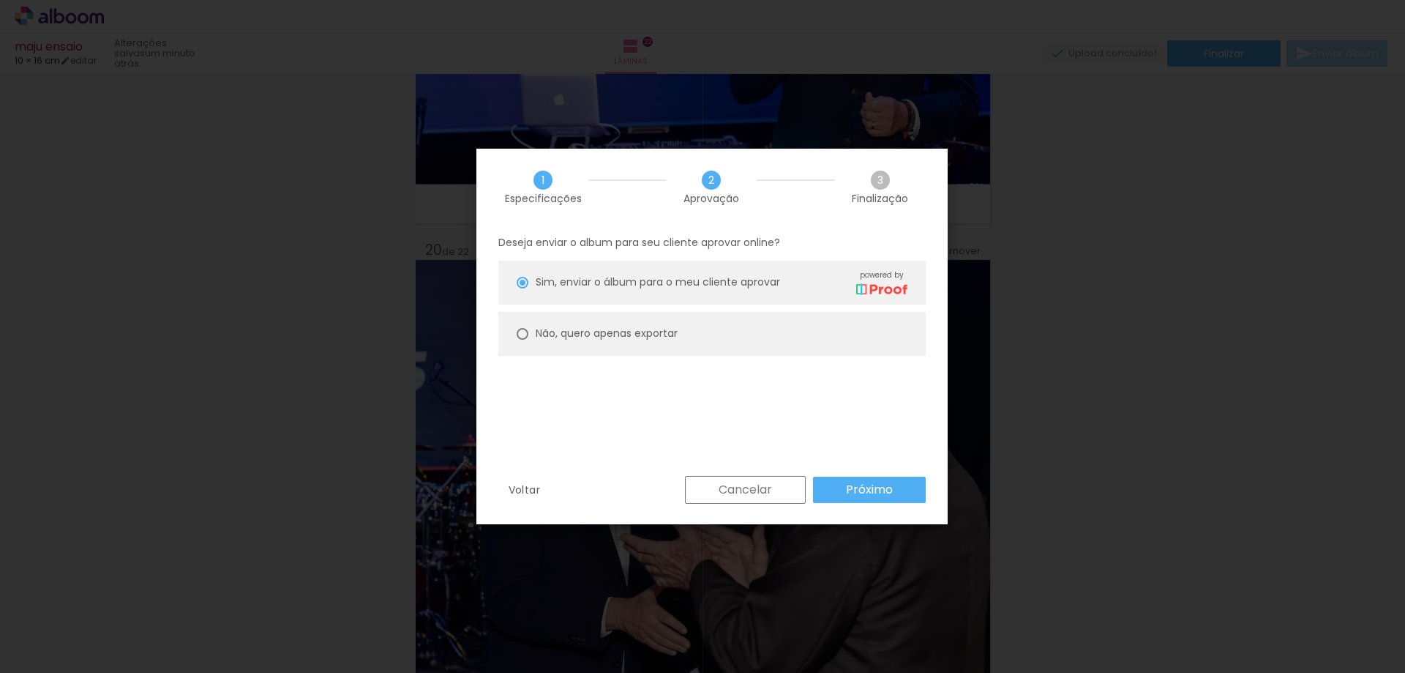
click at [0, 0] on slot "Não, quero apenas exportar" at bounding box center [0, 0] width 0 height 0
type paper-radio-button "on"
click at [0, 0] on slot "Próximo" at bounding box center [0, 0] width 0 height 0
type input "Alta, 300 DPI"
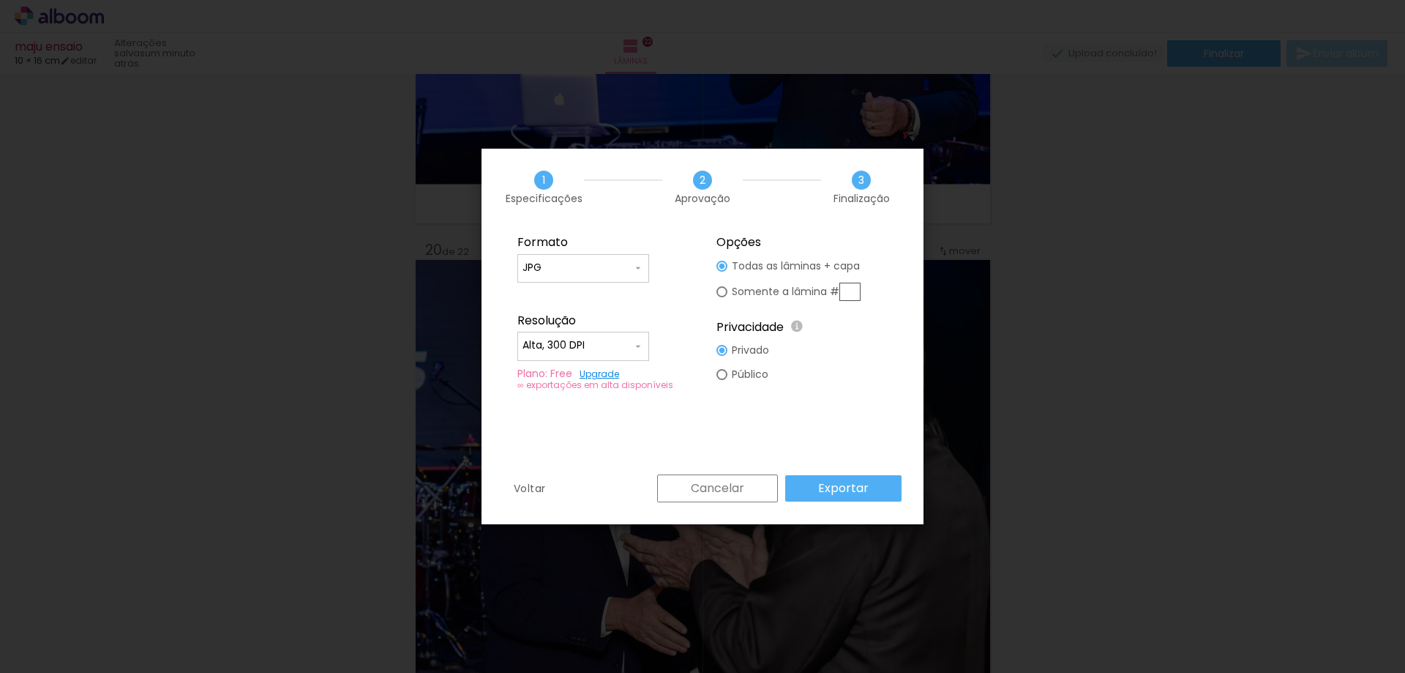
click at [0, 0] on slot "Exportar" at bounding box center [0, 0] width 0 height 0
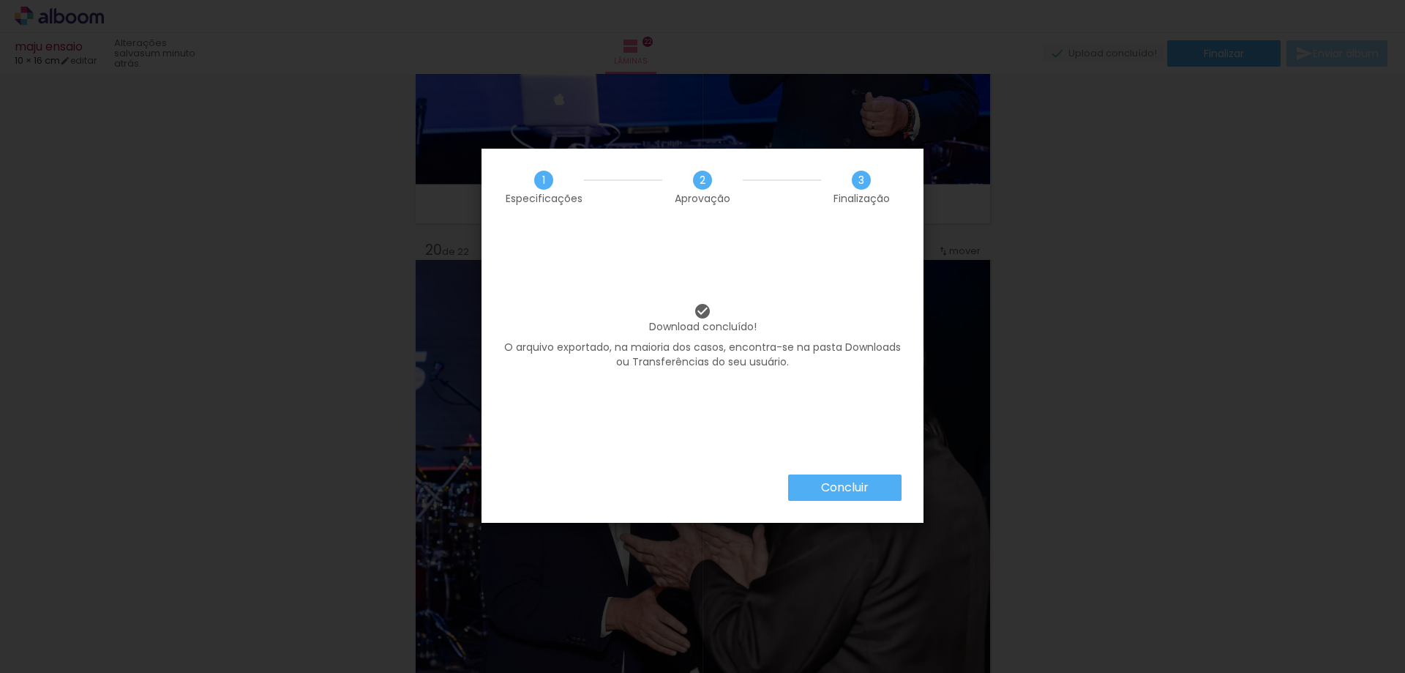
scroll to position [0, 1752]
click at [869, 492] on paper-button "Concluir" at bounding box center [844, 487] width 113 height 26
